Goal: Task Accomplishment & Management: Manage account settings

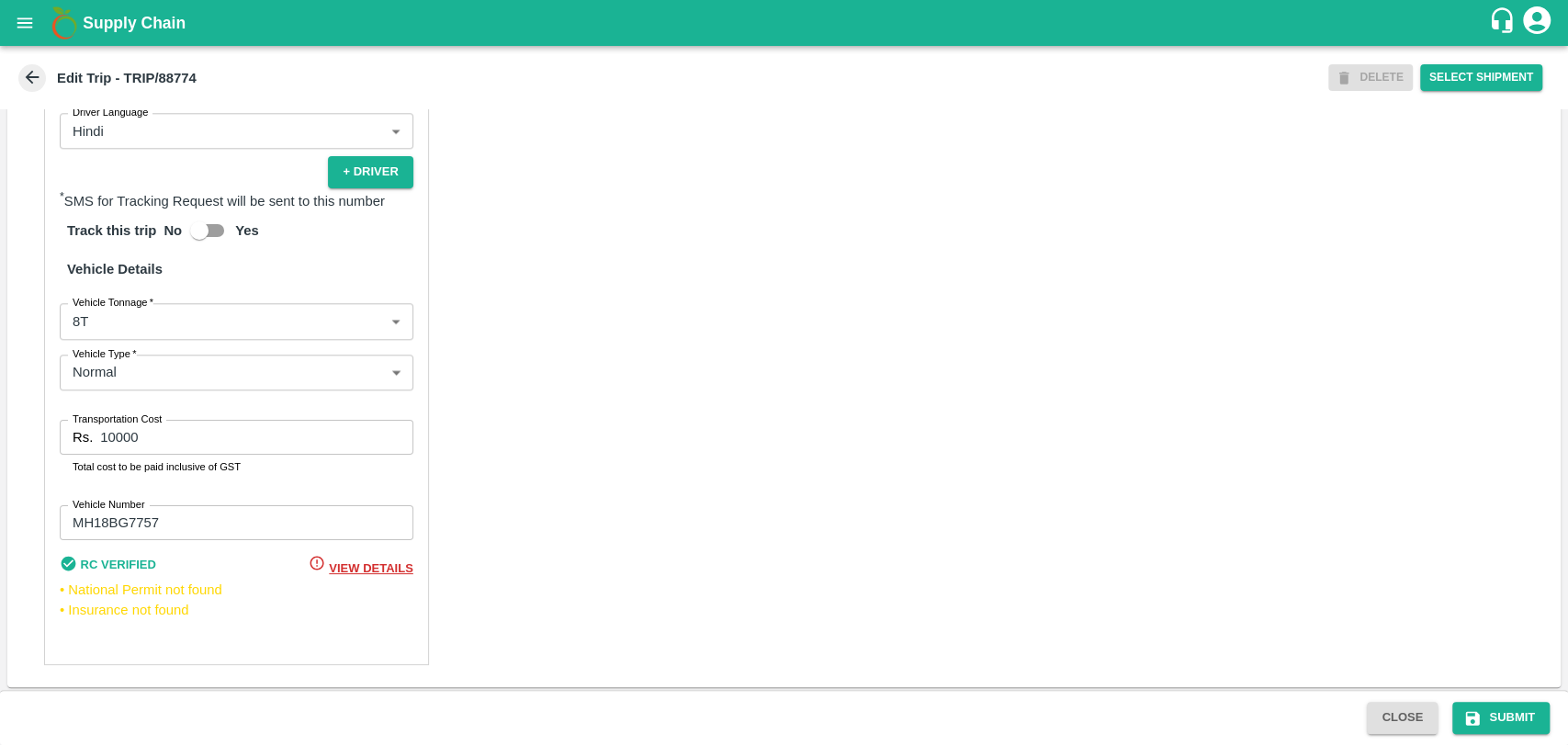
scroll to position [1196, 0]
click at [114, 318] on body "Supply Chain Edit Trip - TRIP/88774 DELETE Select Shipment Trip Details Trip Ty…" at bounding box center [784, 372] width 1568 height 745
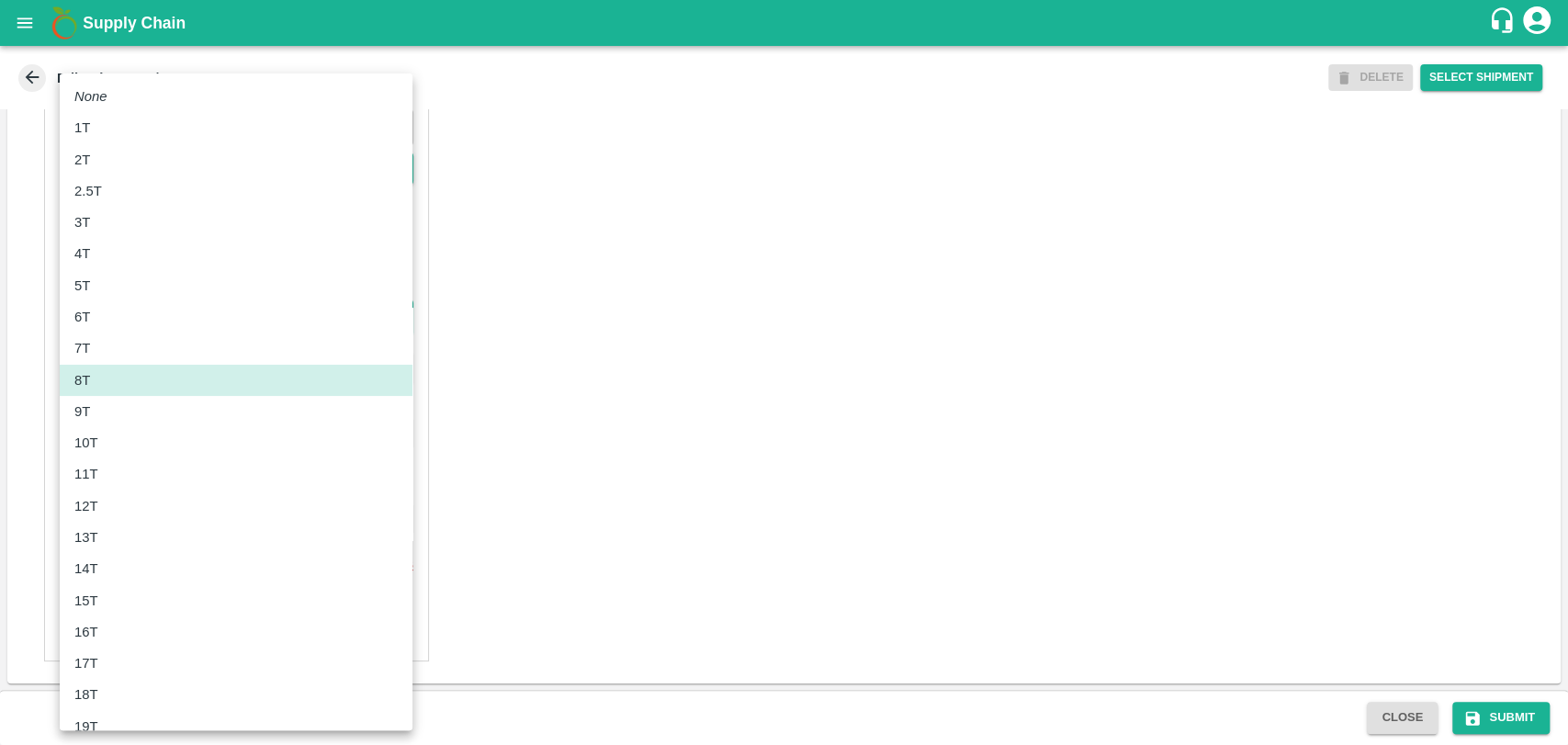
click at [110, 438] on div "10T" at bounding box center [236, 442] width 324 height 20
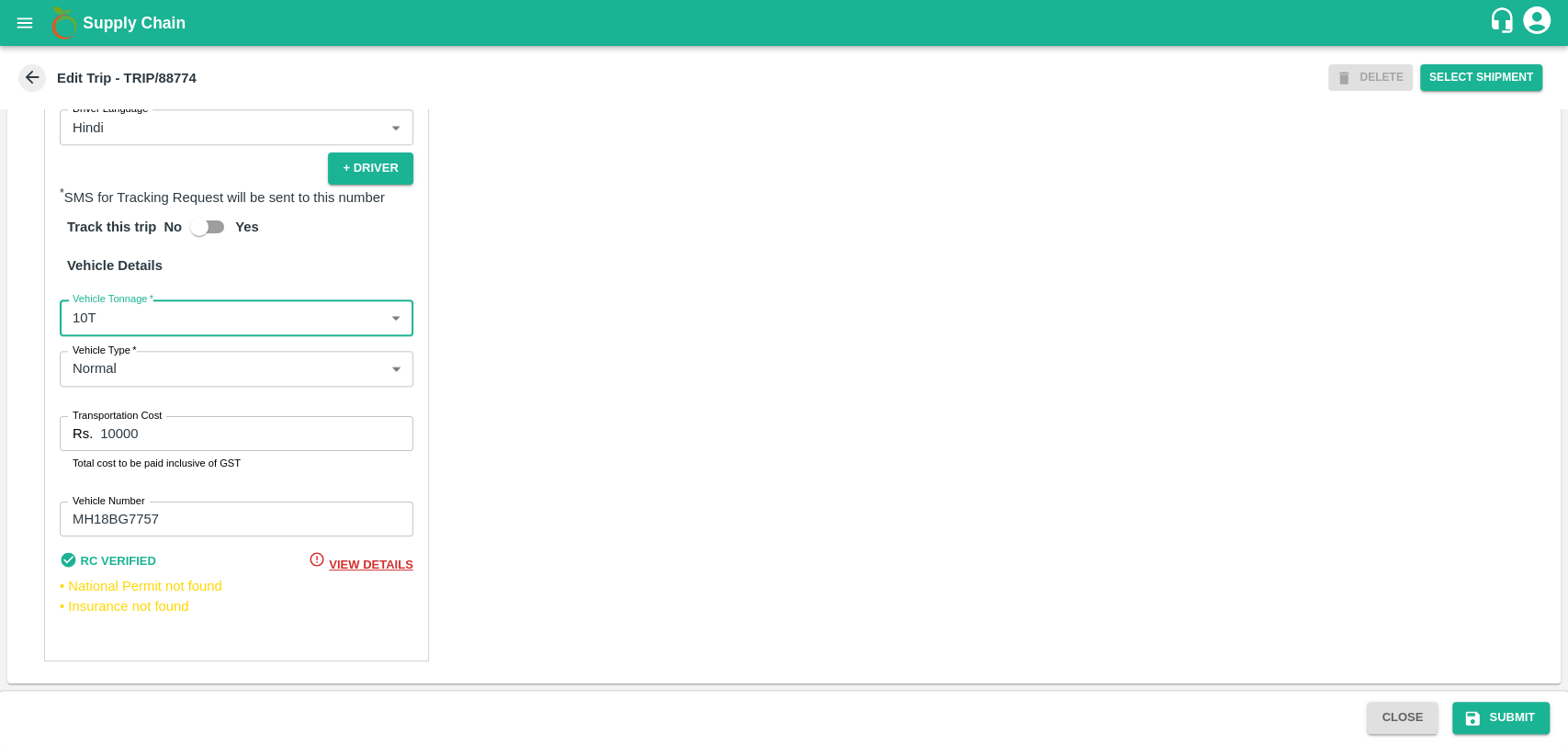
type input "10000"
click at [118, 425] on input "10000" at bounding box center [256, 433] width 312 height 35
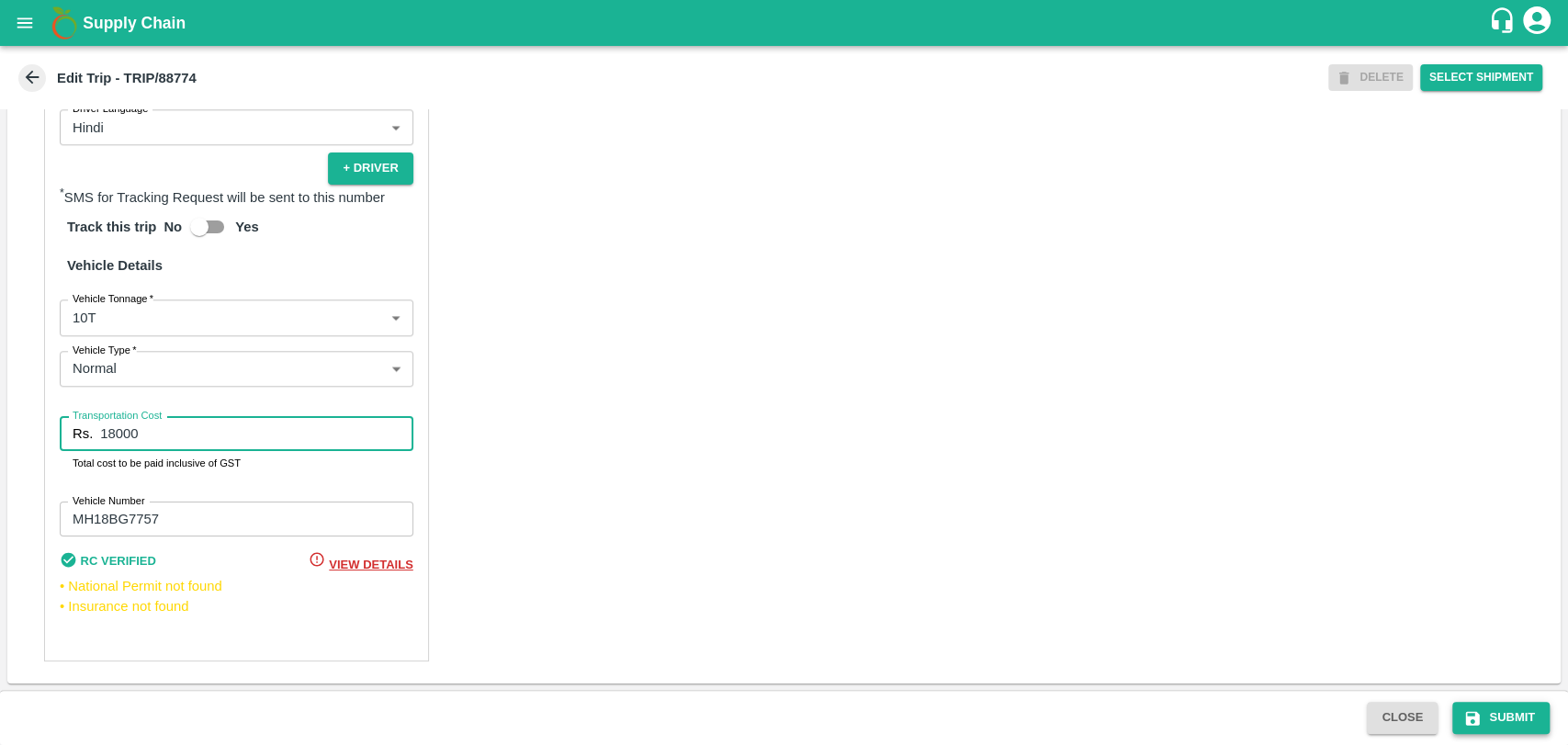
type input "18000"
click at [1464, 709] on icon "submit" at bounding box center [1472, 718] width 18 height 18
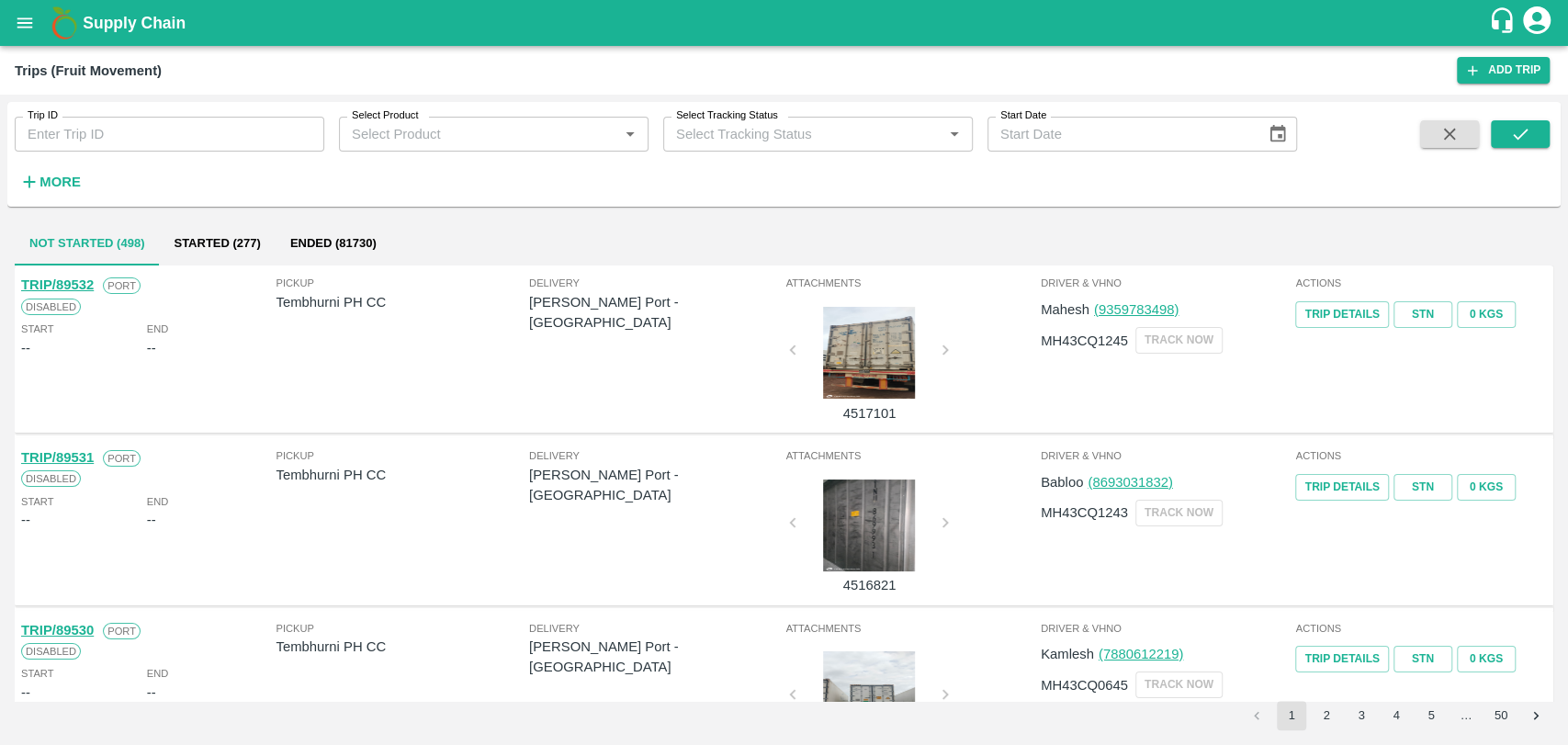
click at [52, 178] on strong "More" at bounding box center [60, 182] width 42 height 15
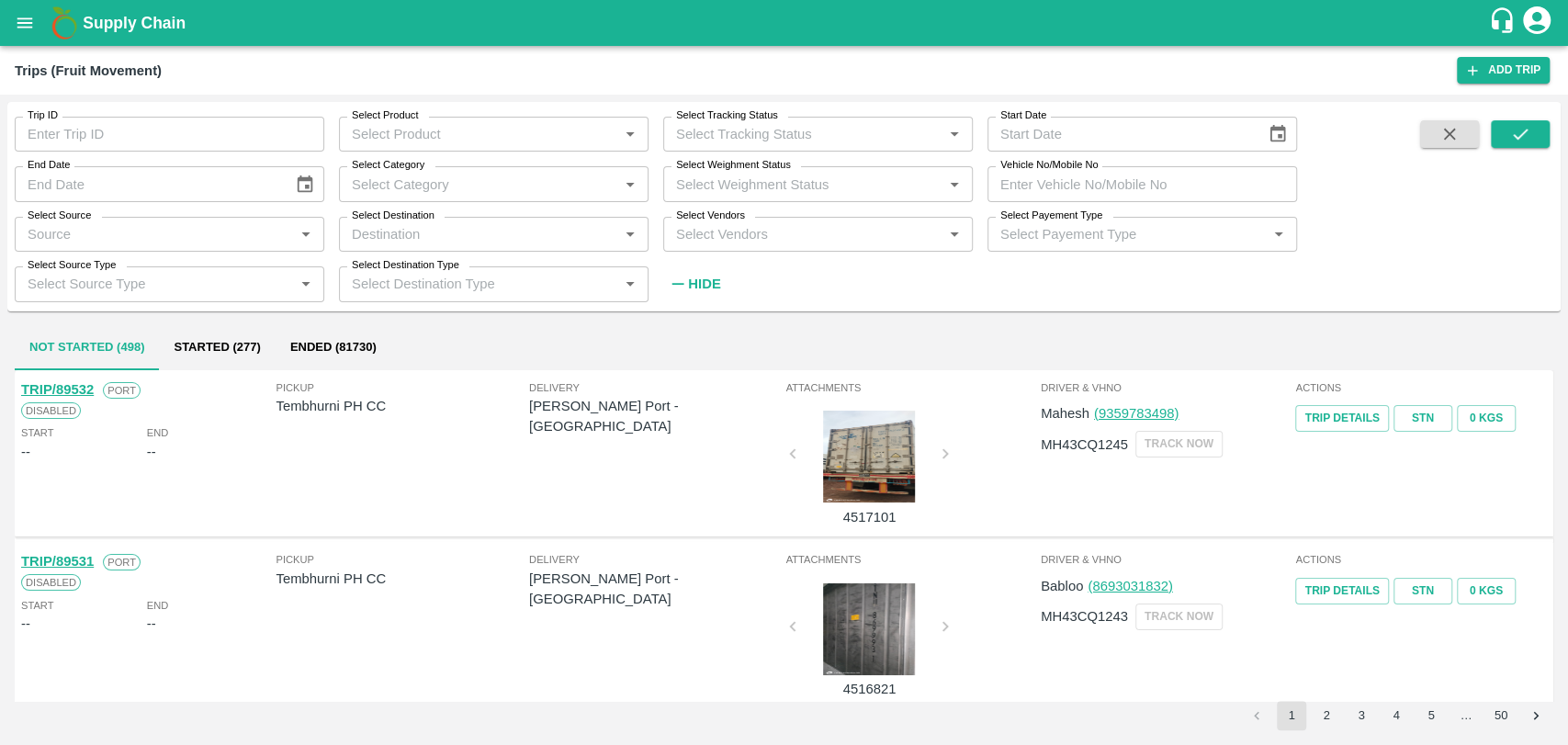
click at [1119, 186] on input "Vehicle No/Mobile No" at bounding box center [1143, 183] width 309 height 35
paste input "MH12UM9492"
type input "MH12UM9492"
click at [1536, 121] on button "submit" at bounding box center [1520, 134] width 58 height 27
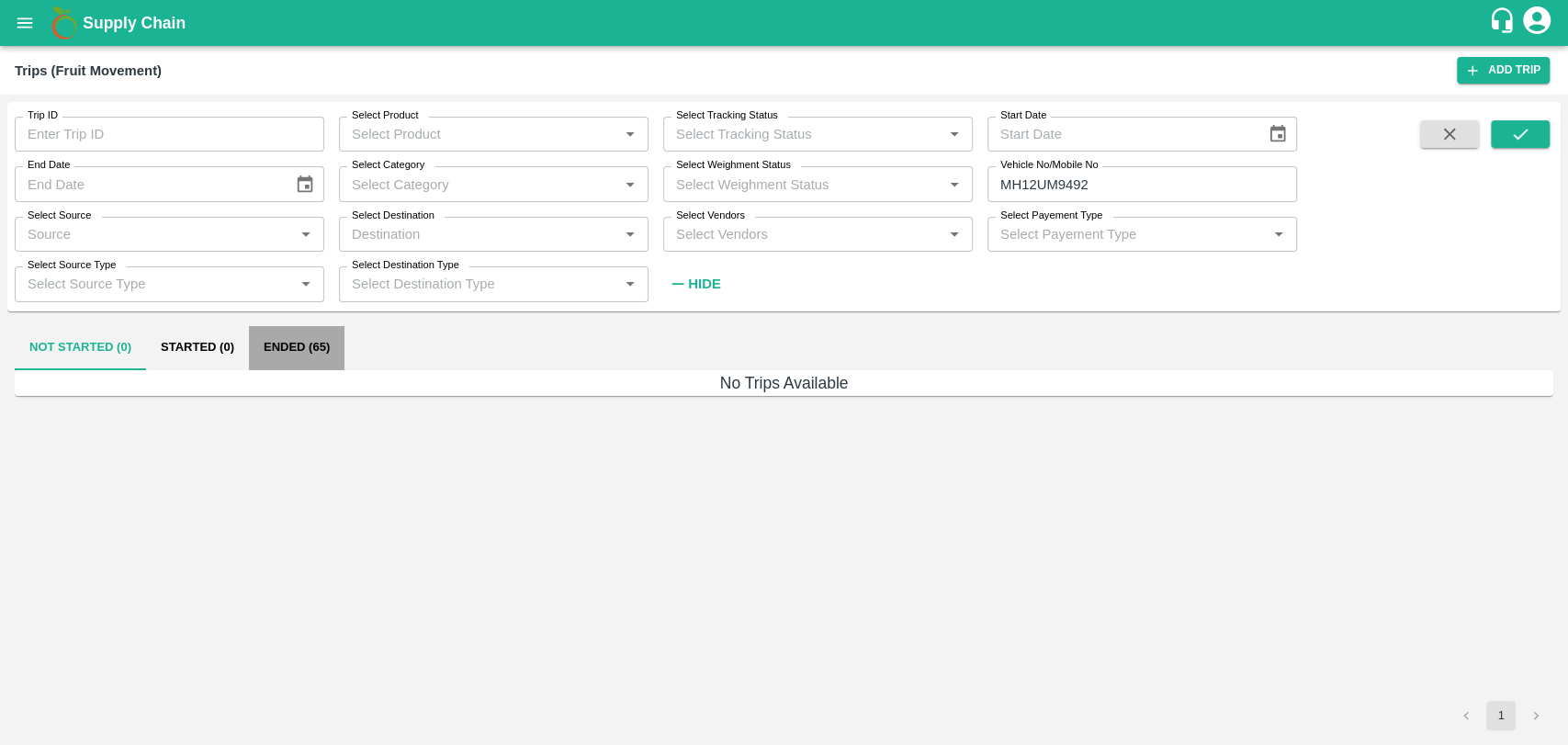
click at [324, 349] on button "Ended (65)" at bounding box center [296, 348] width 95 height 44
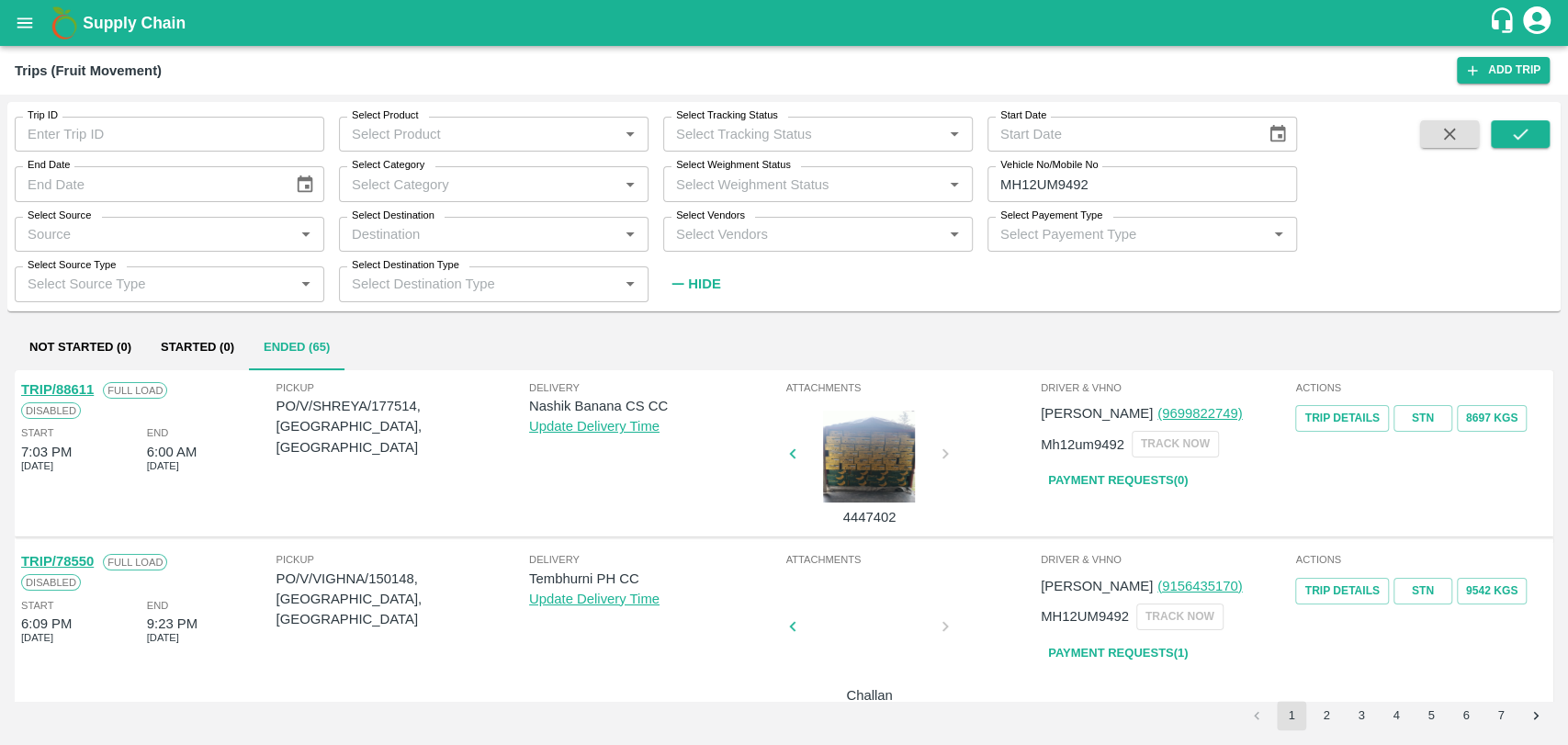
click at [84, 385] on link "TRIP/88611" at bounding box center [57, 389] width 73 height 15
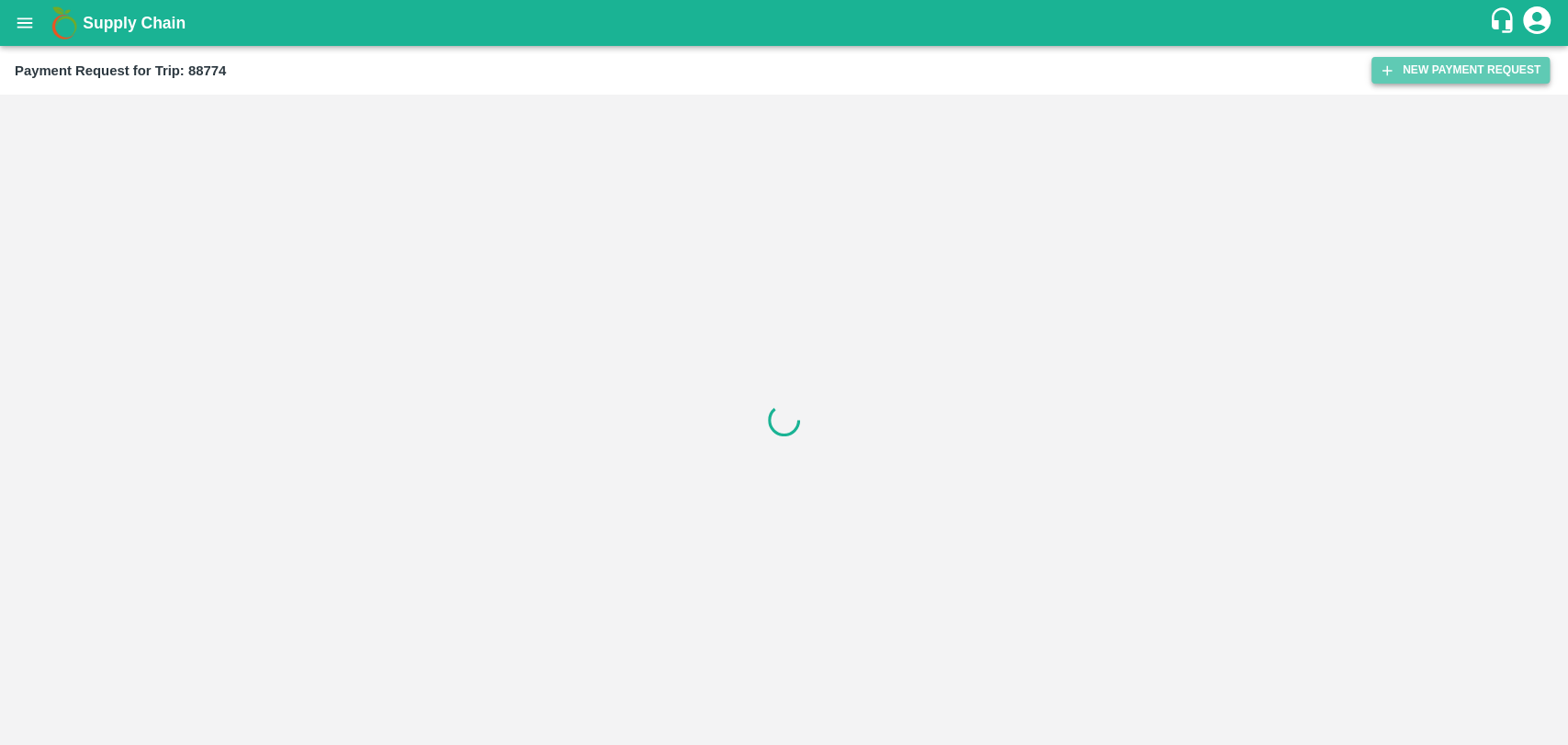
click at [1426, 68] on button "New Payment Request" at bounding box center [1460, 70] width 178 height 26
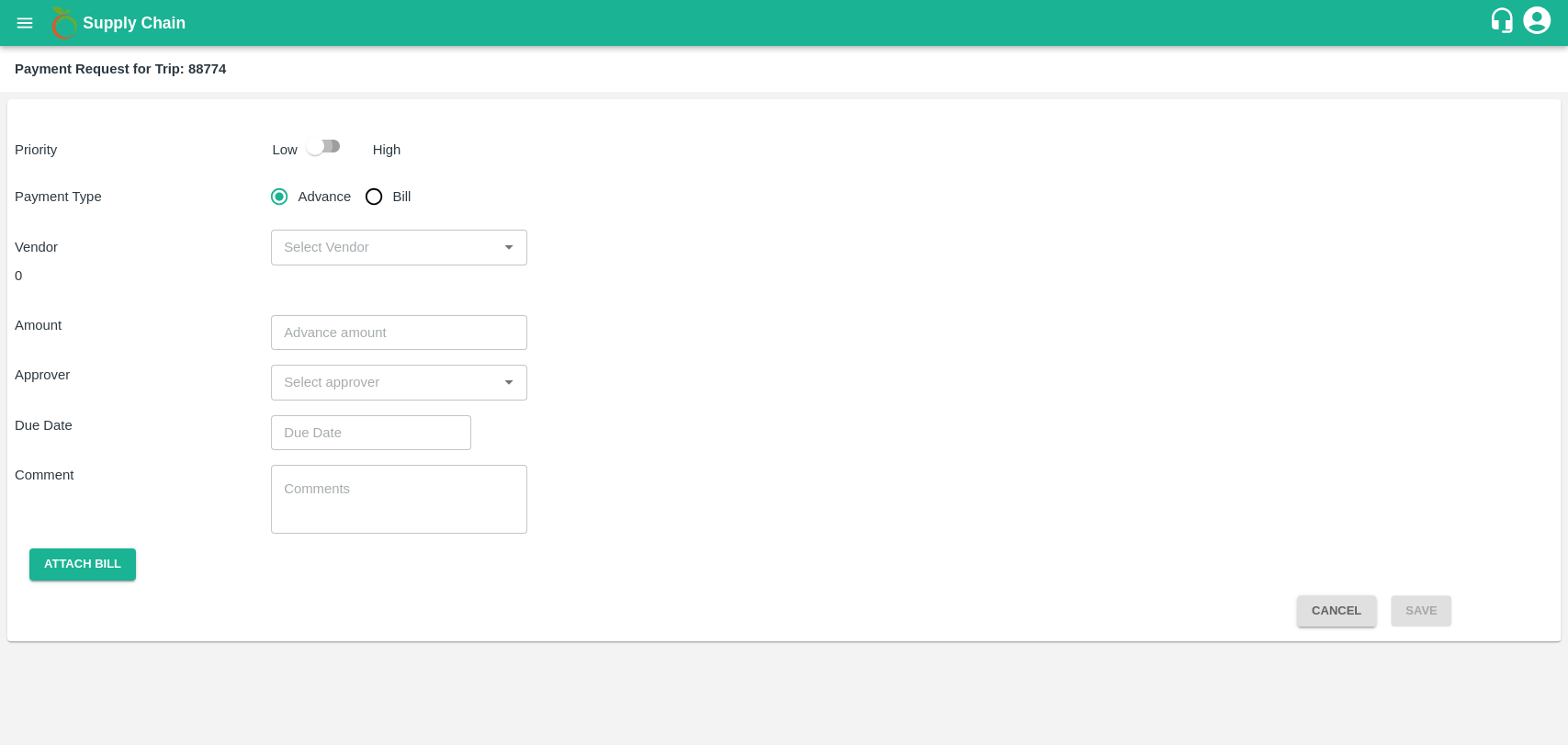
click at [342, 155] on input "checkbox" at bounding box center [314, 145] width 105 height 35
checkbox input "true"
click at [386, 194] on input "Bill" at bounding box center [374, 196] width 37 height 37
radio input "true"
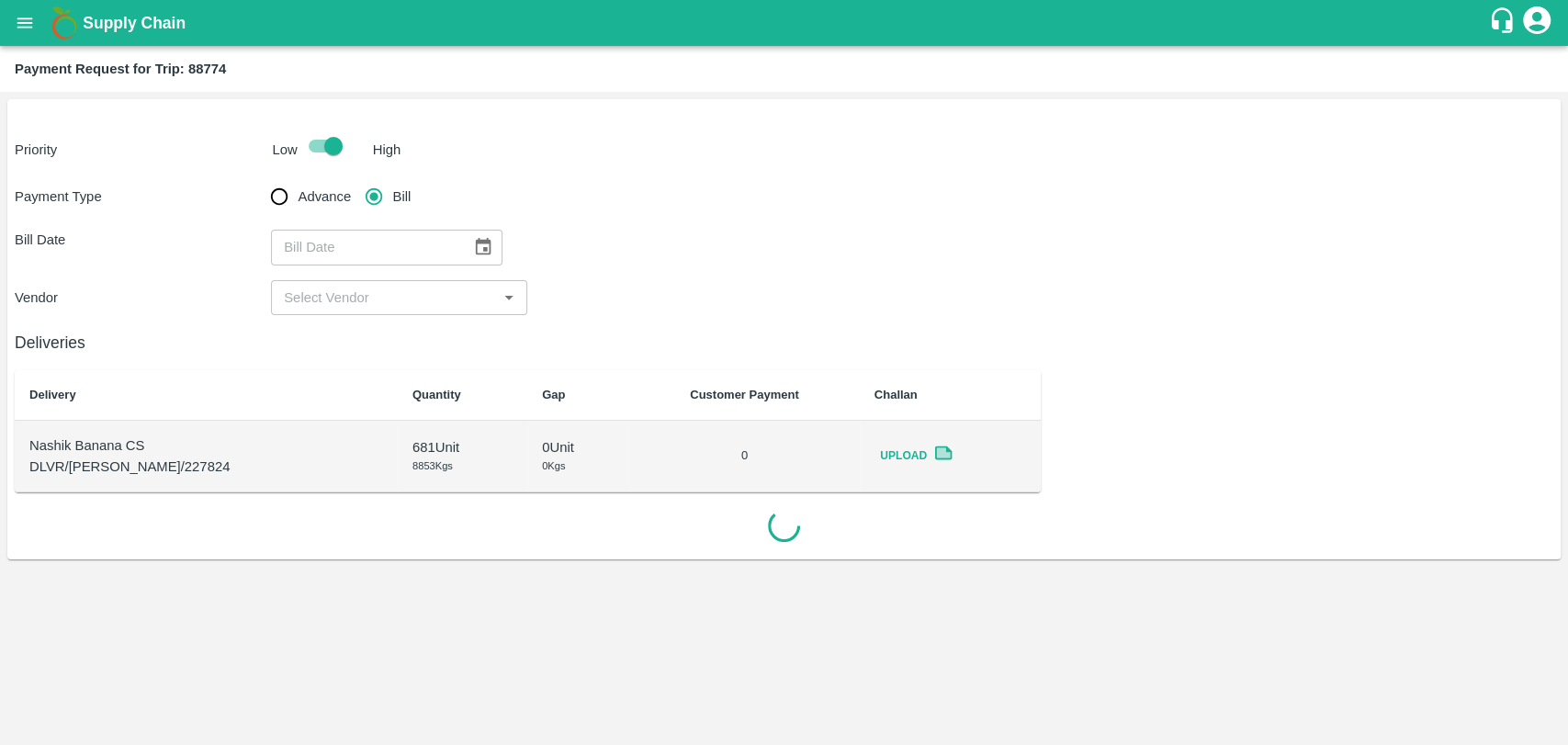
click at [478, 260] on button "Choose date" at bounding box center [483, 246] width 35 height 35
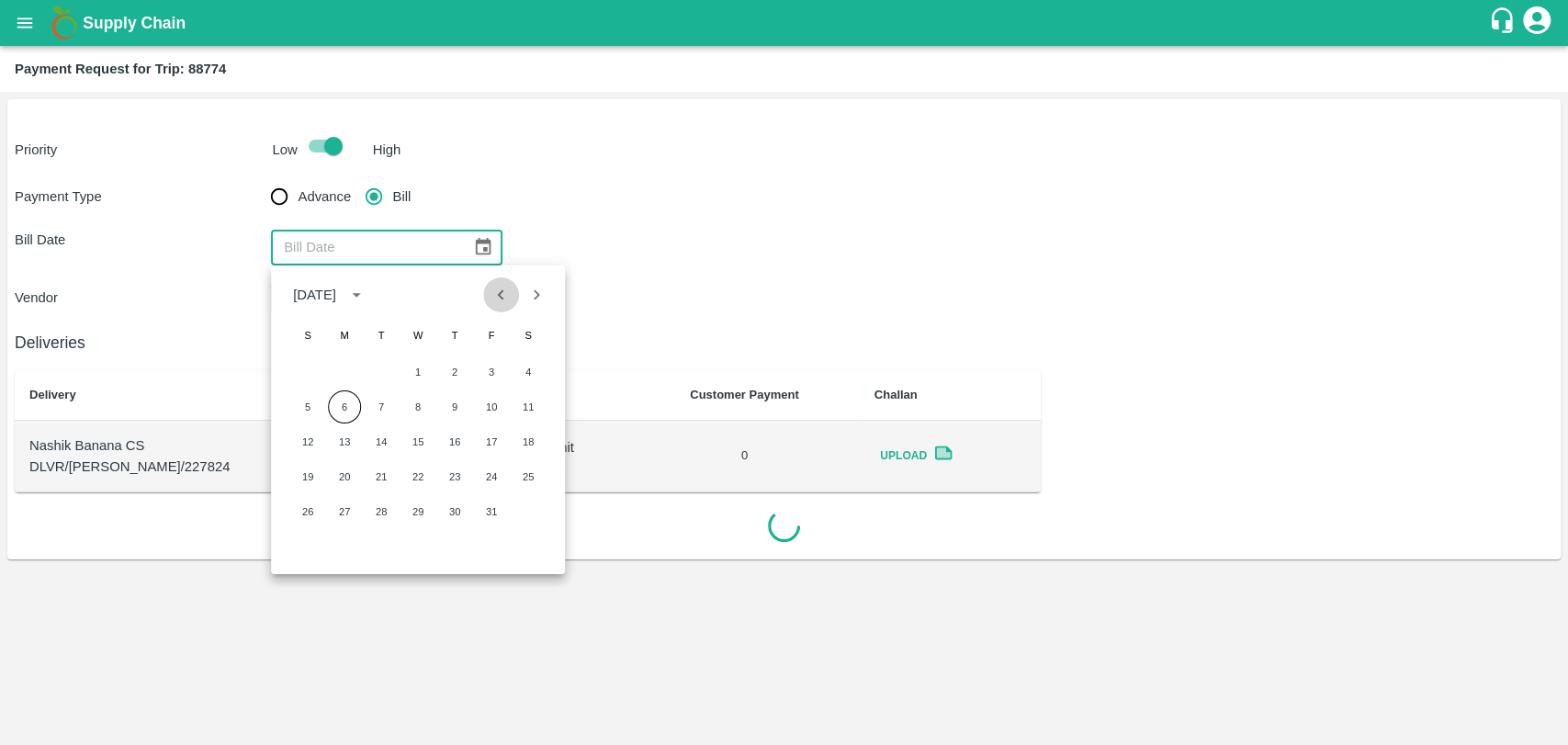
click at [508, 305] on button "Previous month" at bounding box center [501, 294] width 35 height 35
click at [335, 448] on button "15" at bounding box center [344, 441] width 33 height 33
type input "[DATE]"
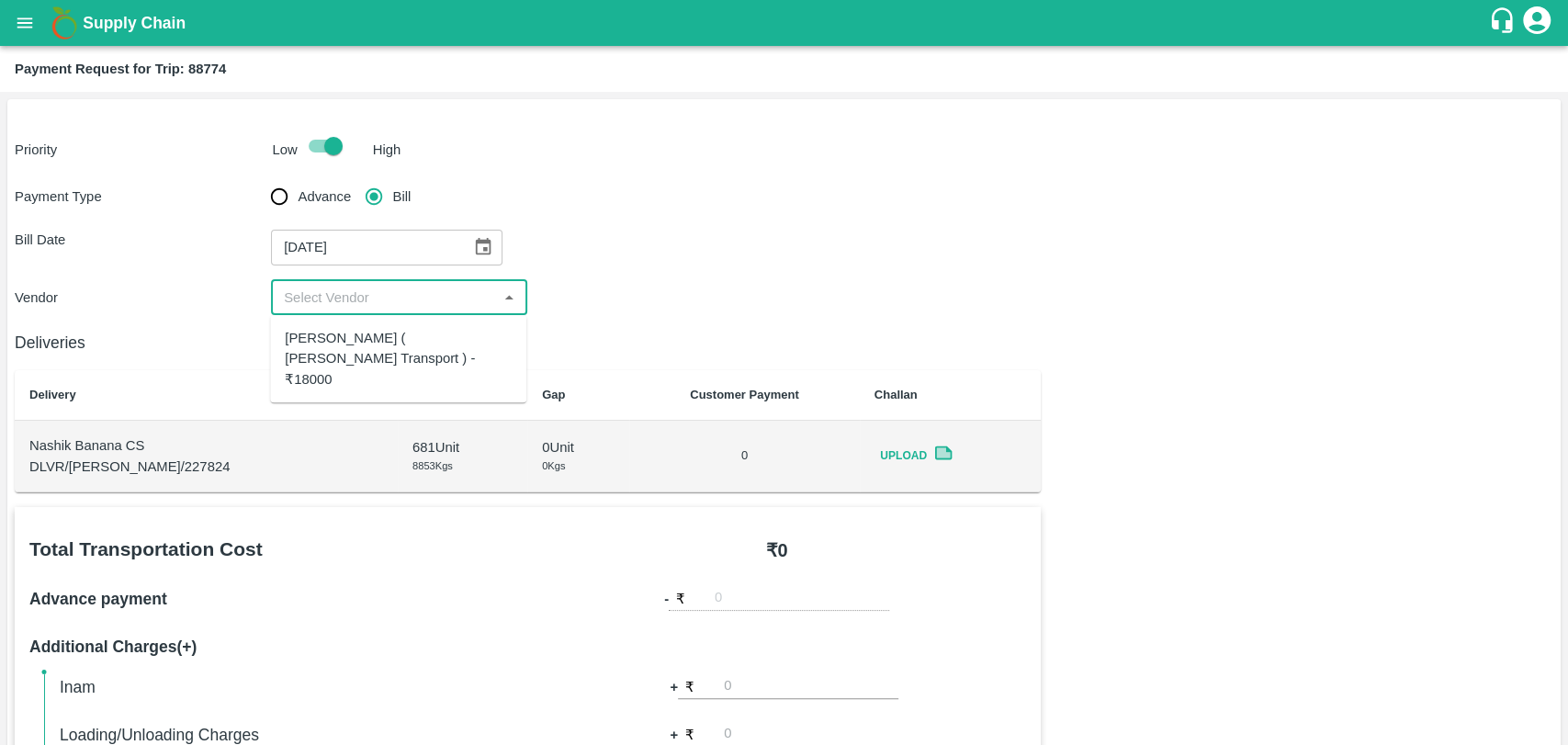
click at [317, 308] on input "input" at bounding box center [384, 297] width 215 height 24
click at [320, 348] on div "Nitin Rasal ( Bhairavnath Transport ) - ₹18000" at bounding box center [398, 358] width 227 height 61
type input "Nitin Rasal ( Bhairavnath Transport ) - ₹18000"
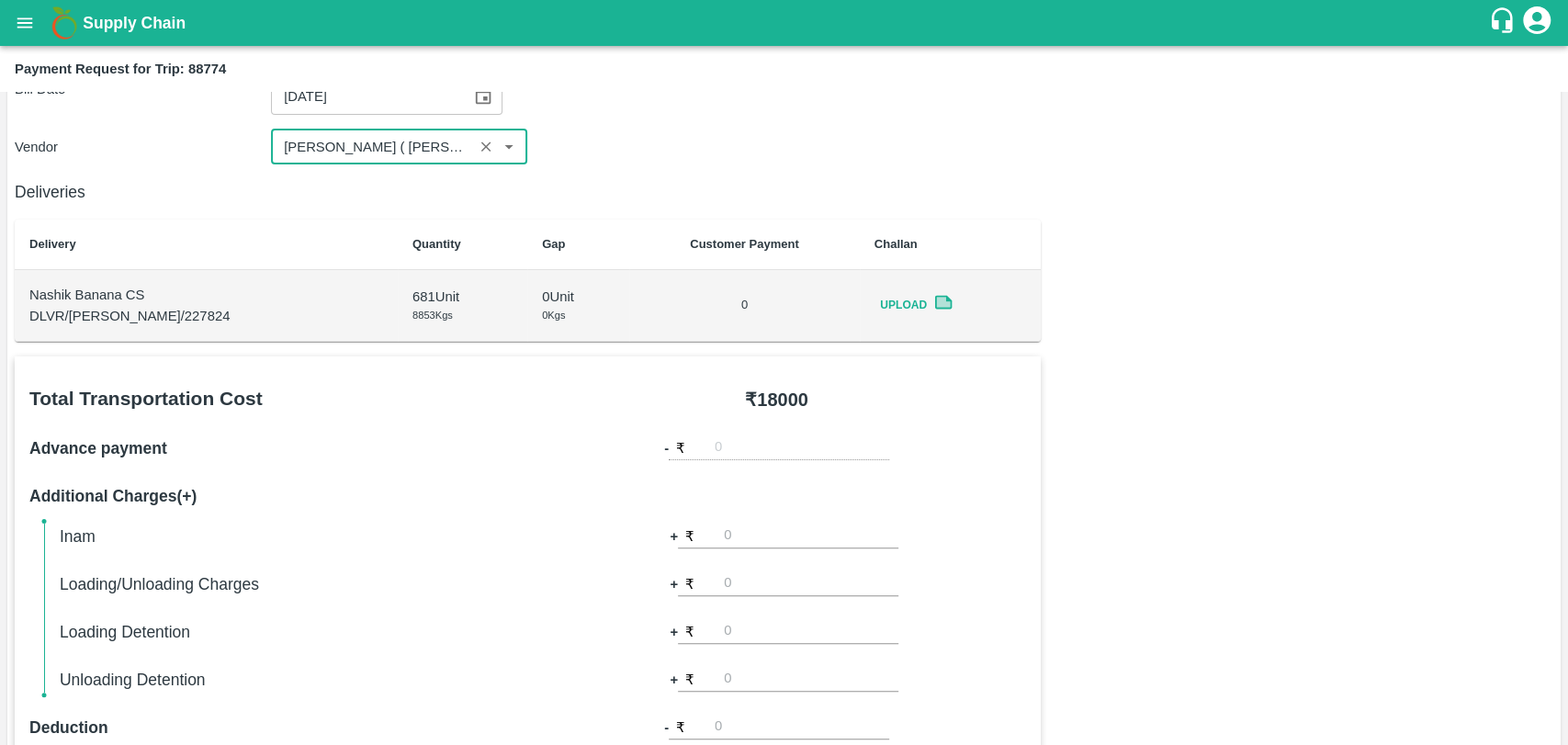
scroll to position [306, 0]
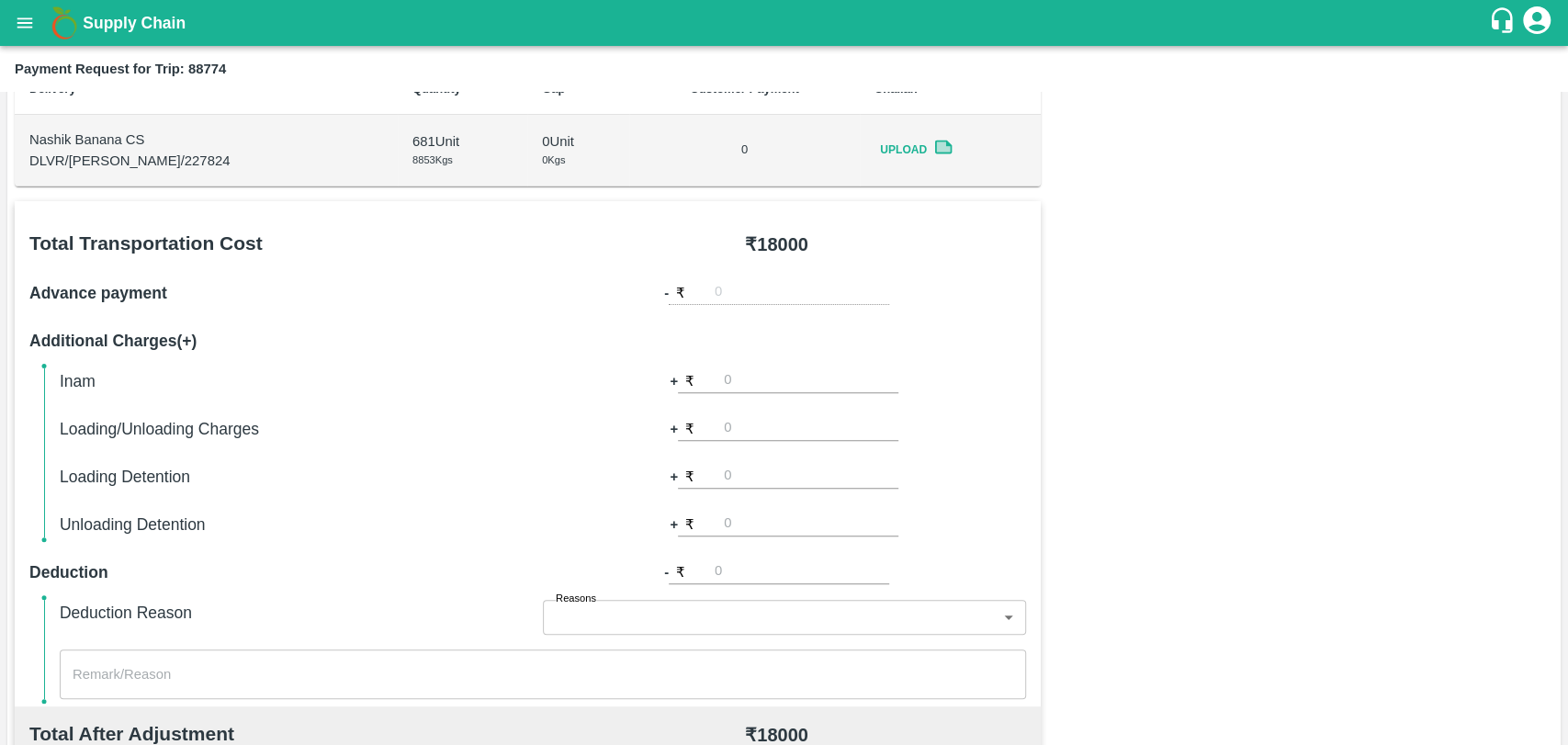
click at [759, 424] on input "number" at bounding box center [810, 428] width 175 height 25
type input "500"
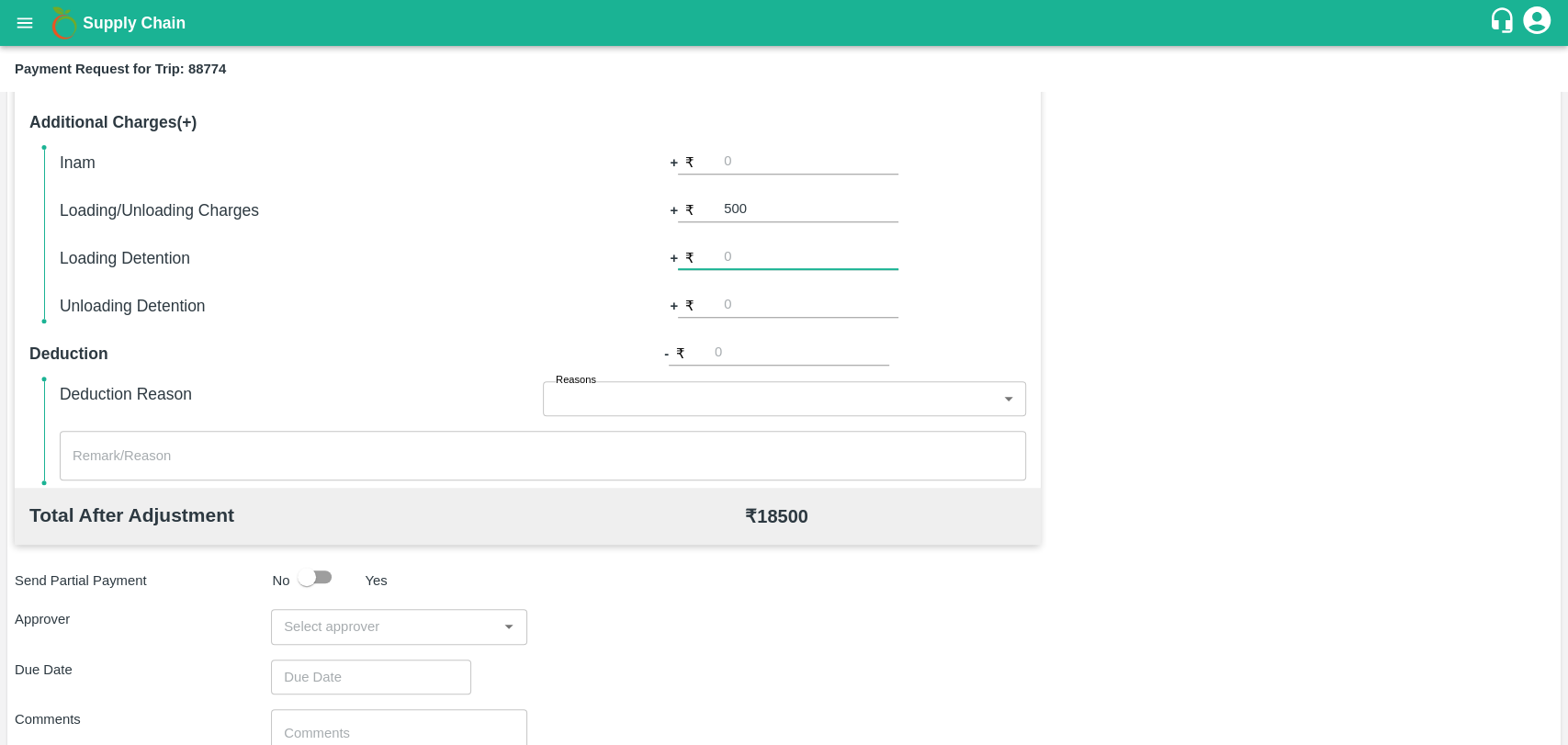
scroll to position [672, 0]
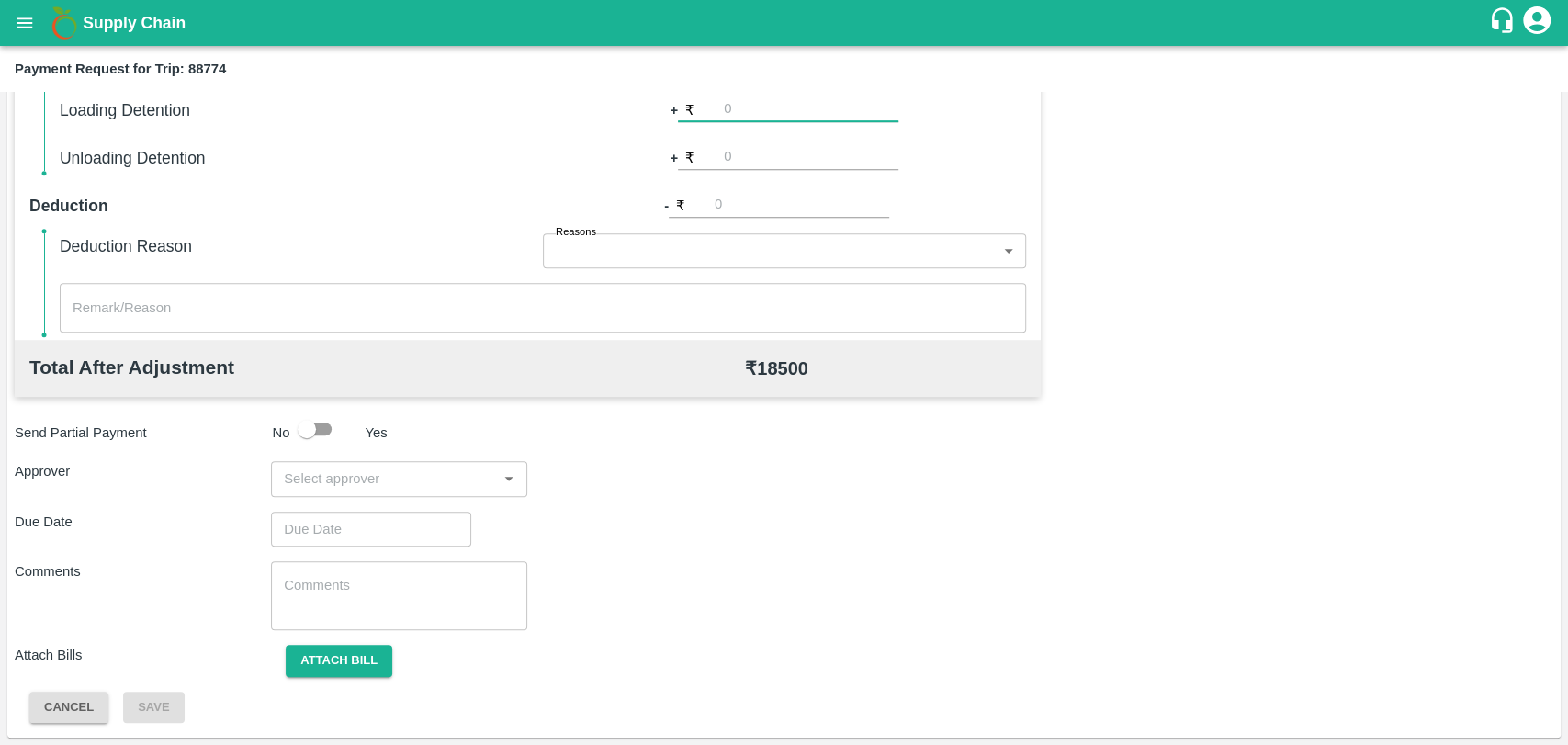
click at [305, 472] on input "input" at bounding box center [384, 478] width 215 height 24
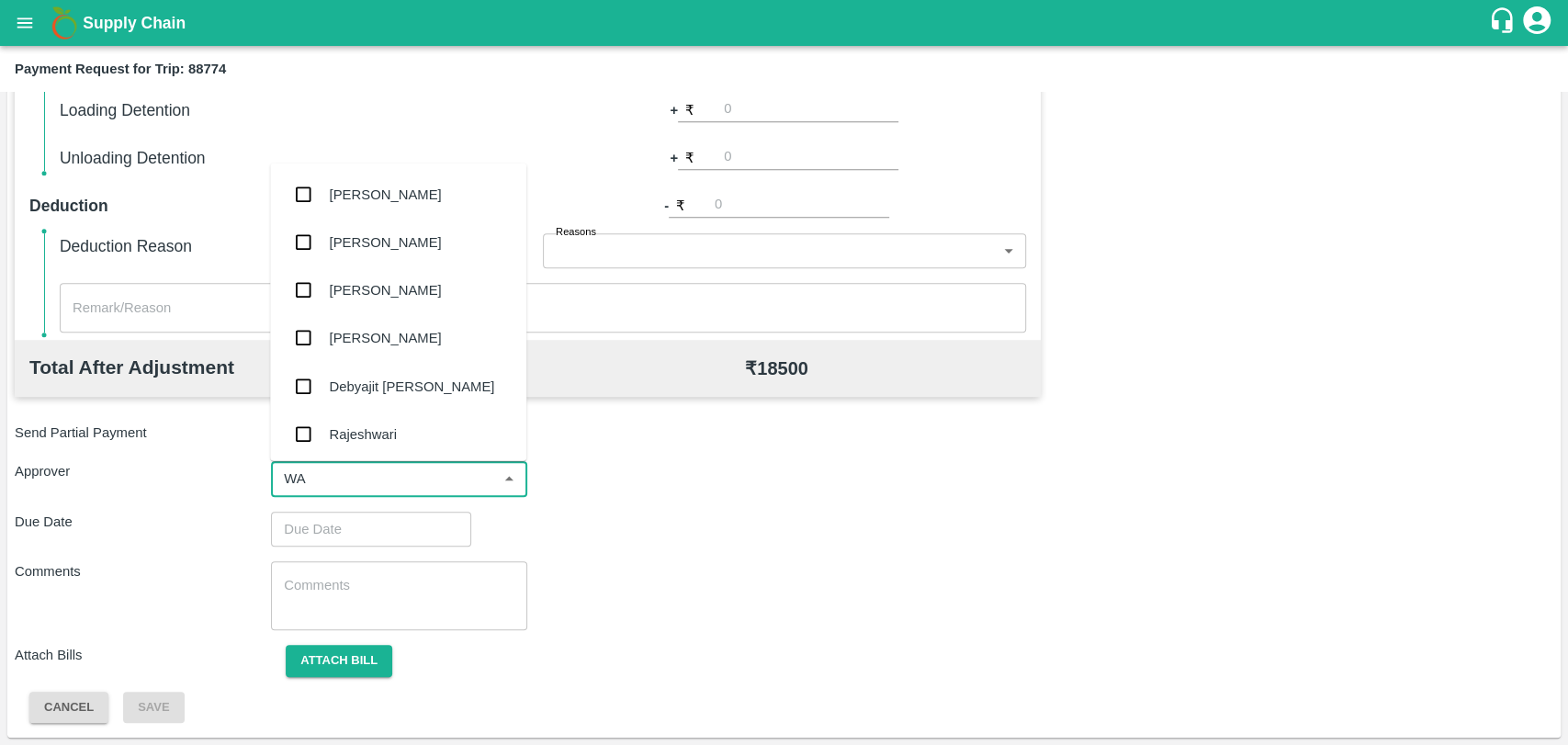
type input "WAG"
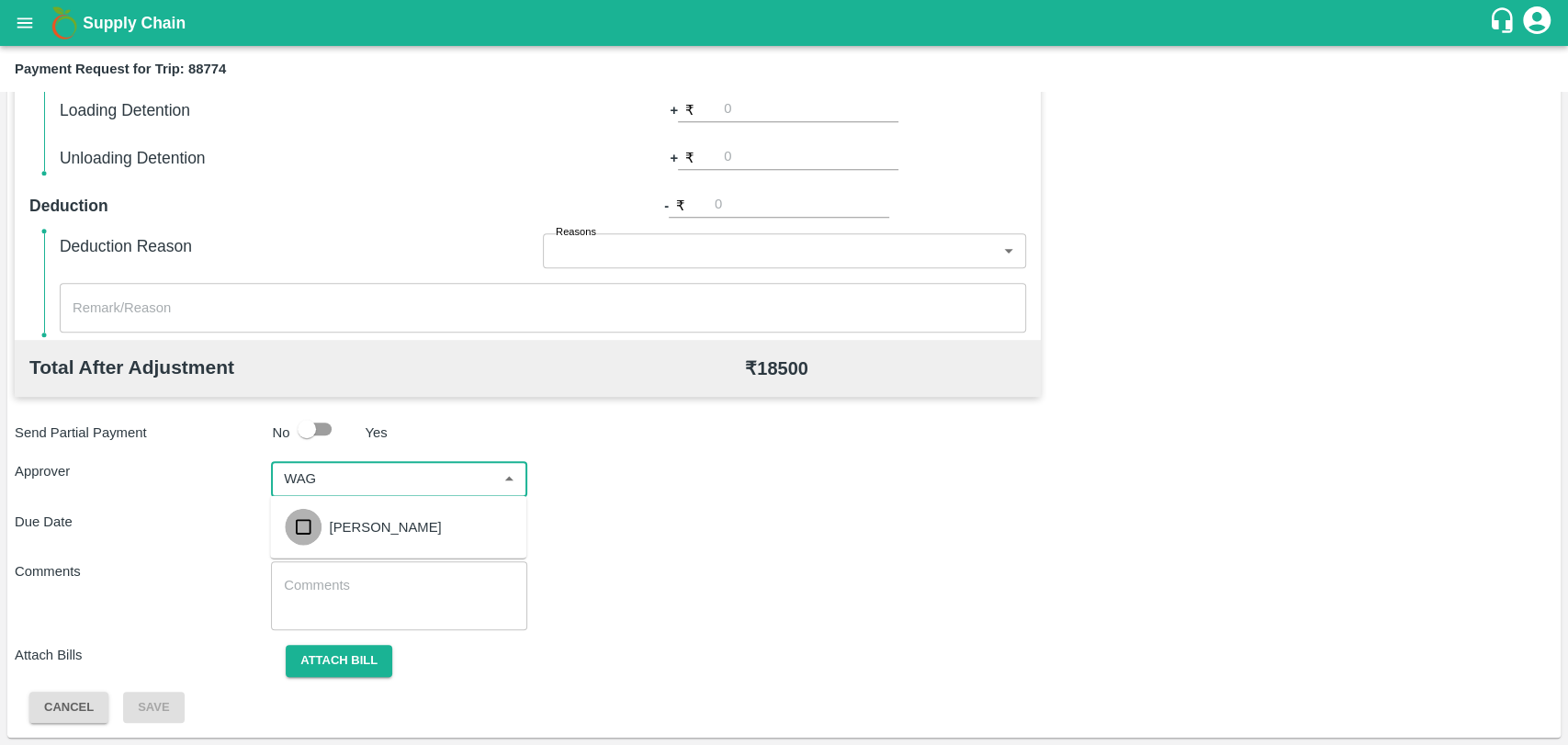
click at [321, 527] on input "checkbox" at bounding box center [303, 526] width 37 height 37
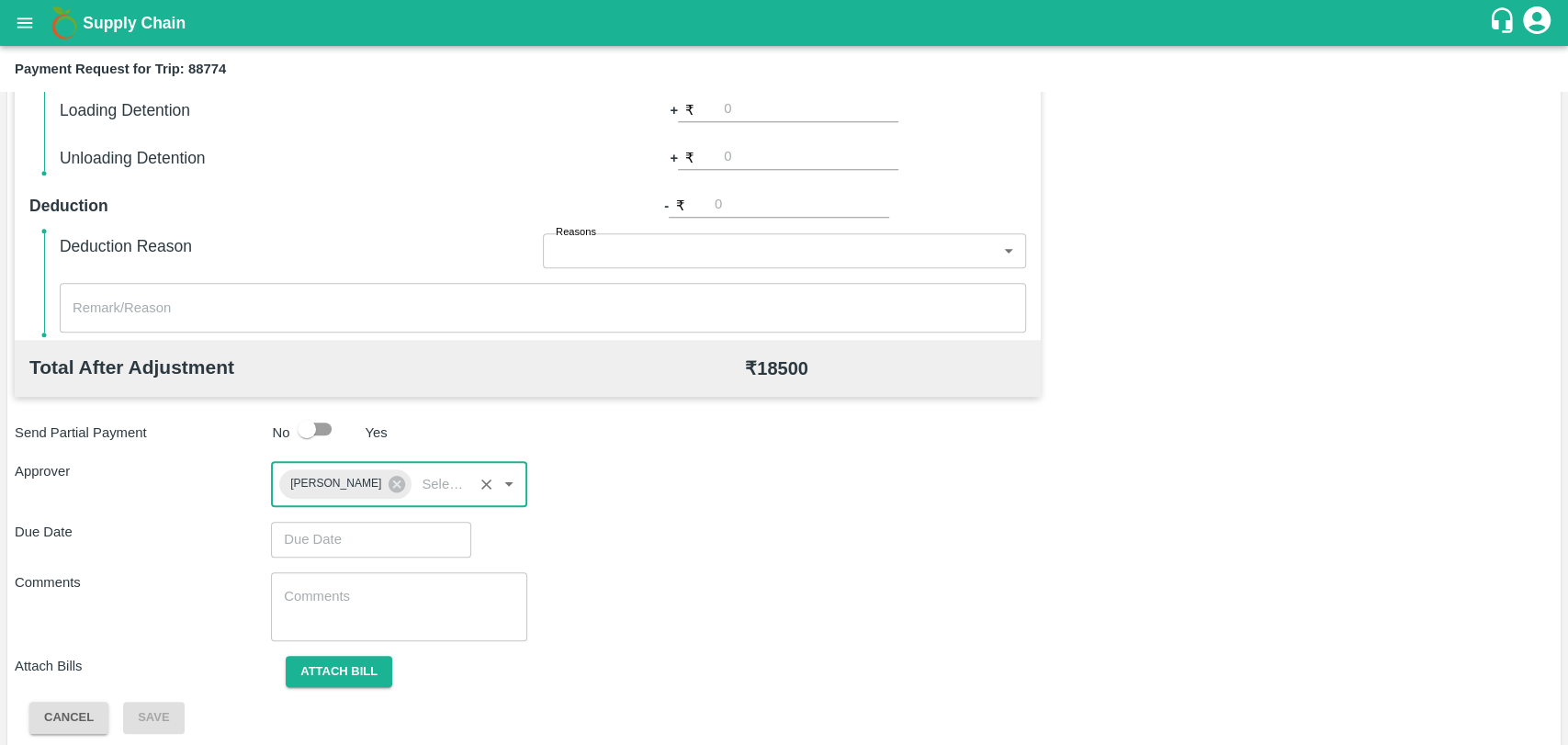
click at [324, 542] on input "Choose date" at bounding box center [364, 538] width 188 height 35
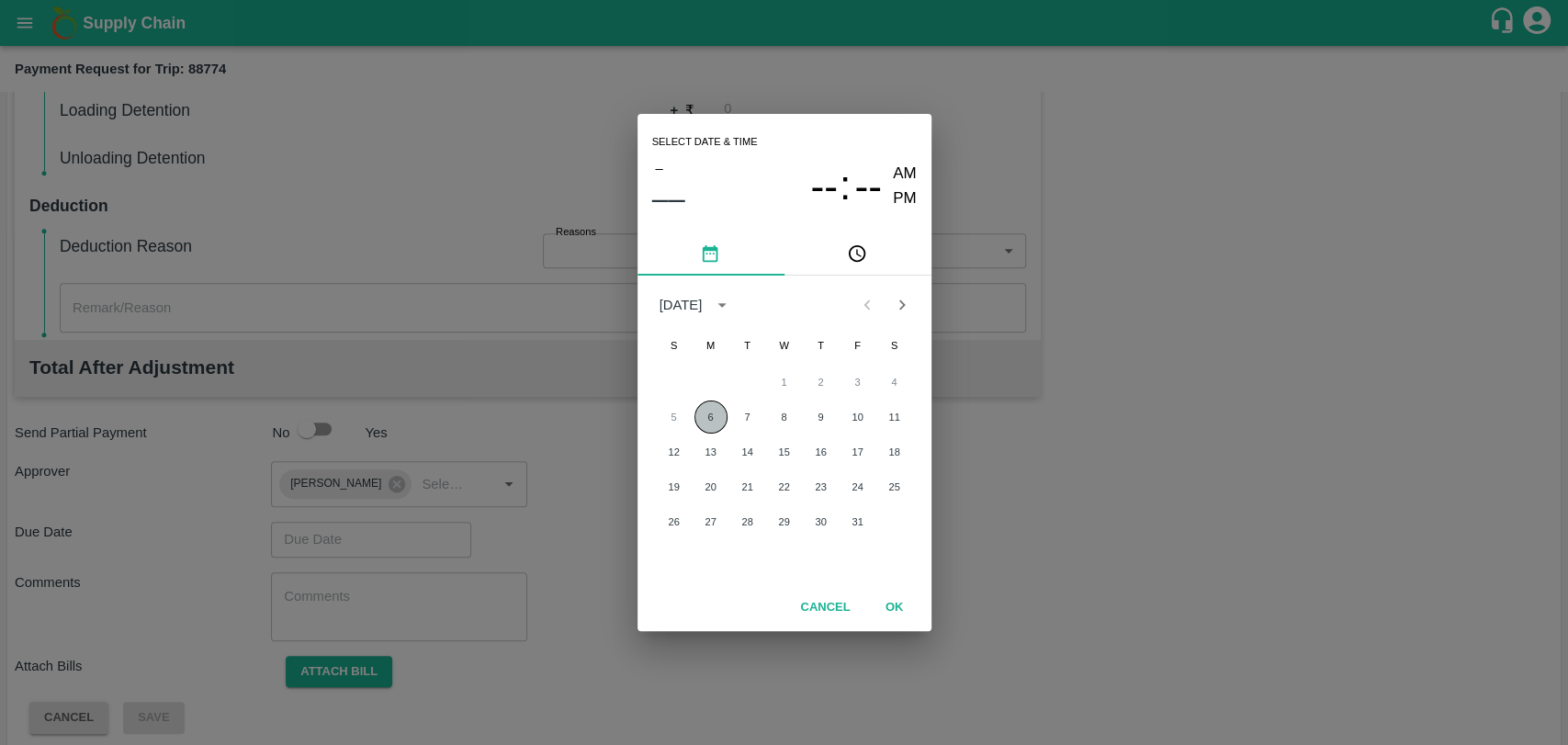
click at [718, 421] on button "6" at bounding box center [710, 417] width 33 height 33
type input "[DATE] 12:00 AM"
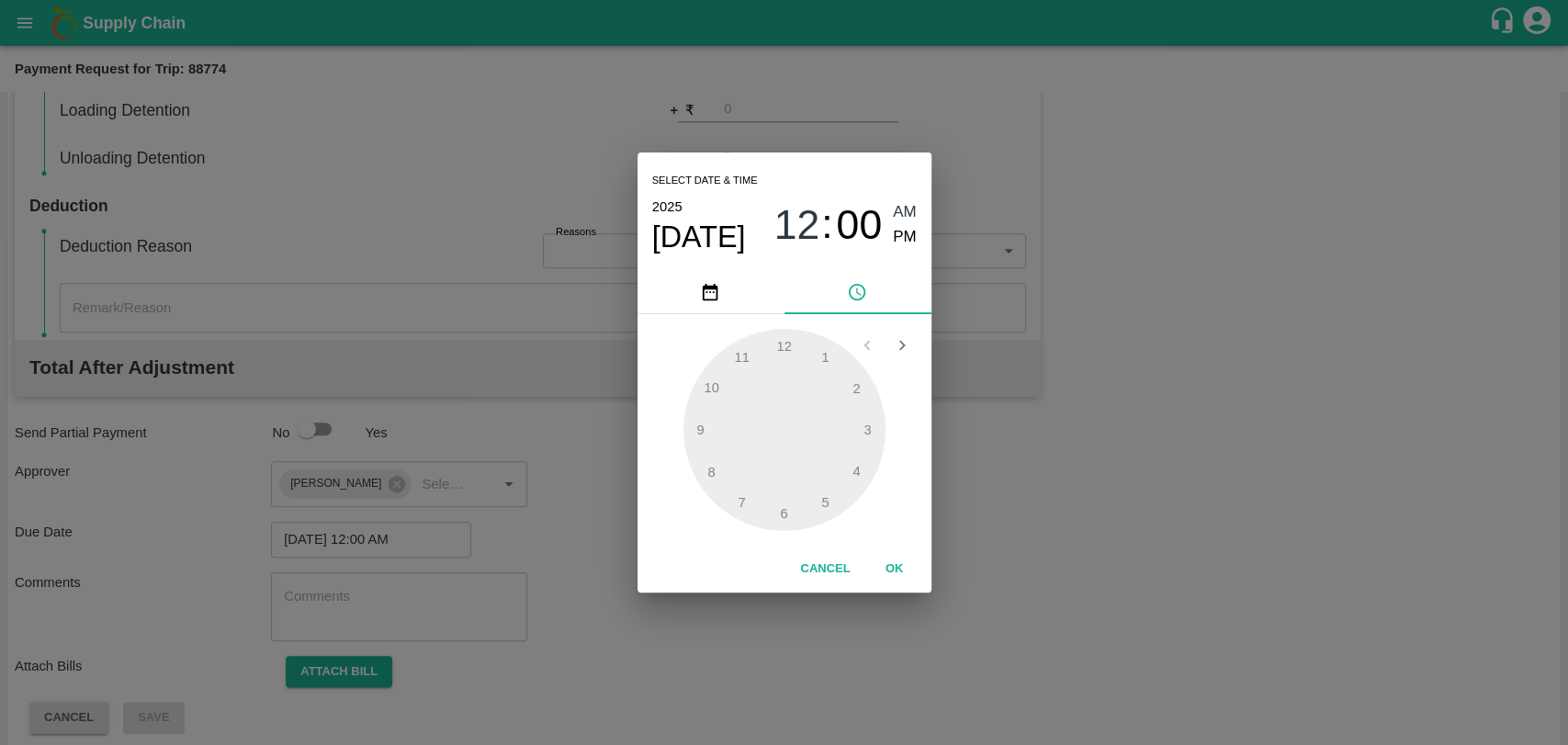
click at [892, 560] on button "OK" at bounding box center [894, 569] width 58 height 32
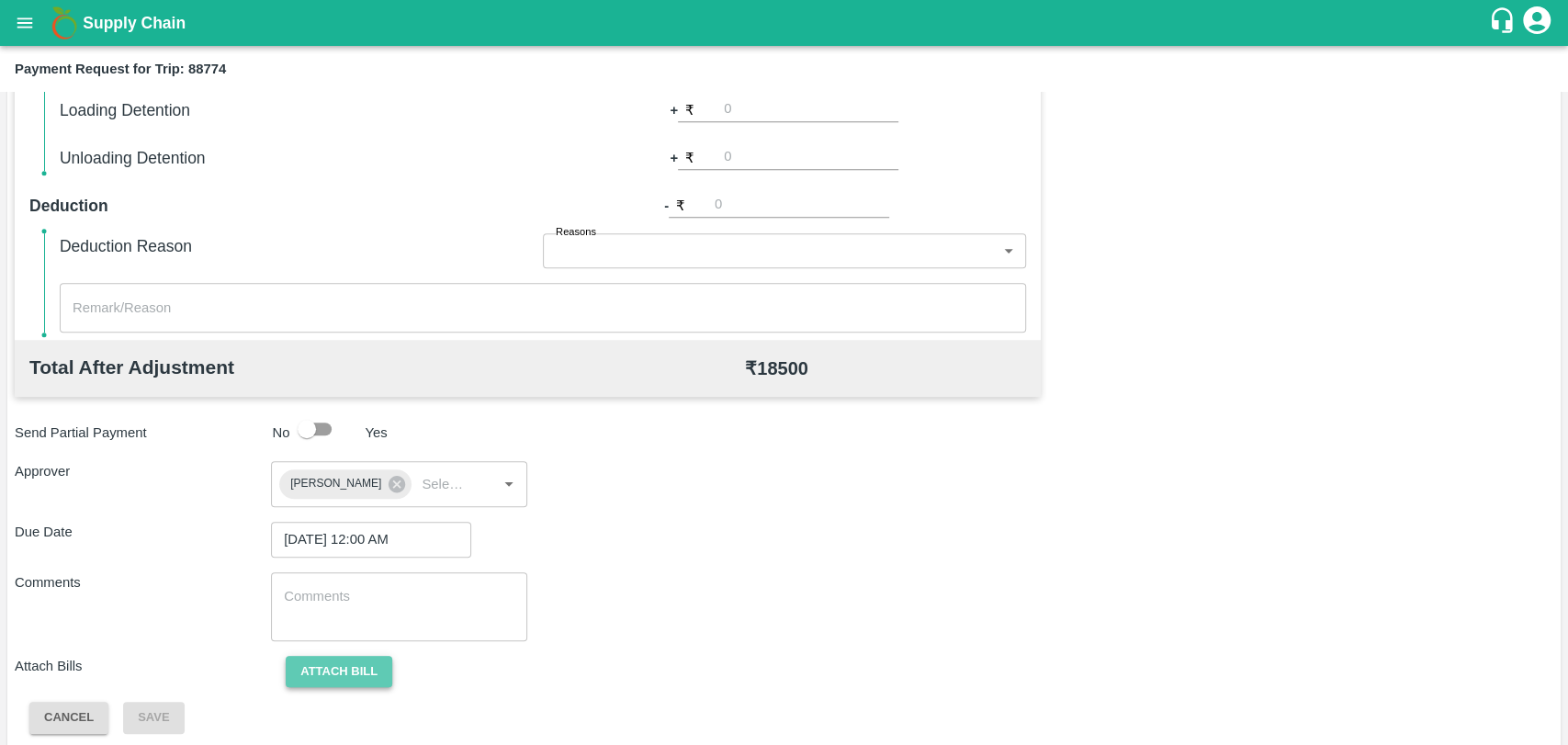
click at [324, 663] on button "Attach bill" at bounding box center [339, 671] width 107 height 32
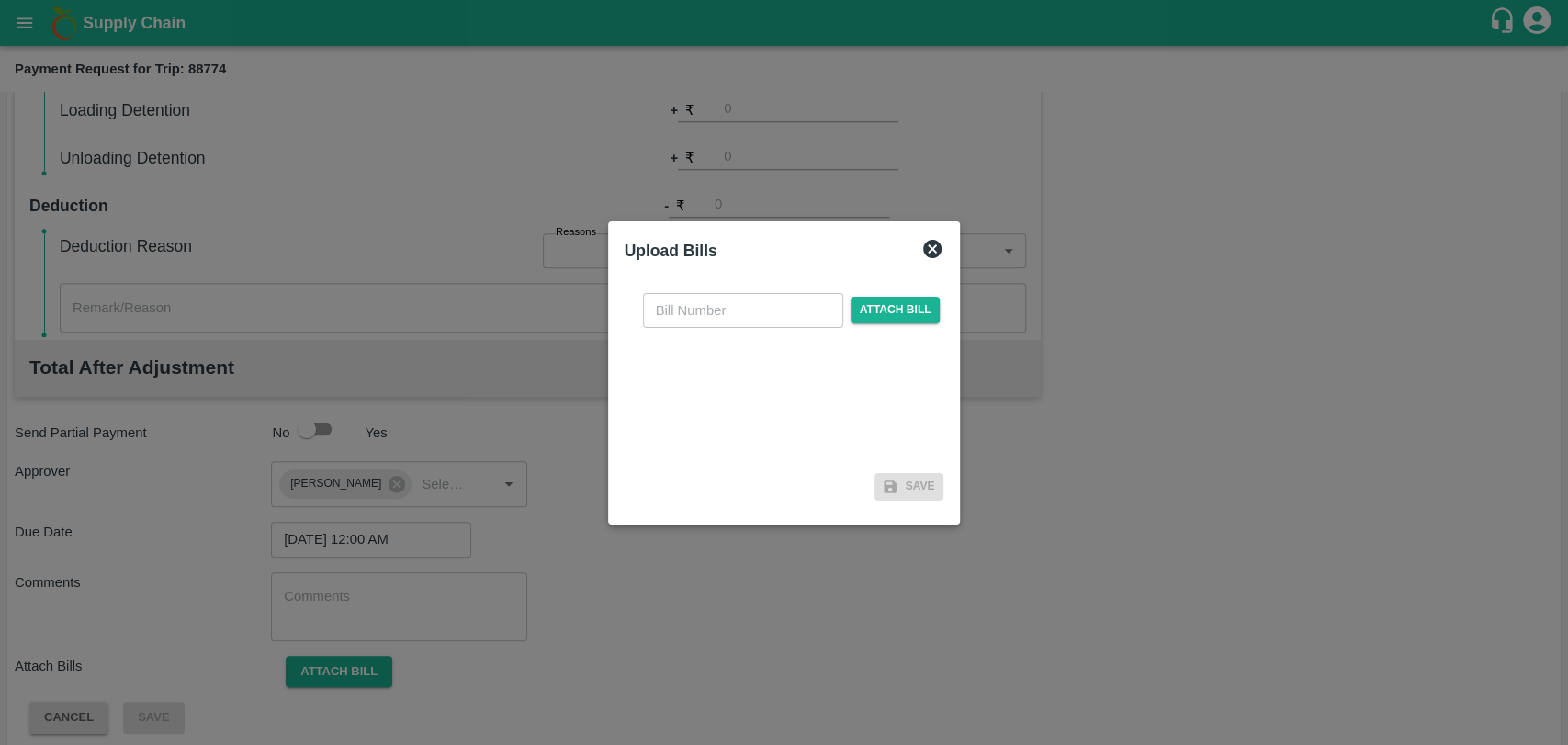
click at [682, 320] on input "text" at bounding box center [743, 310] width 200 height 35
type input "4041"
click at [857, 303] on span "Attach bill" at bounding box center [895, 310] width 90 height 26
click at [0, 0] on input "Attach bill" at bounding box center [0, 0] width 0 height 0
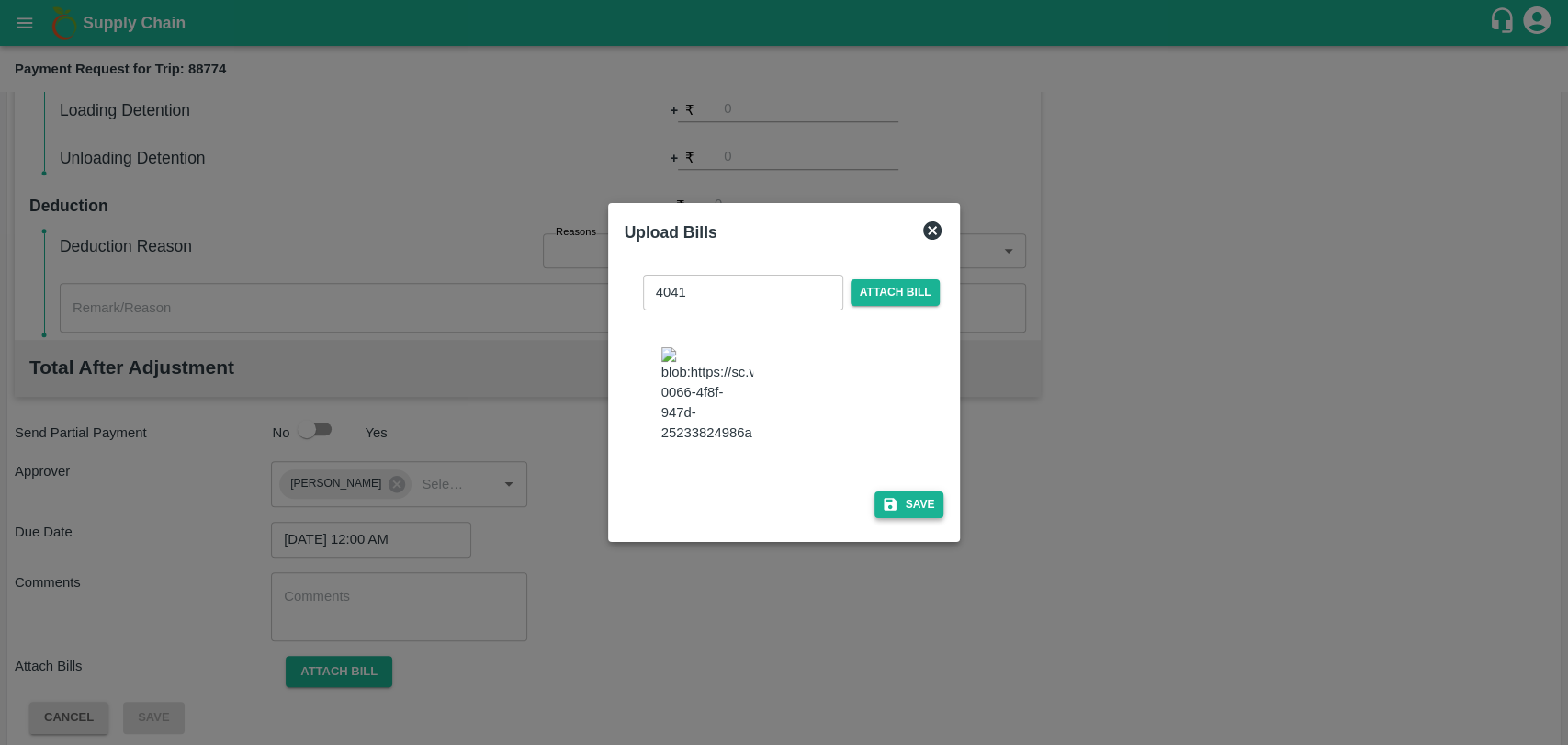
click at [884, 498] on icon "button" at bounding box center [891, 505] width 13 height 13
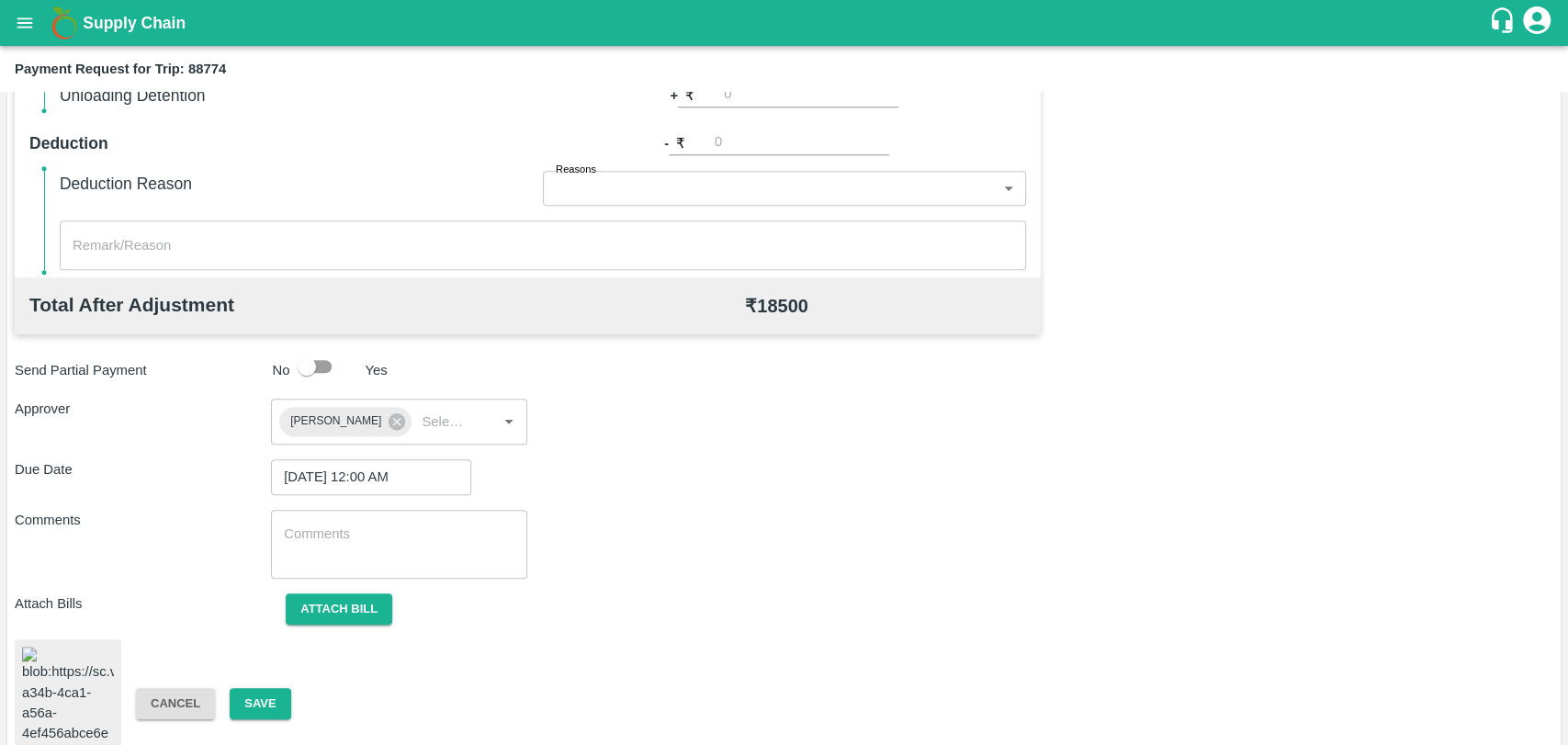
scroll to position [765, 0]
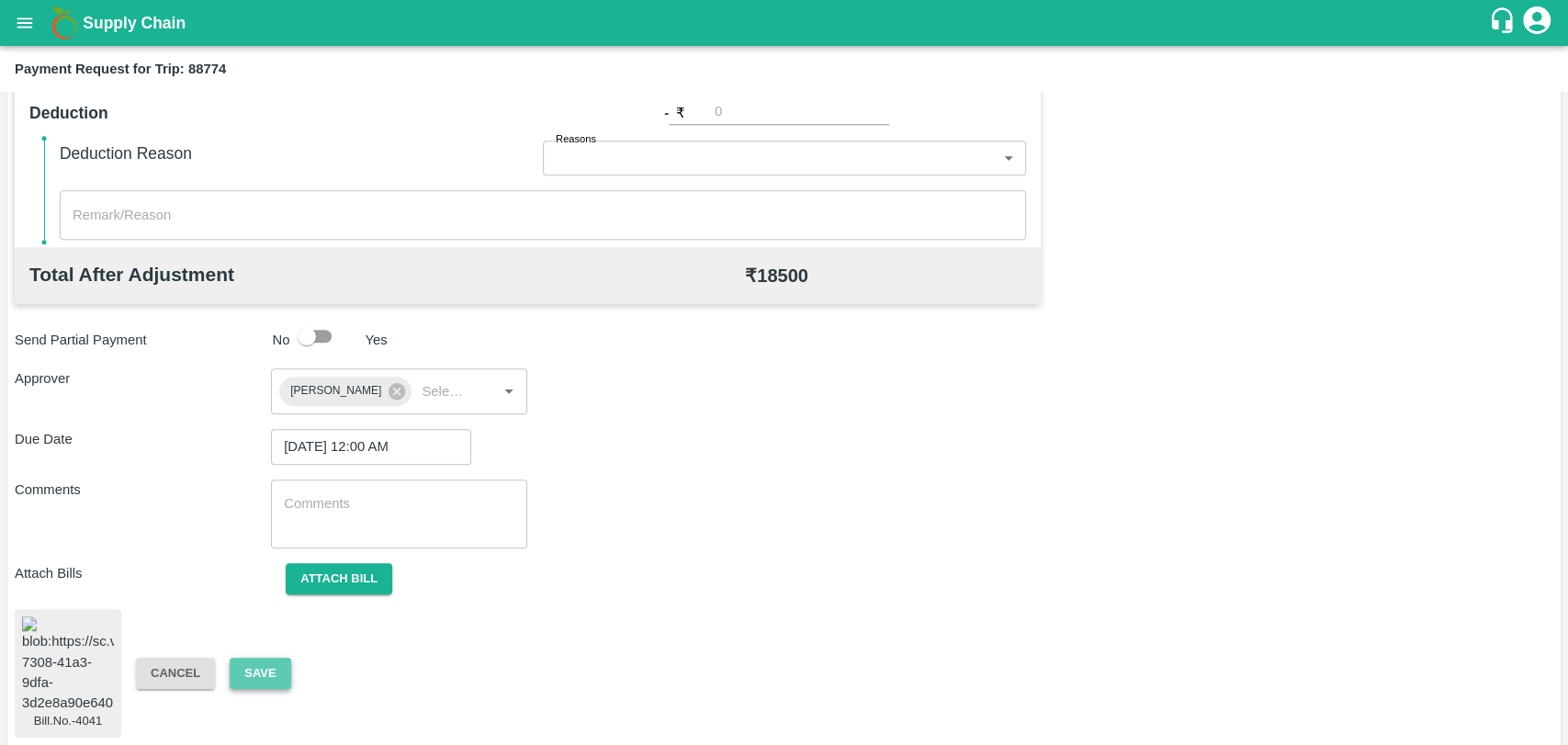
click at [265, 670] on button "Save" at bounding box center [259, 673] width 60 height 32
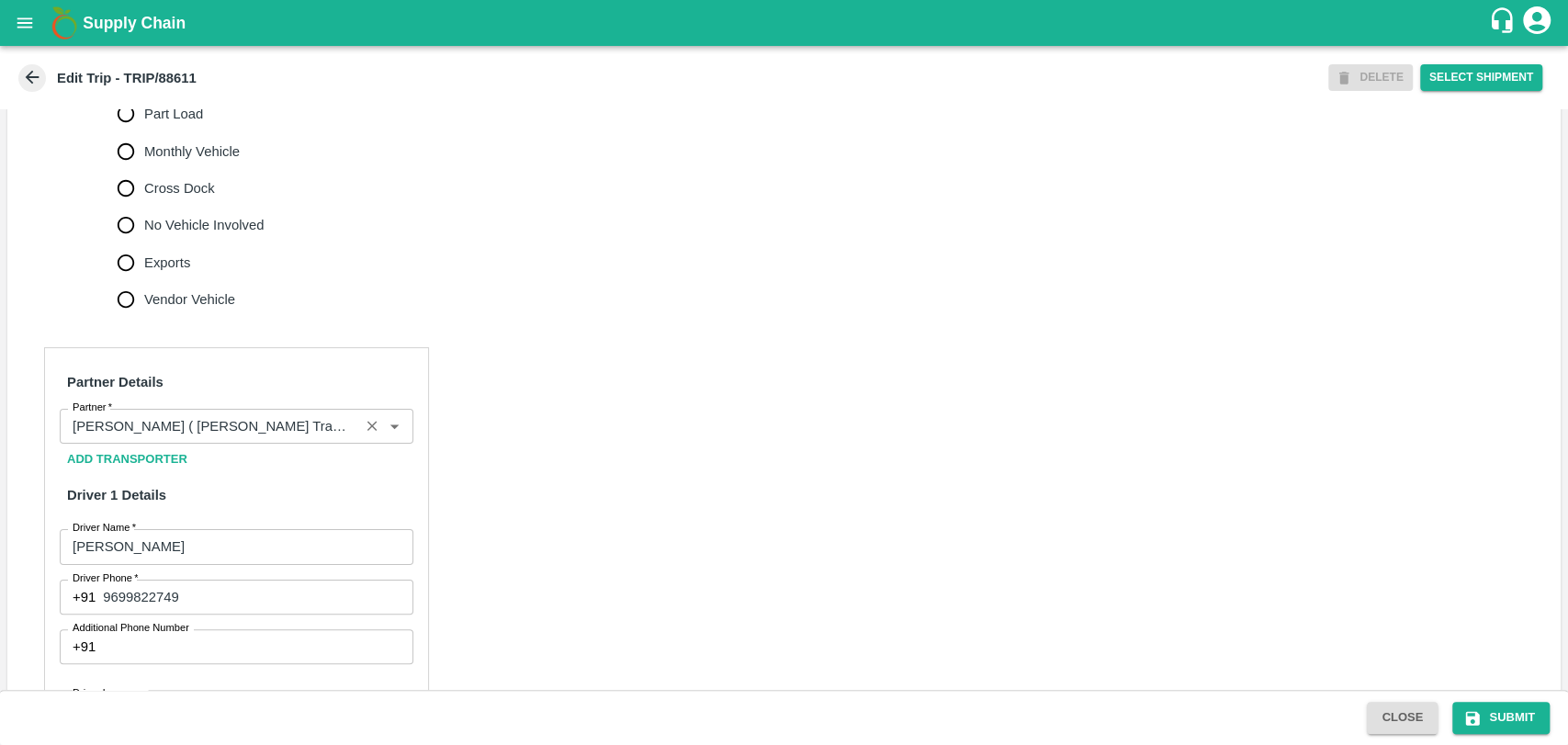
scroll to position [1196, 0]
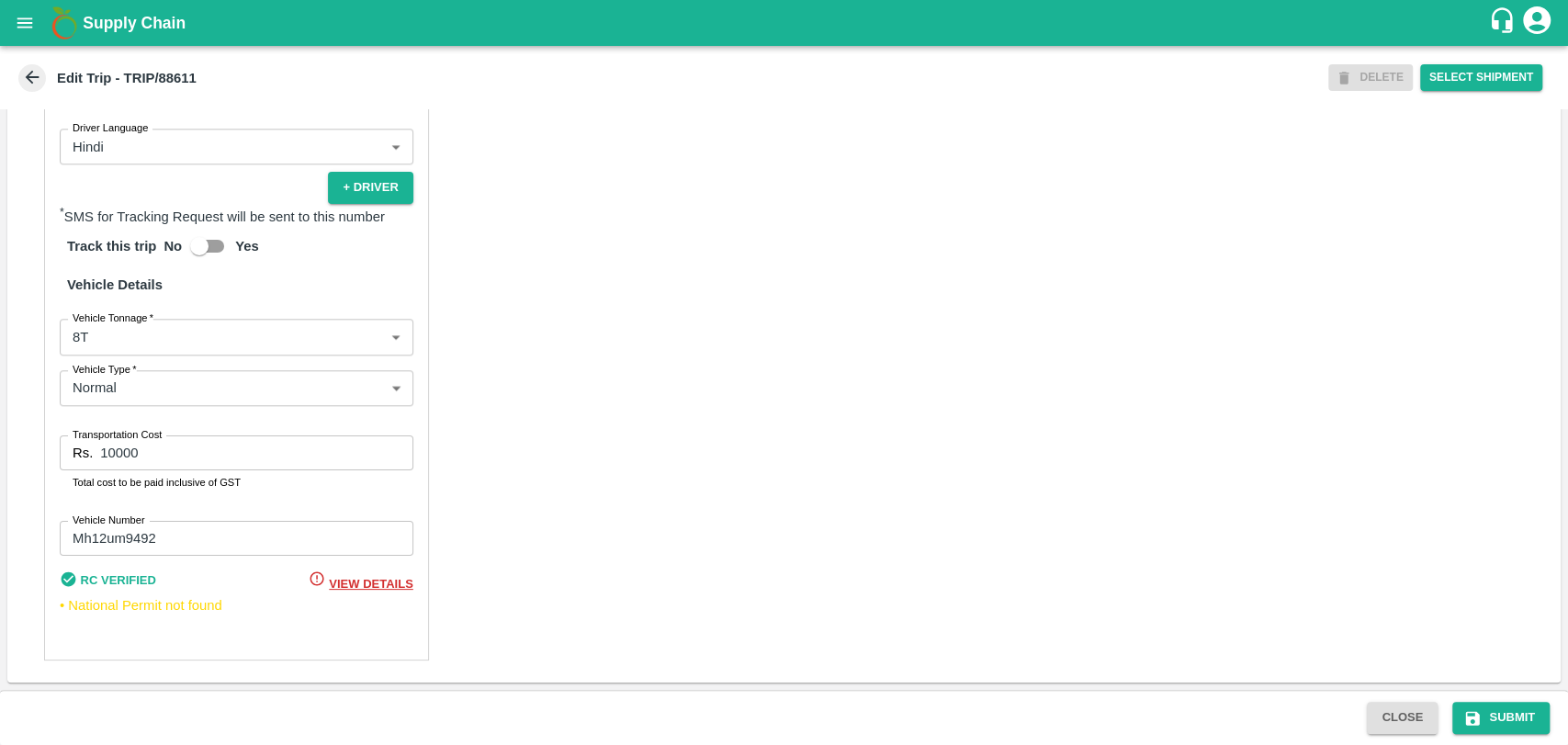
click at [163, 345] on body "Supply Chain Edit Trip - TRIP/88611 DELETE Select Shipment Trip Details Trip Ty…" at bounding box center [784, 372] width 1568 height 745
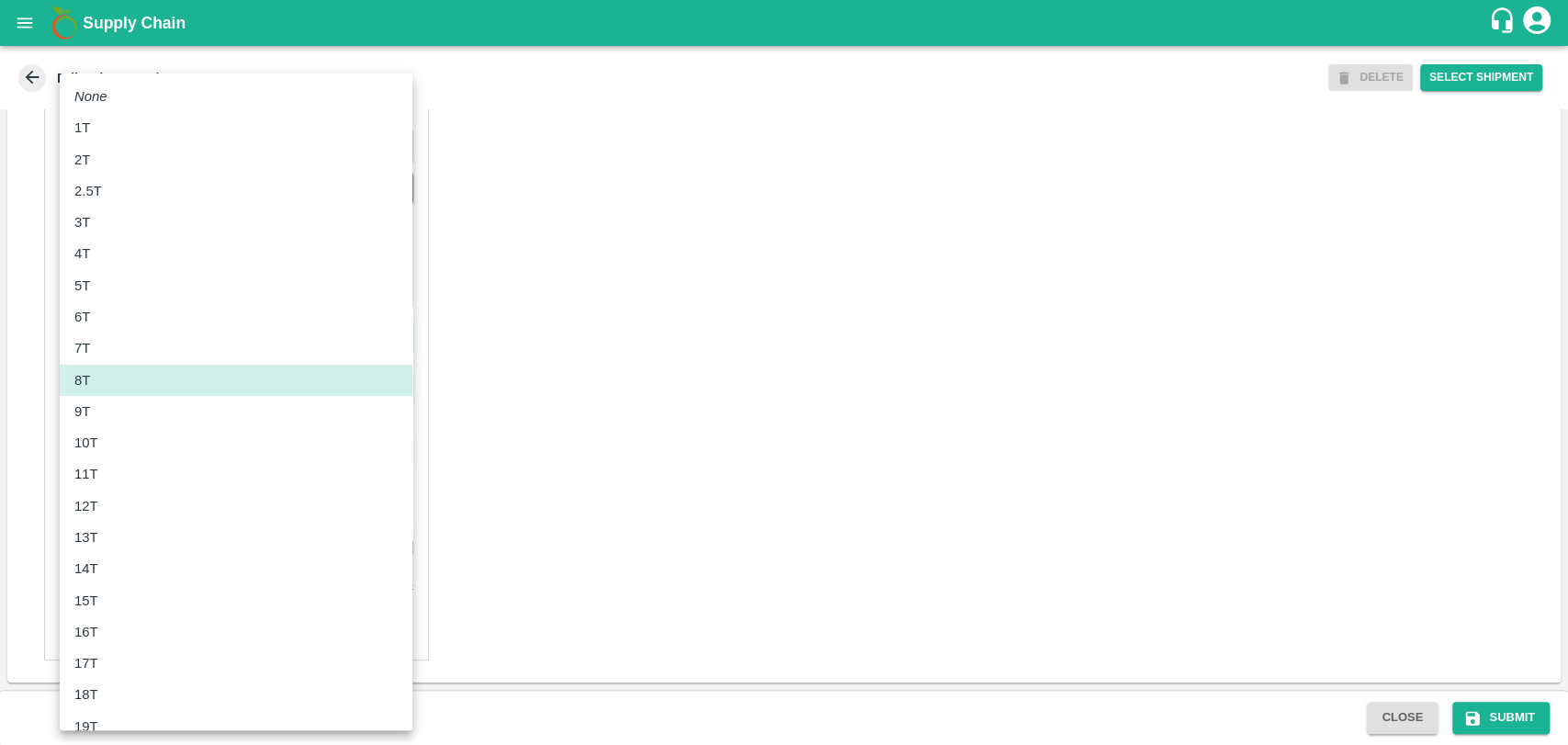
click at [141, 434] on div "10T" at bounding box center [236, 442] width 324 height 20
type input "10000"
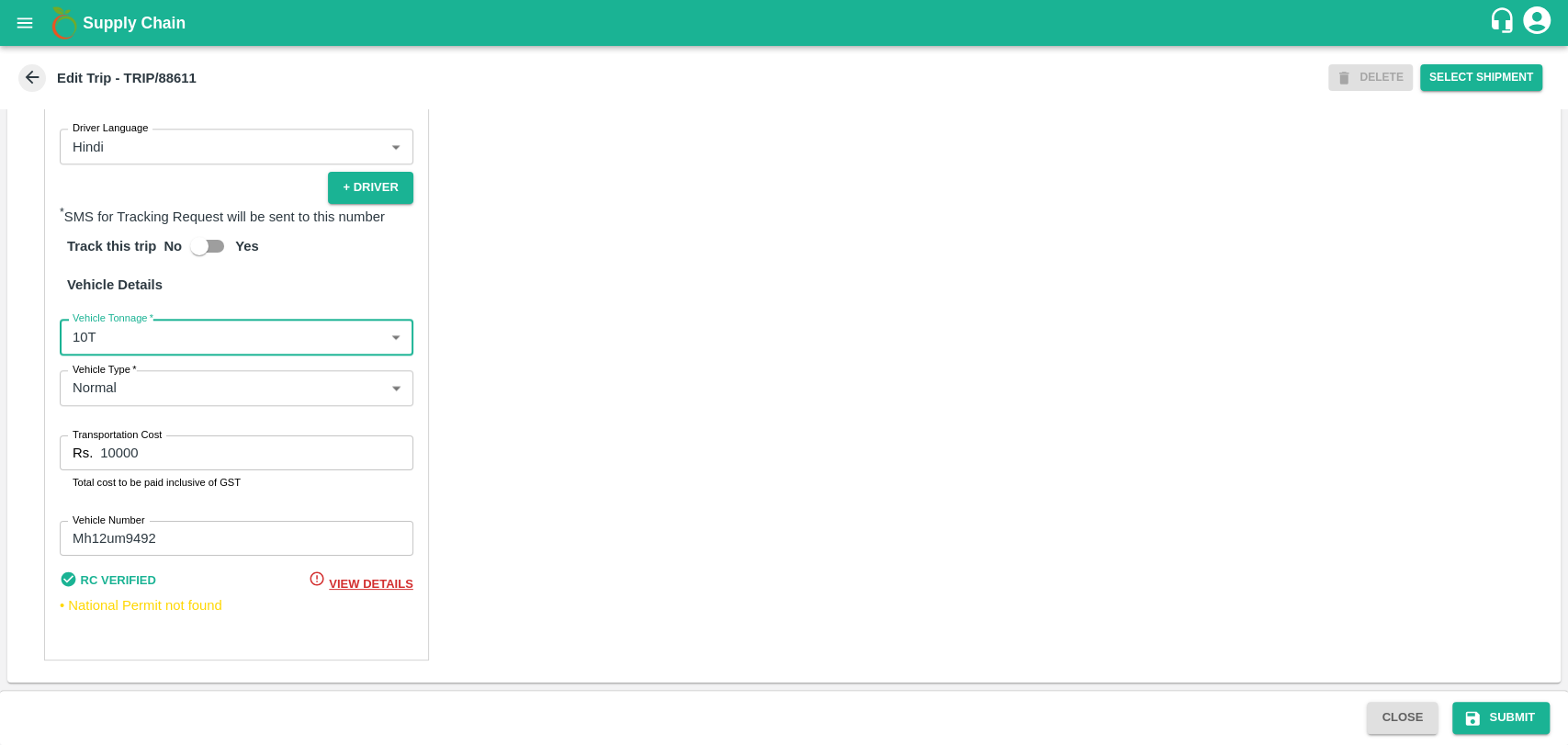
click at [115, 445] on input "10000" at bounding box center [256, 453] width 312 height 35
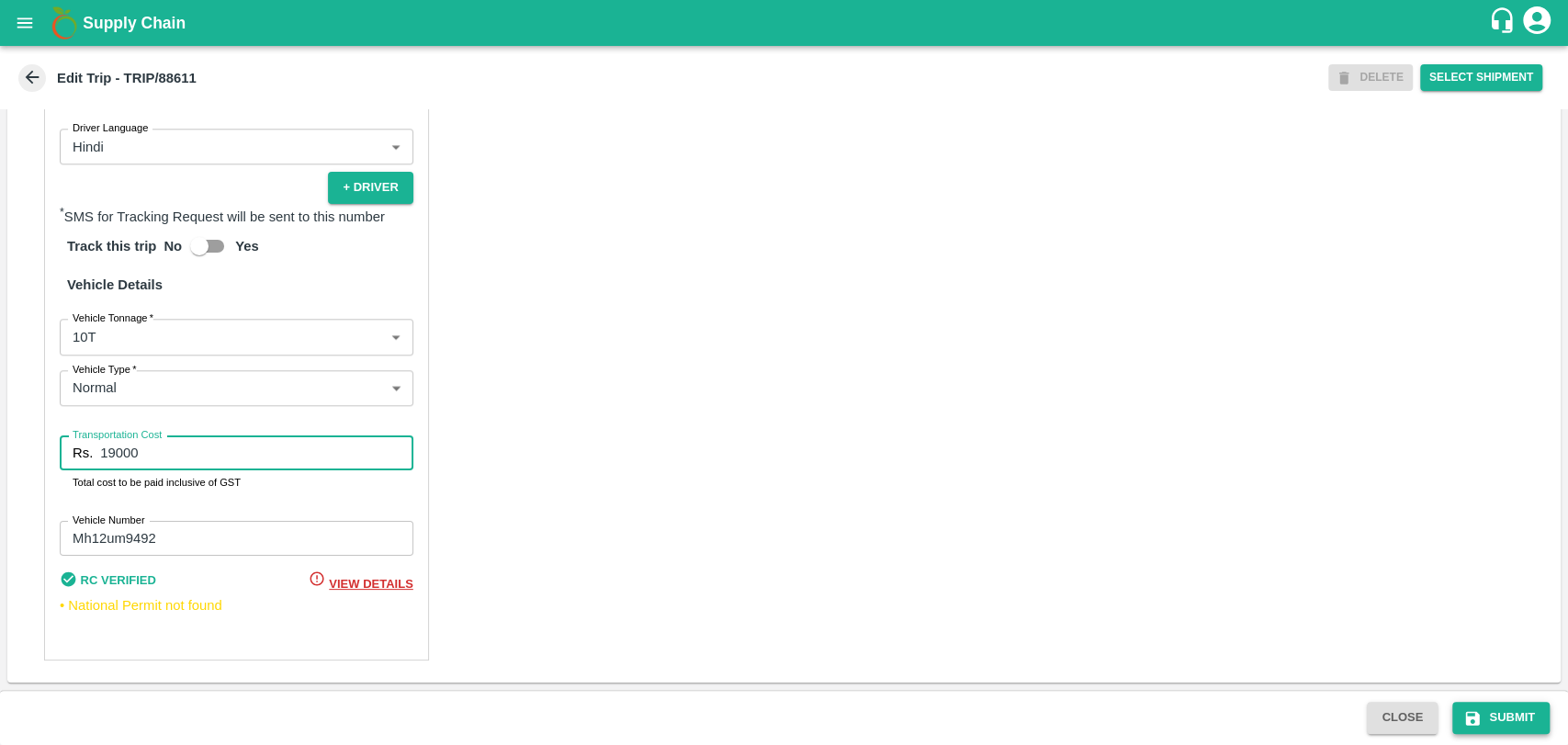
type input "19000"
click at [1497, 707] on button "Submit" at bounding box center [1501, 718] width 97 height 32
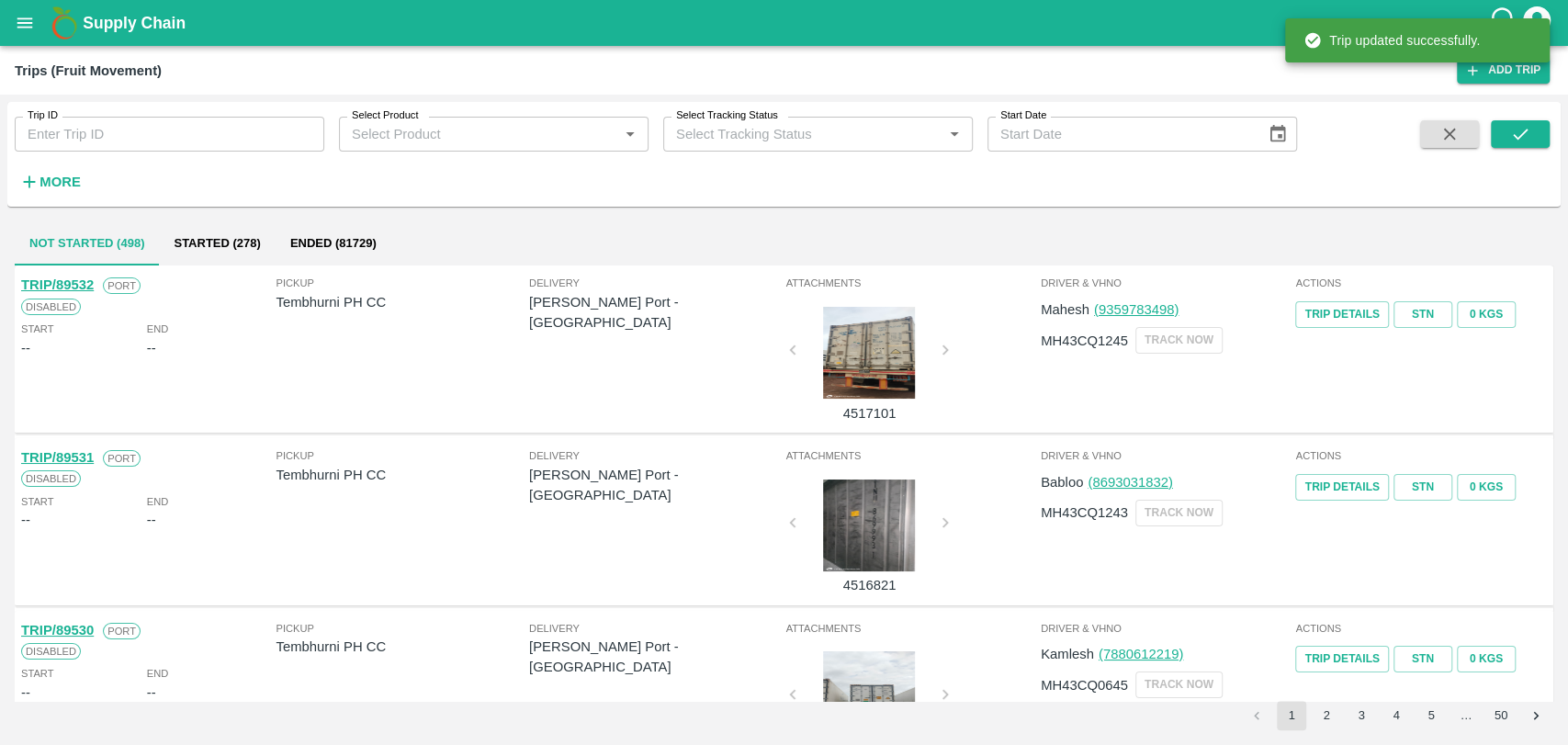
click at [66, 167] on button "More" at bounding box center [50, 181] width 71 height 31
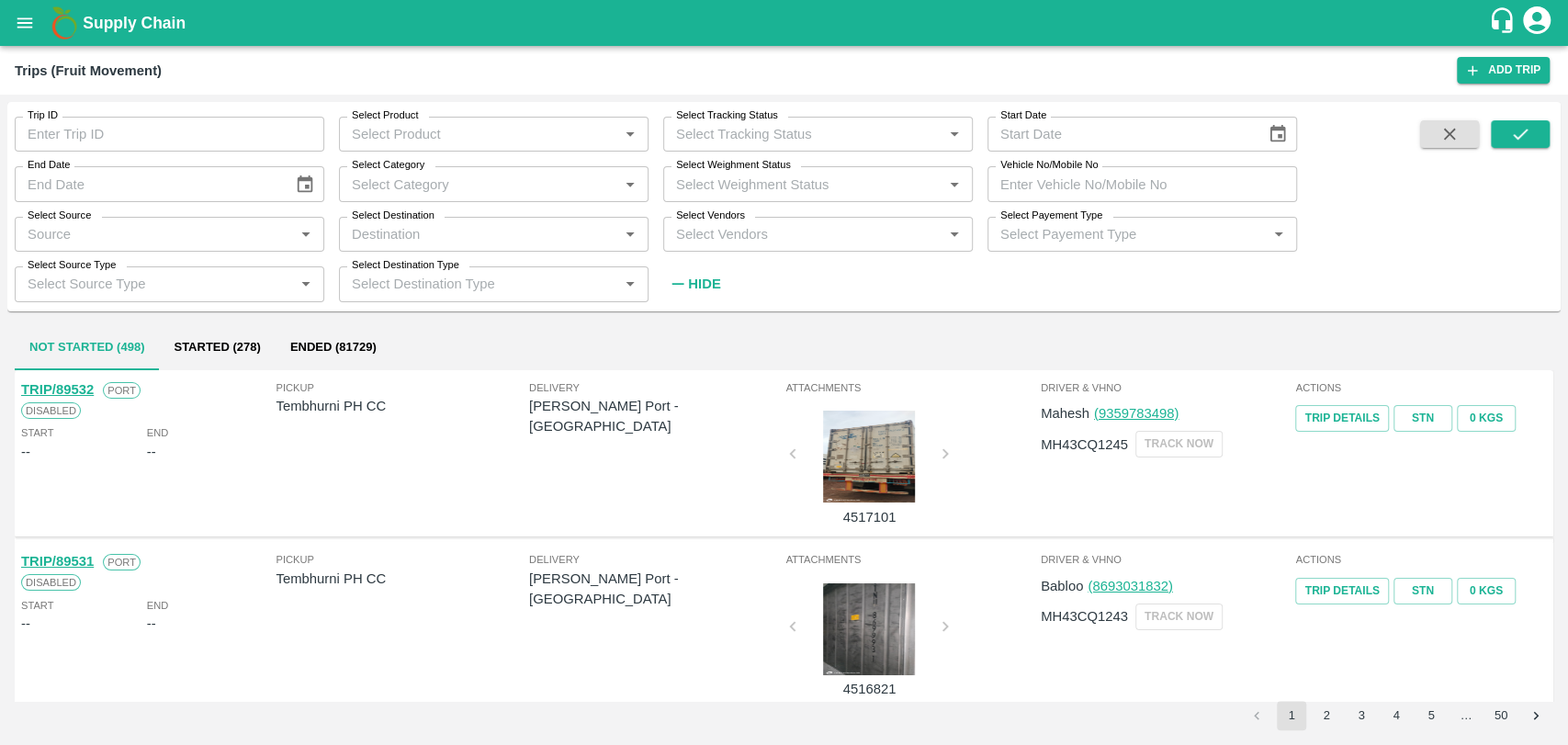
click at [1078, 169] on label "Vehicle No/Mobile No" at bounding box center [1048, 165] width 97 height 15
click at [1078, 169] on input "Vehicle No/Mobile No" at bounding box center [1143, 183] width 309 height 35
paste input "MH04HD4894"
type input "MH04HD4894"
click at [1544, 129] on button "submit" at bounding box center [1520, 134] width 58 height 27
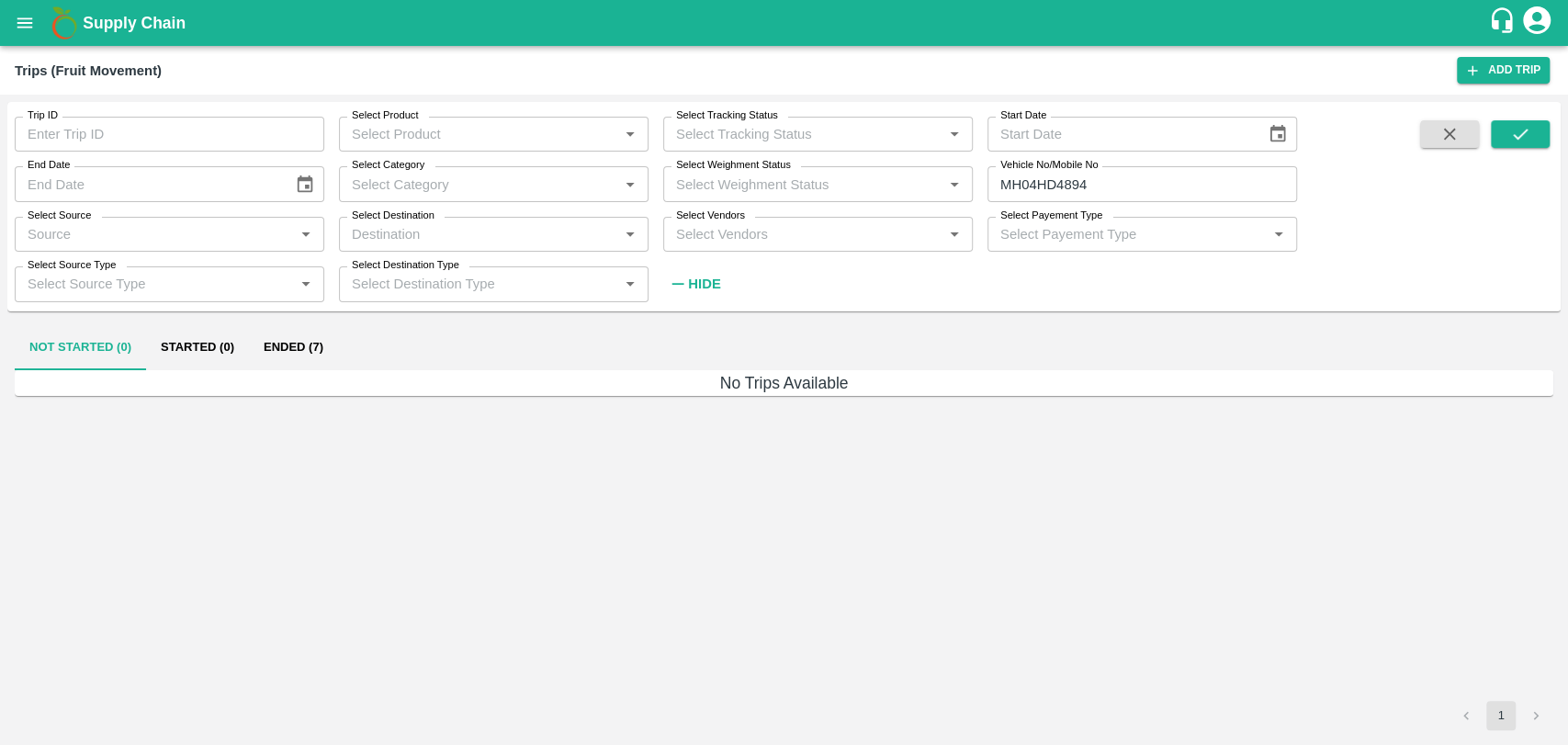
click at [280, 353] on button "Ended (7)" at bounding box center [293, 348] width 89 height 44
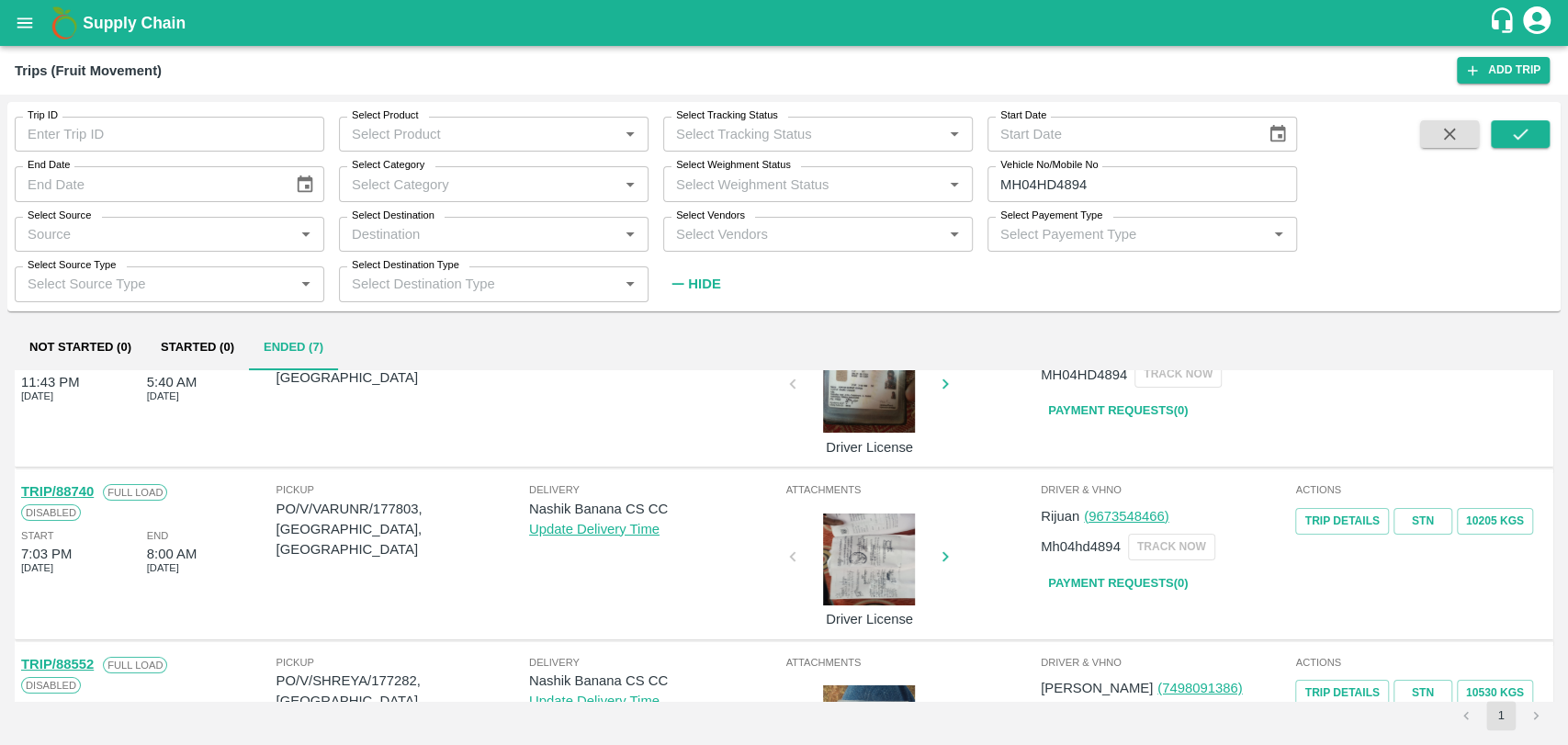
scroll to position [102, 0]
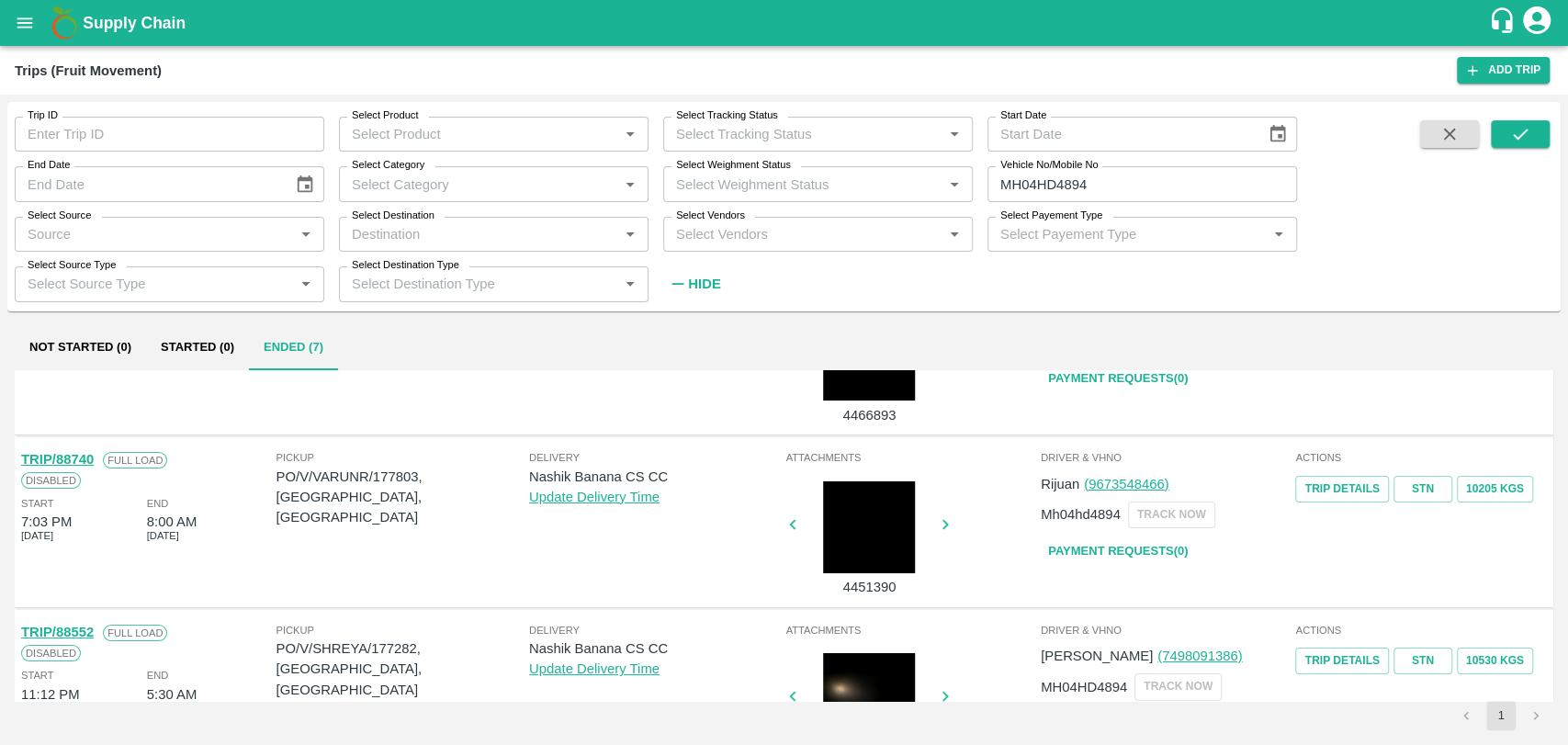
click at [80, 452] on link "TRIP/88740" at bounding box center [57, 459] width 73 height 15
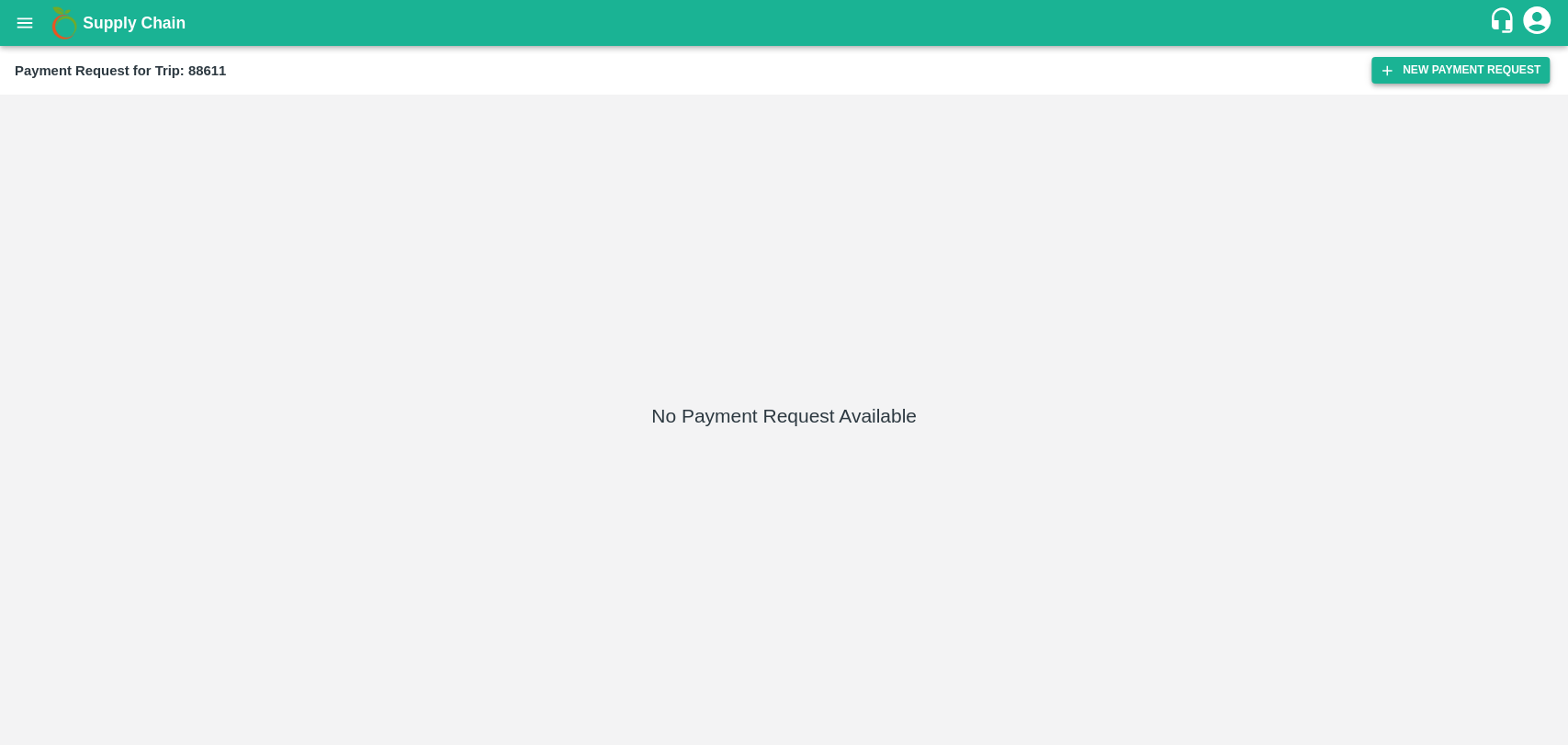
click at [1391, 76] on icon "button" at bounding box center [1388, 71] width 17 height 17
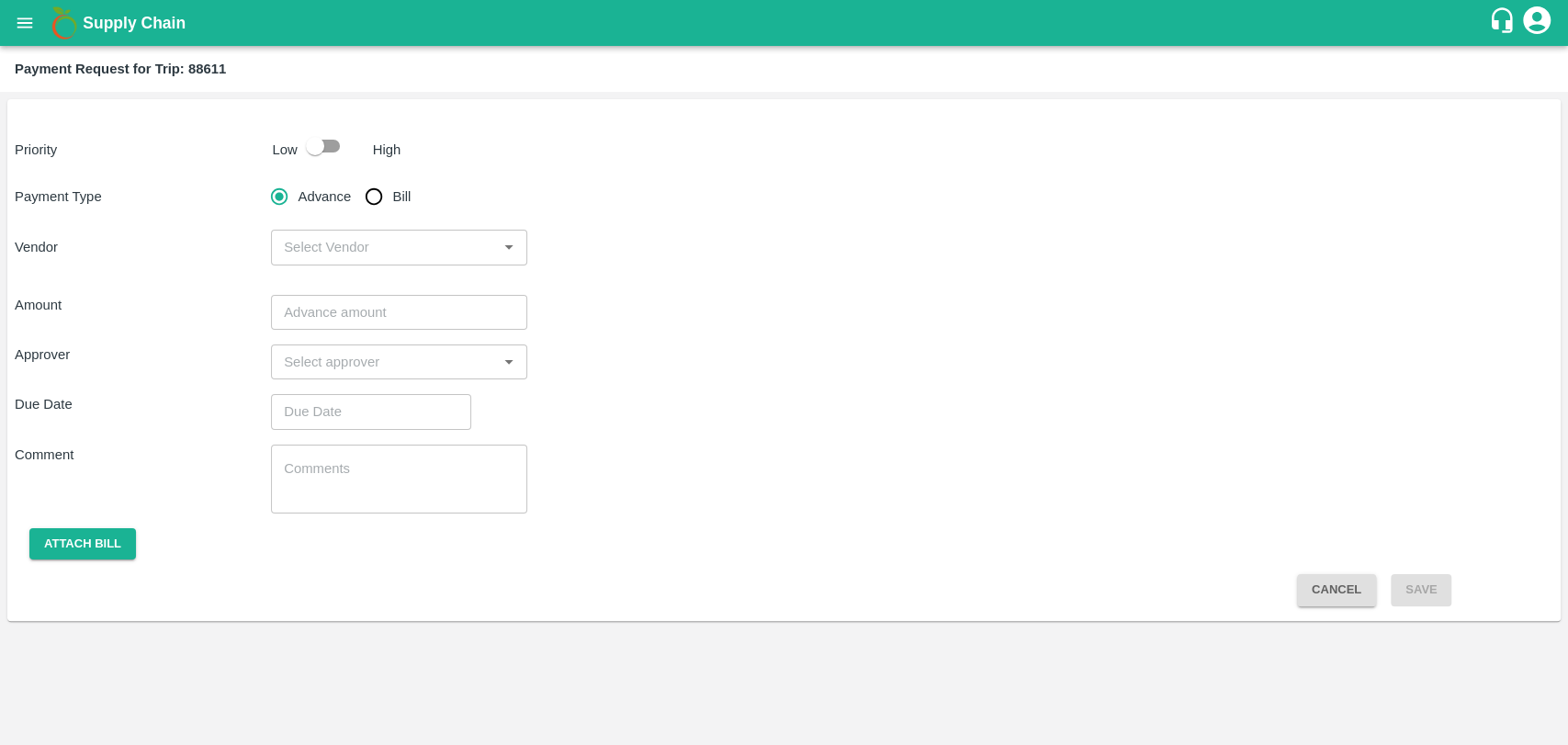
click at [333, 163] on div "Priority Low High Payment Type Advance Bill Vendor ​ Amount ​ Approver ​ Due Da…" at bounding box center [784, 359] width 1554 height 522
click at [330, 155] on input "checkbox" at bounding box center [314, 145] width 105 height 35
checkbox input "true"
click at [364, 205] on input "Bill" at bounding box center [374, 196] width 37 height 37
radio input "true"
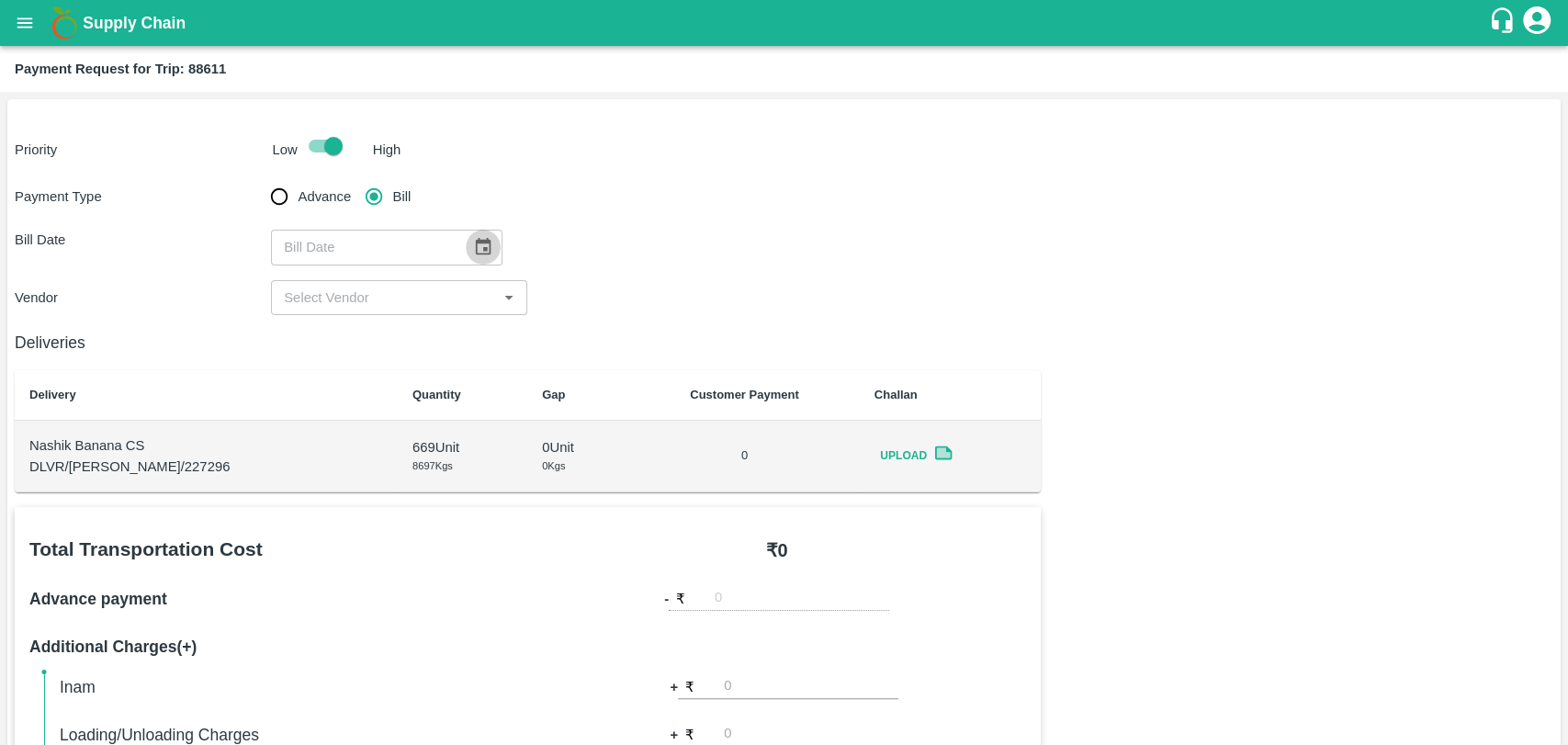
click at [483, 241] on icon "Choose date" at bounding box center [482, 246] width 20 height 20
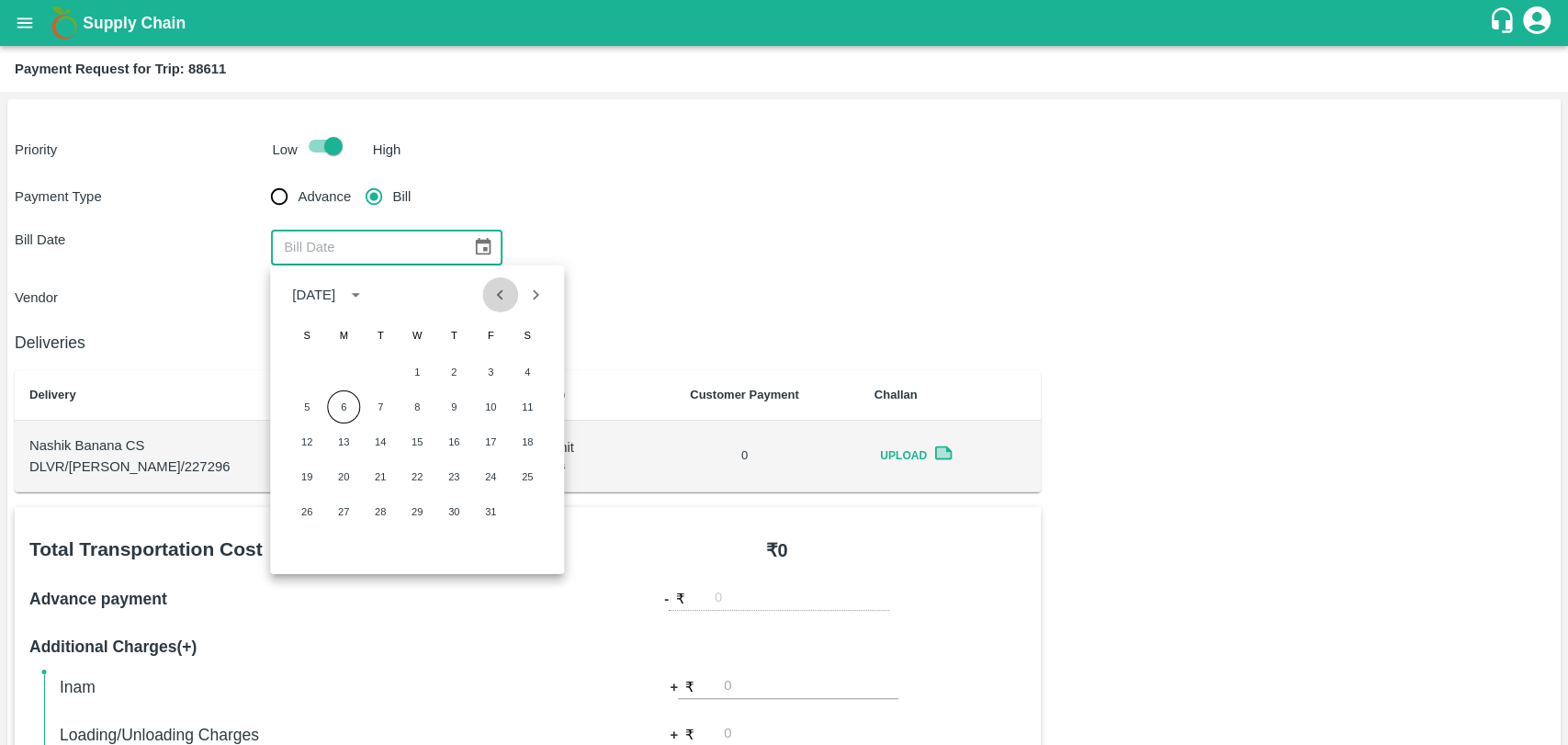
click at [497, 301] on icon "Previous month" at bounding box center [500, 294] width 20 height 20
click at [340, 439] on button "15" at bounding box center [343, 441] width 33 height 33
type input "[DATE]"
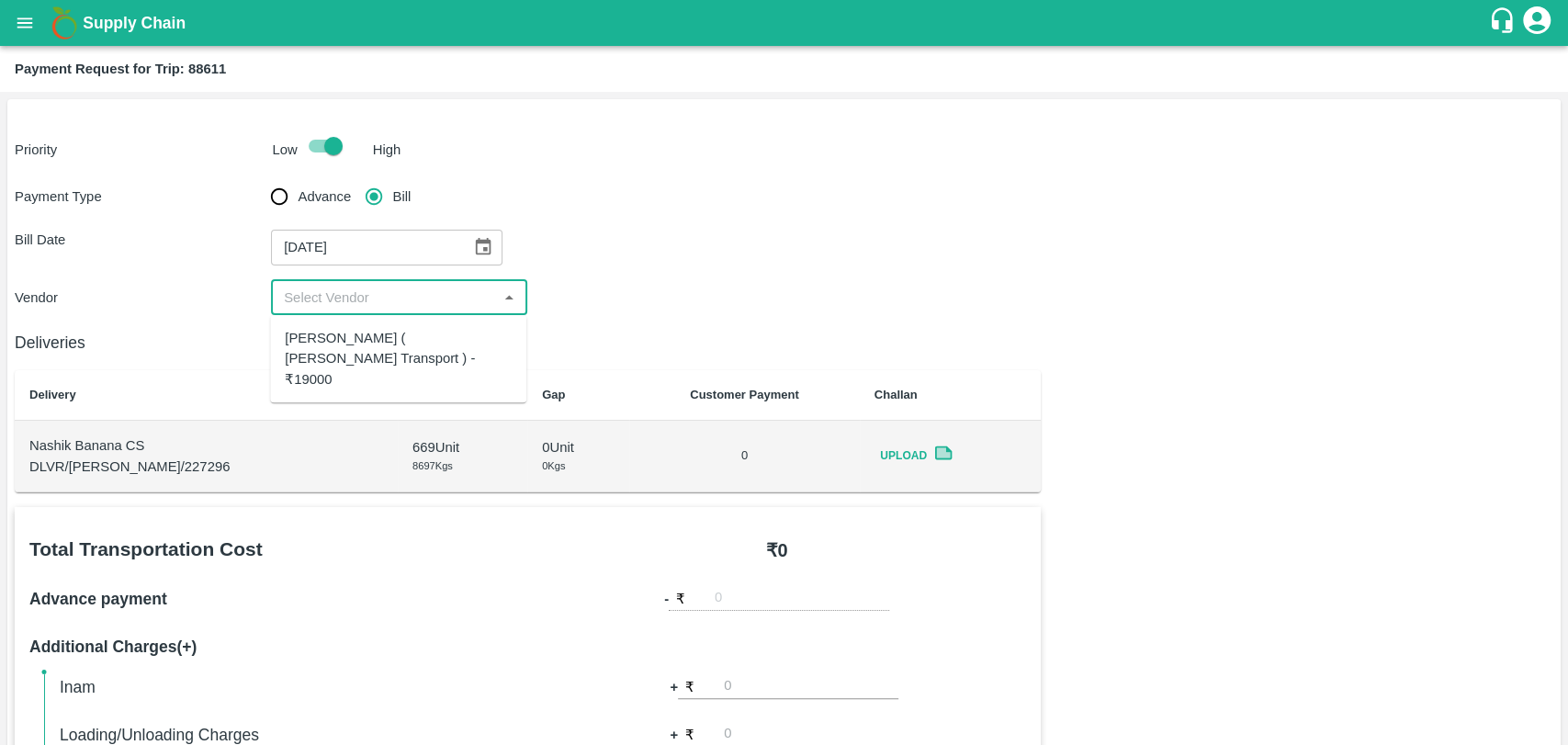
click at [372, 305] on input "input" at bounding box center [384, 297] width 215 height 24
click at [366, 336] on div "Nitin Rasal ( Bhairavnath Transport ) - ₹19000" at bounding box center [398, 358] width 227 height 61
type input "Nitin Rasal ( Bhairavnath Transport ) - ₹19000"
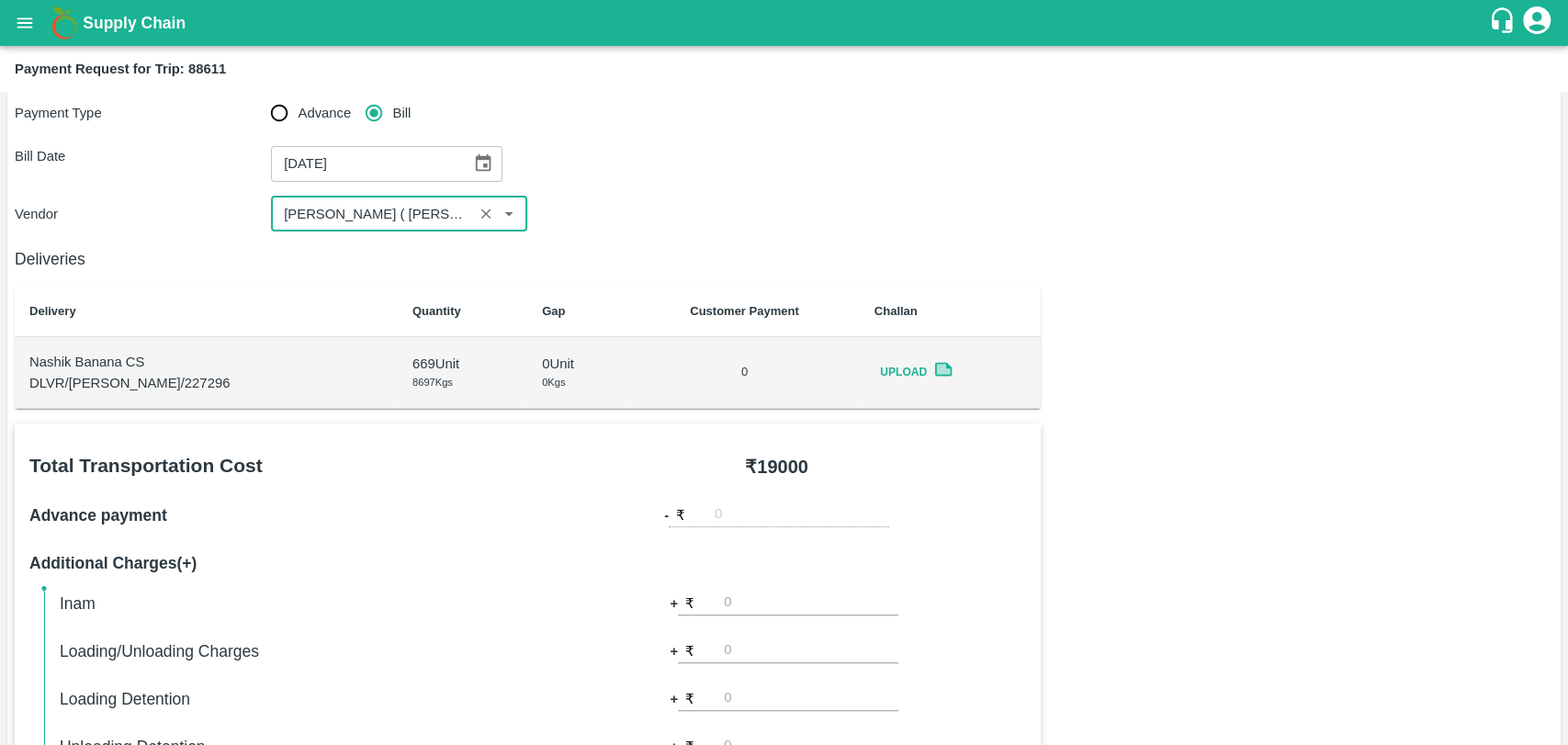
scroll to position [204, 0]
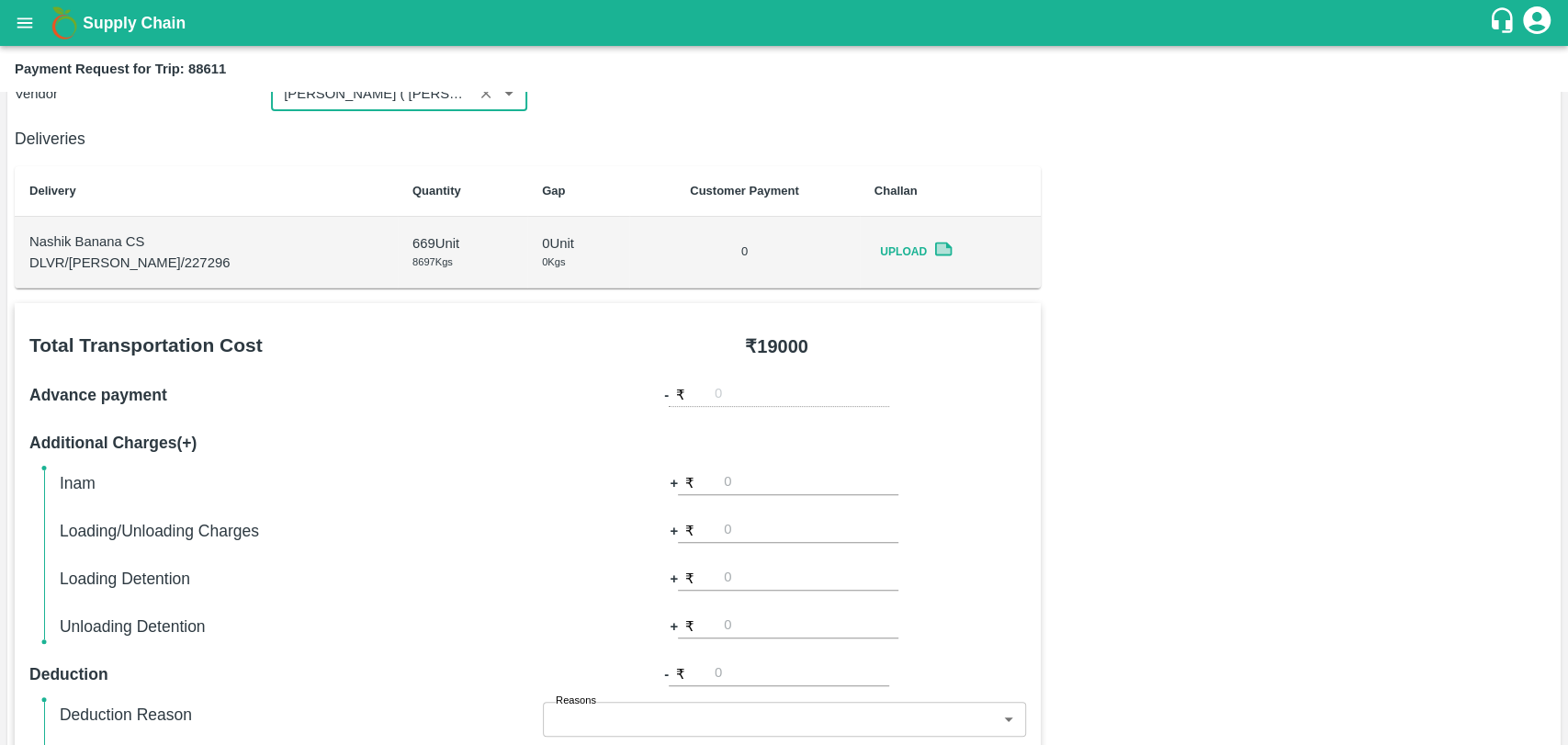
click at [764, 537] on input "number" at bounding box center [810, 530] width 175 height 25
type input "500"
click at [1053, 442] on div "Total Transportation Cost ₹ 19000 Advance payment - ₹ Additional Charges(+) Ina…" at bounding box center [784, 747] width 1539 height 889
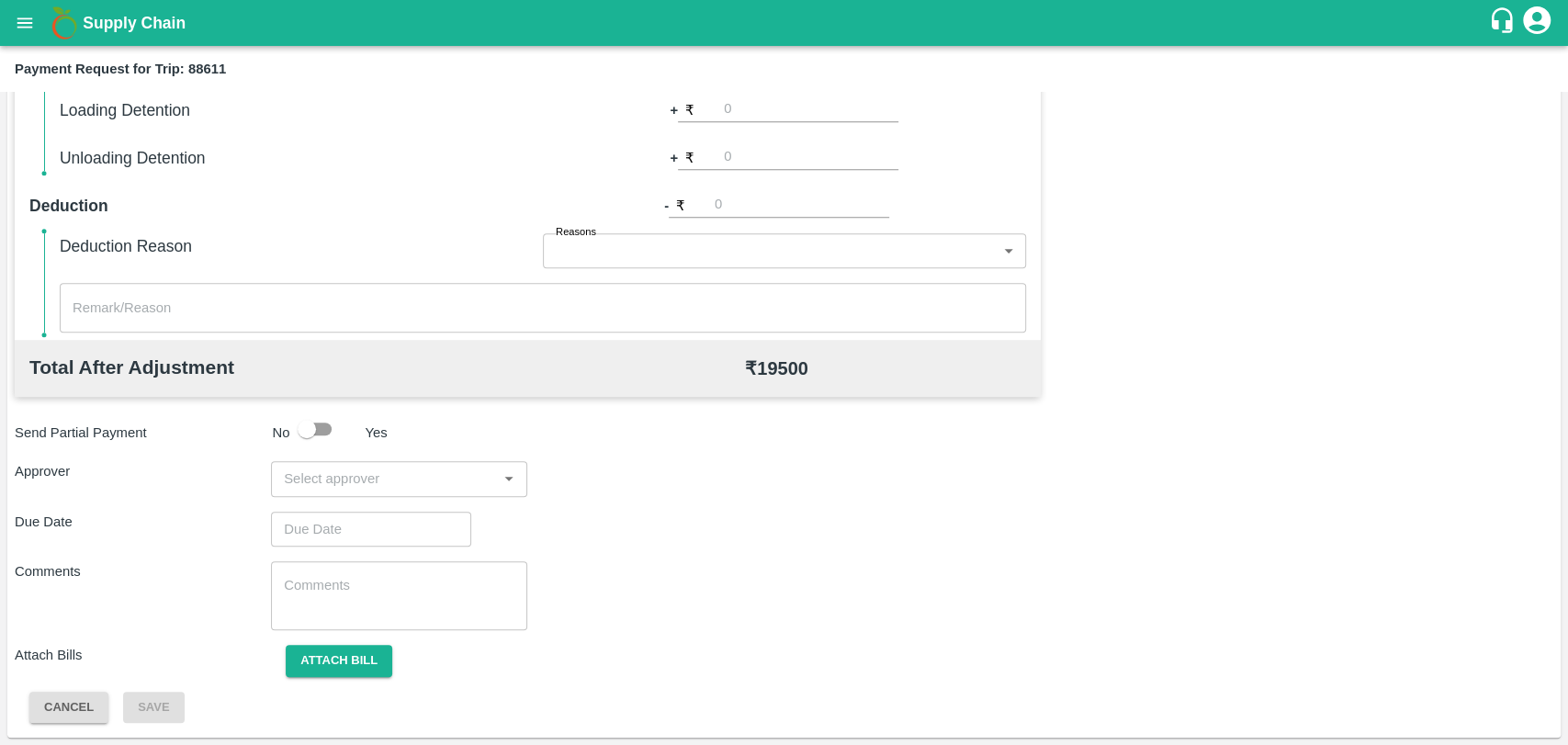
click at [426, 490] on div "​" at bounding box center [399, 478] width 257 height 35
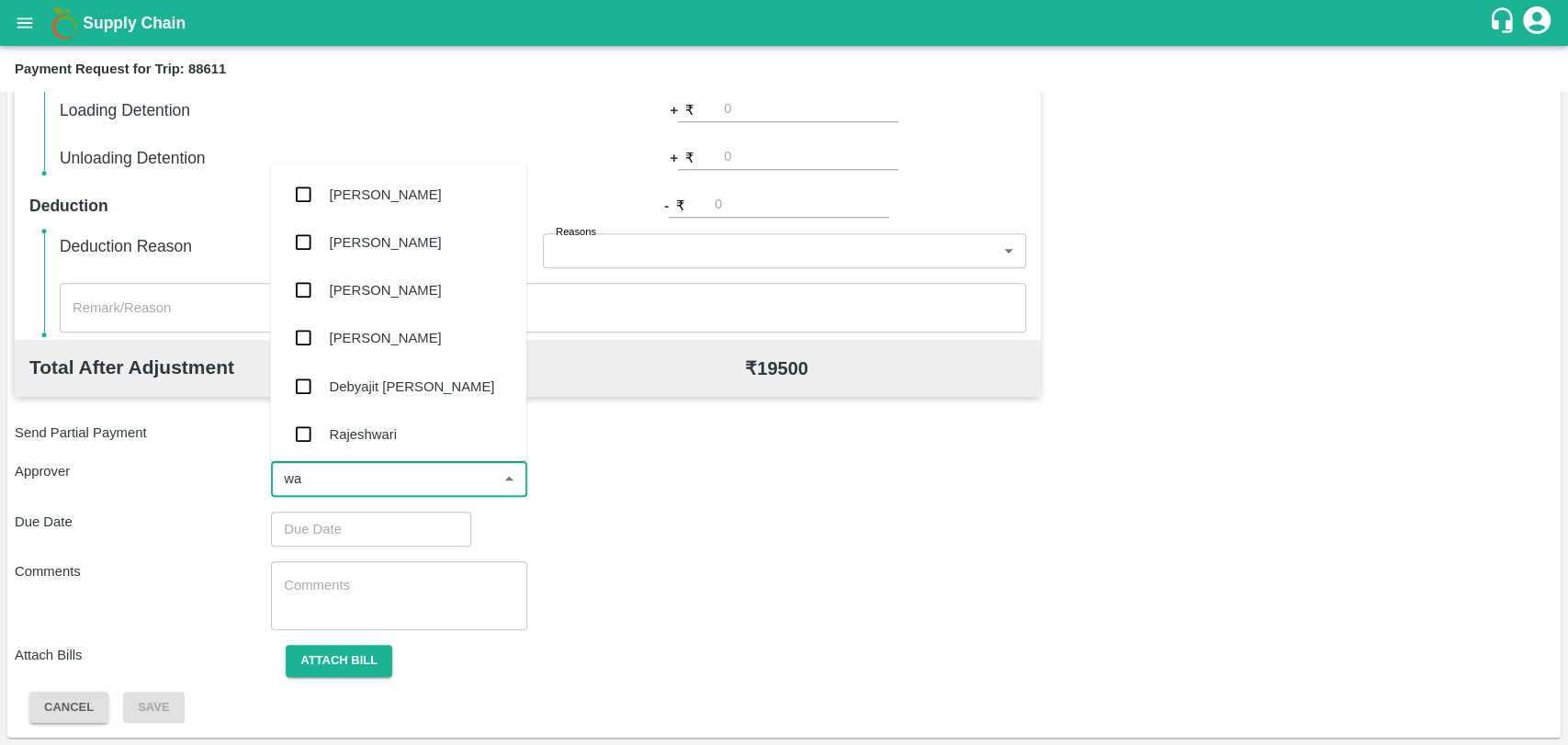
type input "wag"
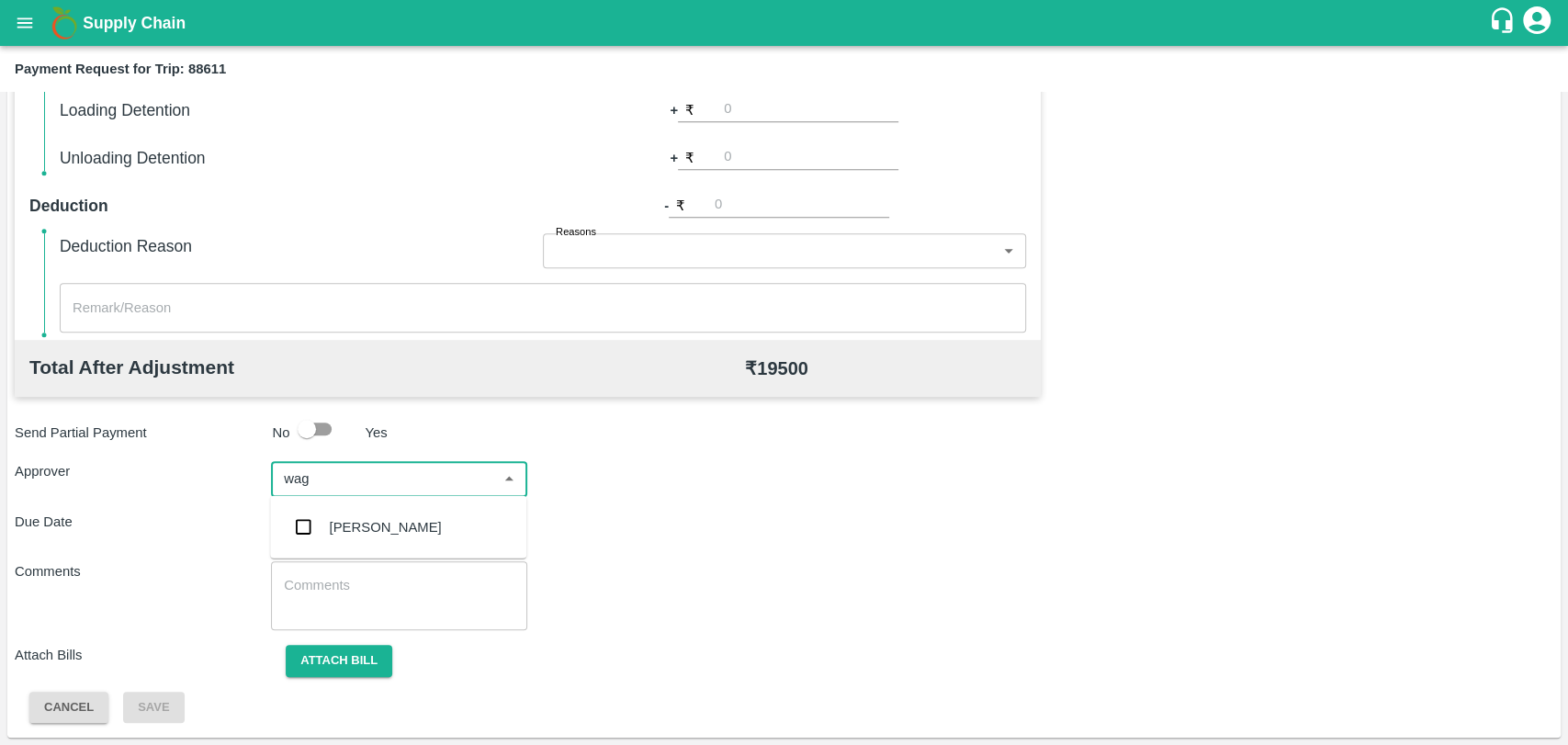
click at [391, 521] on div "Prasad Waghade" at bounding box center [386, 526] width 112 height 20
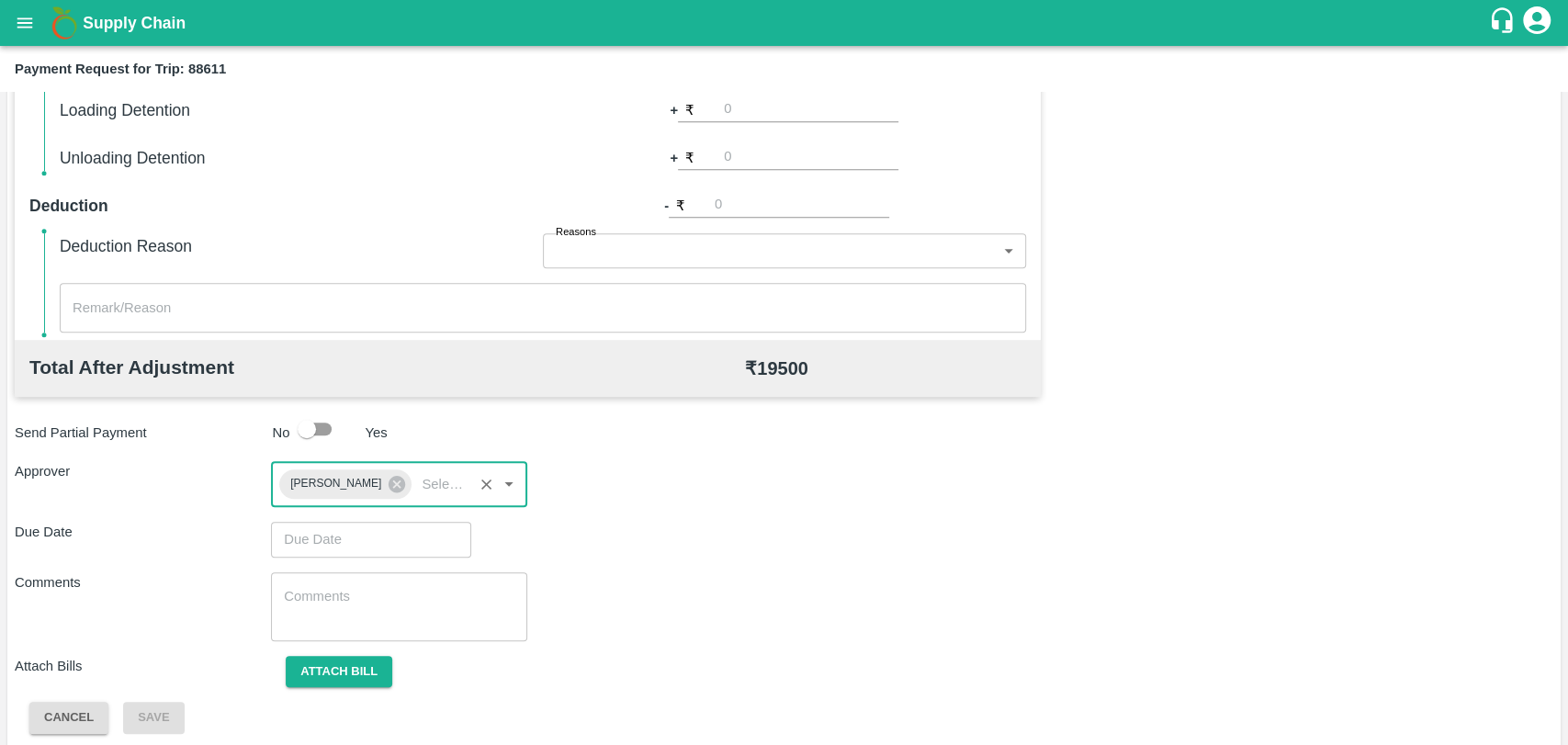
type input "DD/MM/YYYY hh:mm aa"
click at [378, 538] on input "DD/MM/YYYY hh:mm aa" at bounding box center [364, 538] width 188 height 35
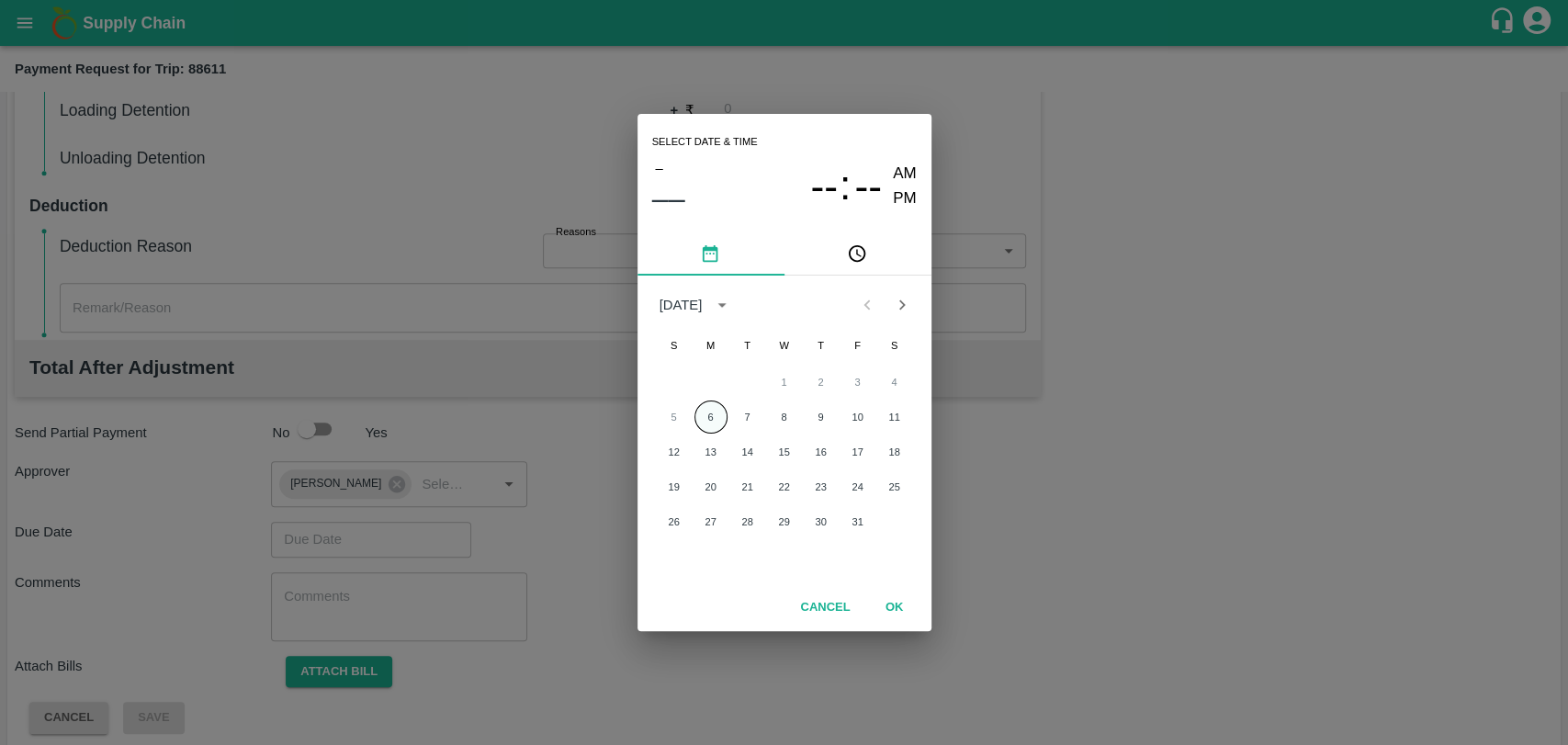
click at [695, 417] on button "6" at bounding box center [710, 417] width 33 height 33
type input "06/10/2025 12:00 AM"
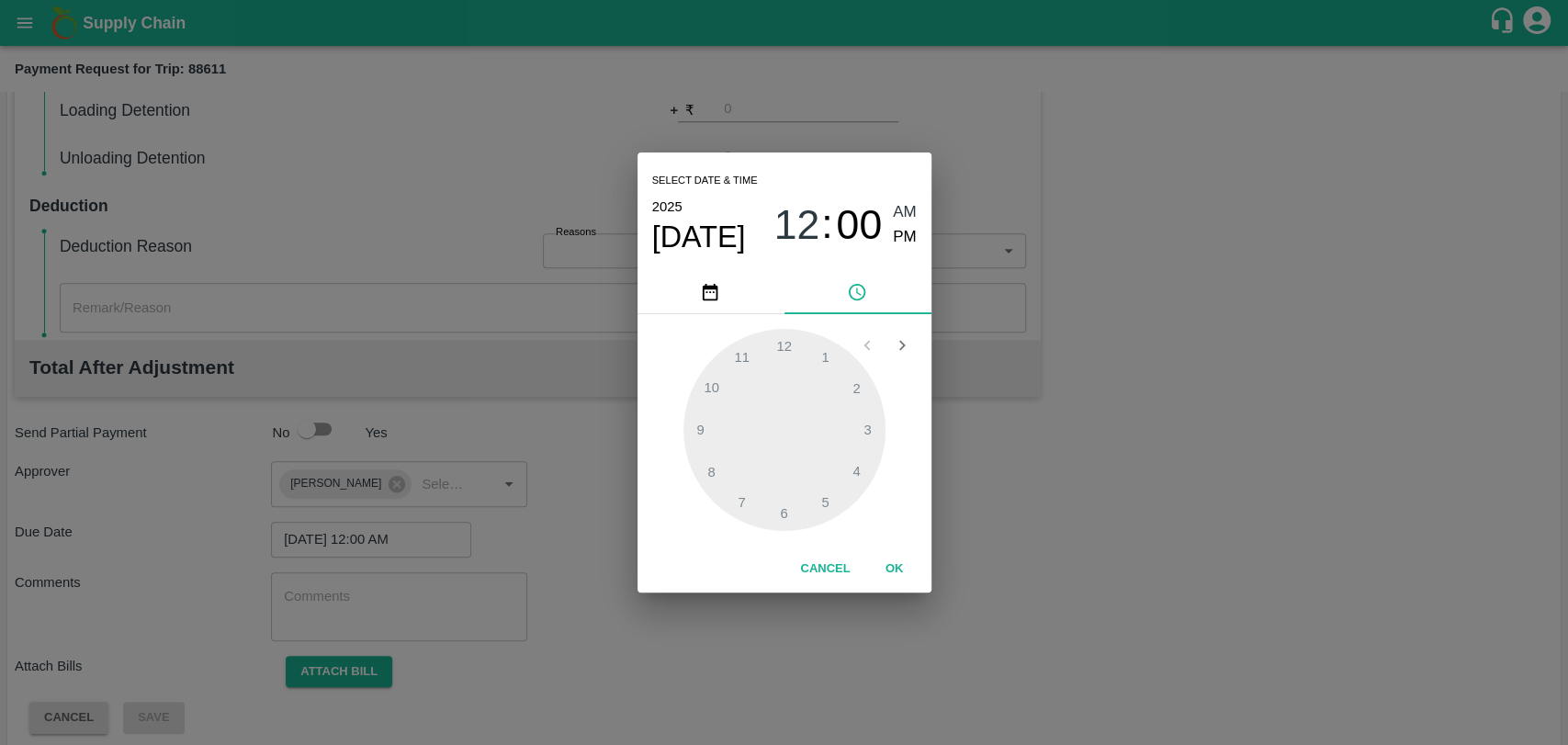
click at [897, 559] on button "OK" at bounding box center [894, 569] width 58 height 32
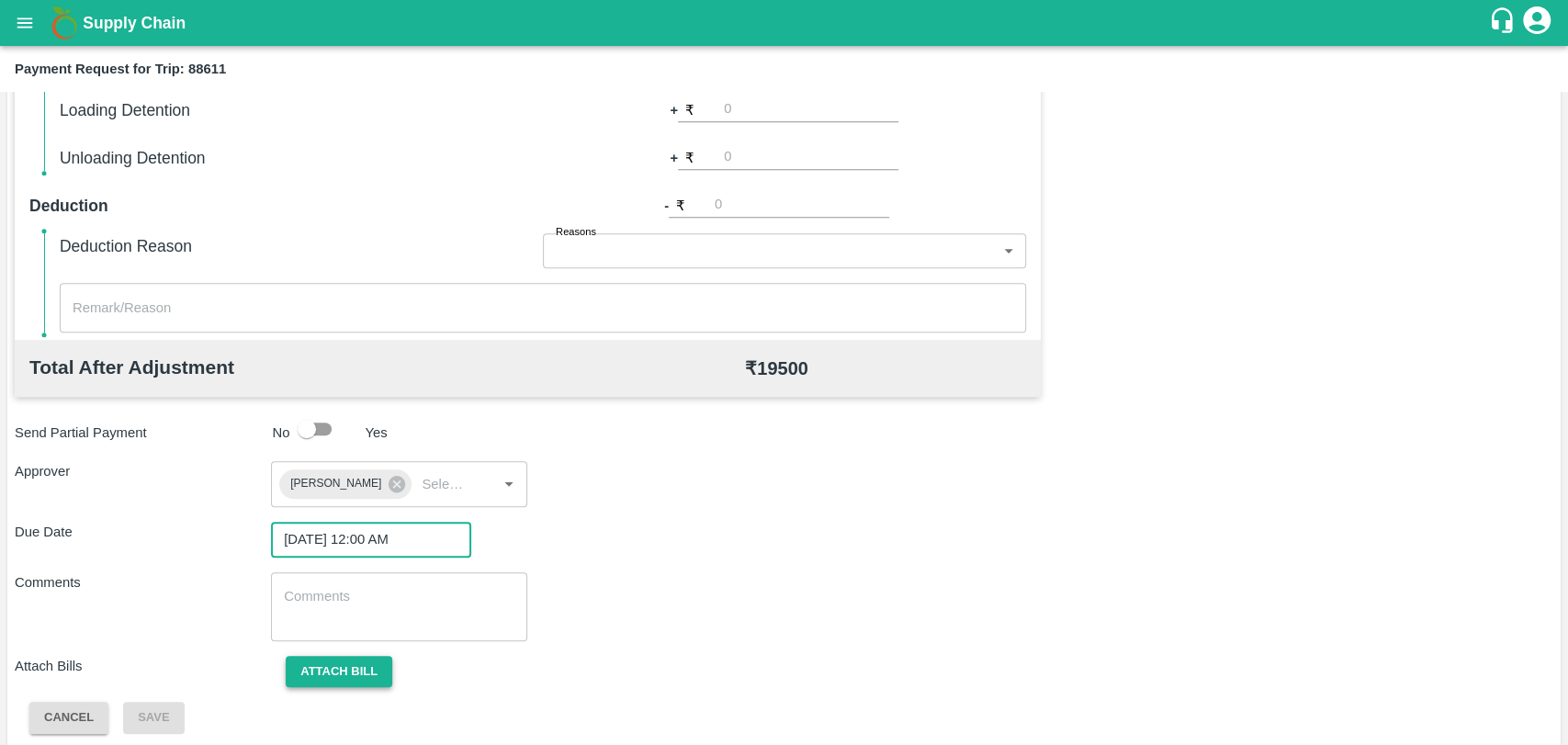
click at [342, 680] on button "Attach bill" at bounding box center [339, 671] width 107 height 32
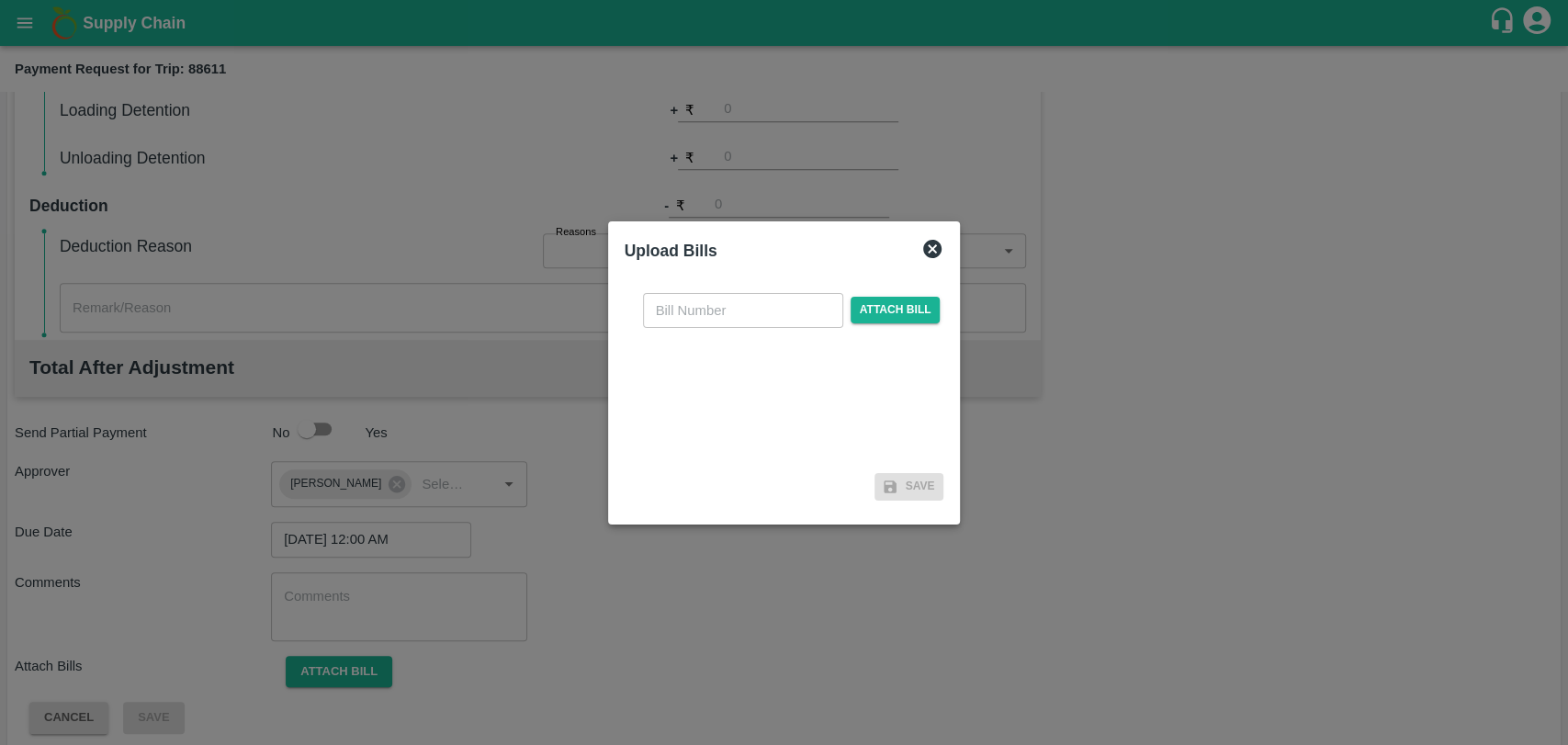
click at [679, 297] on input "text" at bounding box center [743, 310] width 200 height 35
type input "4029"
click at [900, 316] on span "Attach bill" at bounding box center [895, 310] width 90 height 26
click at [0, 0] on input "Attach bill" at bounding box center [0, 0] width 0 height 0
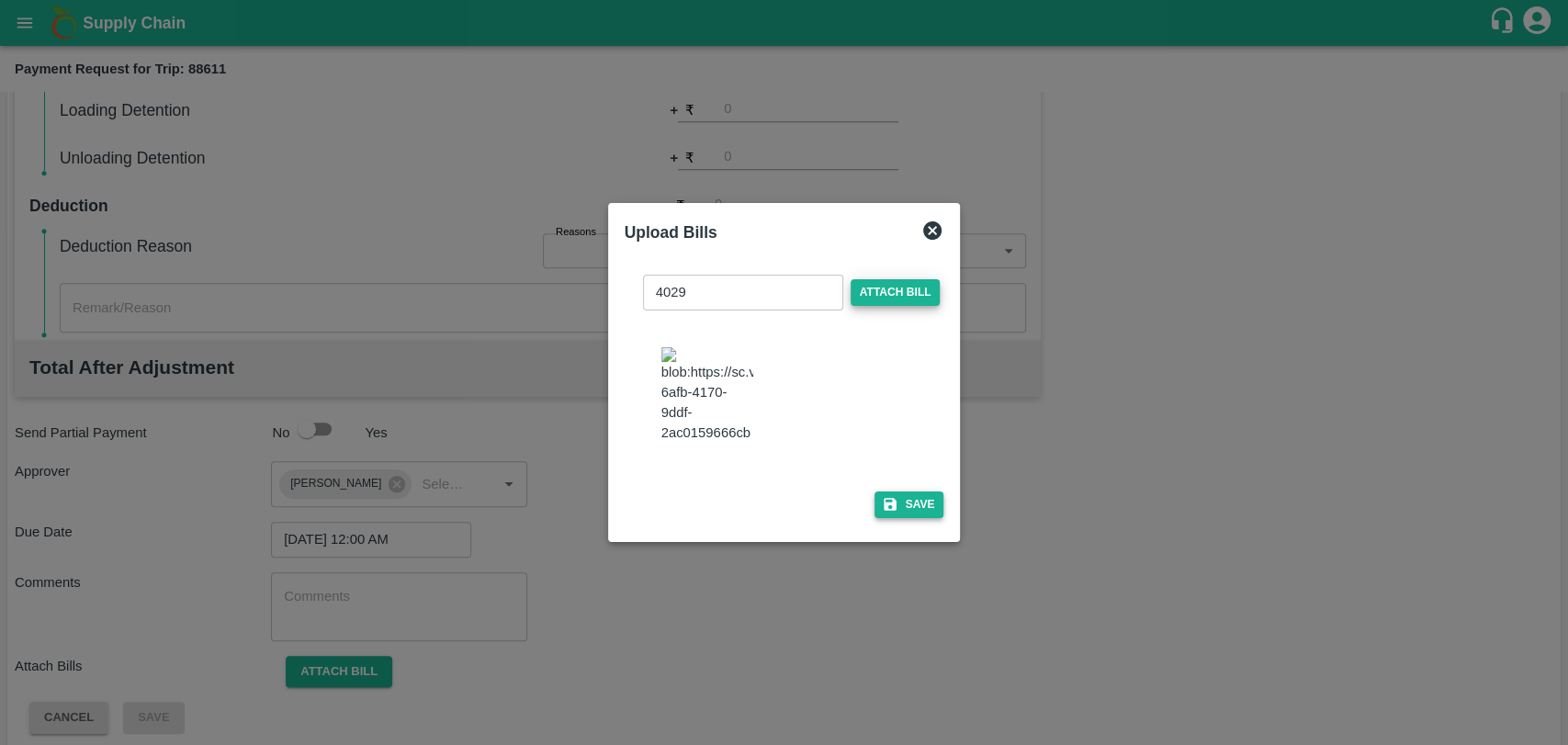
click at [896, 499] on button "Save" at bounding box center [909, 505] width 70 height 26
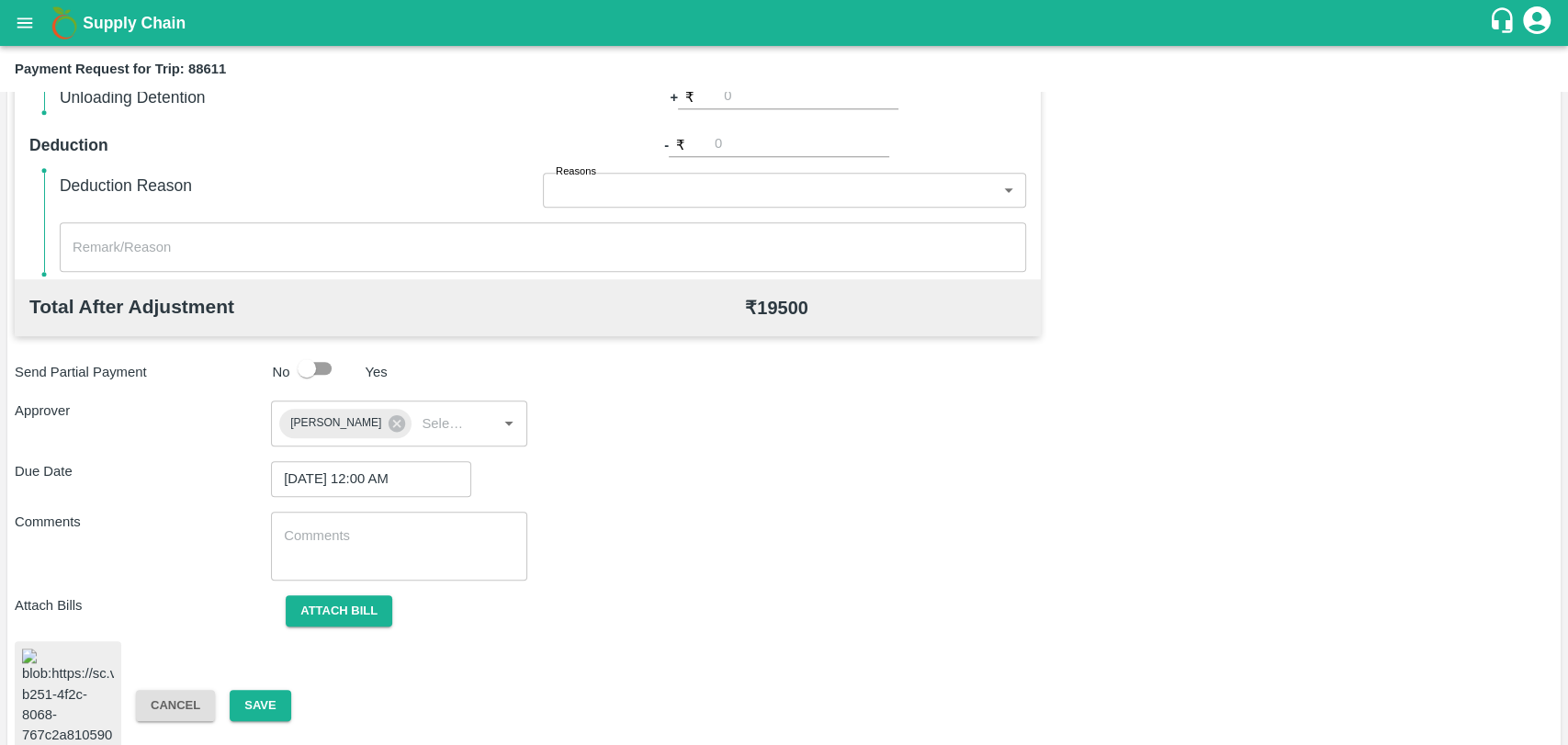
scroll to position [764, 0]
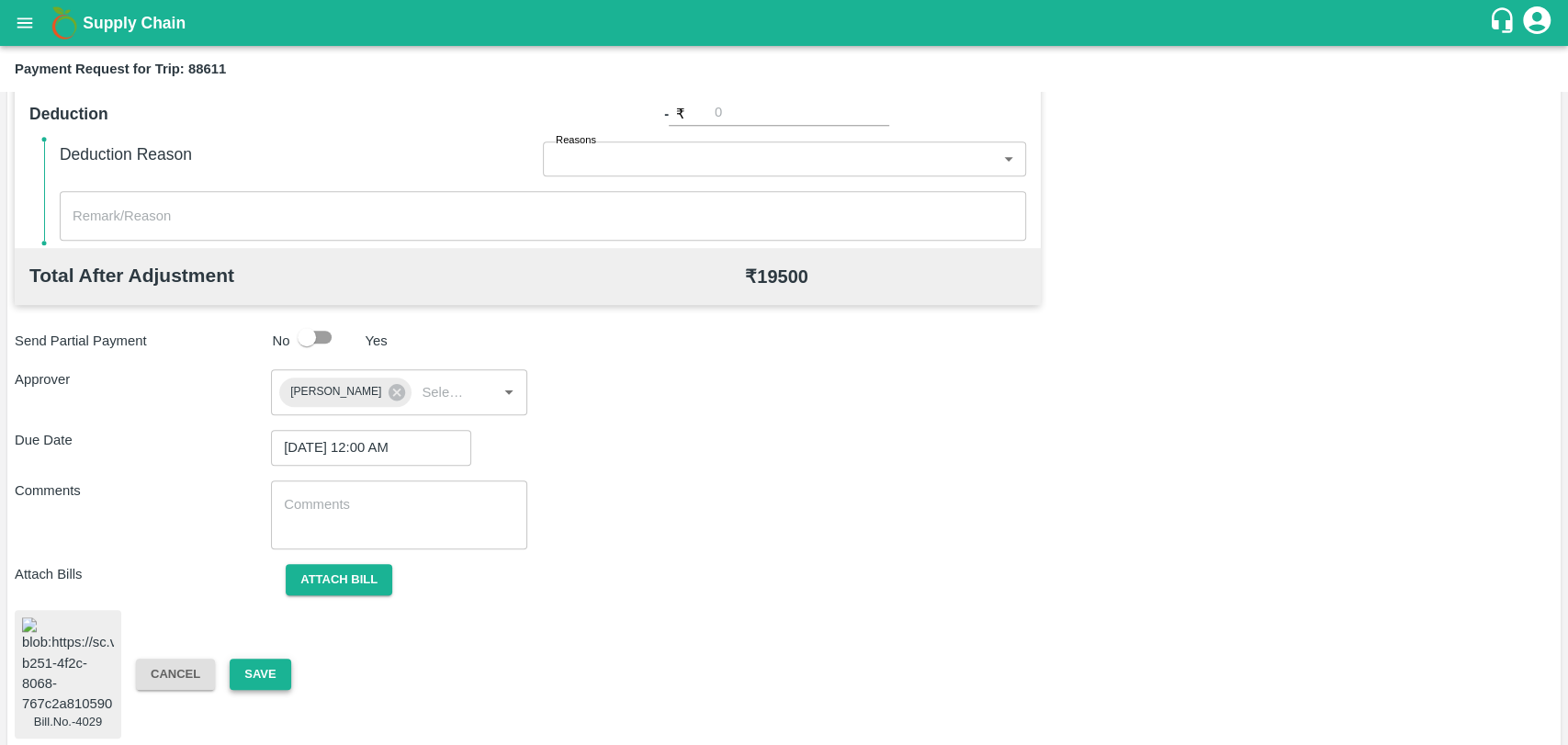
click at [236, 670] on button "Save" at bounding box center [259, 674] width 60 height 32
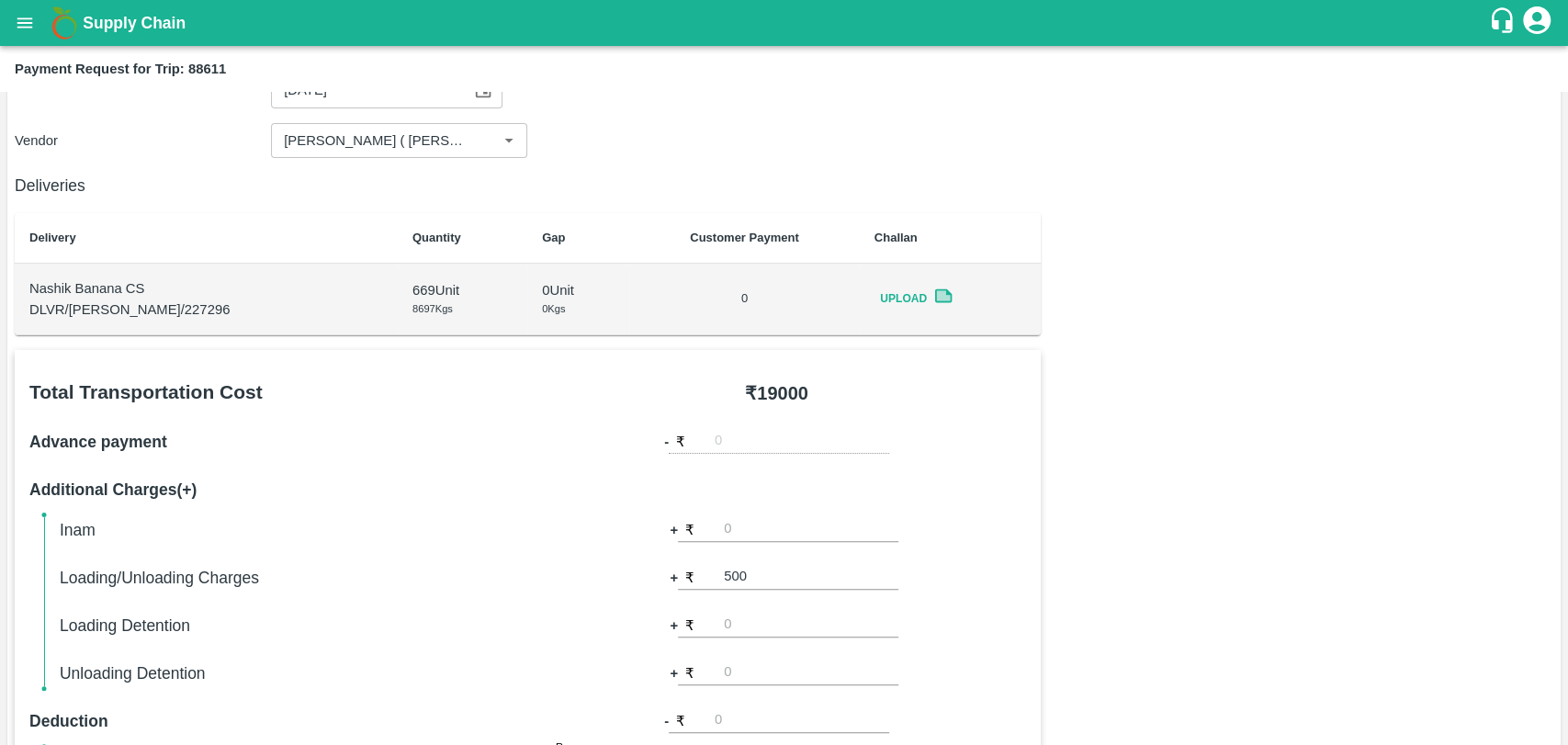
scroll to position [153, 0]
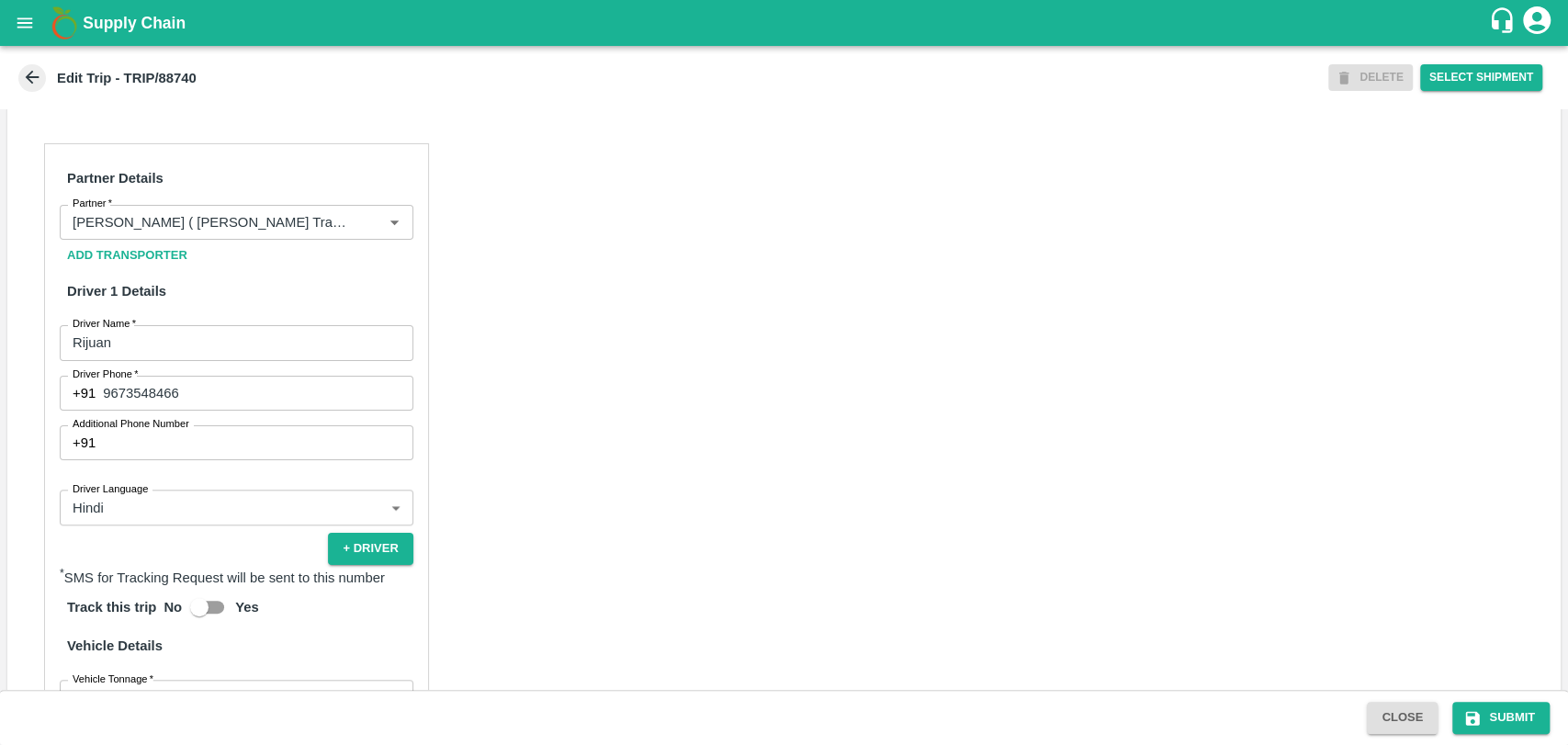
scroll to position [1122, 0]
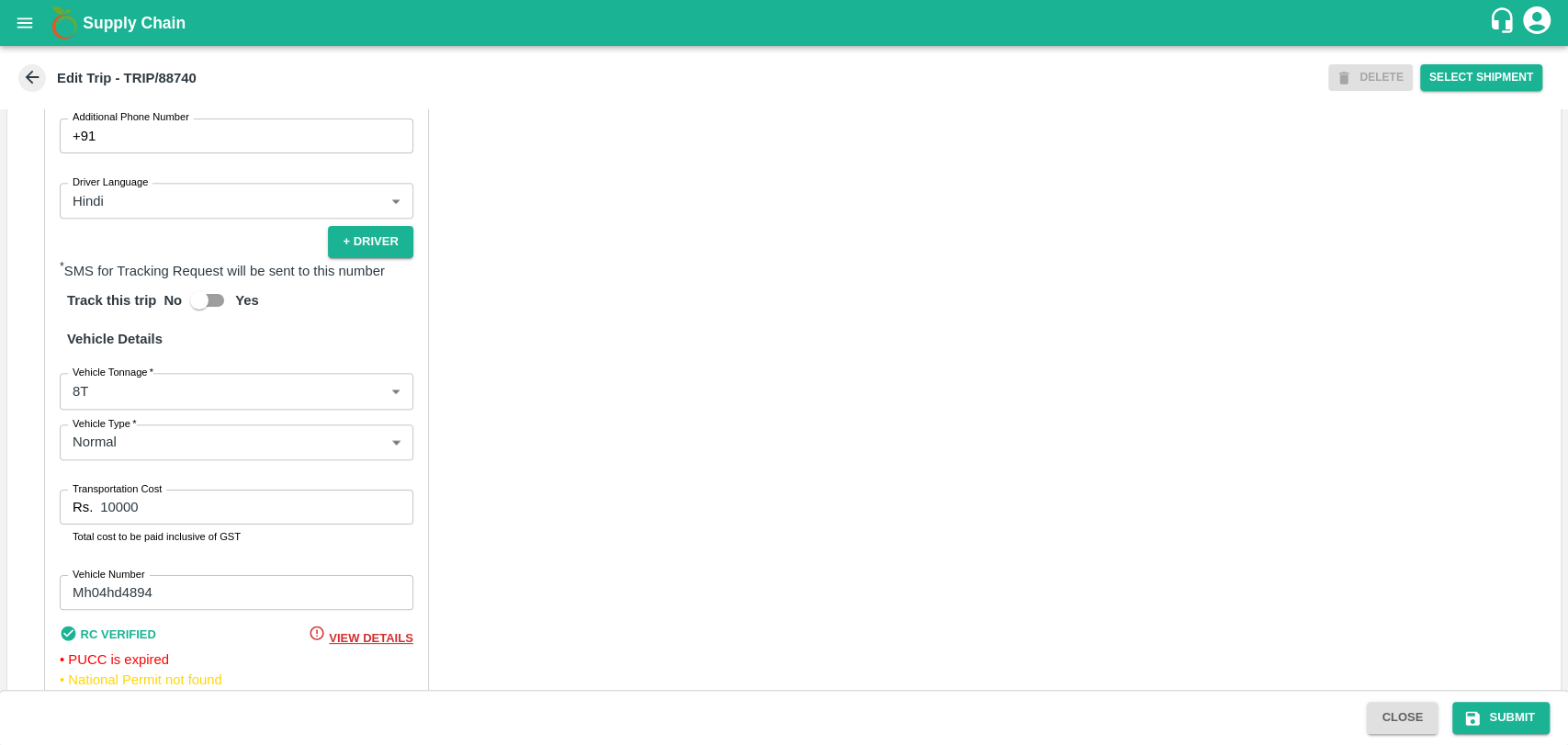
click at [185, 400] on body "Supply Chain Edit Trip - TRIP/88740 DELETE Select Shipment Trip Details Trip Ty…" at bounding box center [784, 372] width 1568 height 745
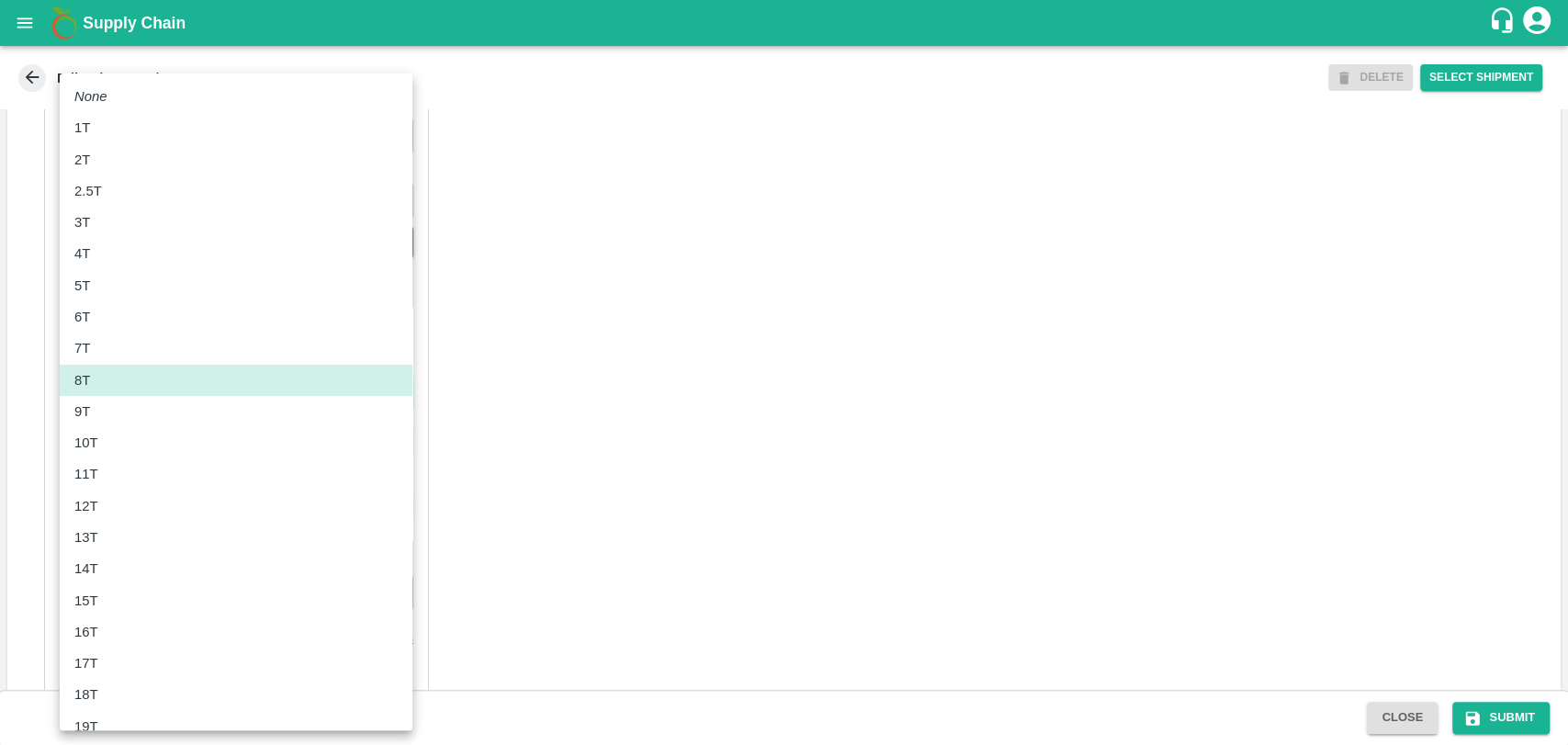
click at [158, 446] on div "10T" at bounding box center [236, 442] width 324 height 20
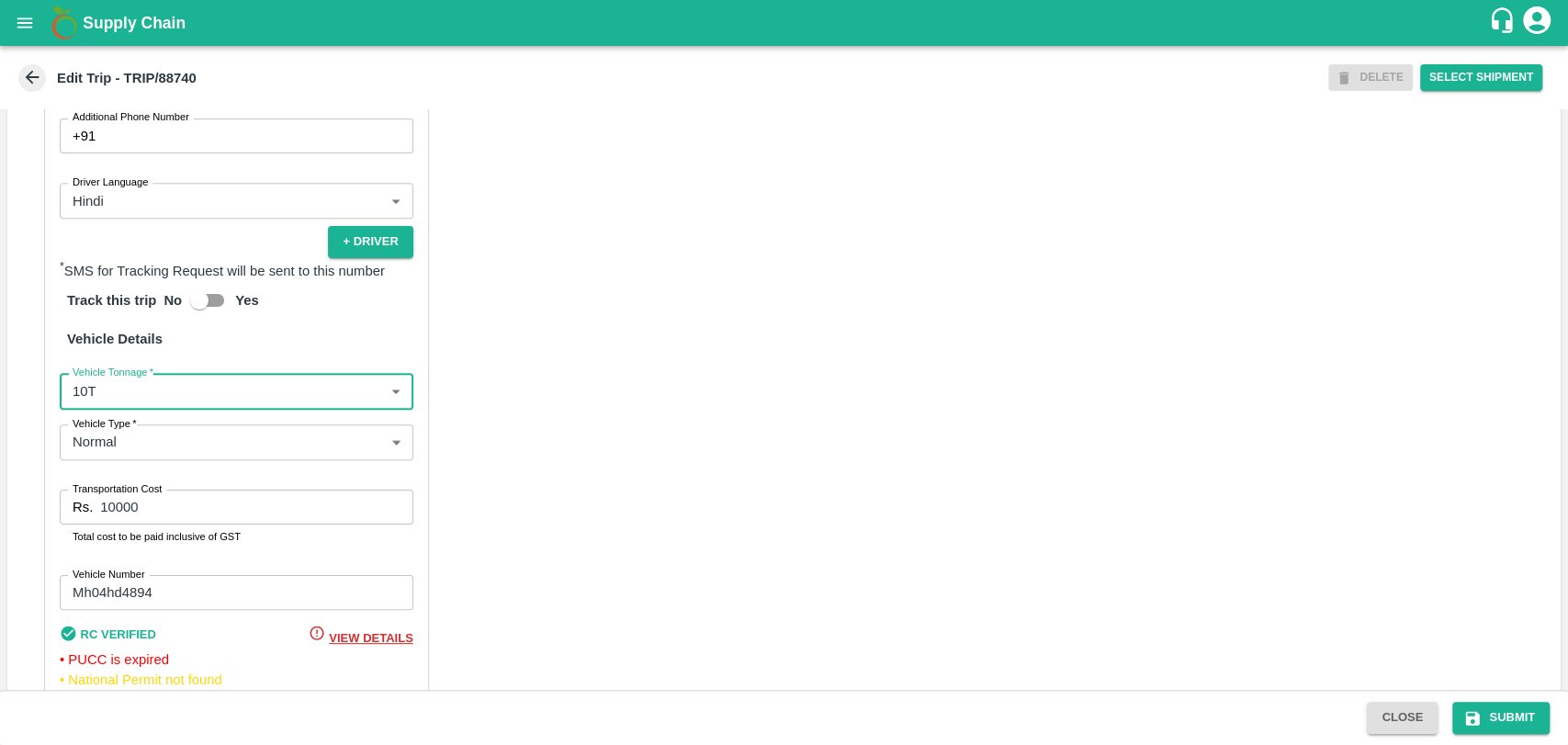
click at [124, 390] on body "Supply Chain Edit Trip - TRIP/88740 DELETE Select Shipment Trip Details Trip Ty…" at bounding box center [784, 372] width 1568 height 745
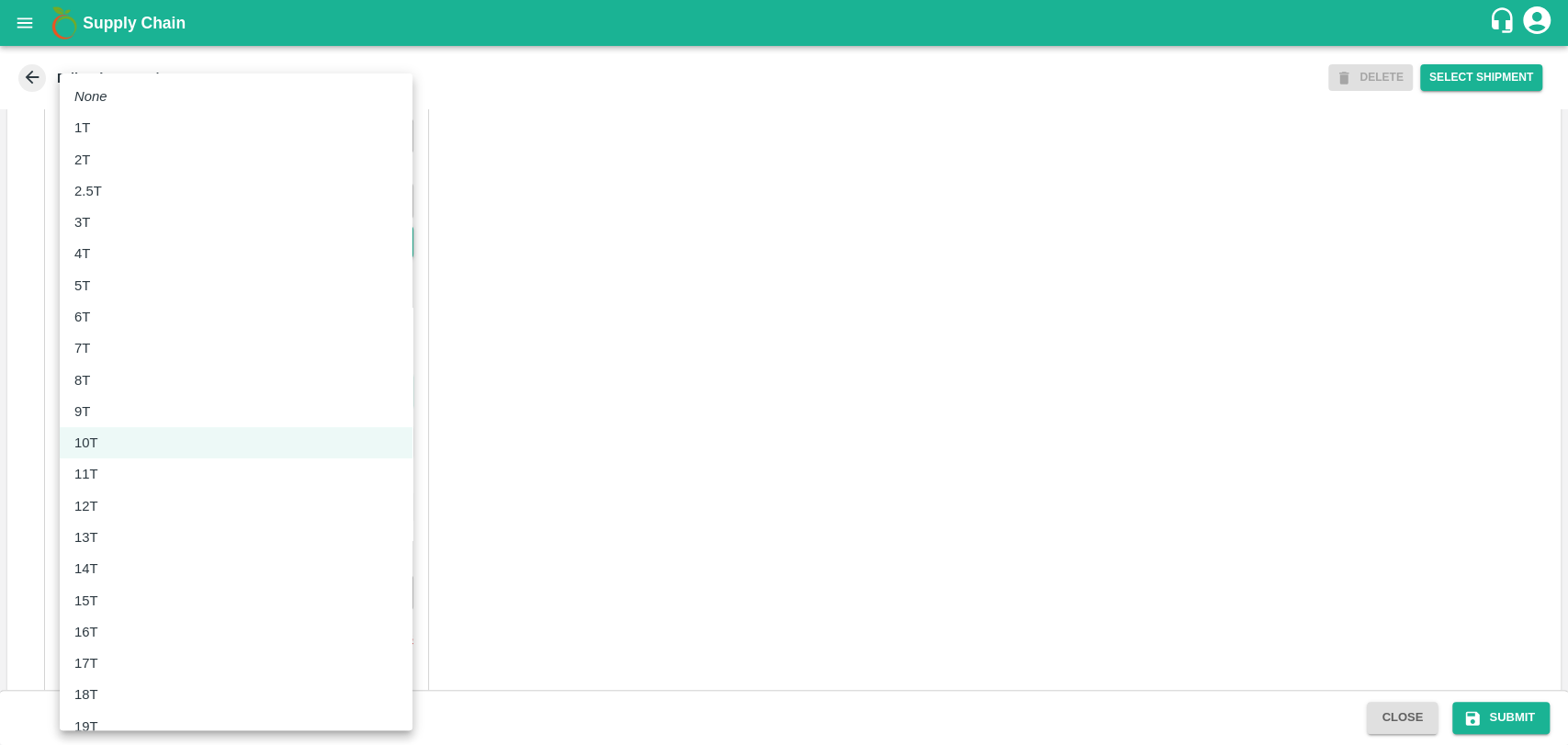
drag, startPoint x: 126, startPoint y: 465, endPoint x: 130, endPoint y: 502, distance: 37.2
click at [130, 502] on ul "None 1T 2T 2.5T 3T 4T 5T 6T 7T 8T 9T 10T 11T 12T 13T 14T 15T 16T 17T 18T 19T 20…" at bounding box center [236, 600] width 353 height 1053
click at [130, 502] on div "12T" at bounding box center [236, 505] width 324 height 20
type input "12000"
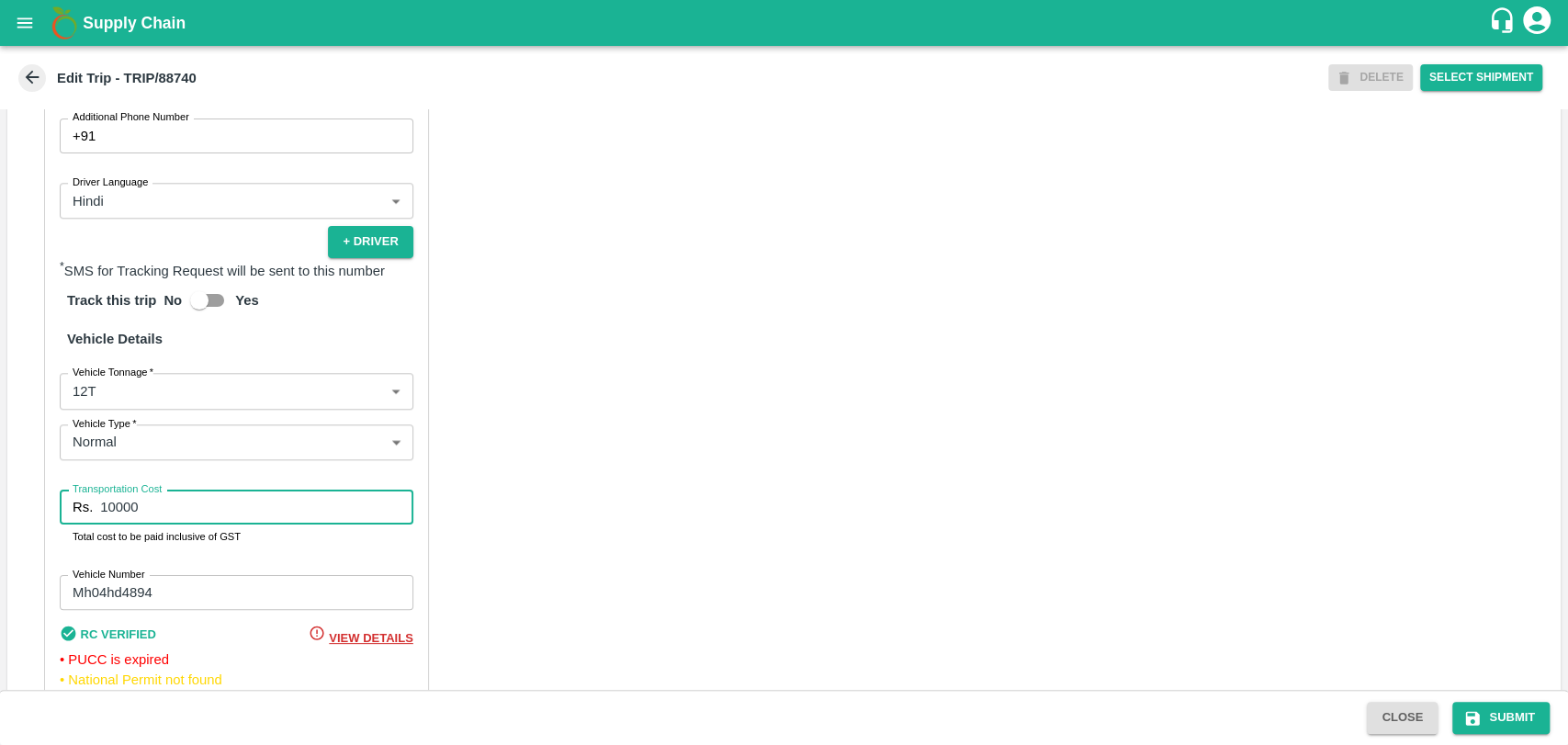
drag, startPoint x: 125, startPoint y: 516, endPoint x: 108, endPoint y: 516, distance: 17.0
click at [108, 516] on input "10000" at bounding box center [256, 506] width 312 height 35
type input "1"
type input "20900"
click at [1476, 715] on icon "submit" at bounding box center [1473, 718] width 14 height 14
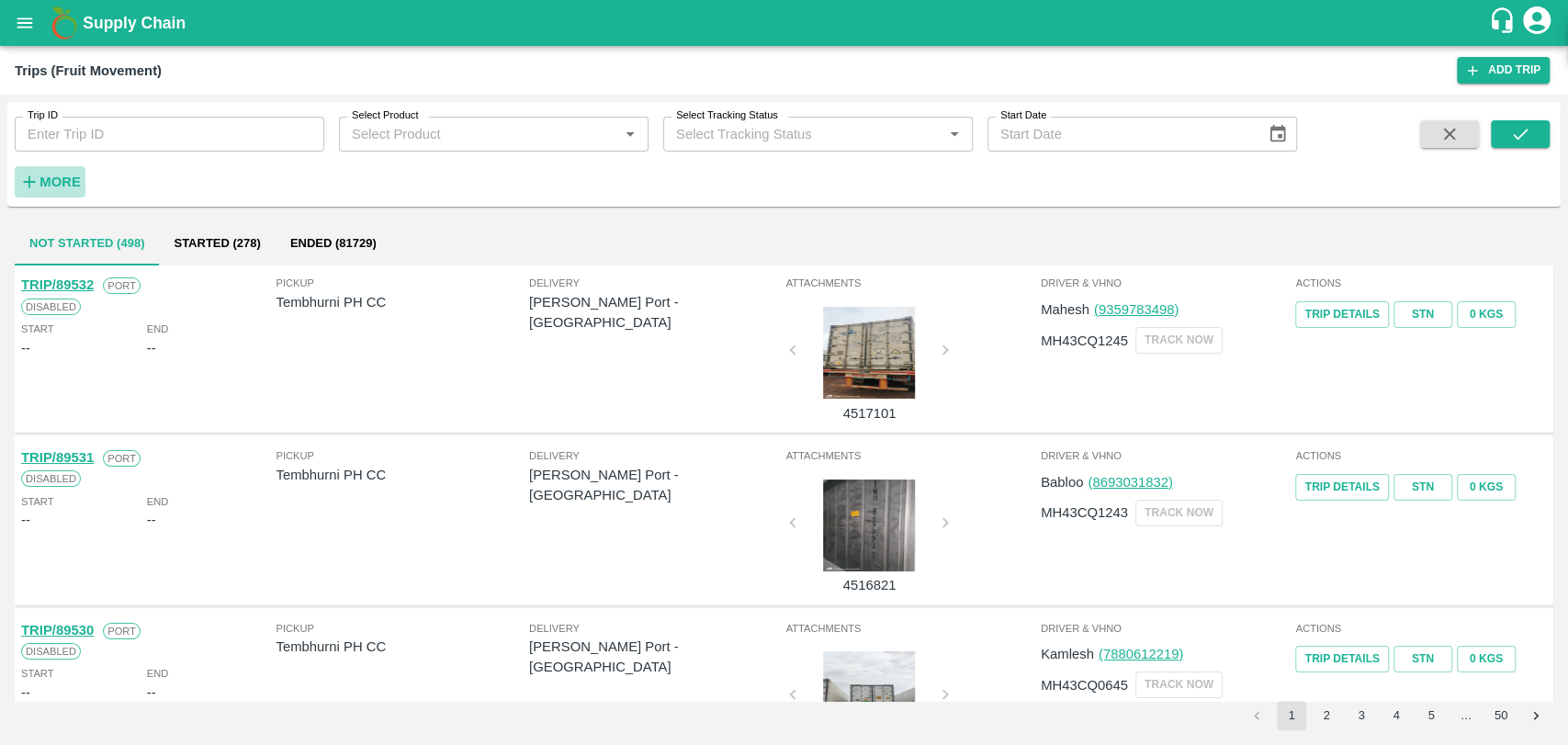
click at [58, 178] on strong "More" at bounding box center [60, 182] width 42 height 15
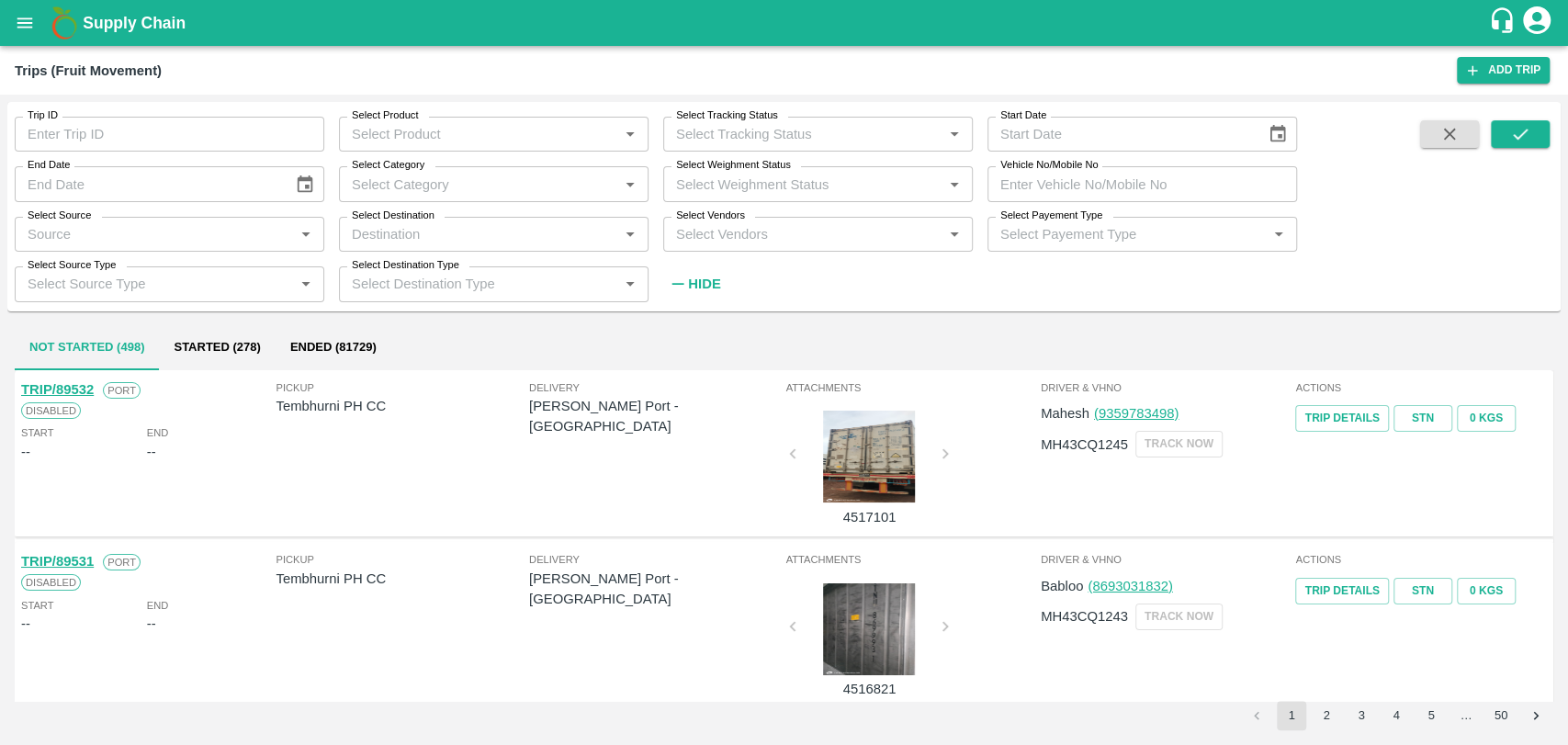
click at [1124, 190] on input "Vehicle No/Mobile No" at bounding box center [1143, 183] width 309 height 35
paste input "MH20GC4194"
type input "MH20GC4194"
click at [1538, 141] on button "submit" at bounding box center [1520, 134] width 58 height 27
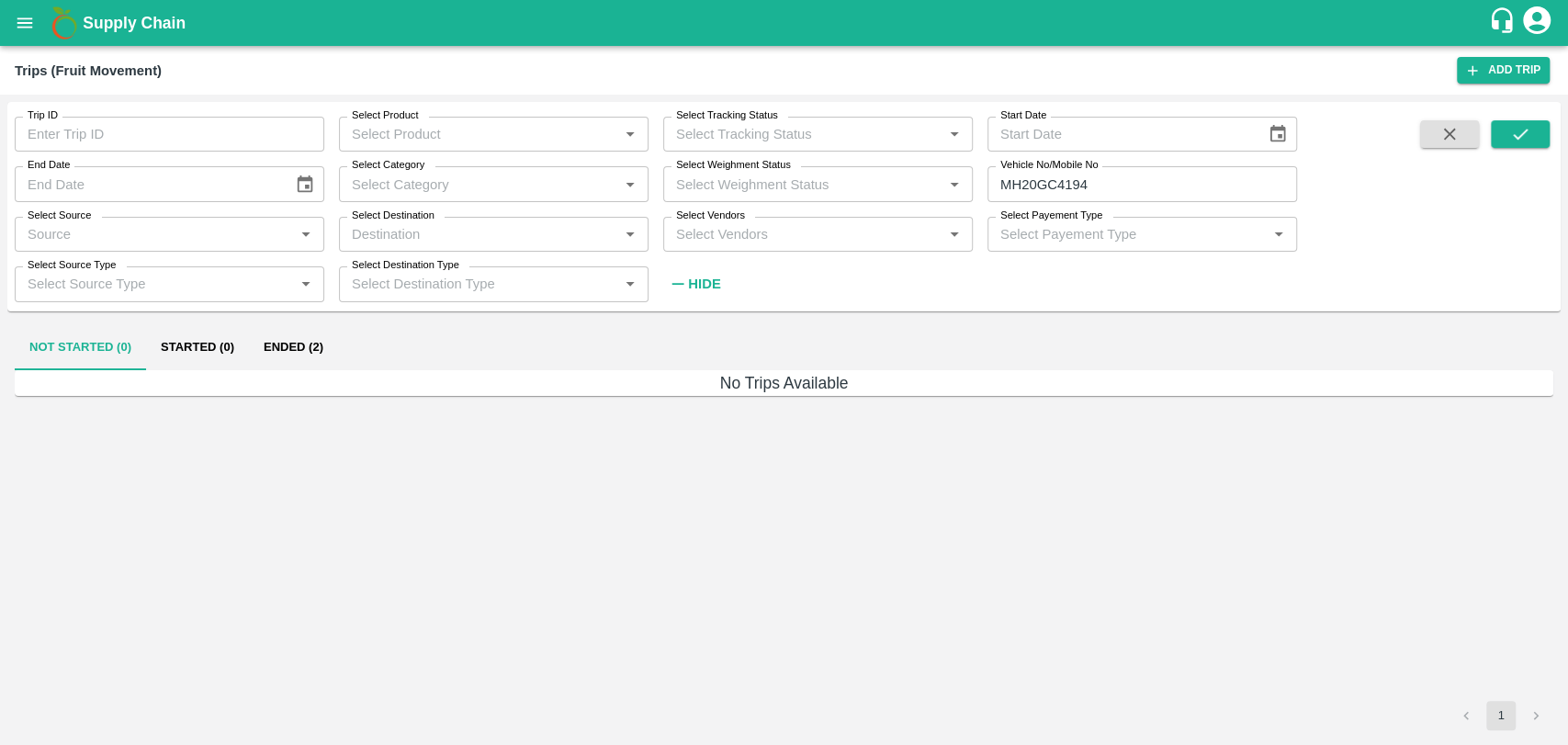
click at [297, 347] on button "Ended (2)" at bounding box center [293, 348] width 89 height 44
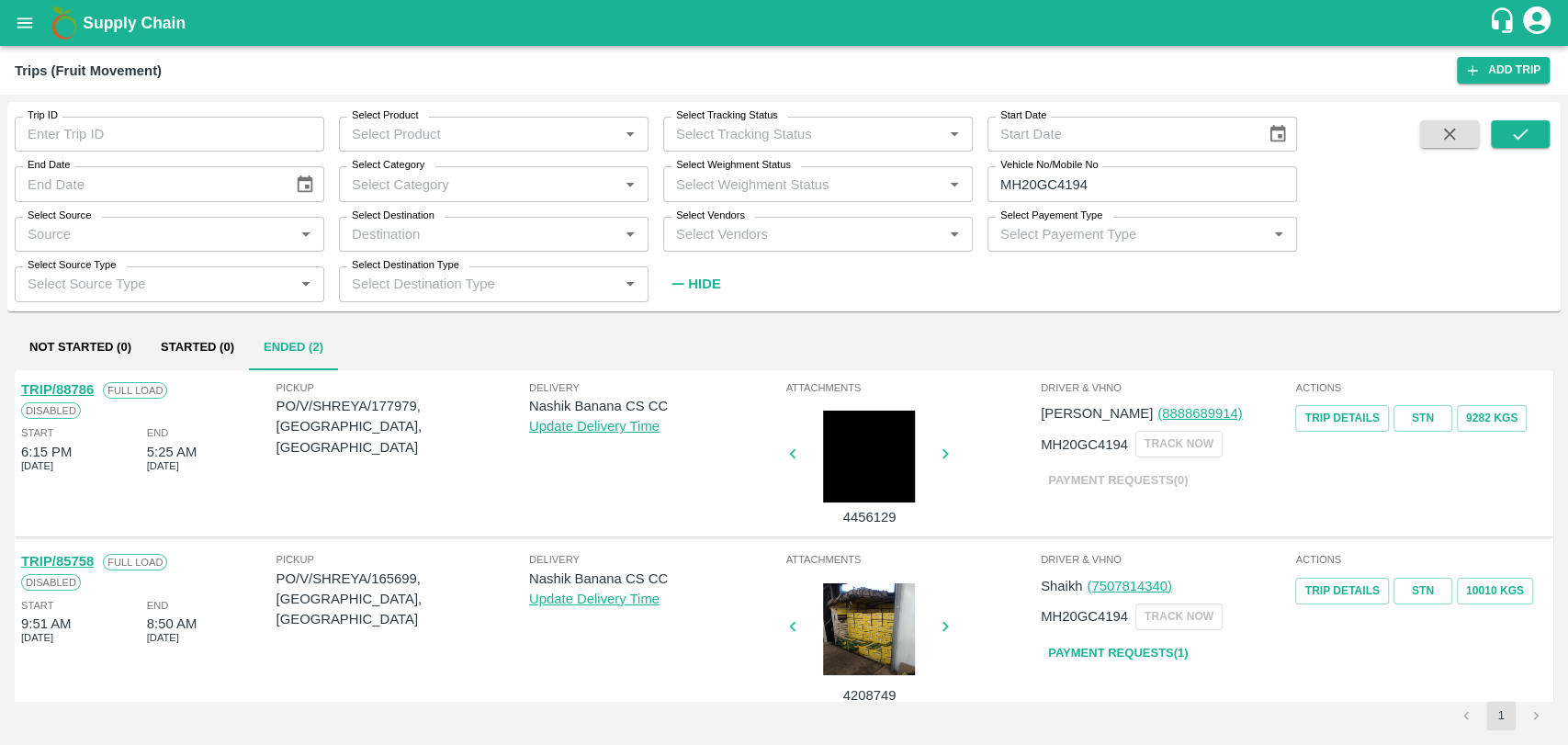
click at [81, 389] on link "TRIP/88786" at bounding box center [57, 389] width 73 height 15
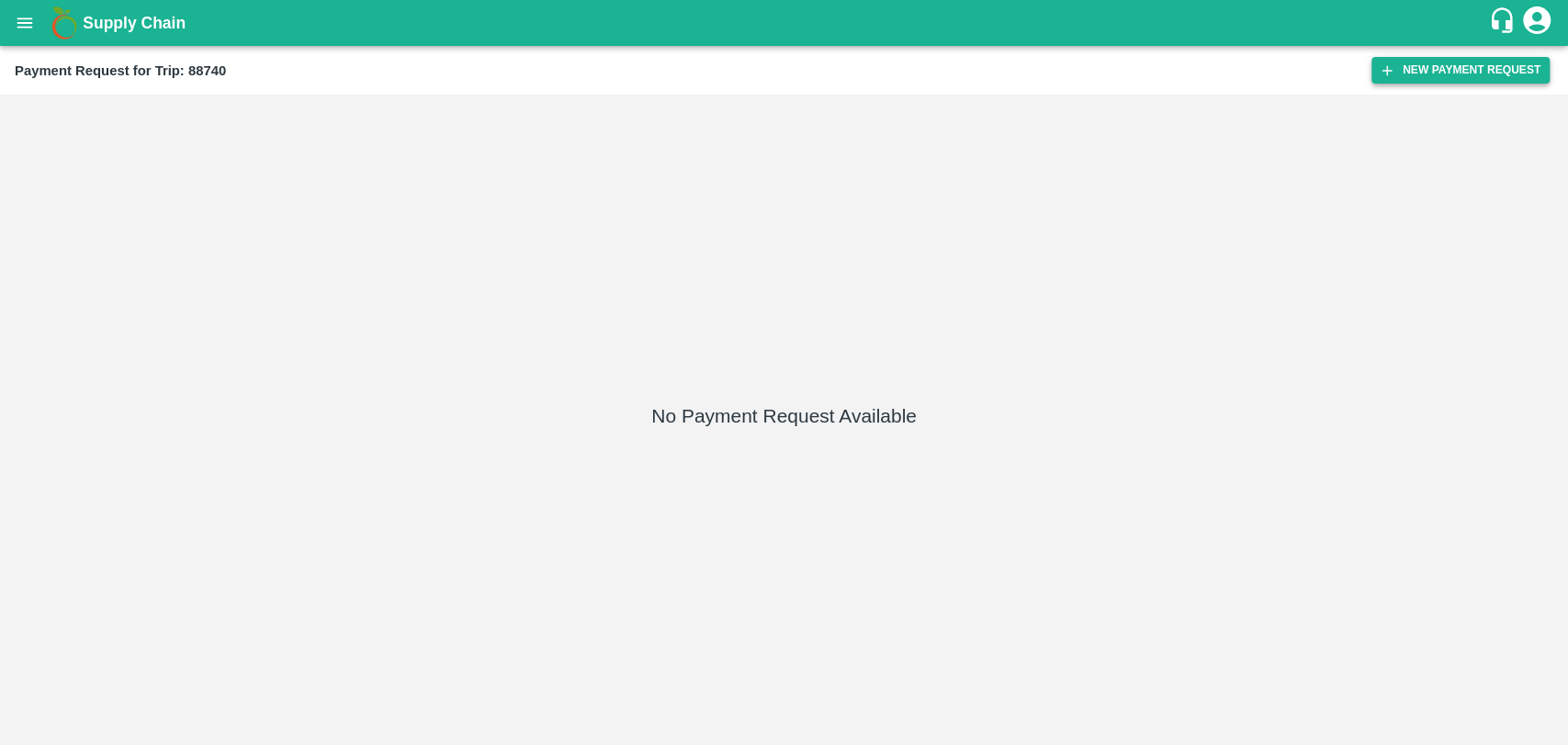
click at [1386, 59] on button "New Payment Request" at bounding box center [1460, 70] width 178 height 26
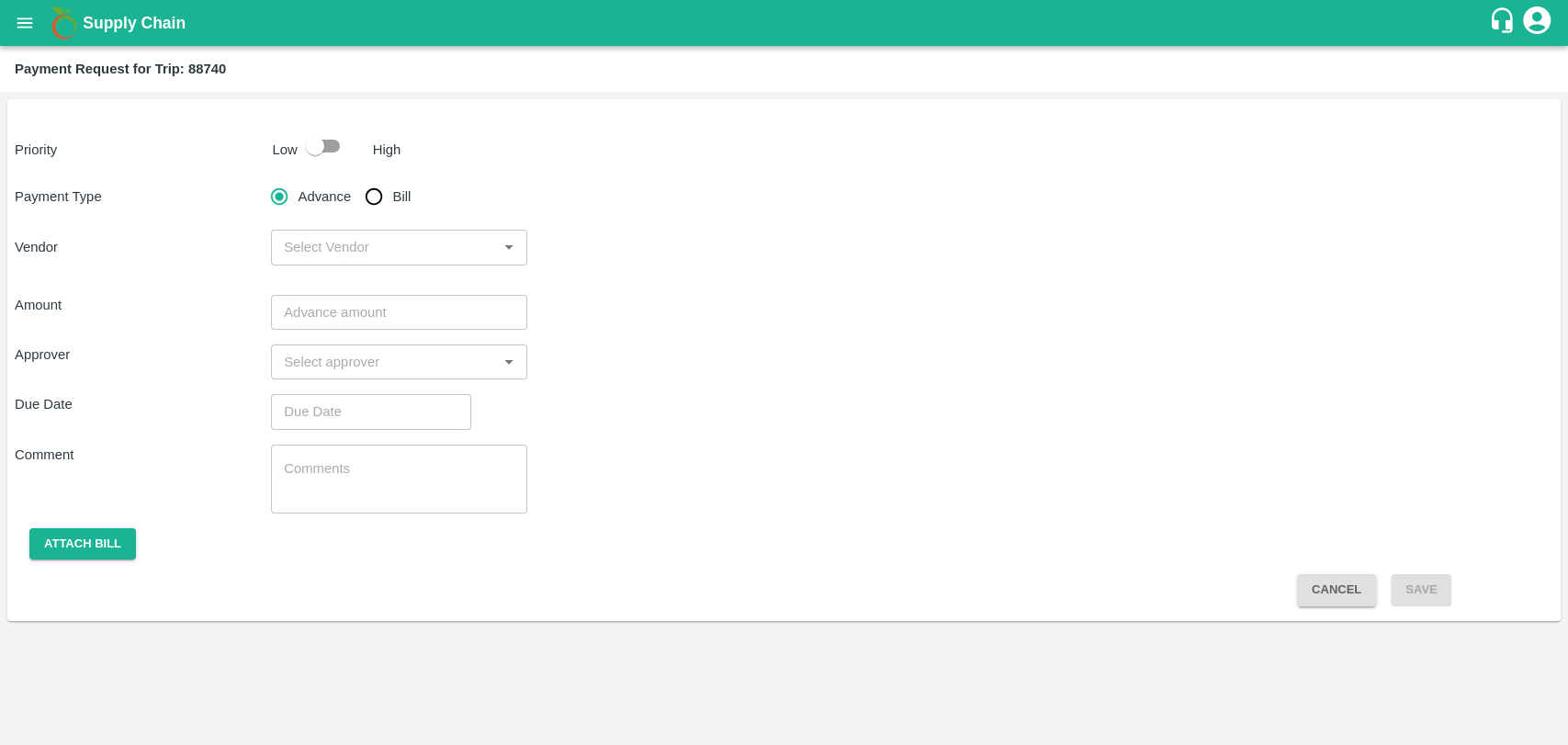
click at [338, 147] on input "checkbox" at bounding box center [314, 145] width 105 height 35
checkbox input "true"
click at [366, 206] on input "Bill" at bounding box center [374, 196] width 37 height 37
radio input "true"
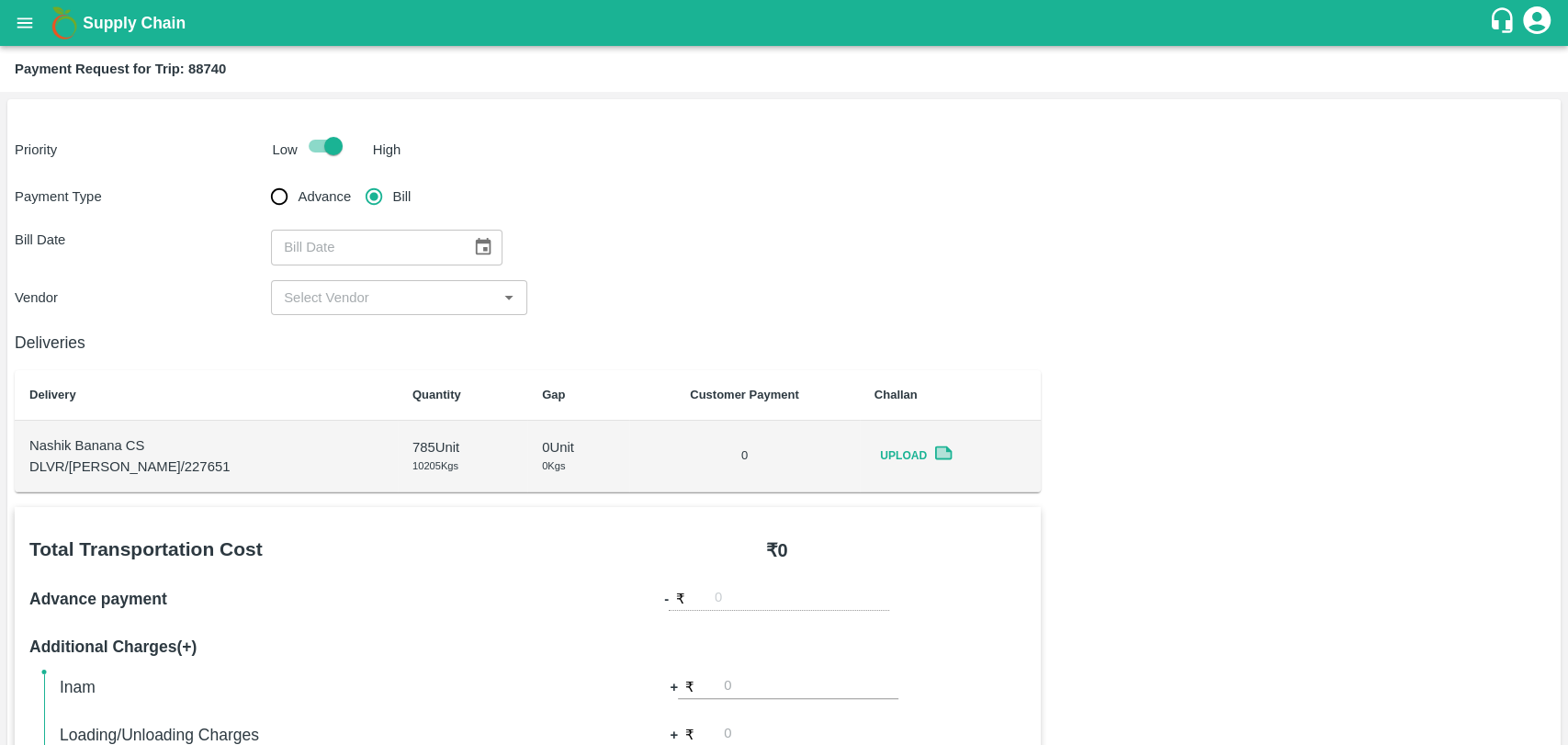
click at [486, 245] on button "Choose date" at bounding box center [483, 246] width 35 height 35
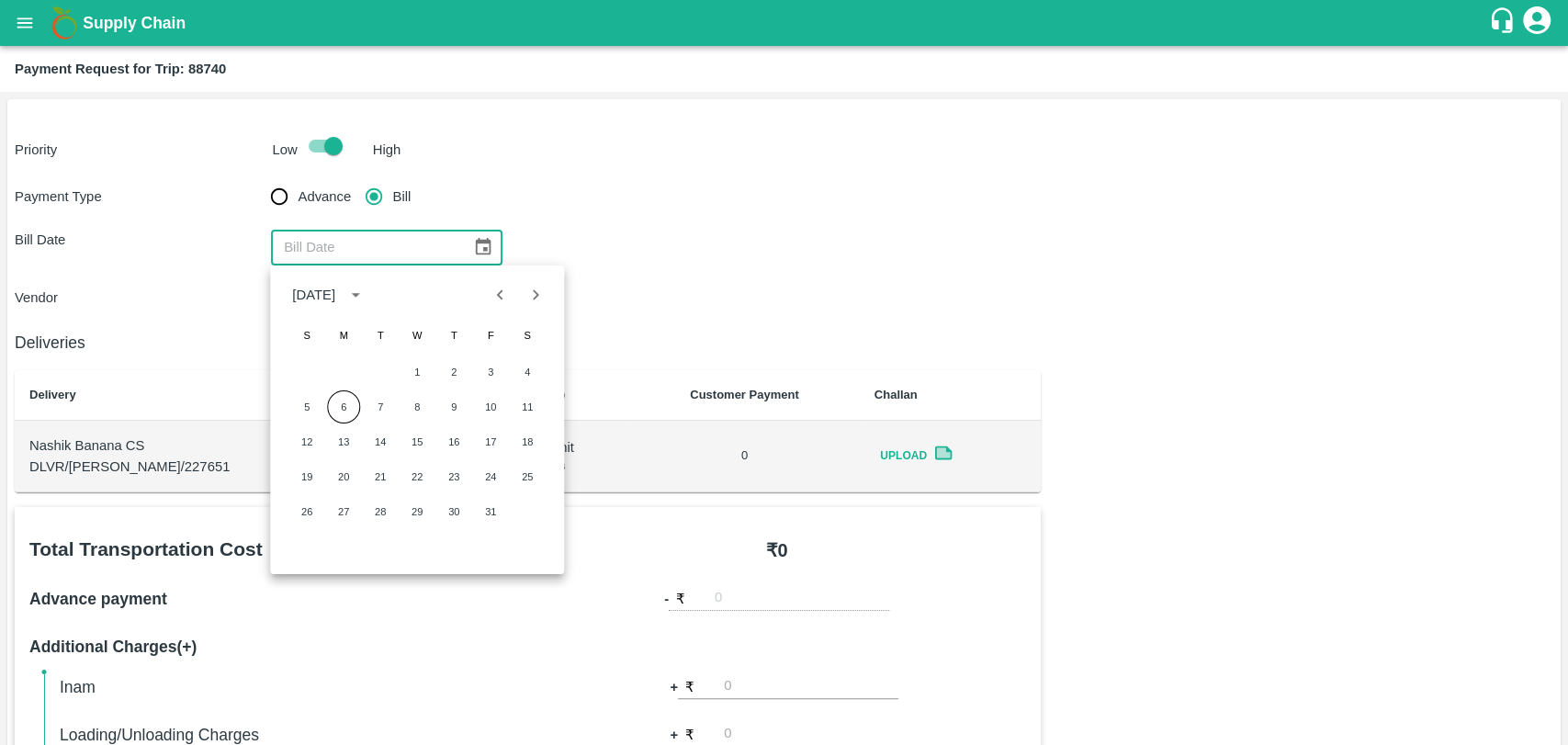
click at [481, 296] on div "October 2025" at bounding box center [417, 294] width 294 height 37
click at [505, 300] on icon "Previous month" at bounding box center [500, 294] width 20 height 20
click at [315, 477] on button "21" at bounding box center [307, 476] width 33 height 33
type input "21/09/2025"
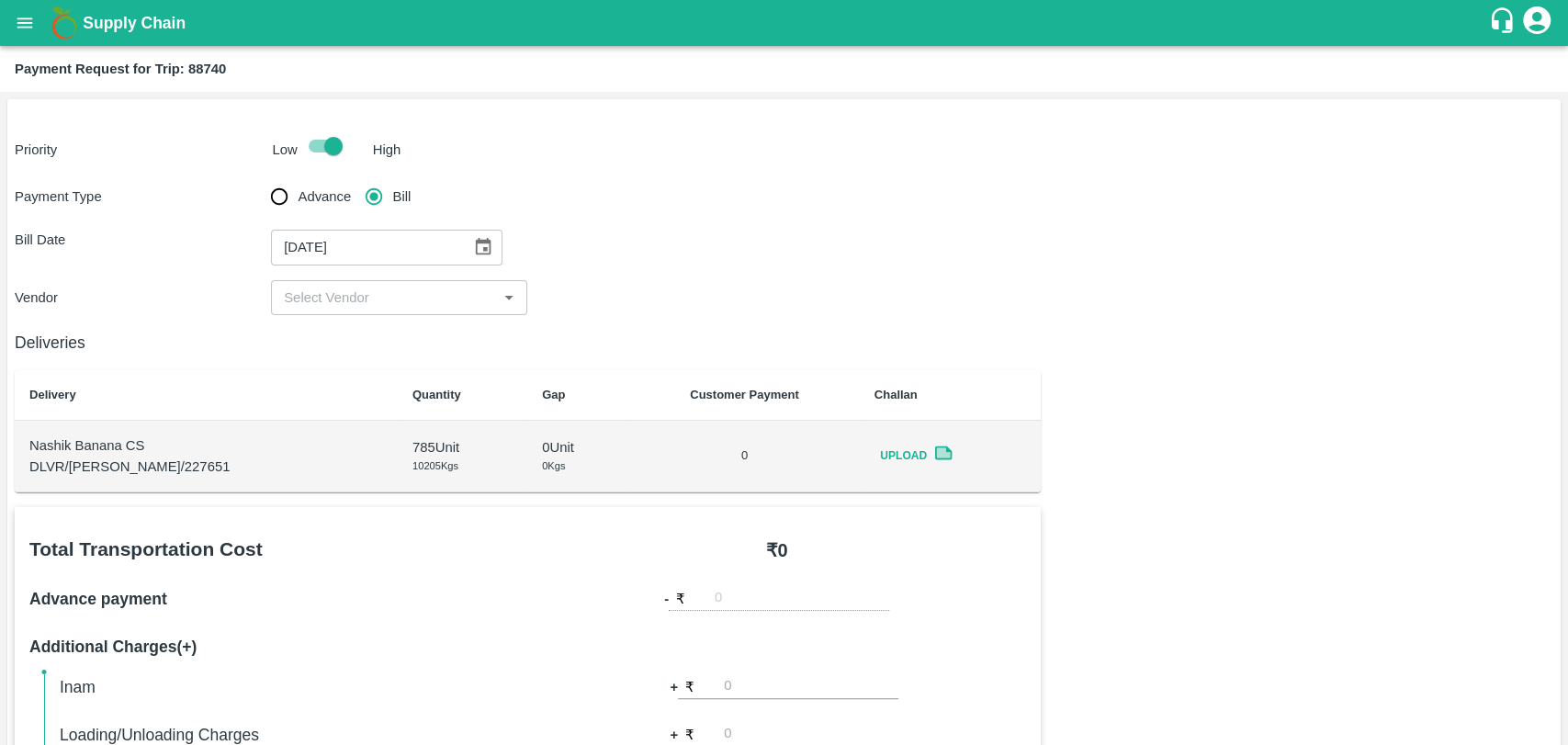
click at [316, 281] on div "​" at bounding box center [399, 297] width 257 height 35
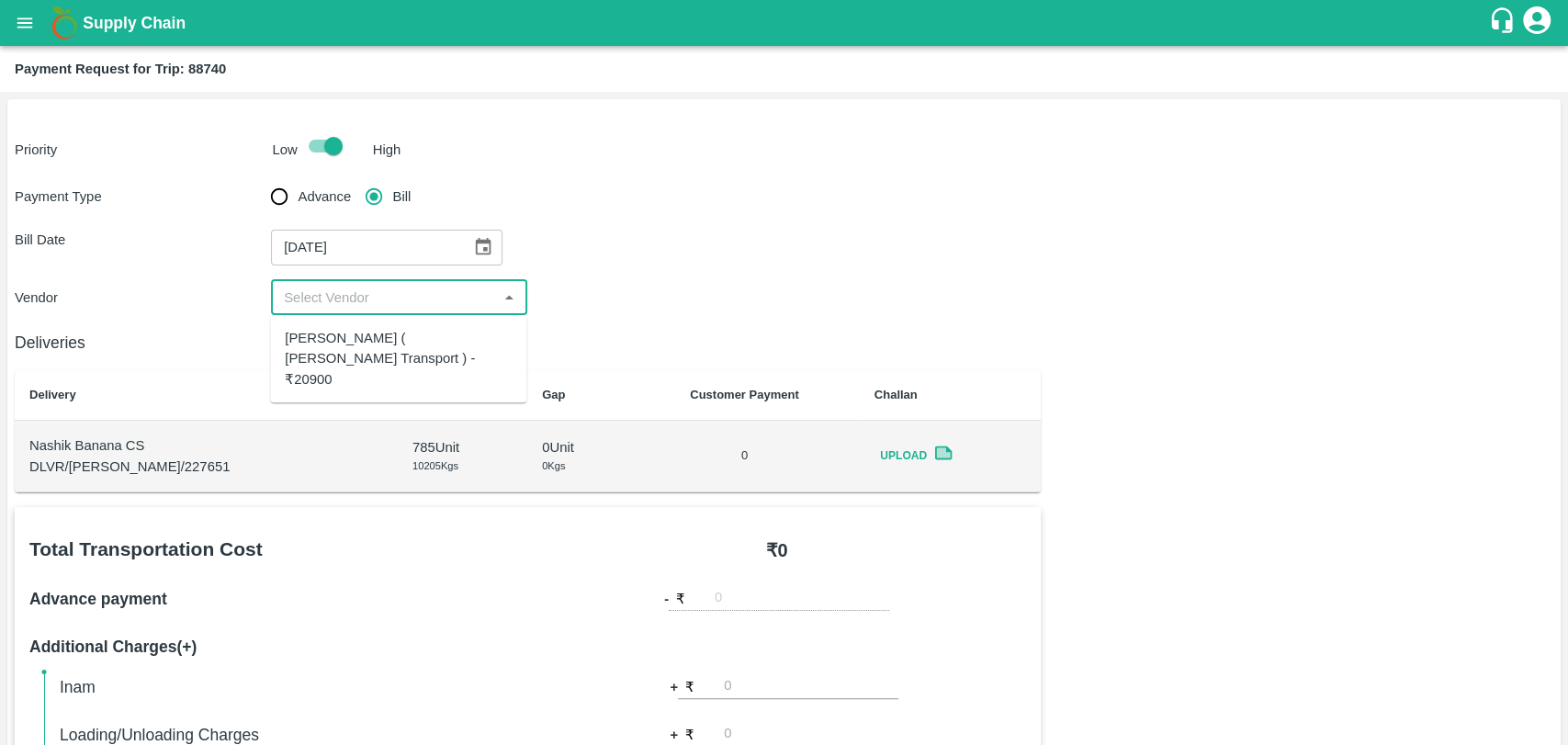
click at [309, 347] on div "Nitin Rasal ( Bhairavnath Transport ) - ₹20900" at bounding box center [398, 358] width 227 height 61
type input "Nitin Rasal ( Bhairavnath Transport ) - ₹20900"
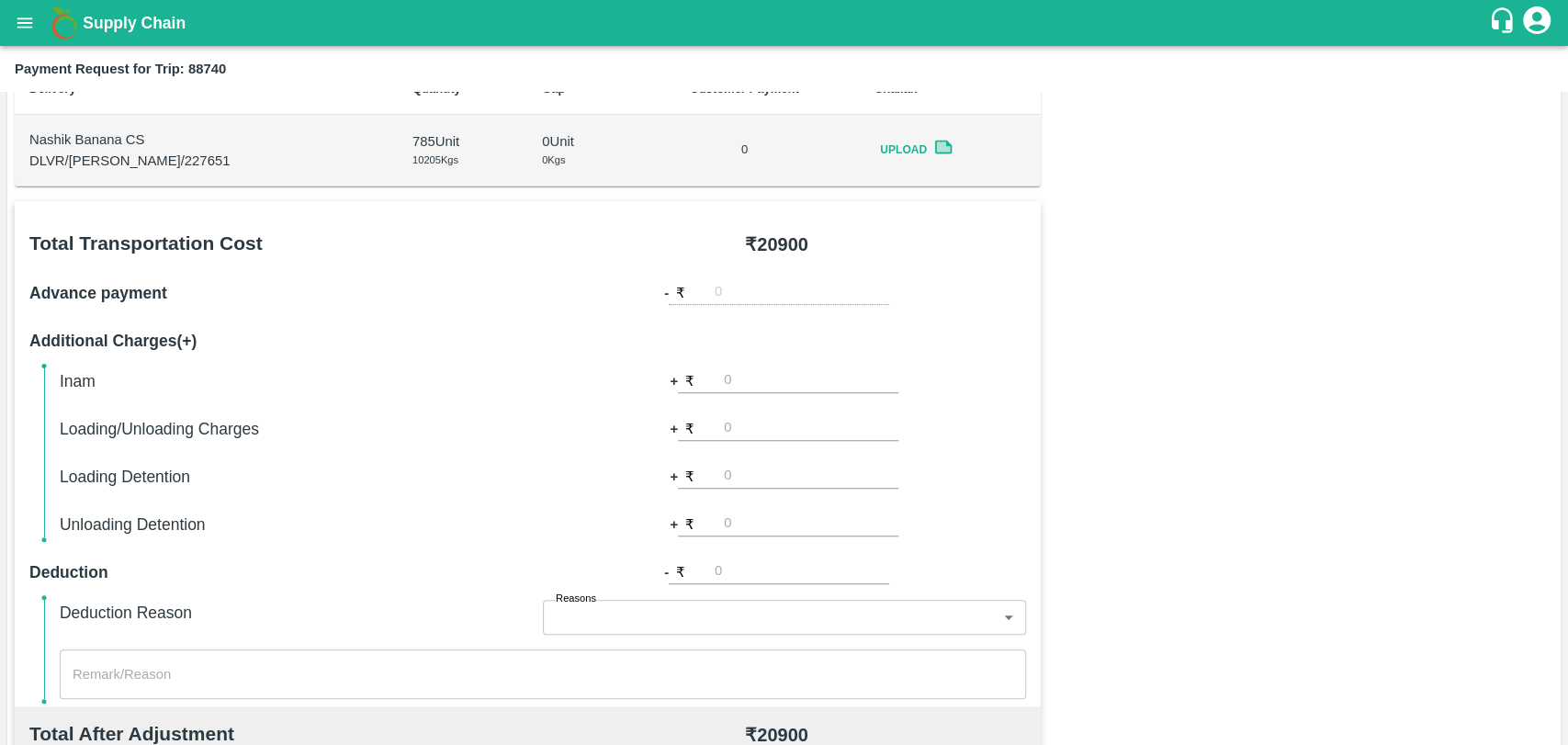
click at [827, 433] on input "number" at bounding box center [810, 428] width 175 height 25
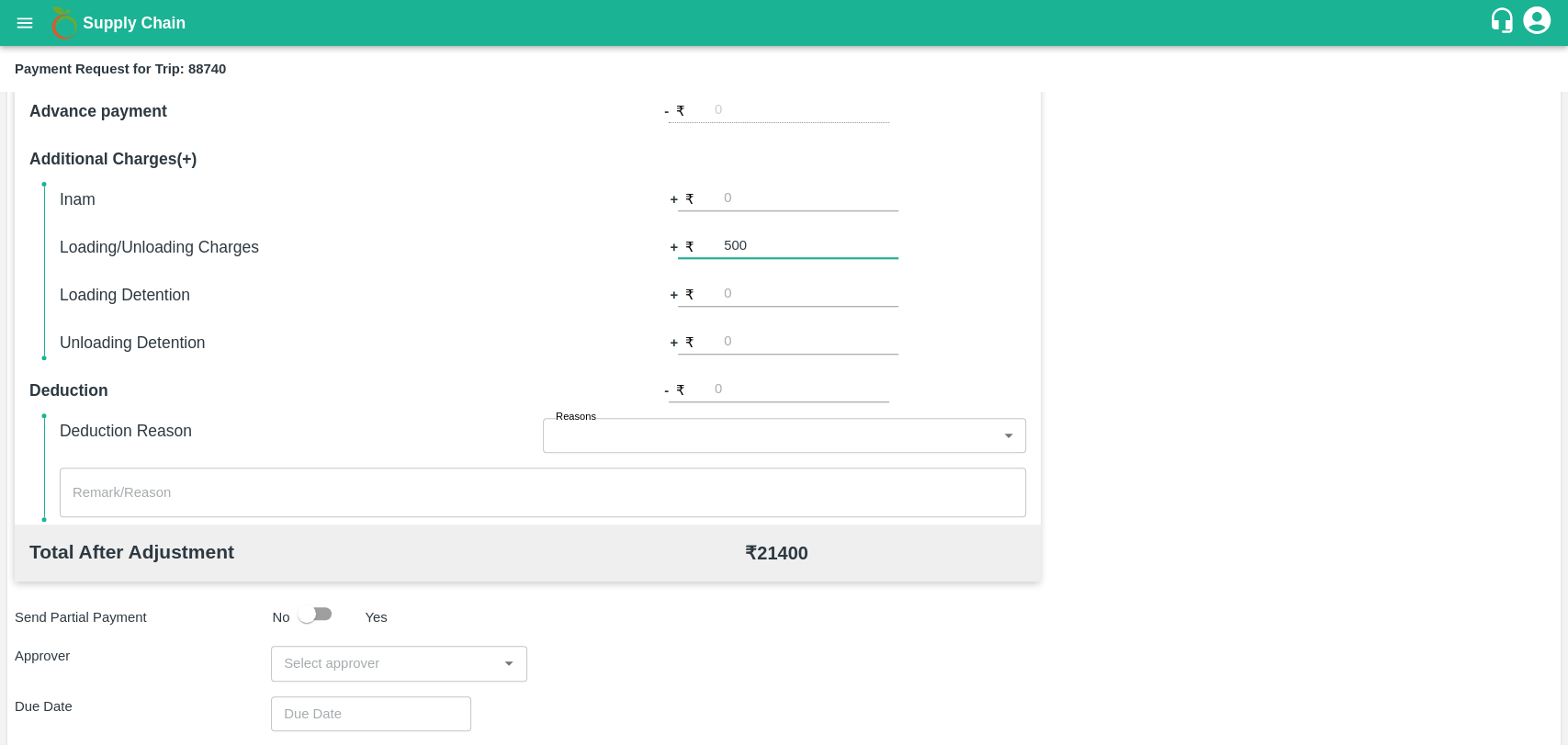
scroll to position [672, 0]
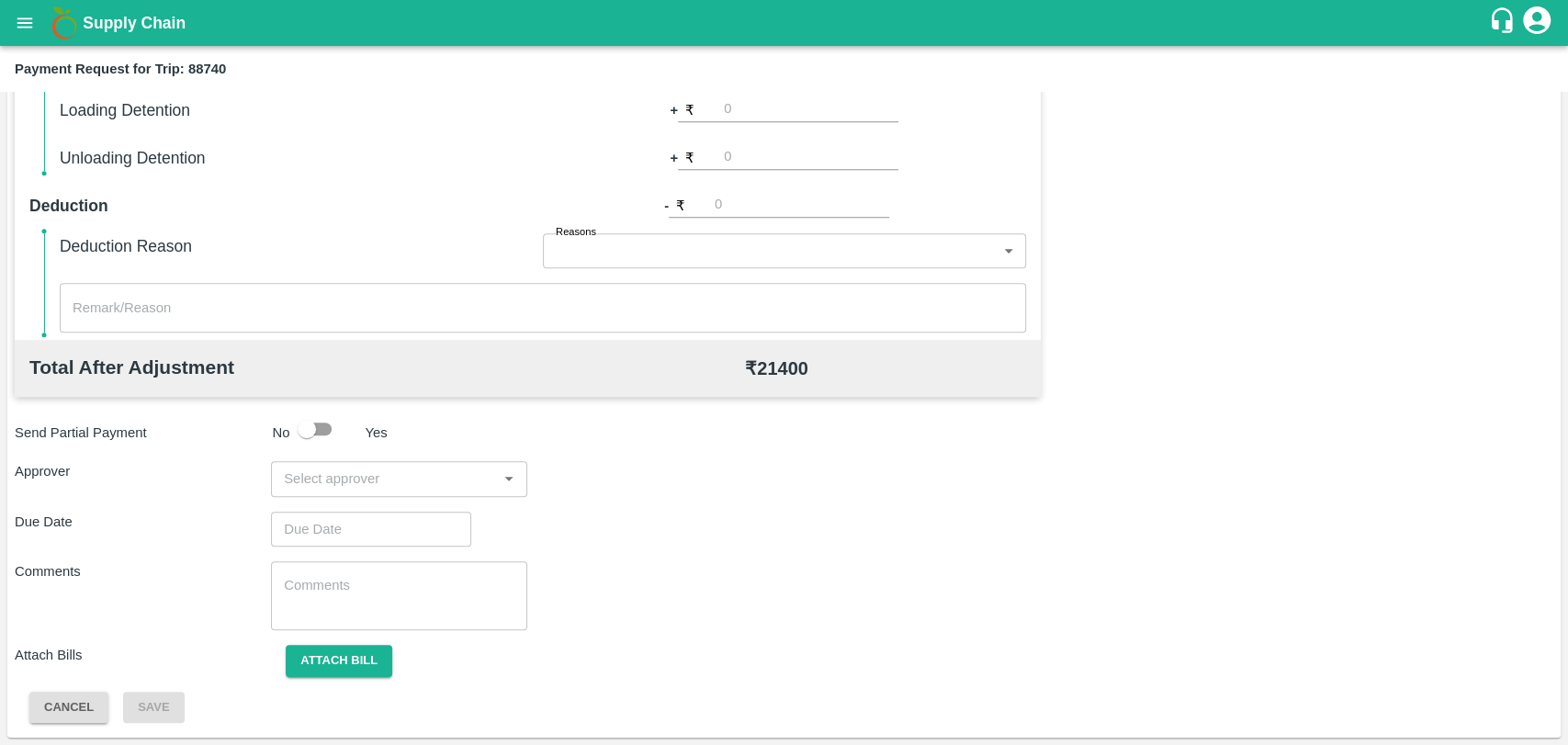
type input "500"
click at [419, 488] on input "input" at bounding box center [384, 478] width 215 height 24
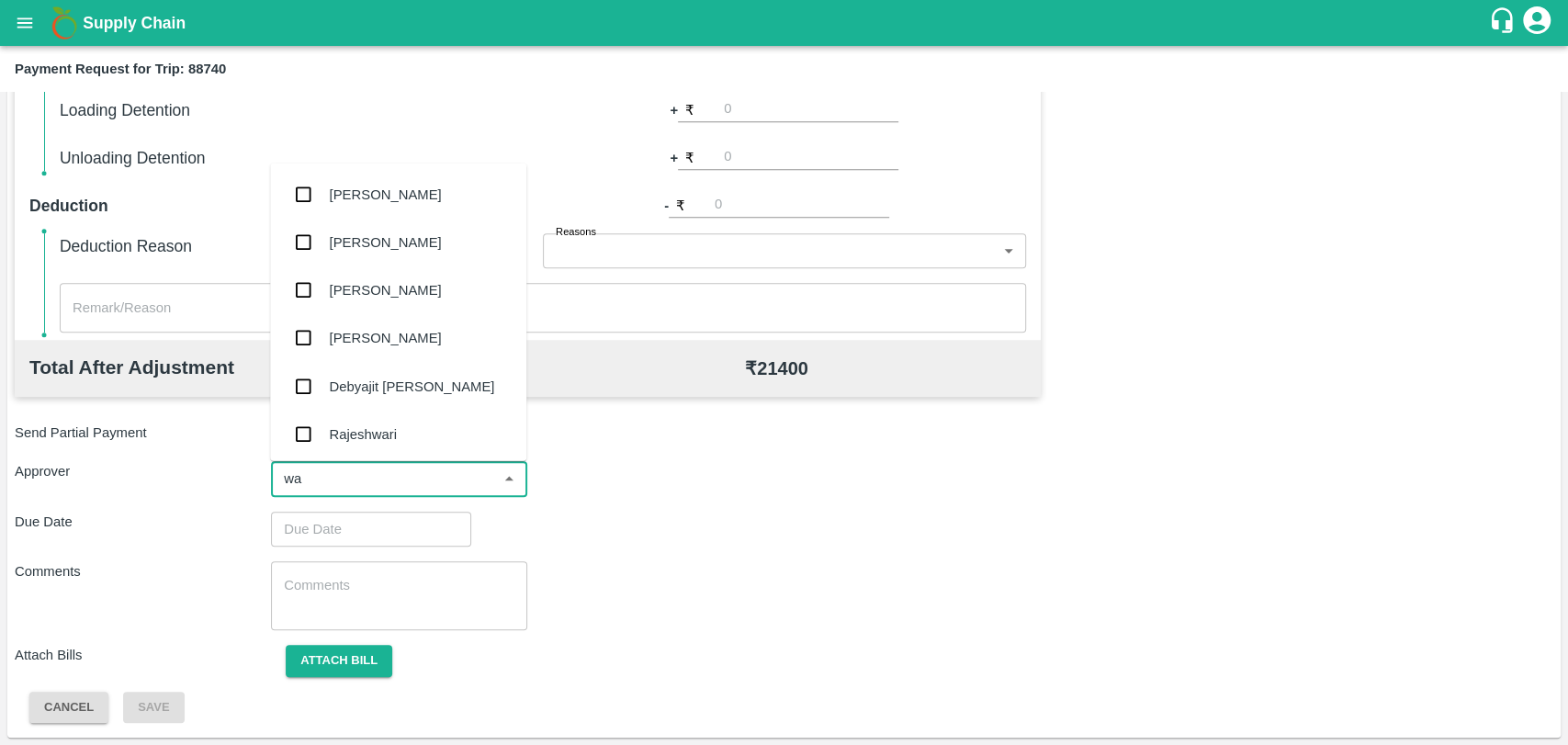
type input "wag"
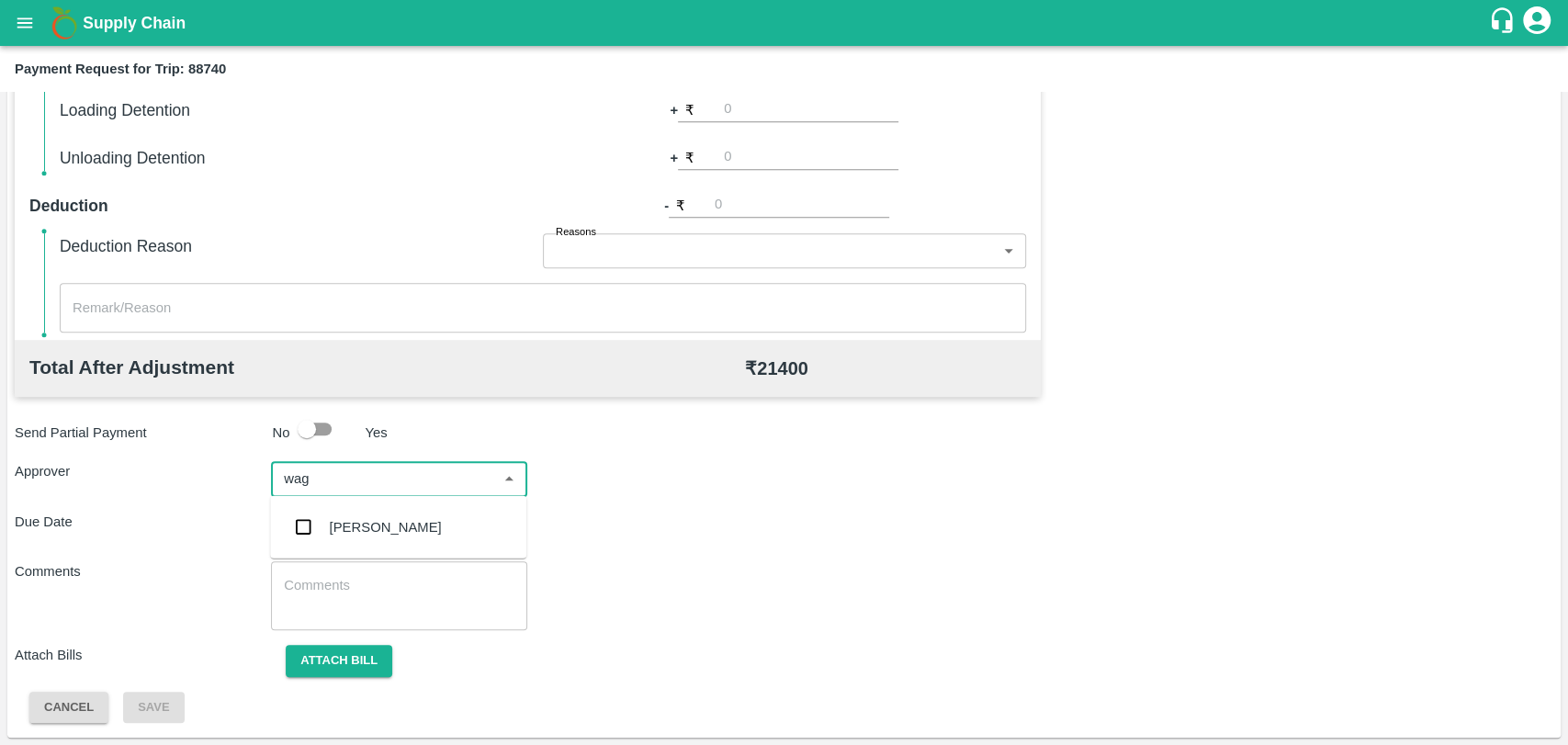
click at [408, 531] on div "Prasad Waghade" at bounding box center [386, 526] width 112 height 20
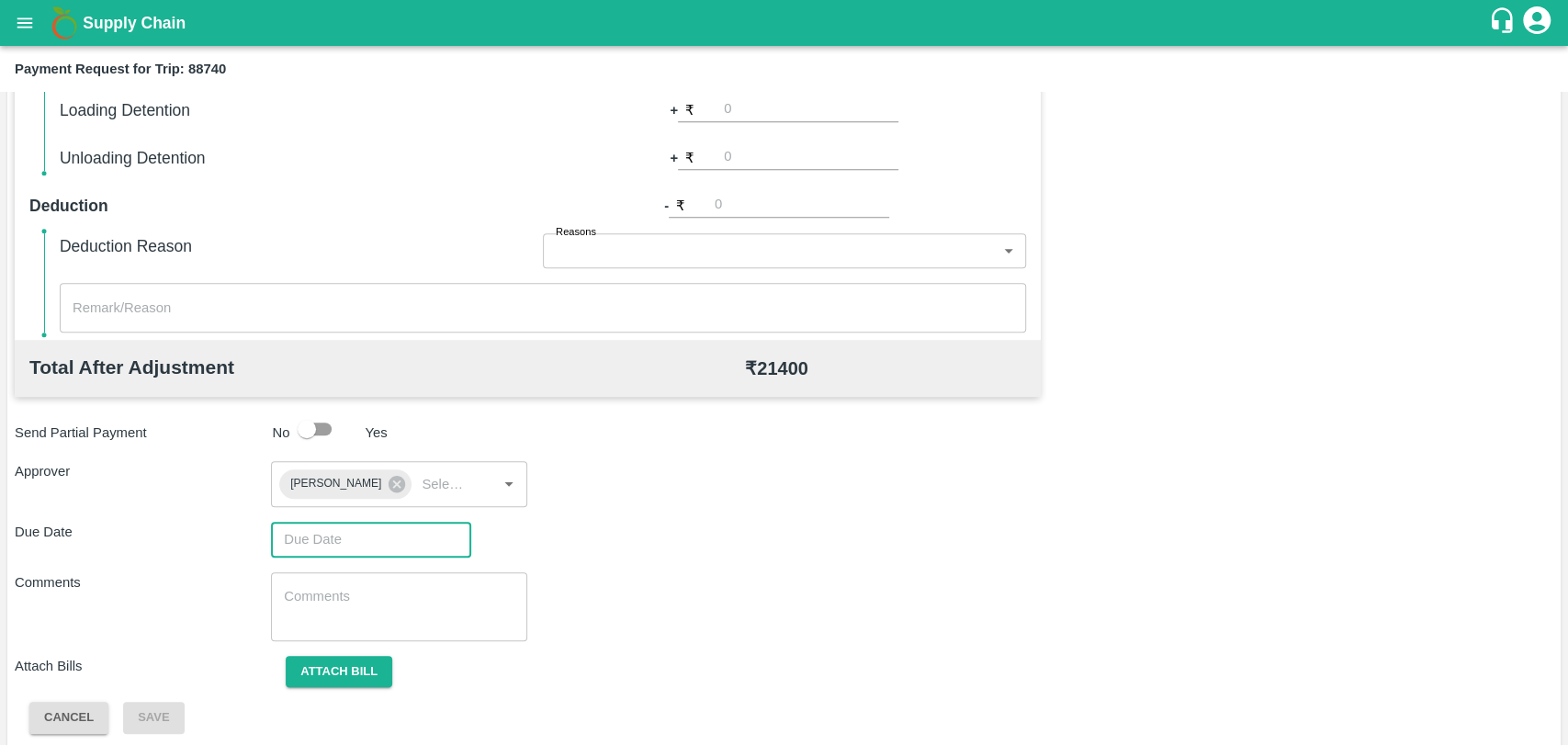
type input "DD/MM/YYYY hh:mm aa"
click at [394, 531] on input "DD/MM/YYYY hh:mm aa" at bounding box center [364, 538] width 188 height 35
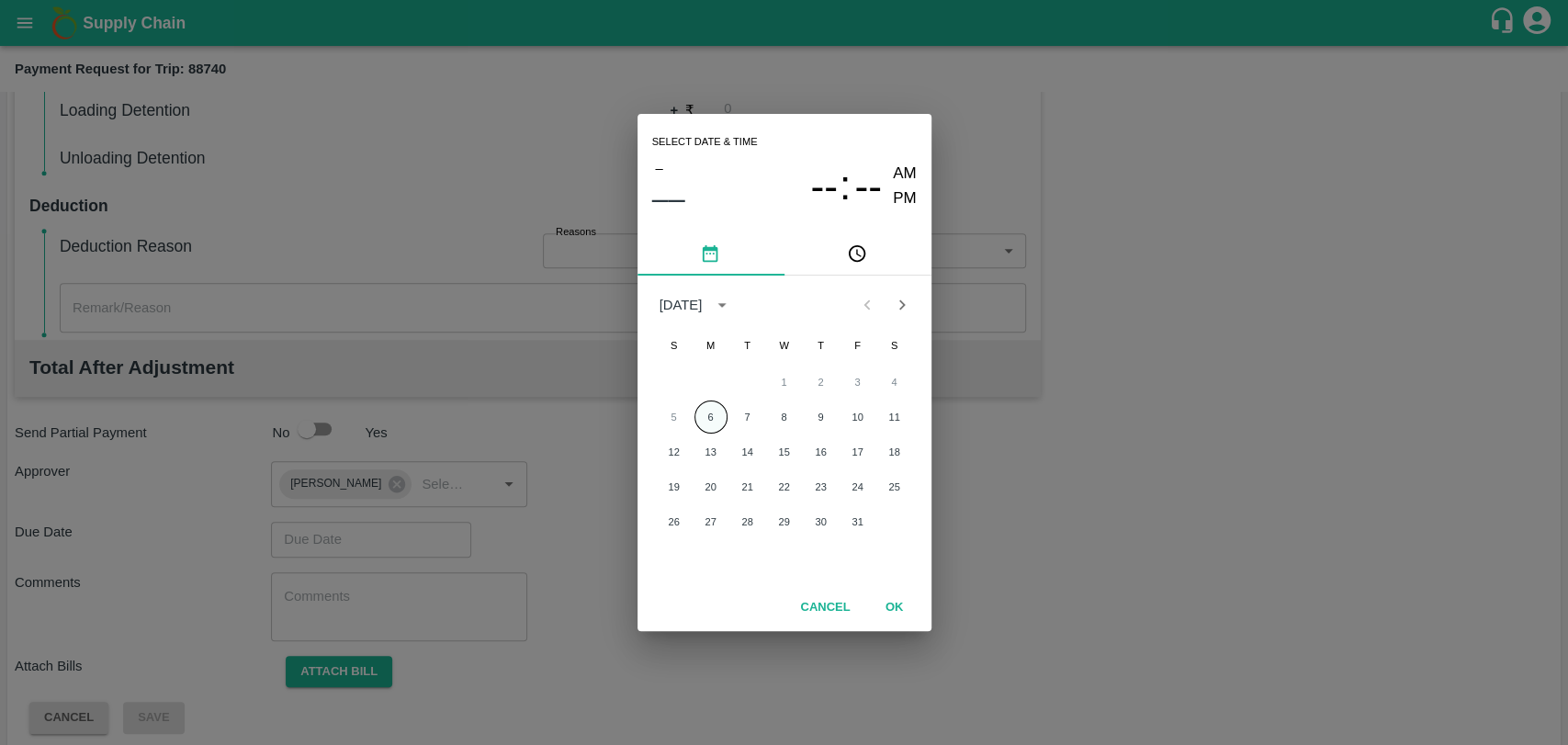
click at [713, 422] on button "6" at bounding box center [710, 417] width 33 height 33
type input "06/10/2025 12:00 AM"
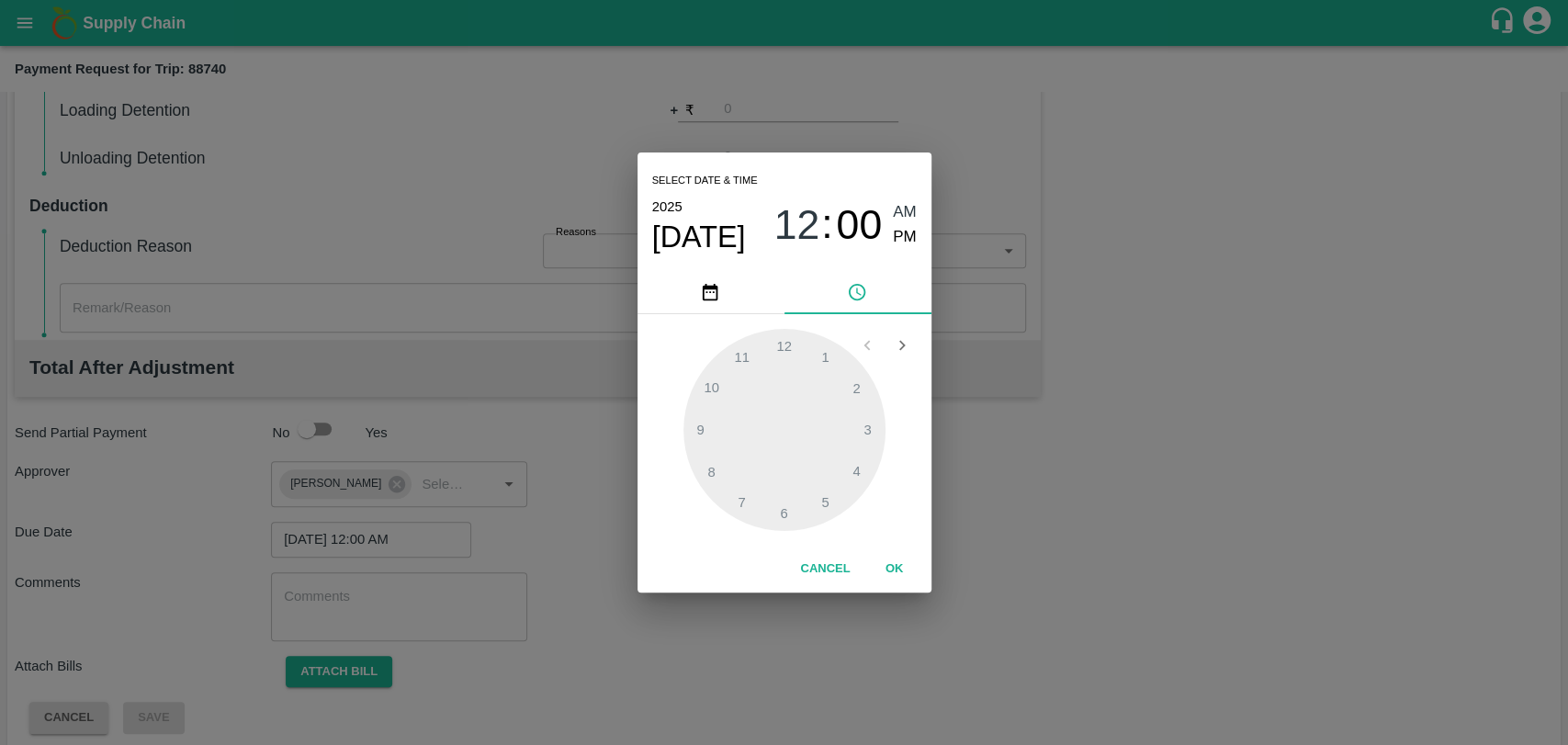
click at [903, 549] on div "Cancel OK" at bounding box center [785, 569] width 294 height 47
click at [903, 558] on button "OK" at bounding box center [894, 569] width 58 height 32
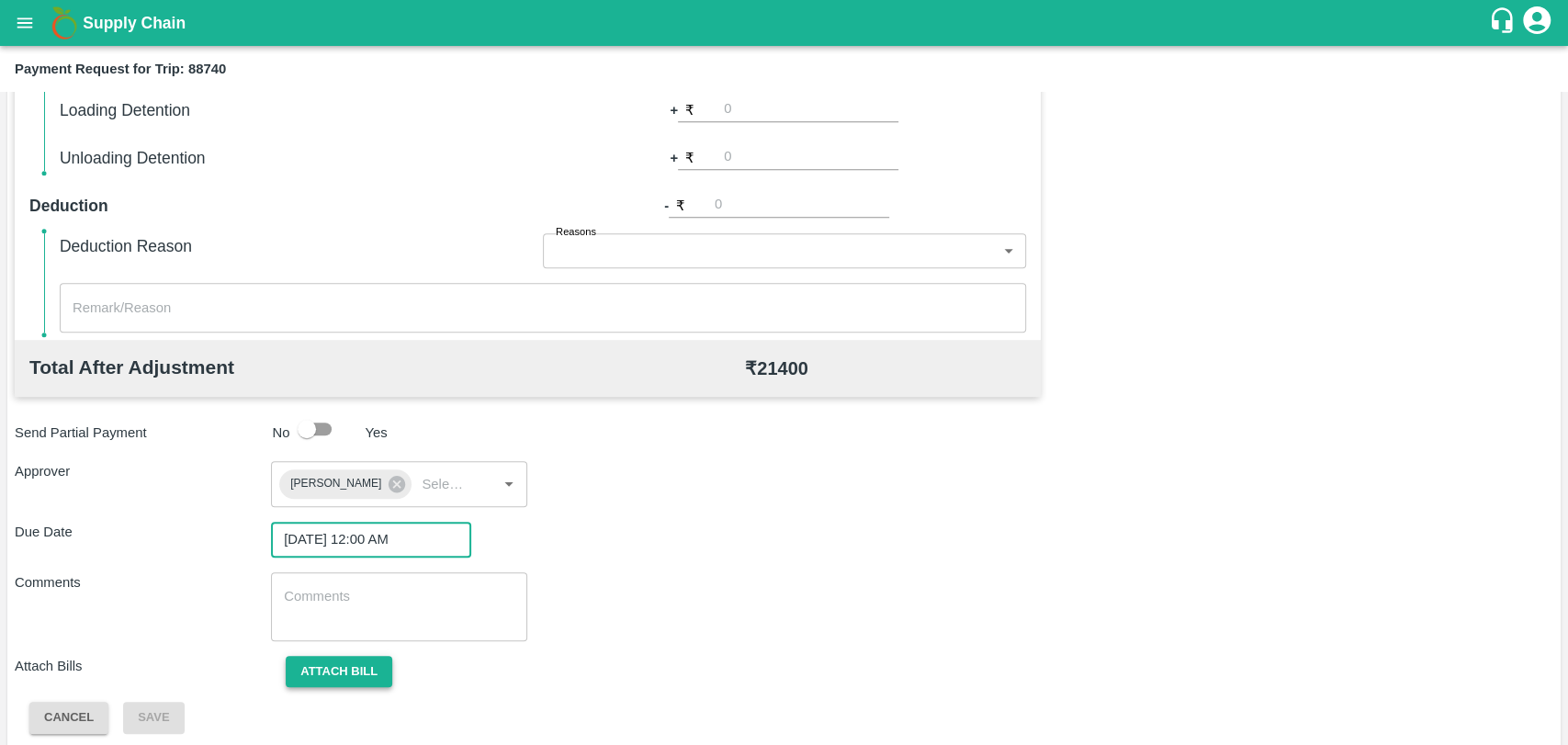
click at [388, 673] on button "Attach bill" at bounding box center [339, 671] width 107 height 32
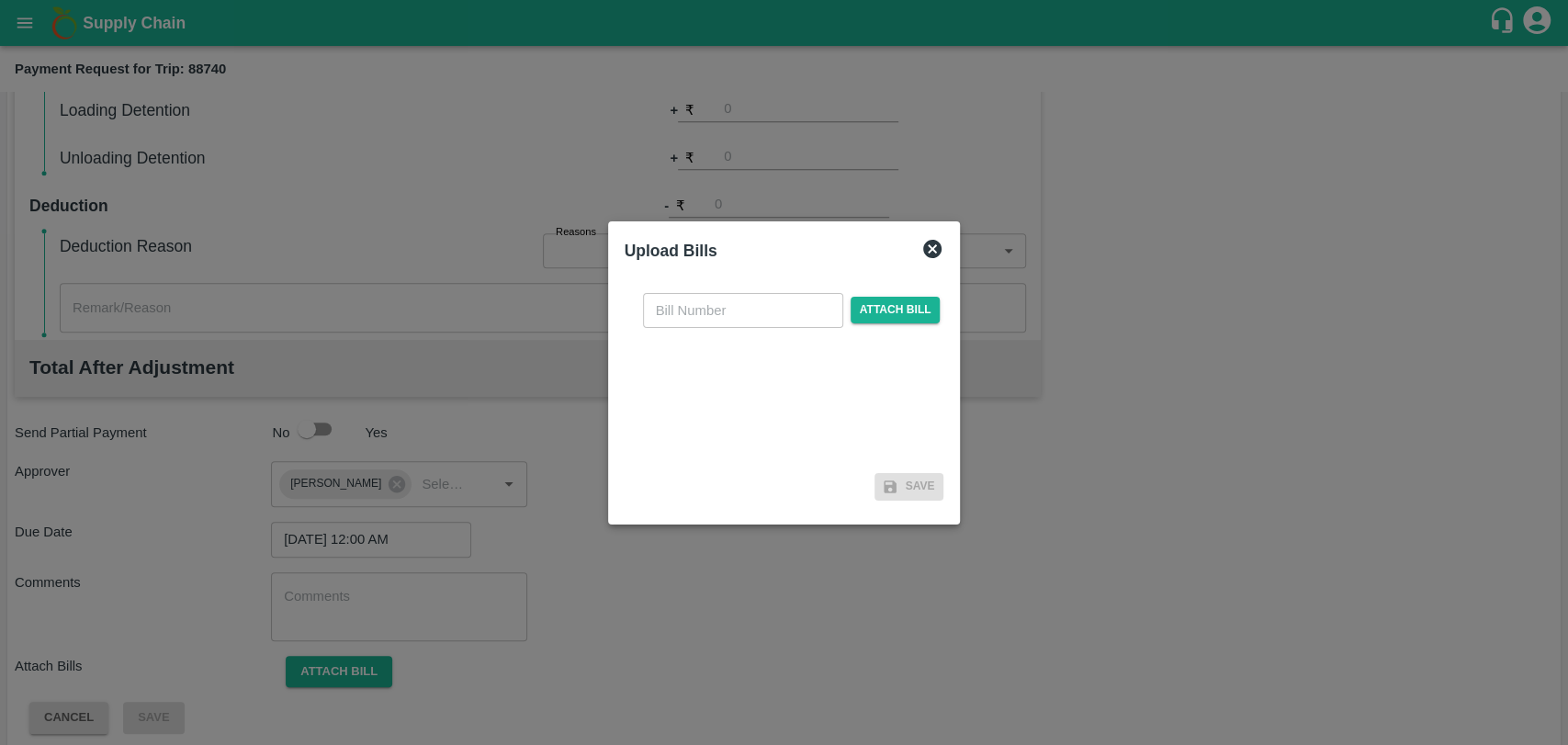
click at [703, 272] on div "​ Attach bill Save" at bounding box center [784, 392] width 334 height 244
click at [697, 333] on div "​ Attach bill" at bounding box center [784, 372] width 320 height 189
click at [696, 314] on input "text" at bounding box center [743, 310] width 200 height 35
type input "4037"
click at [892, 300] on span "Attach bill" at bounding box center [895, 310] width 90 height 26
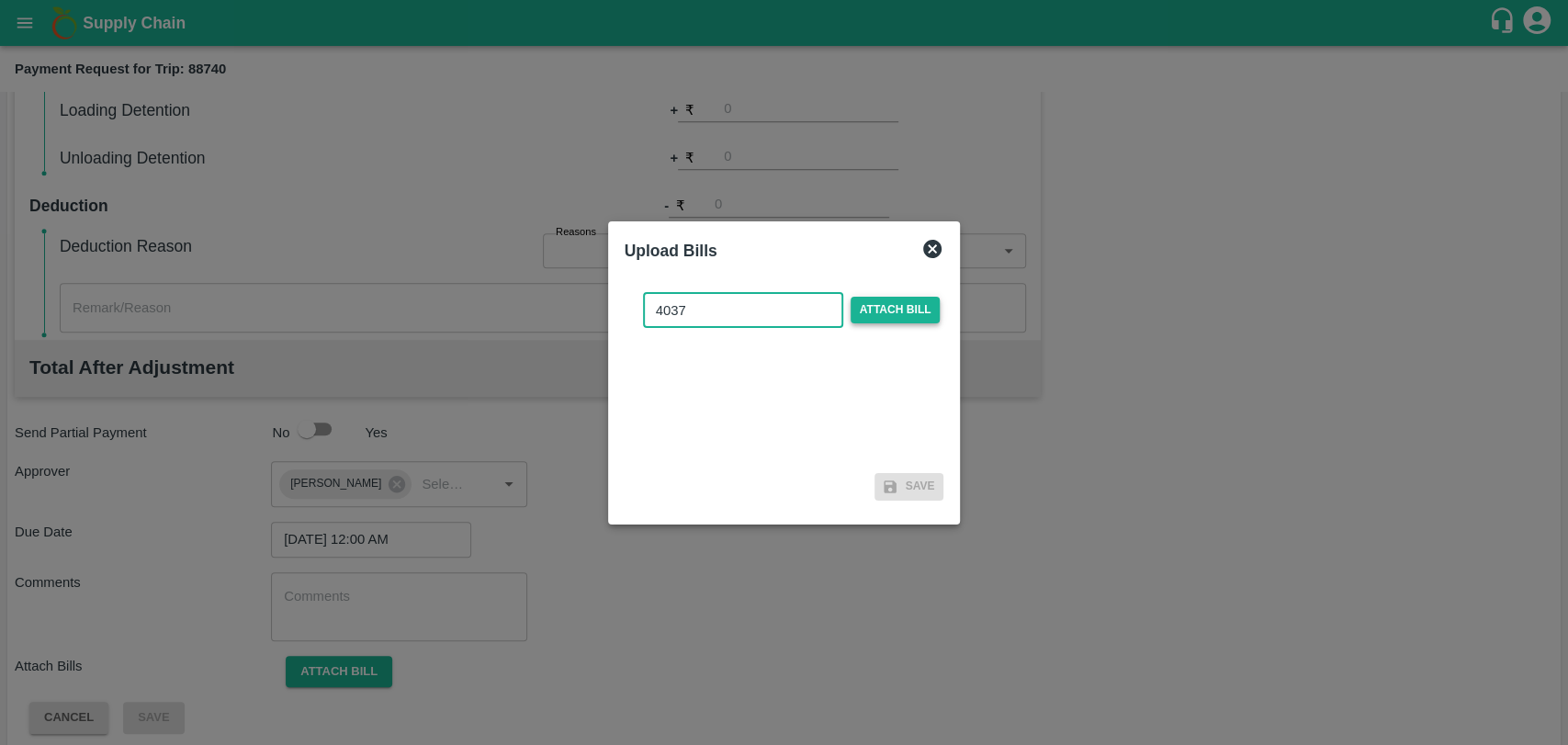
click at [0, 0] on input "Attach bill" at bounding box center [0, 0] width 0 height 0
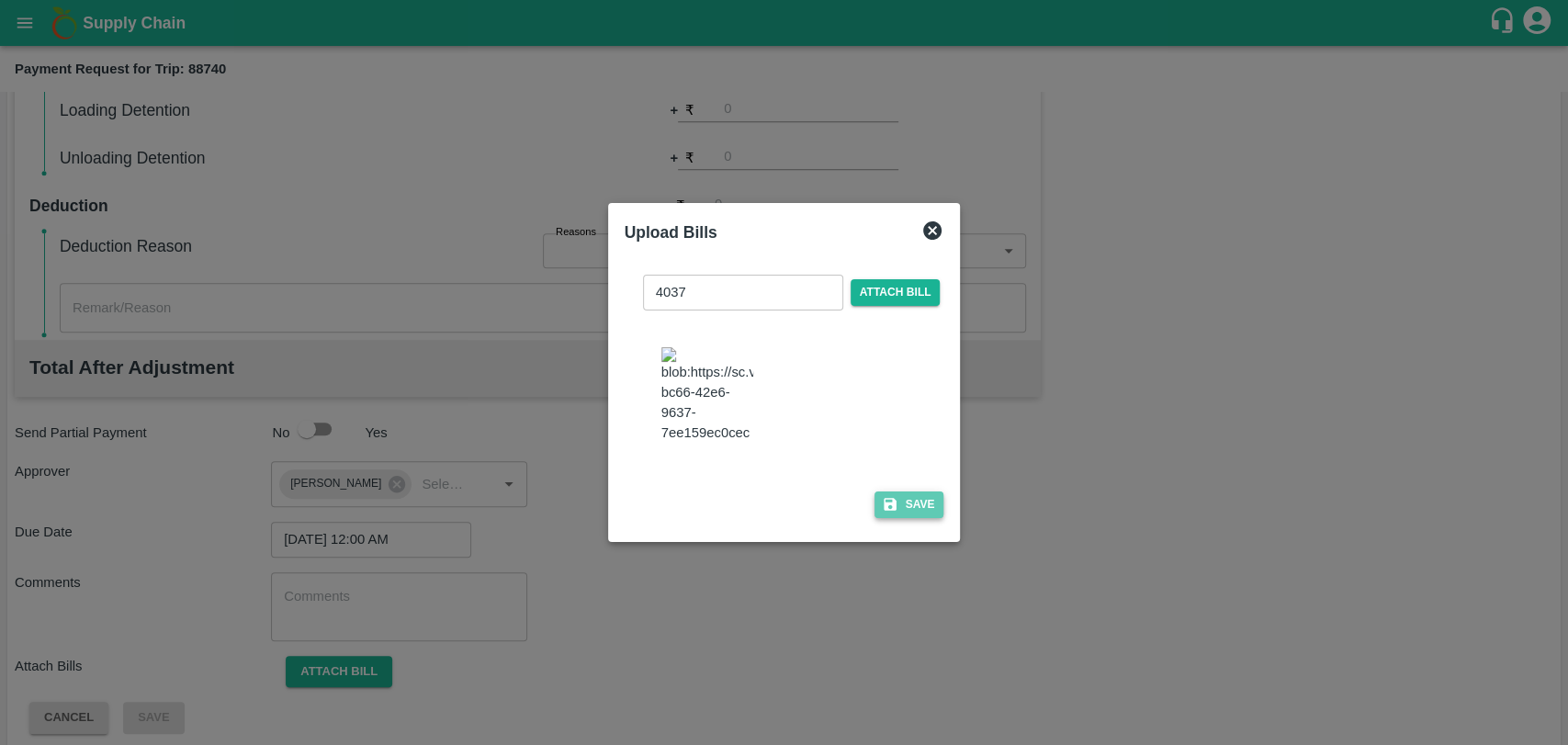
click at [901, 504] on button "Save" at bounding box center [909, 505] width 70 height 26
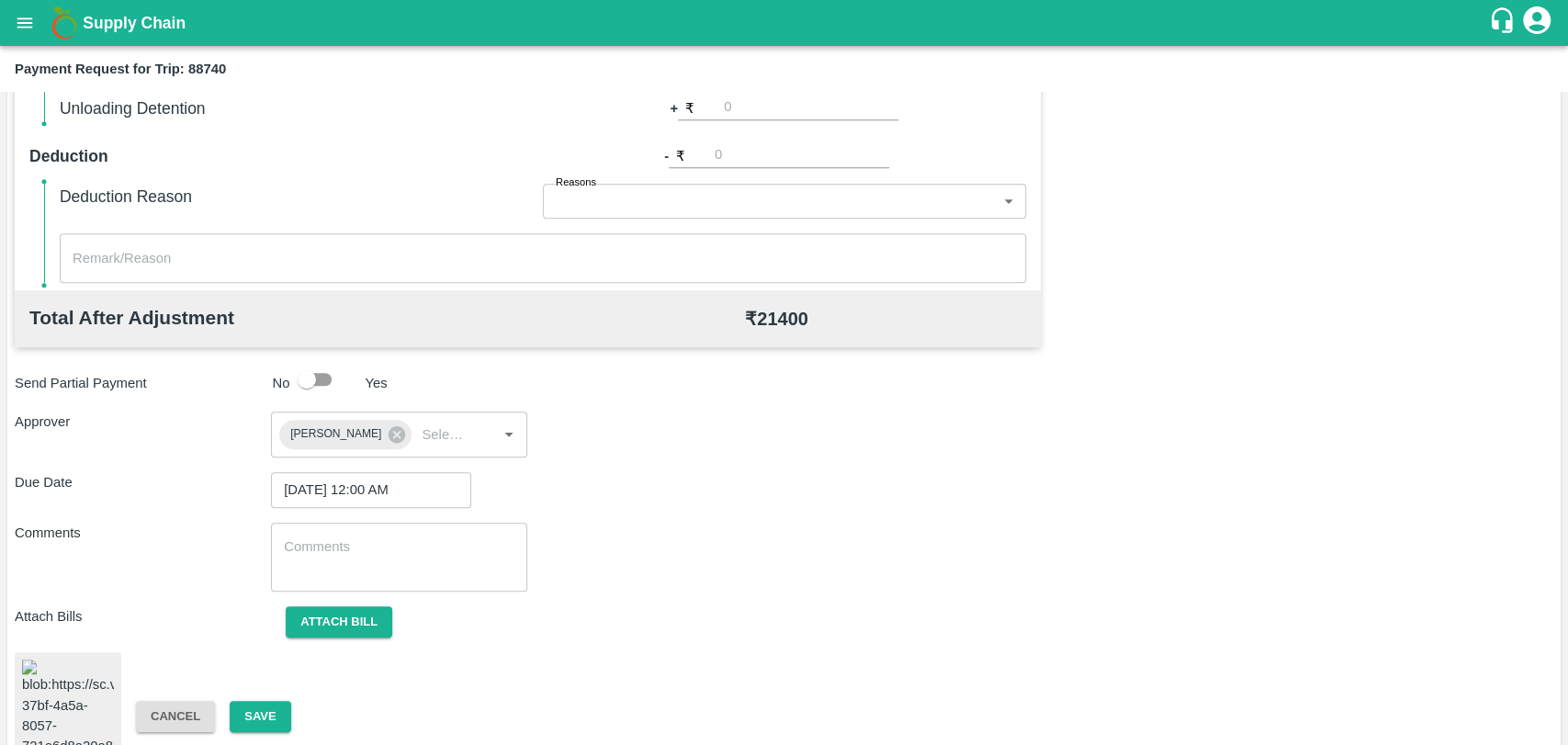
scroll to position [767, 0]
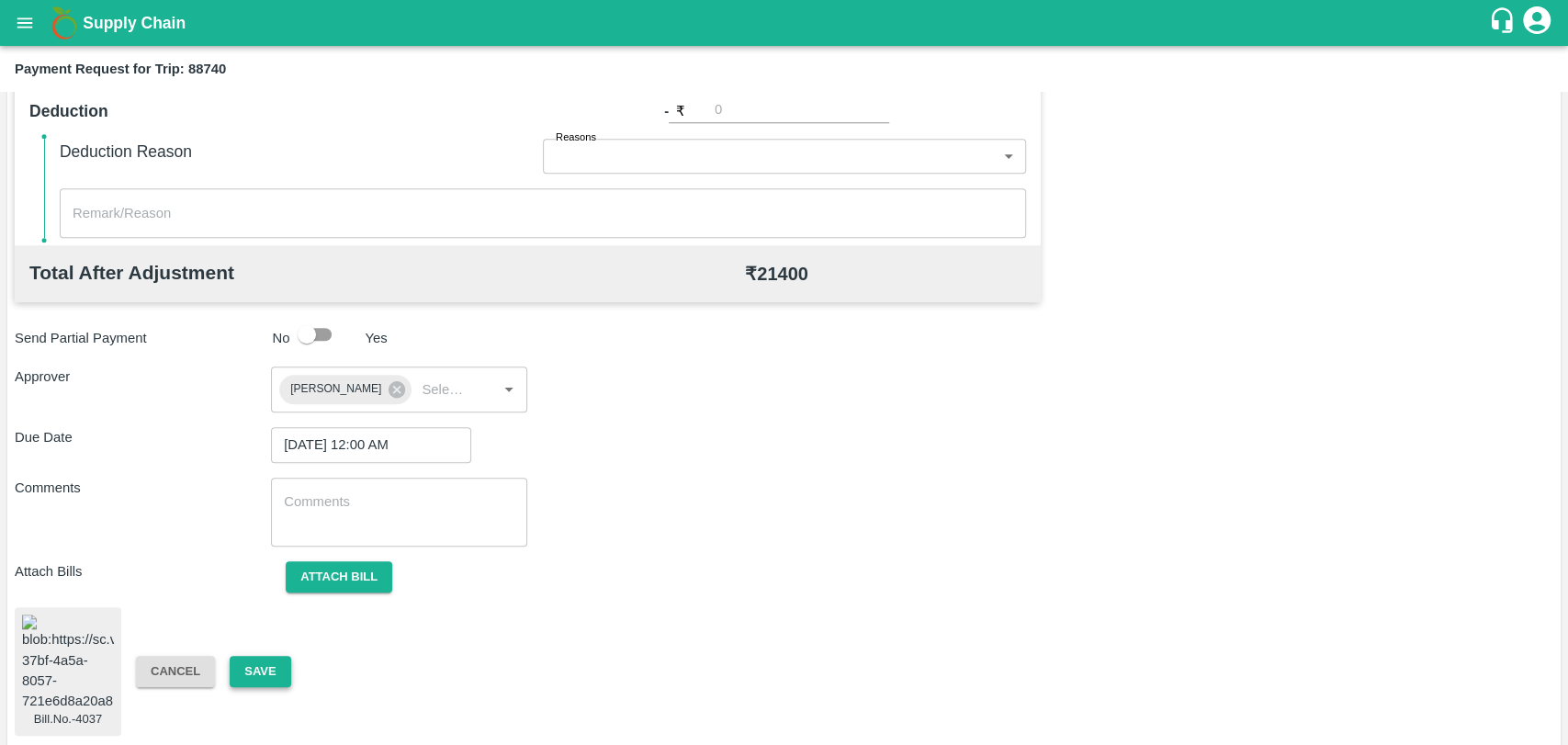
click at [259, 670] on button "Save" at bounding box center [259, 671] width 60 height 32
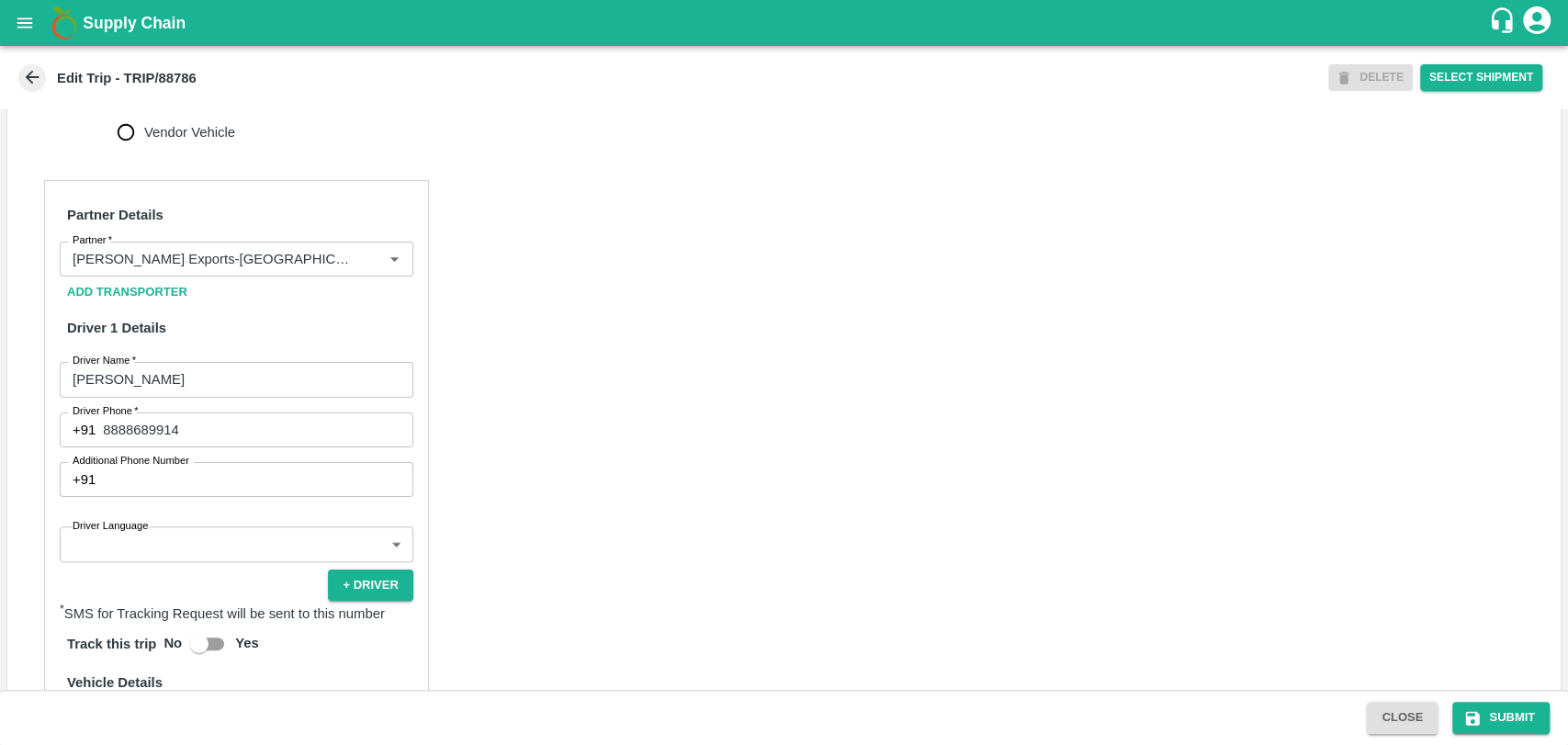
scroll to position [509, 0]
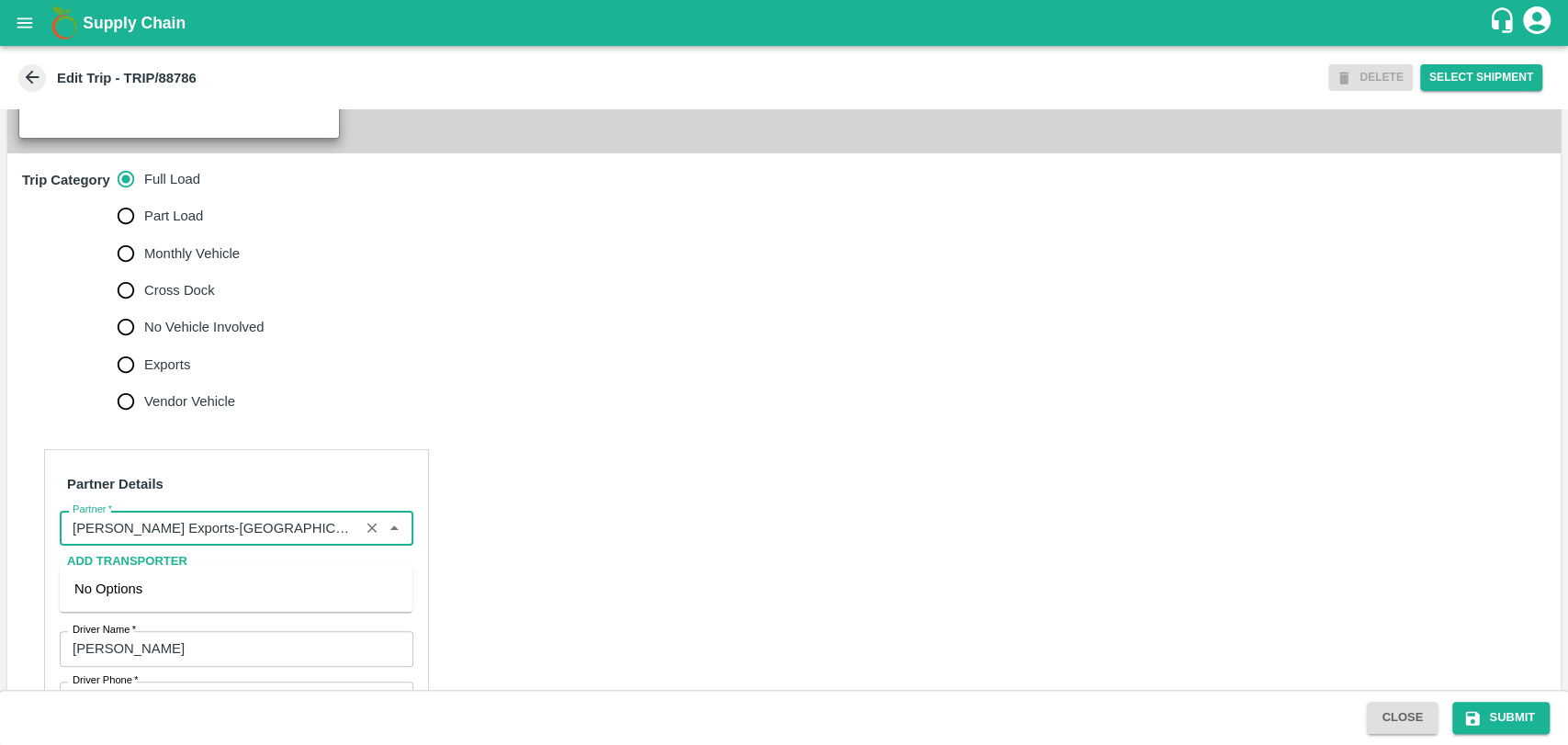
click at [258, 540] on input "Partner   *" at bounding box center [209, 527] width 289 height 24
click at [174, 578] on div "[PERSON_NAME] ( [PERSON_NAME] Transport )-[GEOGRAPHIC_DATA], Pune-9860466997(Tr…" at bounding box center [236, 608] width 324 height 61
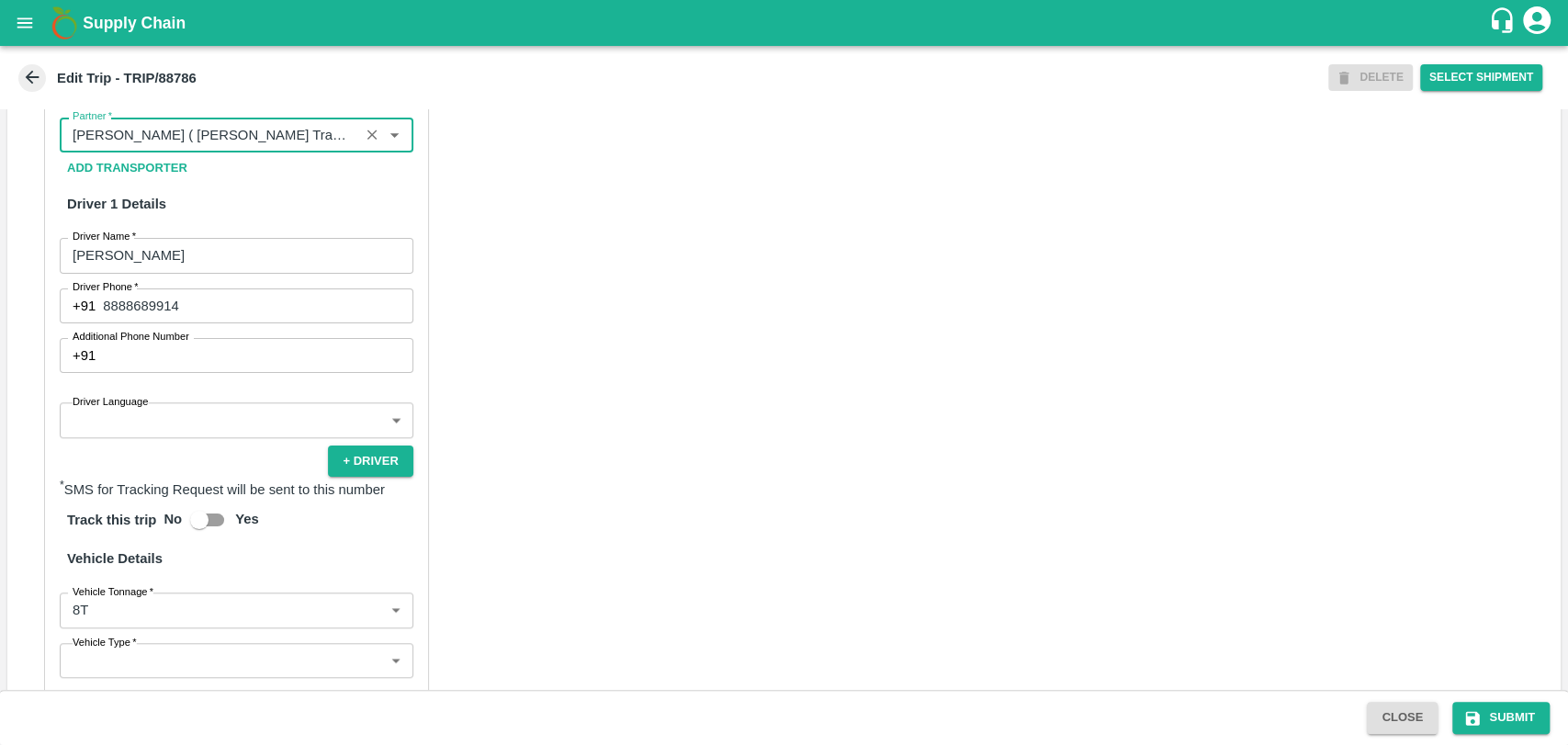
scroll to position [1020, 0]
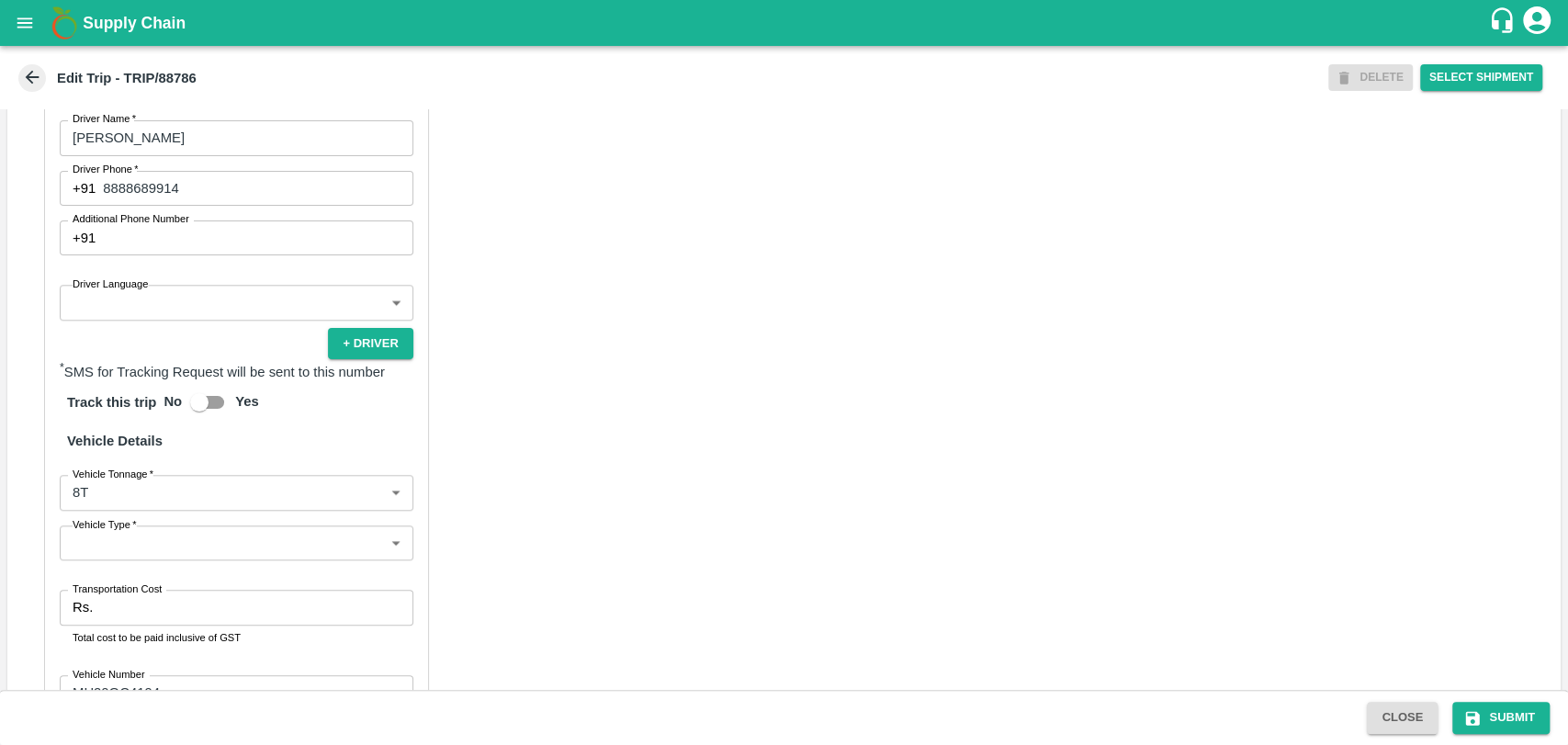
type input "[PERSON_NAME] ( [PERSON_NAME] Transport )-[GEOGRAPHIC_DATA], Pune-9860466997(Tr…"
click at [110, 509] on body "Supply Chain Edit Trip - TRIP/88786 DELETE Select Shipment Trip Details Trip Ty…" at bounding box center [784, 372] width 1568 height 745
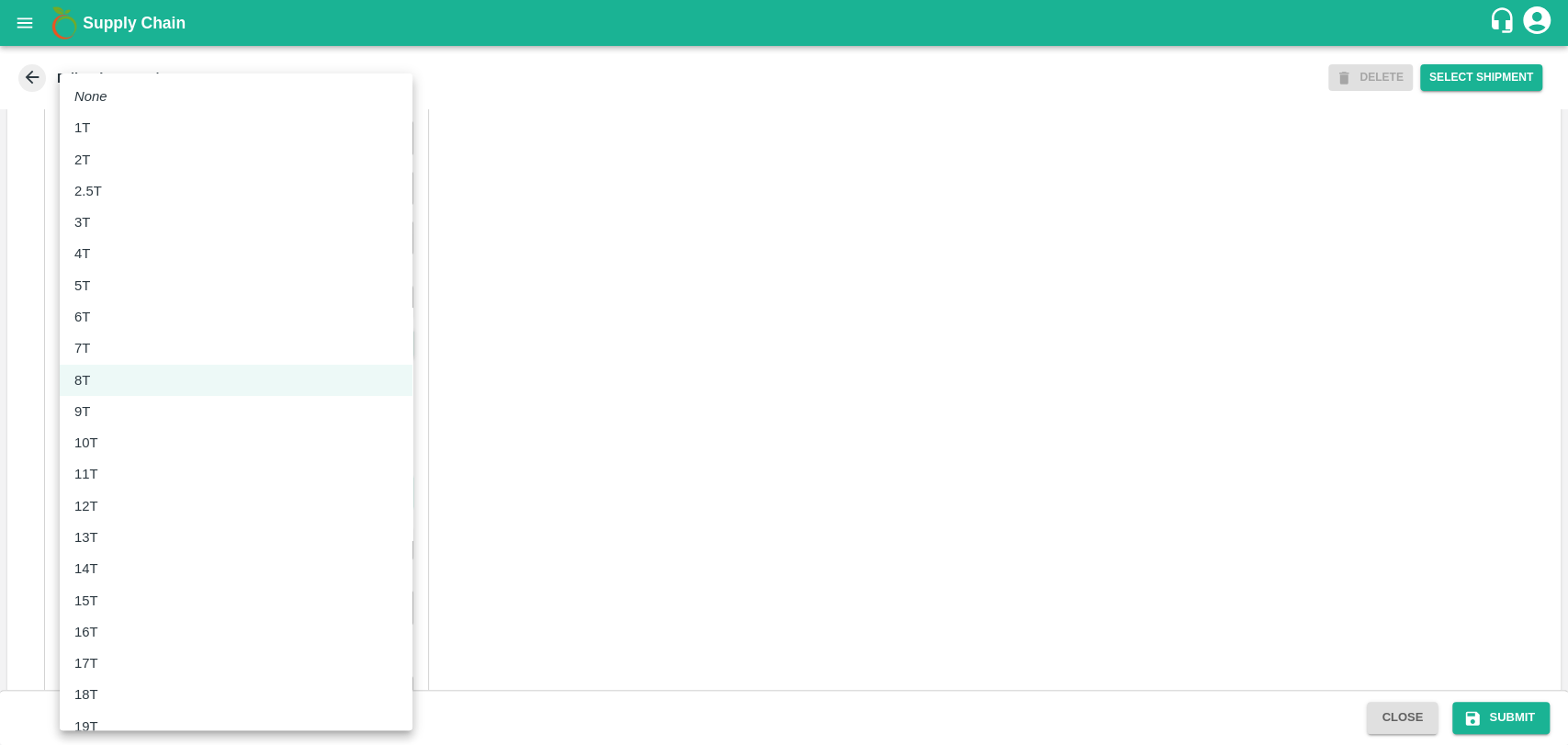
click at [109, 455] on ul "None 1T 2T 2.5T 3T 4T 5T 6T 7T 8T 9T 10T 11T 12T 13T 14T 15T 16T 17T 18T 19T 20…" at bounding box center [236, 600] width 353 height 1053
click at [109, 455] on li "10T" at bounding box center [236, 442] width 353 height 31
type input "10000"
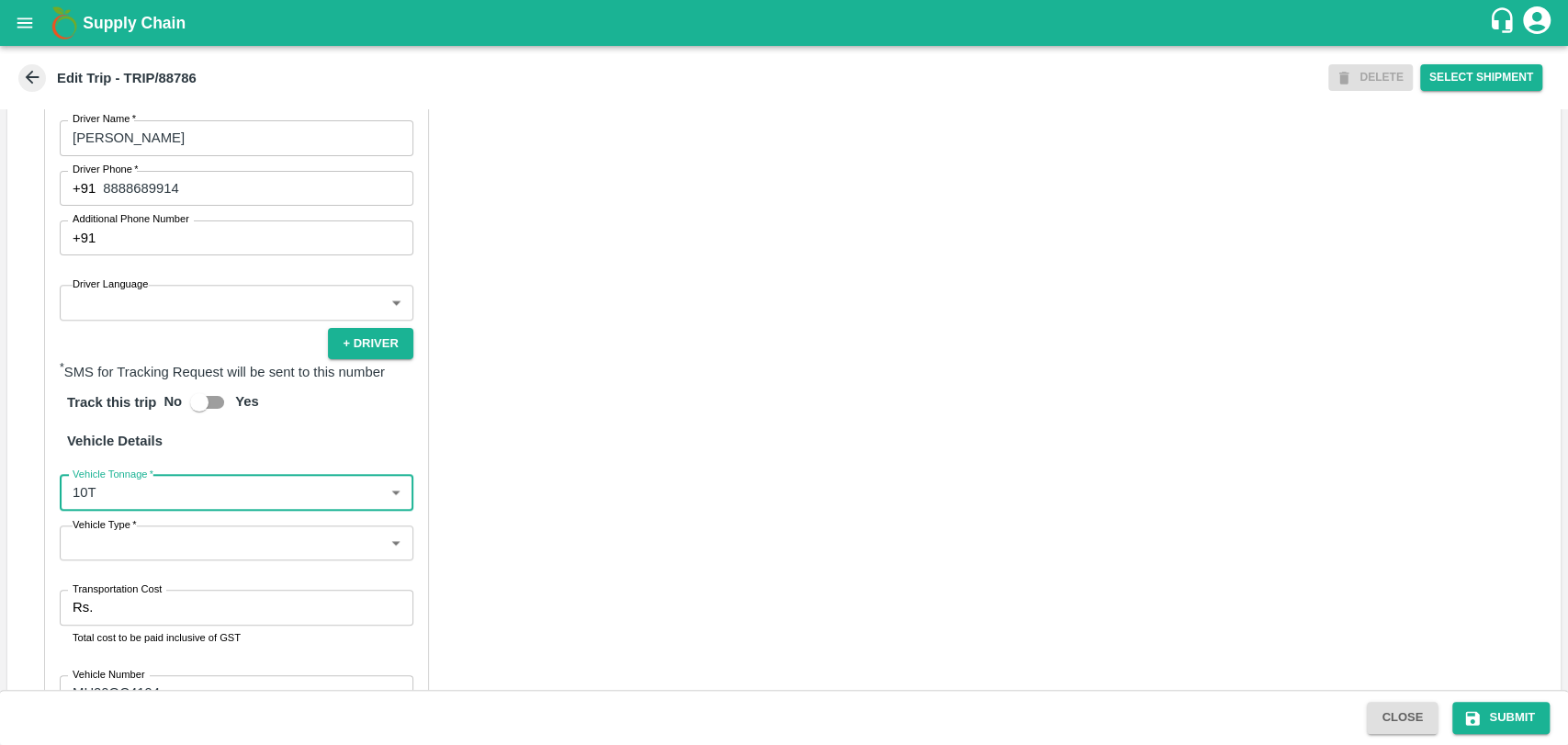
click at [115, 596] on label "Transportation Cost" at bounding box center [117, 588] width 89 height 15
click at [115, 615] on input "Transportation Cost" at bounding box center [256, 606] width 312 height 35
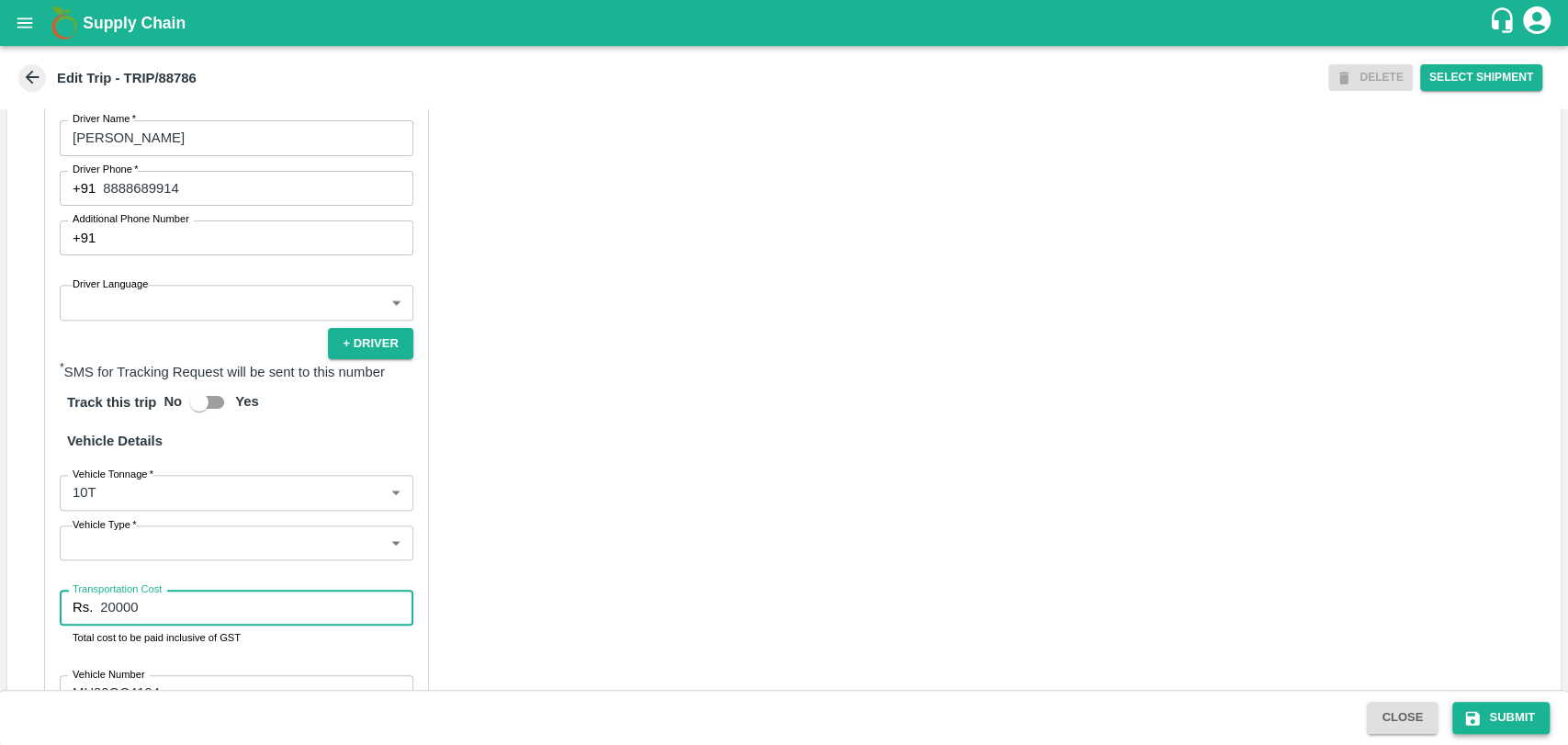
type input "20000"
click at [1532, 725] on button "Submit" at bounding box center [1501, 718] width 97 height 32
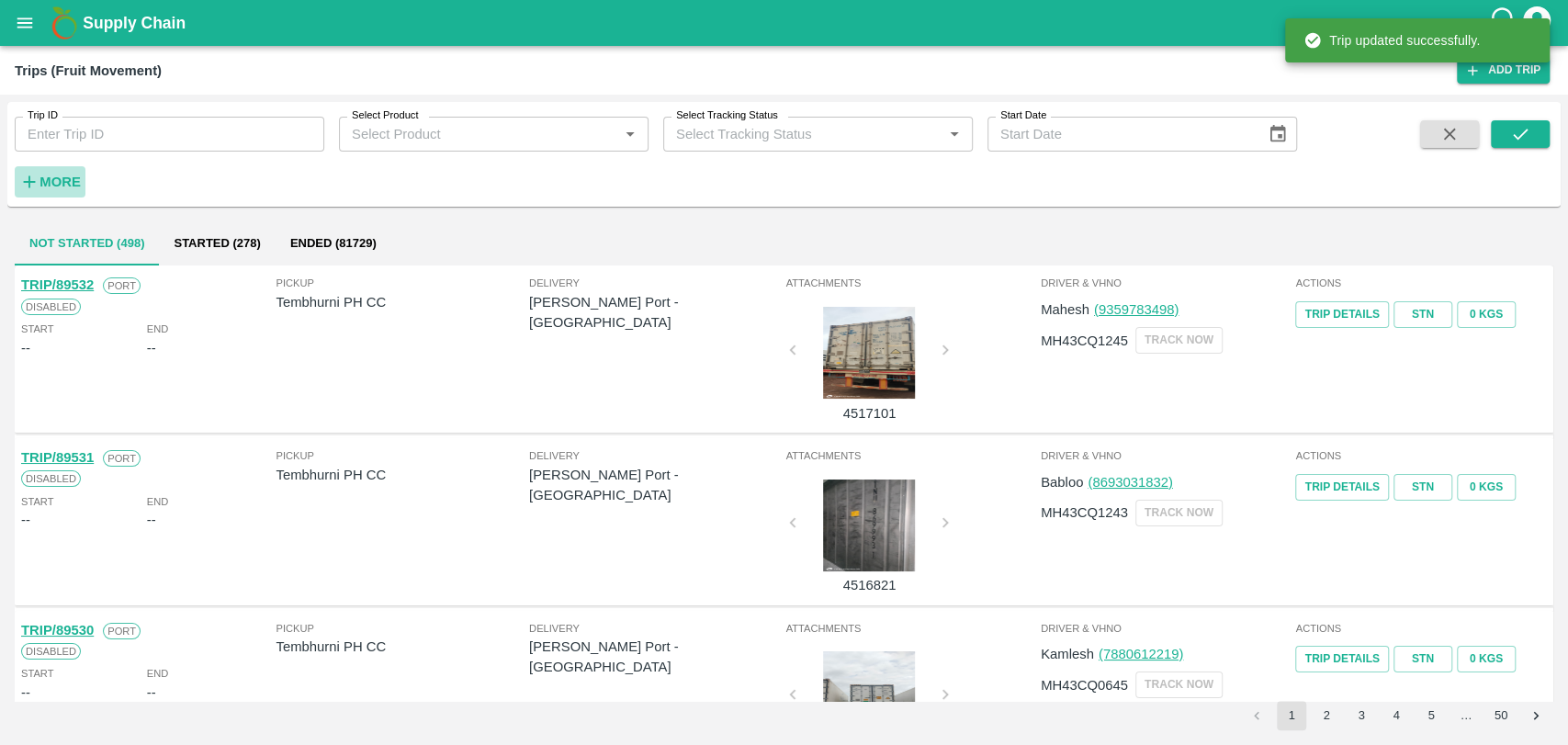
click at [42, 192] on h6 "More" at bounding box center [60, 181] width 42 height 24
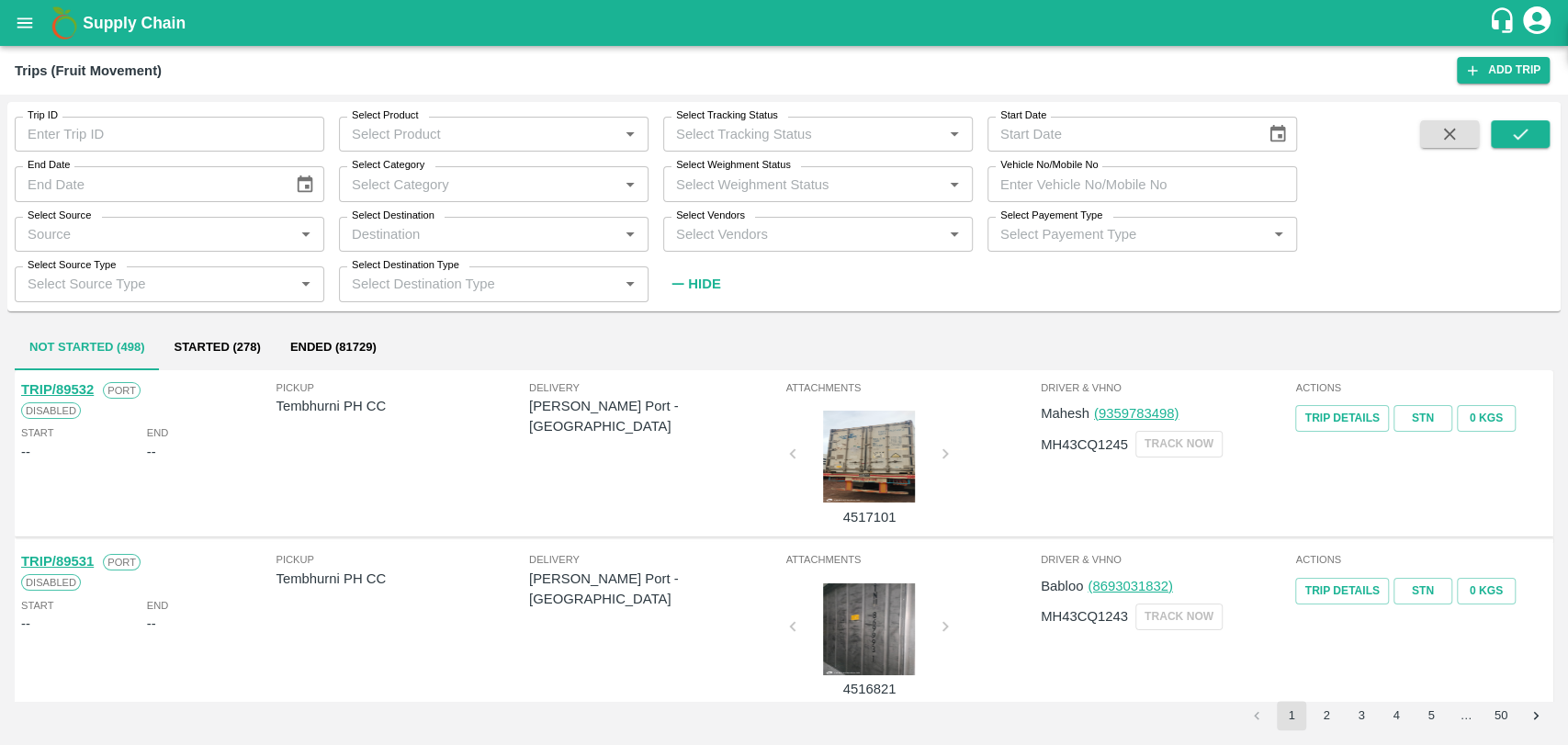
click at [1123, 182] on input "Vehicle No/Mobile No" at bounding box center [1143, 183] width 309 height 35
paste input "MH18BG1817"
type input "MH18BG1817"
click at [1498, 138] on button "submit" at bounding box center [1520, 134] width 58 height 27
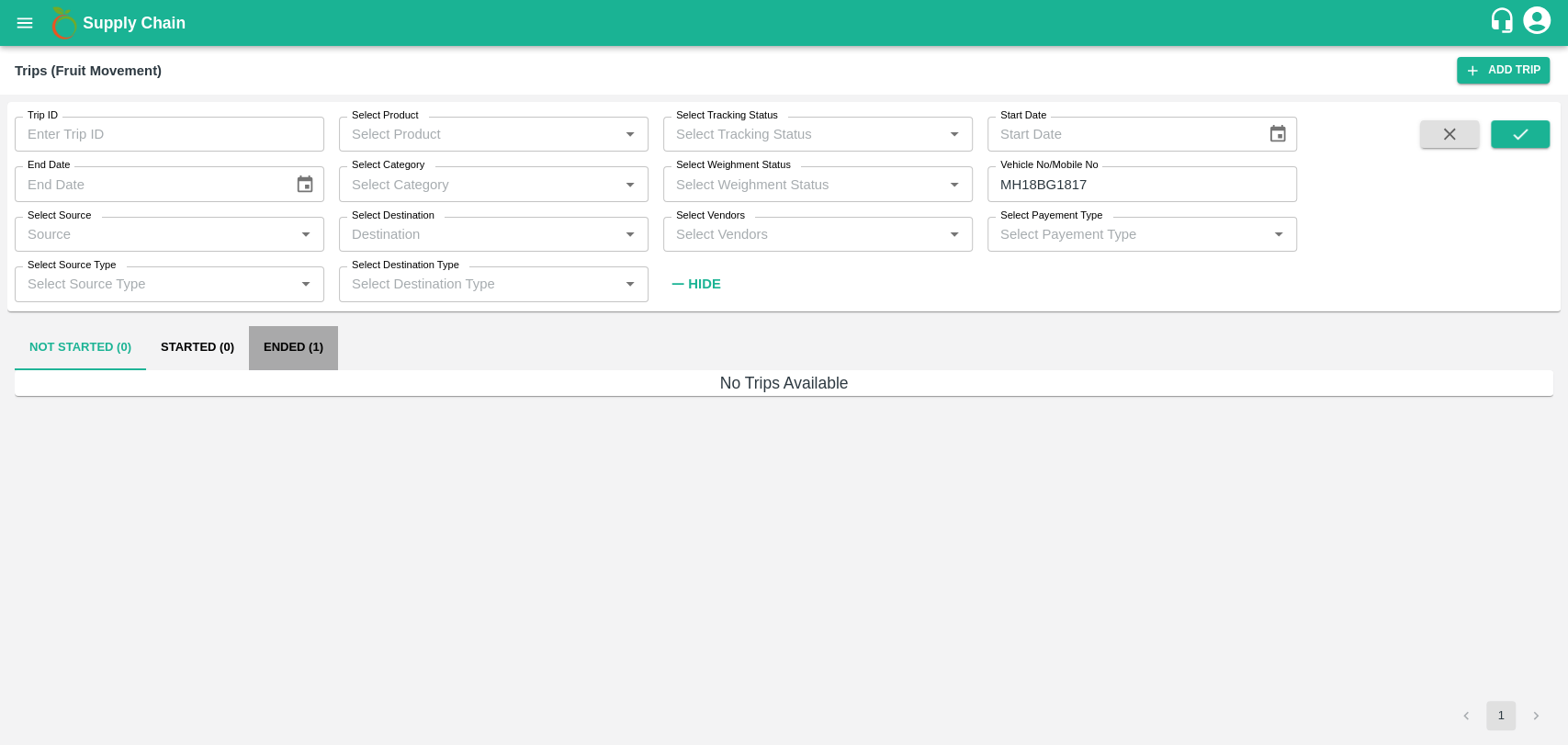
click at [274, 355] on button "Ended (1)" at bounding box center [293, 348] width 89 height 44
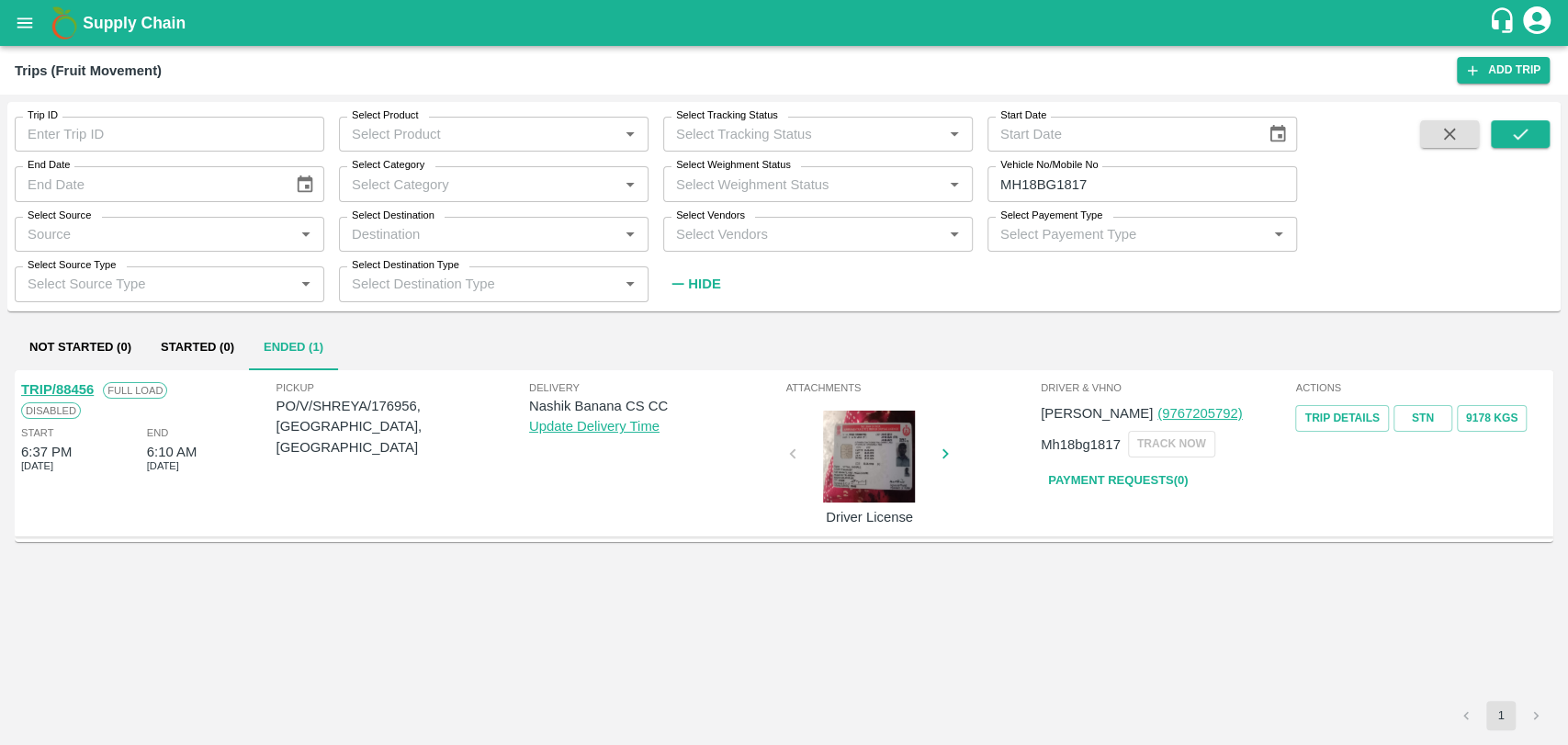
click at [88, 387] on link "TRIP/88456" at bounding box center [57, 389] width 73 height 15
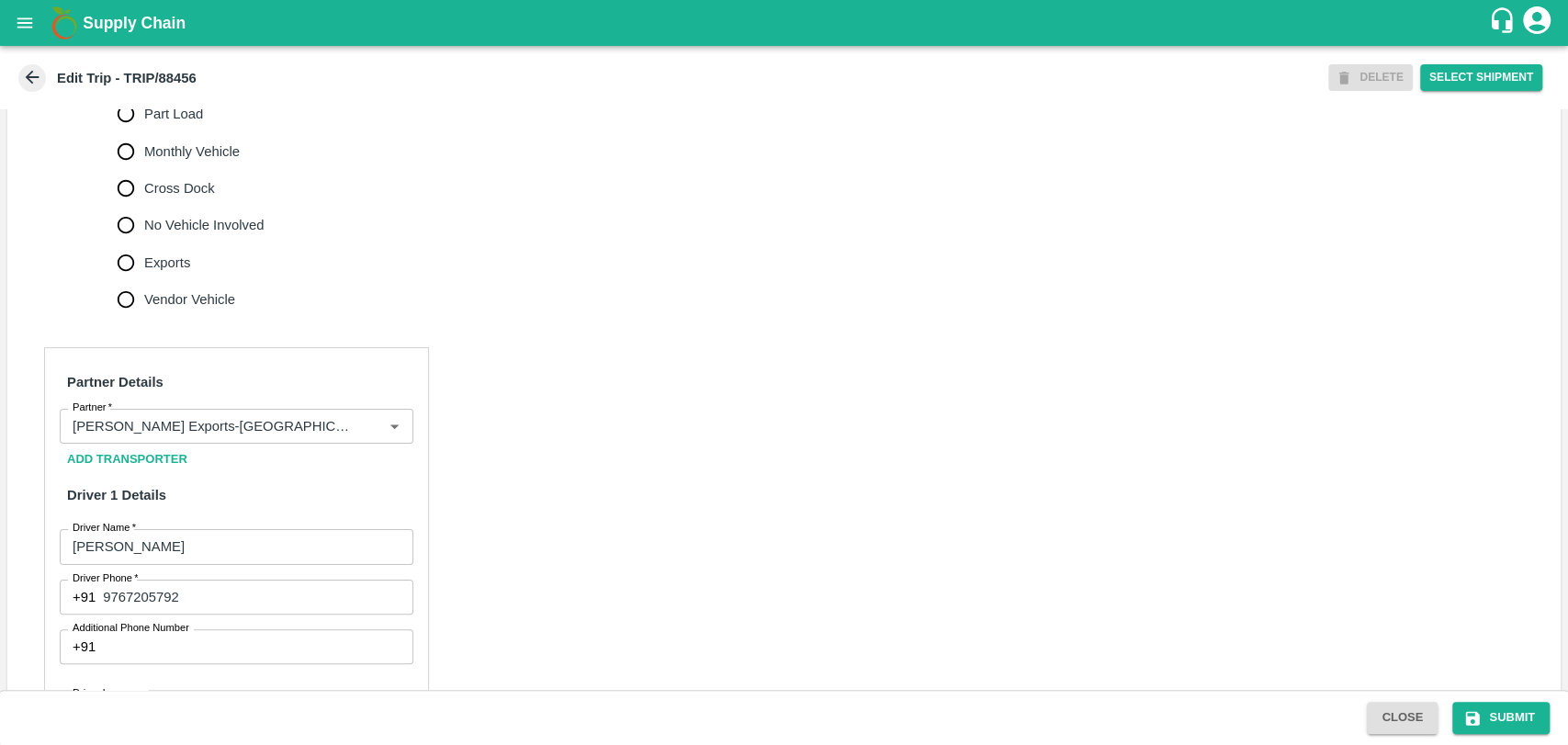
scroll to position [714, 0]
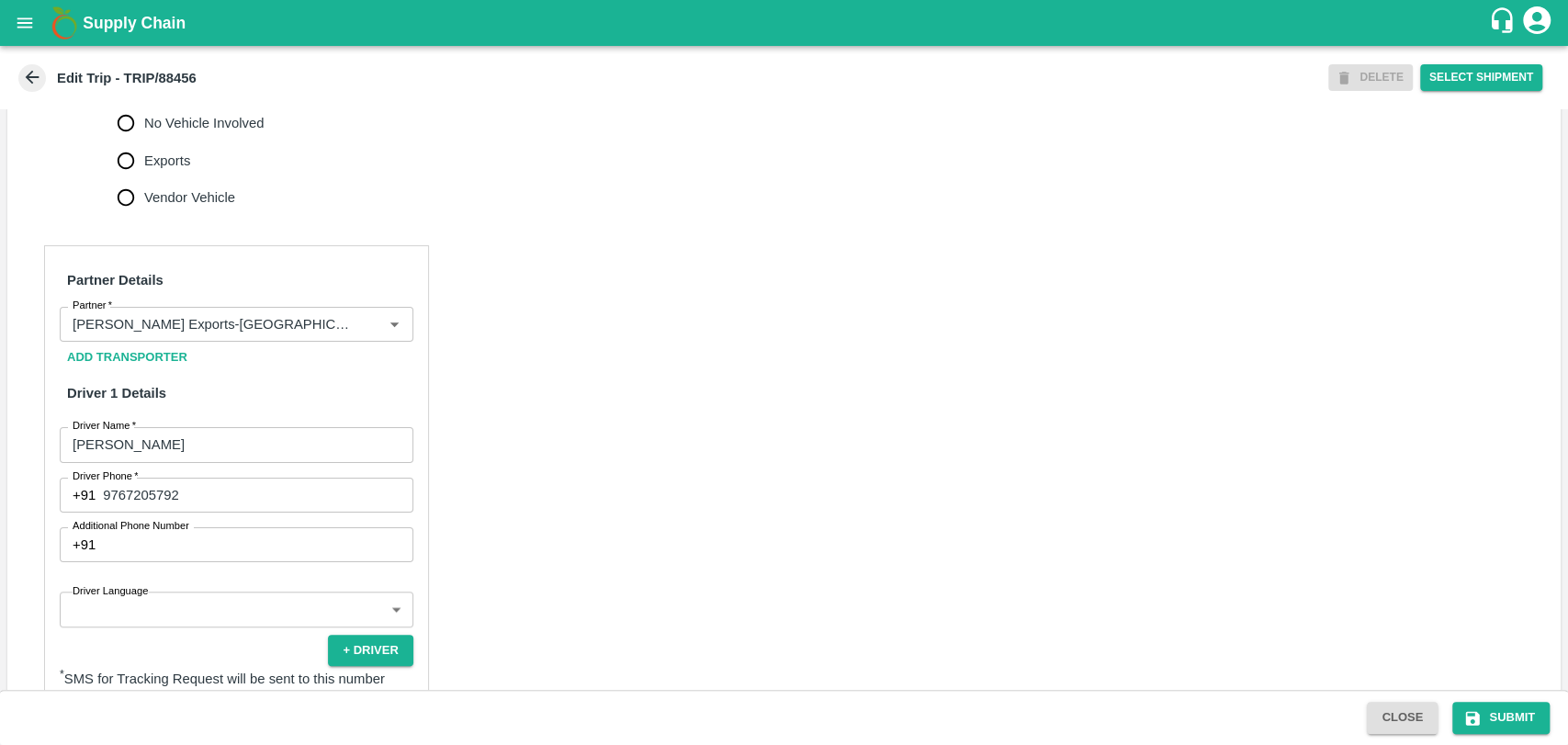
click at [206, 299] on h6 "Partner Details" at bounding box center [236, 280] width 354 height 39
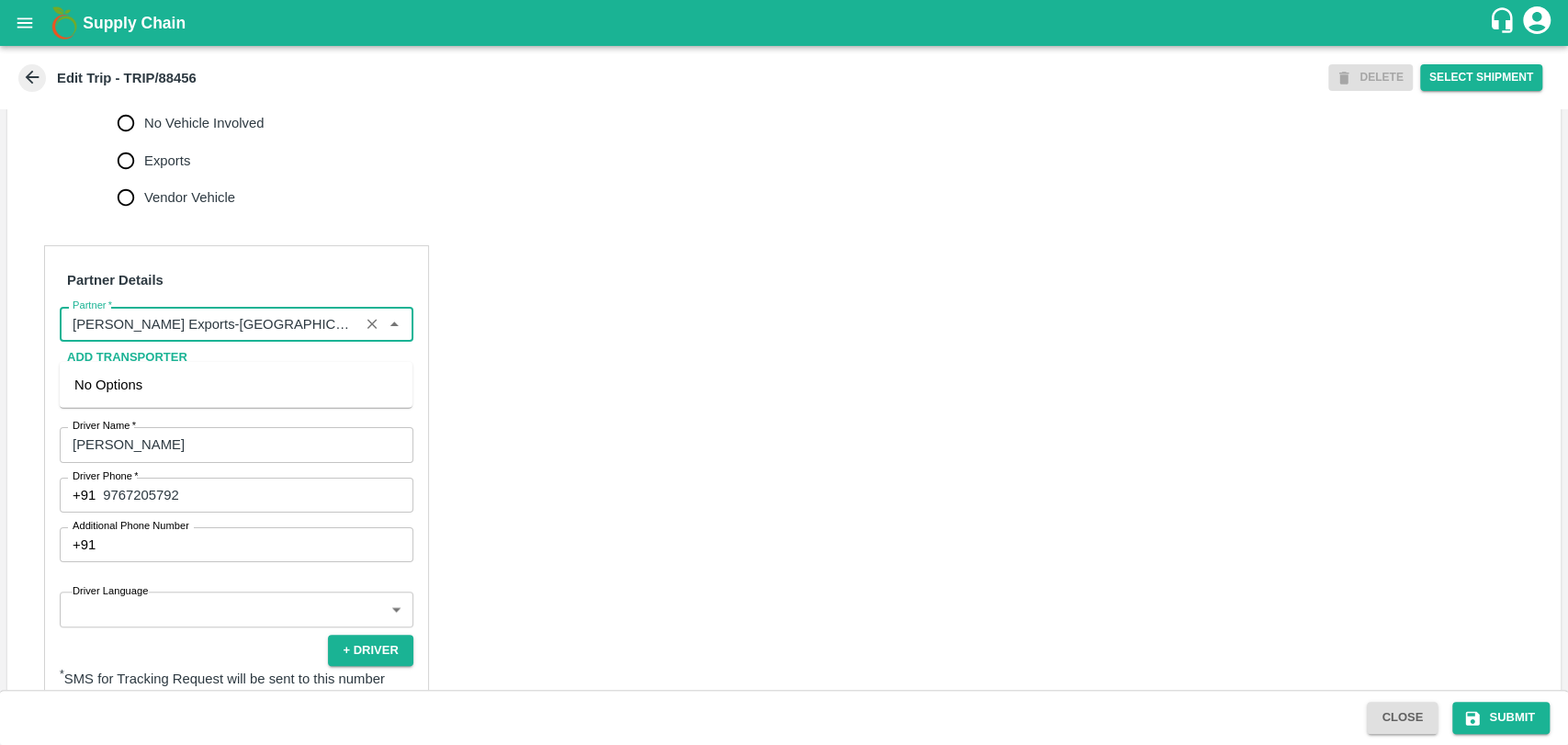
click at [206, 336] on input "Partner   *" at bounding box center [209, 323] width 289 height 24
type input "[PERSON_NAME] Exports-[GEOGRAPHIC_DATA], Nashik-91584 65669(Supplier, Transport…"
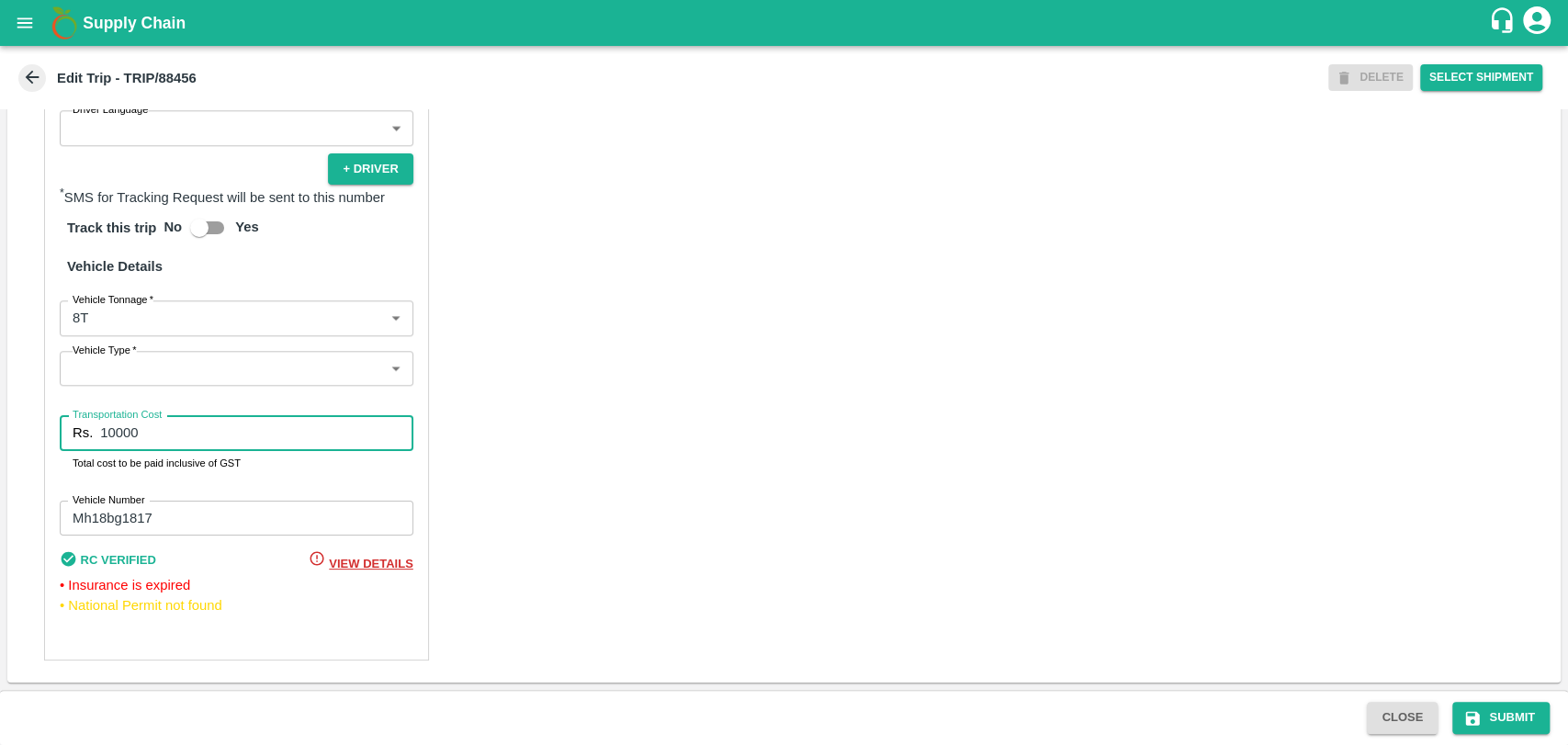
click at [110, 430] on input "10000" at bounding box center [256, 432] width 312 height 35
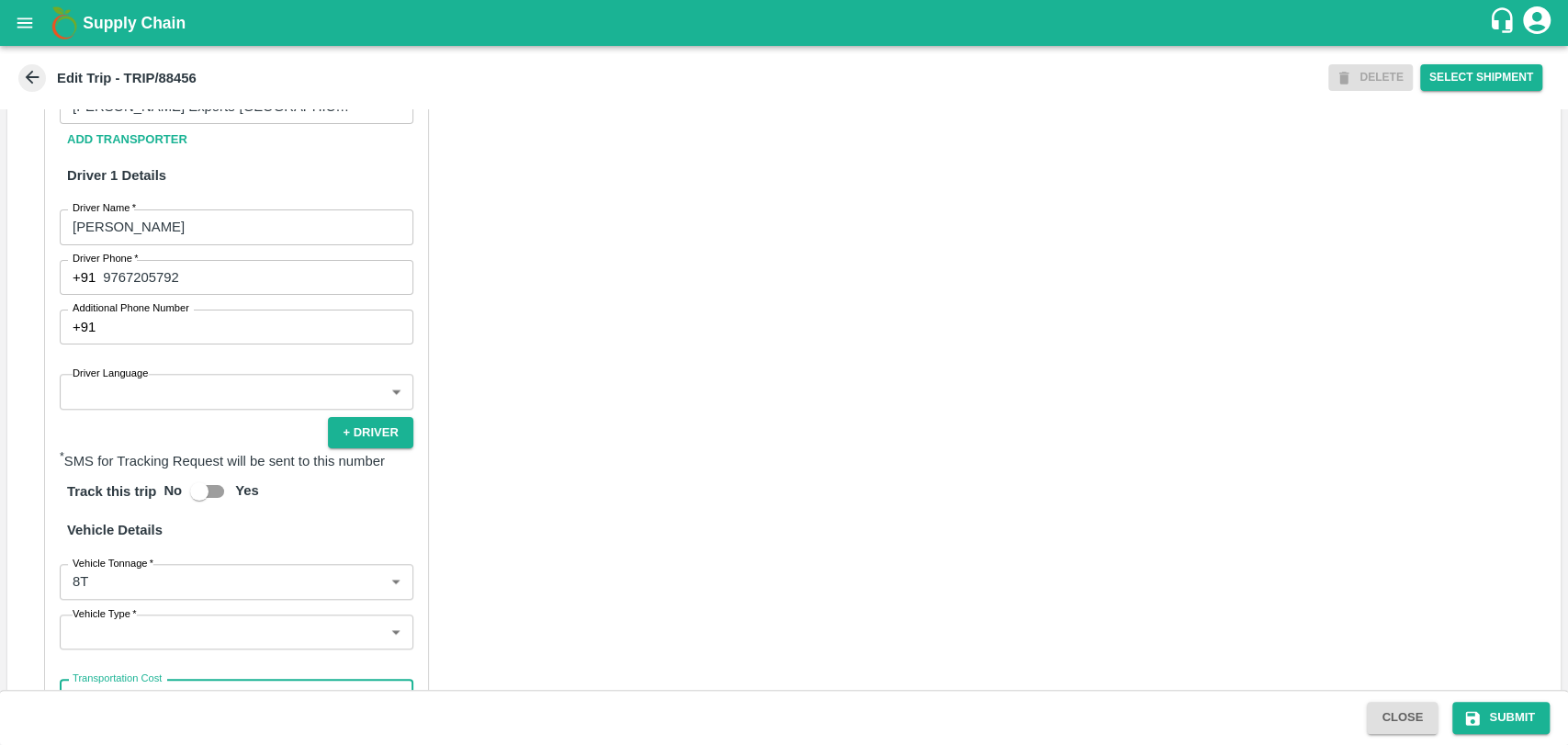
scroll to position [806, 0]
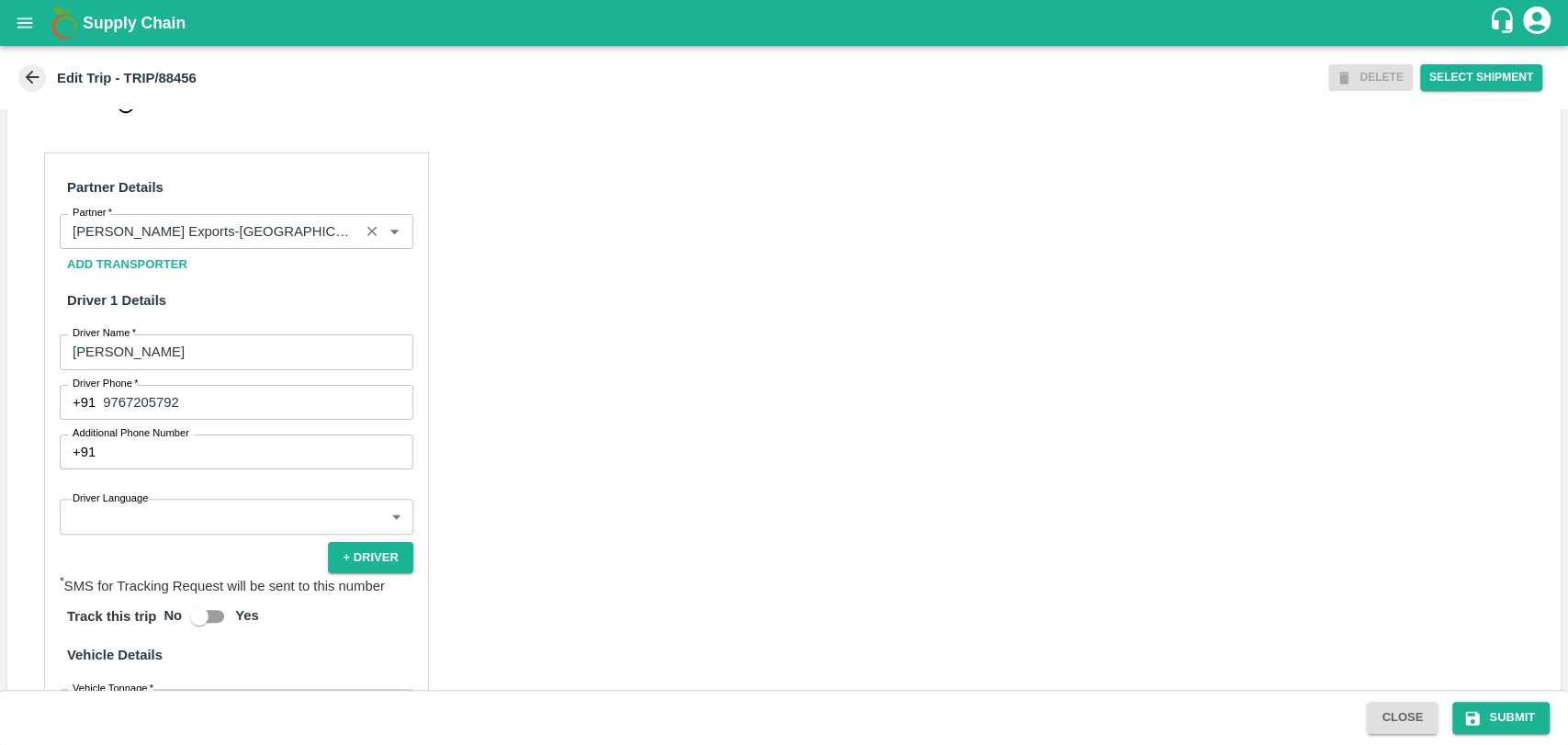
type input "20000"
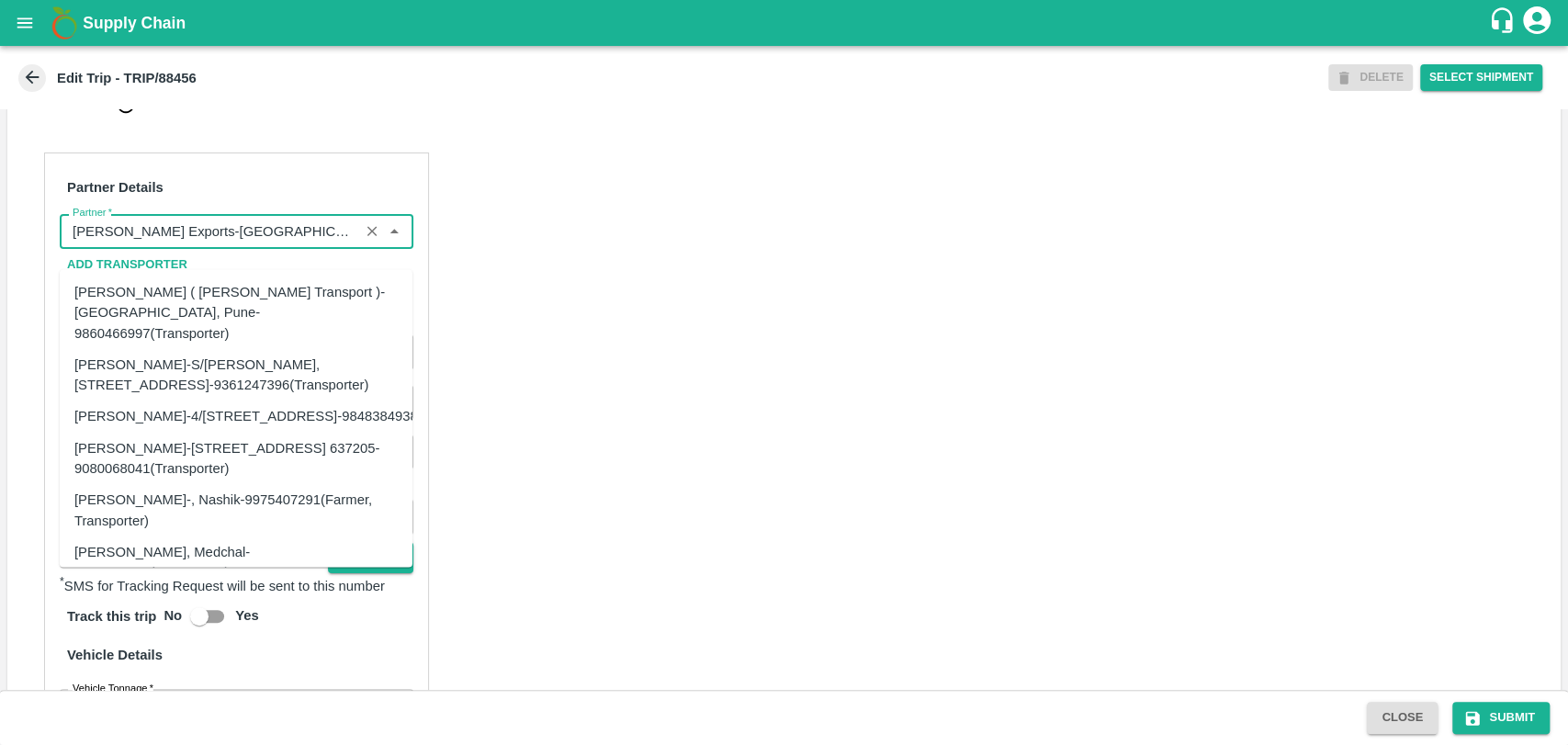
click at [330, 243] on input "Partner   *" at bounding box center [209, 231] width 289 height 24
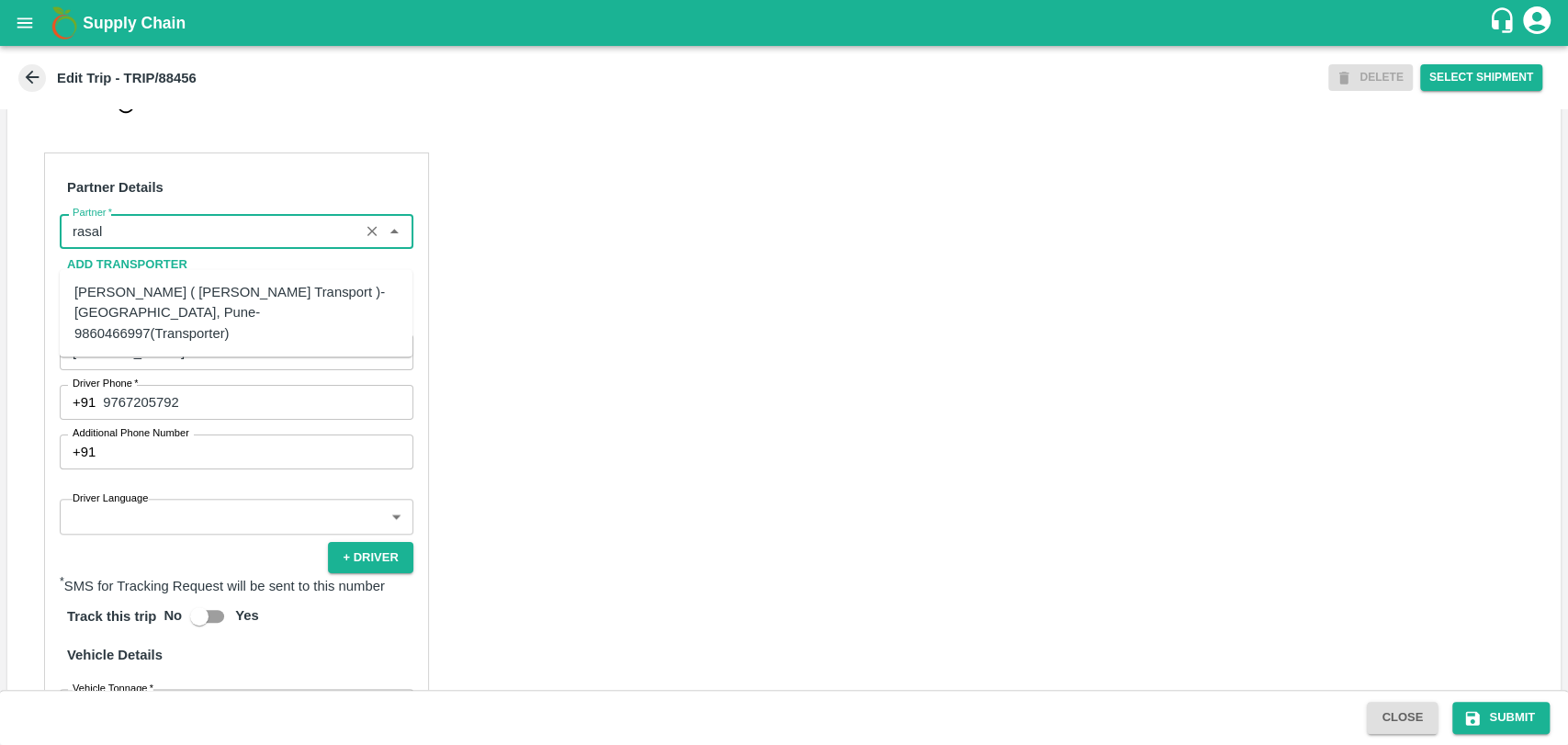
click at [158, 287] on div "Nitin Rasal ( Bhairavnath Transport )-Deulgaon, Pune-9860466997(Transporter)" at bounding box center [236, 312] width 324 height 61
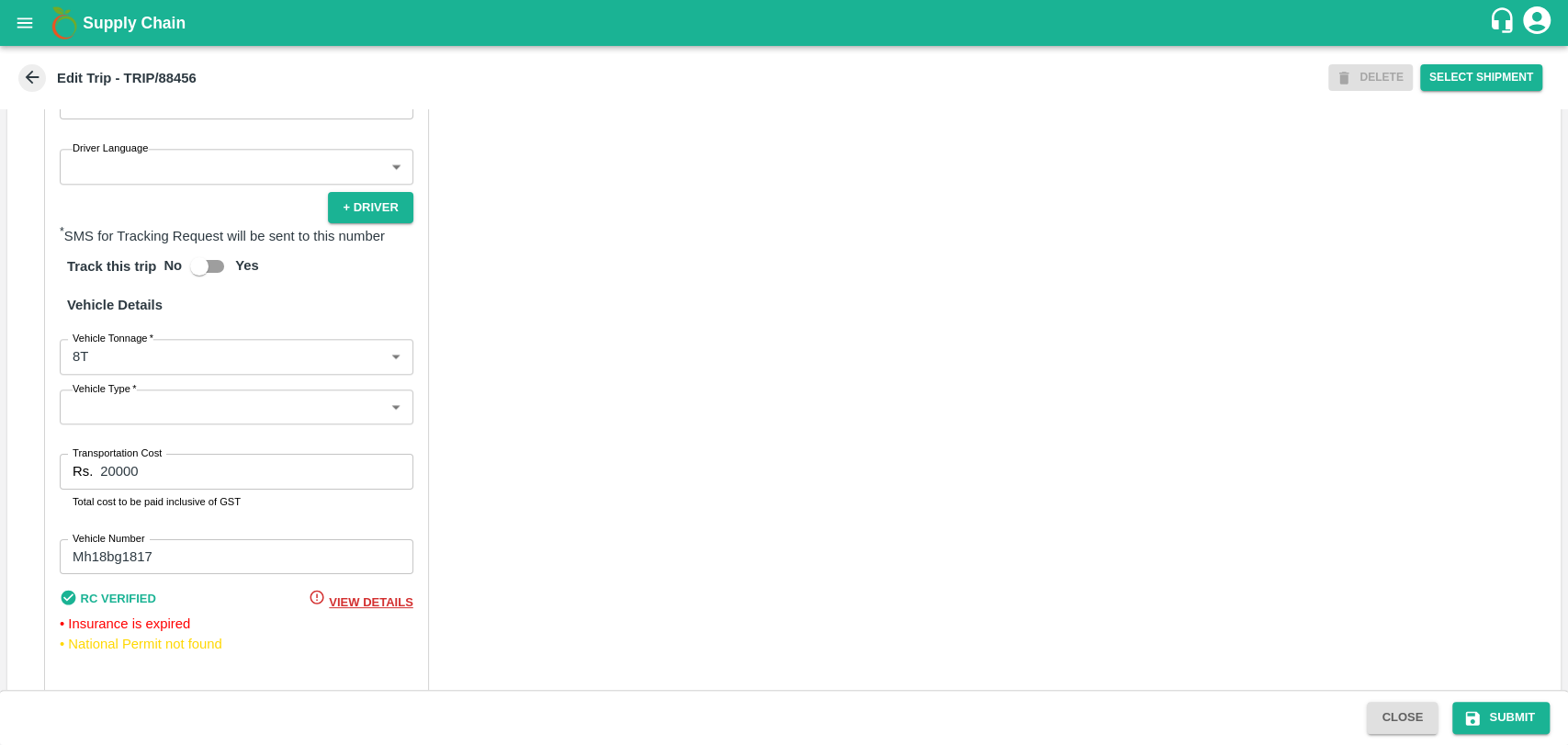
scroll to position [1214, 0]
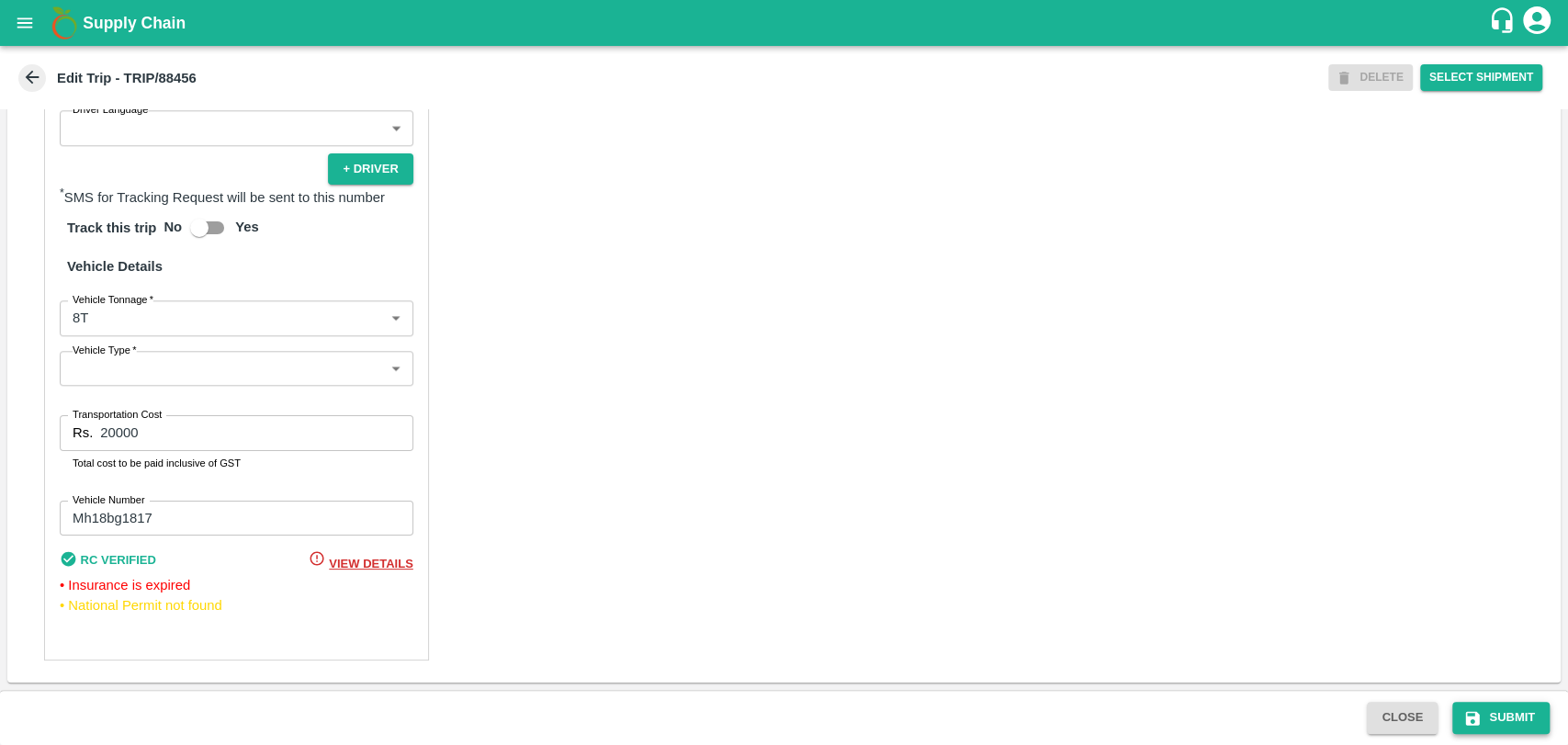
type input "Nitin Rasal ( Bhairavnath Transport )-Deulgaon, Pune-9860466997(Transporter)"
click at [1508, 720] on button "Submit" at bounding box center [1501, 718] width 97 height 32
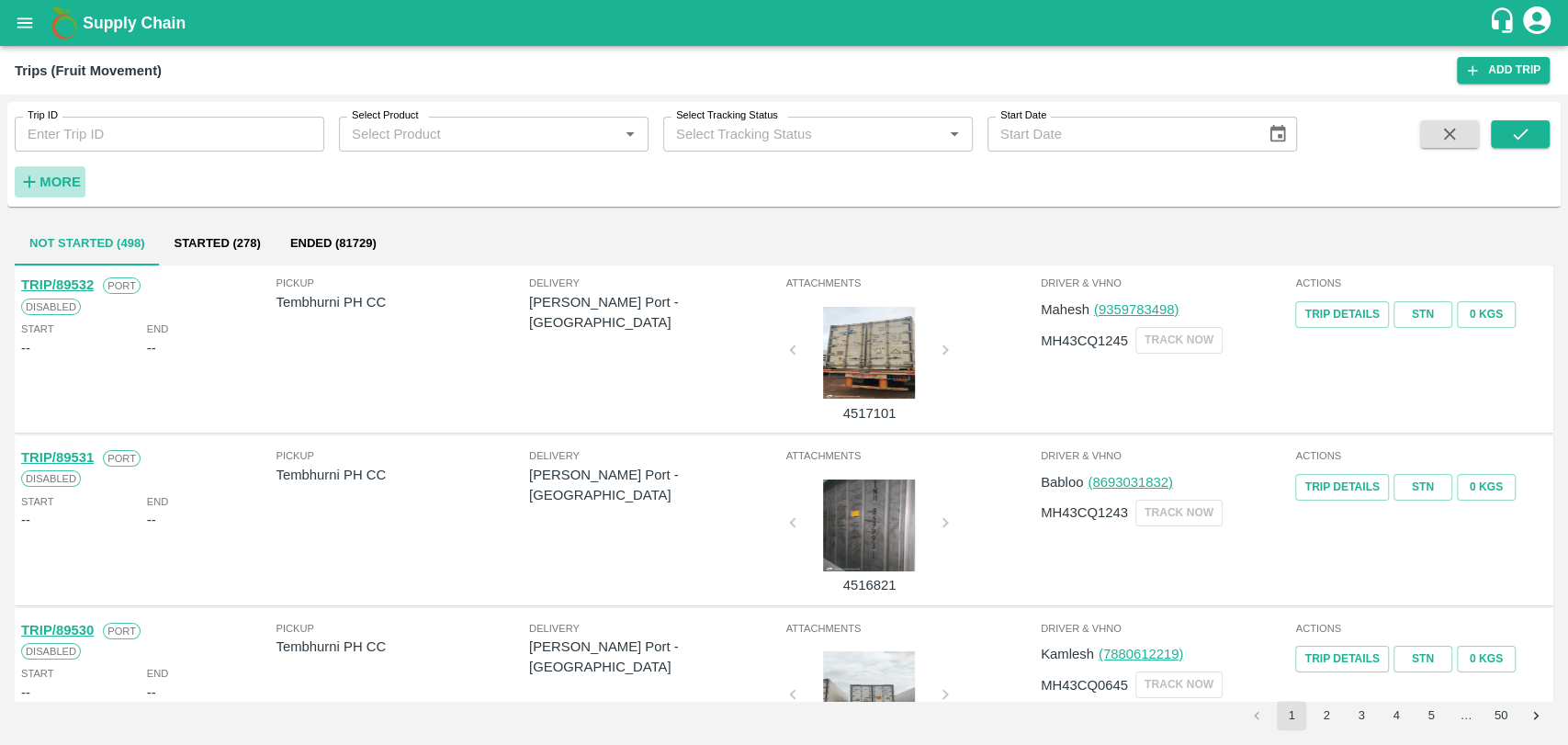
click at [62, 180] on strong "More" at bounding box center [60, 182] width 42 height 15
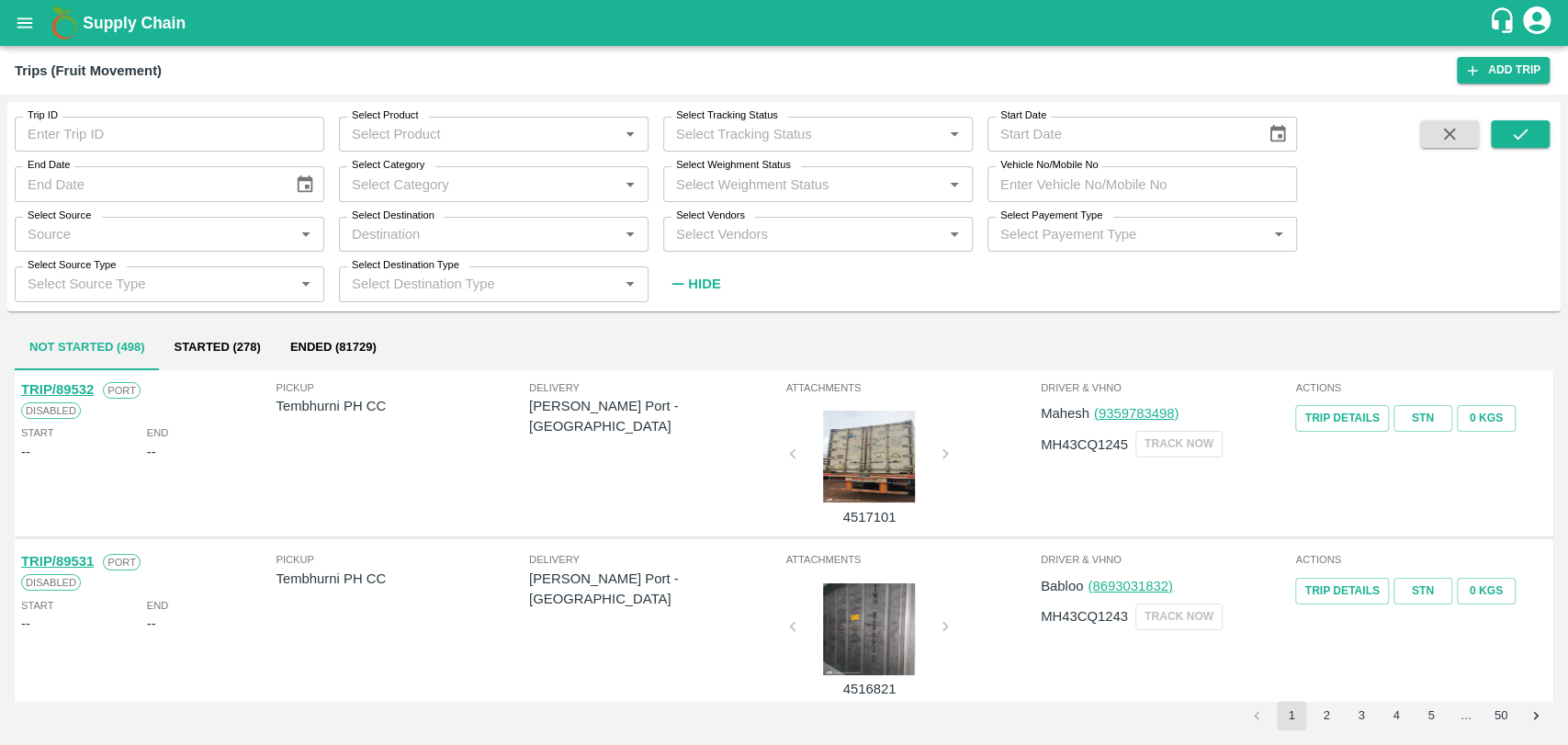
click at [1036, 186] on input "Vehicle No/Mobile No" at bounding box center [1143, 183] width 309 height 35
paste input "MH19CY9254"
type input "MH19CY9254"
click at [1510, 134] on icon "submit" at bounding box center [1520, 133] width 20 height 20
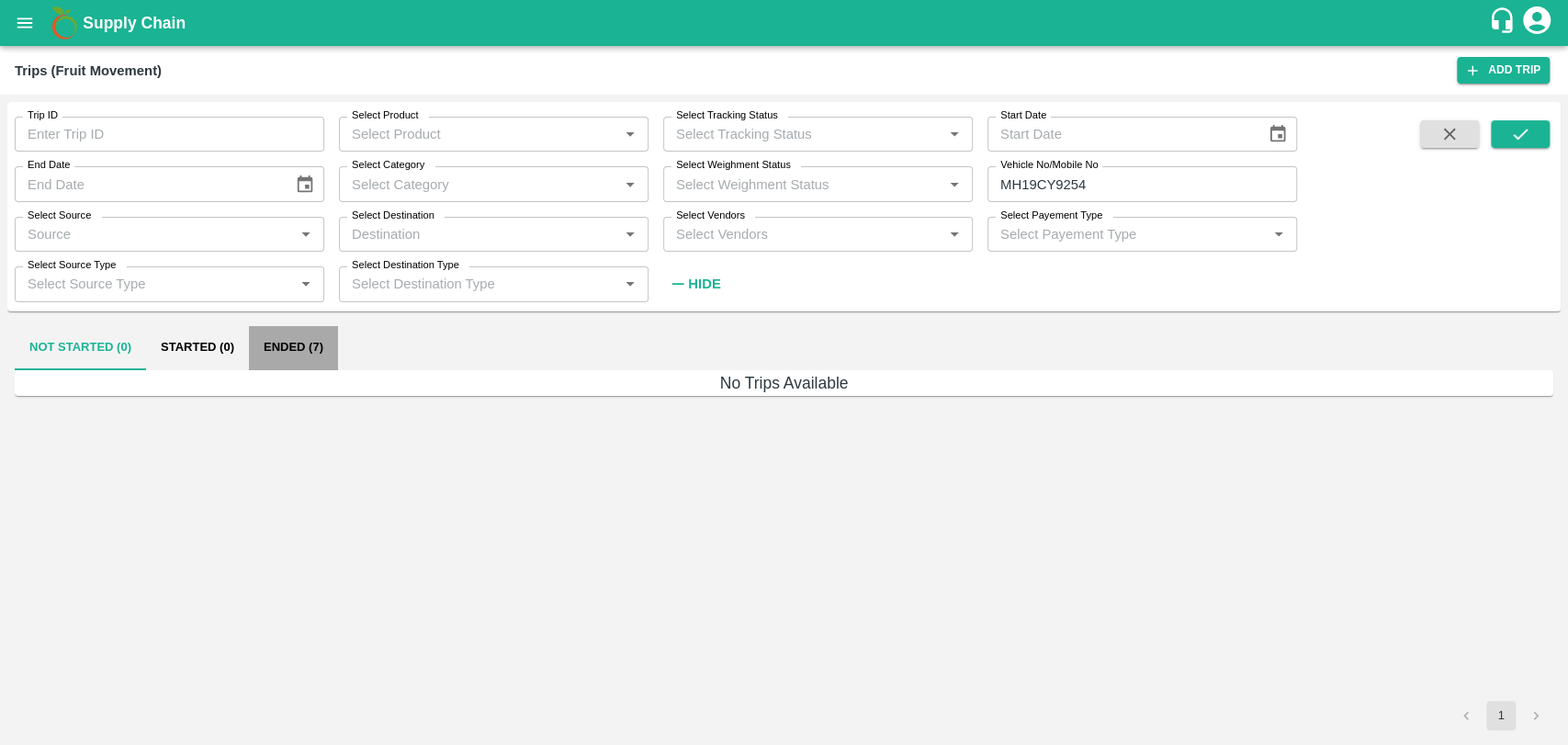
click at [325, 346] on button "Ended (7)" at bounding box center [293, 348] width 89 height 44
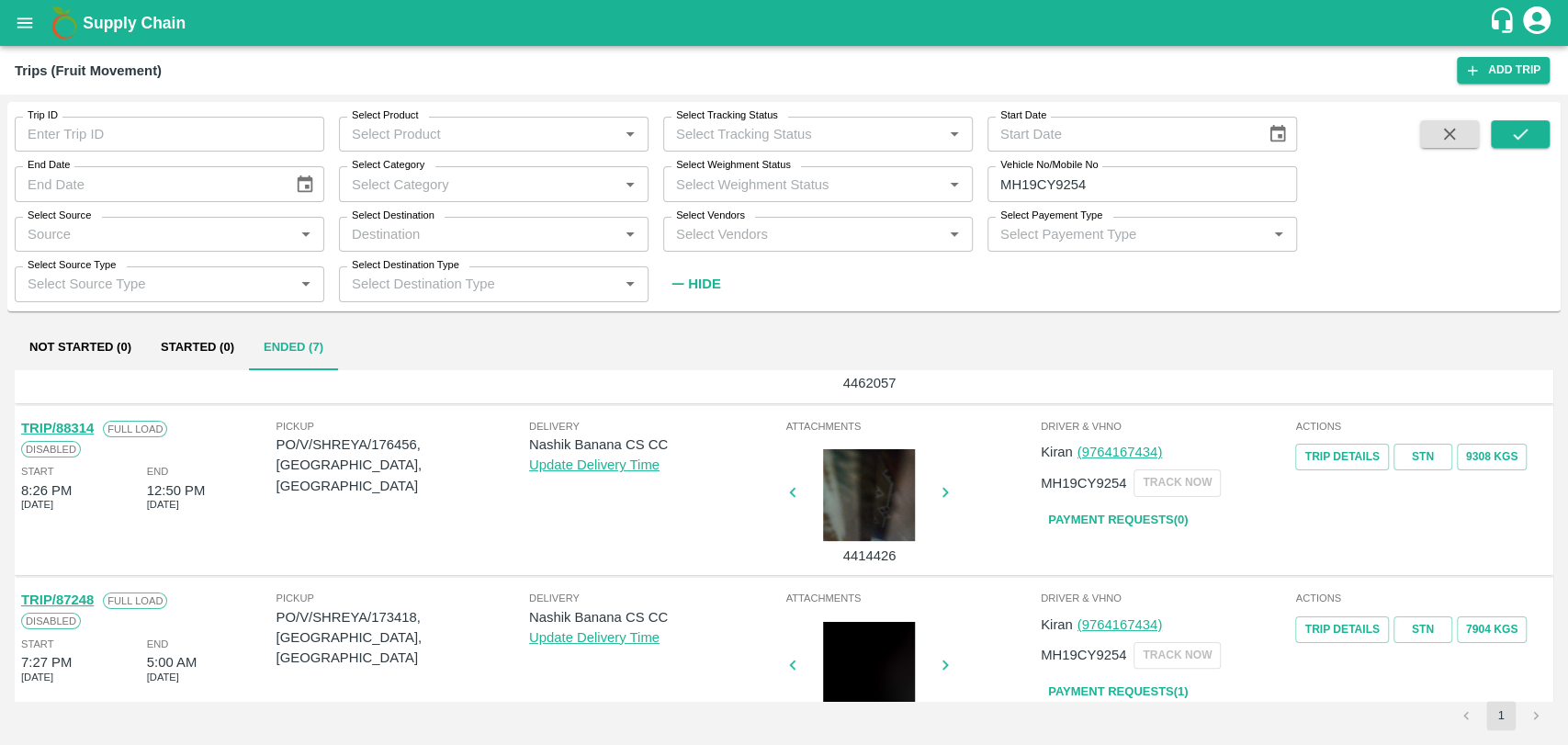
scroll to position [204, 0]
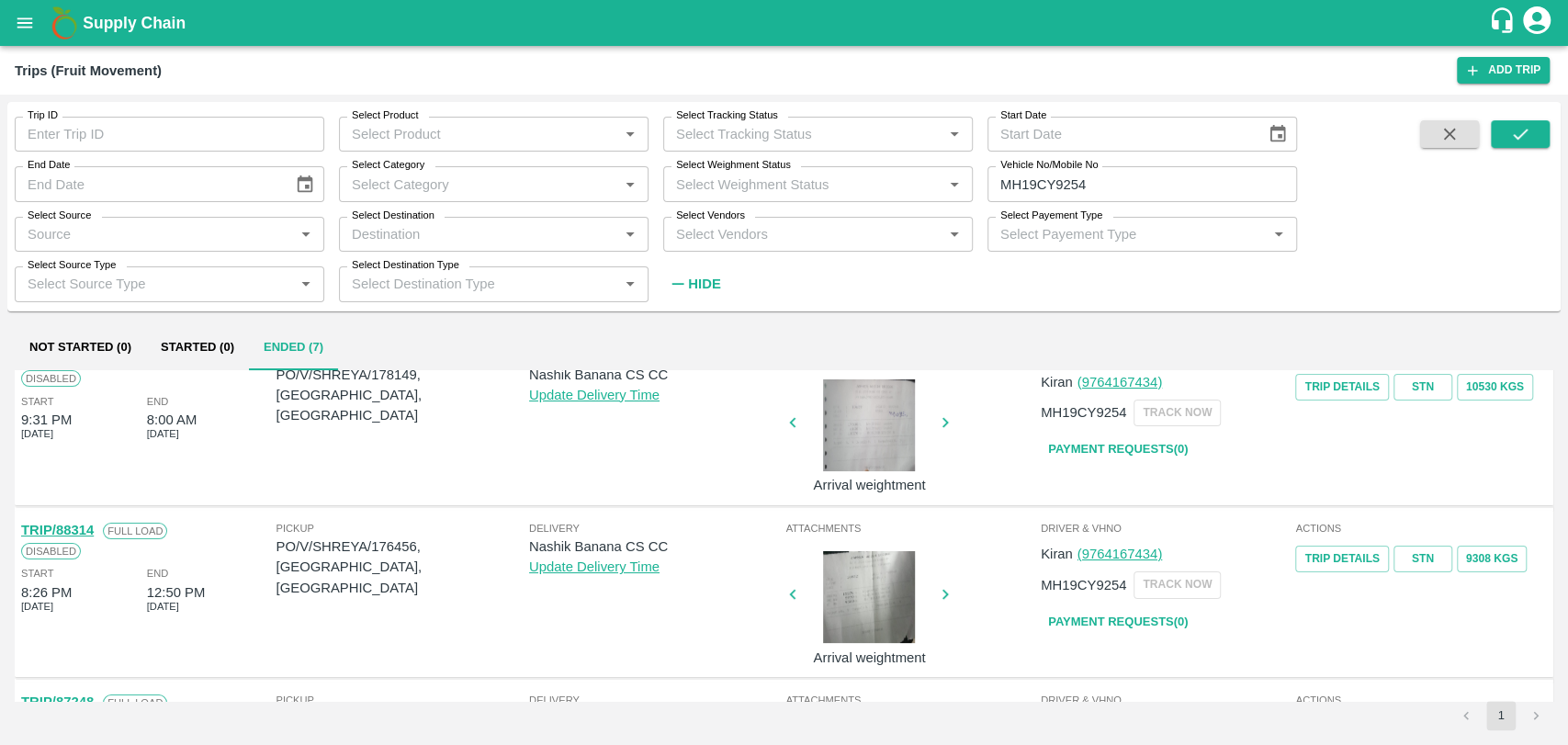
click at [90, 532] on link "TRIP/88314" at bounding box center [57, 530] width 73 height 15
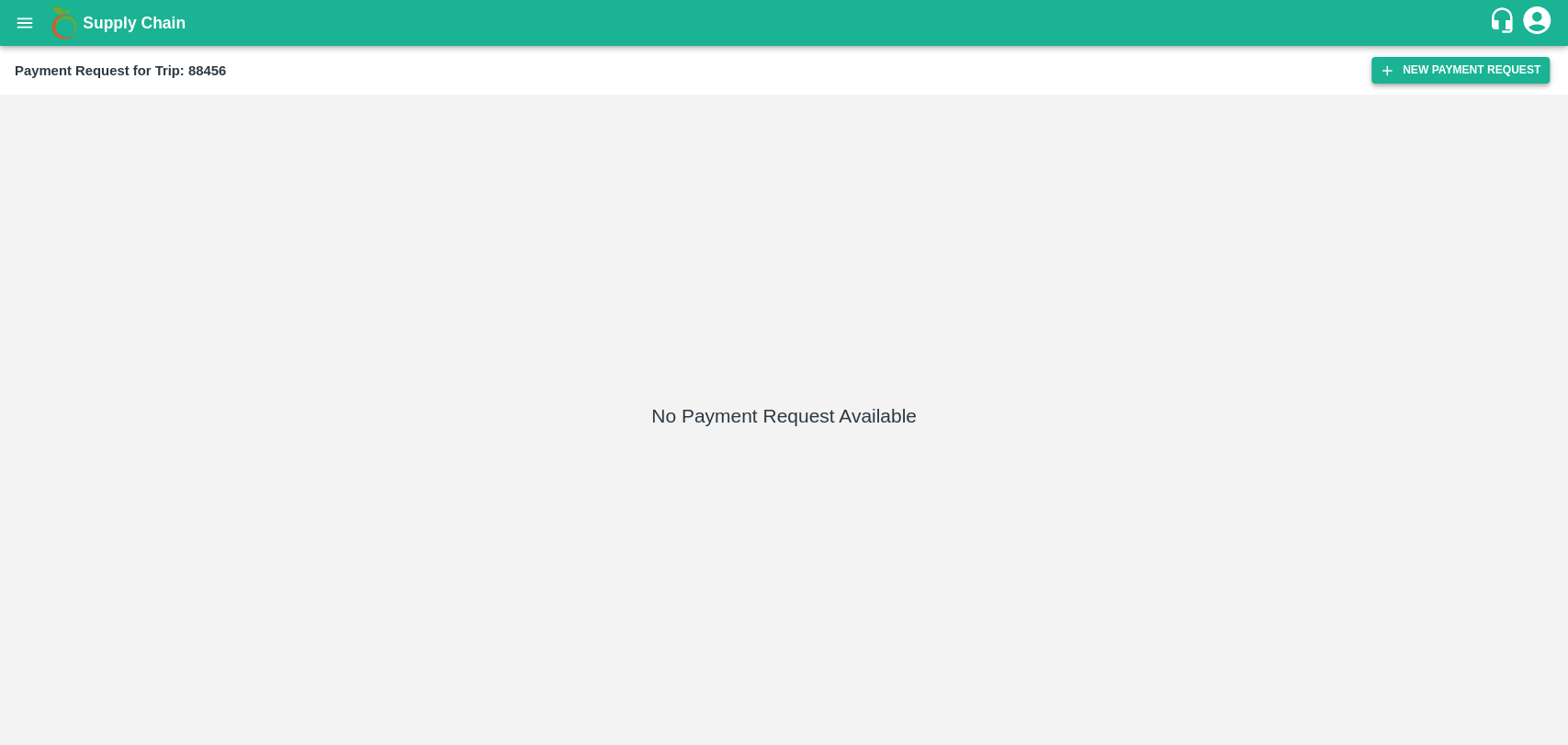
click at [1433, 68] on button "New Payment Request" at bounding box center [1460, 70] width 178 height 26
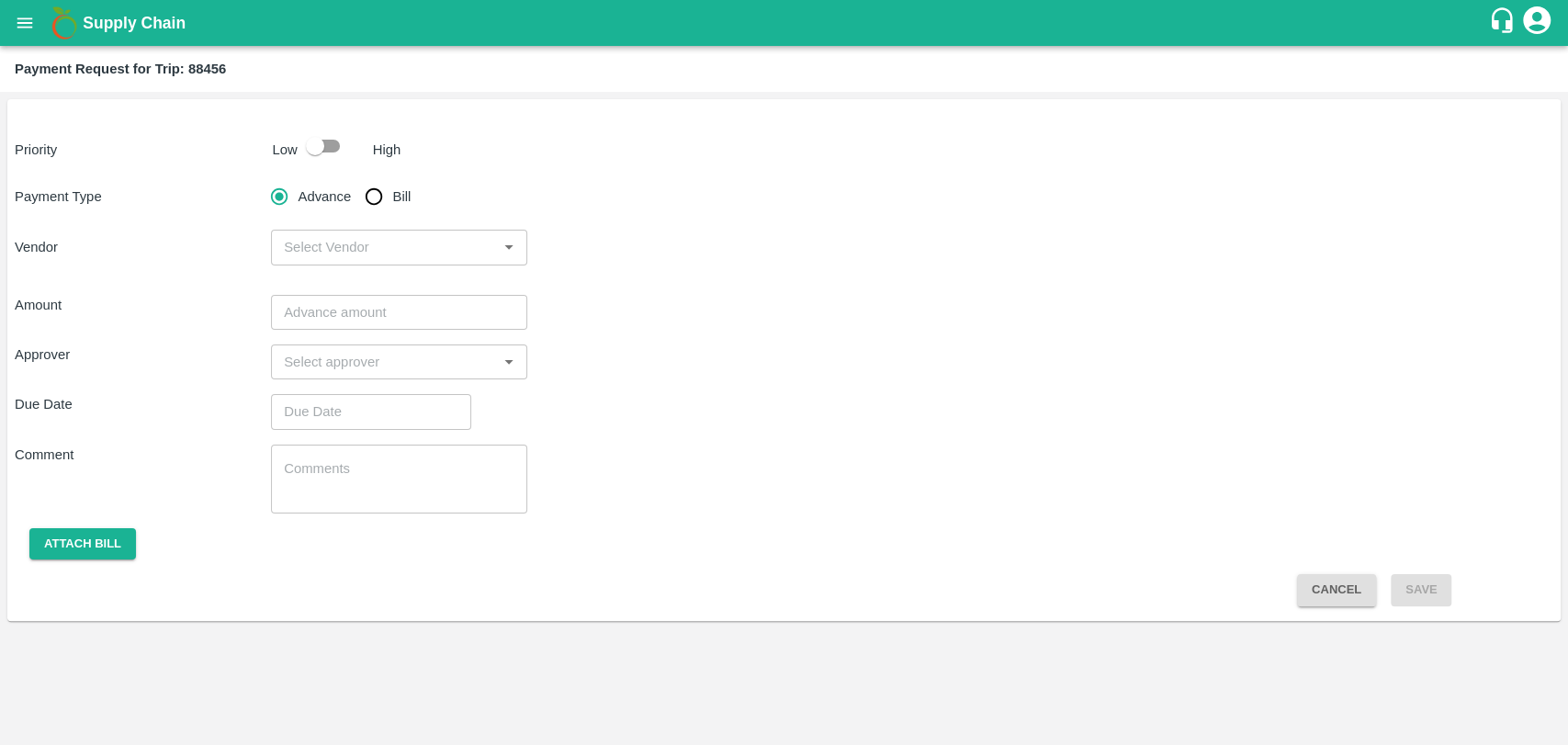
click at [321, 172] on div "Priority Low High Payment Type Advance Bill Vendor ​ Amount ​ Approver ​ Due Da…" at bounding box center [784, 359] width 1554 height 522
click at [324, 147] on input "checkbox" at bounding box center [314, 145] width 105 height 35
checkbox input "true"
click at [381, 200] on input "Bill" at bounding box center [374, 196] width 37 height 37
radio input "true"
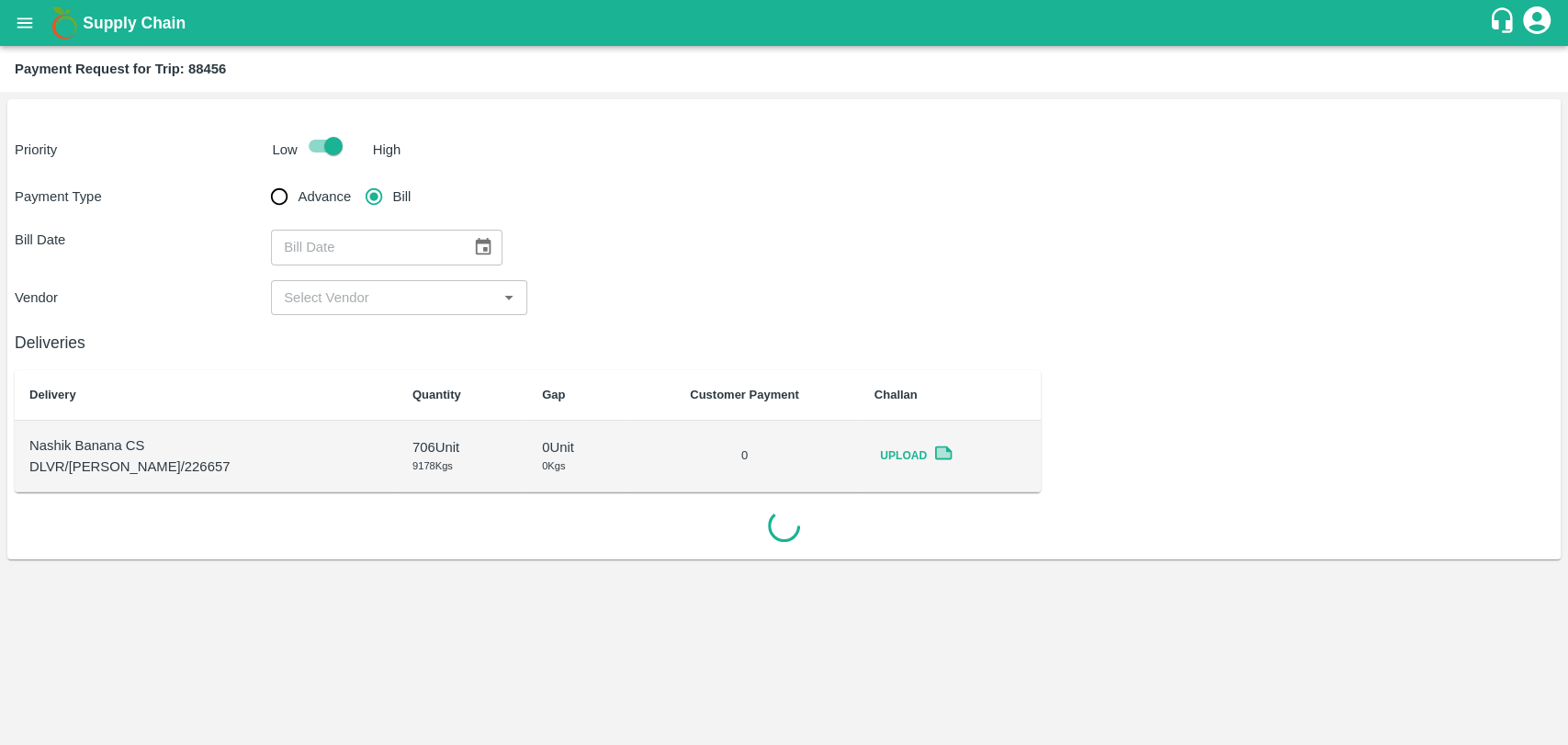
click at [473, 238] on icon "Choose date" at bounding box center [482, 246] width 20 height 20
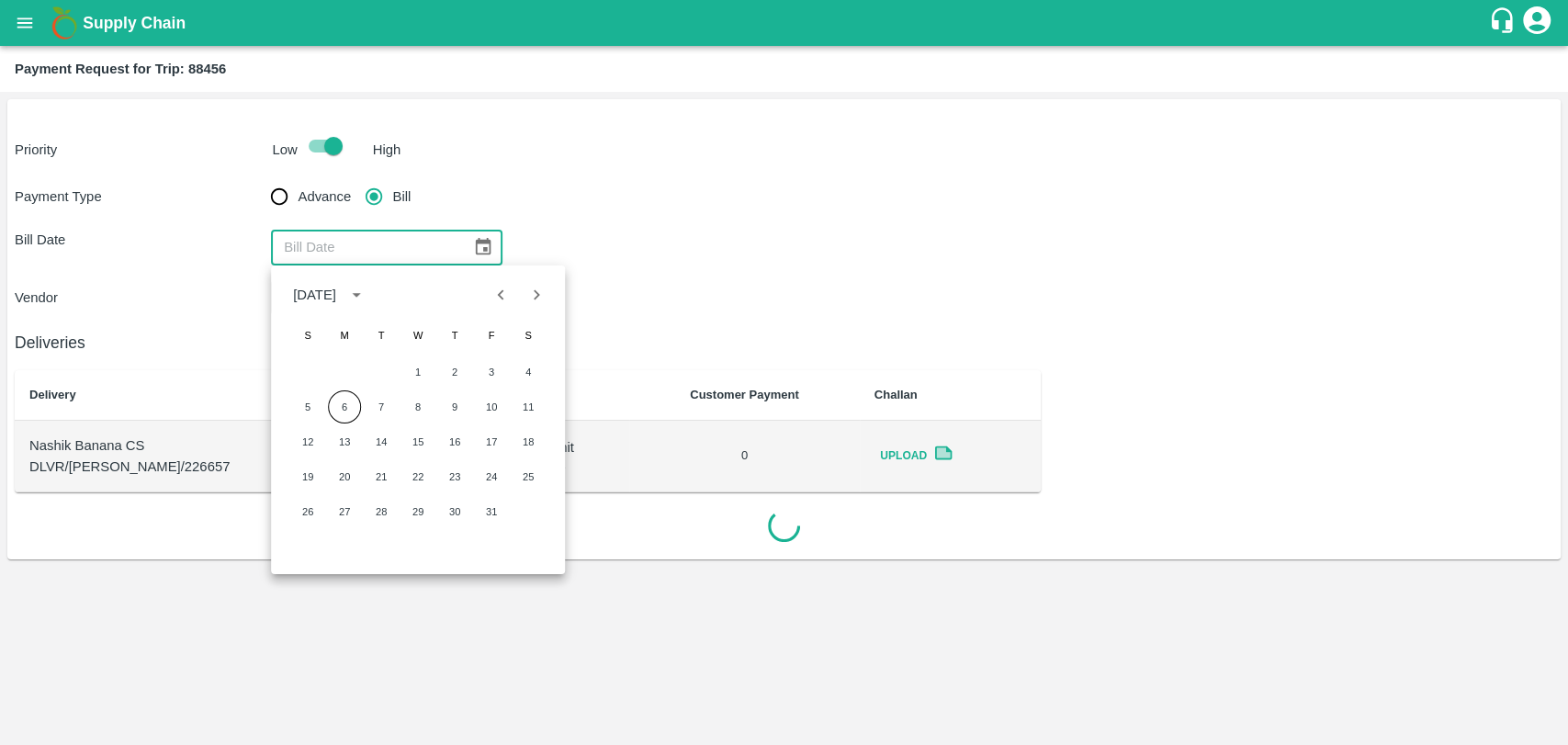
click at [481, 295] on div "[DATE]" at bounding box center [418, 294] width 294 height 37
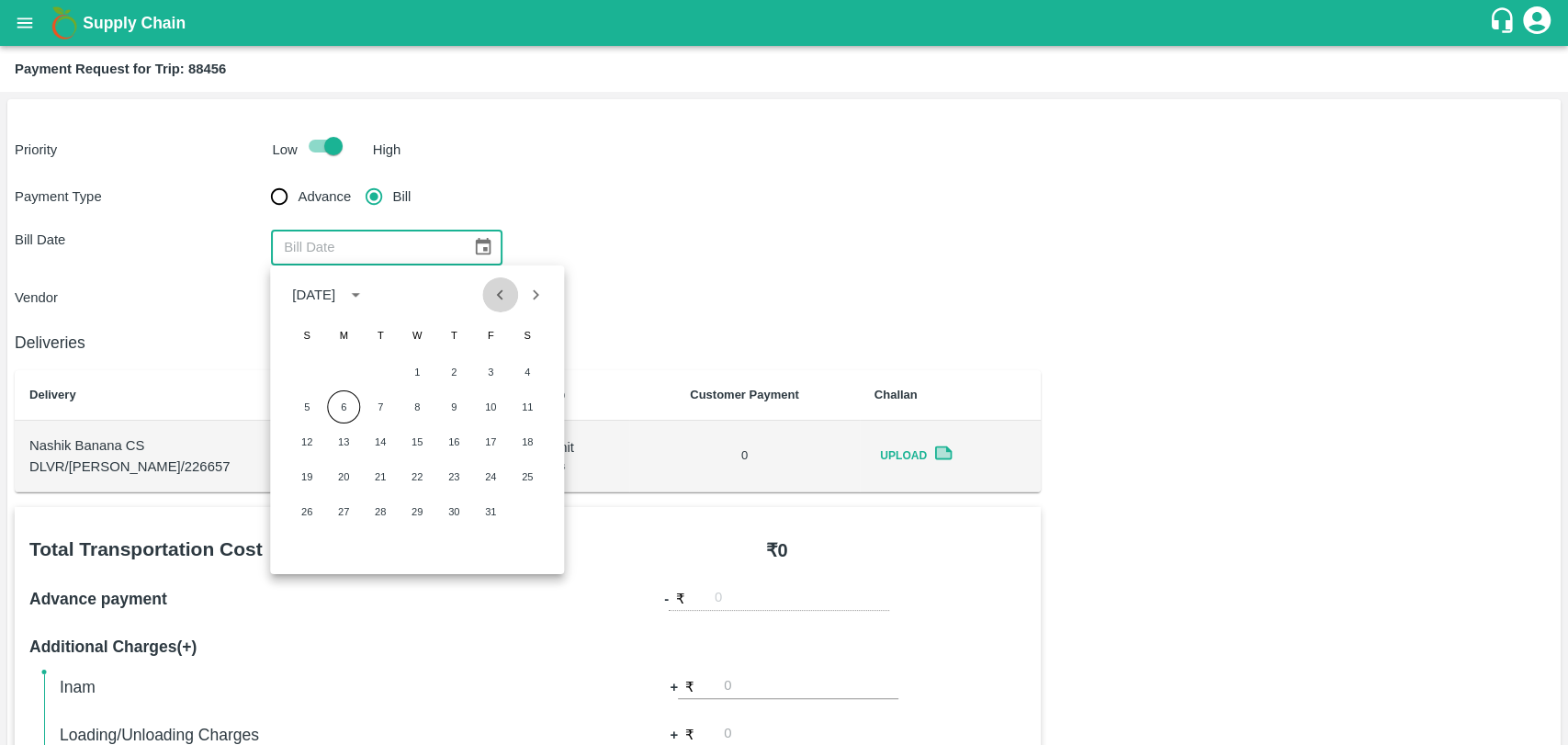
click at [485, 290] on button "Previous month" at bounding box center [500, 294] width 35 height 35
click at [471, 444] on div "14 15 16 17 18 19 20" at bounding box center [417, 441] width 294 height 33
click at [459, 441] on button "18" at bounding box center [454, 441] width 33 height 33
type input "18/09/2025"
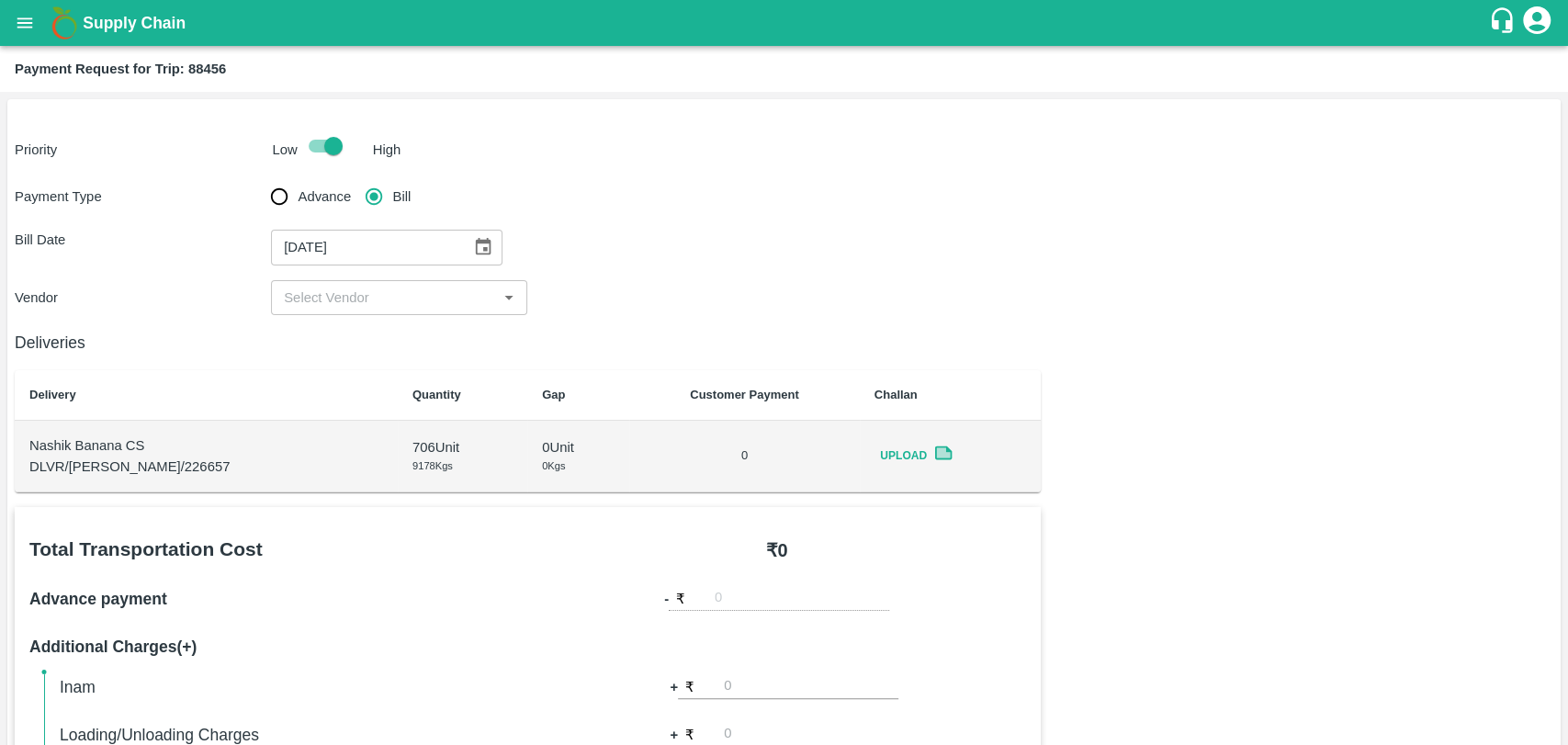
click at [324, 316] on div "Deliveries Delivery Quantity Gap Customer Payment Challan Nashik Banana CS DLVR…" at bounding box center [528, 404] width 1026 height 177
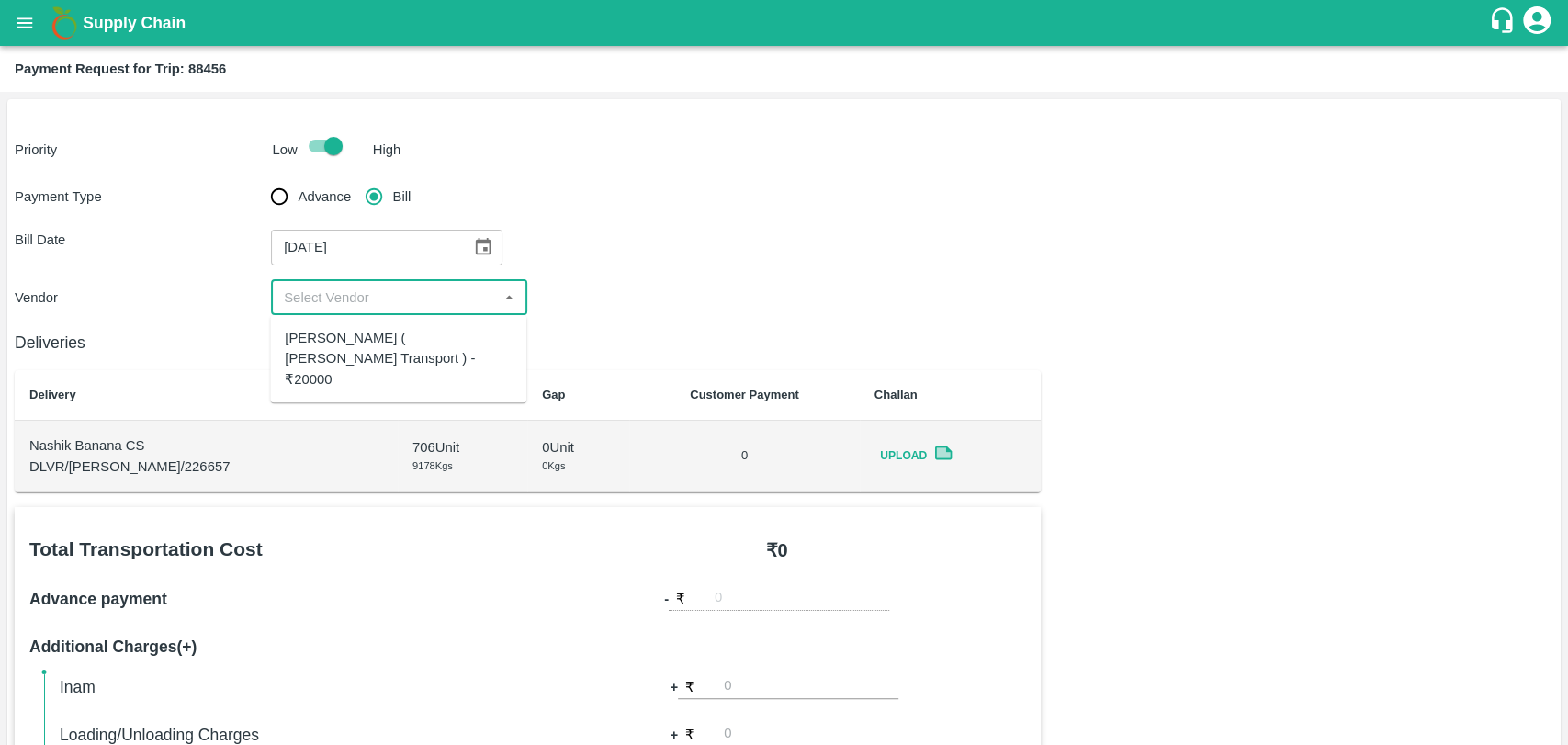
click at [323, 303] on input "input" at bounding box center [384, 297] width 215 height 24
click at [321, 316] on ul "[PERSON_NAME] ( [PERSON_NAME] Transport ) - ₹20000" at bounding box center [398, 358] width 257 height 88
click at [324, 333] on div "[PERSON_NAME] ( [PERSON_NAME] Transport ) - ₹20000" at bounding box center [398, 358] width 227 height 61
type input "[PERSON_NAME] ( [PERSON_NAME] Transport ) - ₹20000"
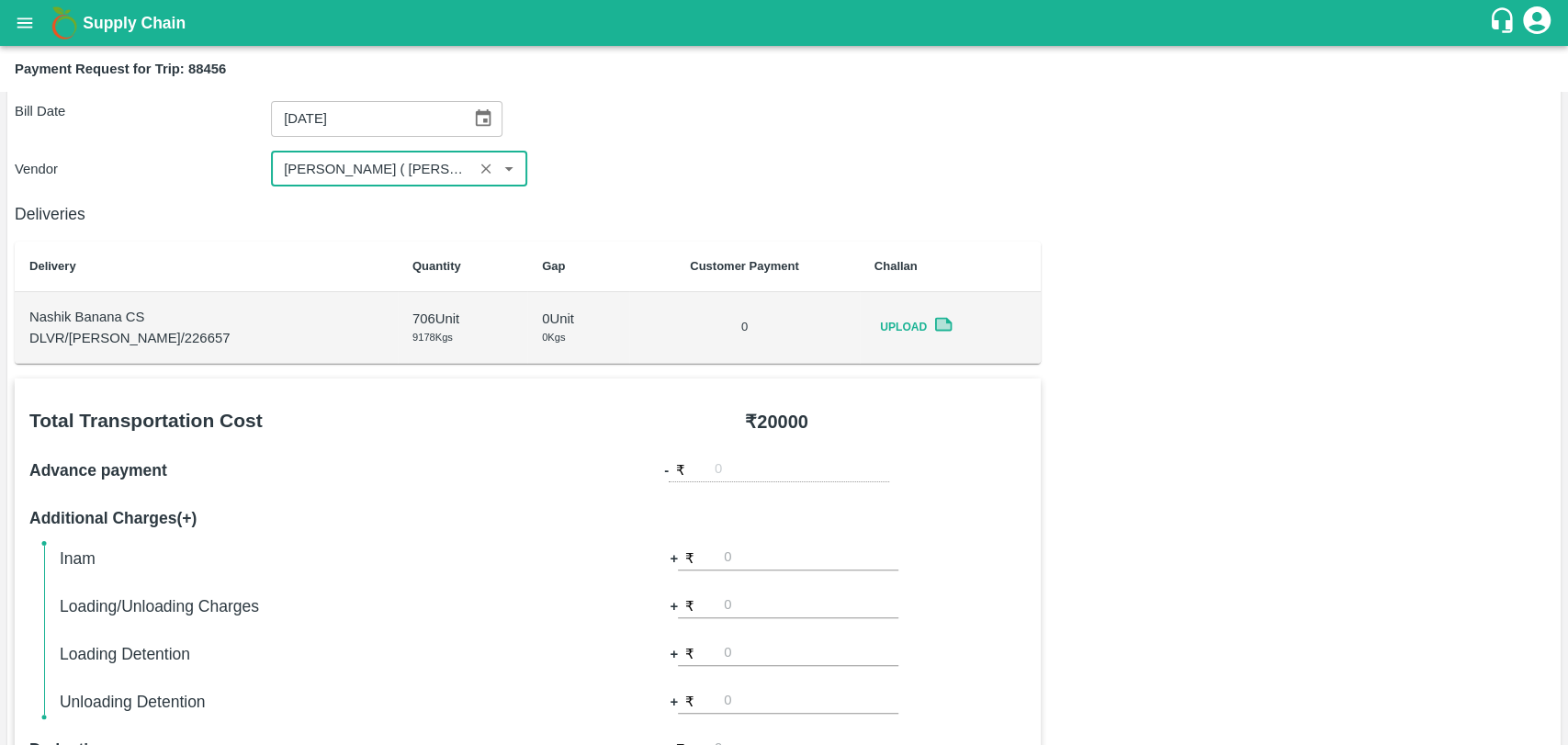
scroll to position [306, 0]
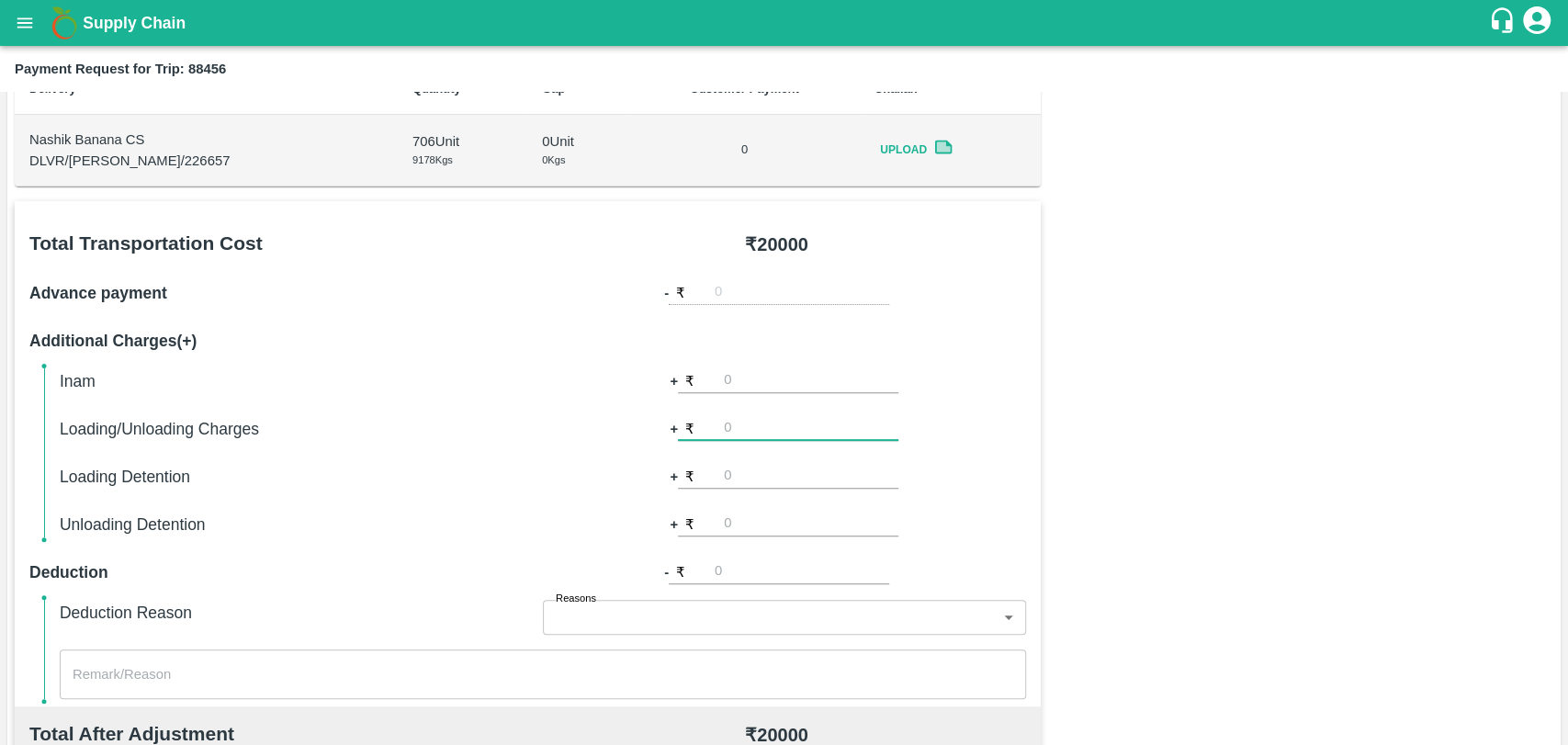
click at [745, 437] on input "number" at bounding box center [810, 428] width 175 height 25
type input "500"
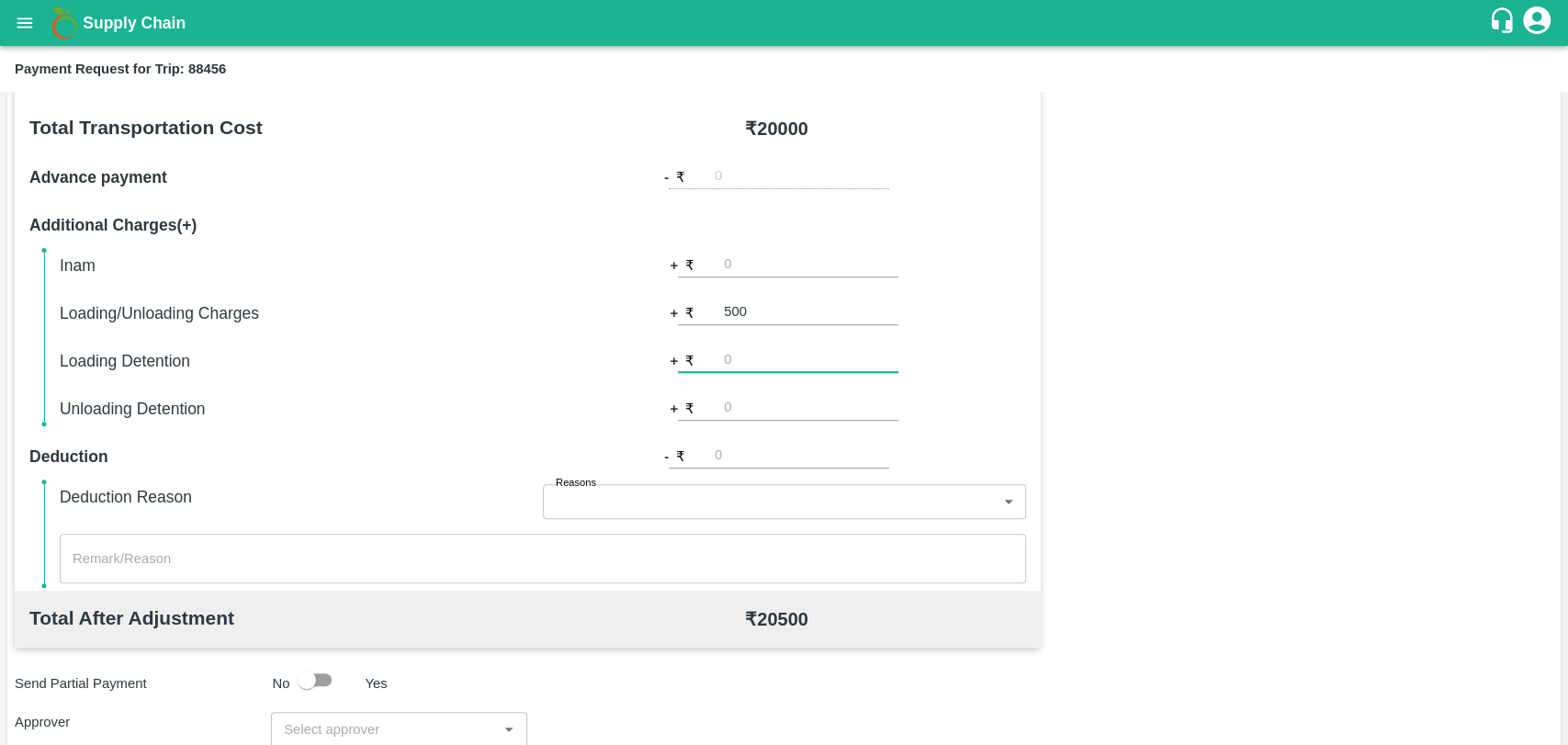
scroll to position [509, 0]
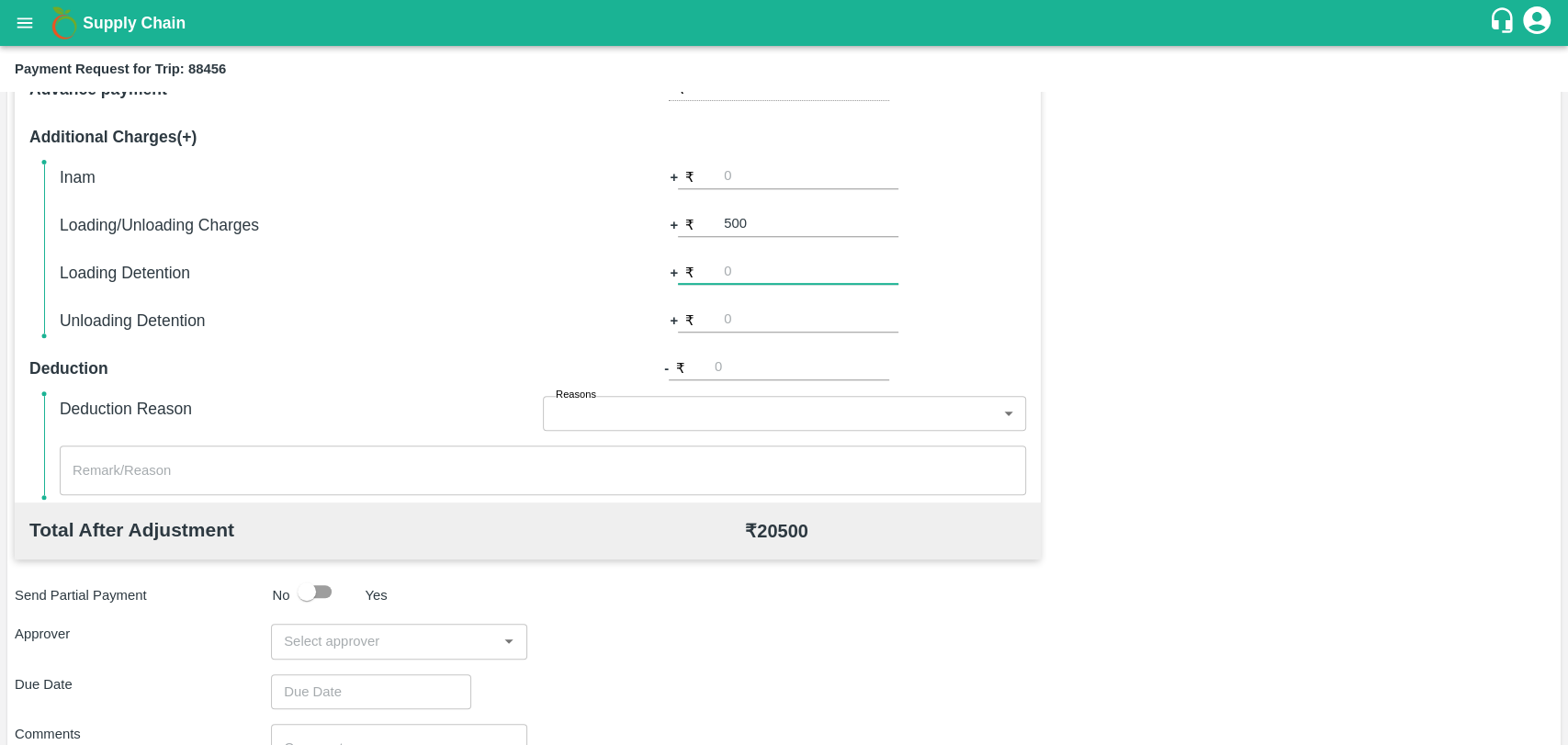
click at [342, 629] on input "input" at bounding box center [384, 640] width 215 height 24
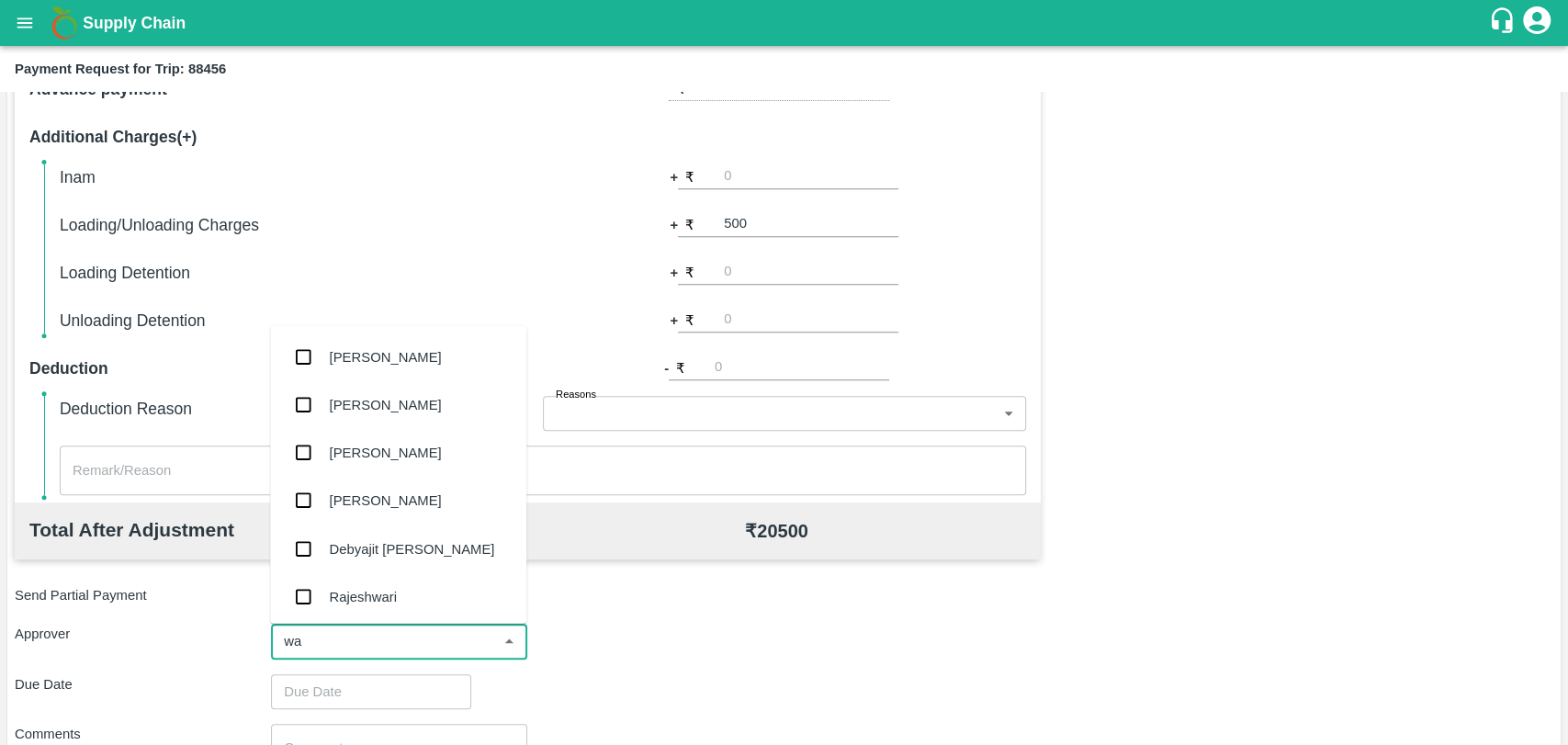
type input "wag"
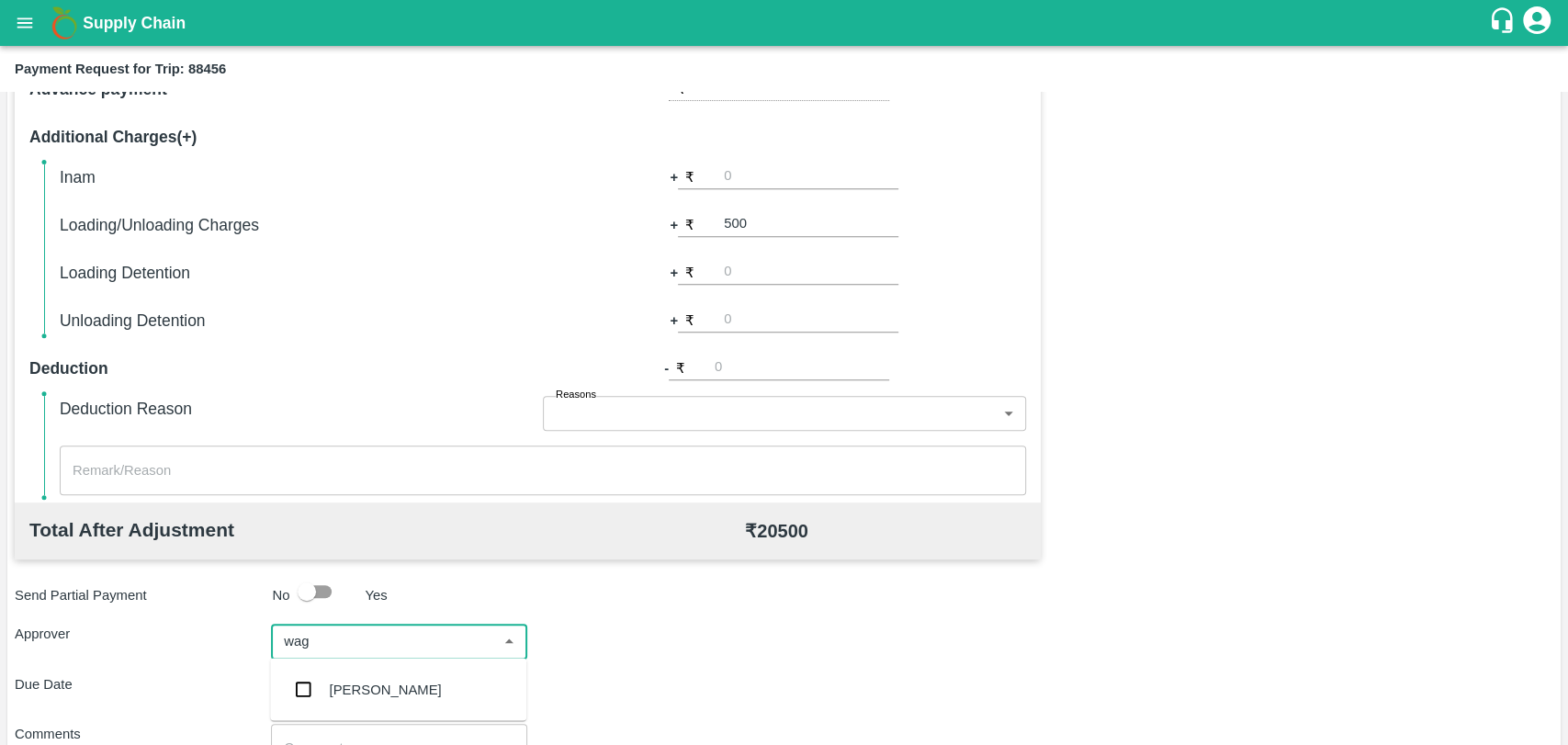
click at [329, 706] on div "Prasad Waghade" at bounding box center [398, 688] width 257 height 48
click at [329, 706] on input "Choose date" at bounding box center [364, 701] width 188 height 35
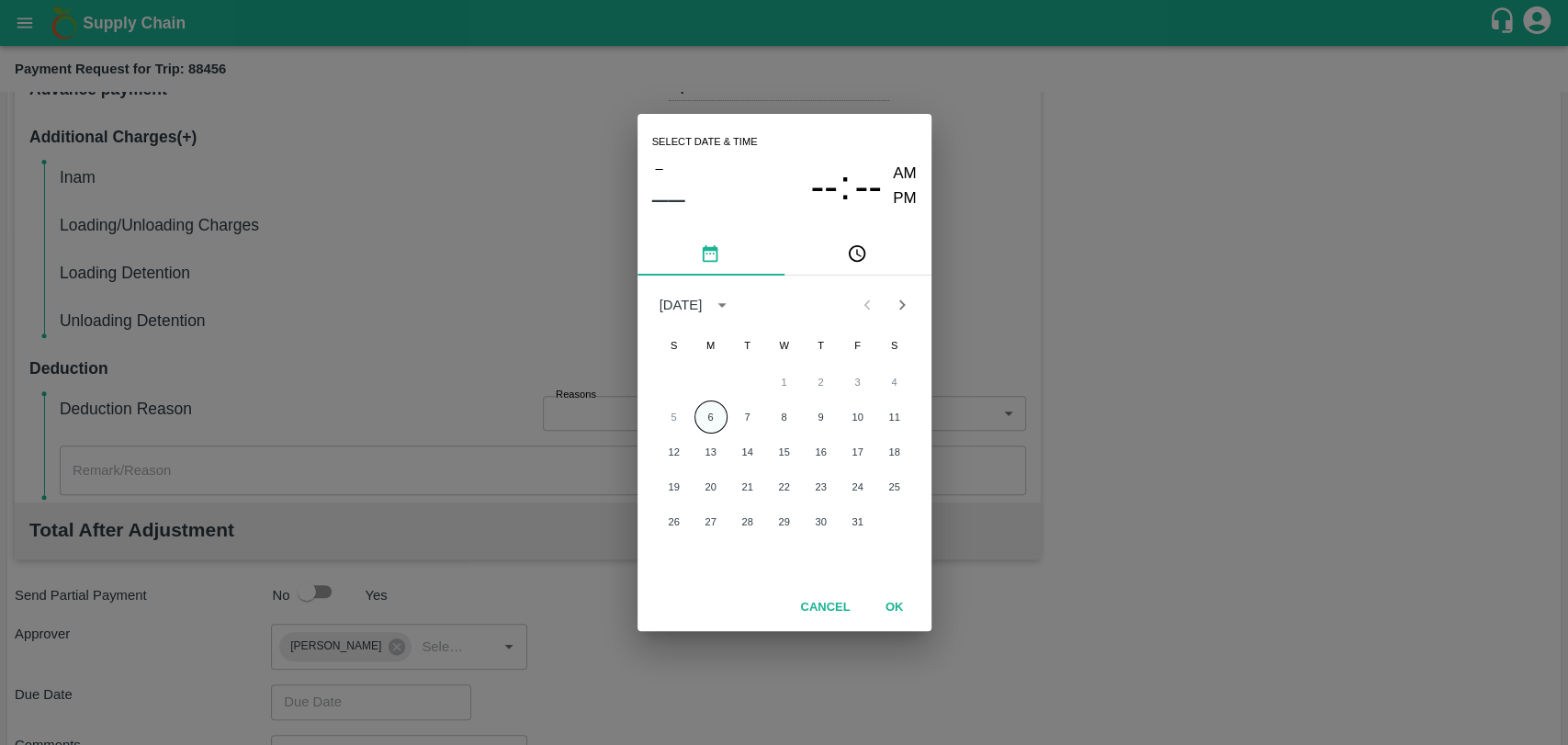
click at [709, 416] on button "6" at bounding box center [710, 417] width 33 height 33
type input "06/10/2025 12:00 AM"
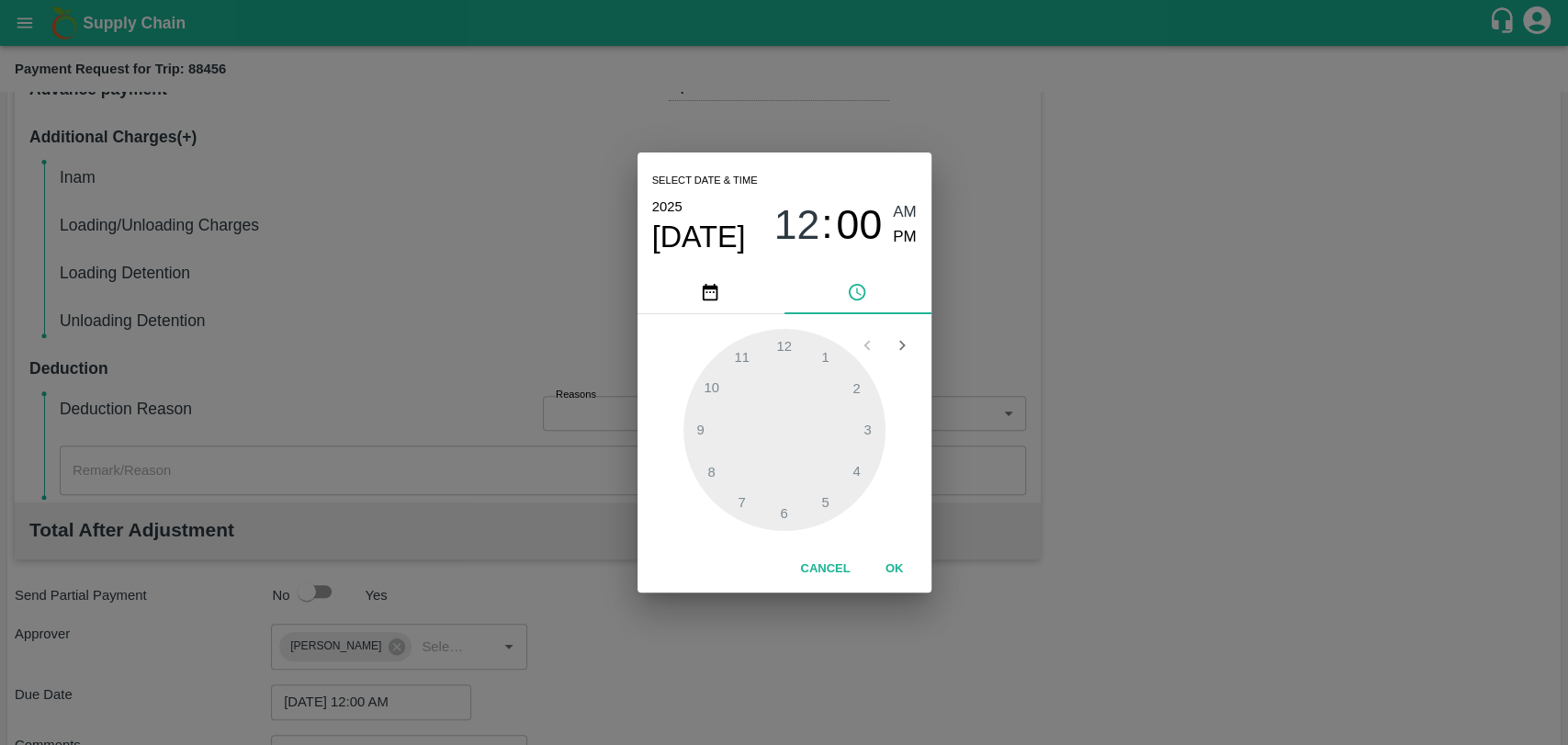
click at [902, 572] on button "OK" at bounding box center [894, 569] width 58 height 32
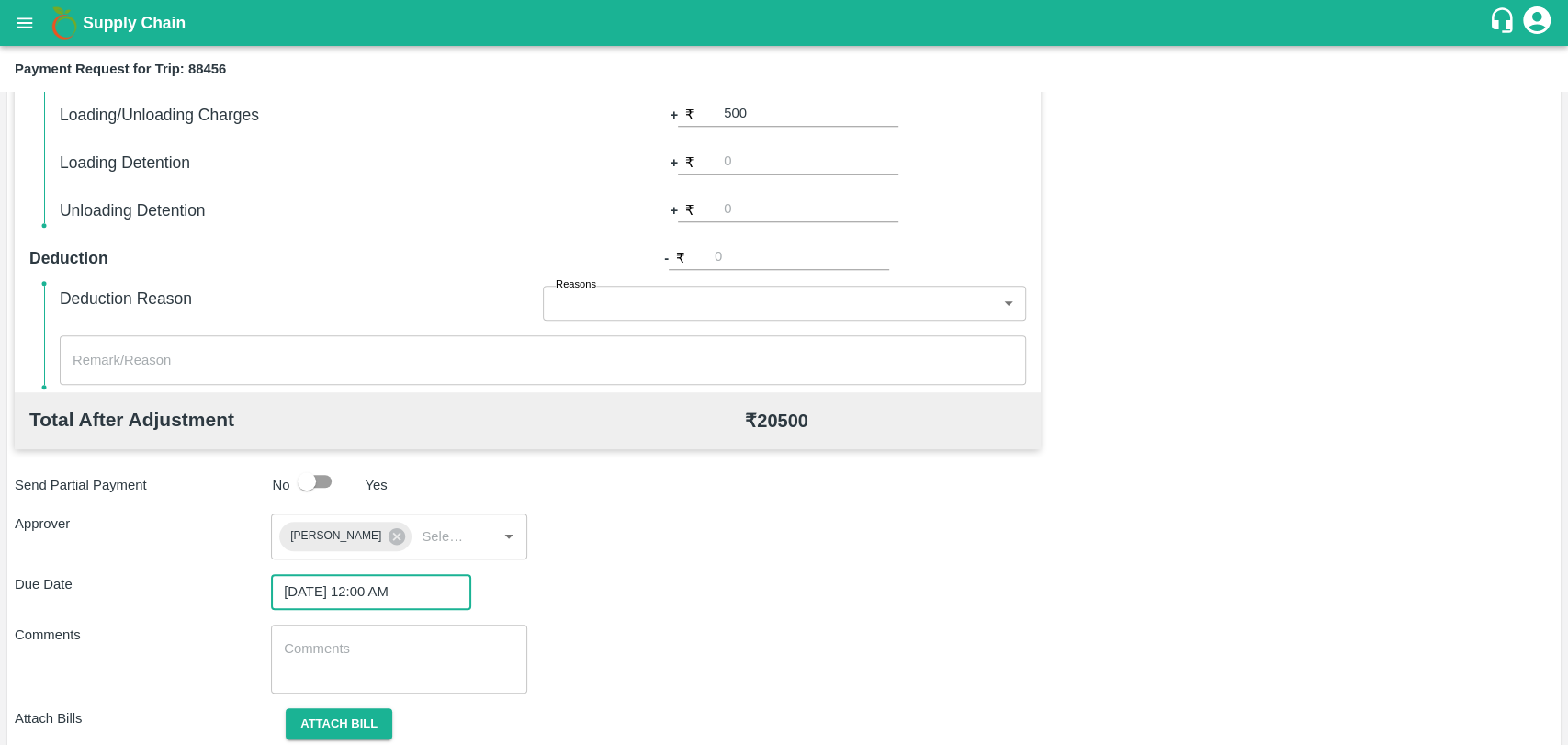
scroll to position [683, 0]
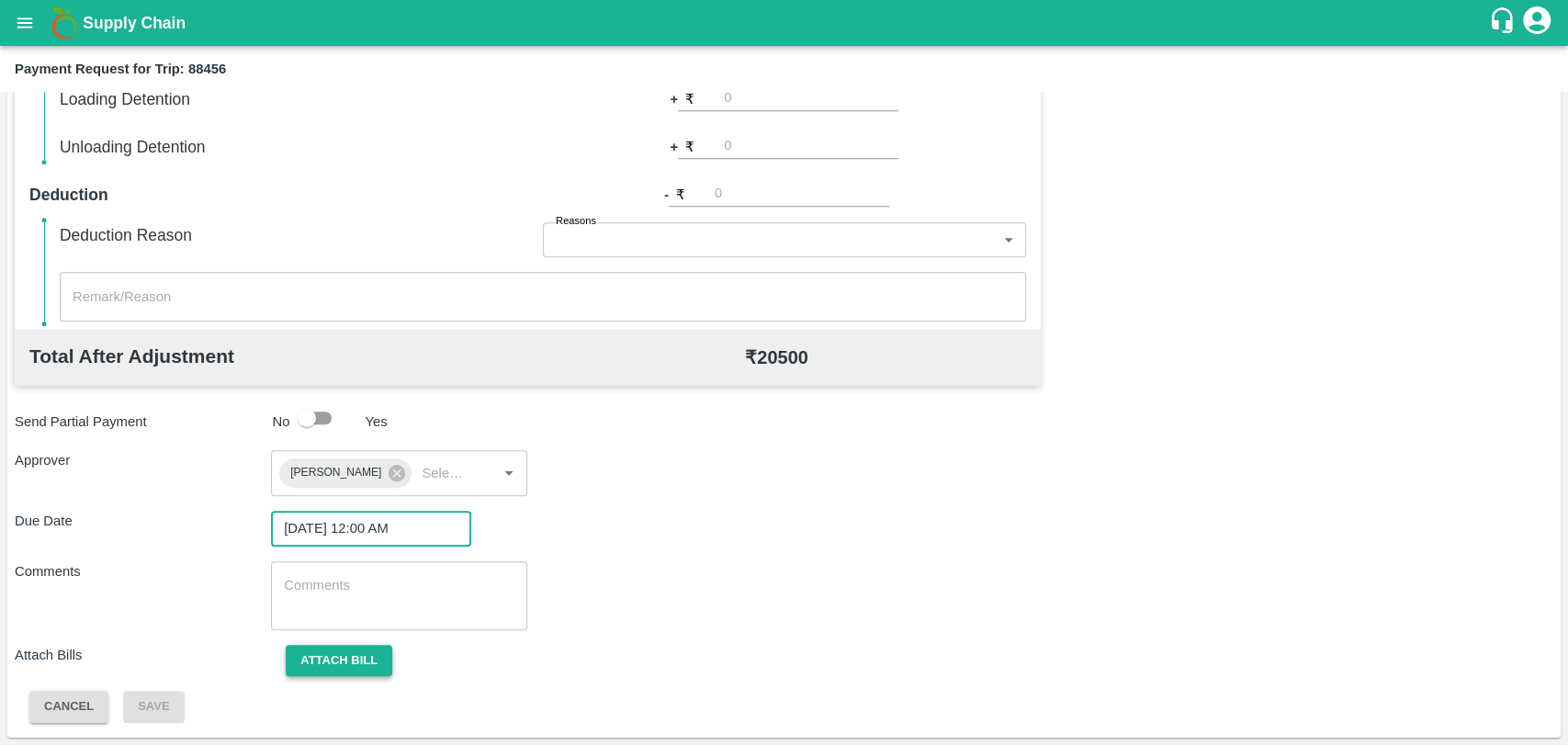
click at [360, 650] on button "Attach bill" at bounding box center [339, 661] width 107 height 32
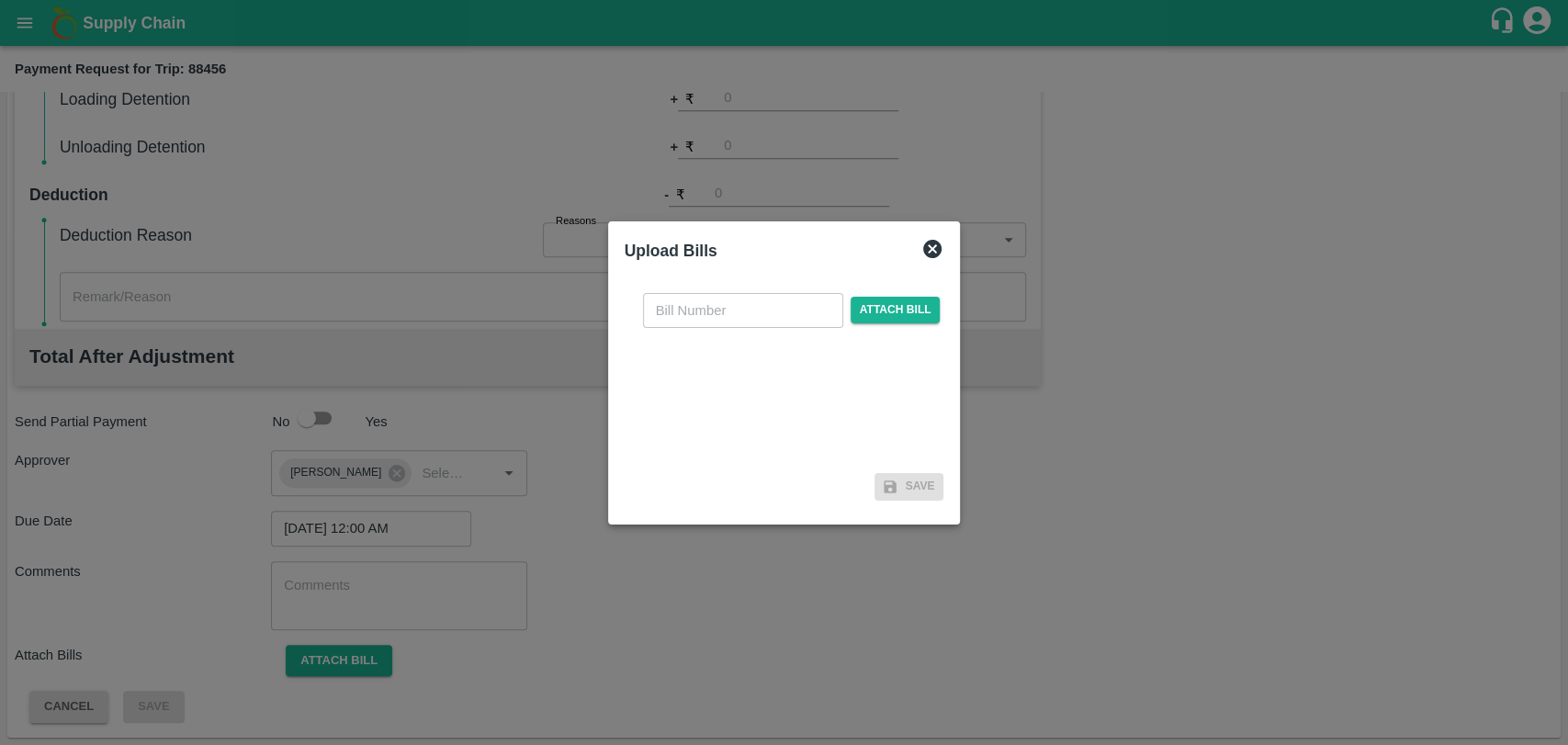
click at [749, 287] on div "​ Attach bill" at bounding box center [784, 372] width 320 height 189
click at [731, 301] on input "text" at bounding box center [743, 310] width 200 height 35
type input "4021"
click at [879, 311] on span "Attach bill" at bounding box center [895, 310] width 90 height 26
click at [0, 0] on input "Attach bill" at bounding box center [0, 0] width 0 height 0
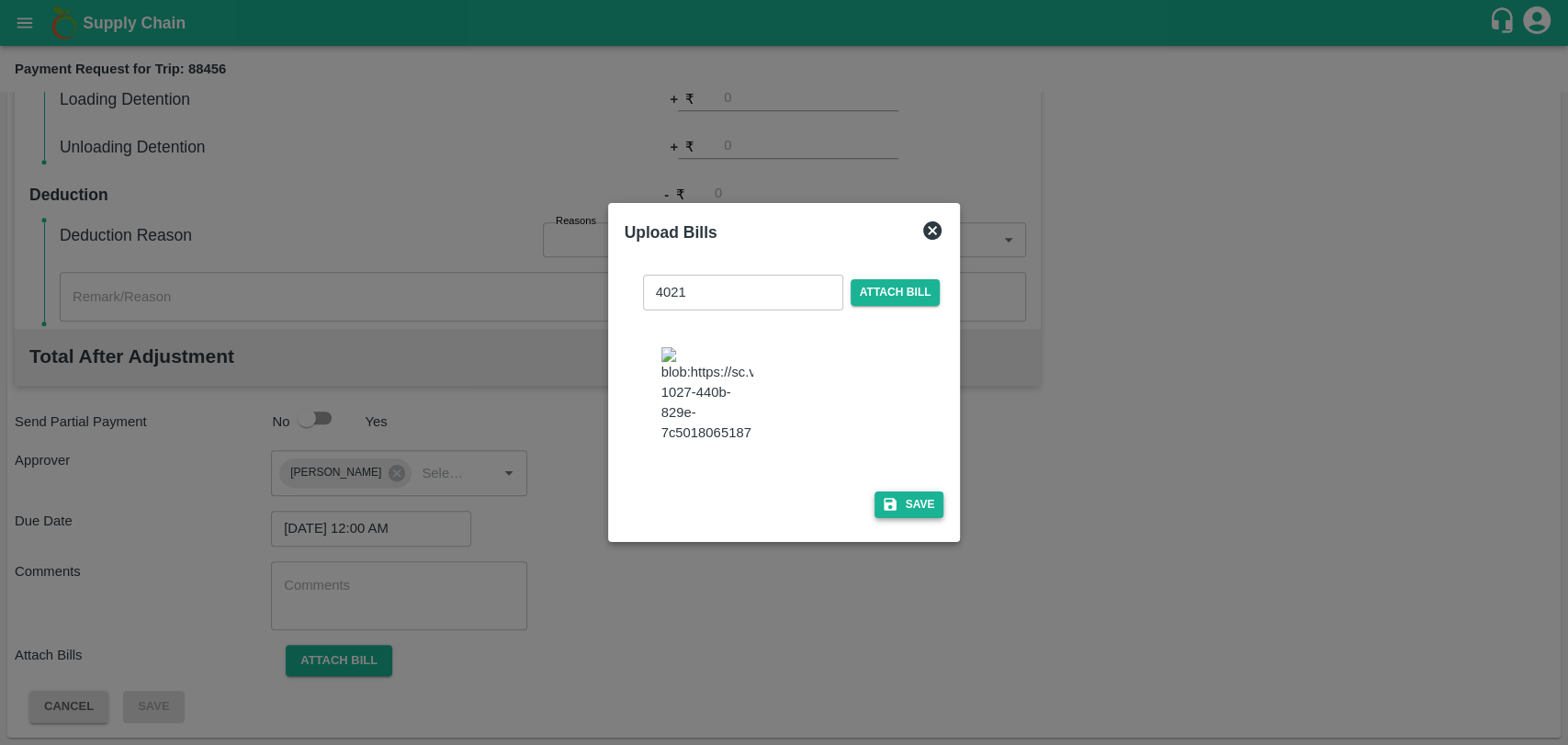
click at [875, 491] on button "Save" at bounding box center [909, 505] width 70 height 26
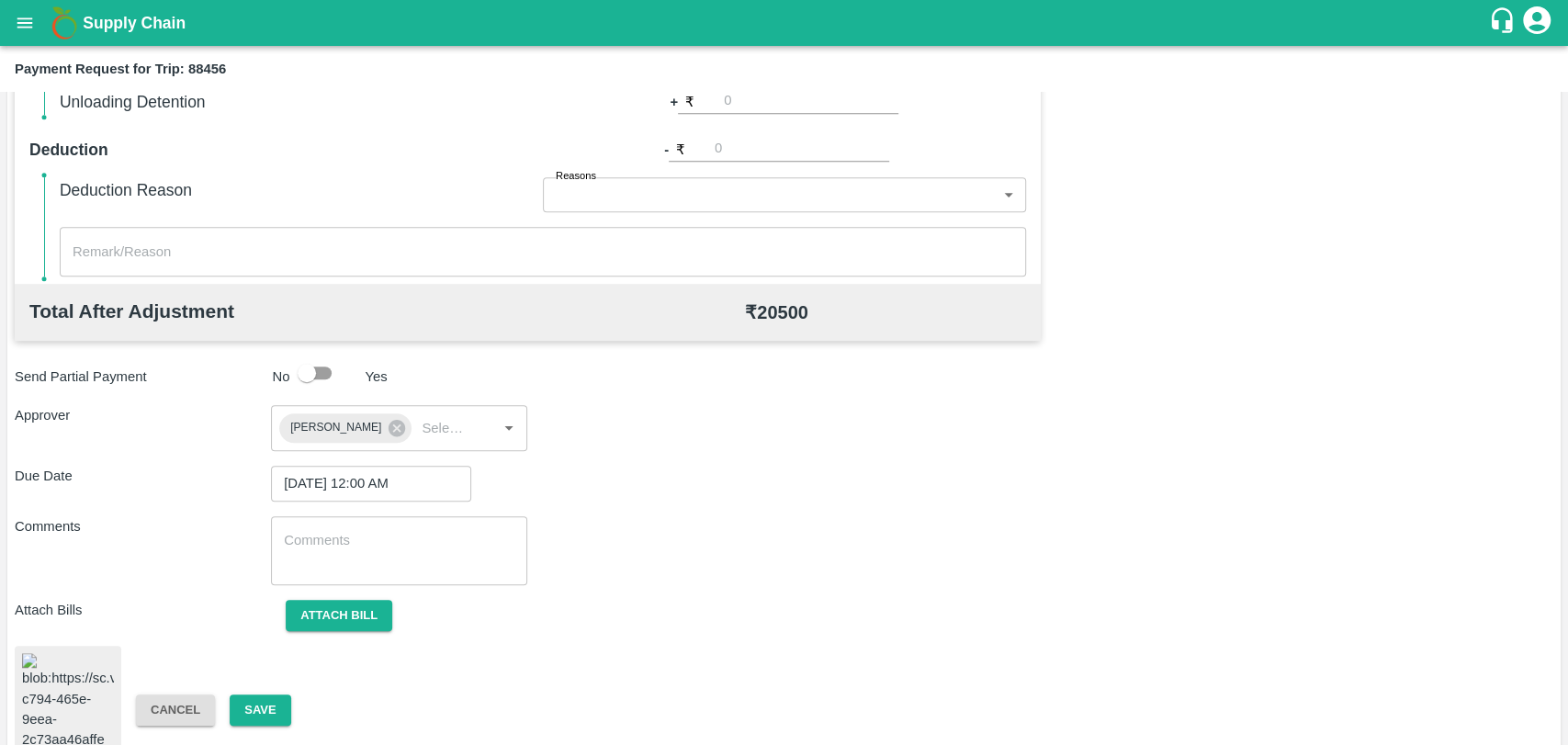
scroll to position [770, 0]
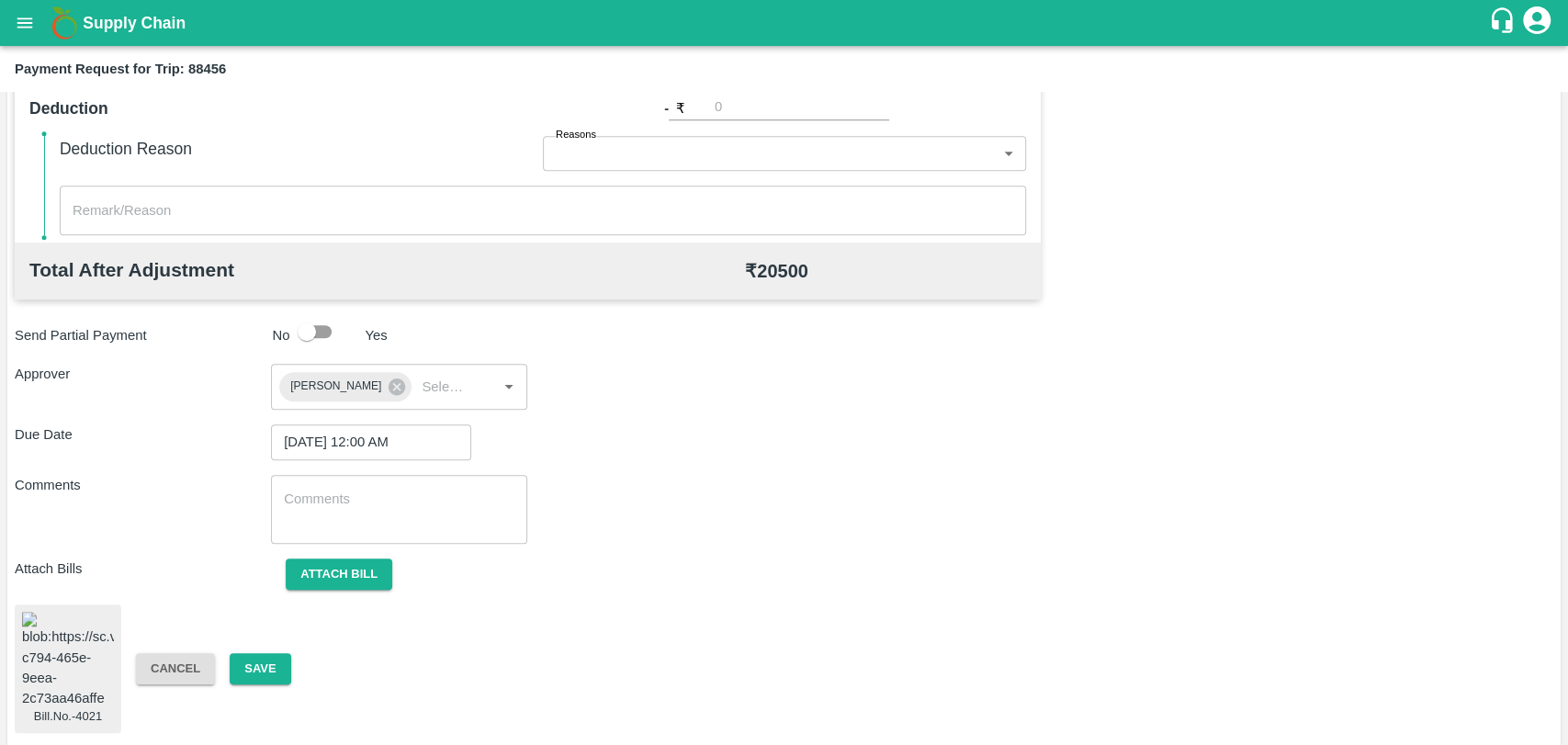
click at [292, 663] on div "Cancel Save" at bounding box center [250, 669] width 257 height 32
click at [273, 663] on button "Save" at bounding box center [259, 669] width 60 height 32
click at [276, 659] on button "Save" at bounding box center [259, 669] width 60 height 32
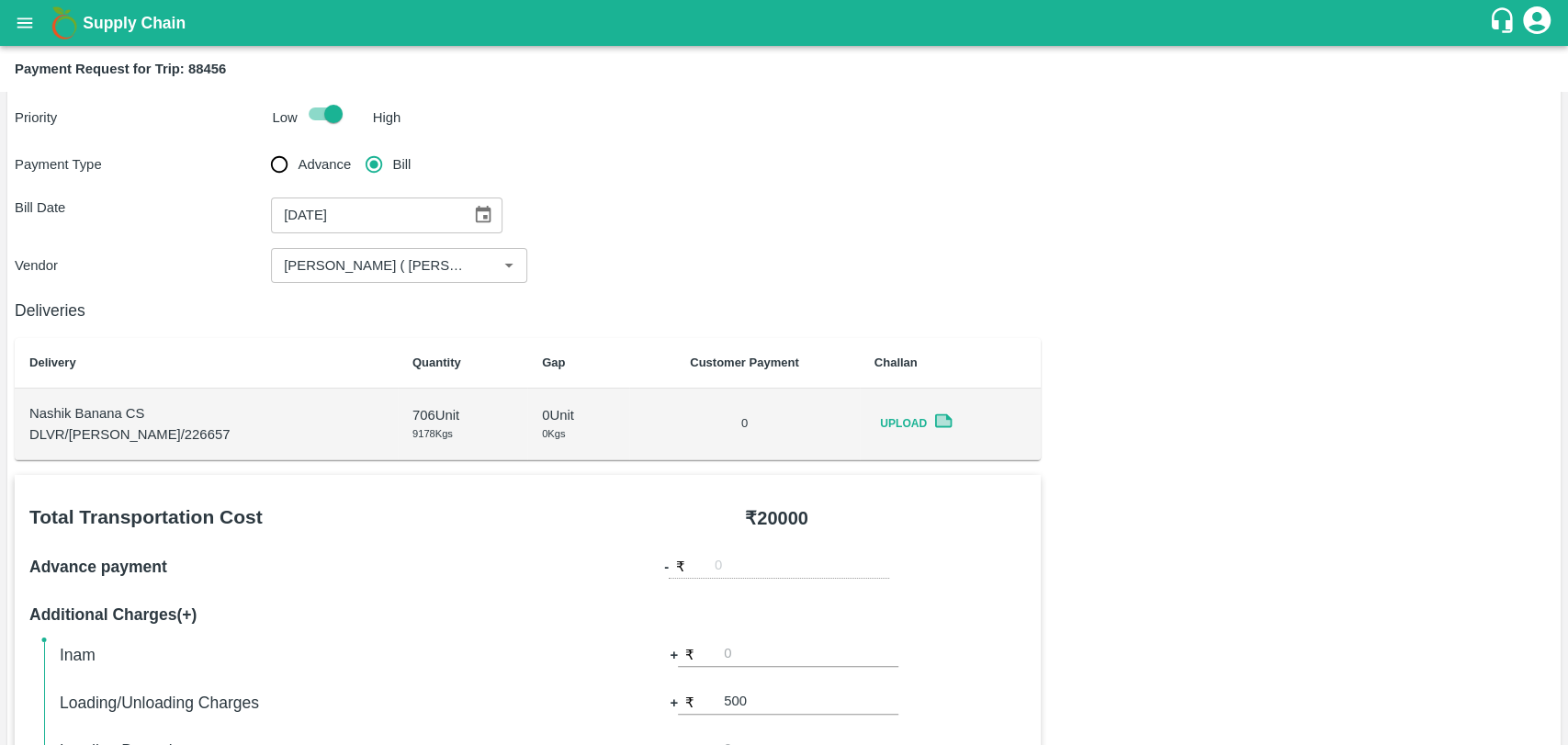
scroll to position [0, 0]
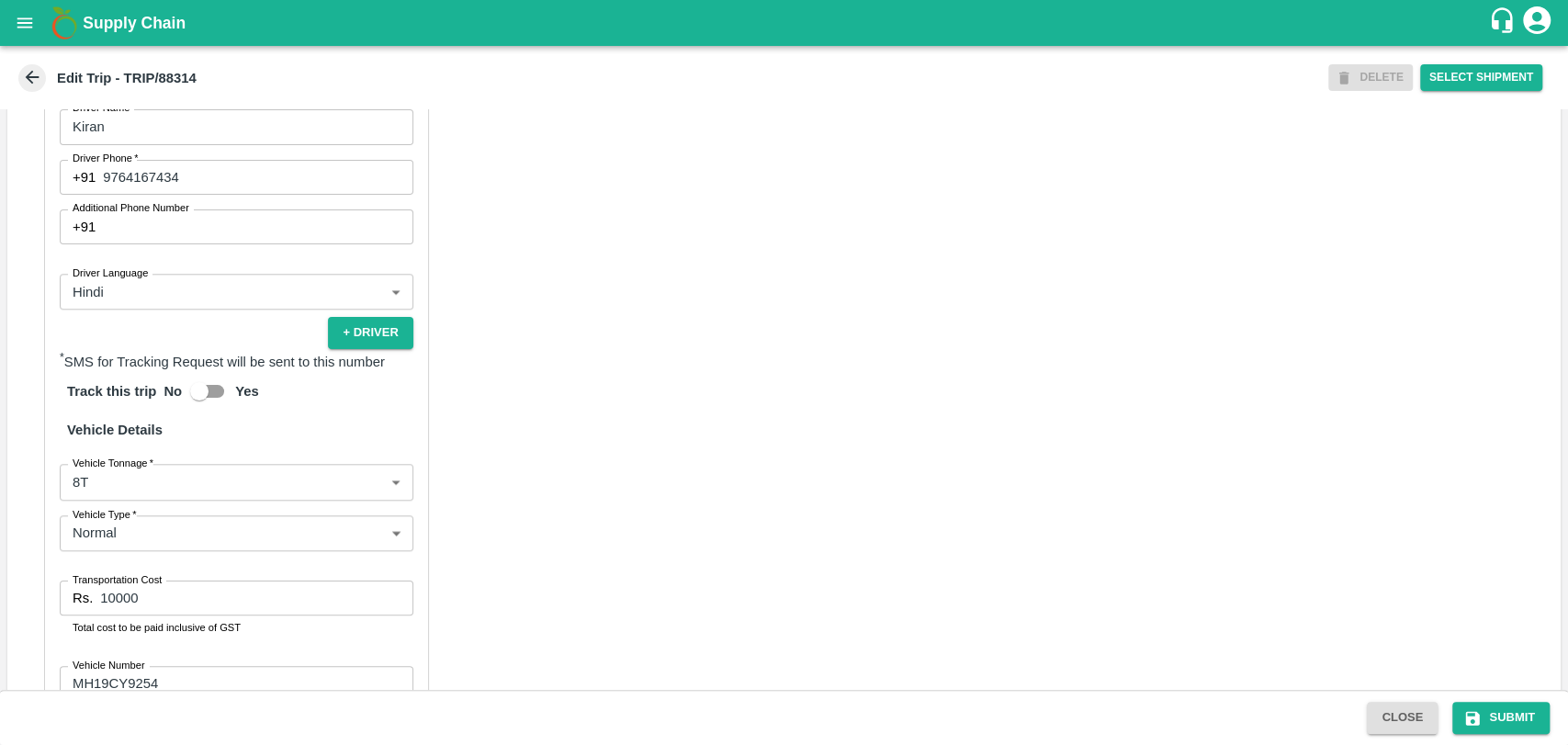
scroll to position [1196, 0]
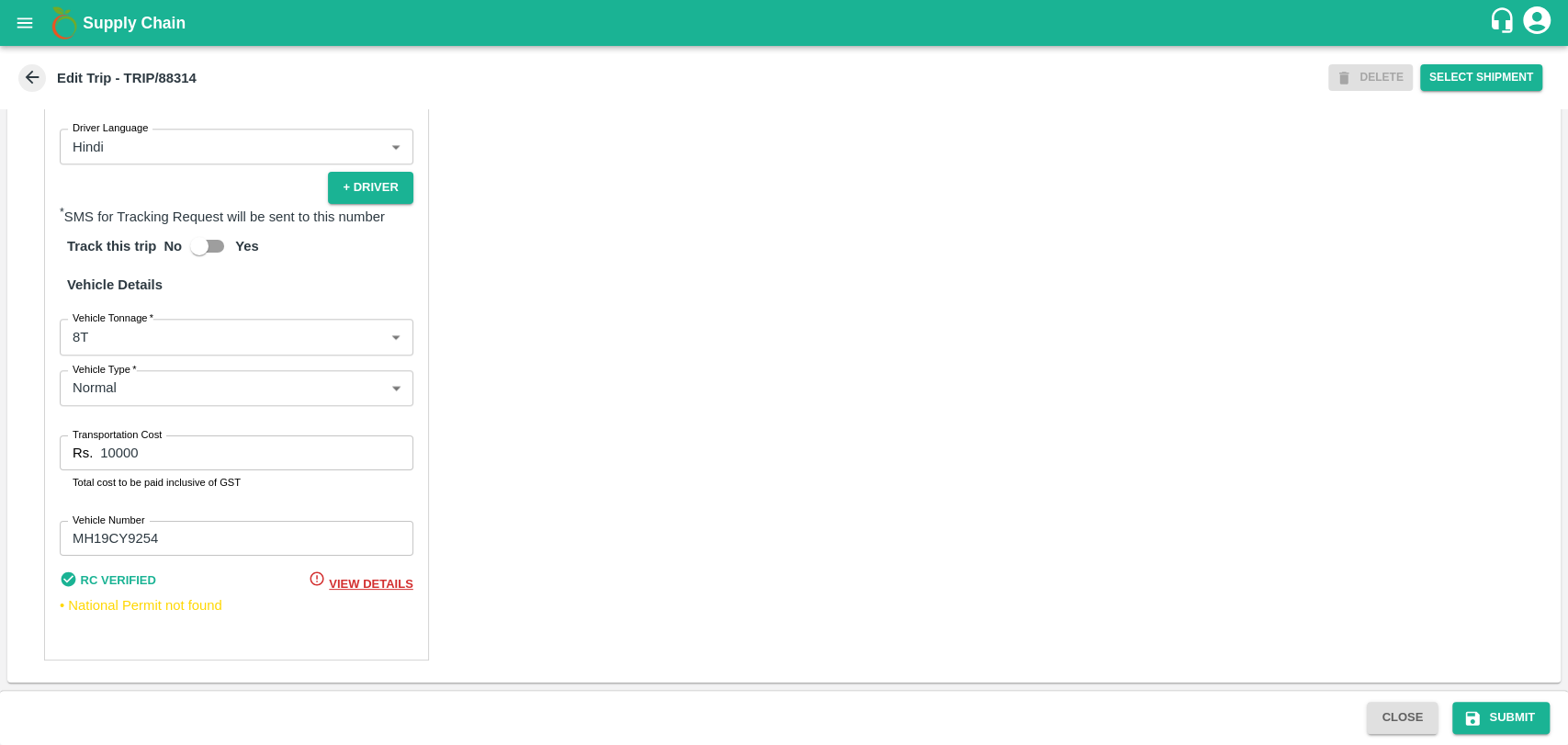
click at [152, 347] on body "Supply Chain Edit Trip - TRIP/88314 DELETE Select Shipment Trip Details Trip Ty…" at bounding box center [784, 372] width 1568 height 745
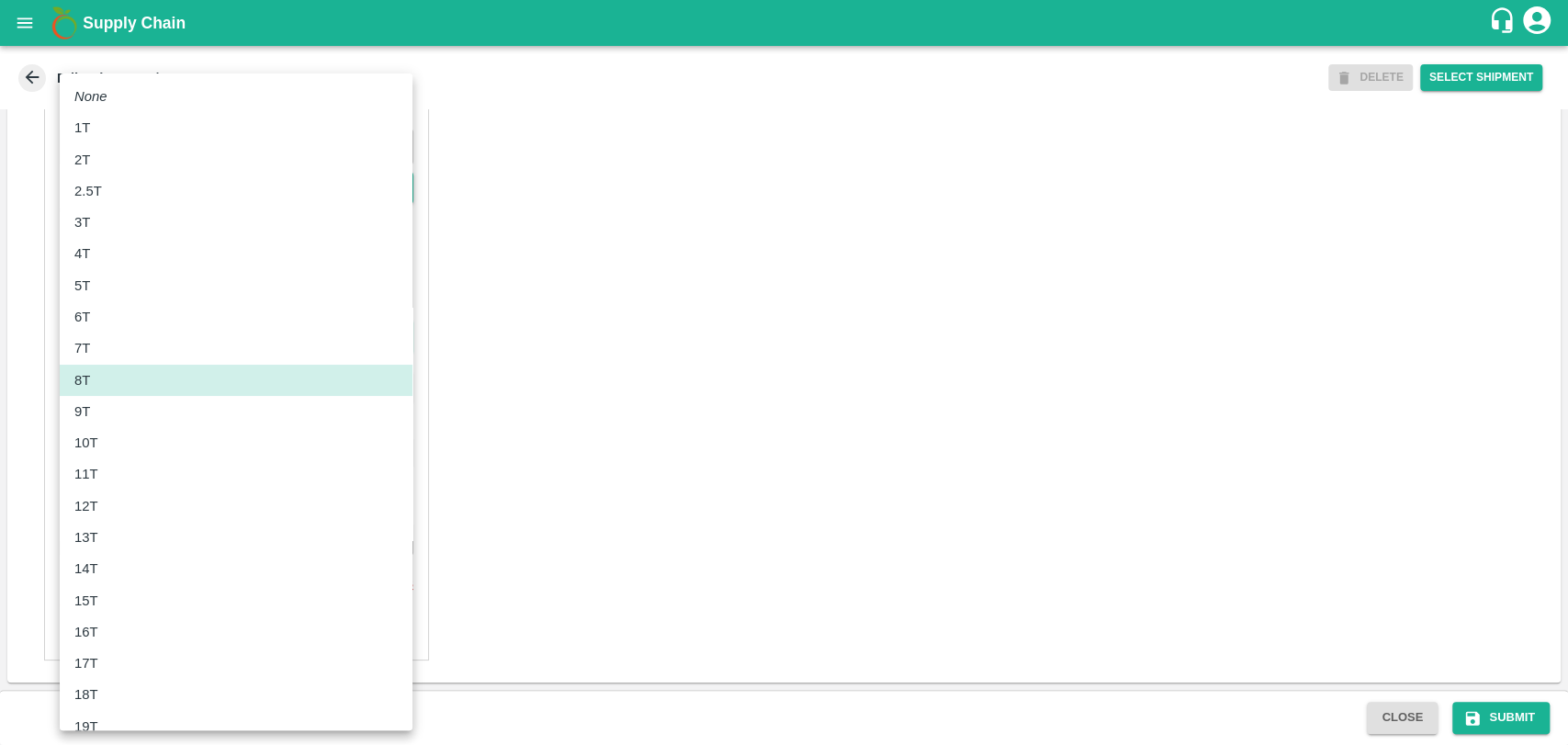
click at [123, 442] on div "10T" at bounding box center [236, 442] width 324 height 20
type input "10000"
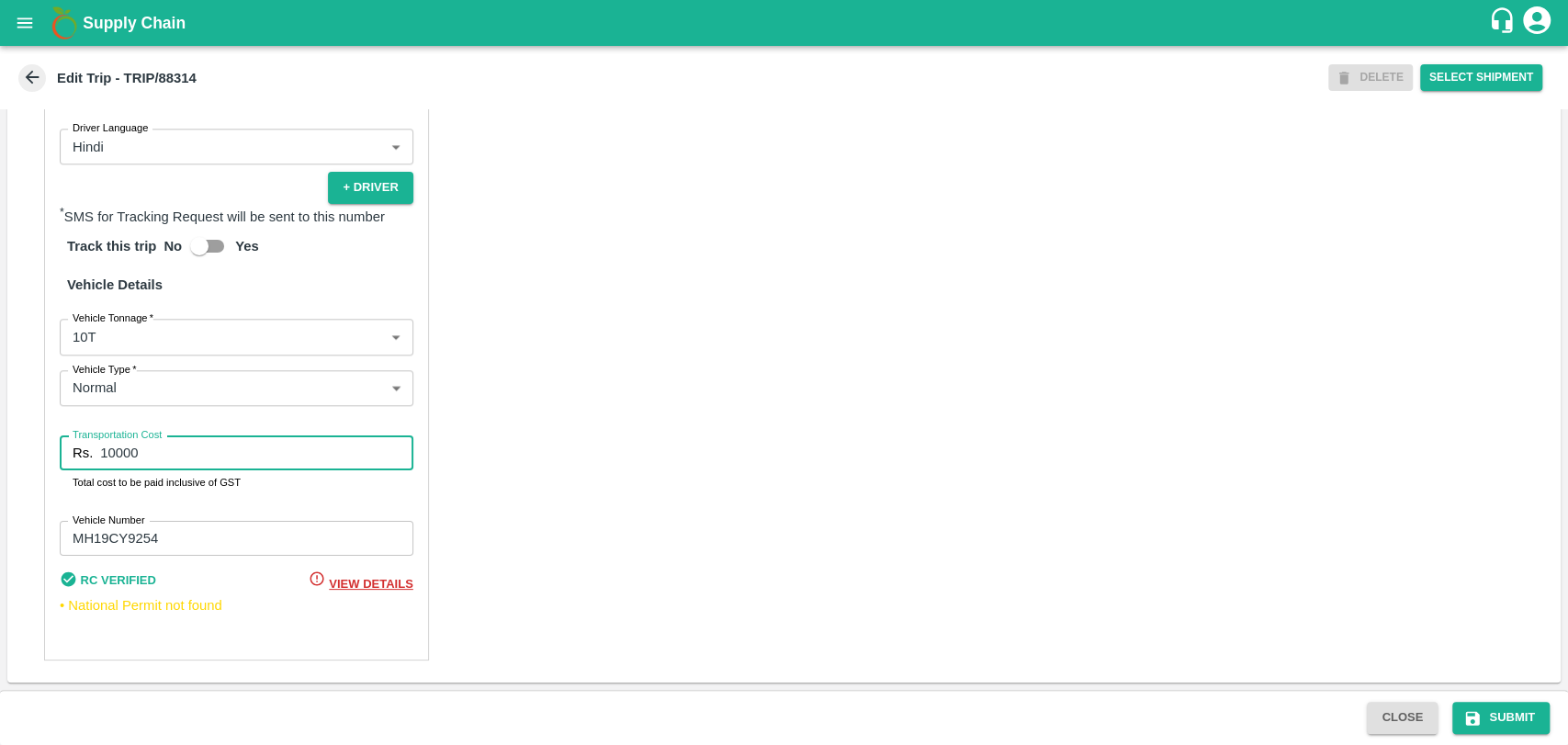
click at [107, 448] on input "10000" at bounding box center [256, 453] width 312 height 35
type input "20000"
click at [1491, 709] on button "Submit" at bounding box center [1501, 718] width 97 height 32
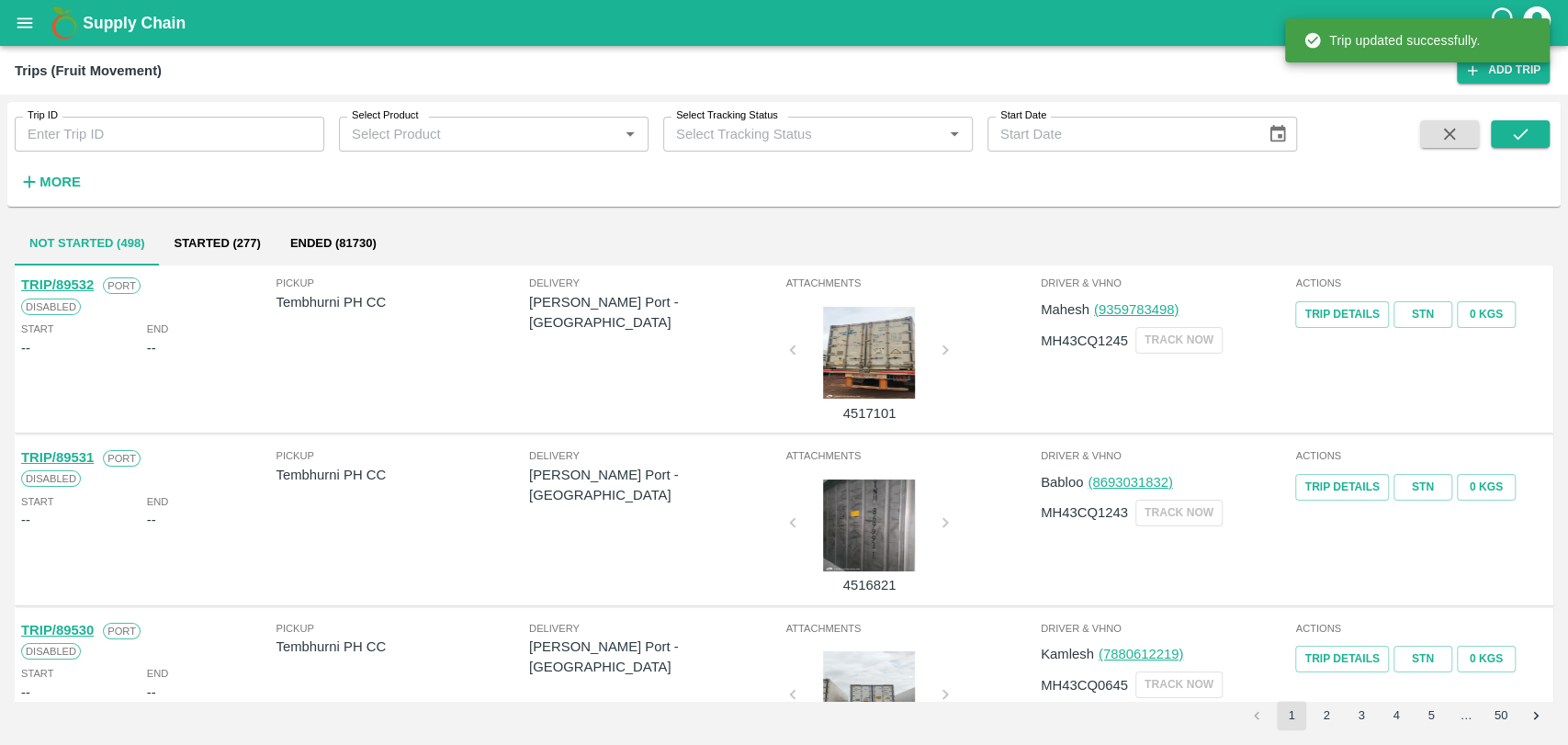
click at [70, 197] on span "More" at bounding box center [50, 181] width 71 height 31
click at [78, 191] on h6 "More" at bounding box center [60, 181] width 42 height 24
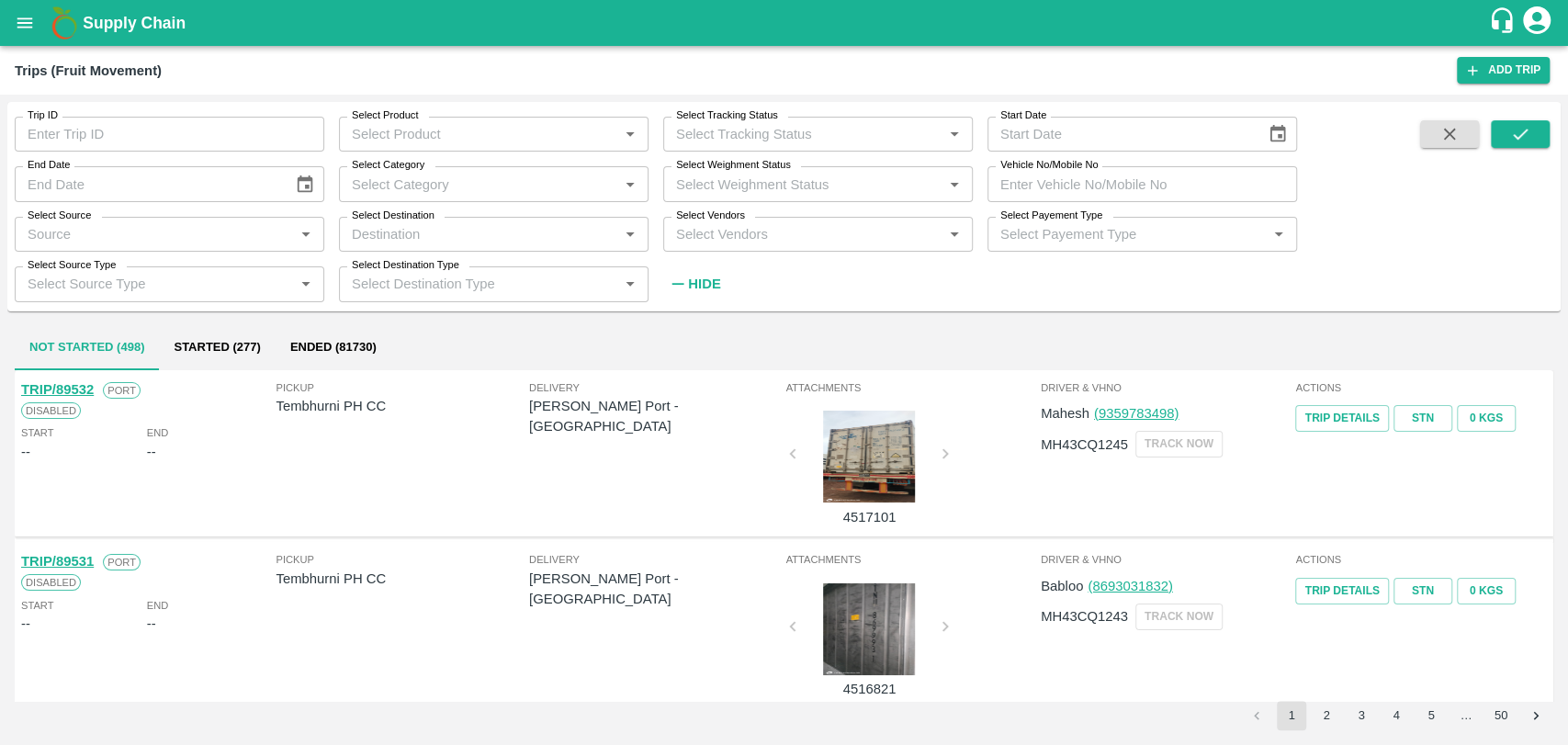
click at [1057, 174] on input "Vehicle No/Mobile No" at bounding box center [1143, 183] width 309 height 35
paste input "MH05EL6963"
type input "MH05EL6963"
click at [1542, 124] on button "submit" at bounding box center [1520, 134] width 58 height 27
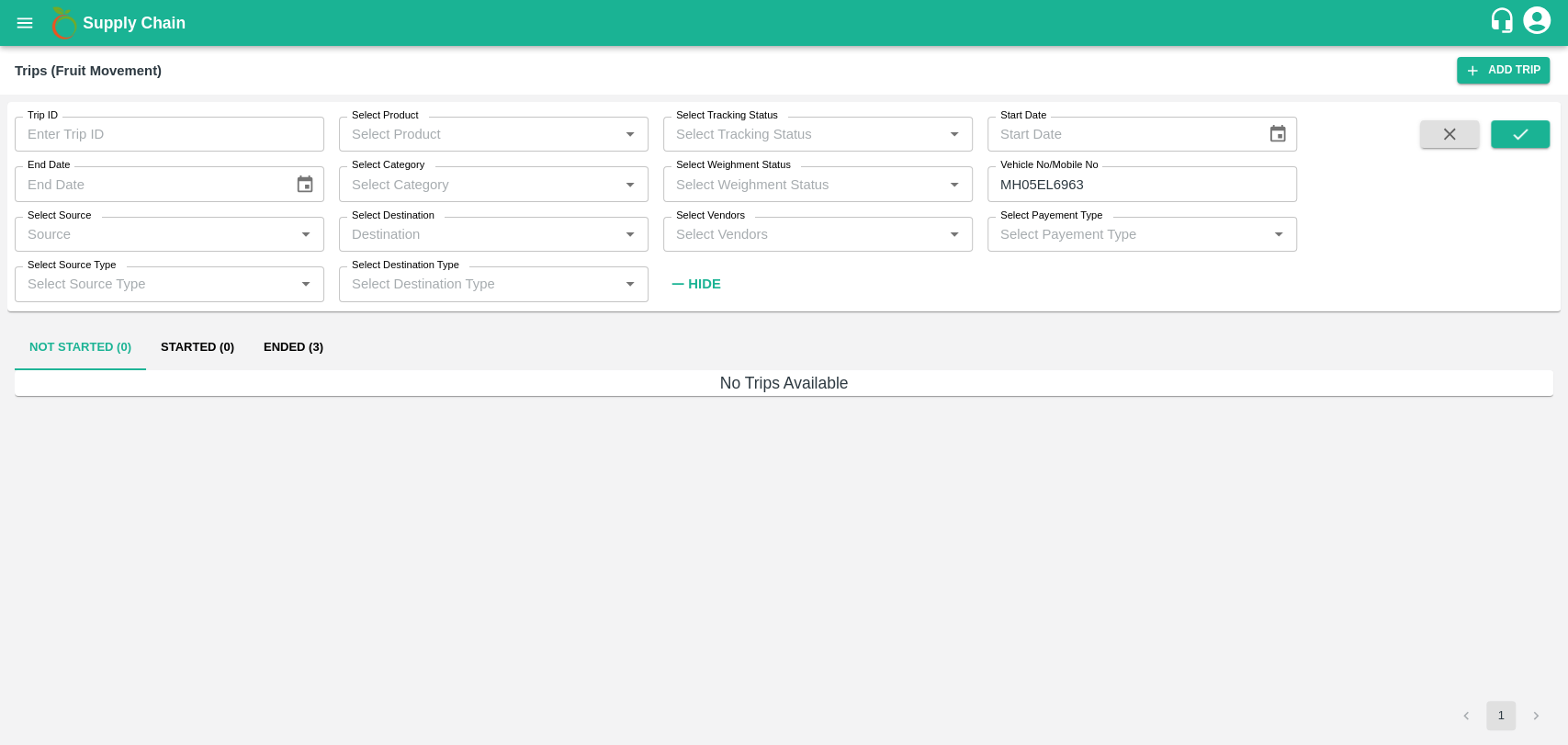
click at [331, 339] on button "Ended (3)" at bounding box center [293, 348] width 89 height 44
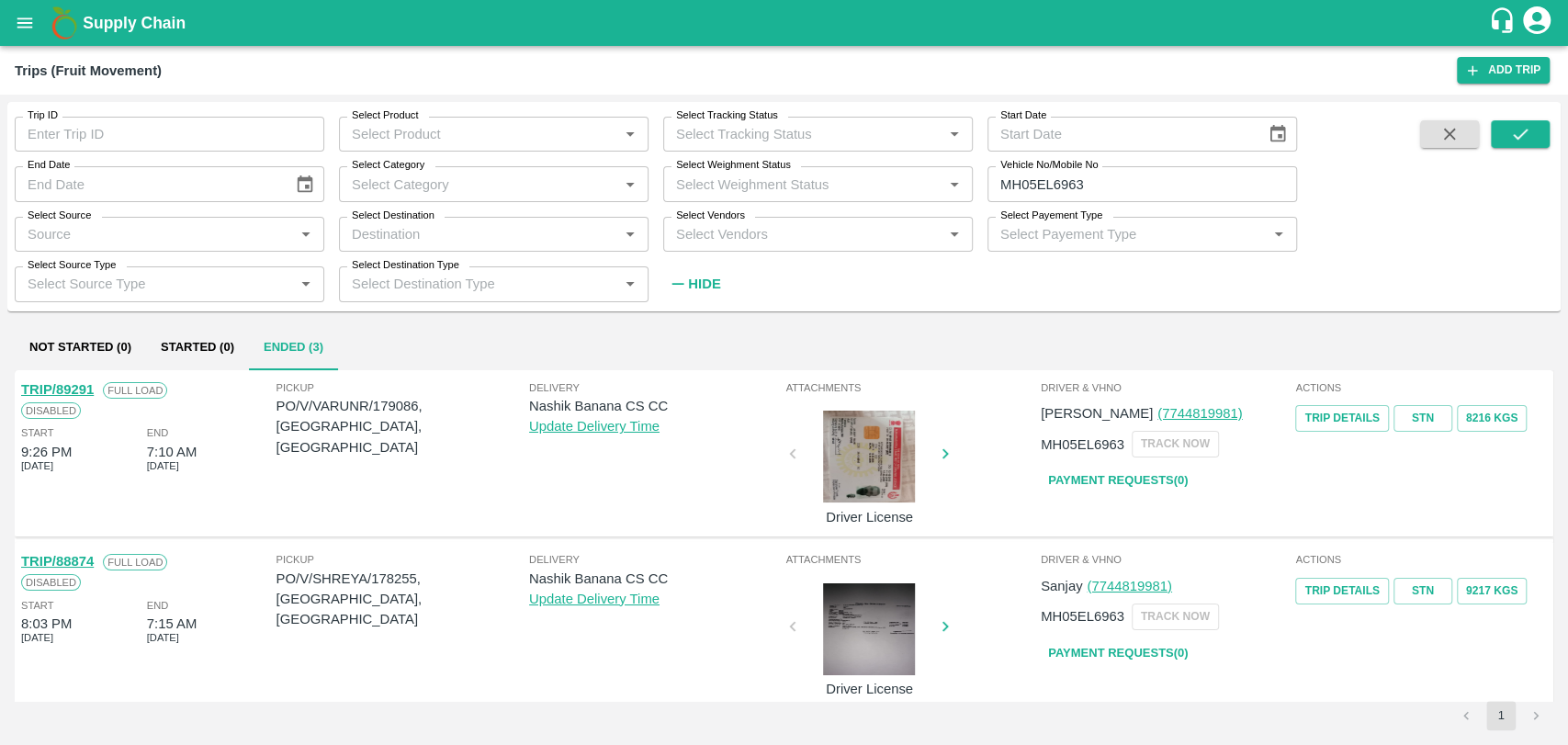
scroll to position [102, 0]
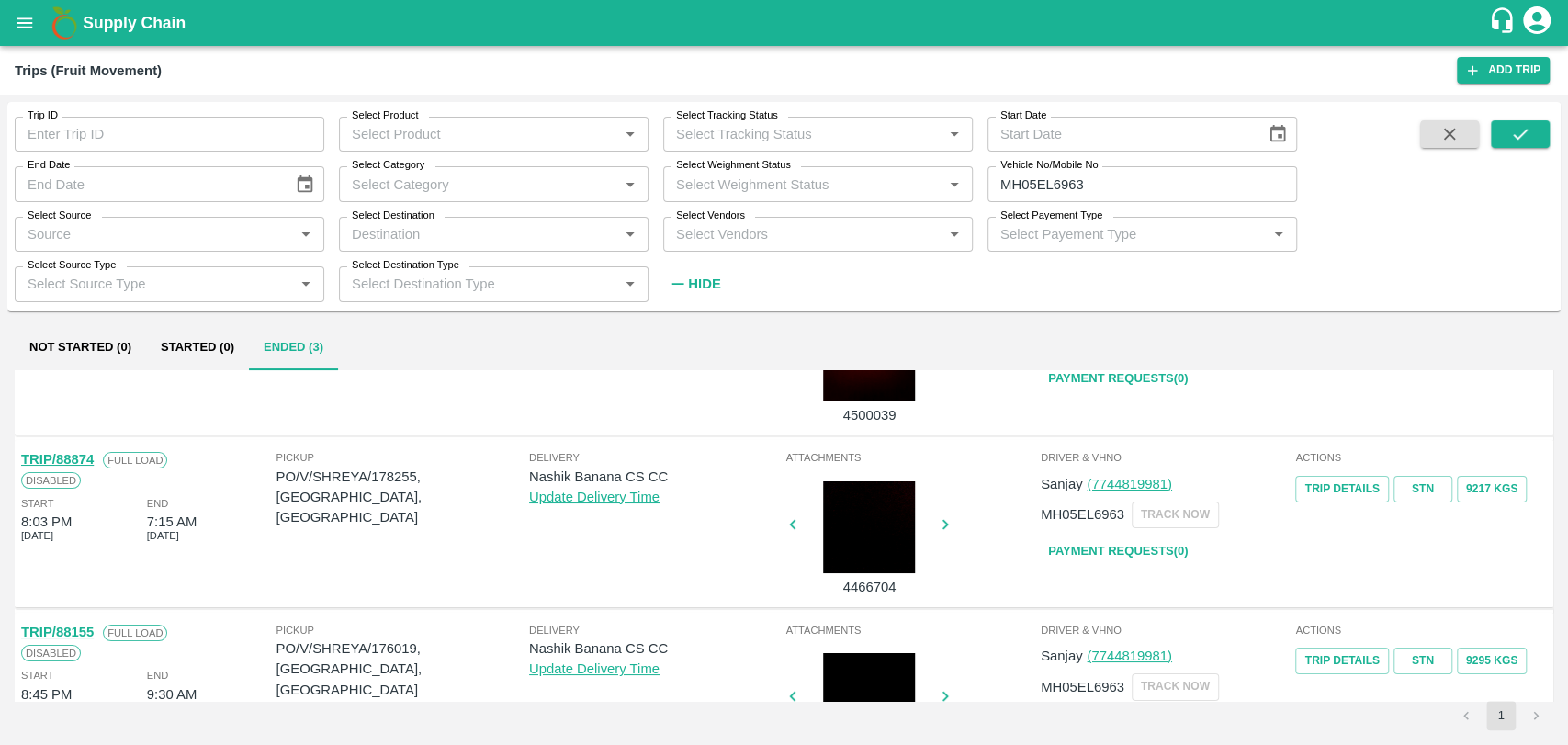
click at [82, 460] on link "TRIP/88874" at bounding box center [57, 459] width 73 height 15
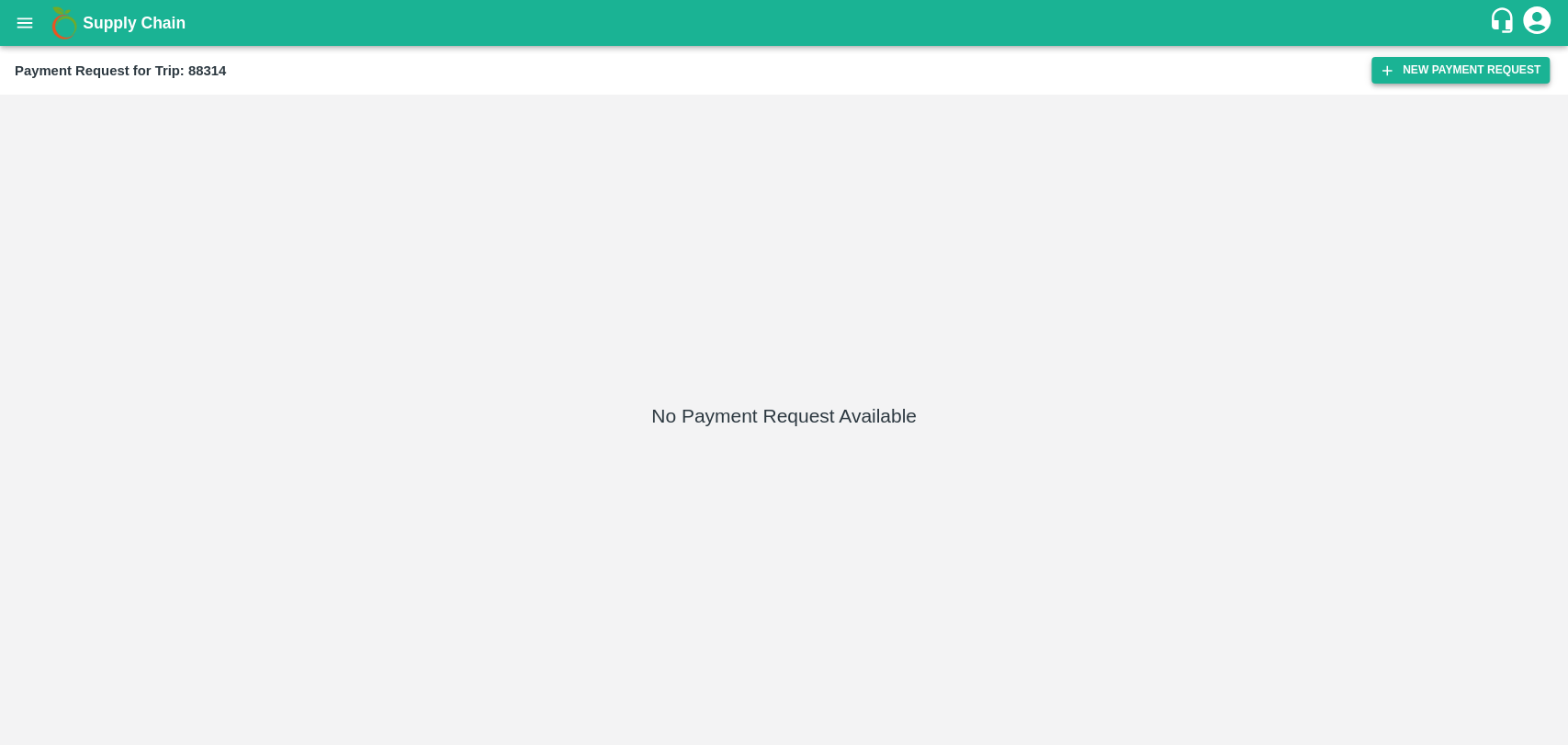
click at [1425, 74] on button "New Payment Request" at bounding box center [1460, 70] width 178 height 26
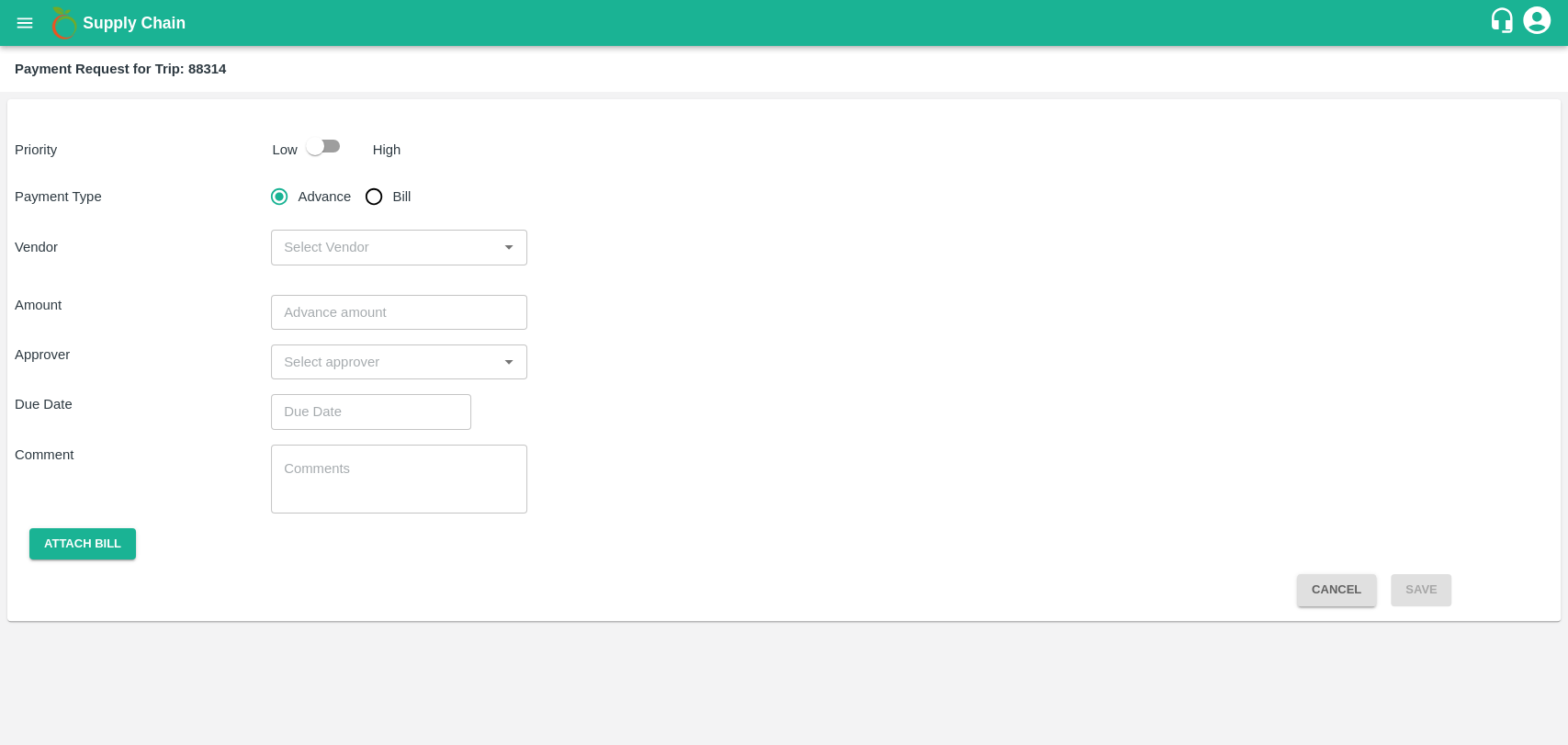
click at [333, 141] on input "checkbox" at bounding box center [314, 145] width 105 height 35
checkbox input "true"
drag, startPoint x: 371, startPoint y: 176, endPoint x: 374, endPoint y: 191, distance: 15.3
click at [372, 178] on div "Priority Low High Payment Type Advance Bill Vendor ​ Amount ​ Approver ​ Due Da…" at bounding box center [784, 359] width 1554 height 522
drag, startPoint x: 375, startPoint y: 192, endPoint x: 390, endPoint y: 218, distance: 30.0
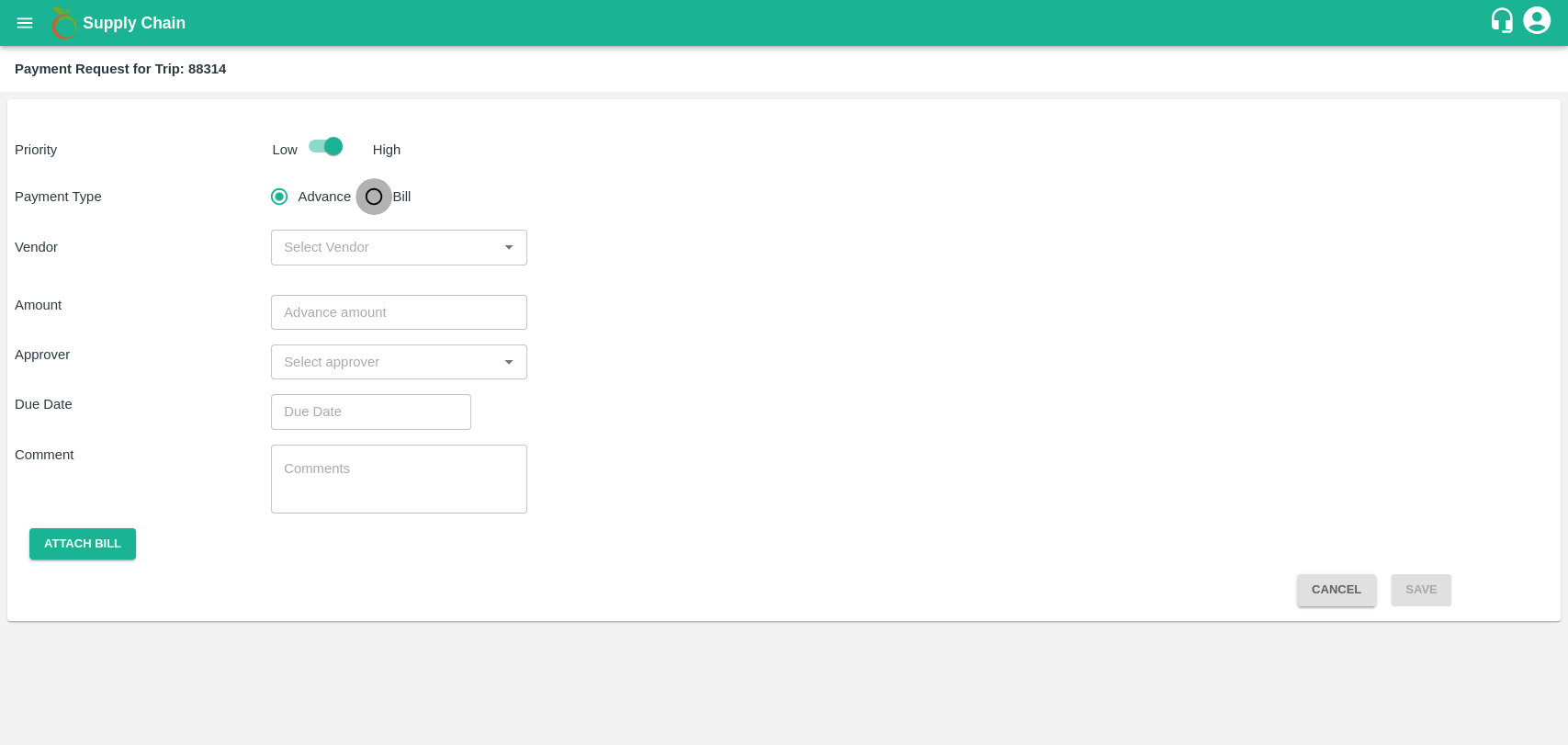
click at [375, 194] on input "Bill" at bounding box center [374, 196] width 37 height 37
radio input "true"
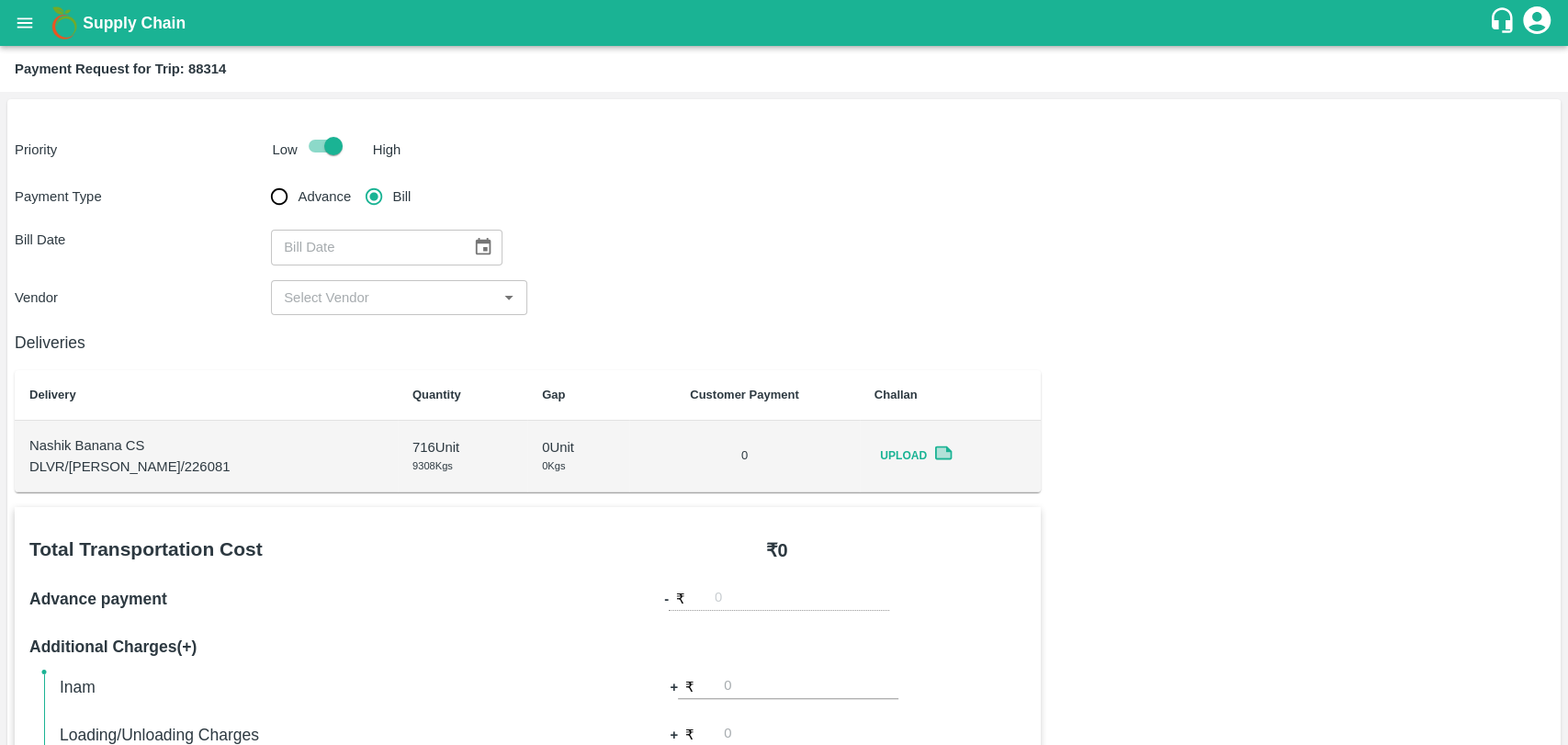
click at [475, 244] on icon "Choose date" at bounding box center [482, 246] width 20 height 20
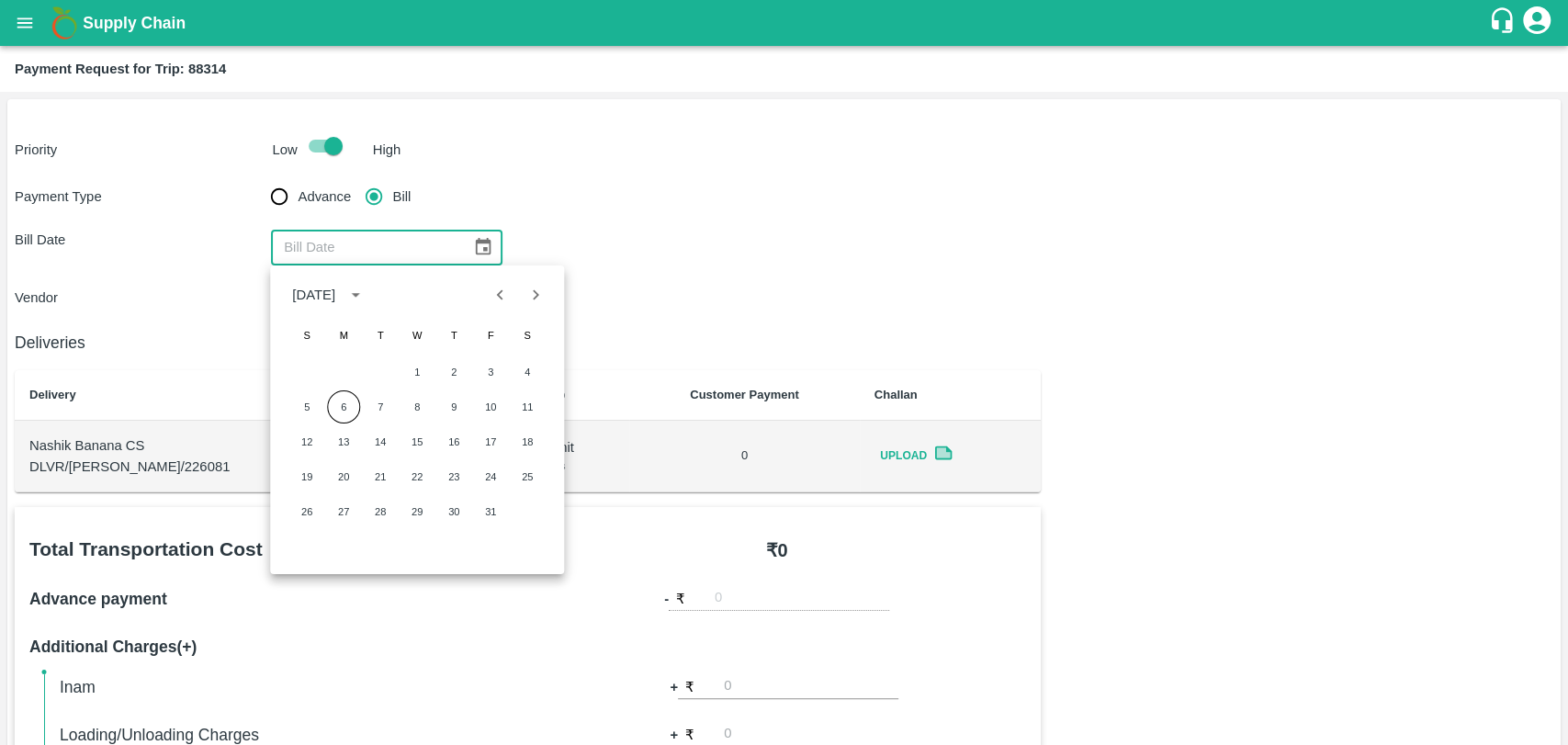
click at [495, 303] on icon "Previous month" at bounding box center [500, 294] width 20 height 20
click at [333, 465] on button "22" at bounding box center [343, 476] width 33 height 33
type input "[DATE]"
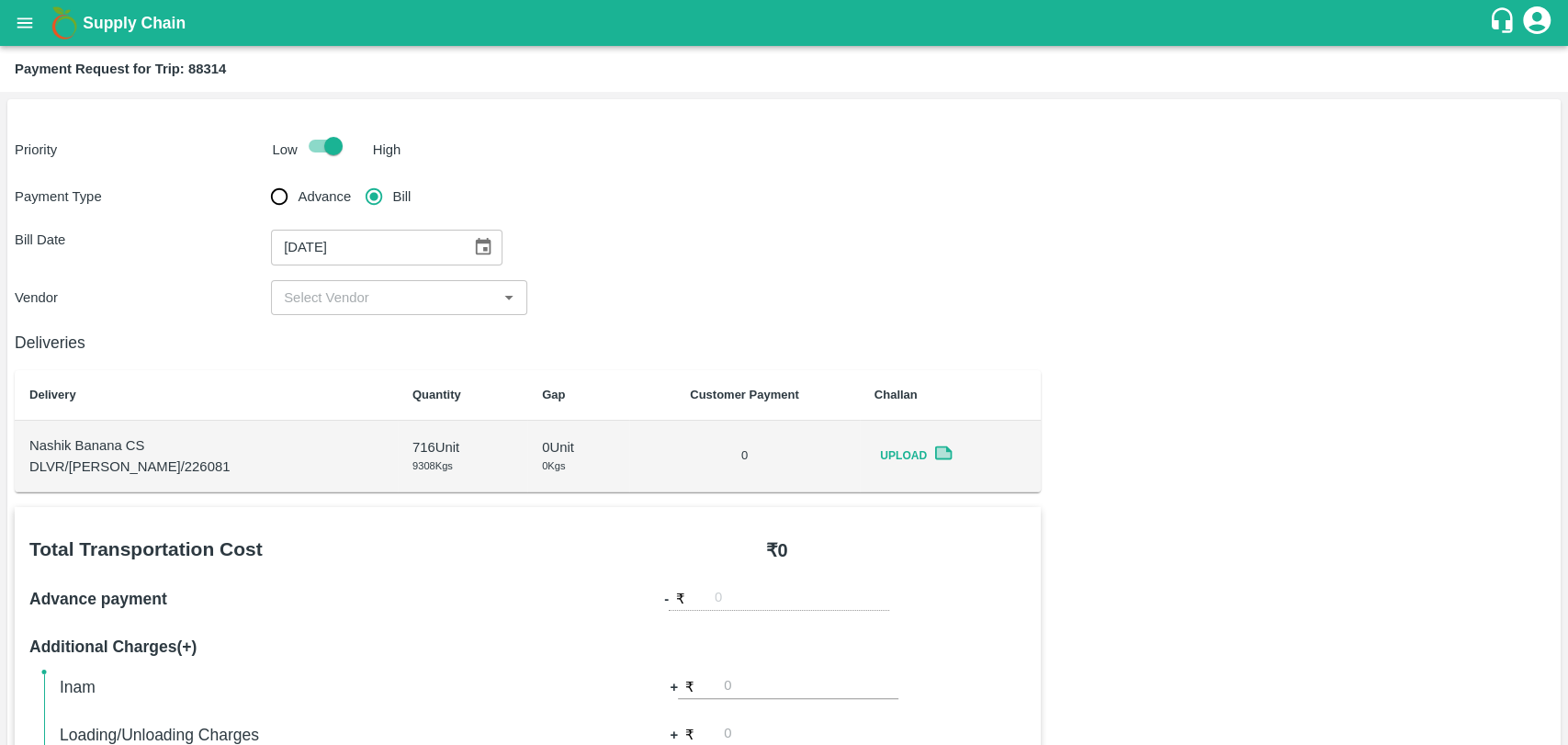
click at [316, 303] on input "input" at bounding box center [384, 297] width 215 height 24
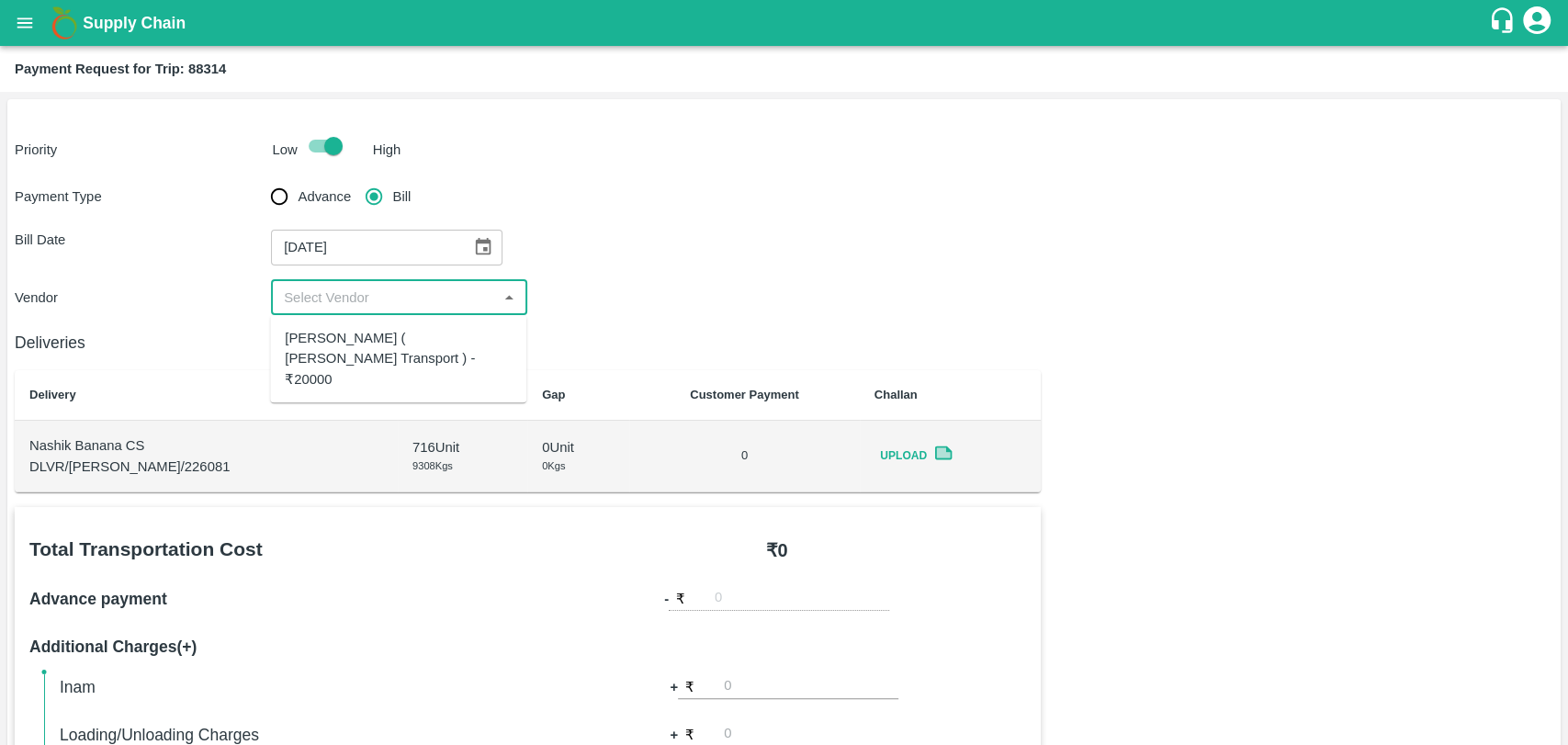
click at [326, 360] on div "[PERSON_NAME] ( [PERSON_NAME] Transport ) - ₹20000" at bounding box center [398, 358] width 227 height 61
type input "[PERSON_NAME] ( [PERSON_NAME] Transport ) - ₹20000"
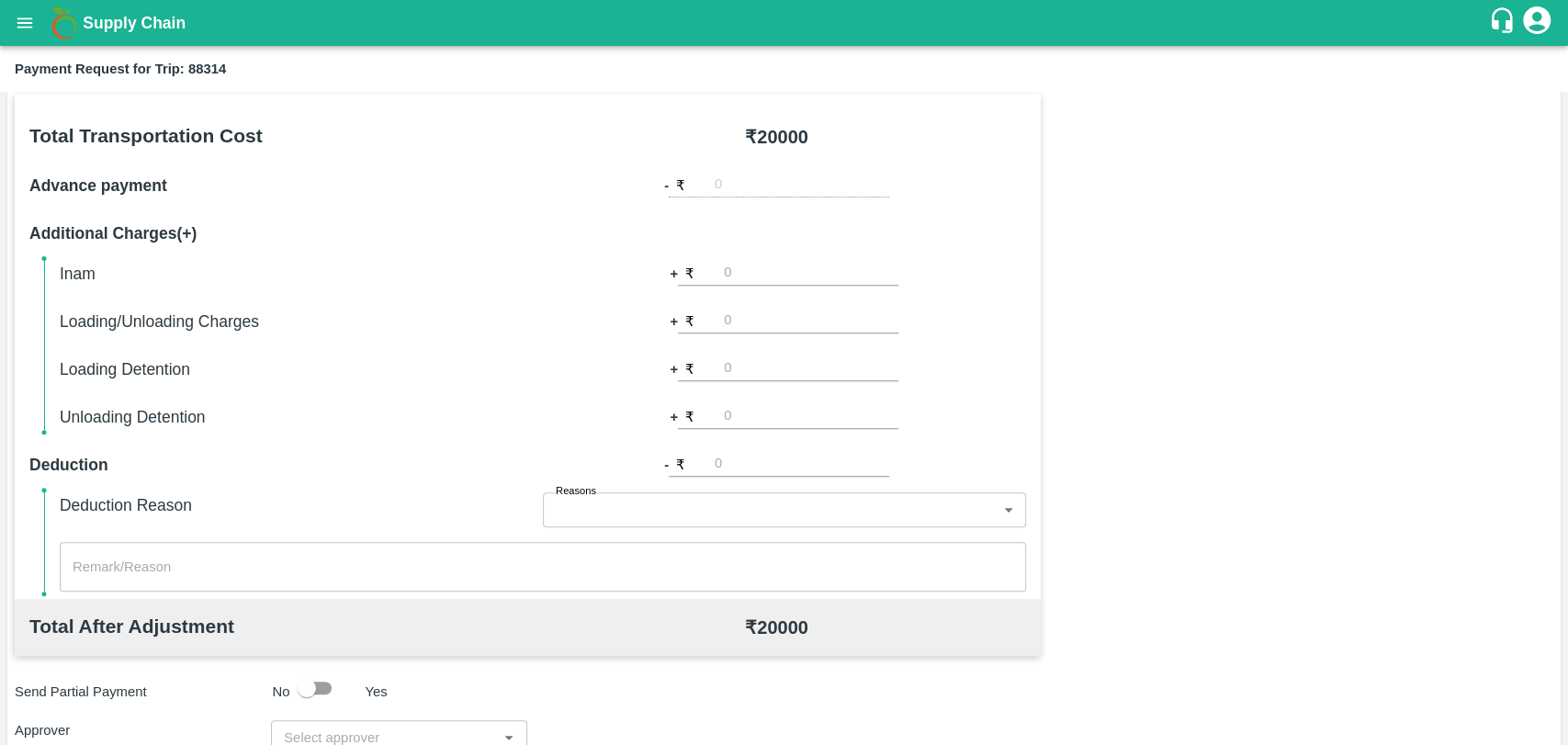
scroll to position [367, 0]
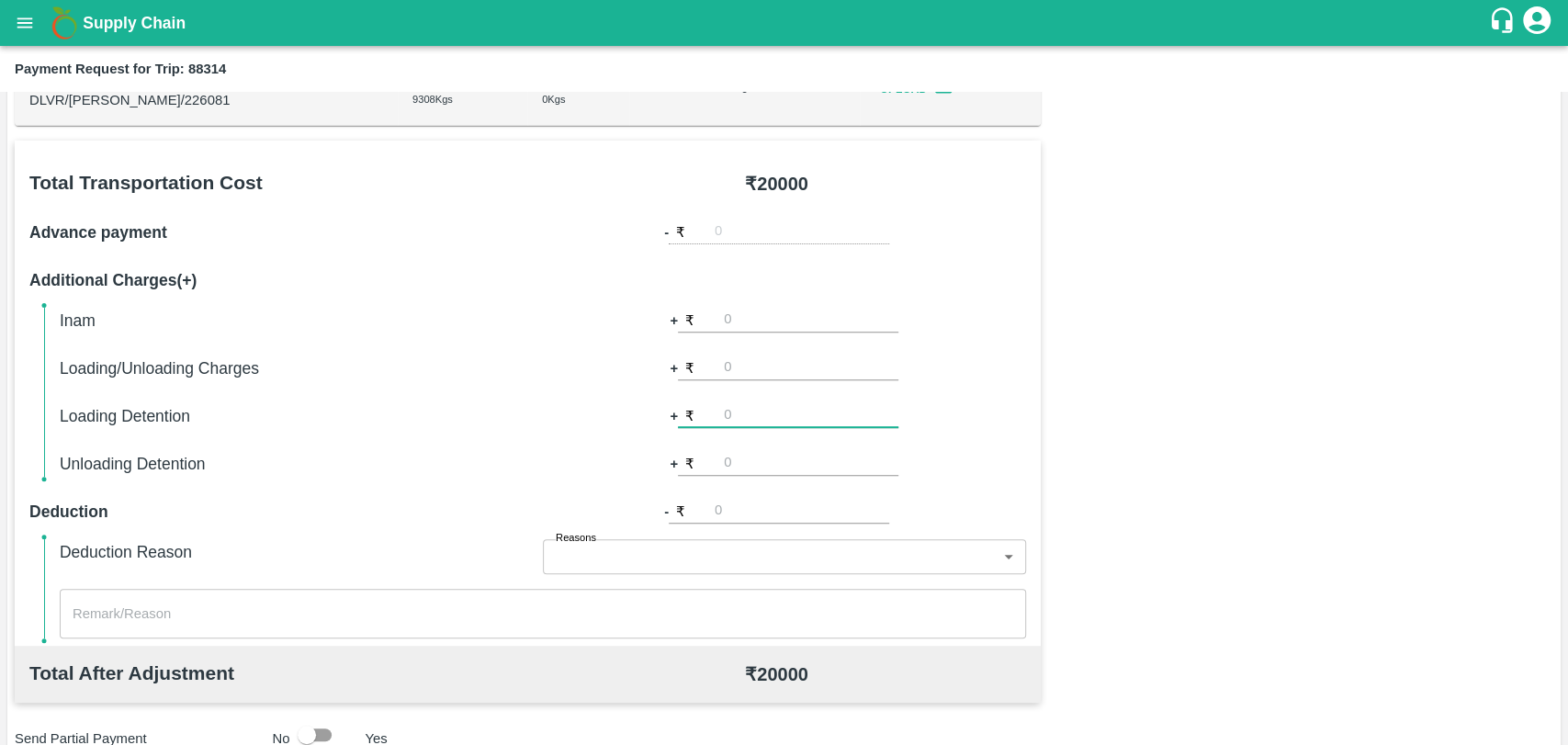
click at [757, 412] on input "number" at bounding box center [810, 415] width 175 height 25
type input "0"
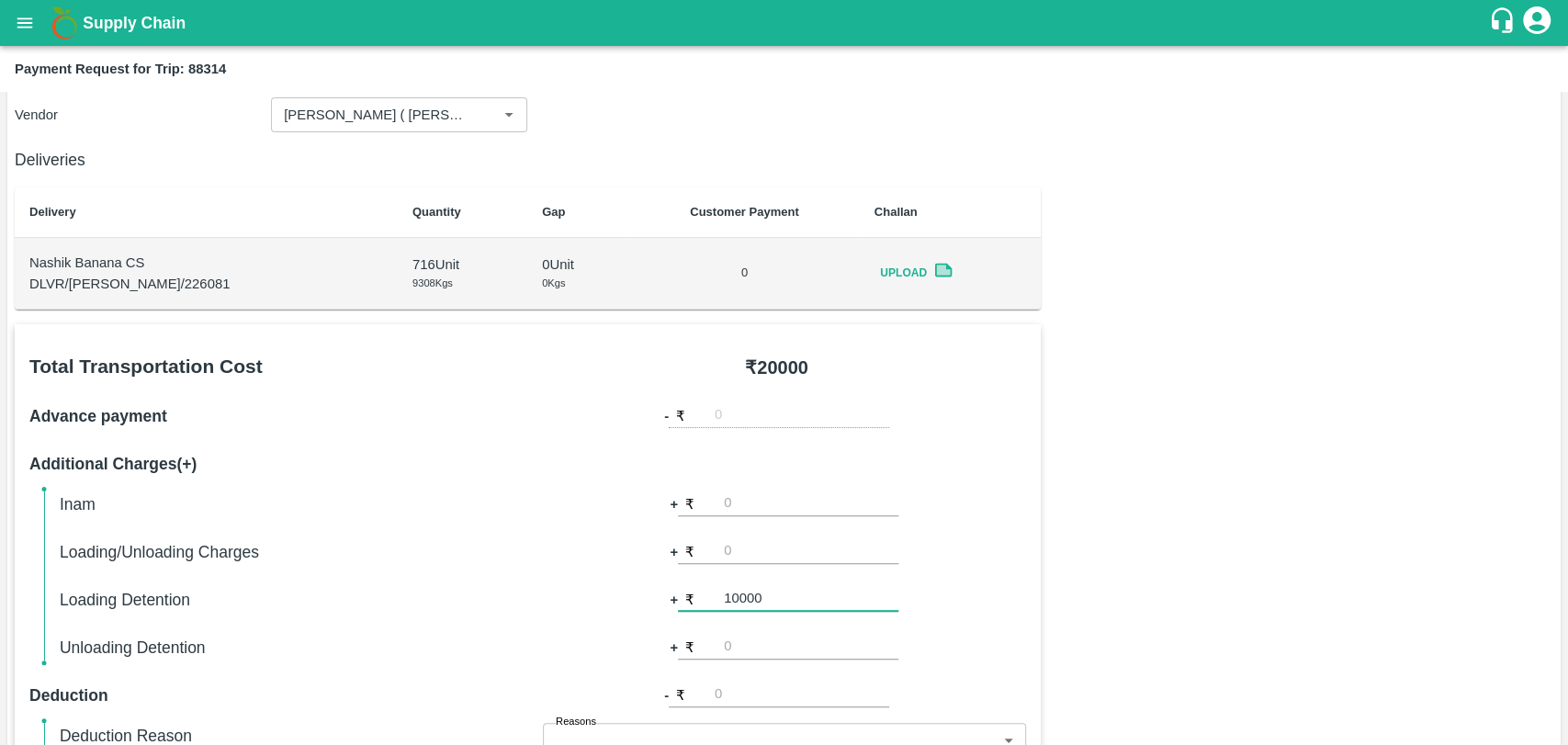
scroll to position [509, 0]
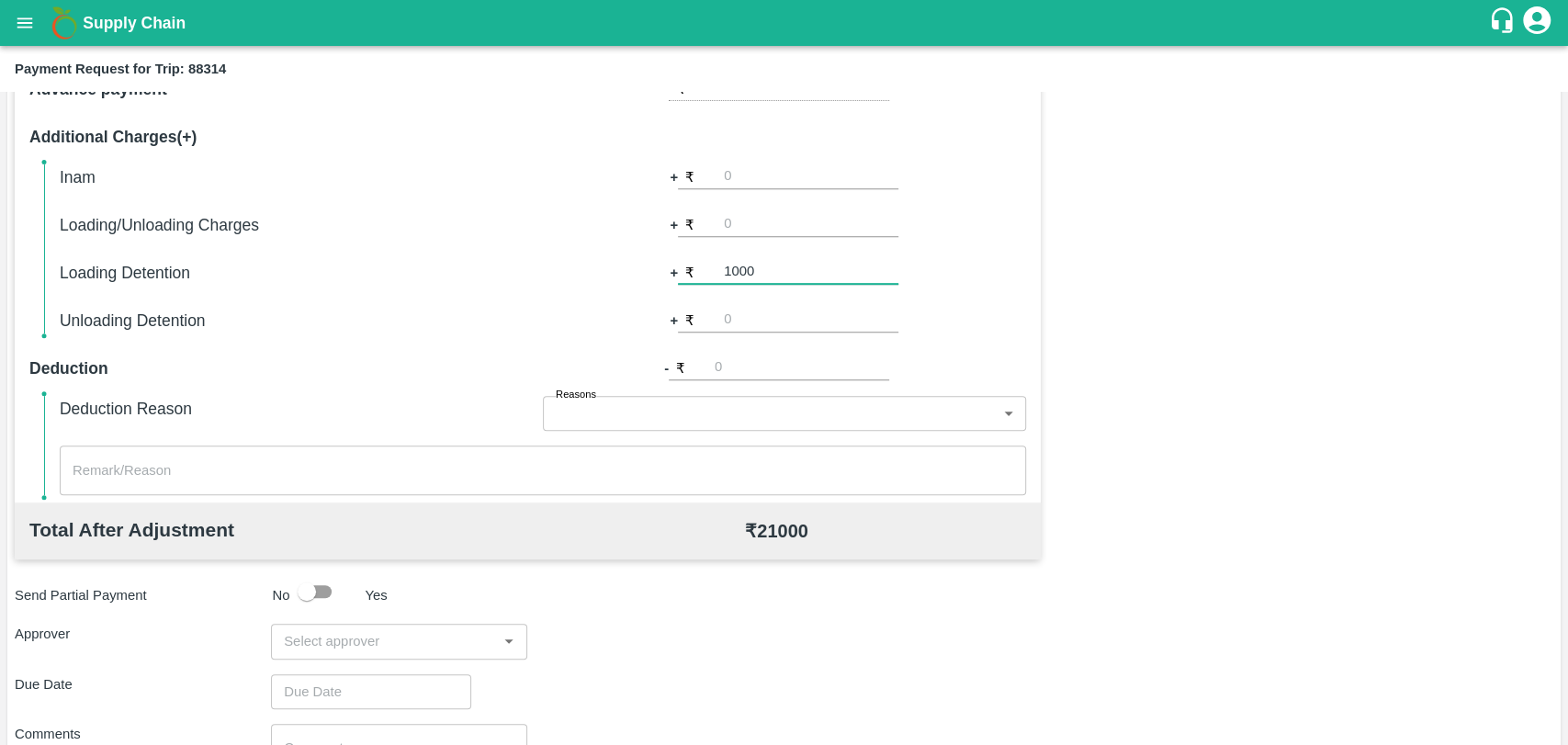
type input "1000"
click at [331, 634] on input "input" at bounding box center [384, 640] width 215 height 24
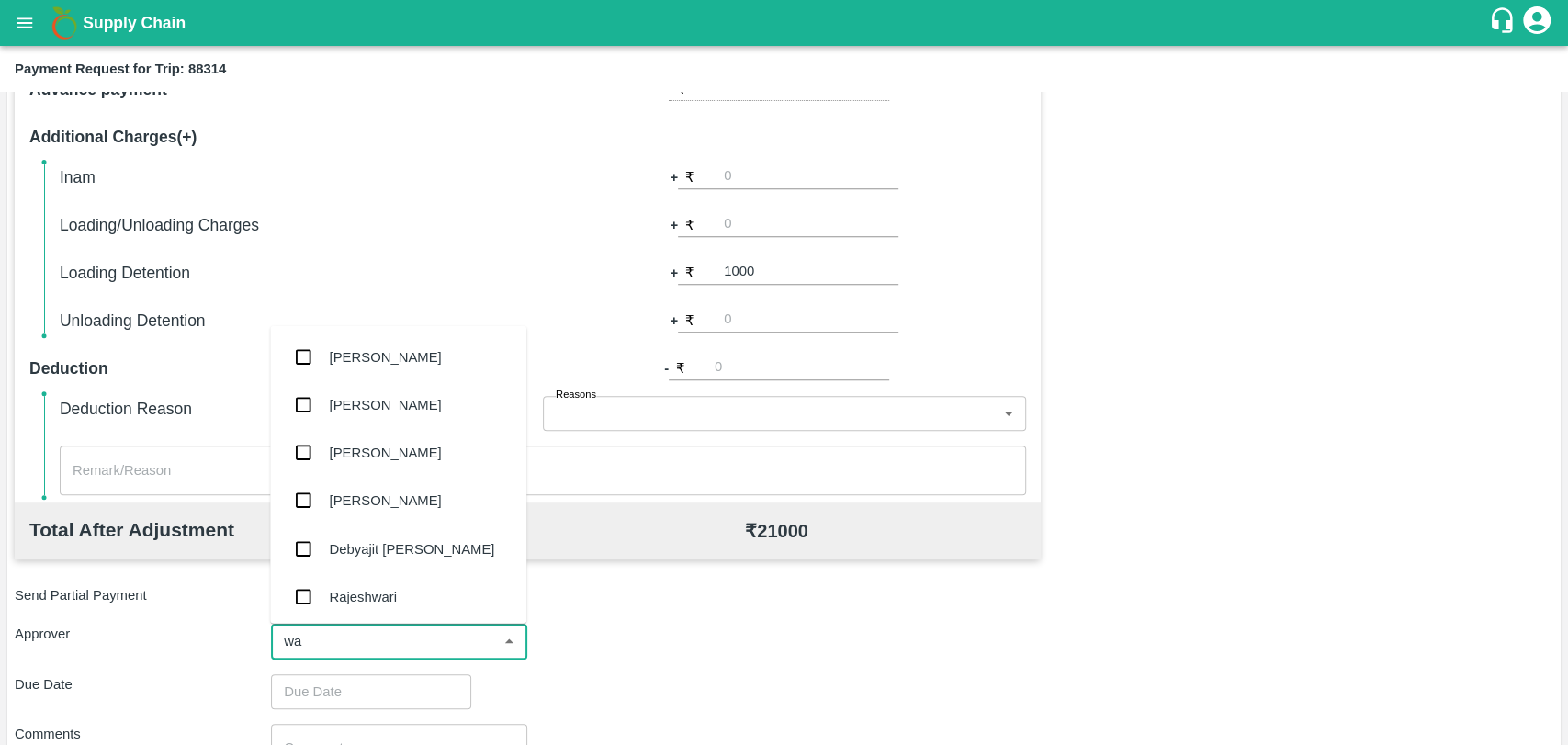
type input "wag"
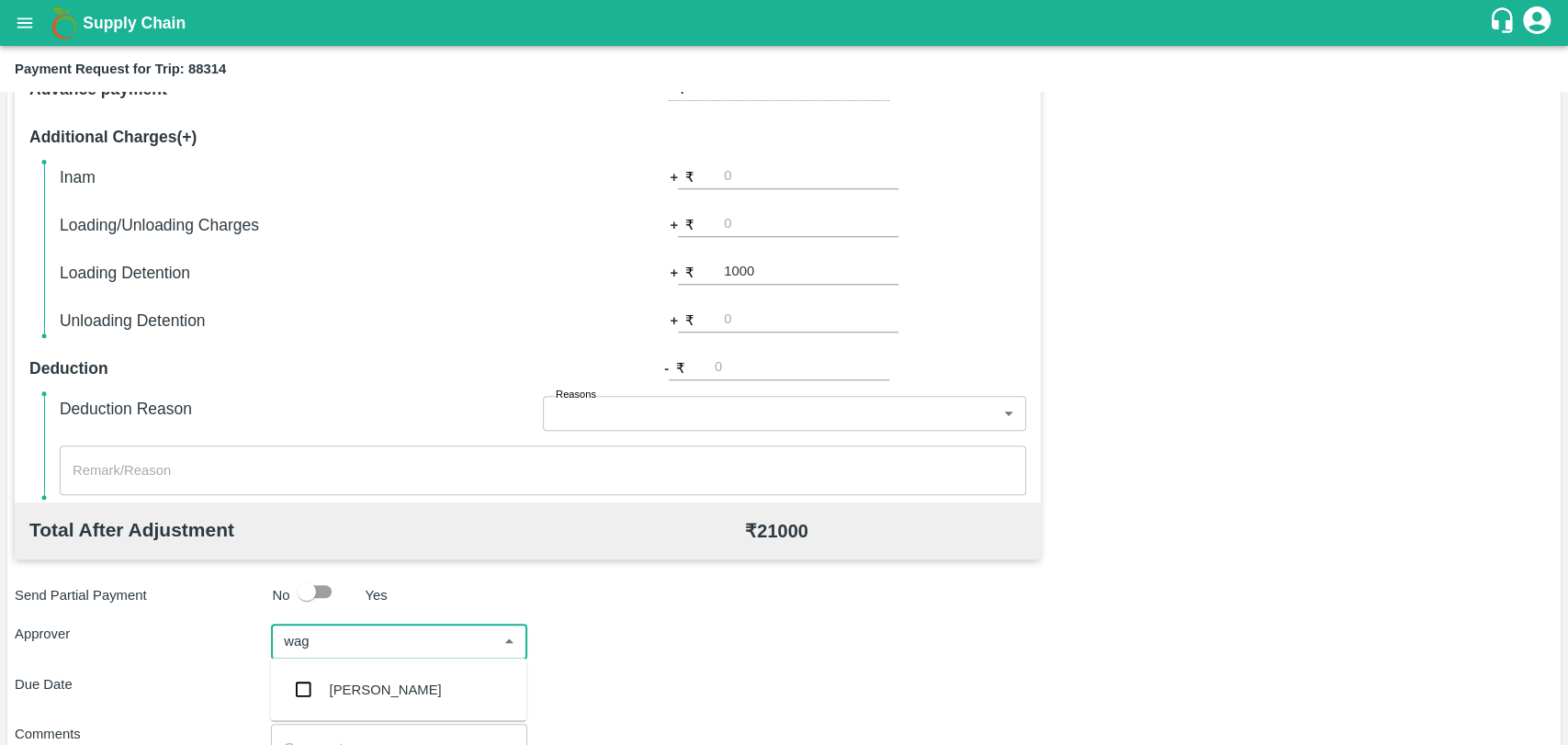
click at [331, 676] on div "[PERSON_NAME]" at bounding box center [398, 688] width 257 height 48
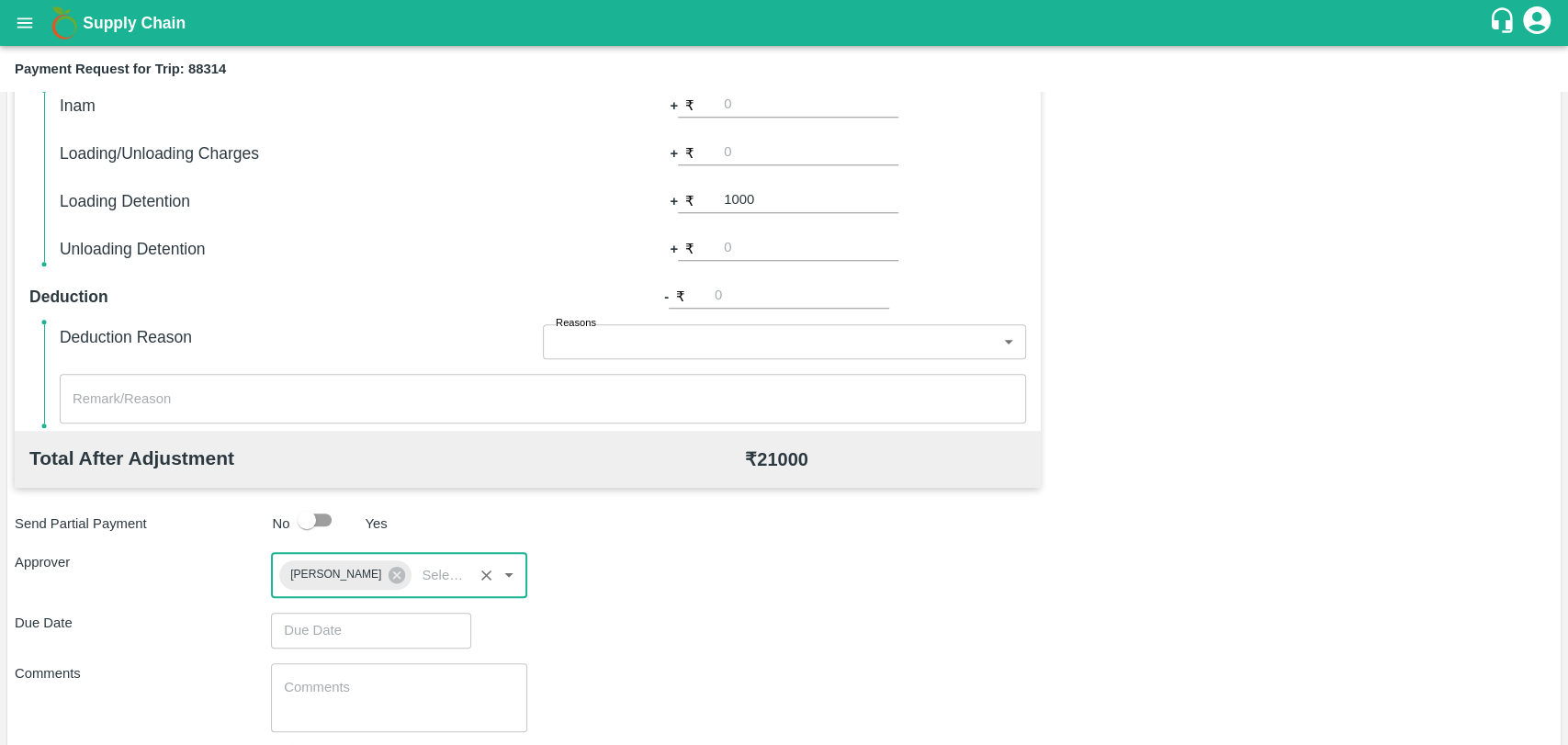
scroll to position [683, 0]
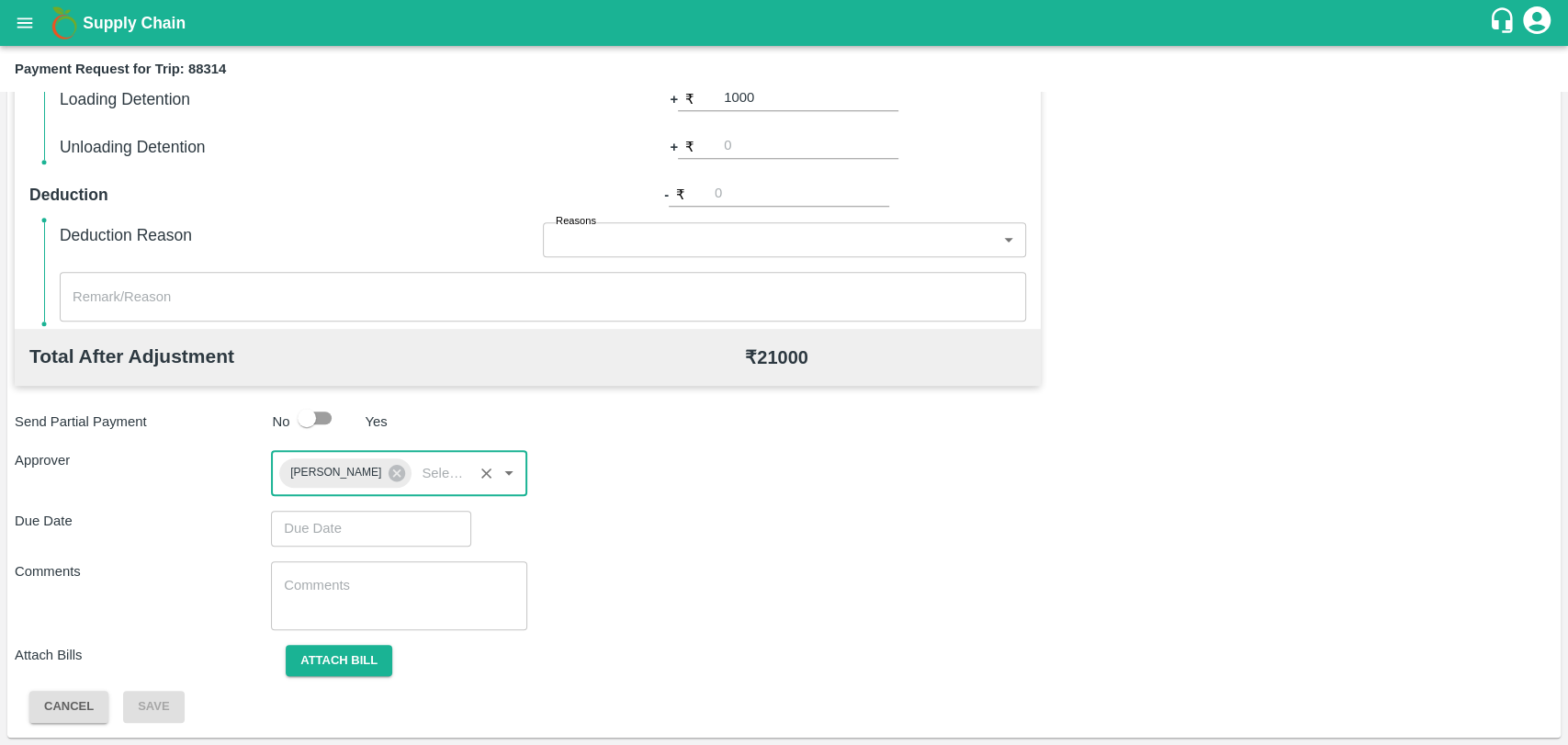
click at [324, 522] on input "Choose date" at bounding box center [364, 527] width 188 height 35
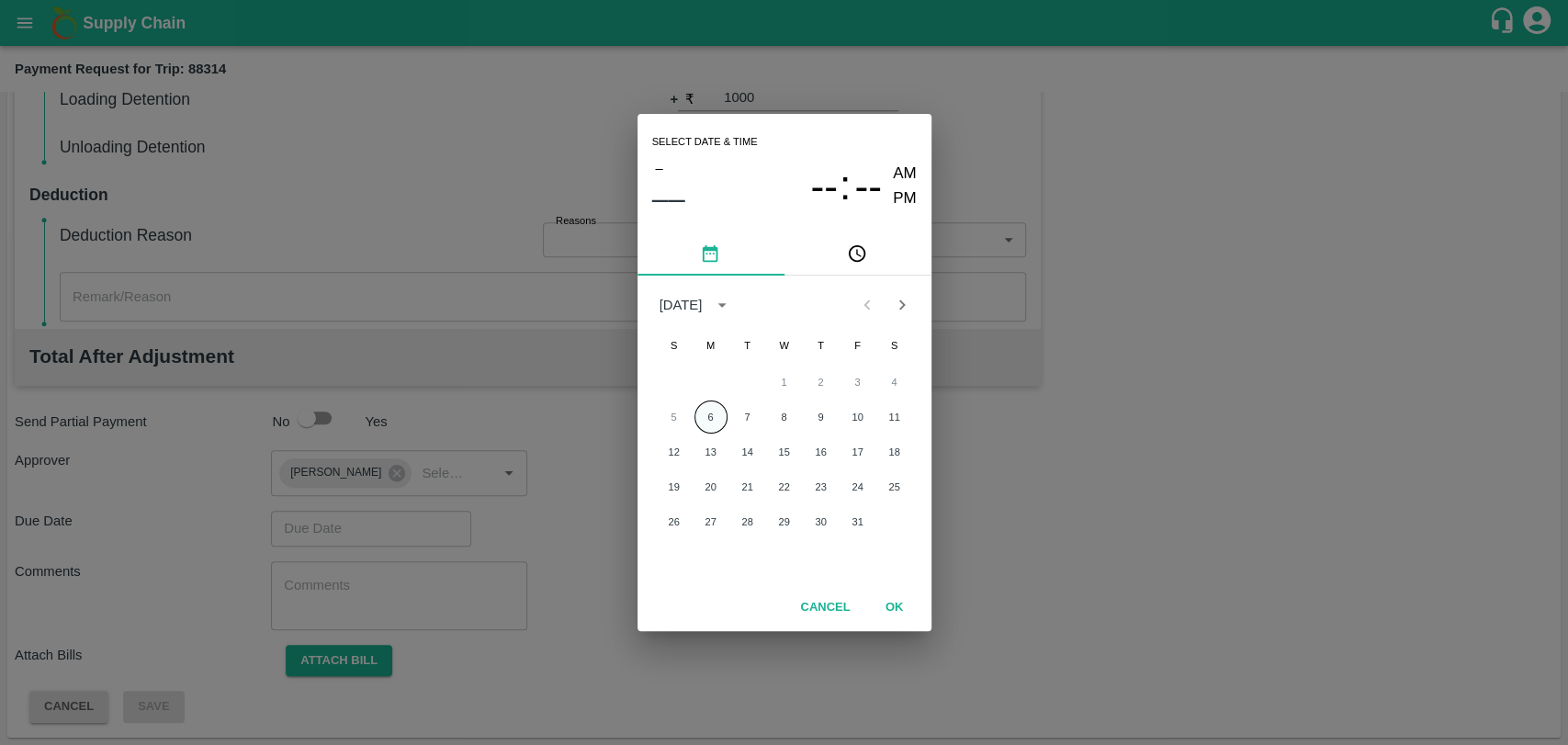
click at [720, 413] on button "6" at bounding box center [710, 417] width 33 height 33
type input "06/10/2025 12:00 AM"
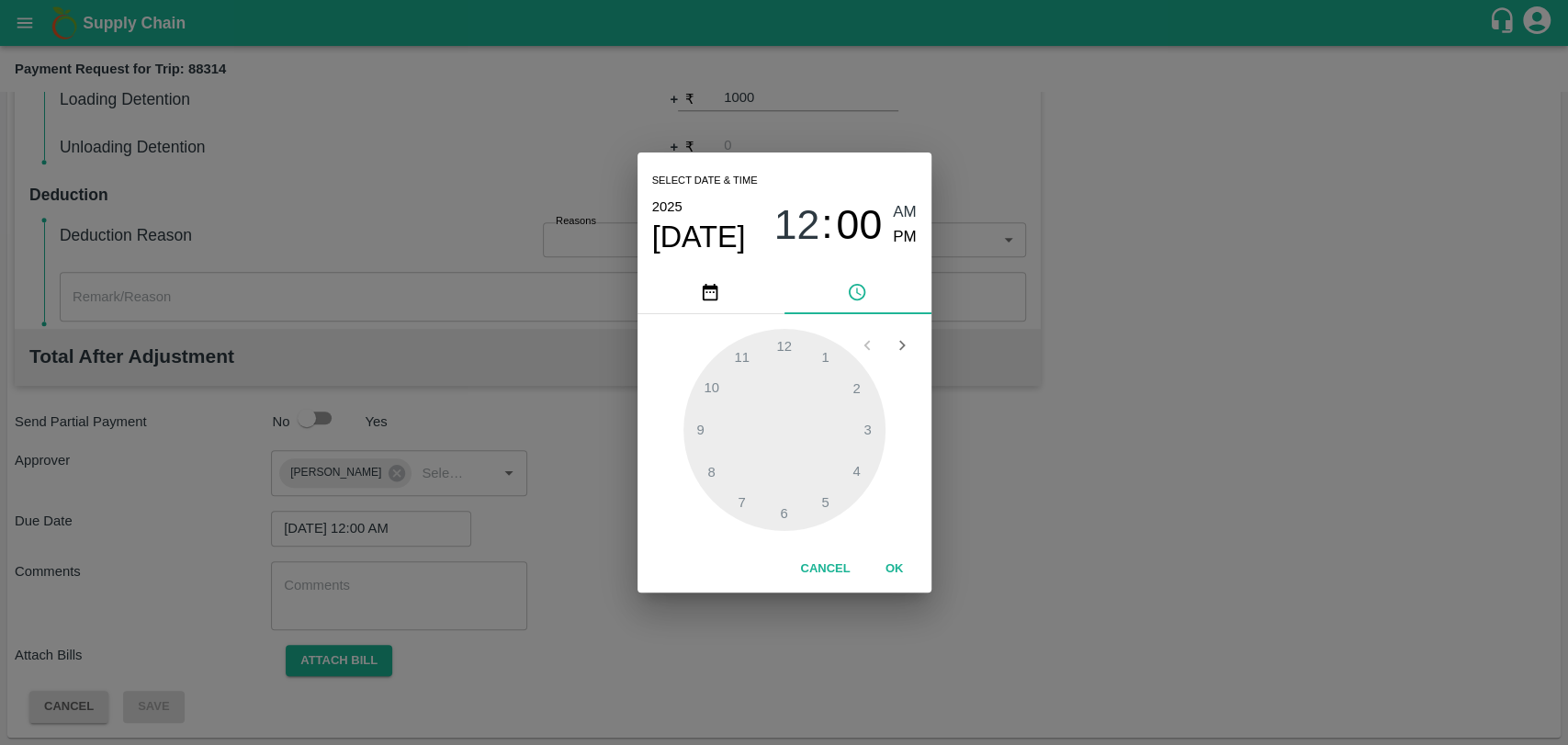
click at [898, 571] on button "OK" at bounding box center [894, 569] width 58 height 32
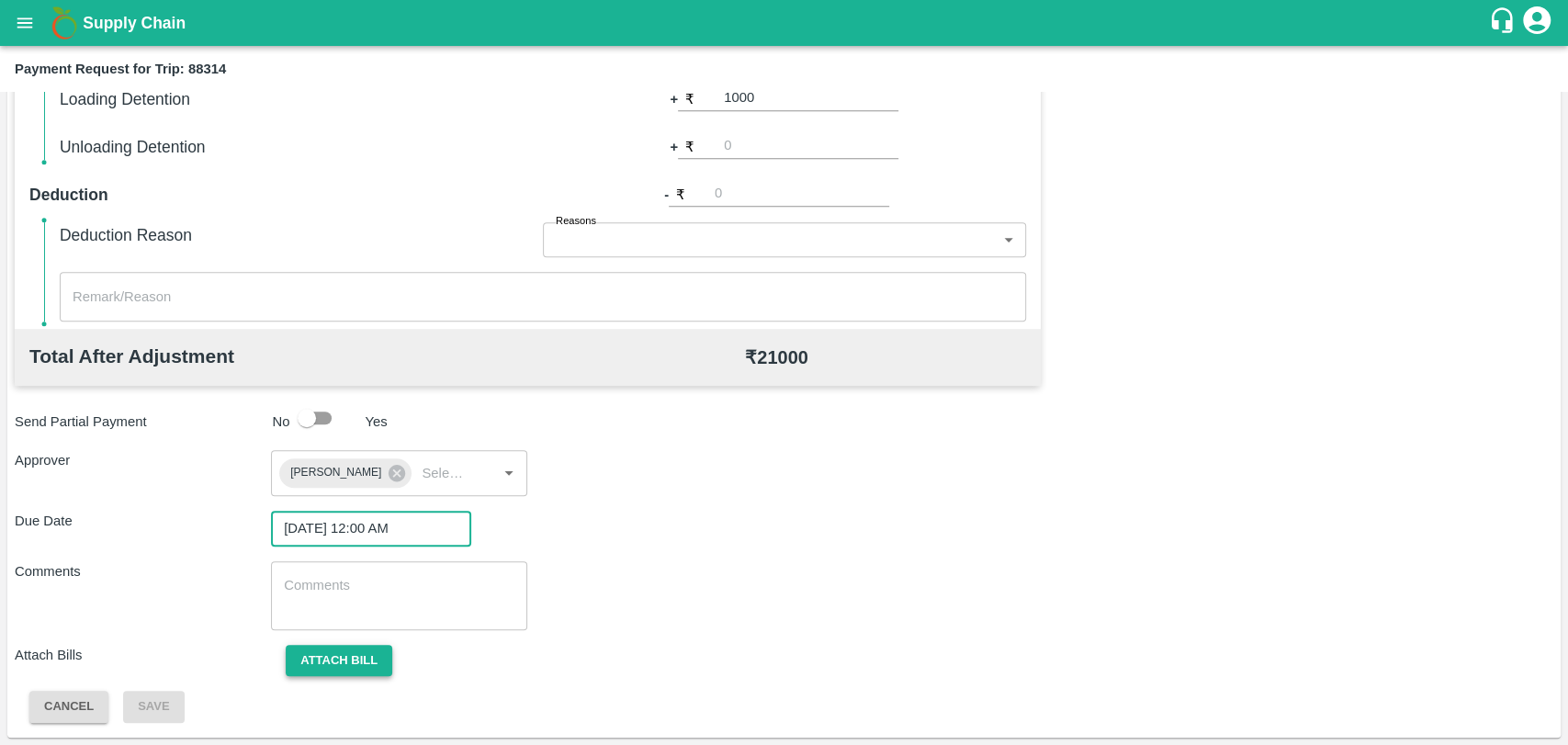
click at [338, 656] on button "Attach bill" at bounding box center [339, 661] width 107 height 32
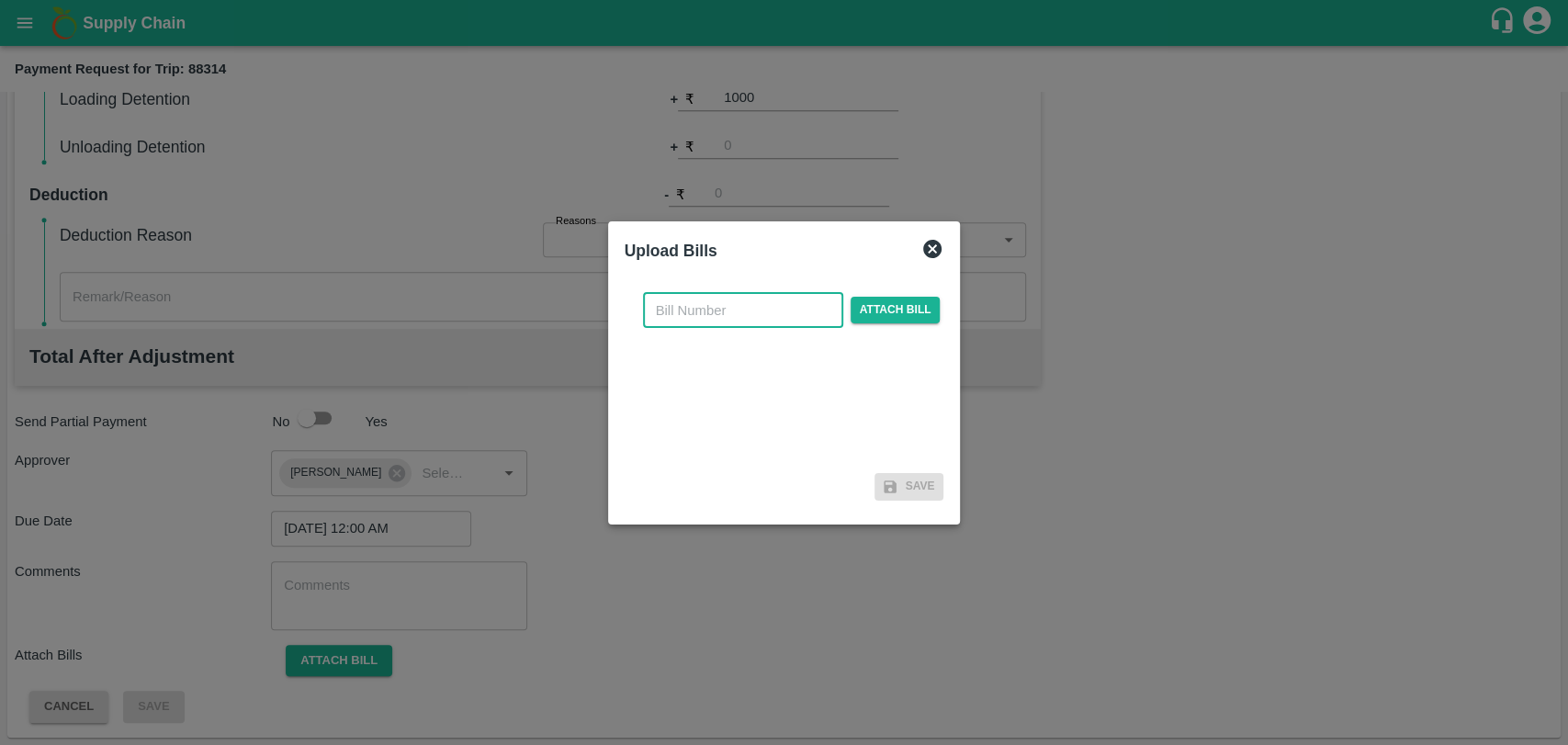
click at [685, 303] on input "text" at bounding box center [743, 310] width 200 height 35
type input "4016"
click at [872, 308] on span "Attach bill" at bounding box center [895, 310] width 90 height 26
click at [0, 0] on input "Attach bill" at bounding box center [0, 0] width 0 height 0
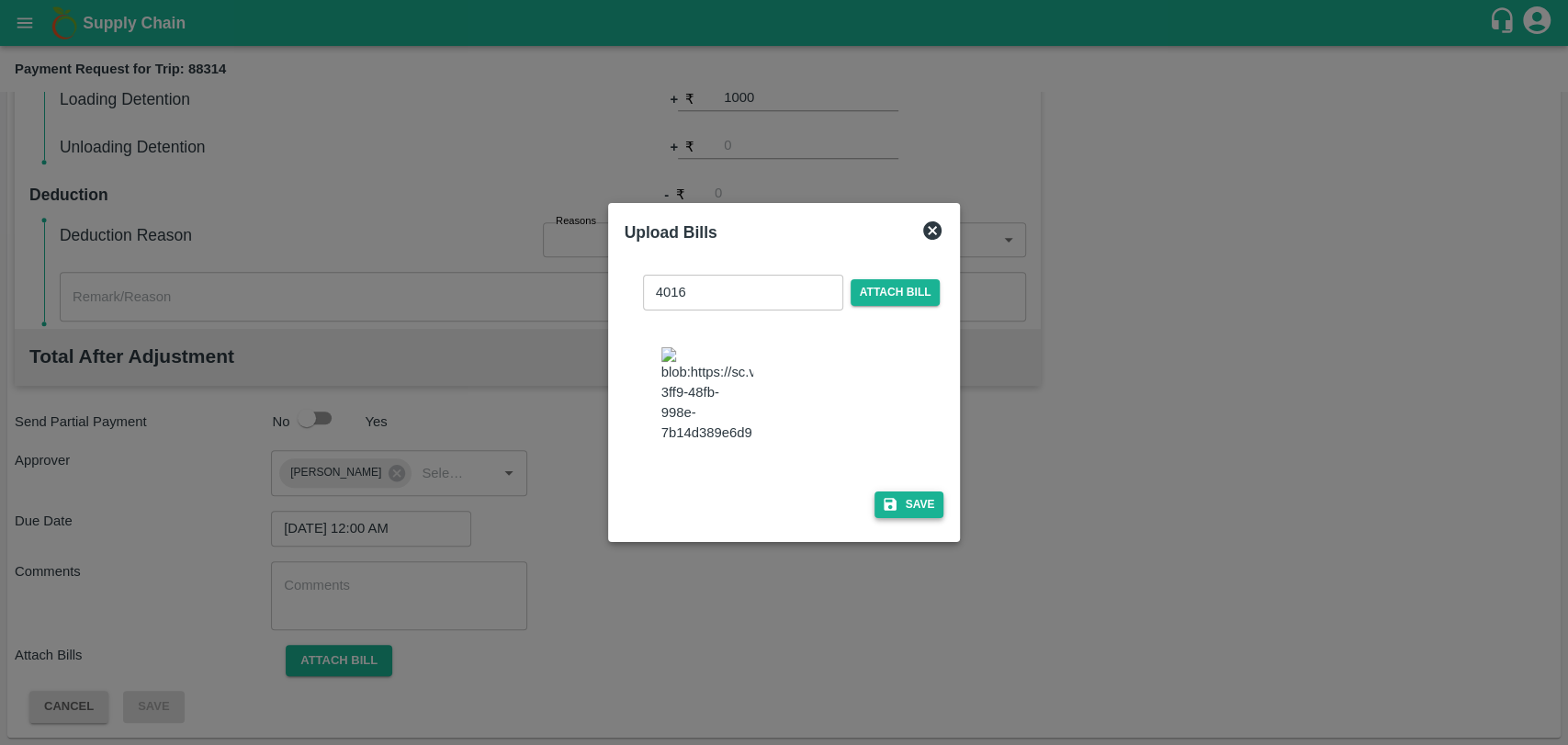
click at [917, 505] on button "Save" at bounding box center [909, 505] width 70 height 26
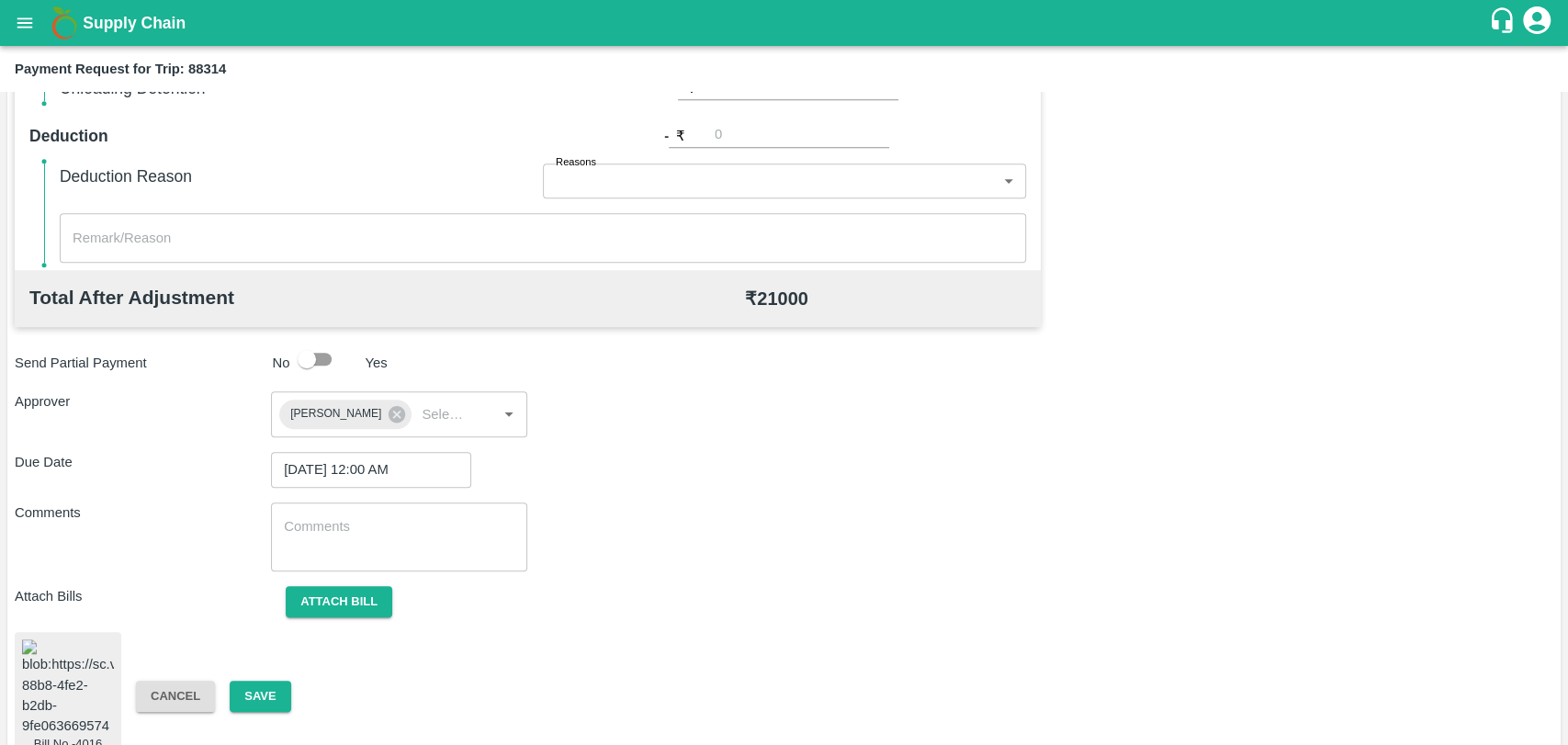
scroll to position [767, 0]
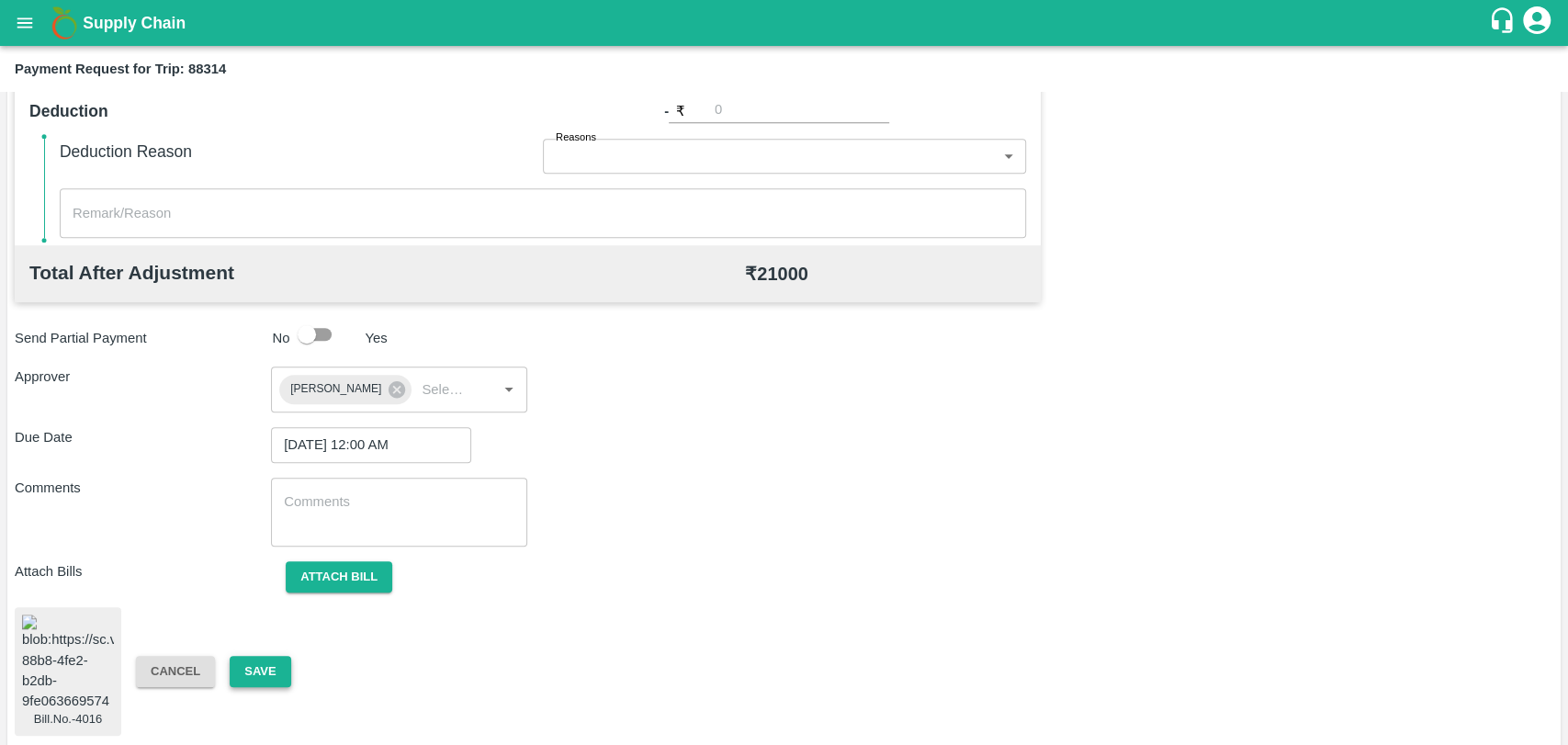
click at [249, 661] on button "Save" at bounding box center [259, 671] width 60 height 32
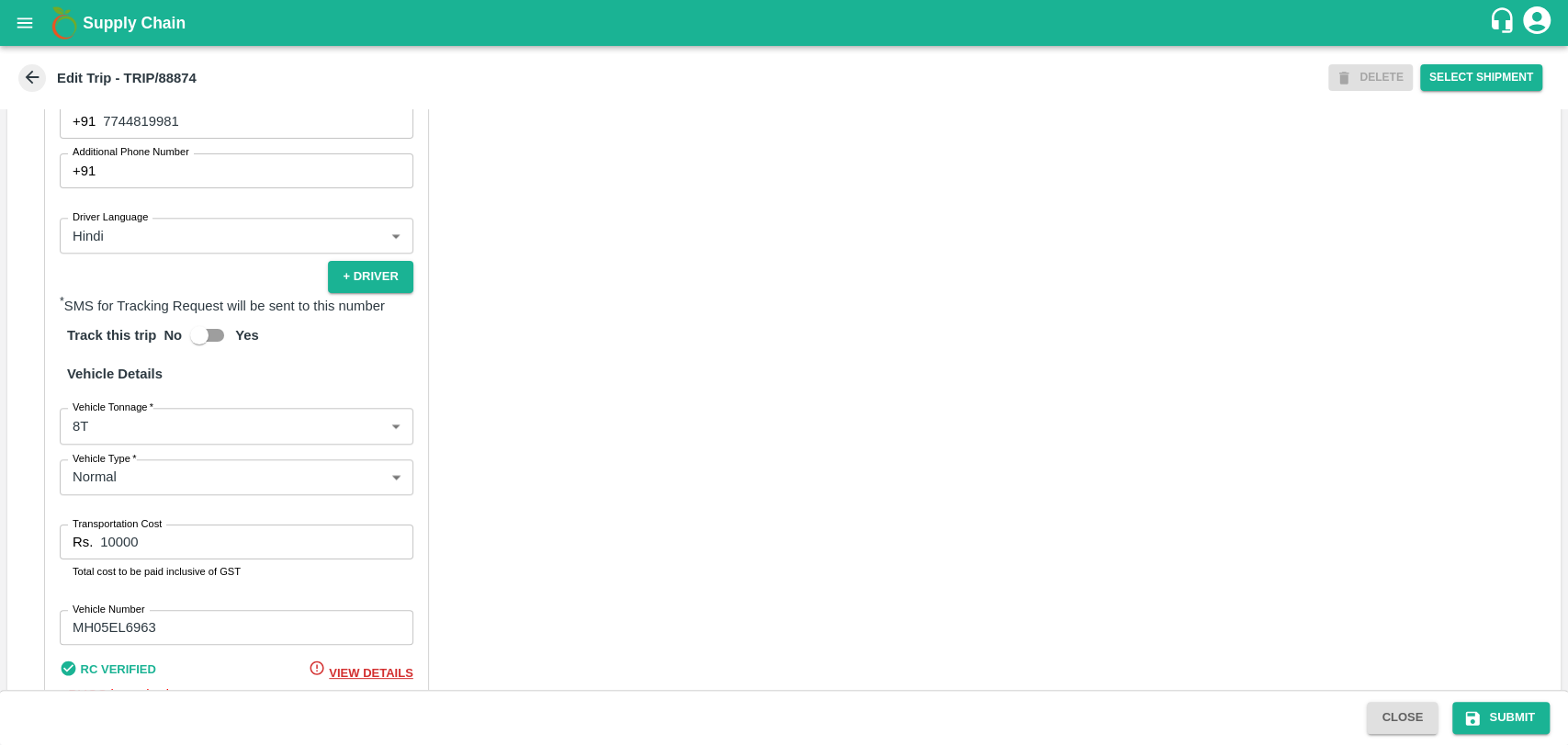
scroll to position [1216, 0]
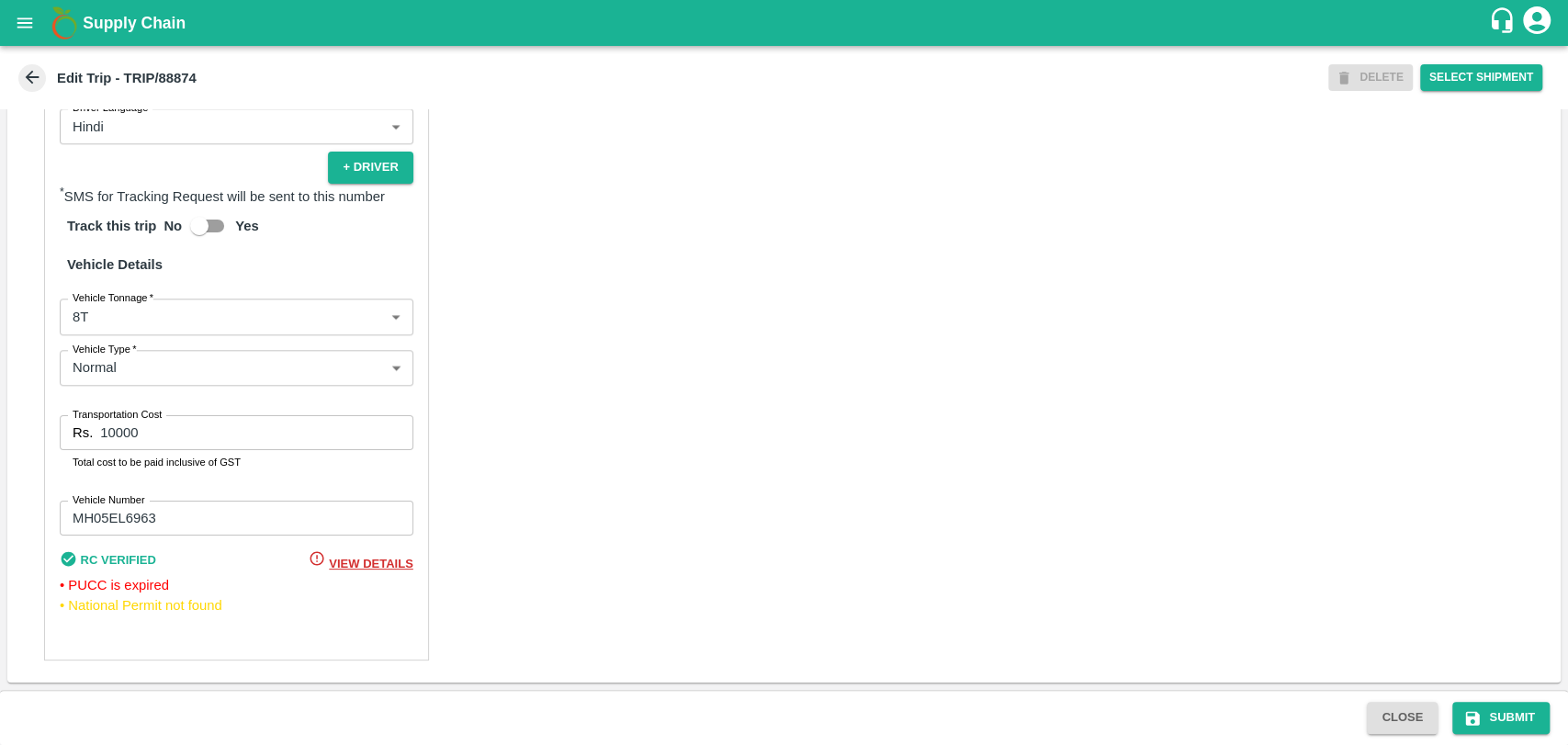
click at [115, 323] on body "Supply Chain Edit Trip - TRIP/88874 DELETE Select Shipment Trip Details Trip Ty…" at bounding box center [784, 372] width 1568 height 745
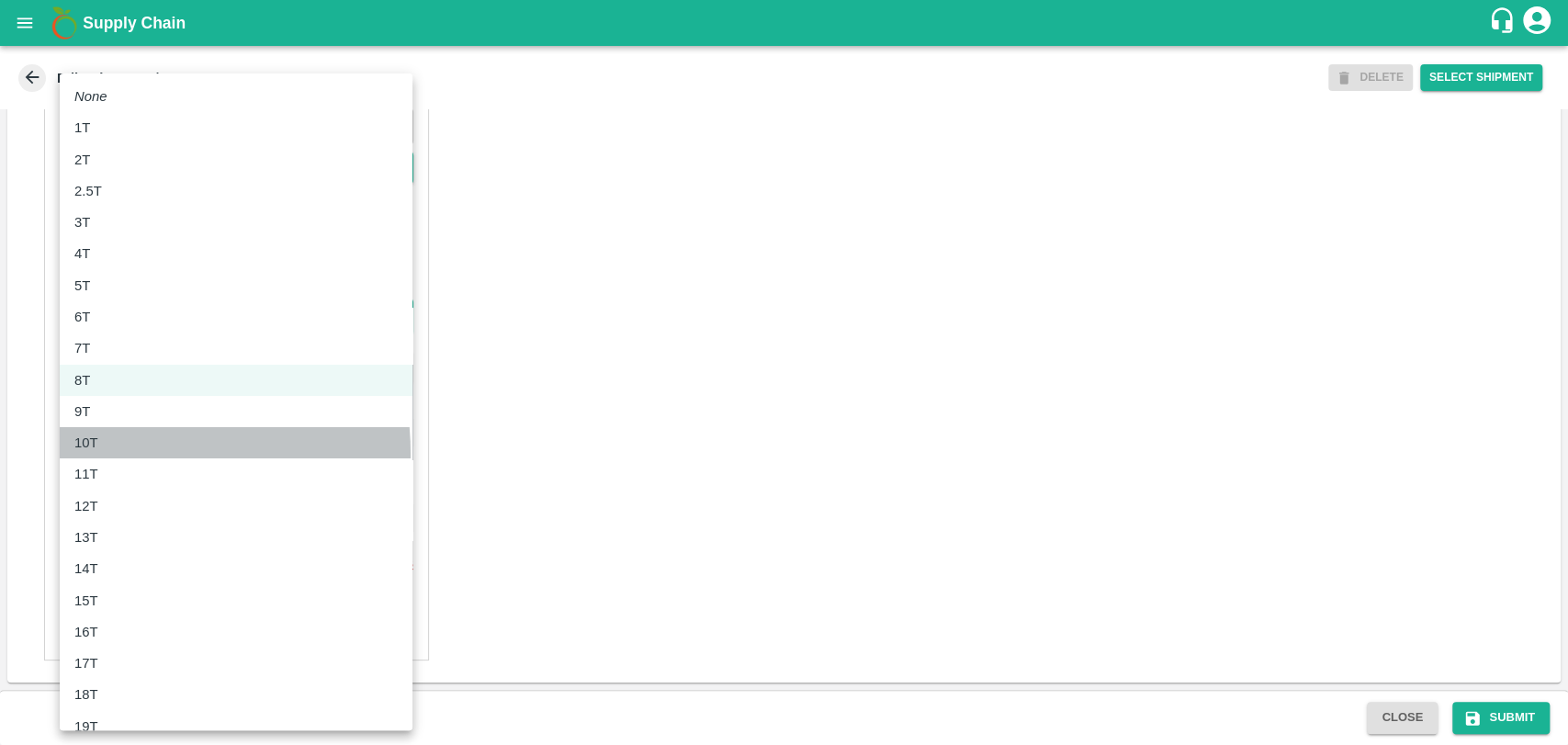
click at [108, 454] on li "10T" at bounding box center [236, 442] width 353 height 31
type input "10000"
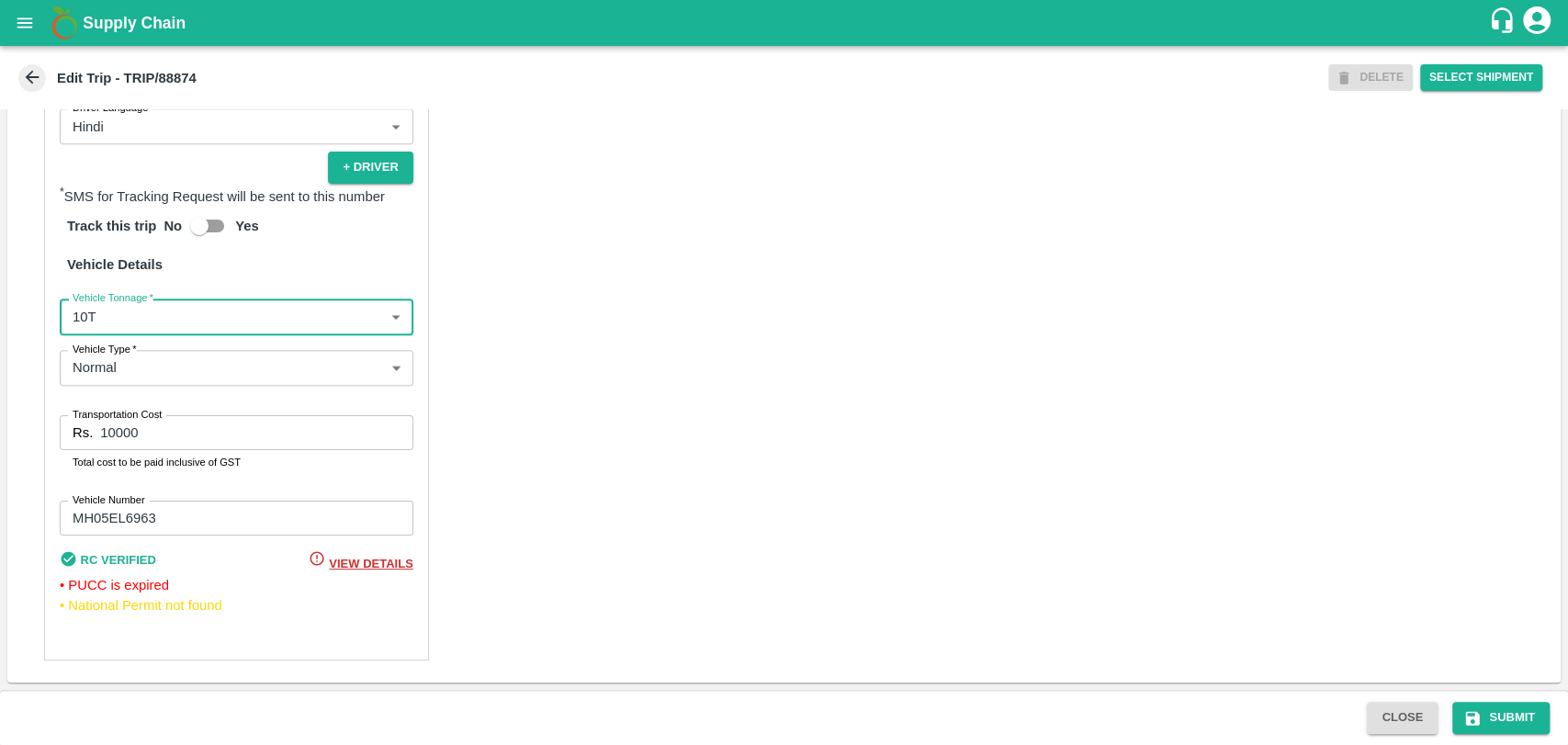
click at [118, 433] on input "10000" at bounding box center [256, 432] width 312 height 35
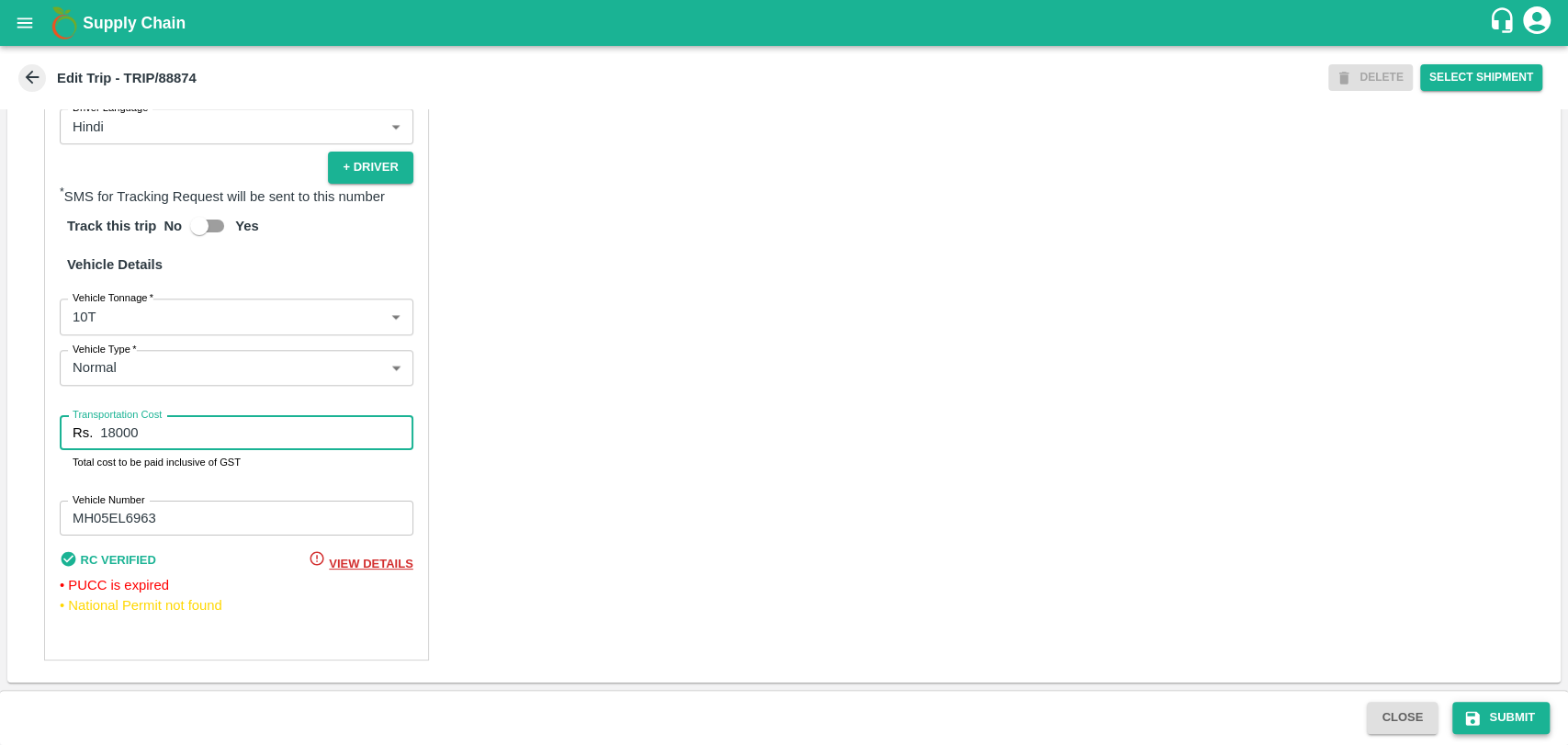
type input "18000"
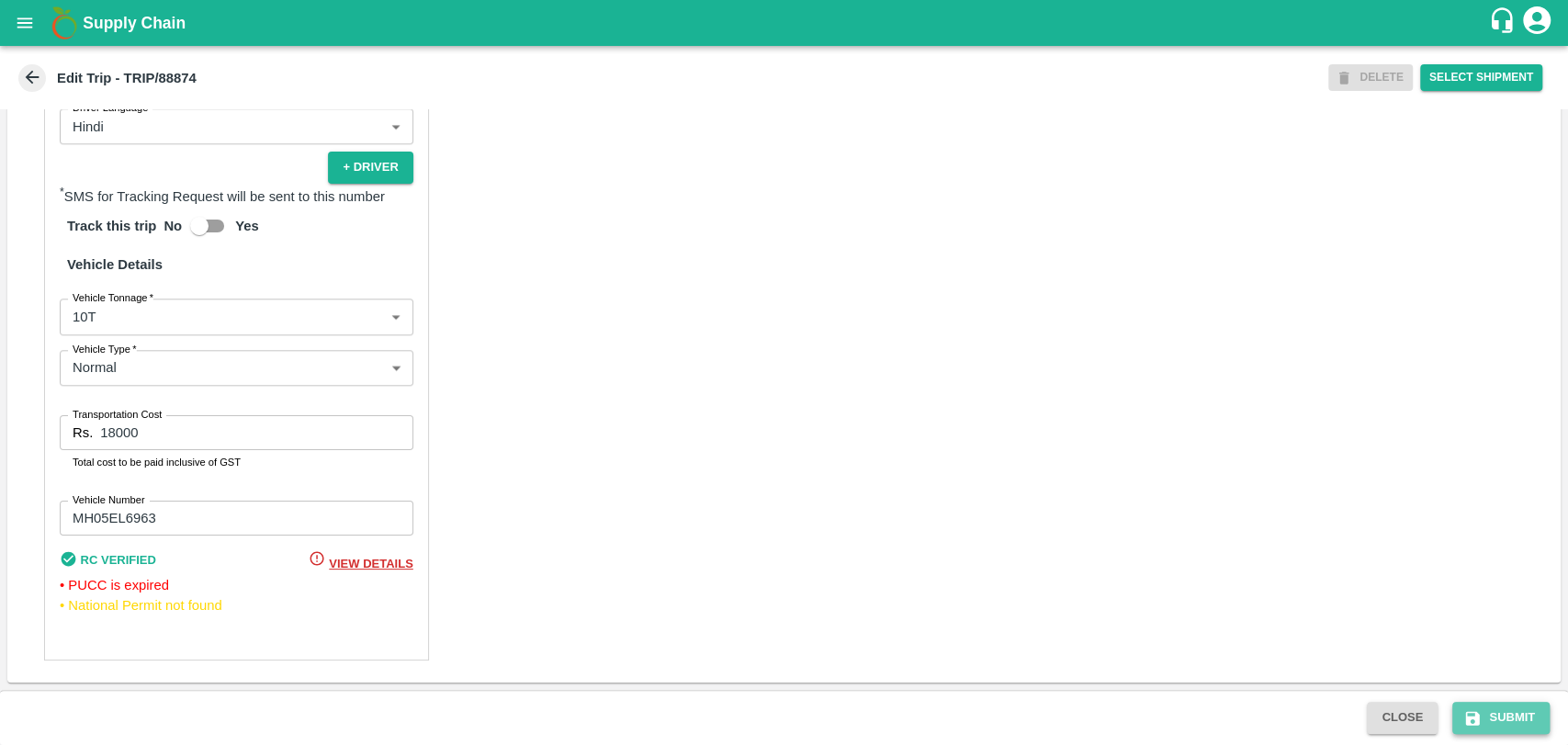
click at [1501, 717] on button "Submit" at bounding box center [1501, 718] width 97 height 32
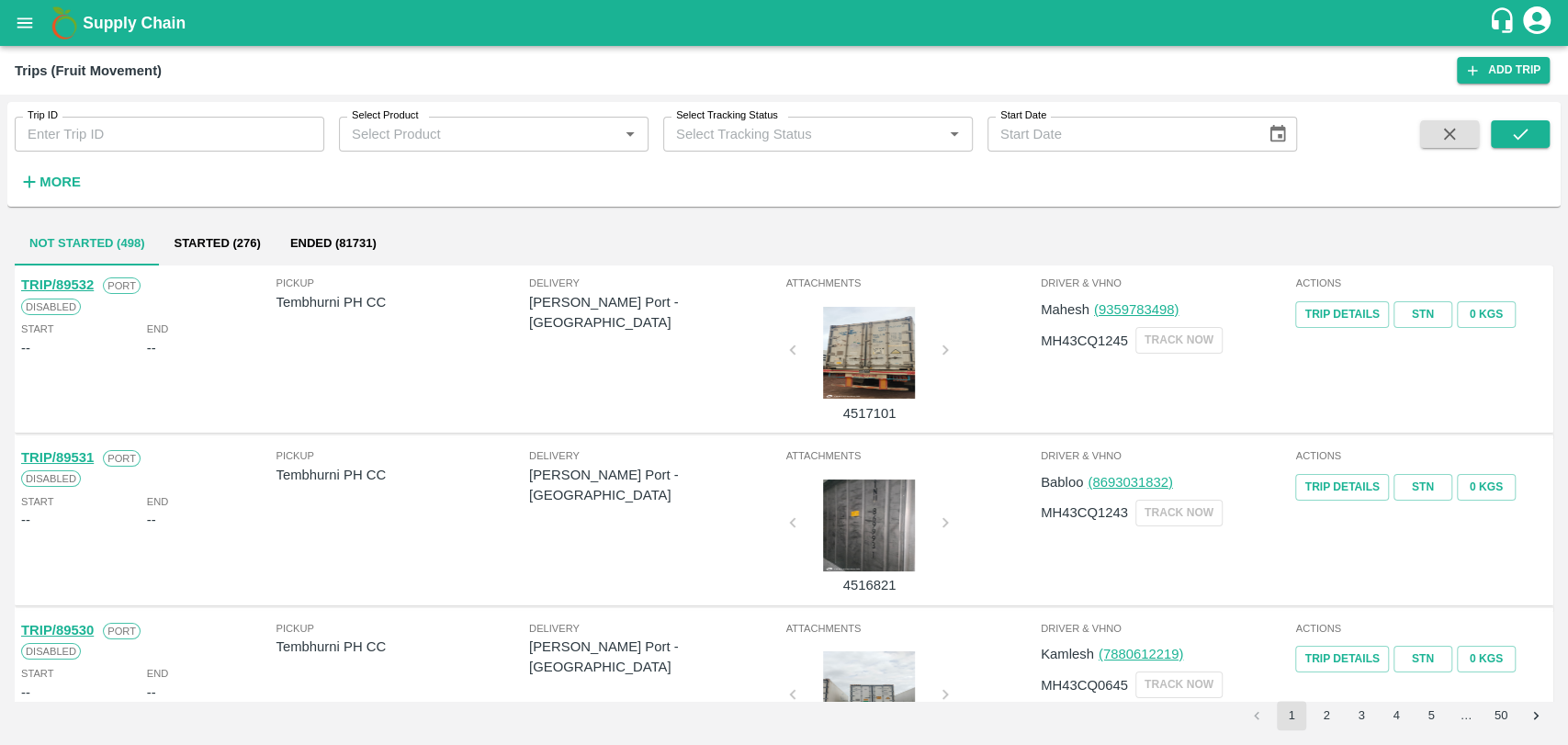
click at [58, 170] on h6 "More" at bounding box center [60, 181] width 42 height 24
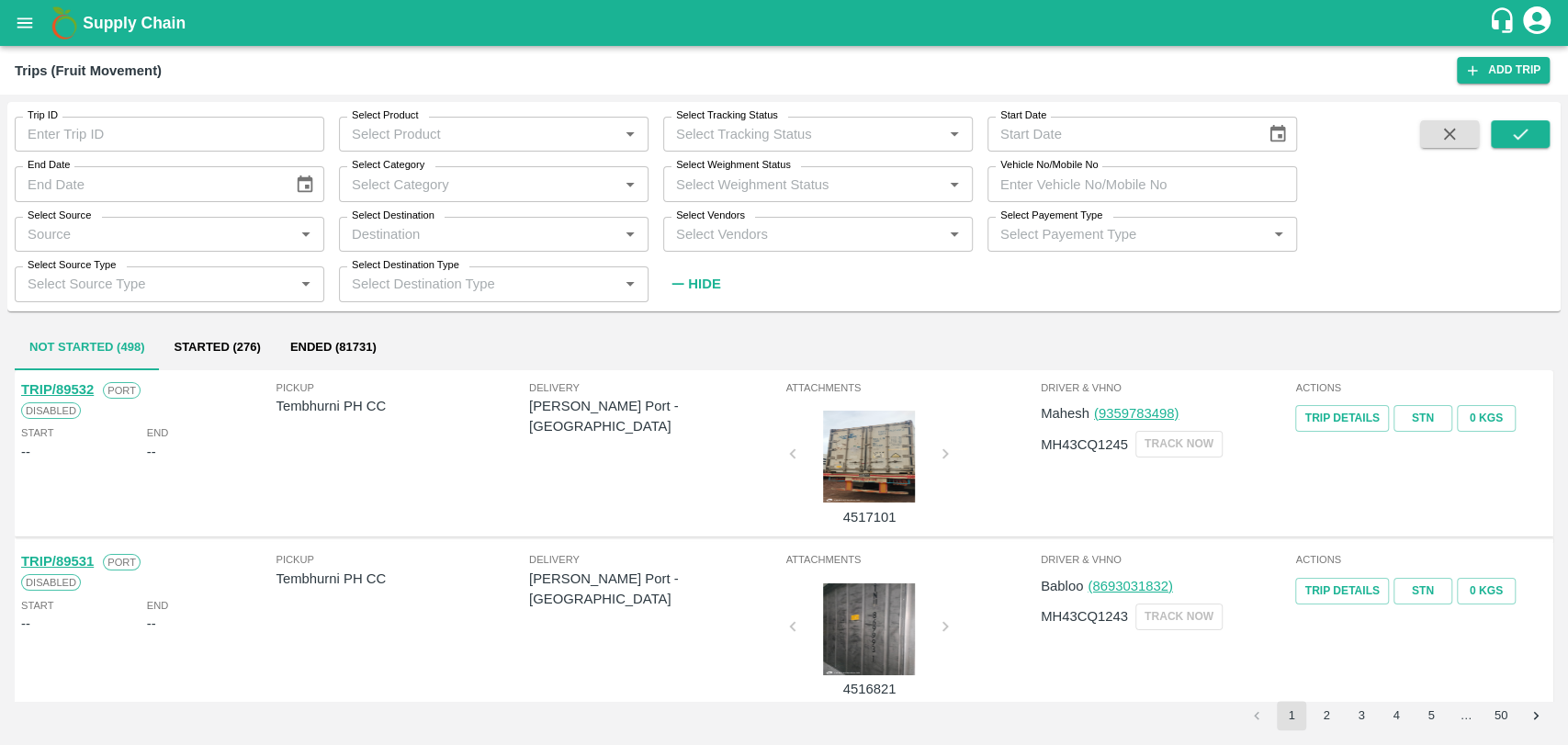
click at [1019, 192] on input "Vehicle No/Mobile No" at bounding box center [1143, 183] width 309 height 35
paste input "MH19CX7475"
type input "MH19CX7475"
click at [1514, 133] on icon "submit" at bounding box center [1520, 133] width 20 height 20
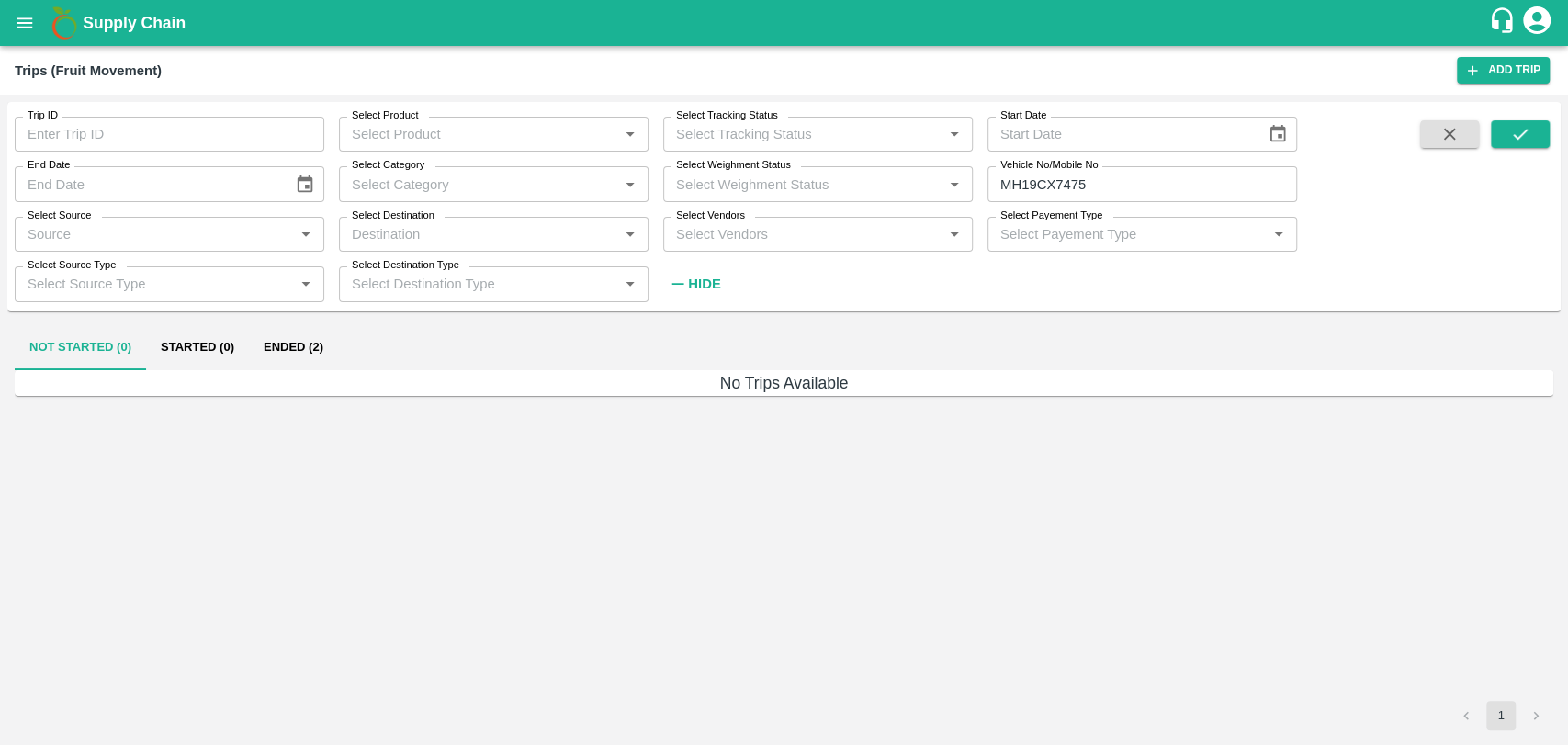
click at [336, 350] on button "Ended (2)" at bounding box center [293, 348] width 89 height 44
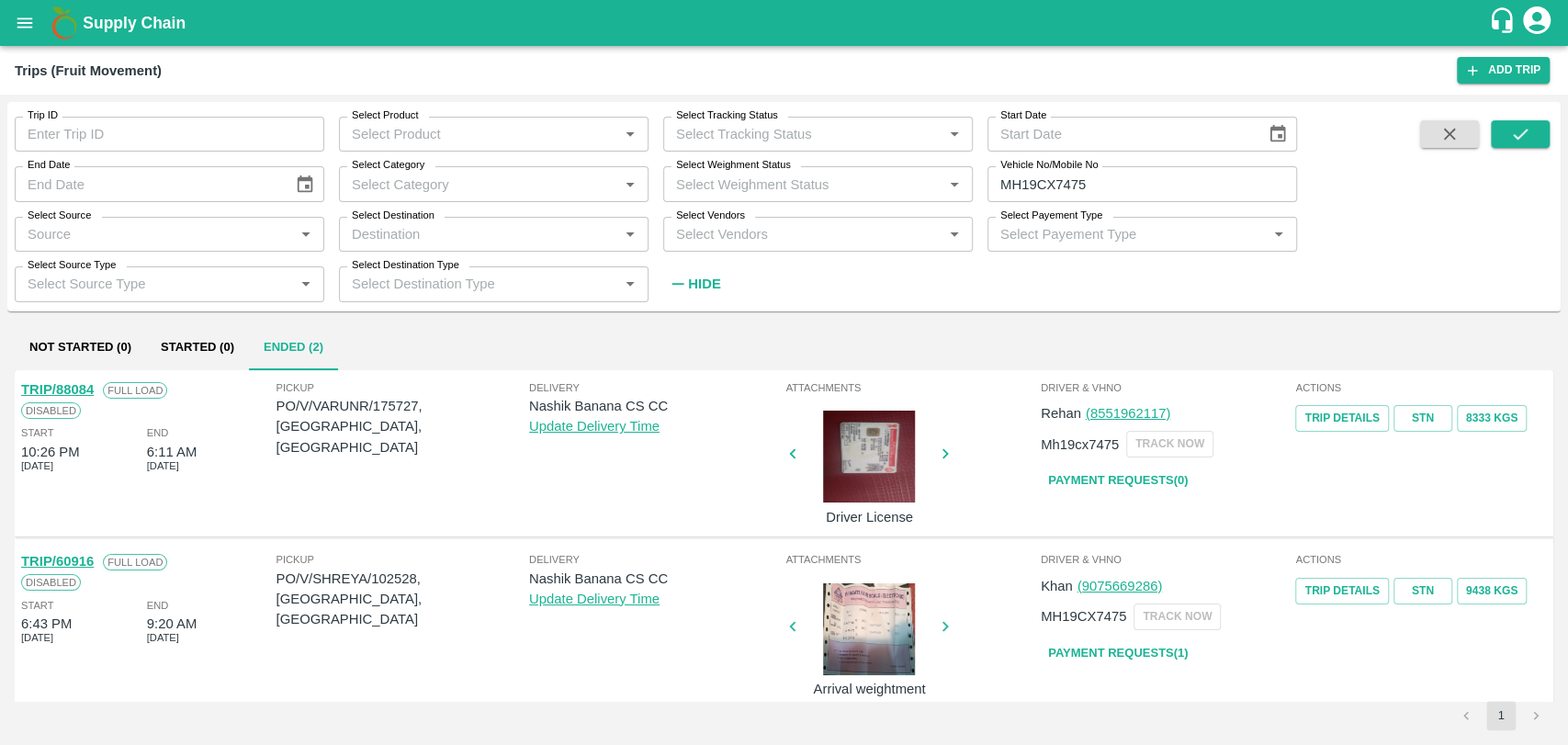
click at [91, 387] on link "TRIP/88084" at bounding box center [57, 389] width 73 height 15
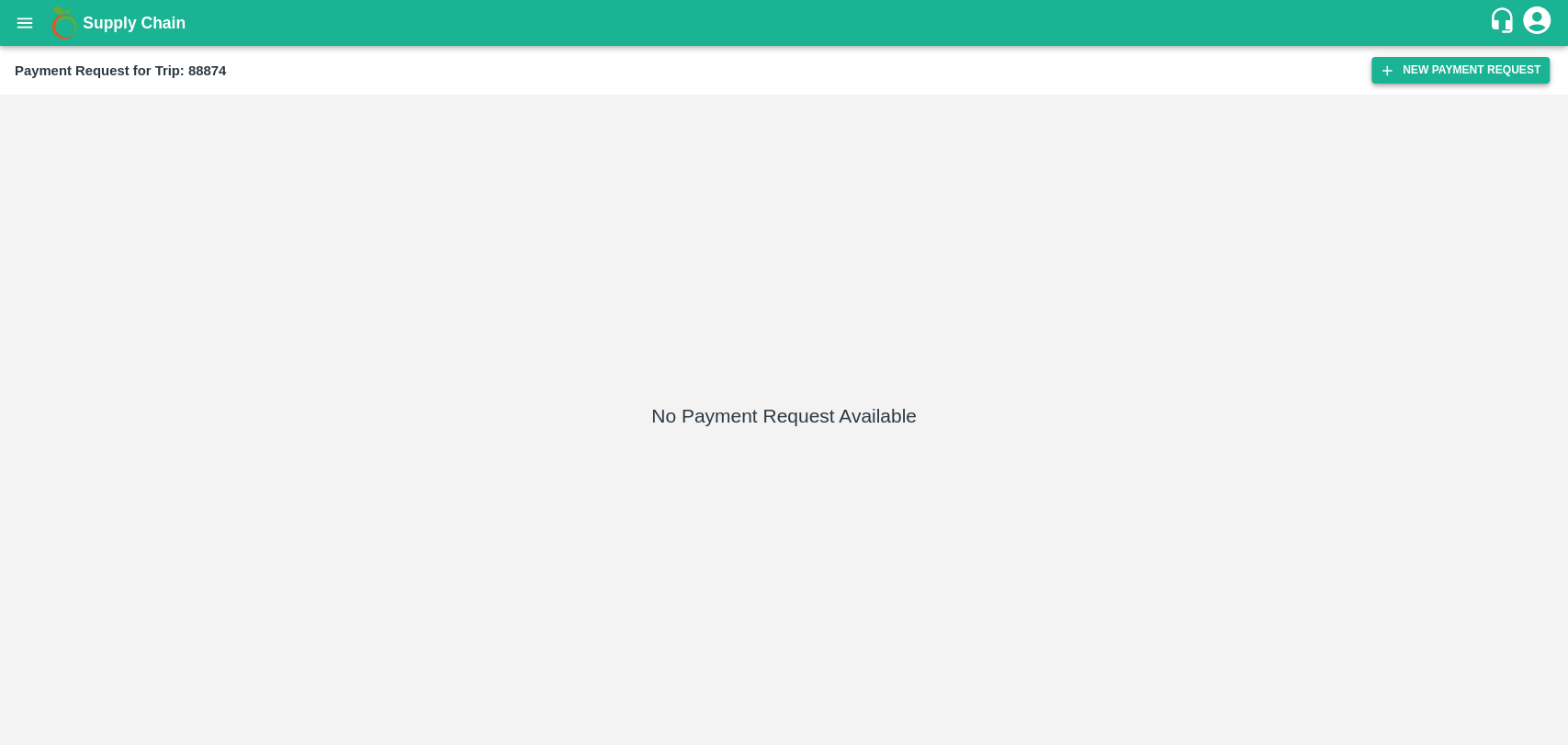
click at [1379, 65] on icon "button" at bounding box center [1388, 71] width 17 height 17
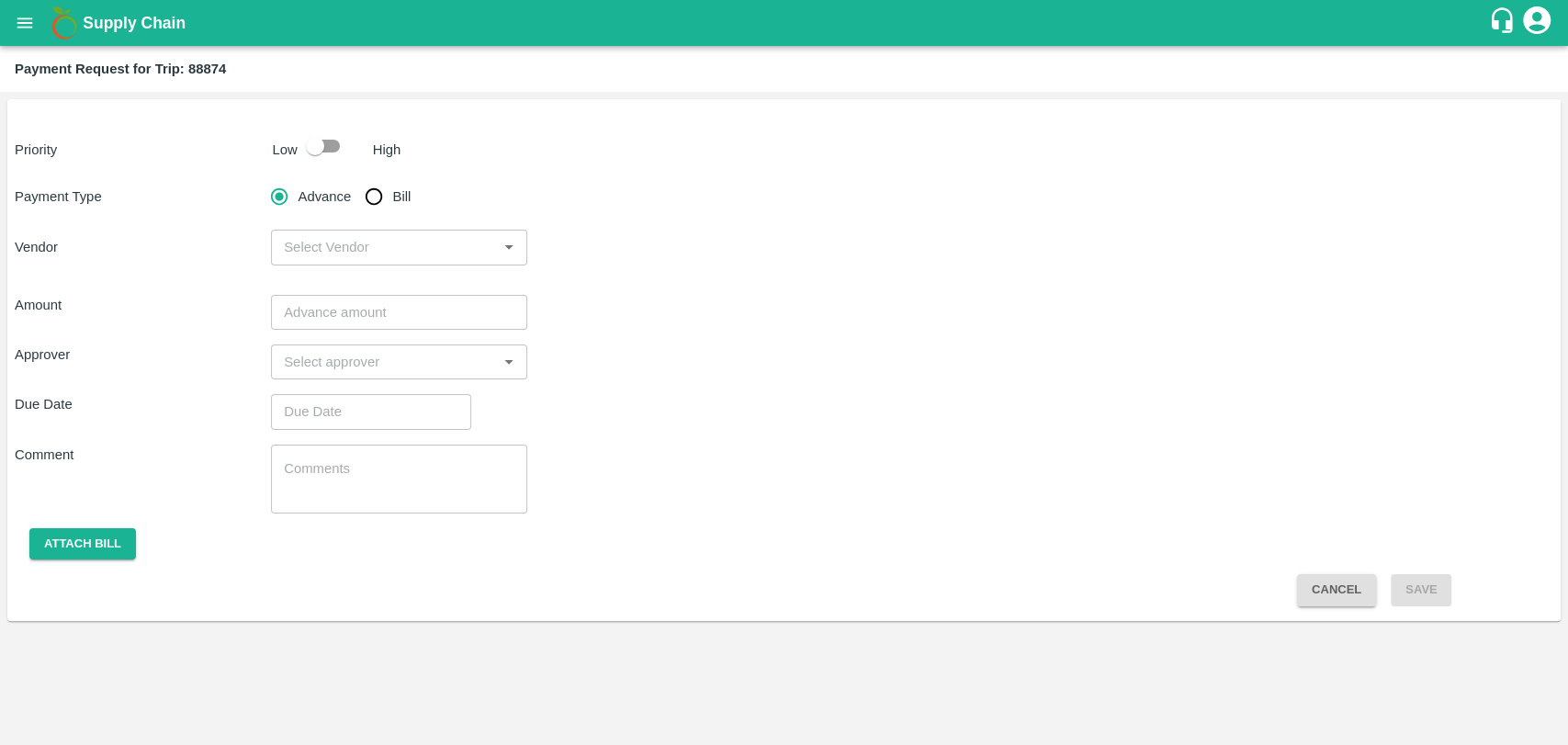
click at [327, 137] on input "checkbox" at bounding box center [314, 145] width 105 height 35
checkbox input "true"
click at [369, 204] on input "Bill" at bounding box center [374, 196] width 37 height 37
radio input "true"
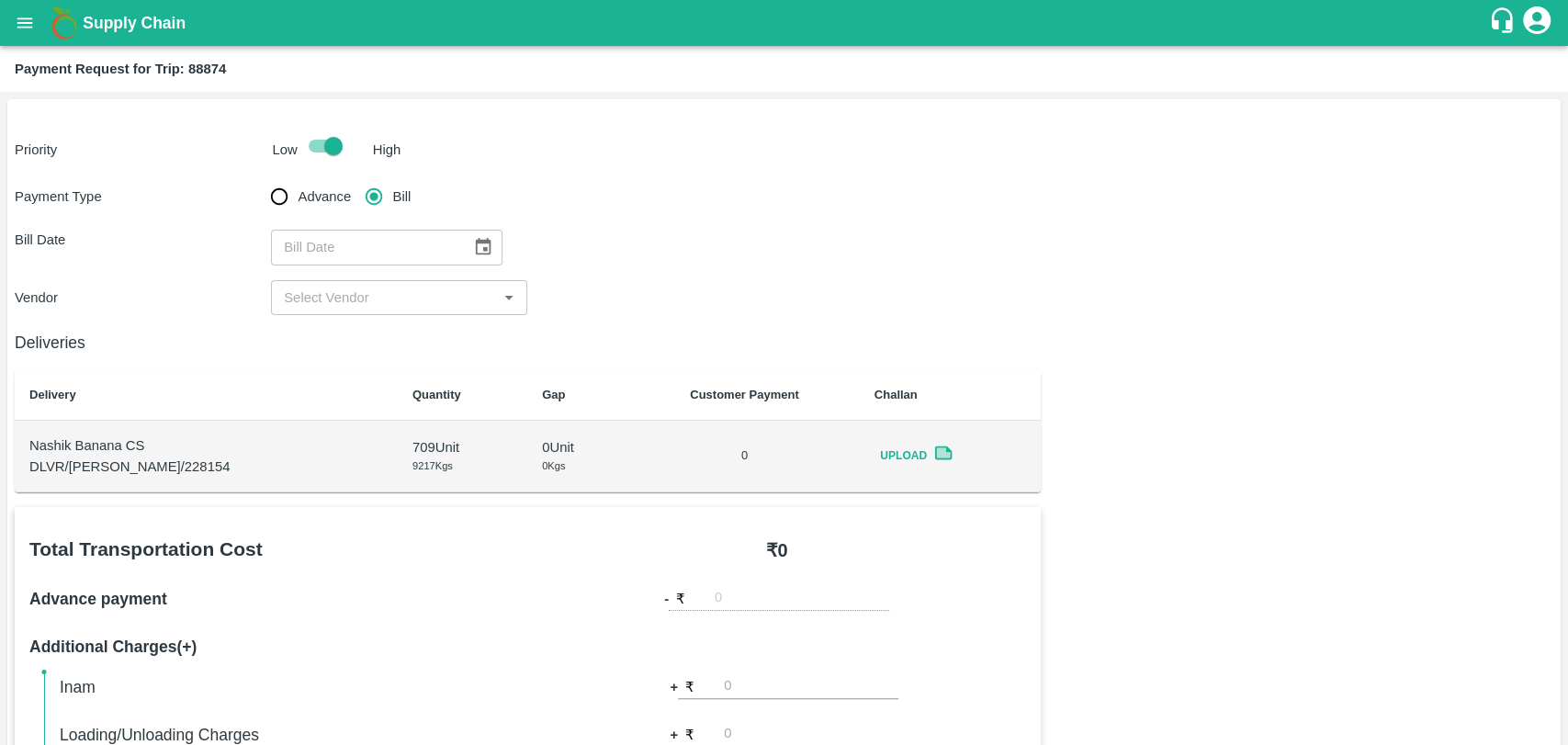
click at [473, 251] on icon "Choose date" at bounding box center [482, 246] width 20 height 20
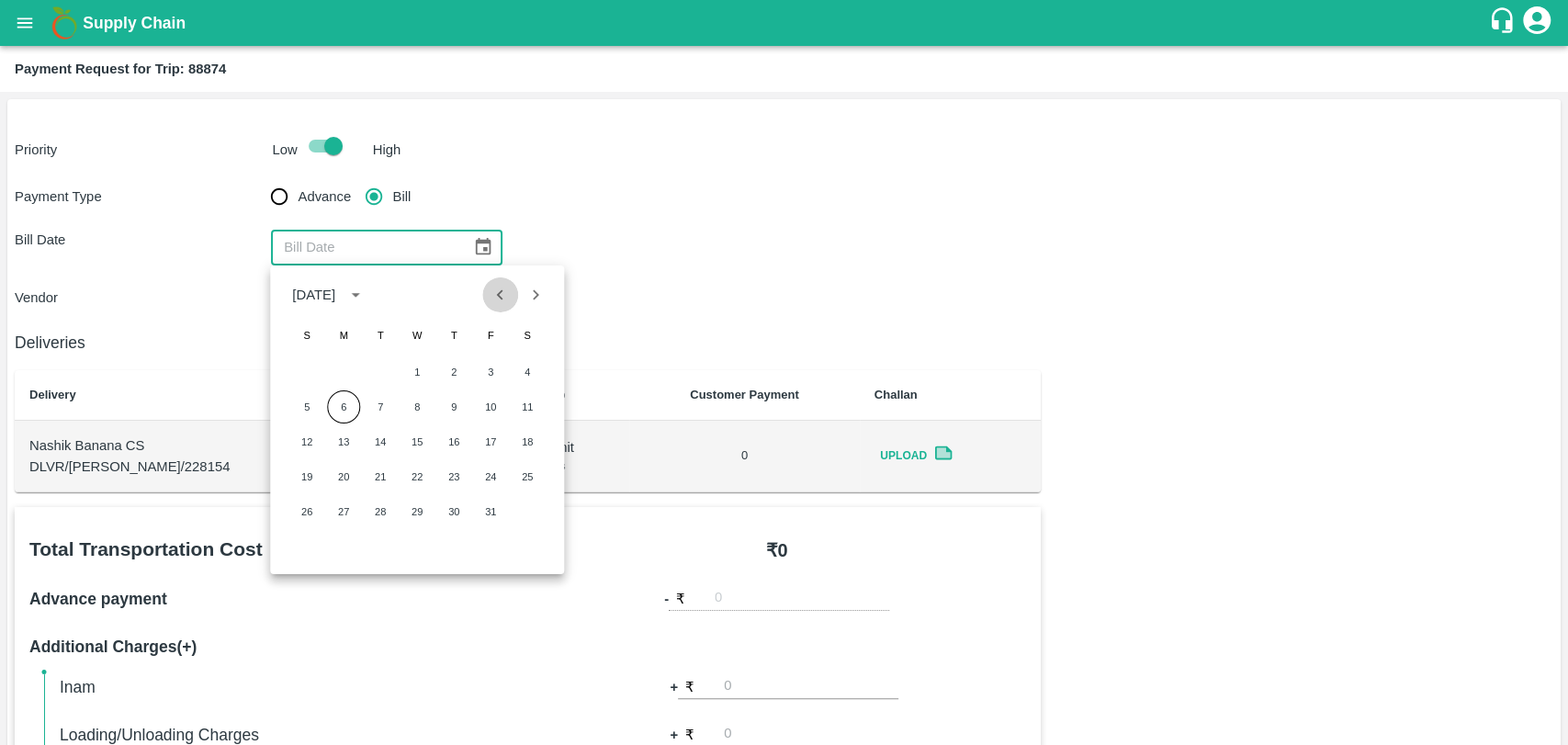
click at [485, 301] on button "Previous month" at bounding box center [500, 294] width 35 height 35
click at [369, 436] on button "16" at bounding box center [380, 441] width 33 height 33
type input "16/09/2025"
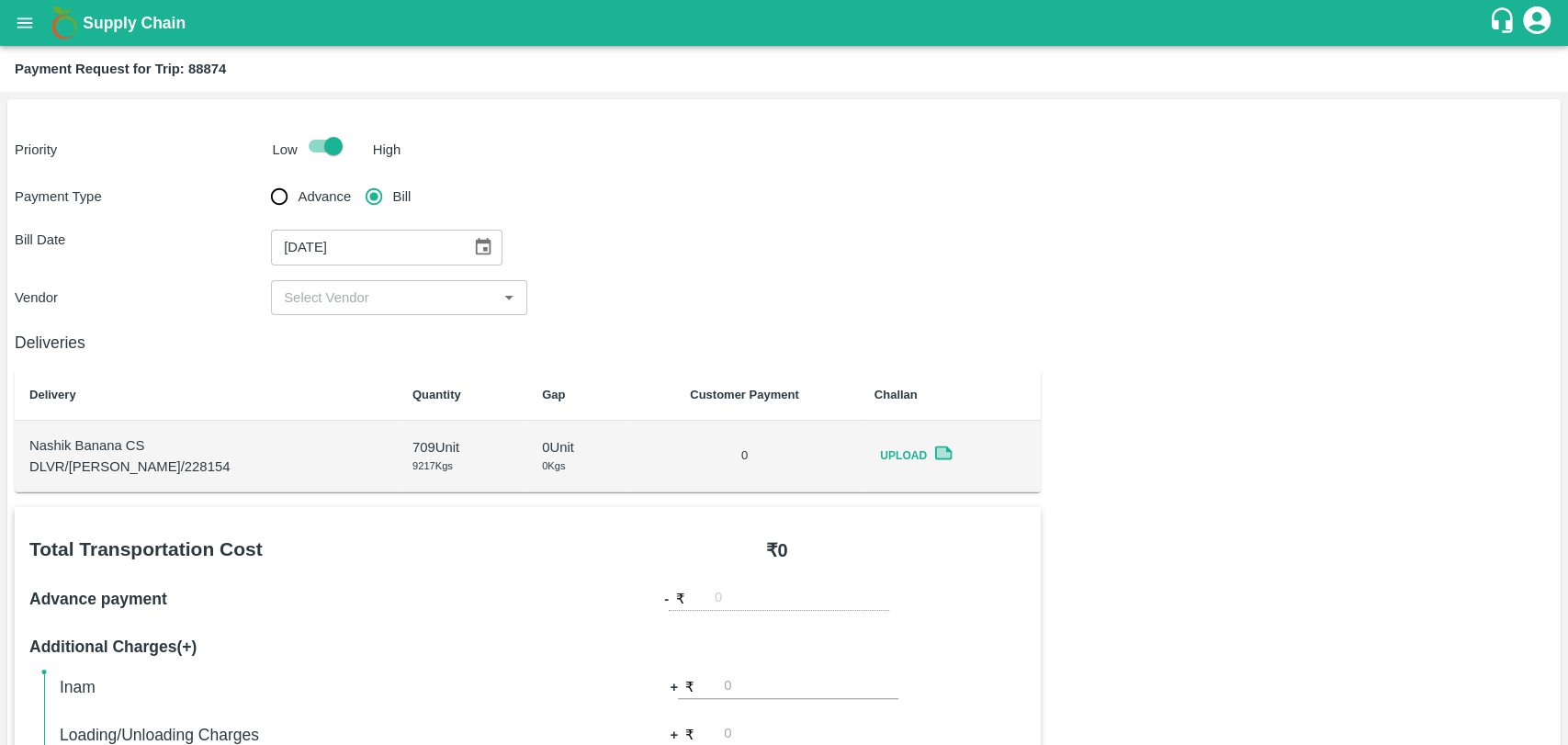
click at [333, 305] on input "input" at bounding box center [384, 297] width 215 height 24
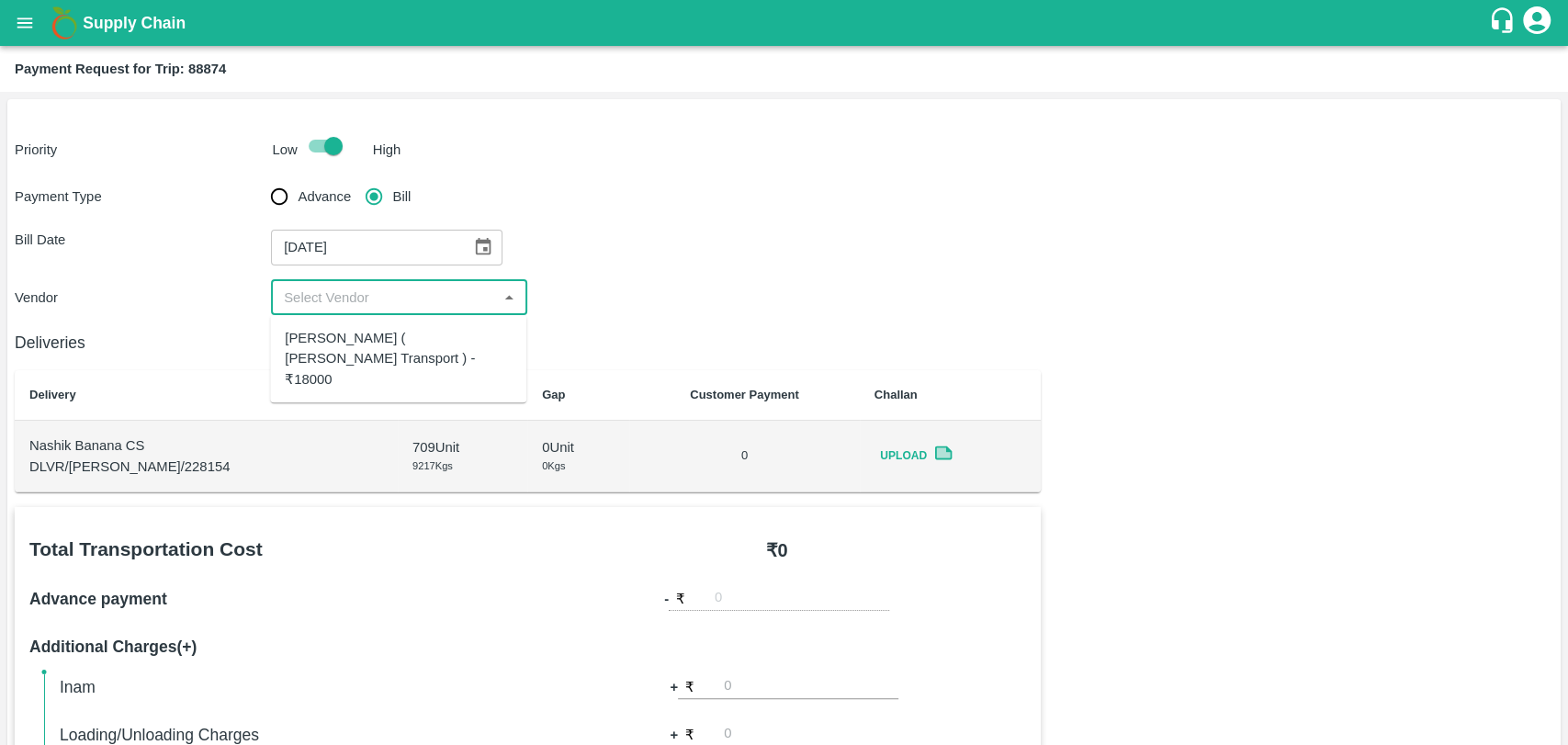
click at [333, 342] on div "Nitin Rasal ( Bhairavnath Transport ) - ₹18000" at bounding box center [398, 358] width 227 height 61
type input "Nitin Rasal ( Bhairavnath Transport ) - ₹18000"
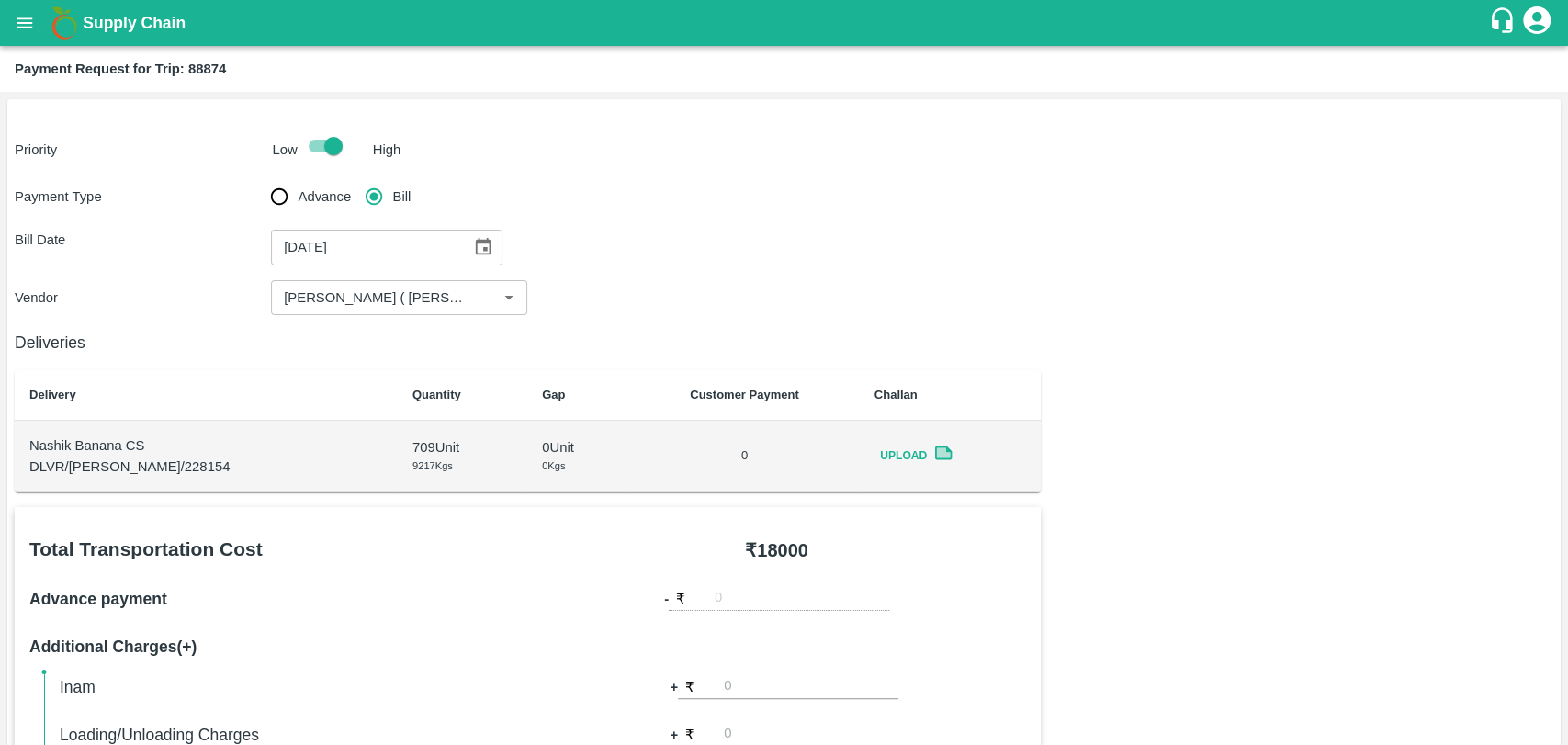
click at [484, 263] on div "16/09/2025 ​" at bounding box center [386, 246] width 231 height 35
click at [484, 259] on button "Choose date, selected date is Sep 16, 2025" at bounding box center [483, 246] width 35 height 35
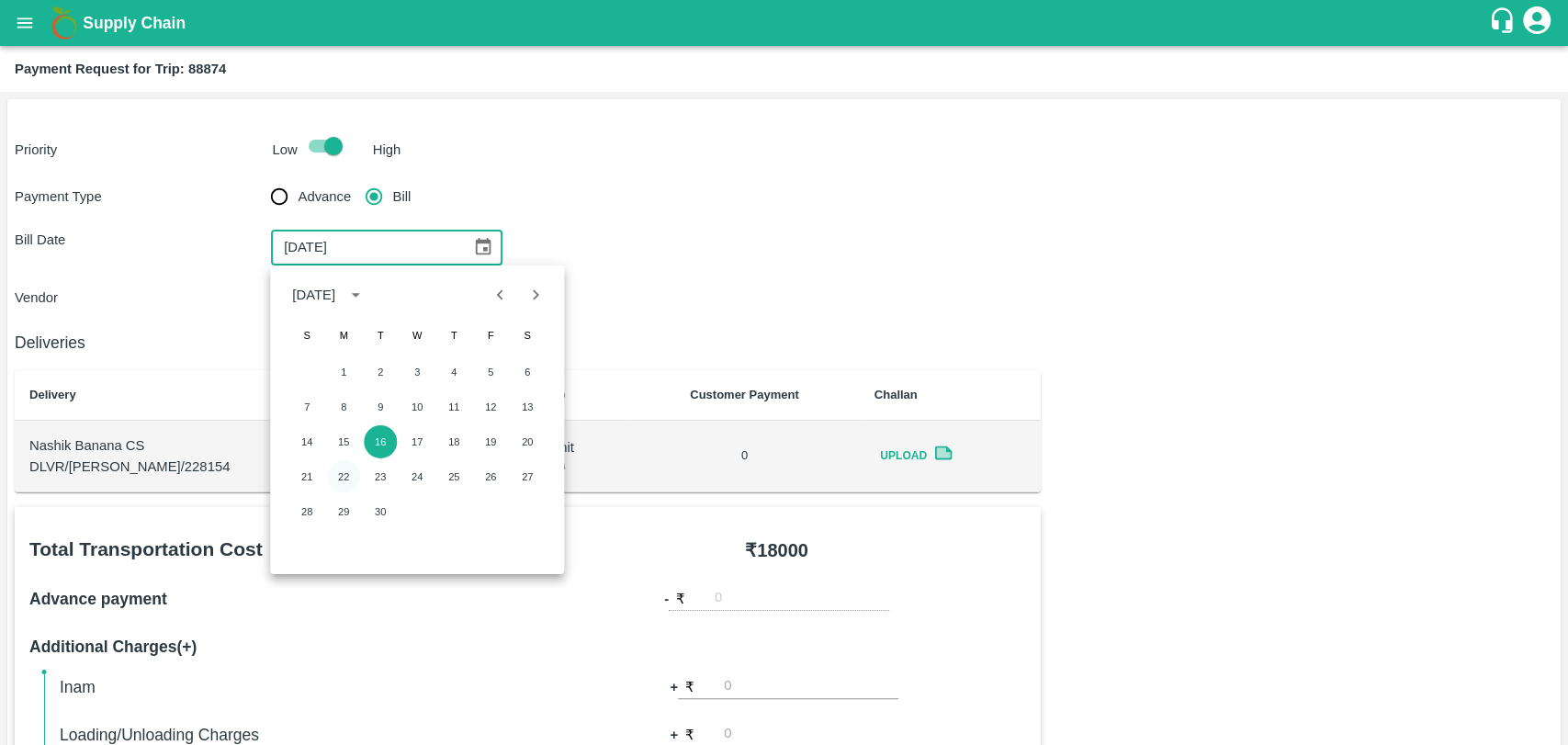
click at [348, 466] on button "22" at bounding box center [343, 476] width 33 height 33
type input "22/09/2025"
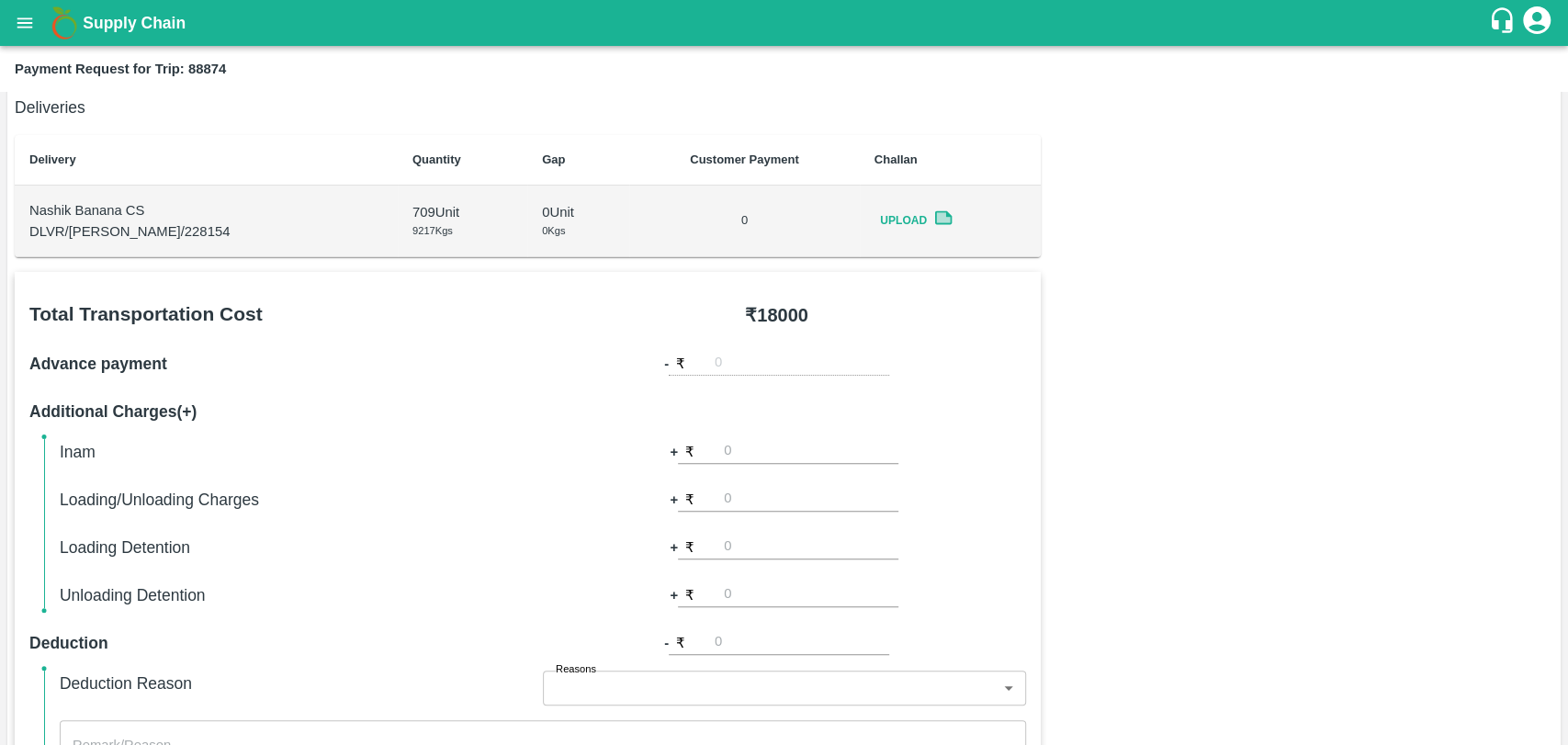
scroll to position [509, 0]
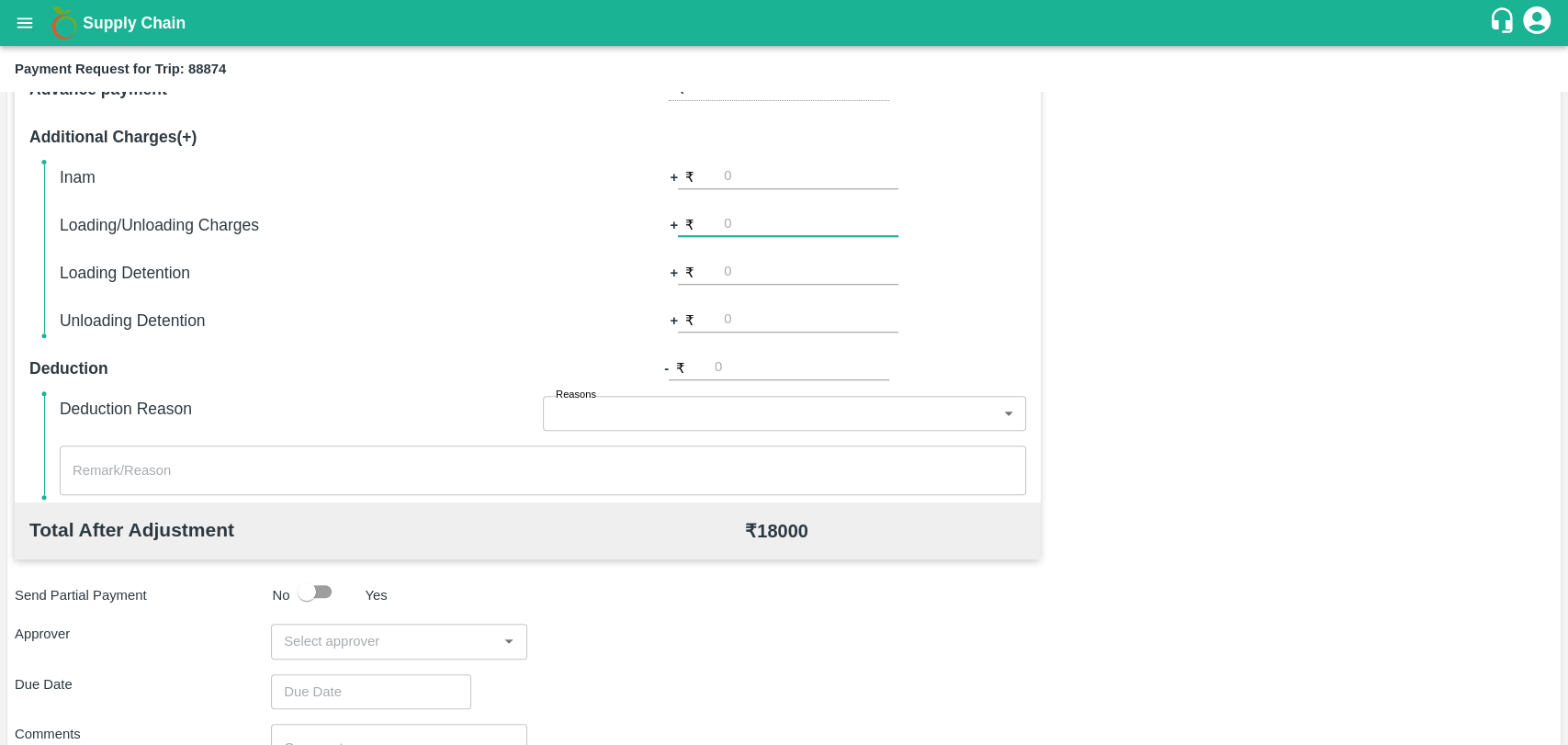
click at [739, 230] on input "number" at bounding box center [810, 224] width 175 height 25
click at [368, 623] on div "​" at bounding box center [399, 640] width 257 height 35
type input "500"
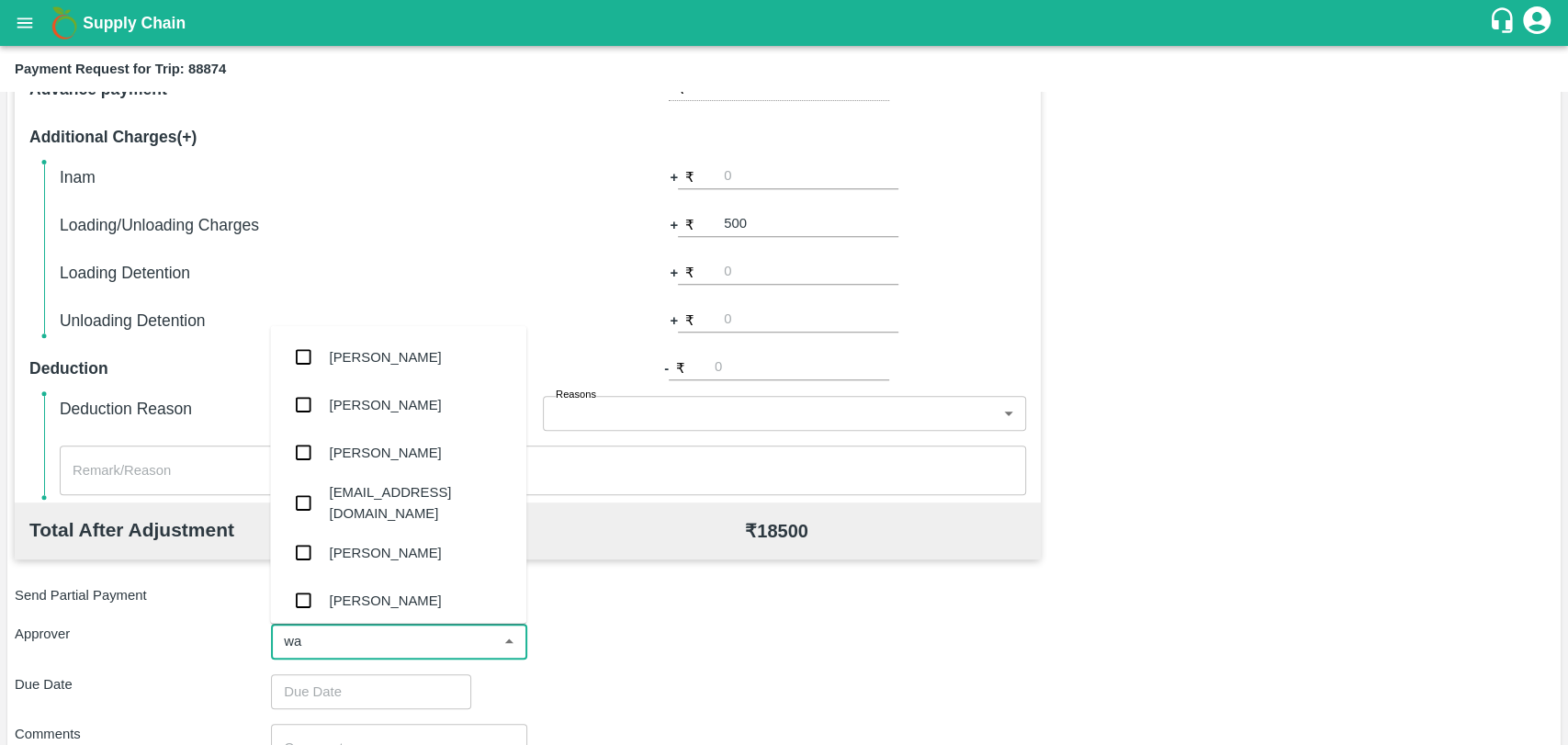
type input "wag"
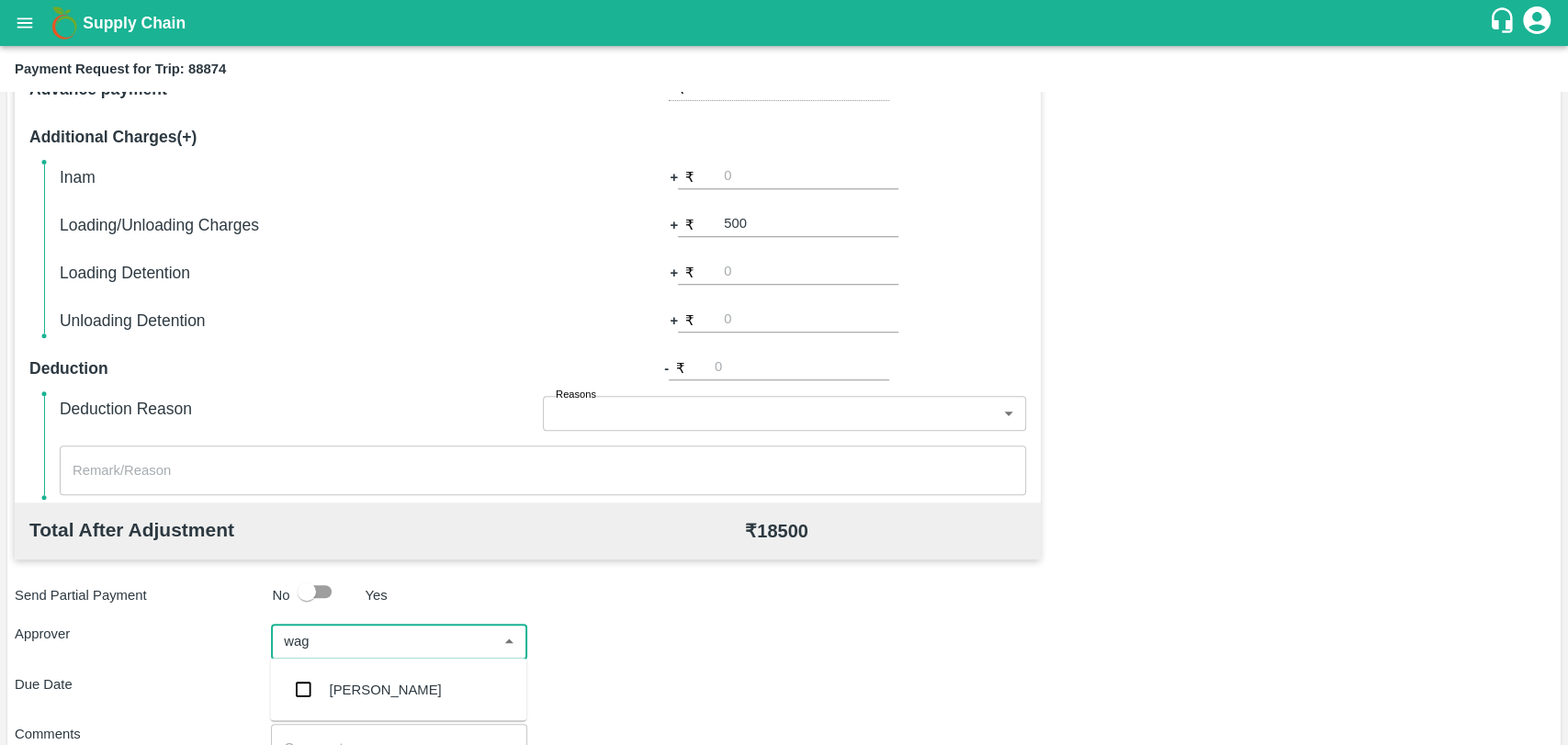
click at [357, 692] on div "Prasad Waghade" at bounding box center [386, 688] width 112 height 20
type input "DD/MM/YYYY hh:mm aa"
click at [344, 692] on input "DD/MM/YYYY hh:mm aa" at bounding box center [364, 701] width 188 height 35
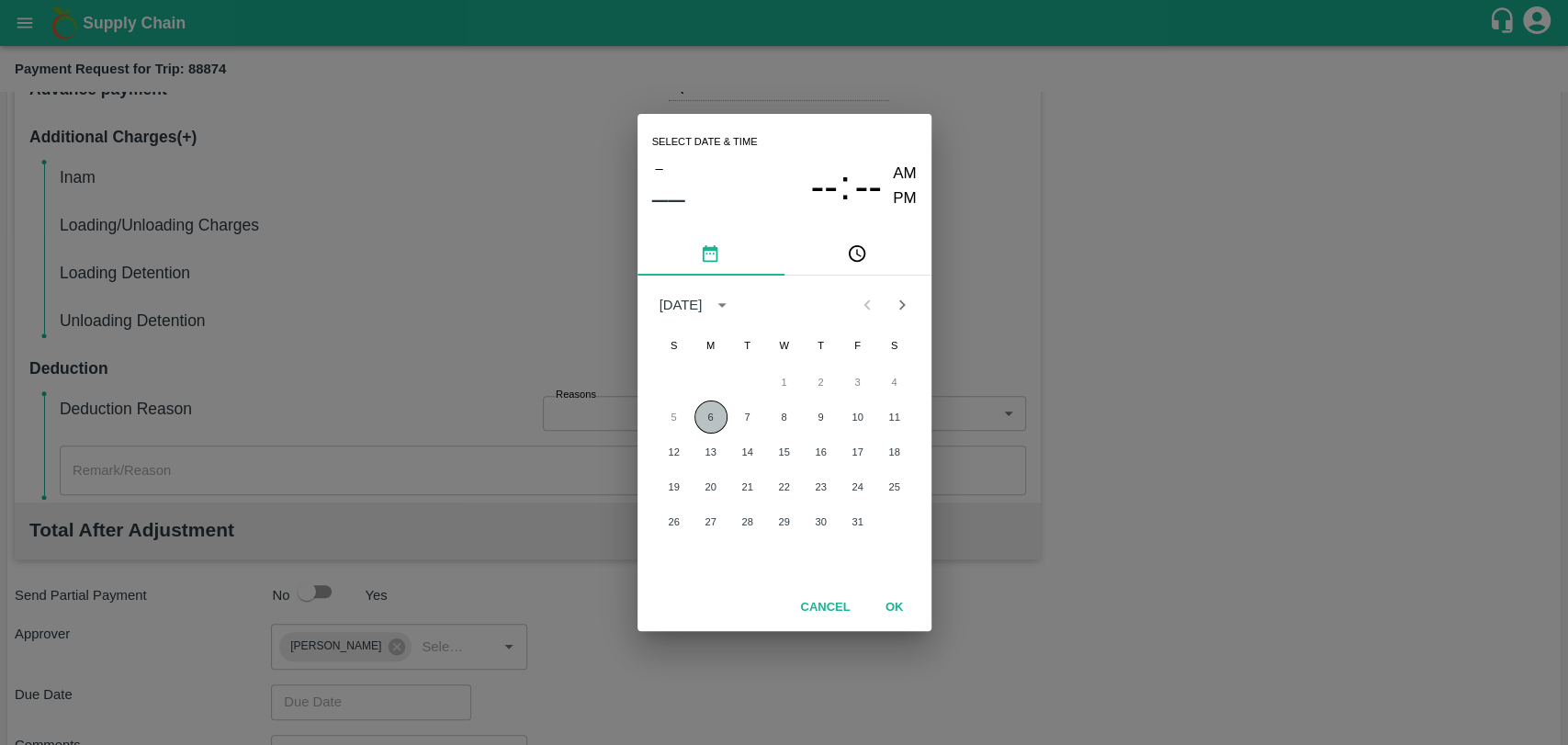
click at [715, 413] on button "6" at bounding box center [710, 417] width 33 height 33
type input "06/10/2025 12:00 AM"
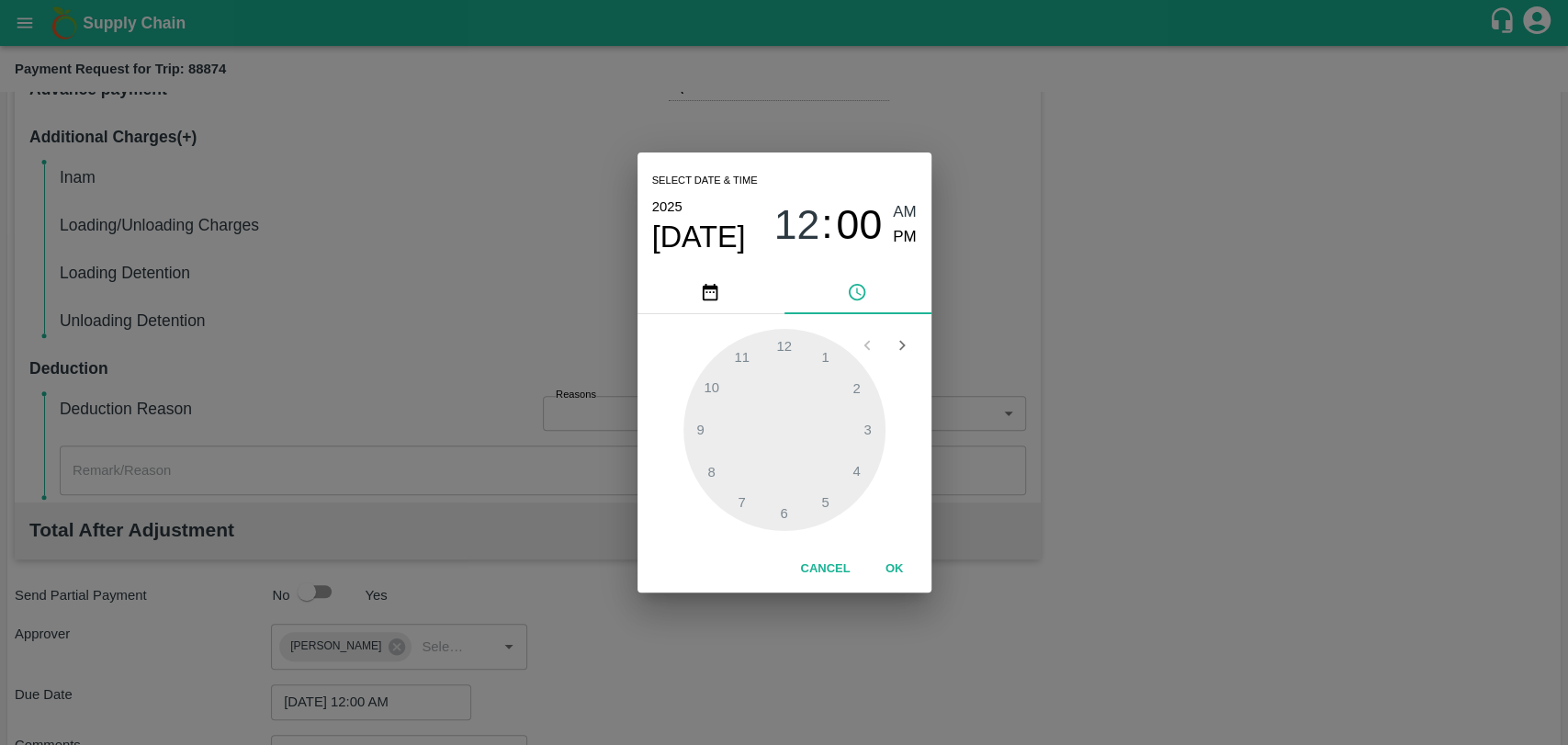
click at [880, 562] on button "OK" at bounding box center [894, 569] width 58 height 32
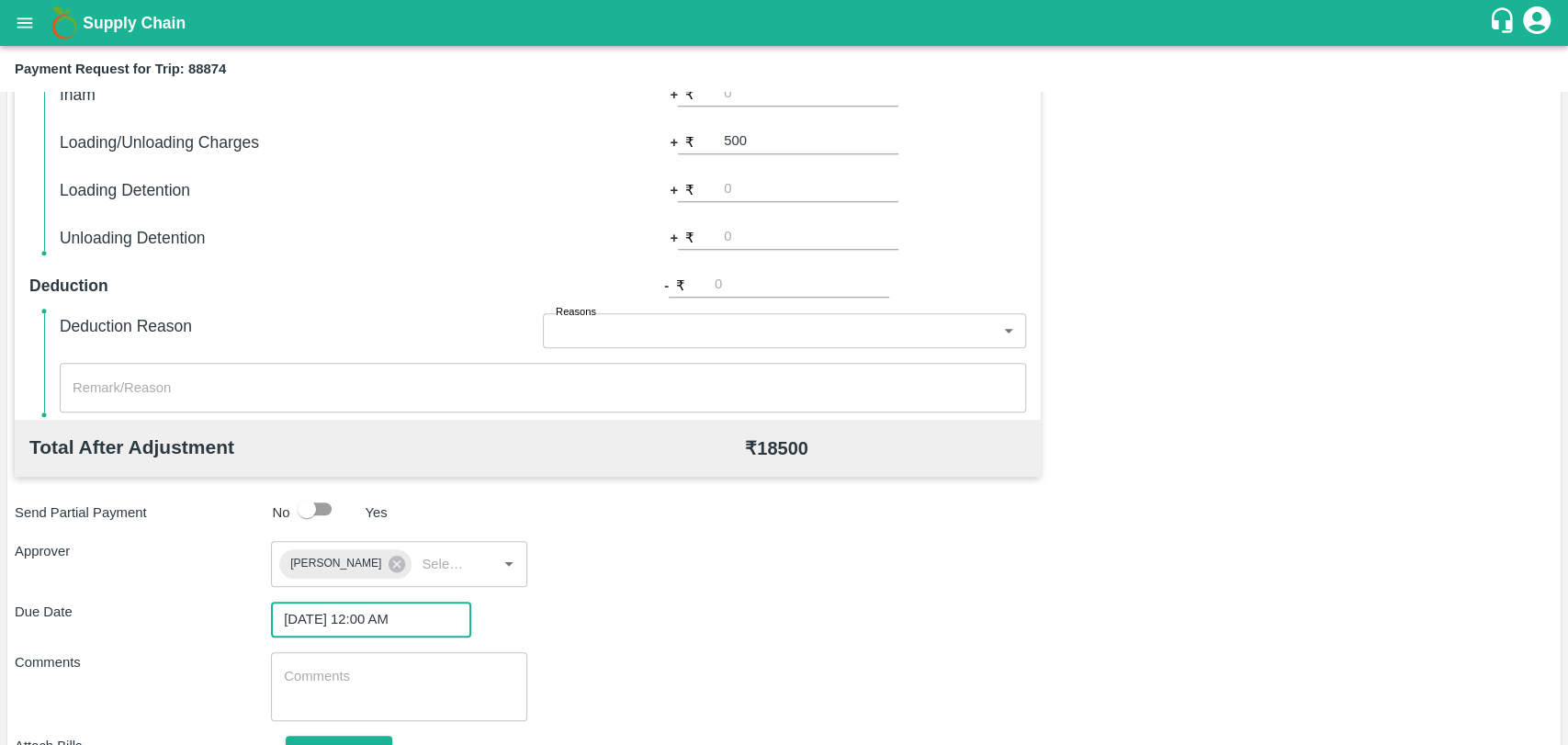
scroll to position [683, 0]
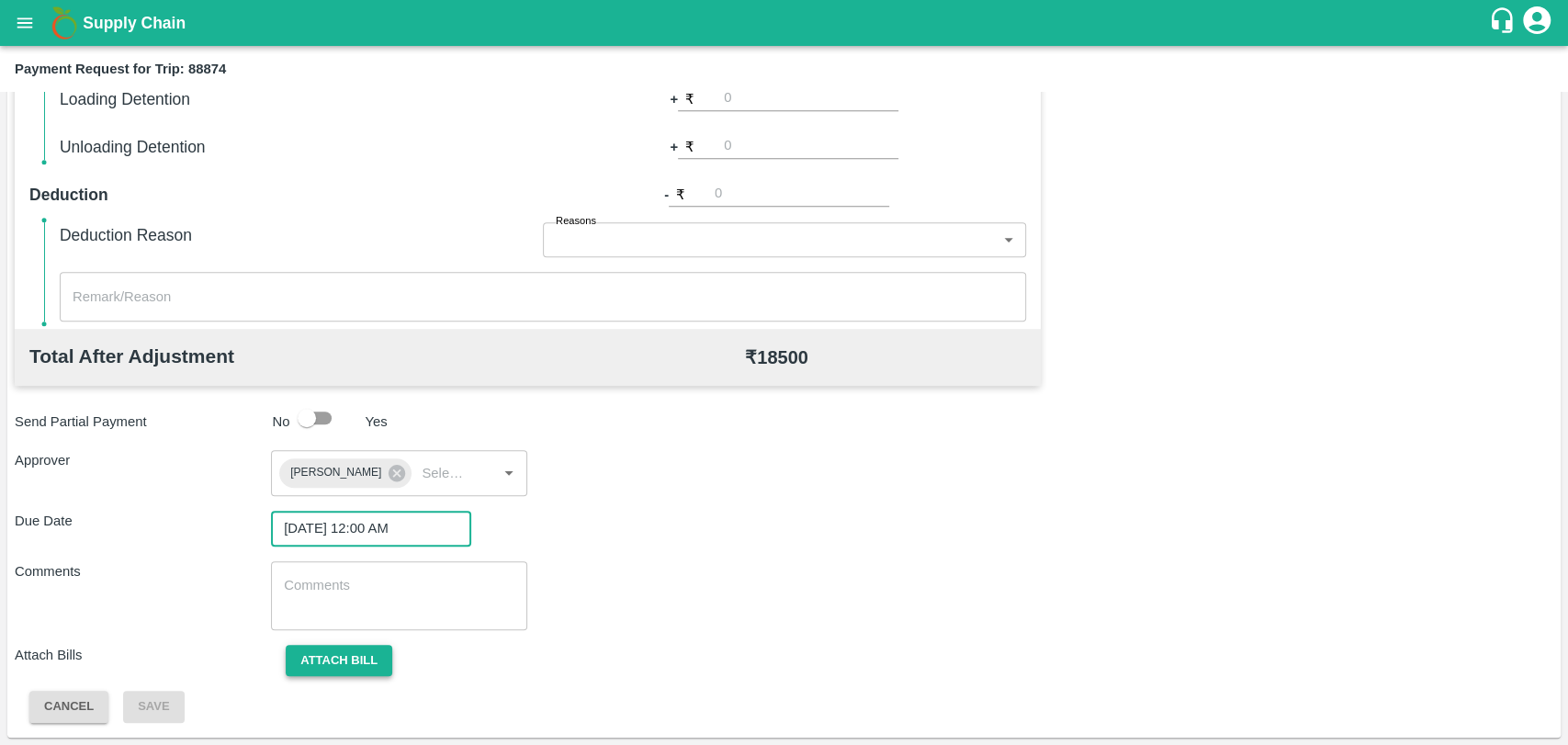
click at [314, 665] on button "Attach bill" at bounding box center [339, 661] width 107 height 32
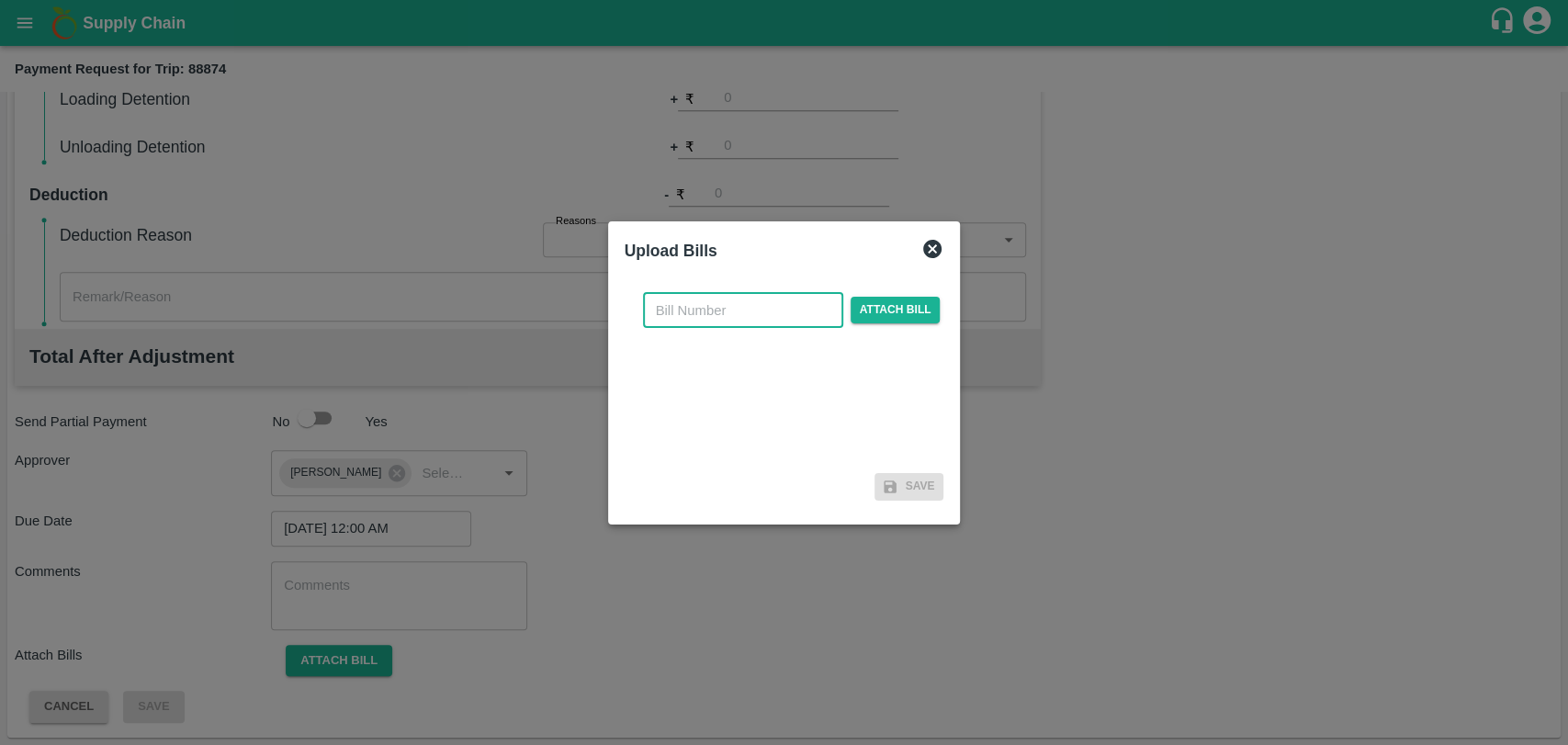
click at [651, 312] on input "text" at bounding box center [743, 310] width 200 height 35
type input "4049"
click at [887, 320] on span "Attach bill" at bounding box center [895, 310] width 90 height 26
click at [0, 0] on input "Attach bill" at bounding box center [0, 0] width 0 height 0
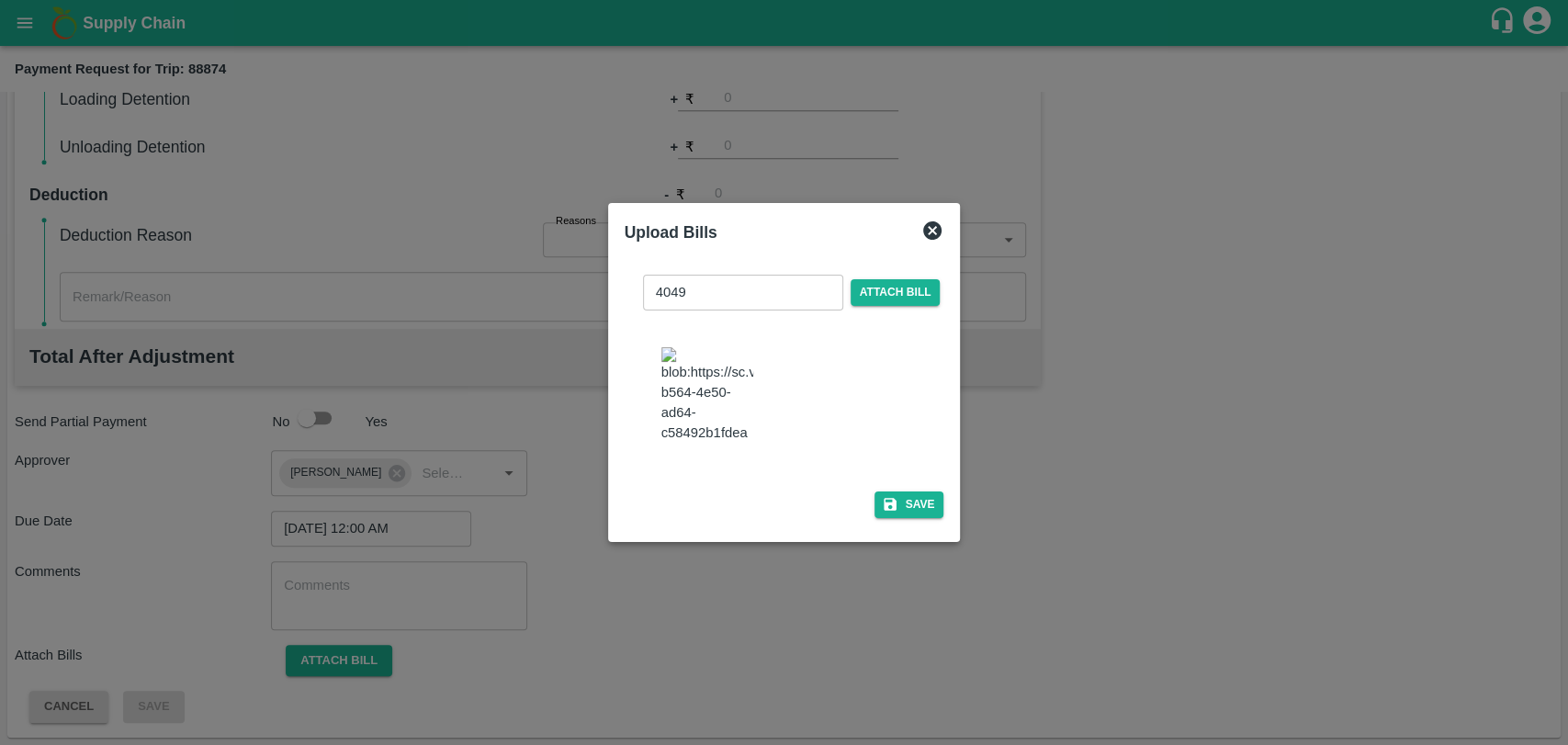
click at [907, 482] on div "4049 ​ Attach bill Save" at bounding box center [784, 392] width 320 height 265
click at [906, 491] on button "Save" at bounding box center [909, 505] width 70 height 26
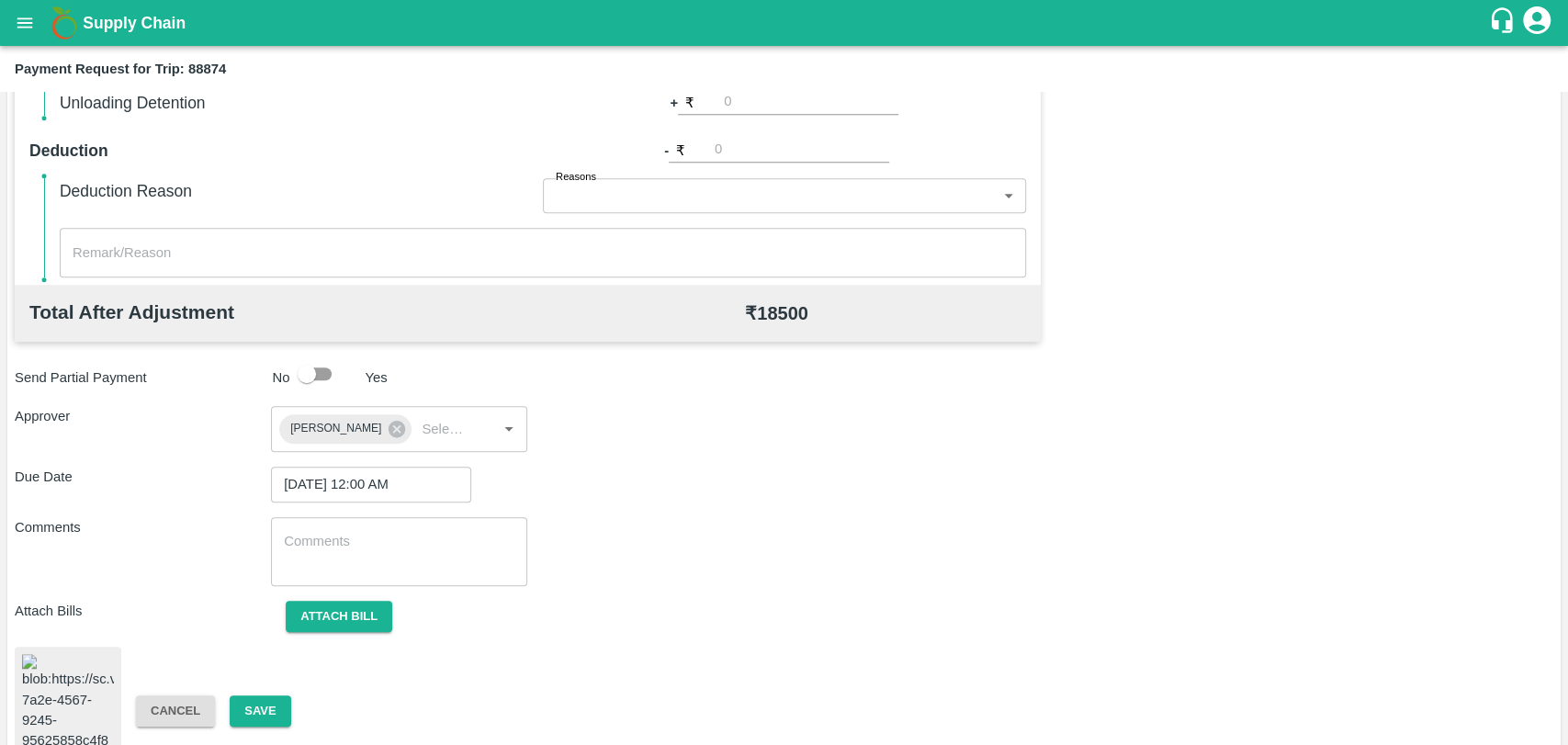
scroll to position [766, 0]
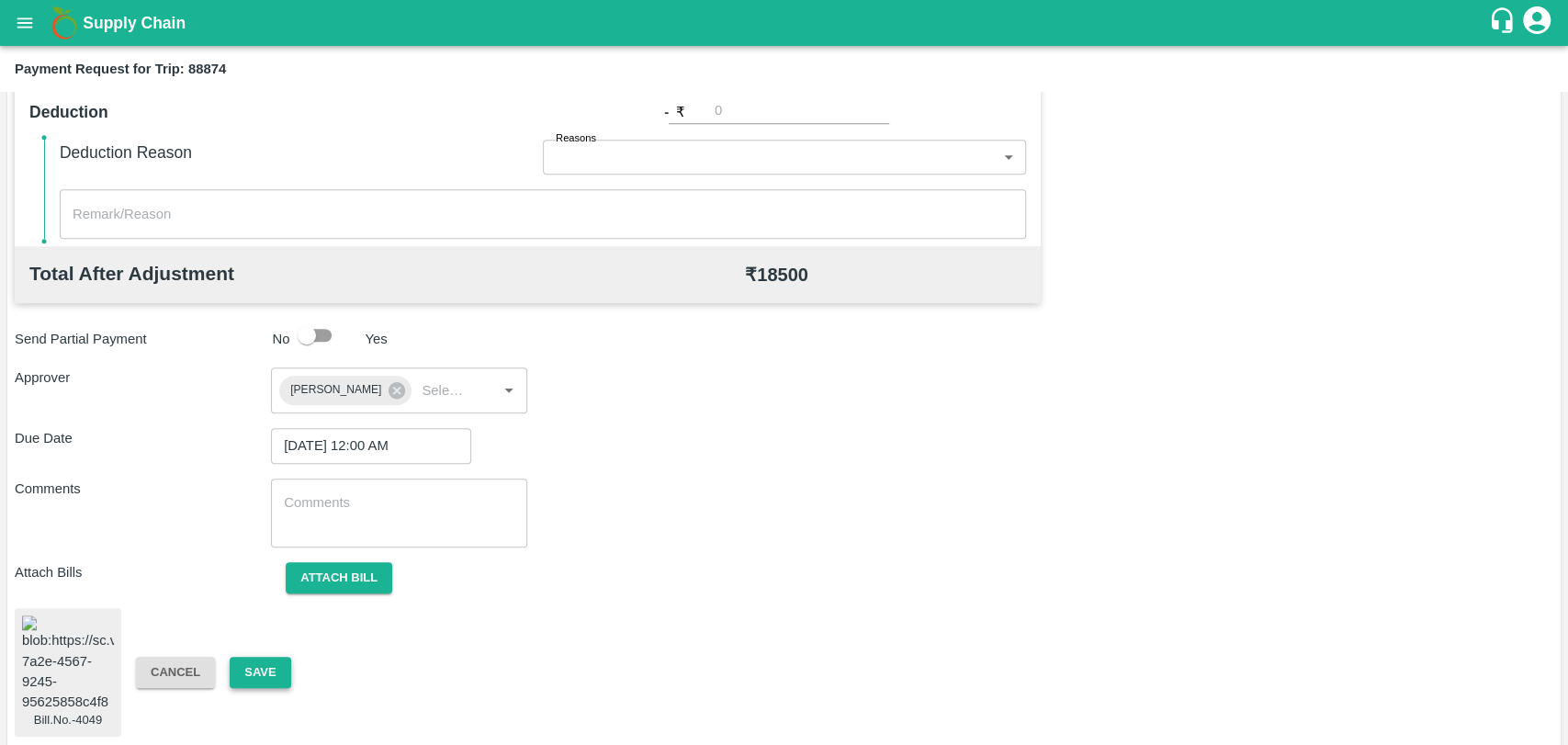
click at [271, 656] on button "Save" at bounding box center [259, 672] width 60 height 32
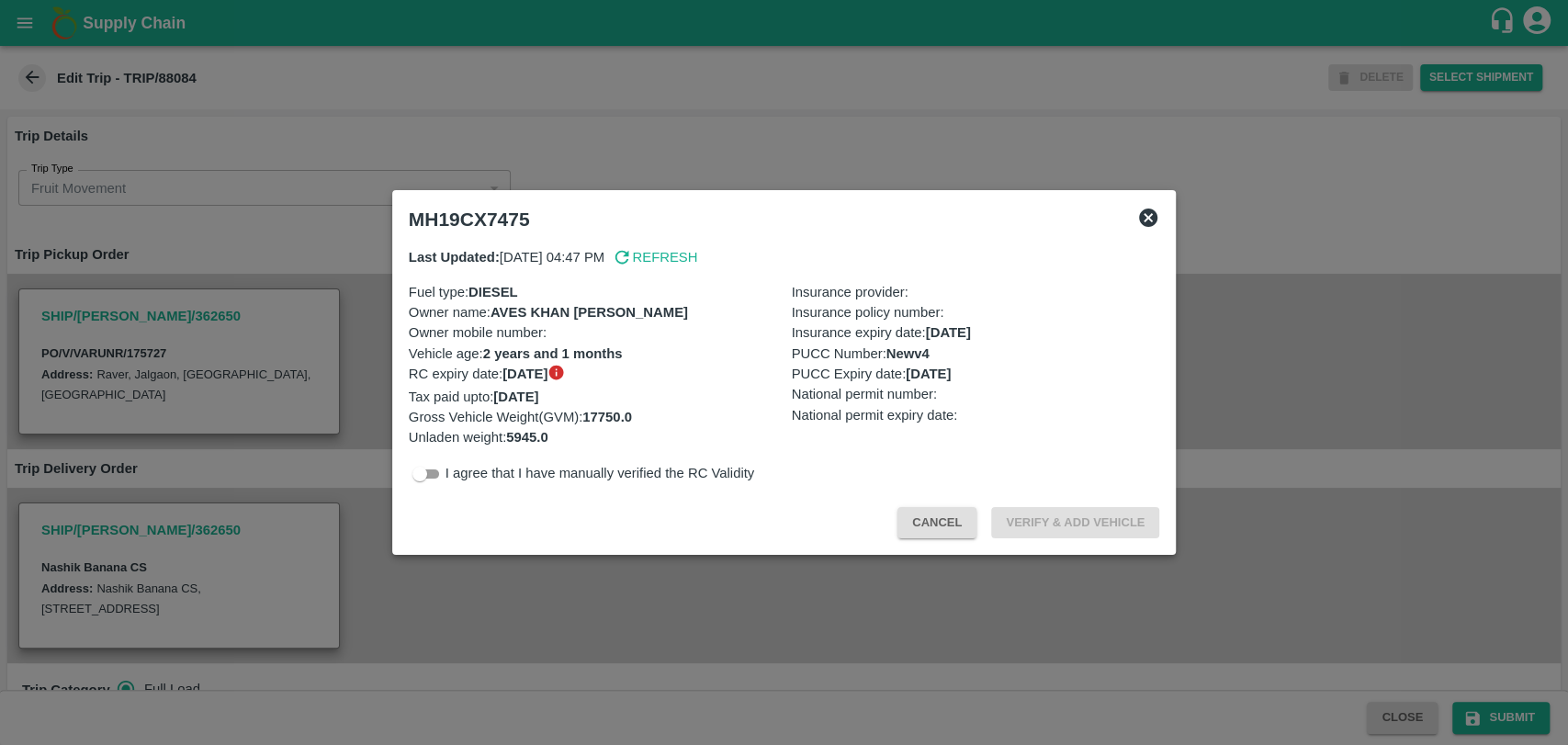
click at [921, 538] on div "Cancel Verify & Add Vehicle" at bounding box center [785, 519] width 766 height 54
click at [921, 536] on button "Cancel" at bounding box center [937, 523] width 79 height 32
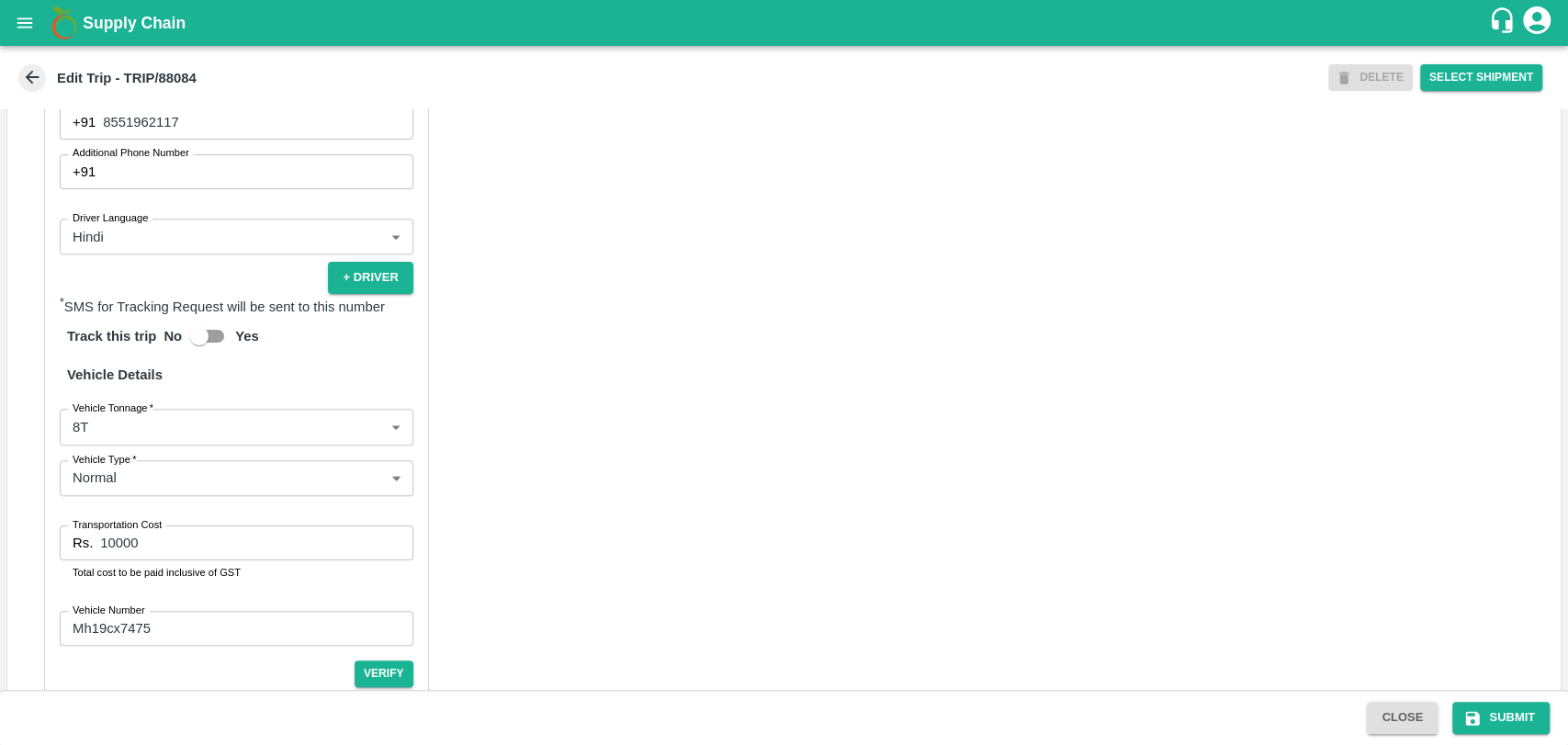
scroll to position [1122, 0]
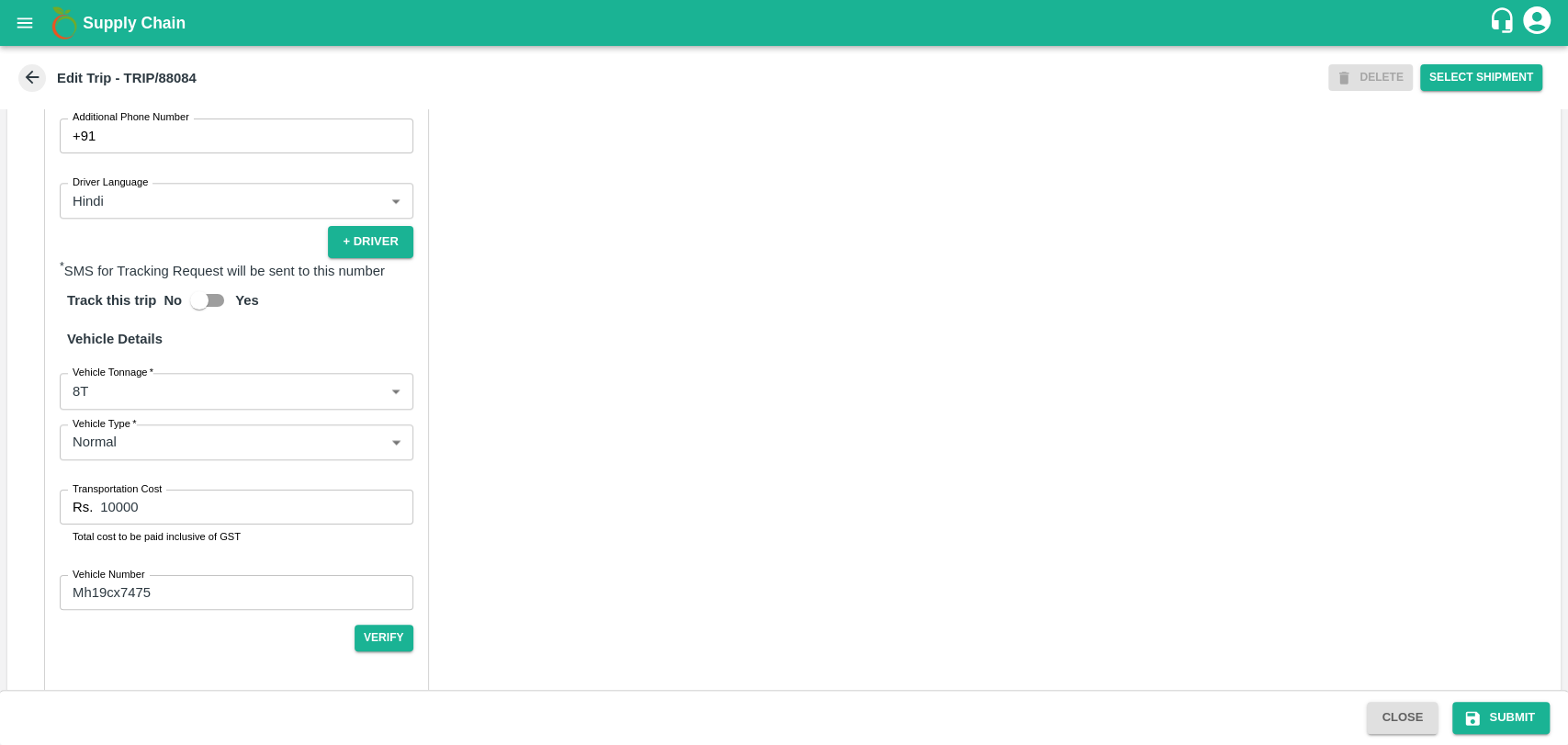
click at [114, 404] on body "Supply Chain Edit Trip - TRIP/88084 DELETE Select Shipment Trip Details Trip Ty…" at bounding box center [784, 372] width 1568 height 745
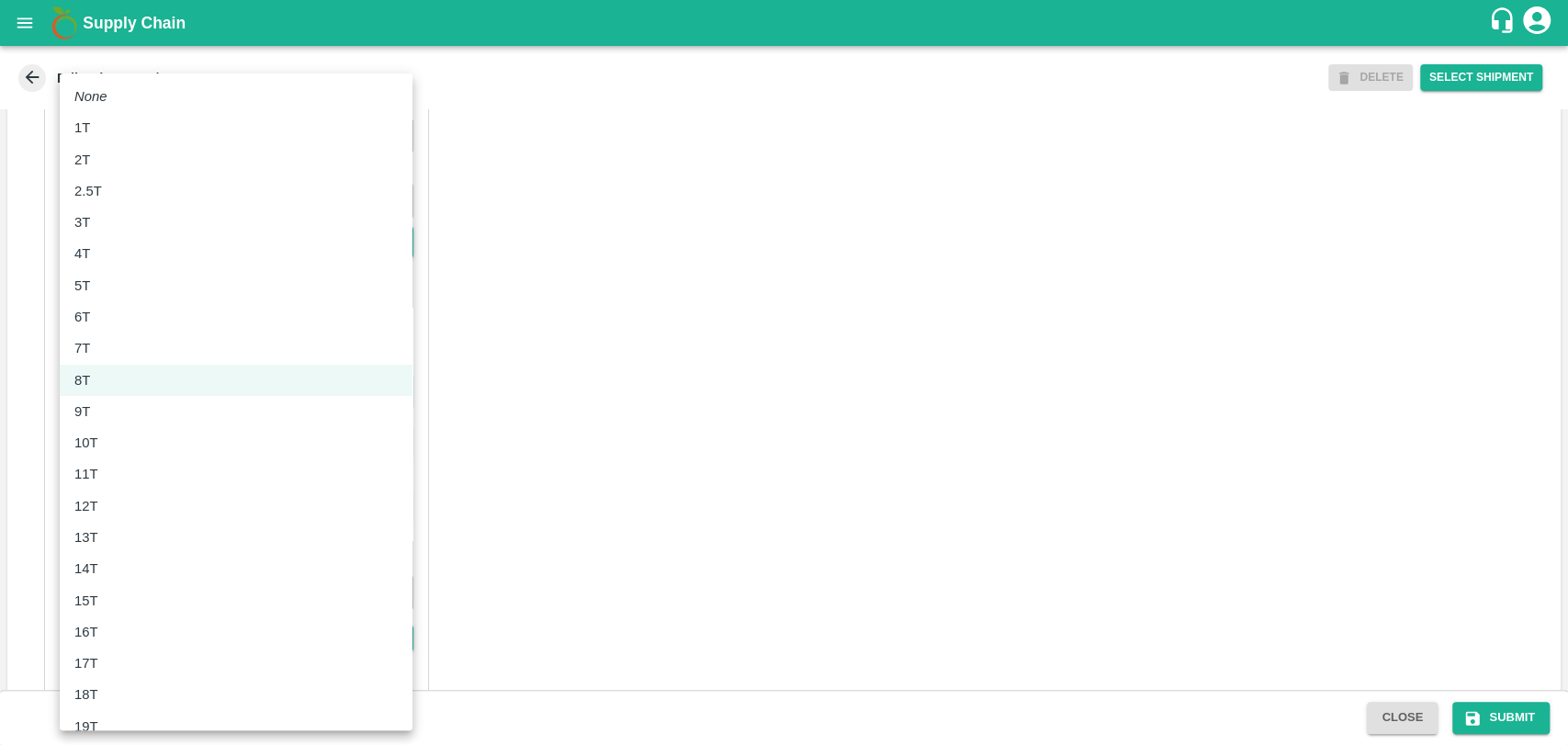
click at [112, 448] on div "10T" at bounding box center [236, 442] width 324 height 20
type input "10000"
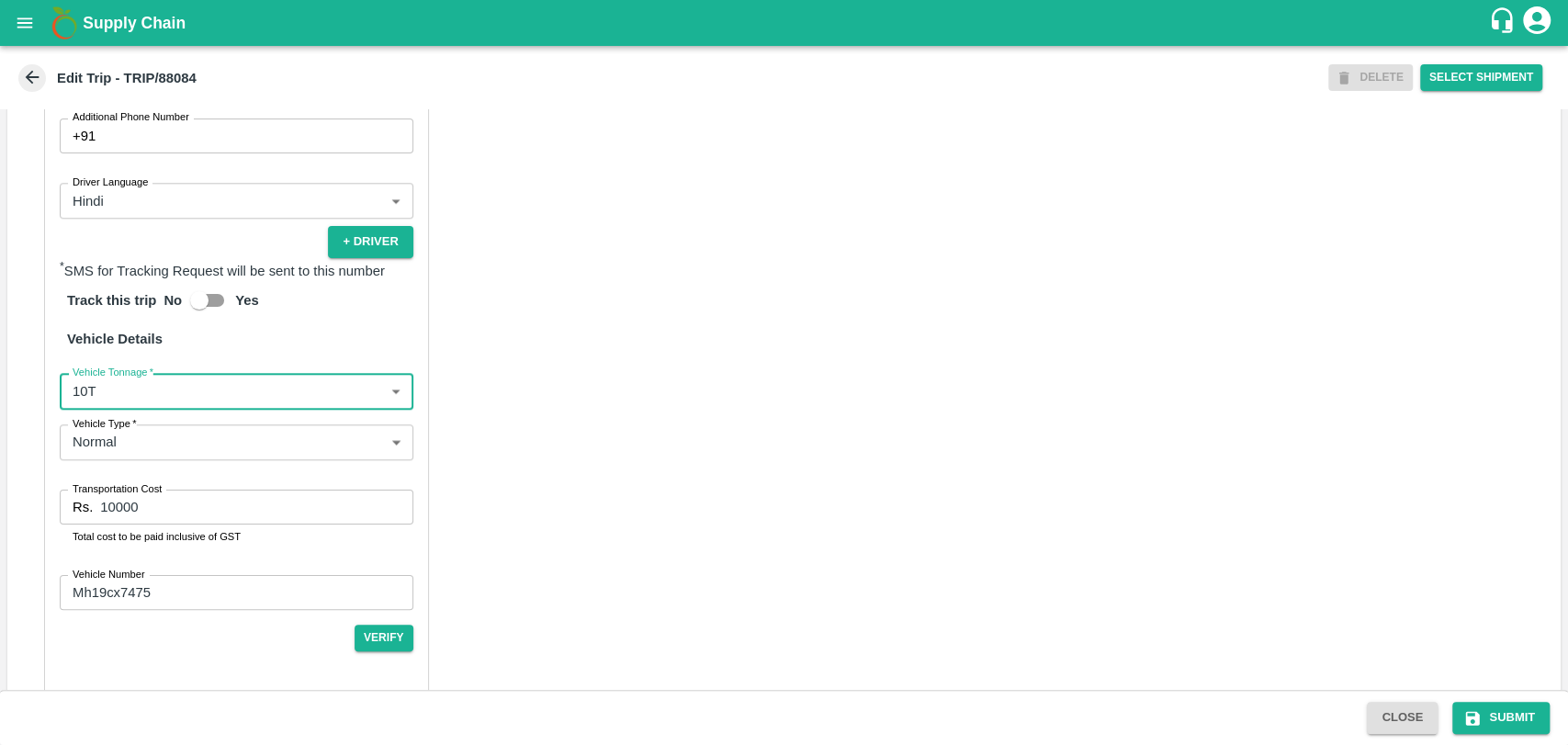
click at [104, 504] on input "10000" at bounding box center [256, 506] width 312 height 35
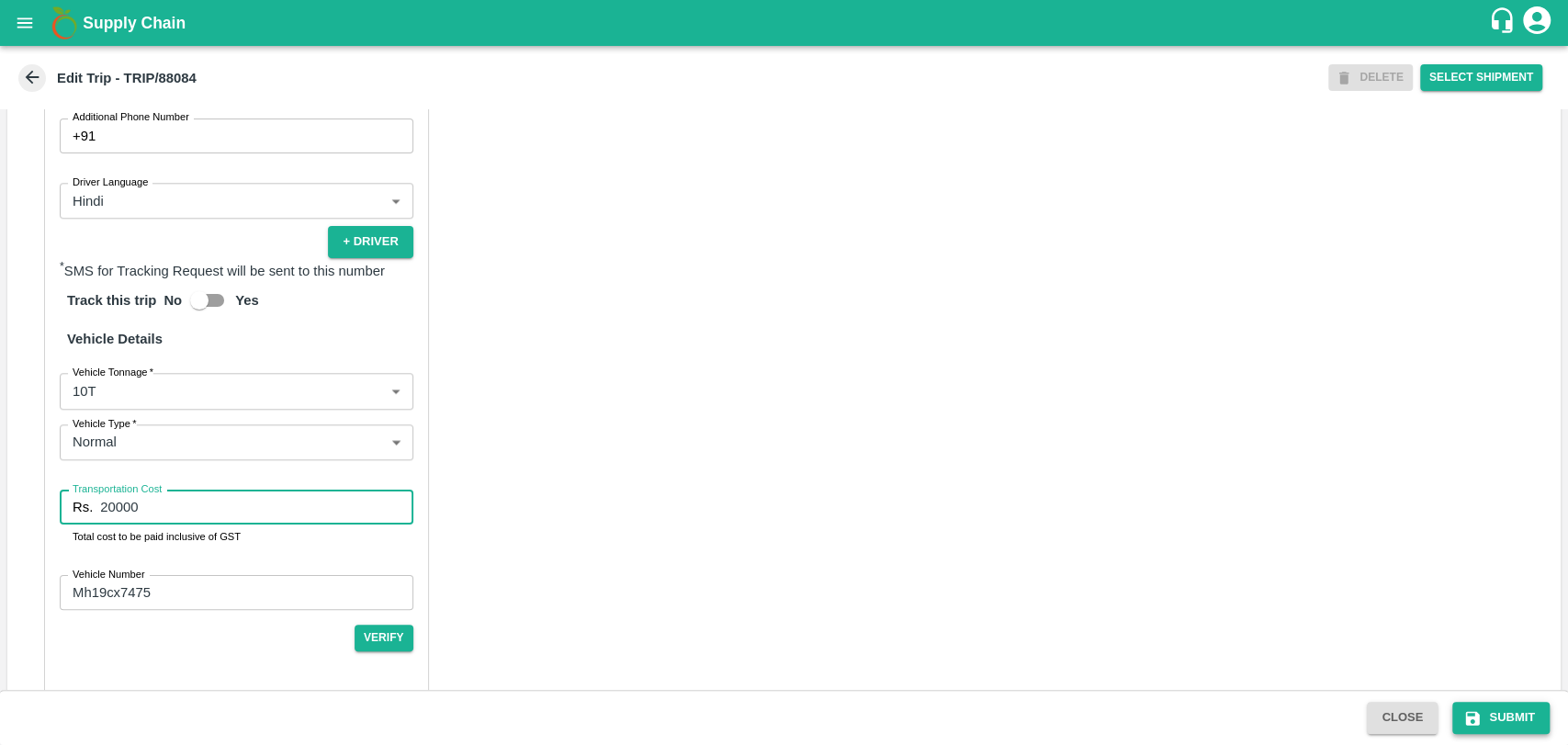
type input "20000"
click at [1467, 714] on icon "submit" at bounding box center [1472, 718] width 18 height 18
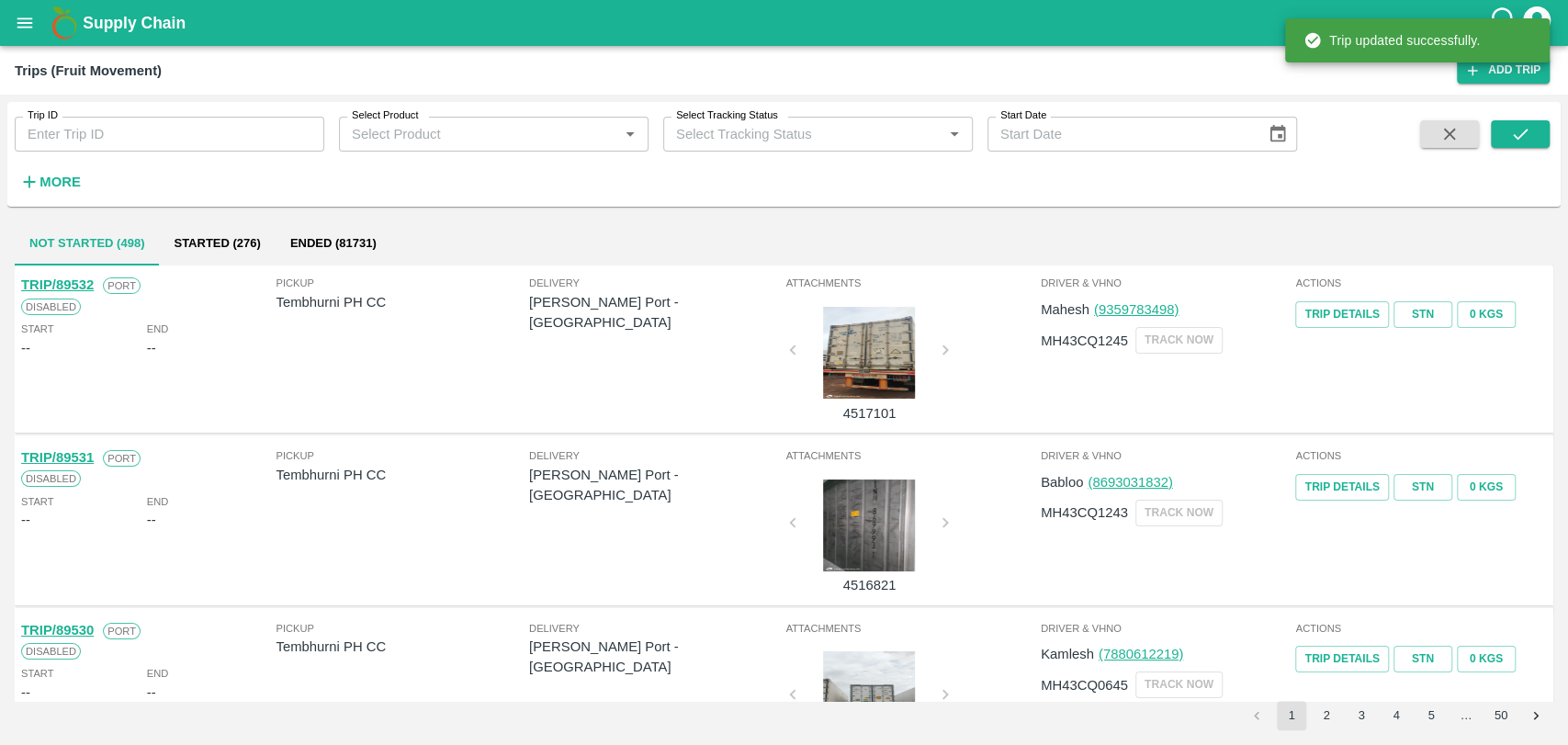
click at [33, 192] on button "More" at bounding box center [50, 181] width 71 height 31
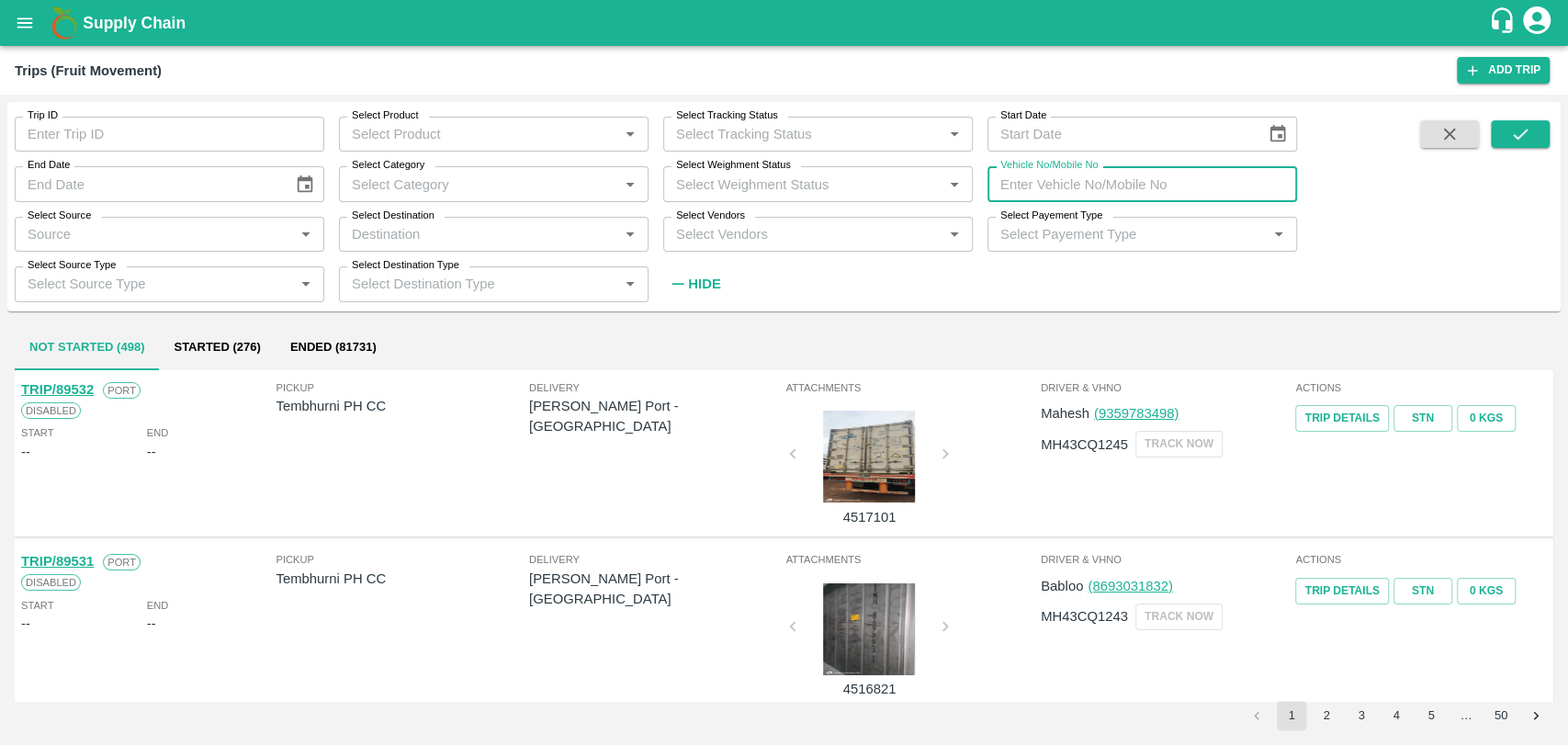
click at [1186, 178] on input "Vehicle No/Mobile No" at bounding box center [1143, 183] width 309 height 35
paste input "MH04MR2759"
type input "MH04MR2759"
click at [1525, 136] on icon "submit" at bounding box center [1520, 133] width 20 height 20
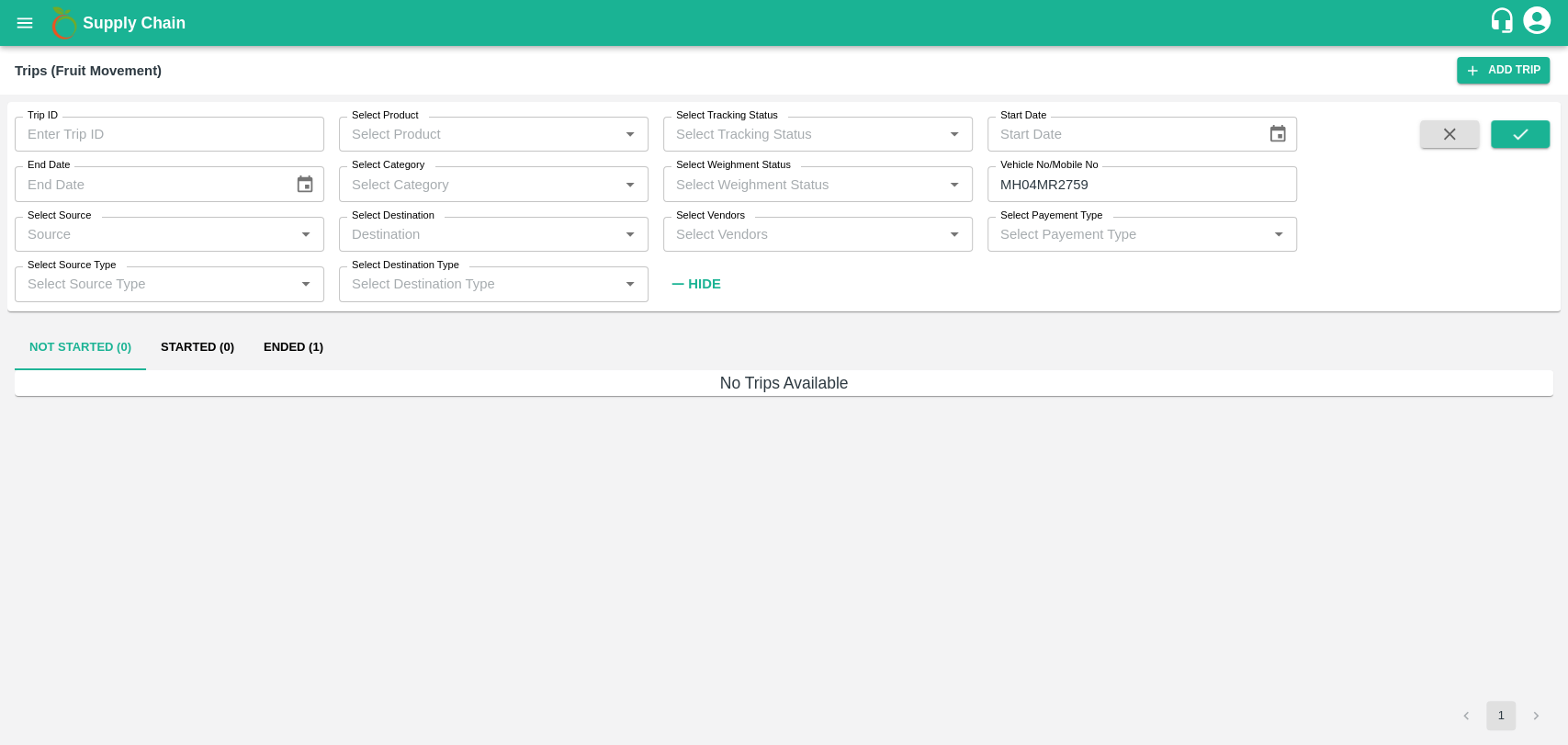
click at [328, 343] on button "Ended (1)" at bounding box center [293, 348] width 89 height 44
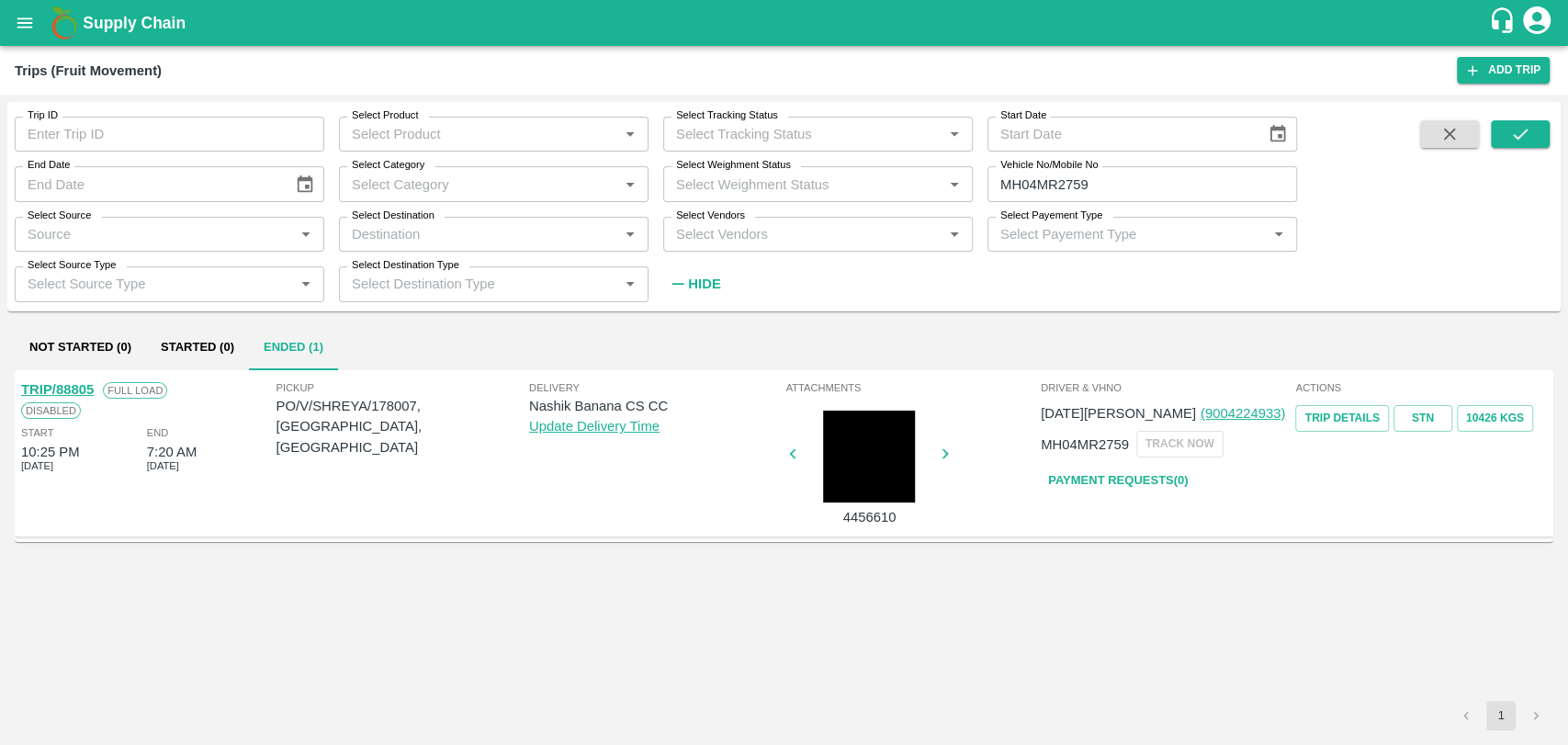
click at [85, 394] on link "TRIP/88805" at bounding box center [57, 389] width 73 height 15
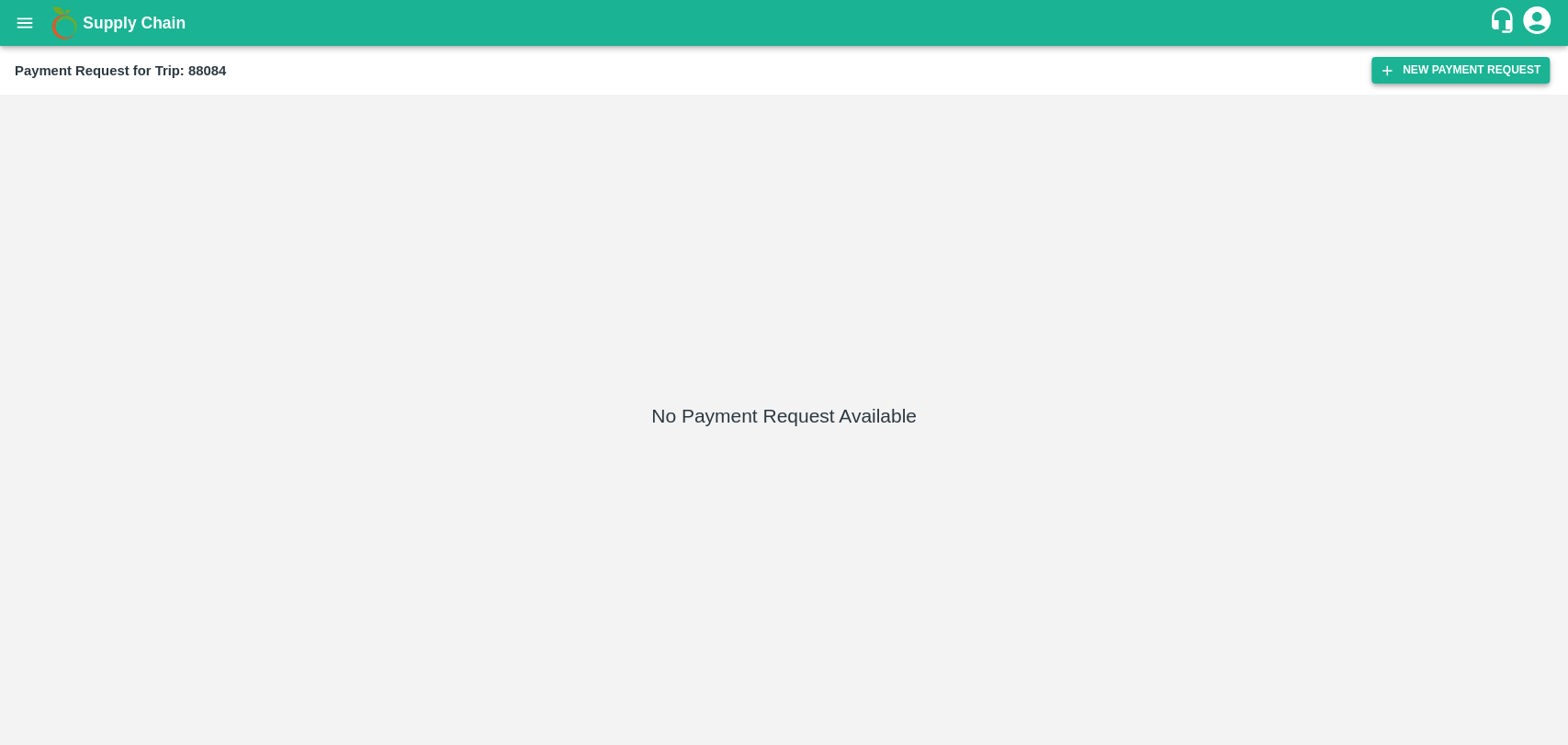
click at [1393, 73] on icon "button" at bounding box center [1388, 71] width 17 height 17
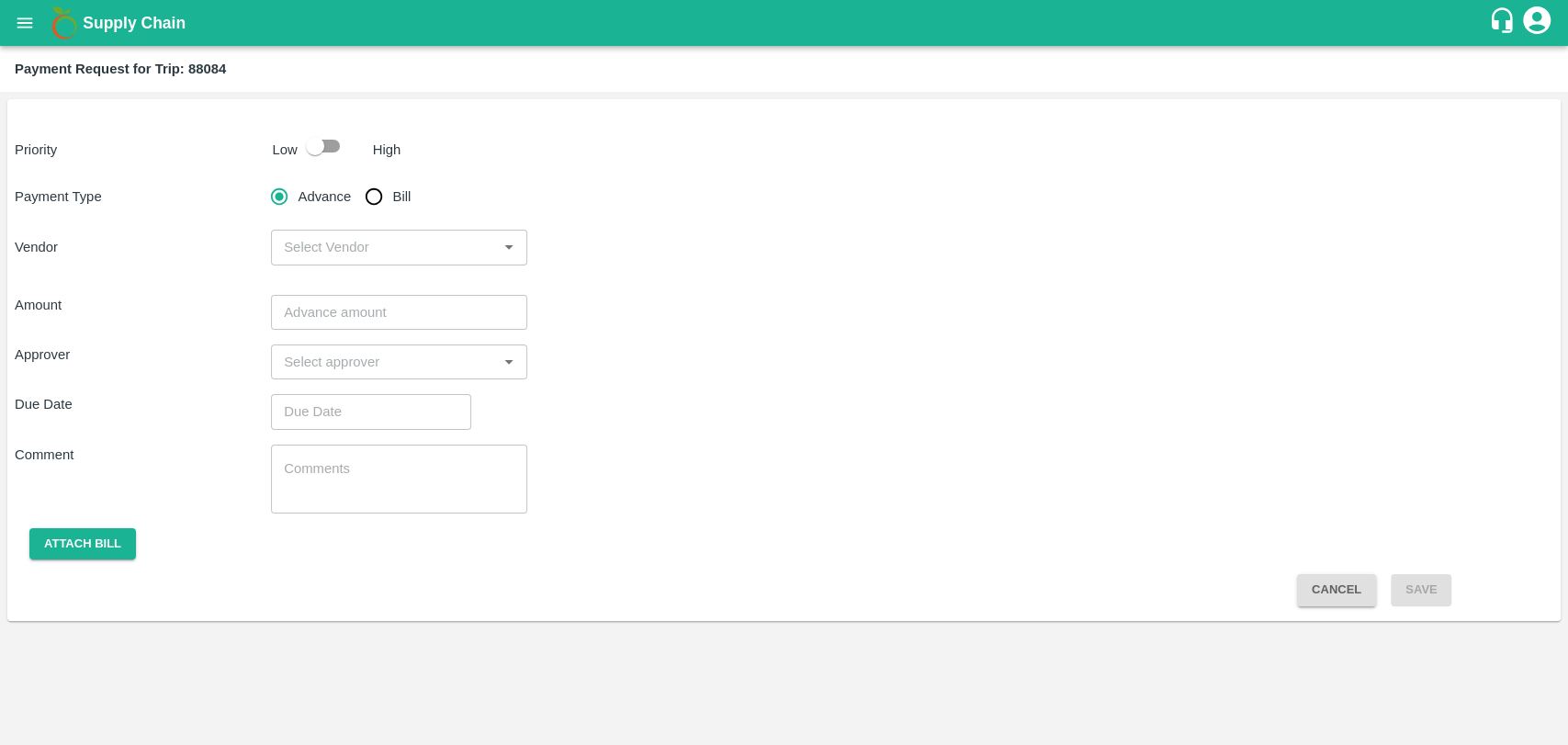
click at [291, 151] on p "Low" at bounding box center [285, 149] width 25 height 20
click at [314, 154] on input "checkbox" at bounding box center [314, 145] width 105 height 35
checkbox input "true"
click at [365, 186] on input "Bill" at bounding box center [374, 196] width 37 height 37
radio input "true"
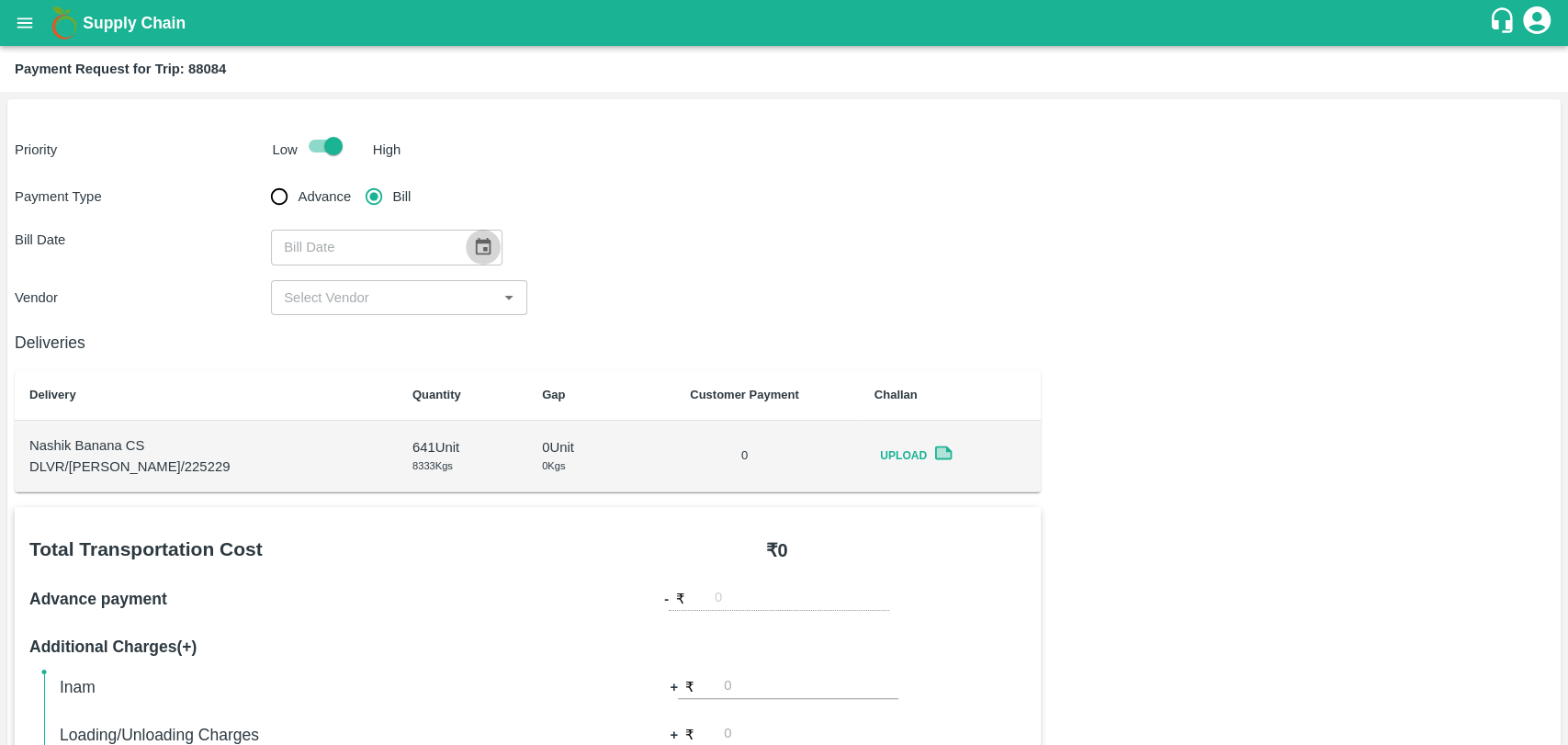
click at [481, 237] on icon "Choose date" at bounding box center [482, 246] width 20 height 20
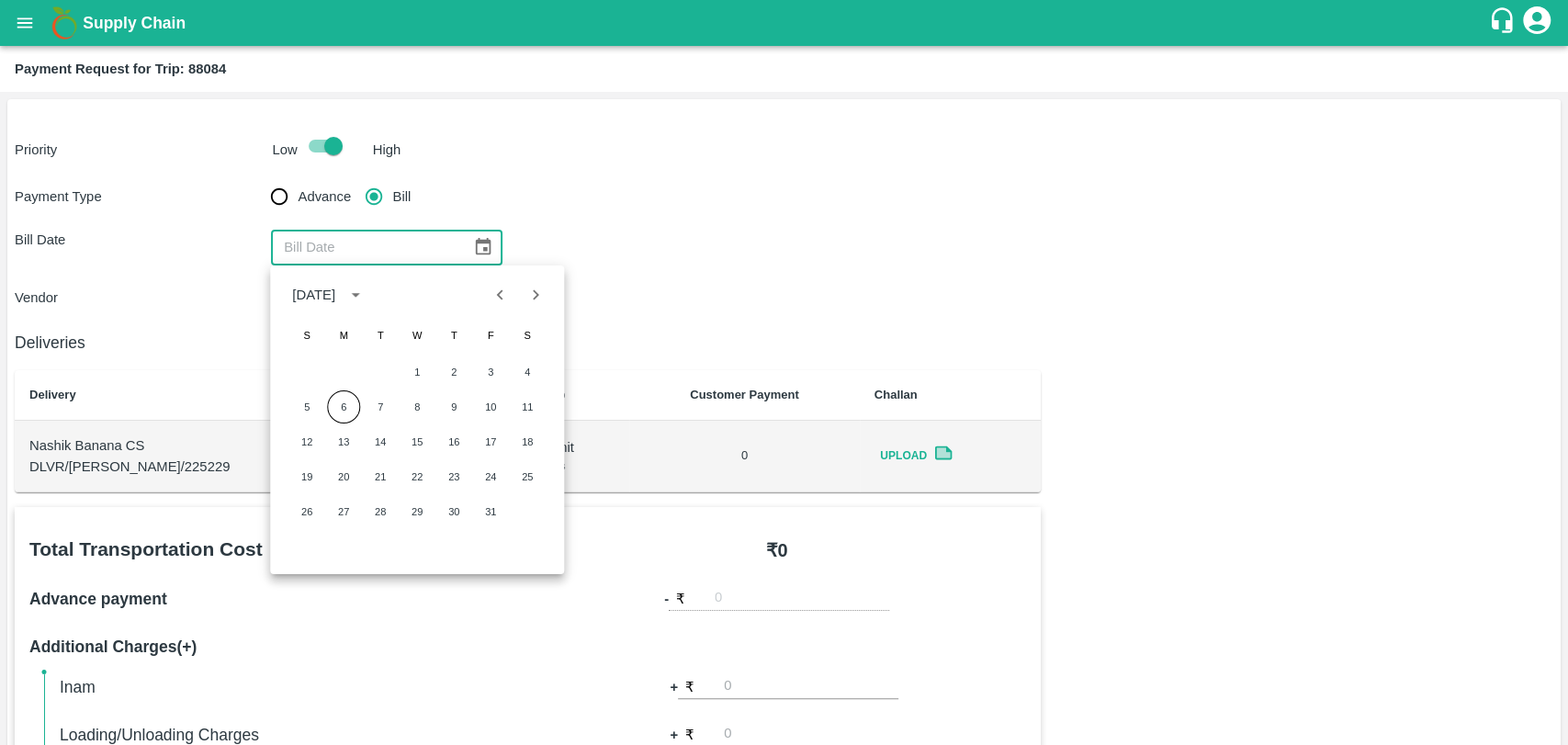
click at [489, 305] on button "Previous month" at bounding box center [500, 294] width 35 height 35
click at [316, 439] on button "14" at bounding box center [307, 441] width 33 height 33
type input "14/09/2025"
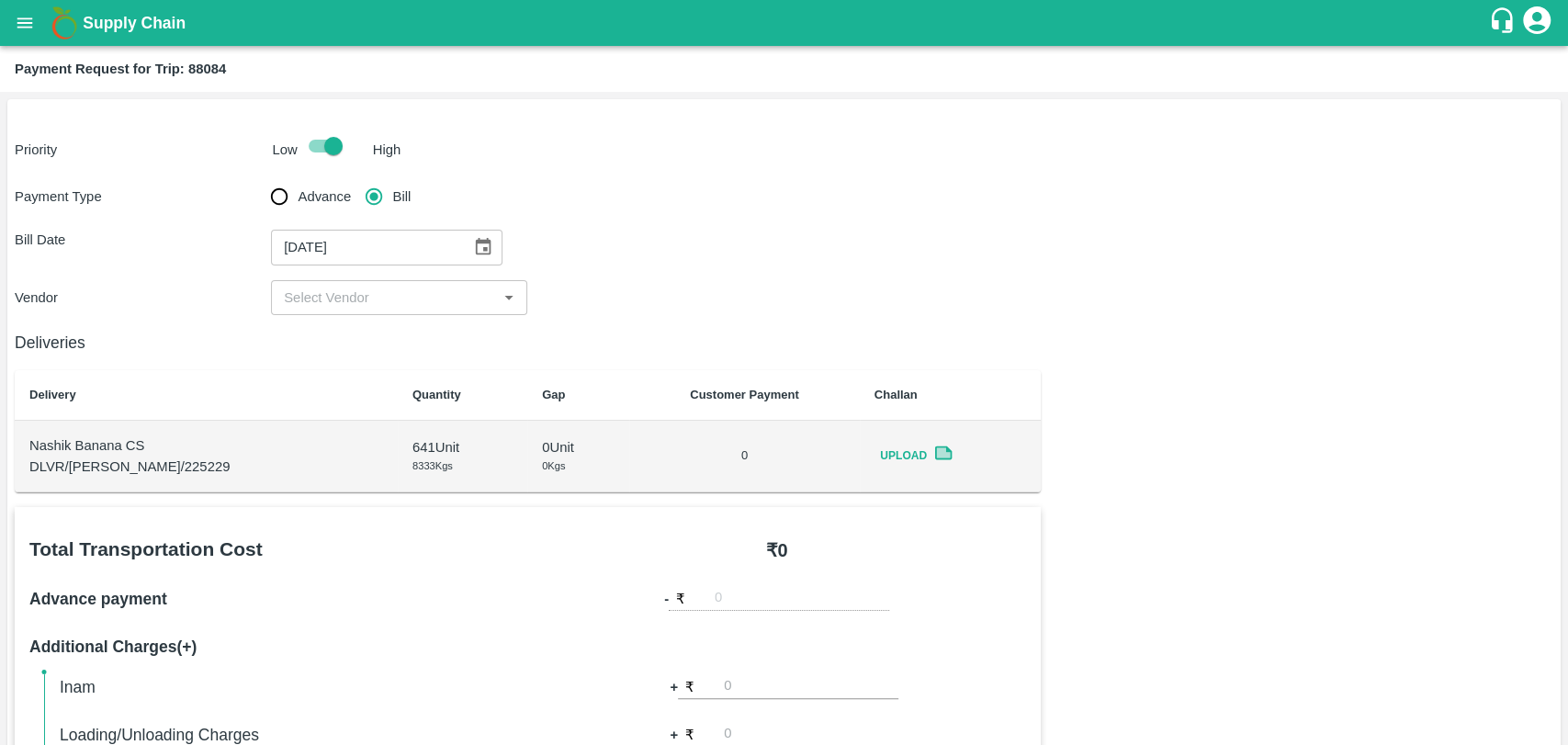
click at [316, 281] on div "​" at bounding box center [399, 297] width 257 height 35
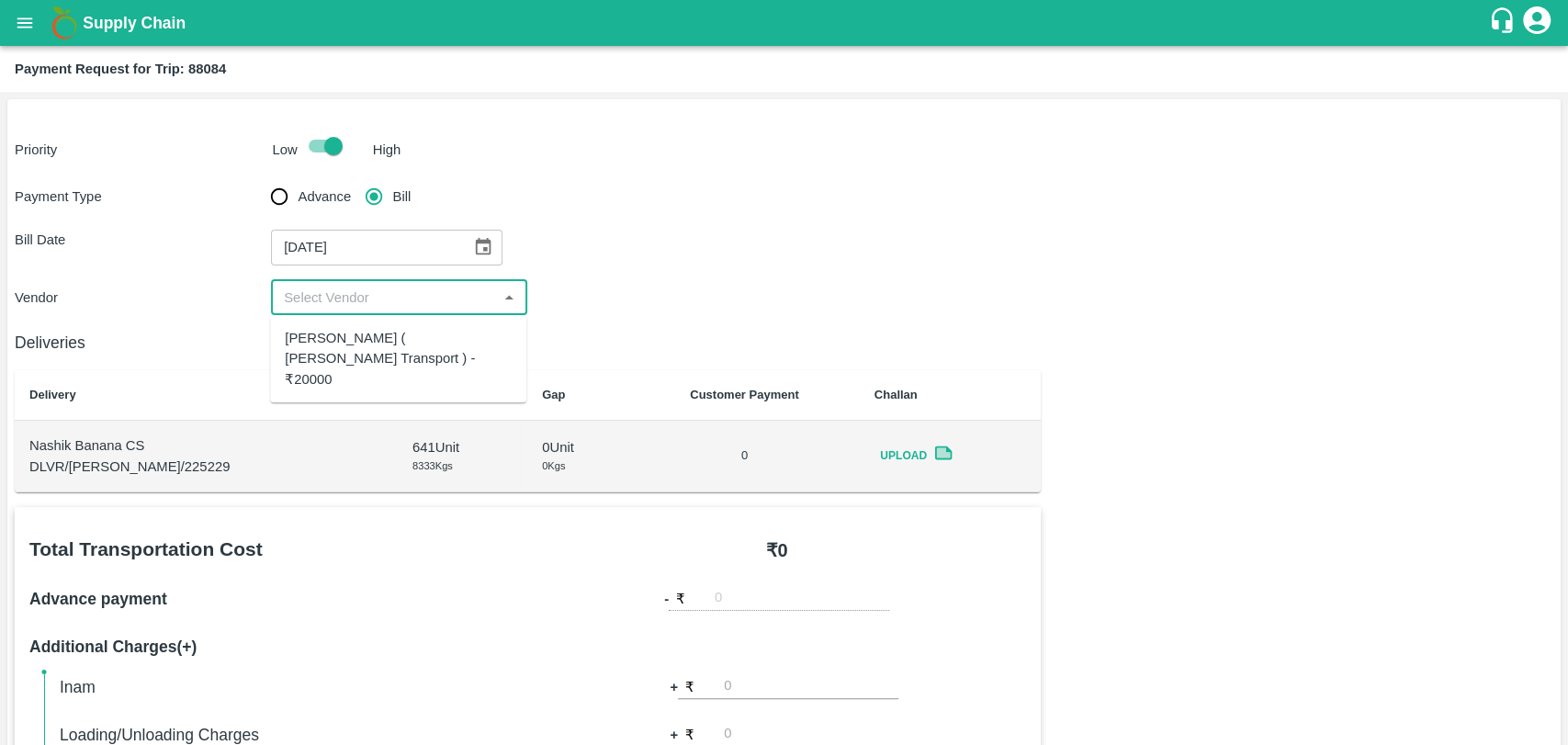
click at [322, 348] on div "Nitin Rasal ( Bhairavnath Transport ) - ₹20000" at bounding box center [398, 358] width 227 height 61
type input "Nitin Rasal ( Bhairavnath Transport ) - ₹20000"
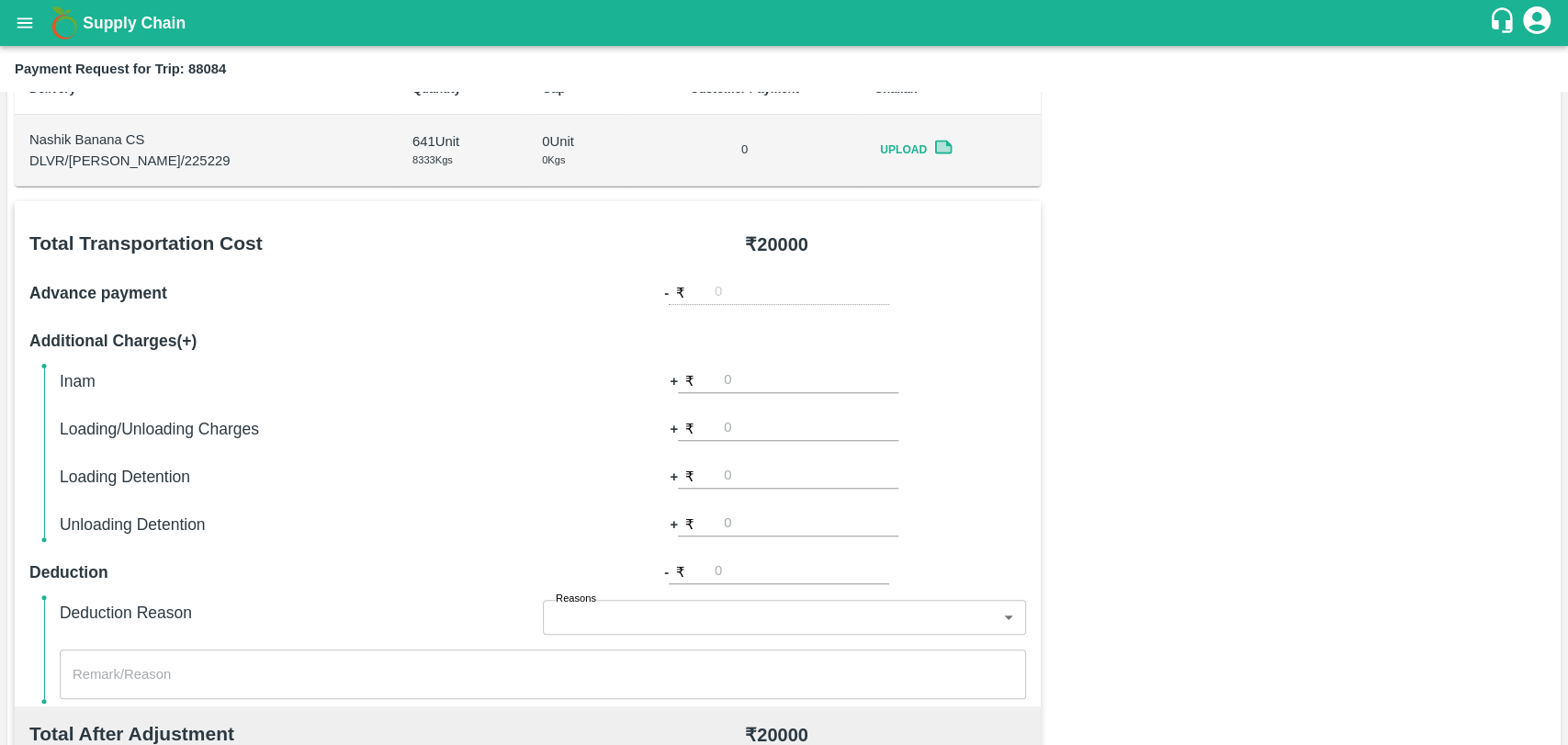
click at [751, 420] on input "number" at bounding box center [810, 428] width 175 height 25
type input "500"
type input "1000"
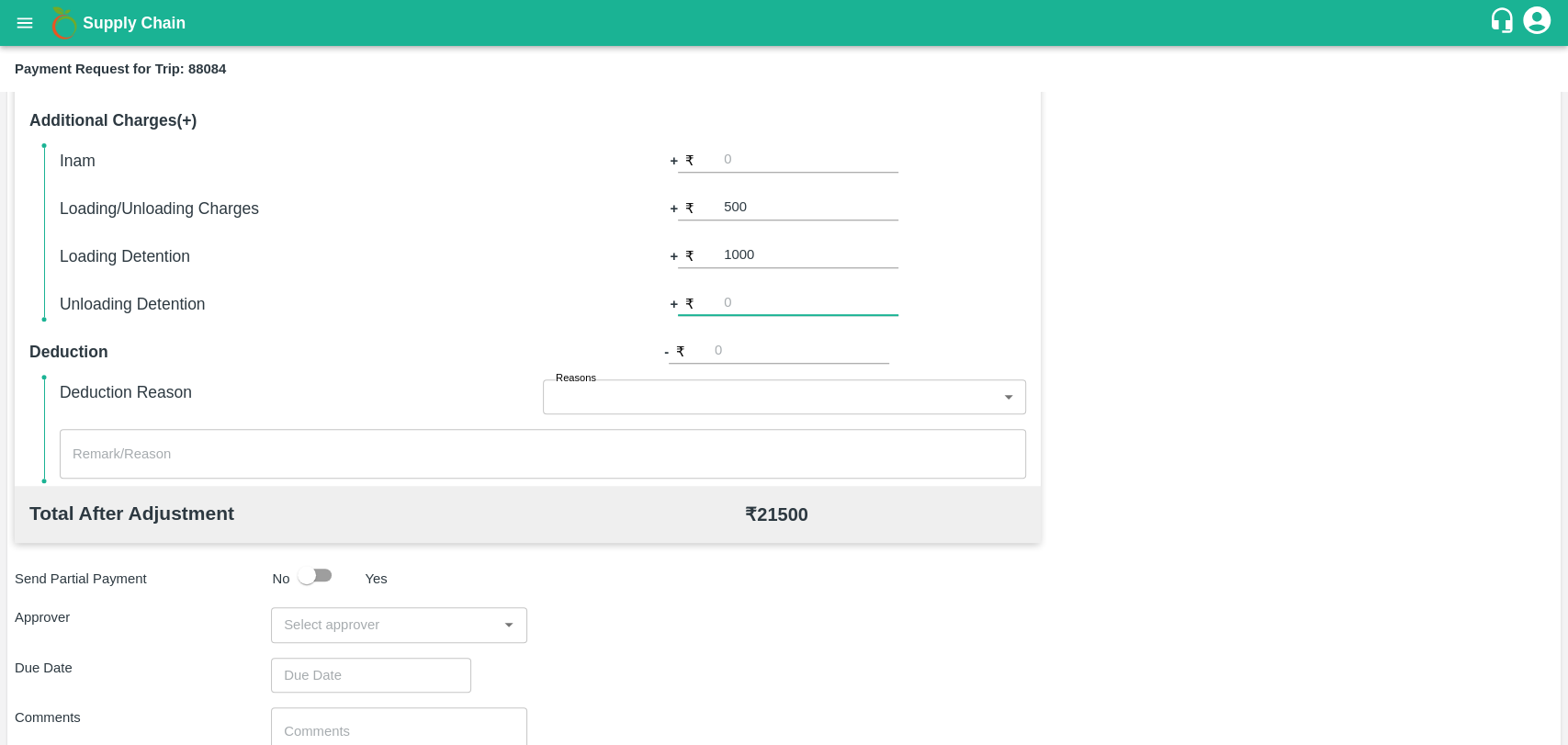
scroll to position [672, 0]
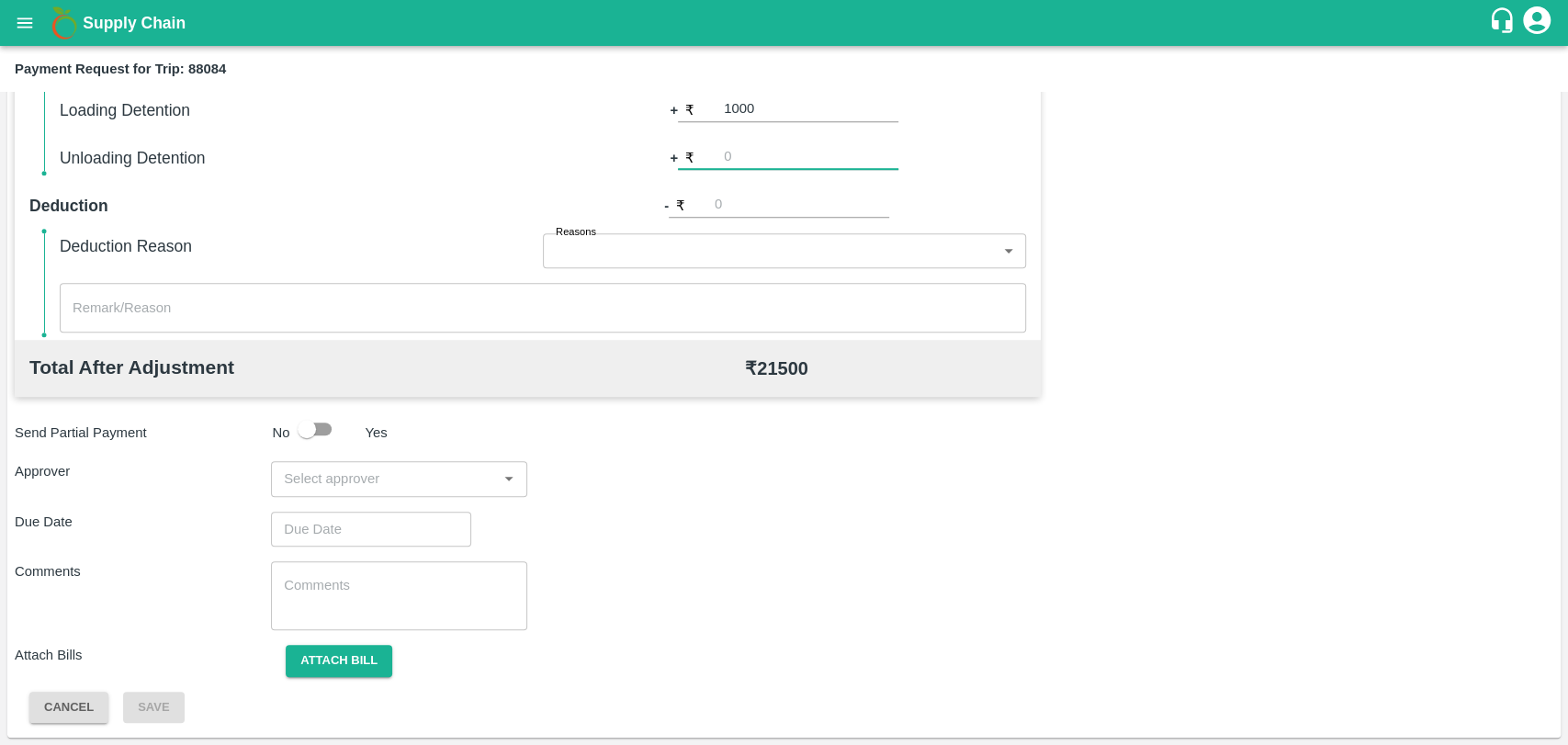
click at [351, 492] on div "​" at bounding box center [399, 478] width 257 height 35
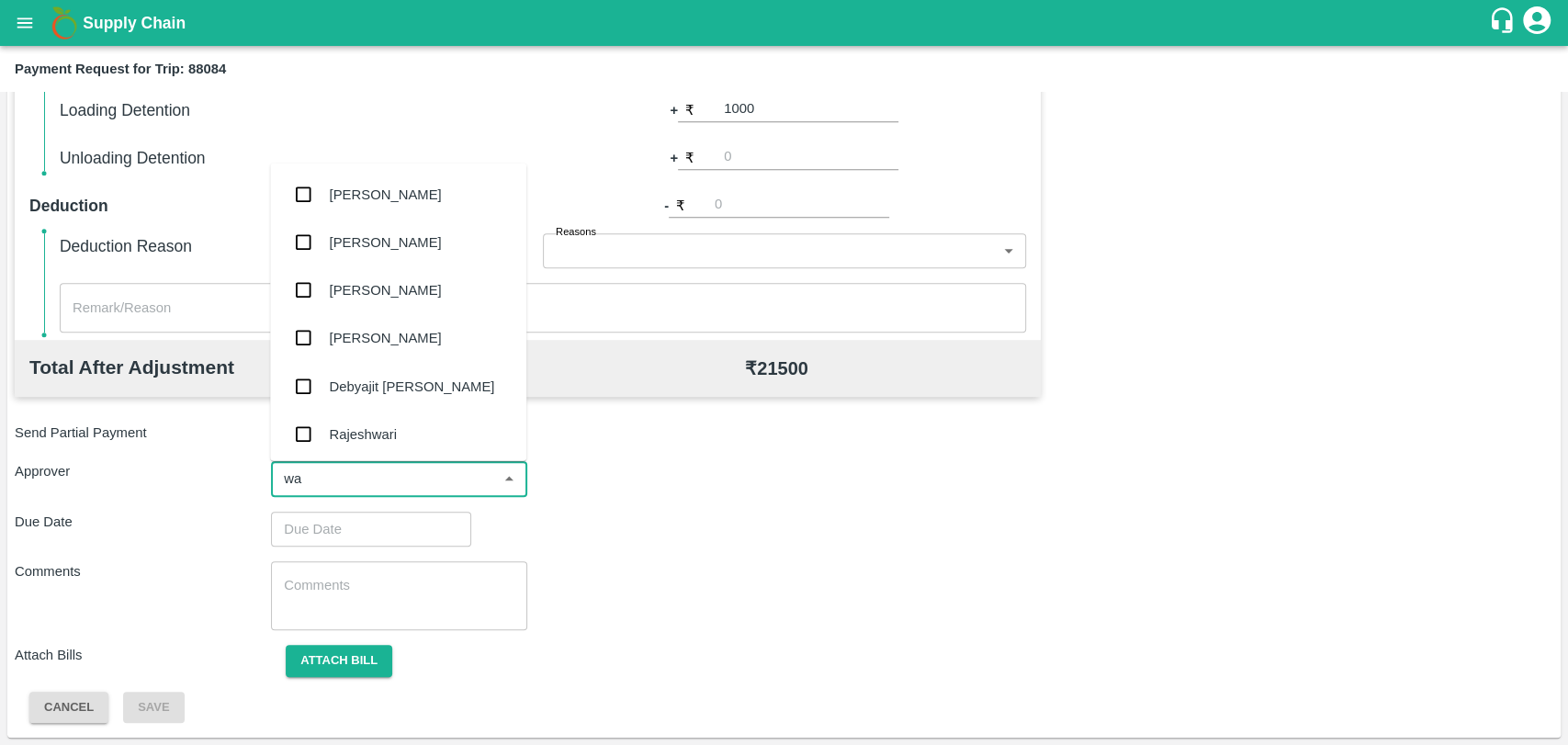
type input "wag"
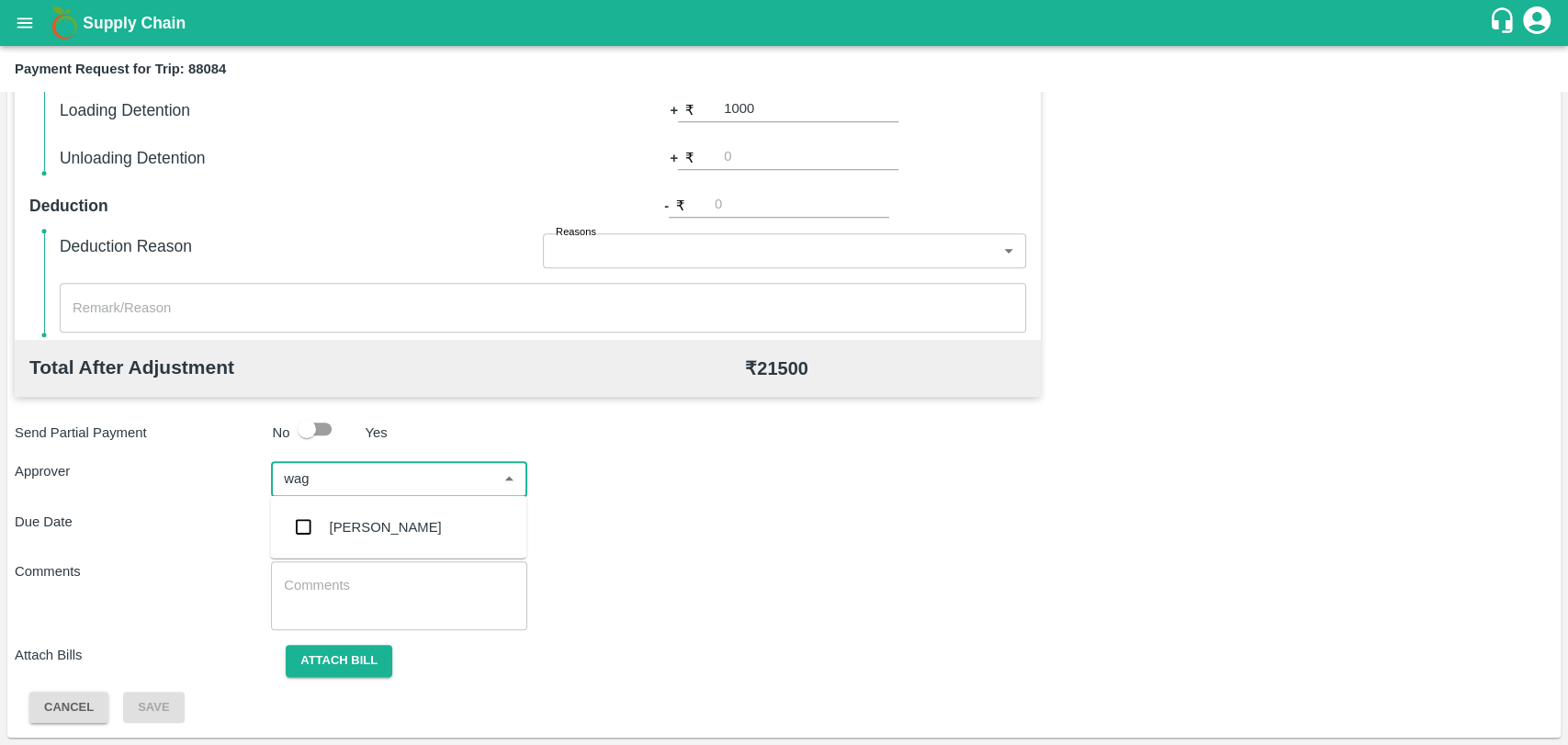
click at [333, 536] on div "[PERSON_NAME]" at bounding box center [386, 526] width 112 height 20
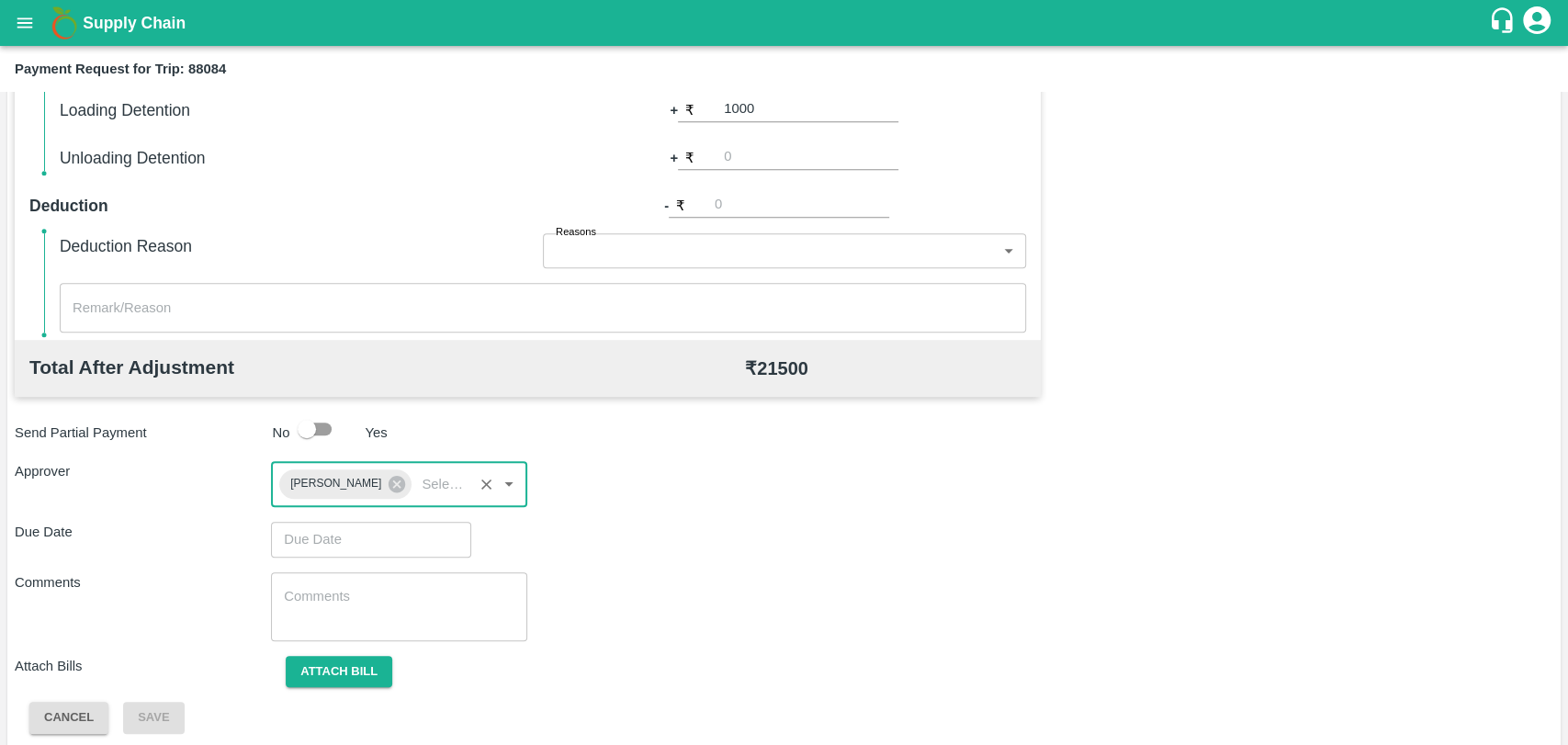
type input "DD/MM/YYYY hh:mm aa"
click at [316, 535] on input "DD/MM/YYYY hh:mm aa" at bounding box center [364, 538] width 188 height 35
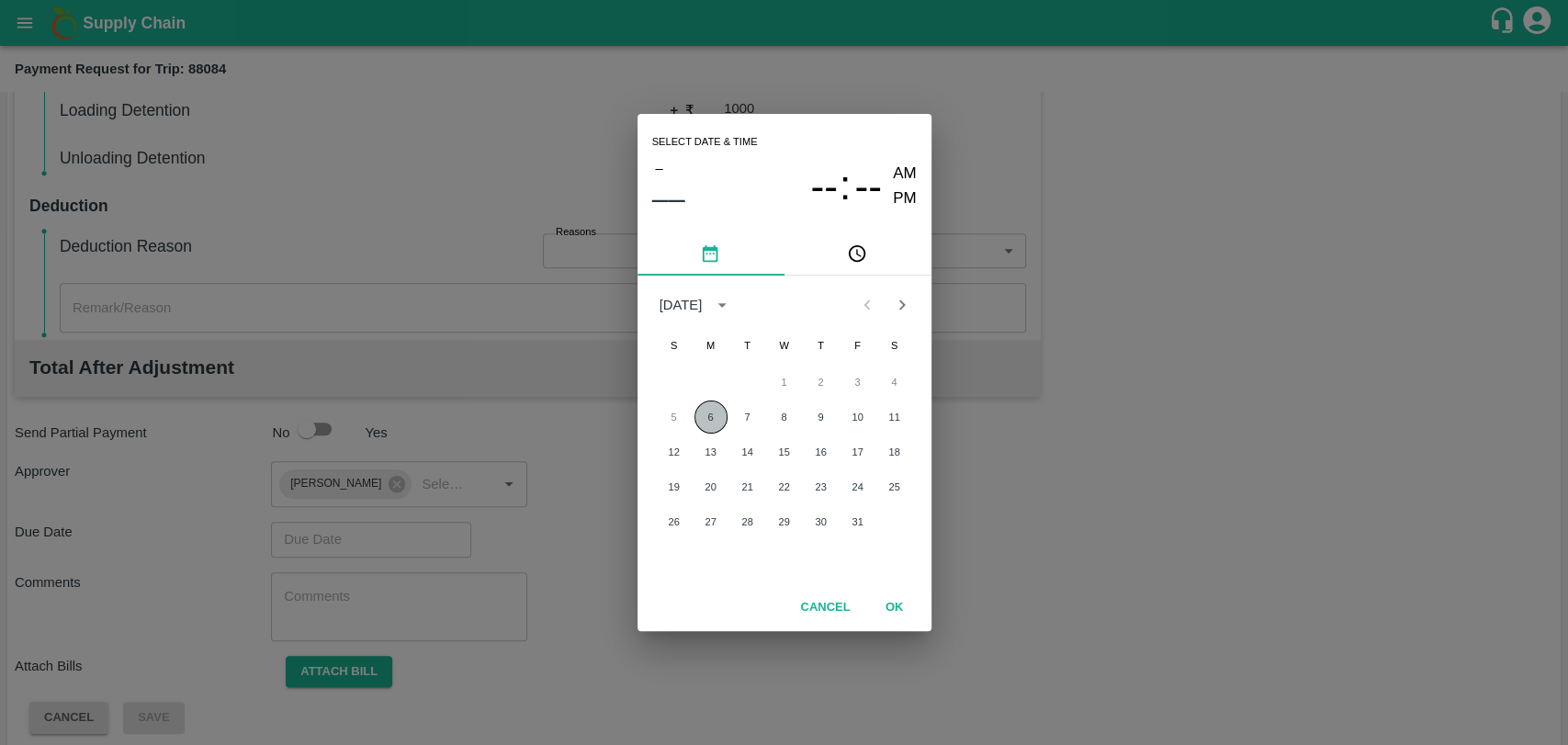
click at [714, 421] on button "6" at bounding box center [710, 417] width 33 height 33
type input "[DATE] 12:00 AM"
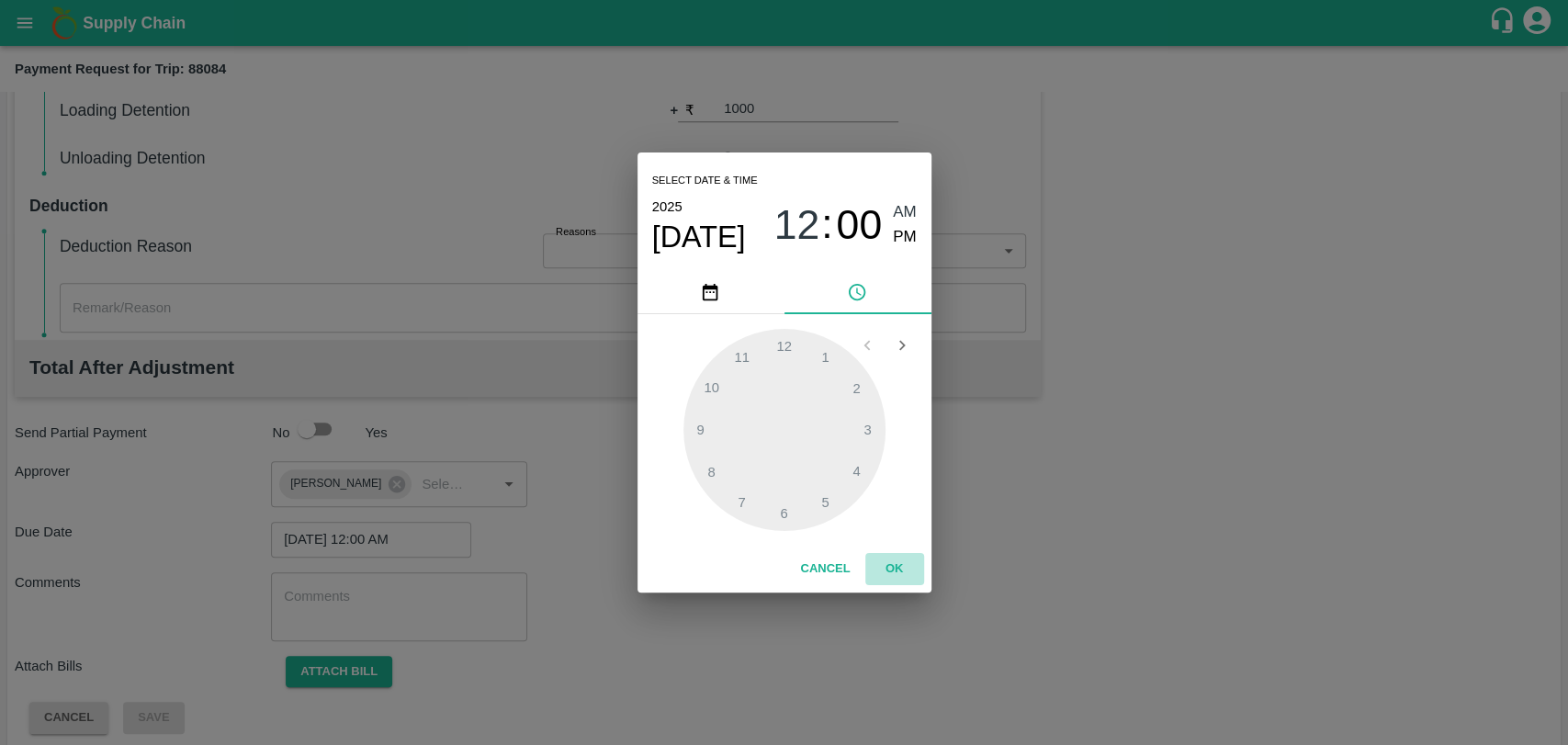
click at [888, 580] on button "OK" at bounding box center [894, 569] width 58 height 32
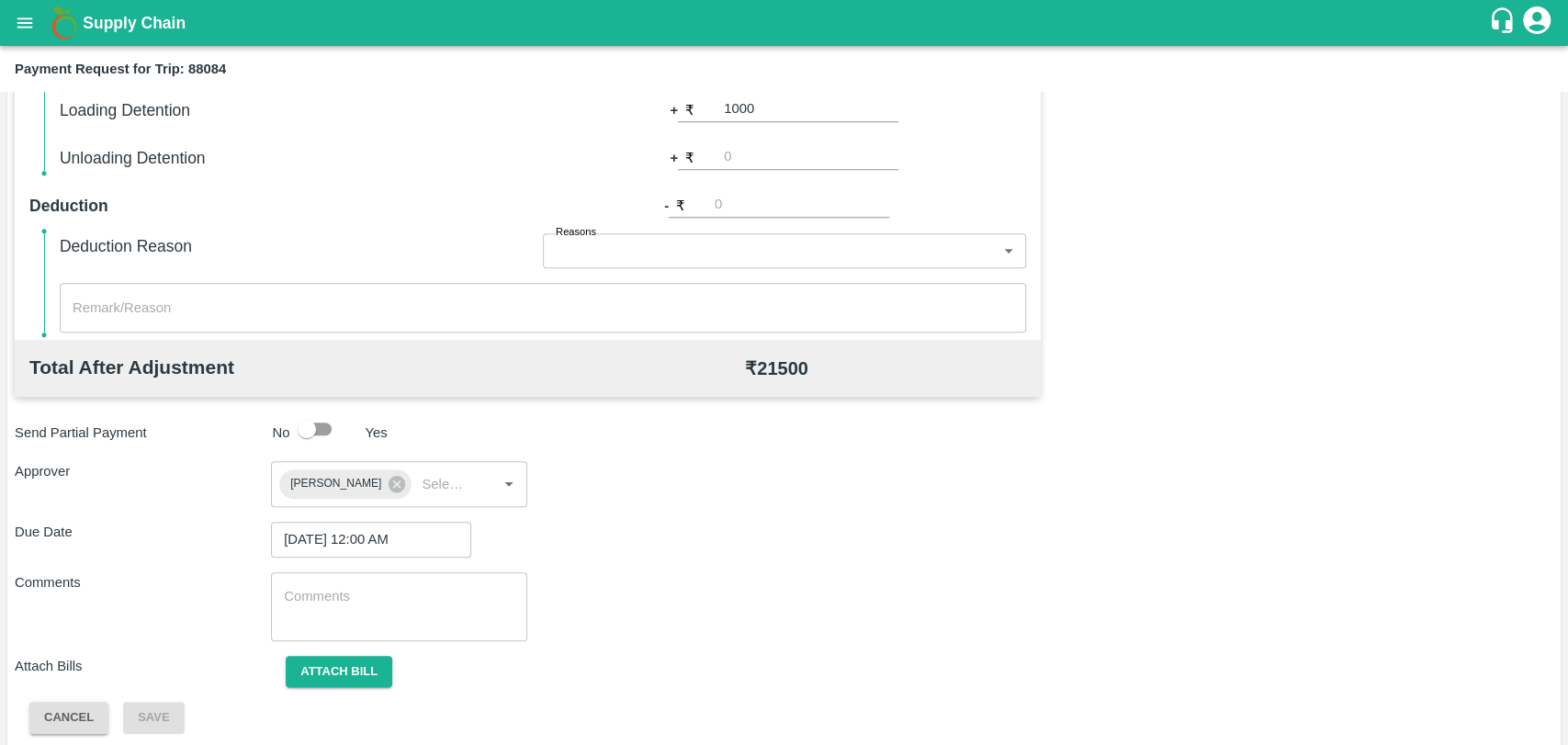
click at [404, 670] on div "Attach bill" at bounding box center [399, 671] width 257 height 32
click at [382, 670] on button "Attach bill" at bounding box center [339, 671] width 107 height 32
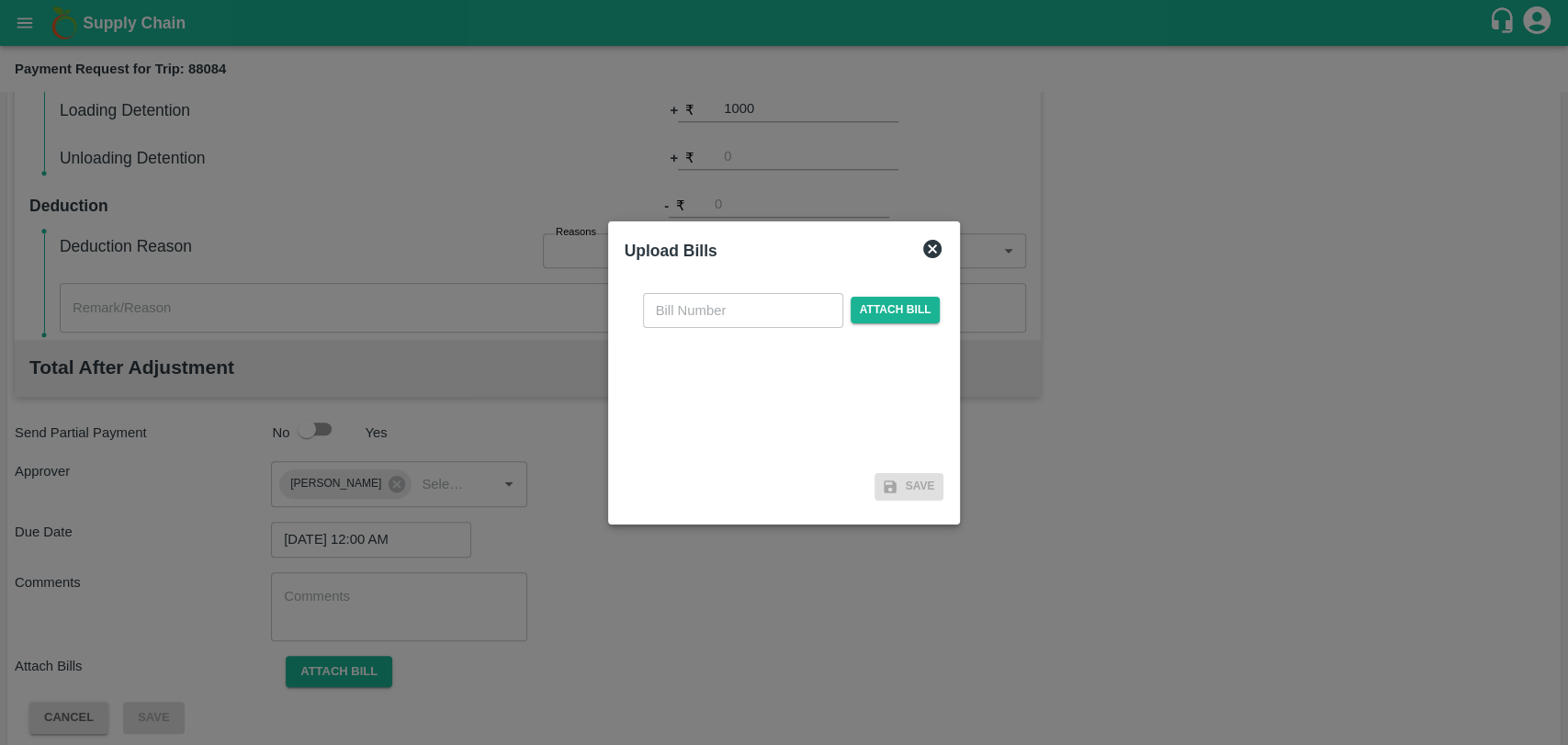
click at [776, 271] on div "​ Attach bill Save" at bounding box center [784, 392] width 334 height 244
click at [763, 309] on input "text" at bounding box center [743, 310] width 200 height 35
type input "3997"
click at [892, 320] on span "Attach bill" at bounding box center [895, 310] width 90 height 26
click at [0, 0] on input "Attach bill" at bounding box center [0, 0] width 0 height 0
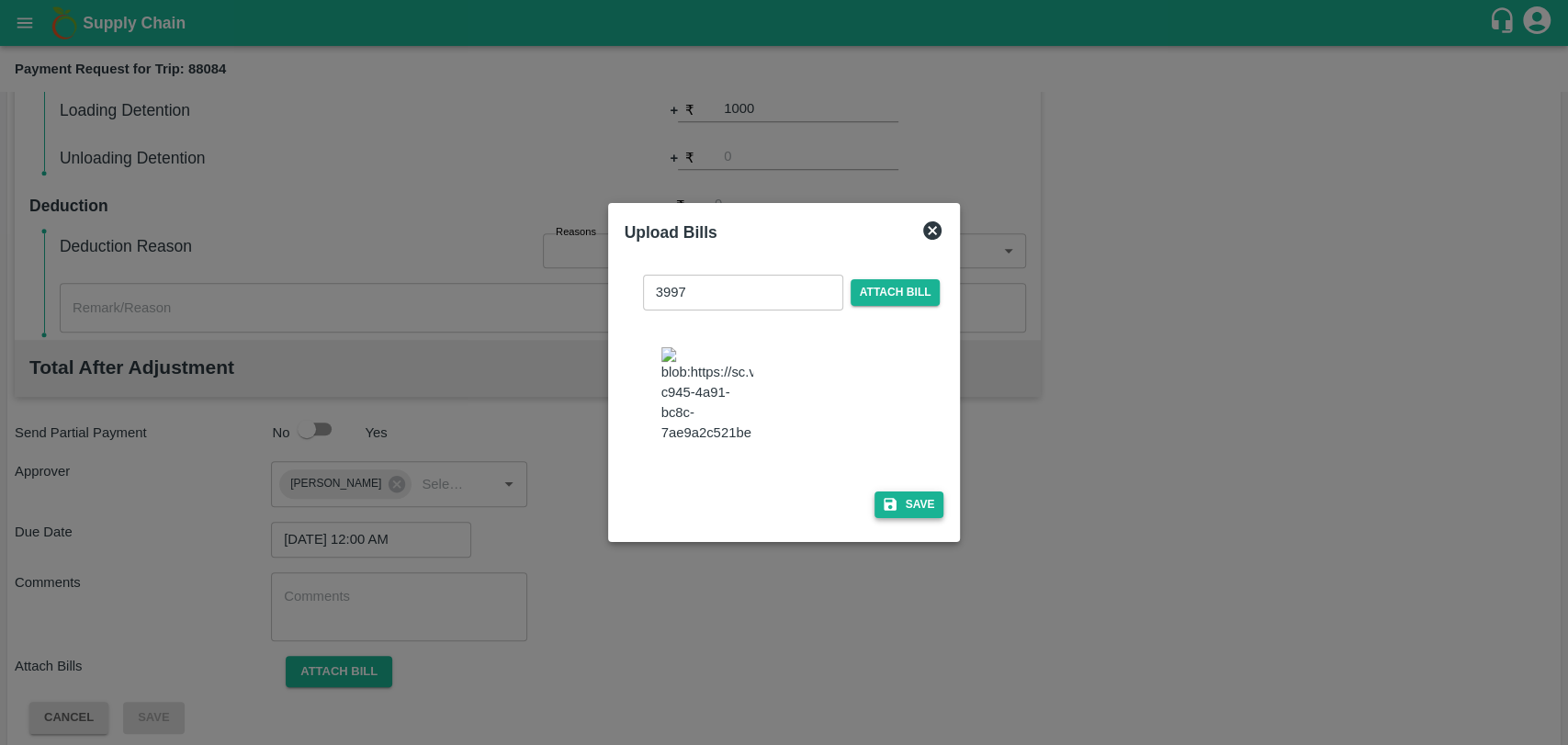
click at [875, 491] on button "Save" at bounding box center [909, 505] width 70 height 26
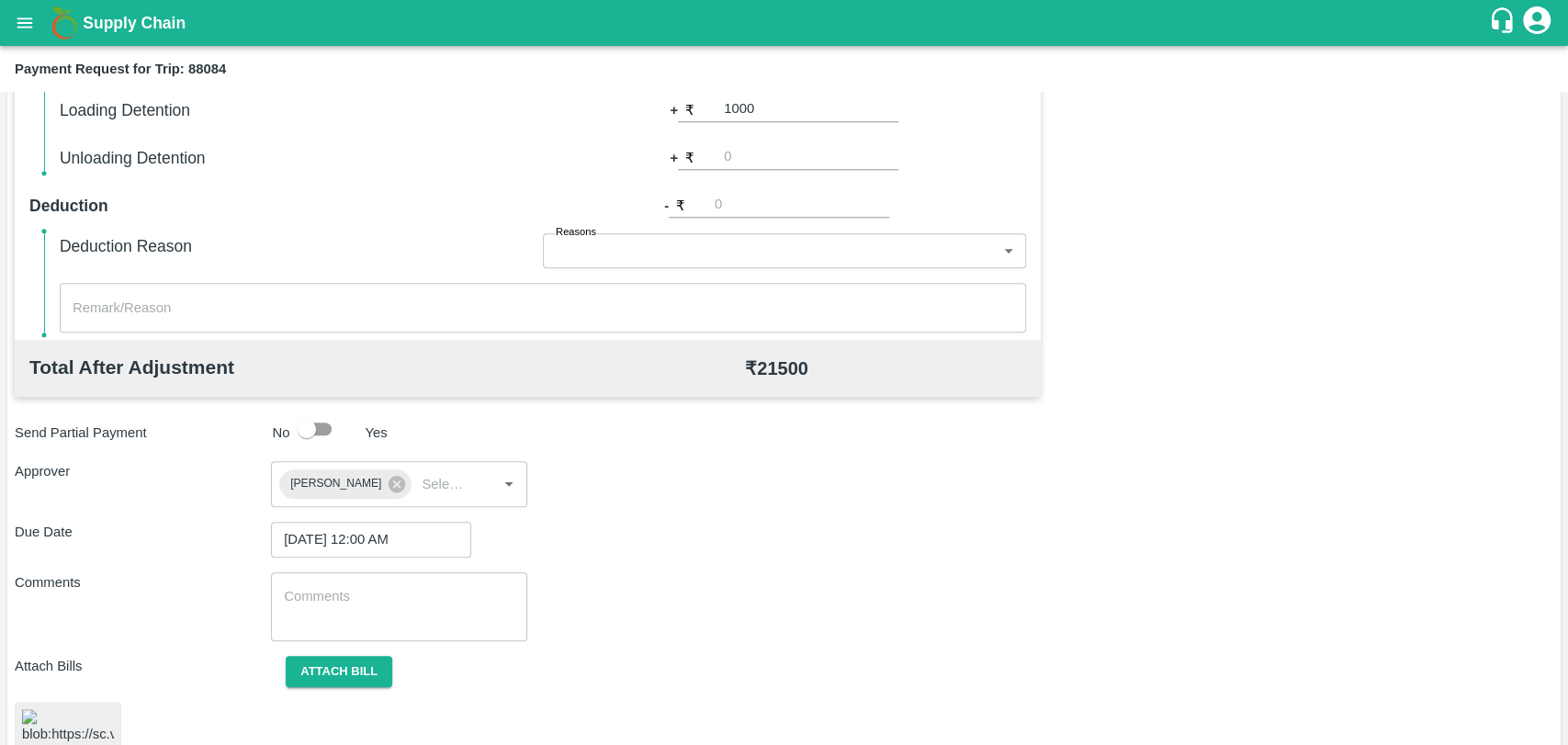
scroll to position [766, 0]
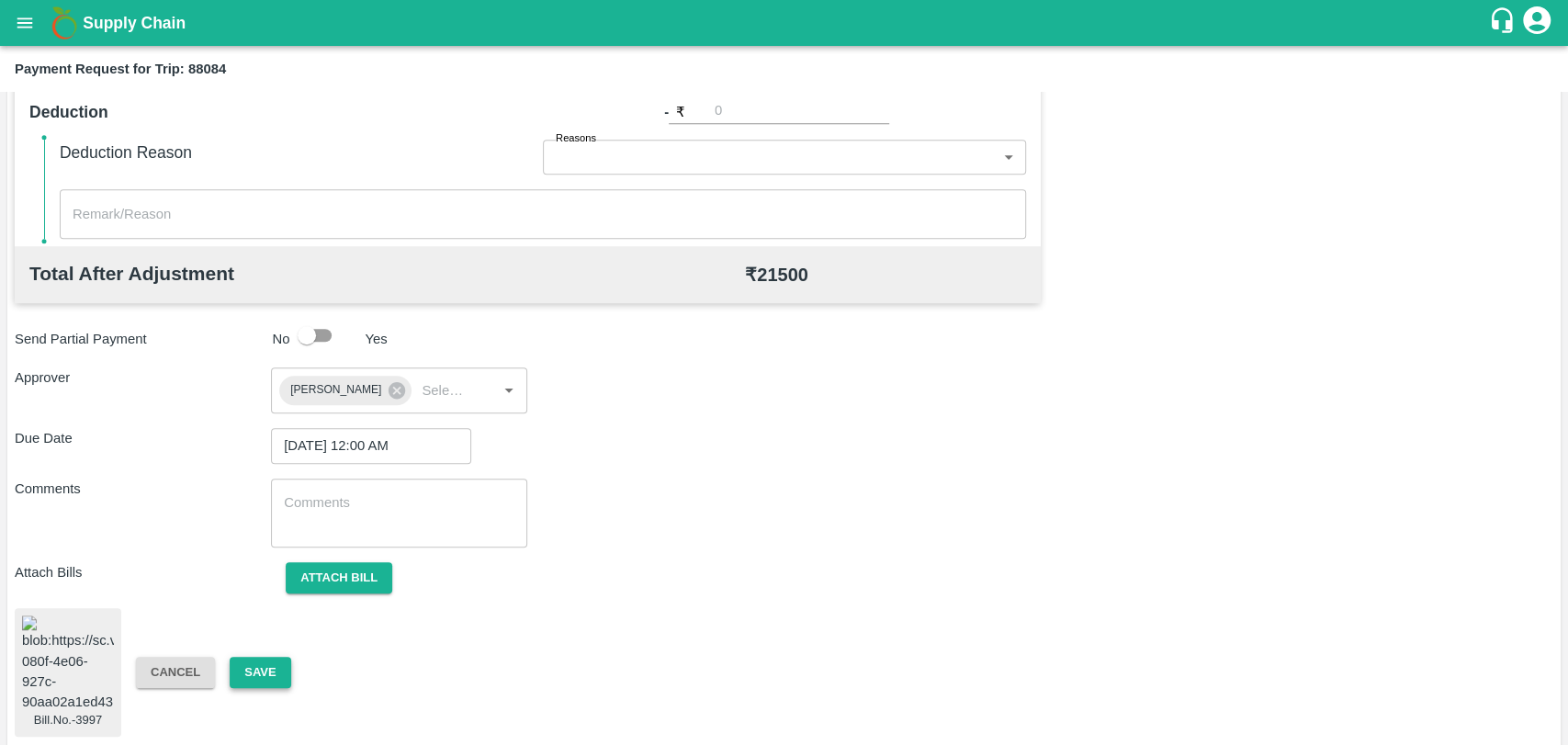
click at [263, 656] on button "Save" at bounding box center [259, 672] width 60 height 32
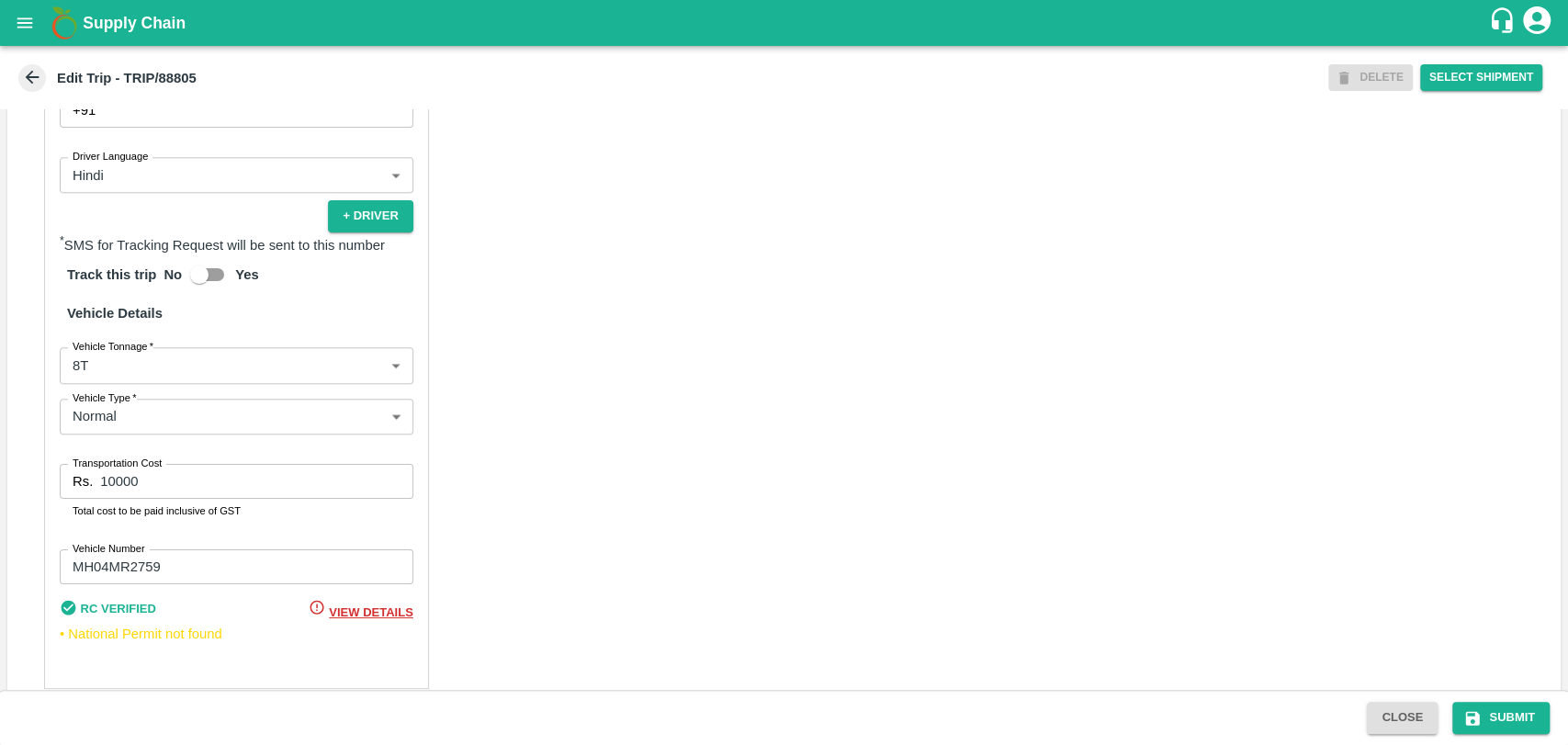
scroll to position [1196, 0]
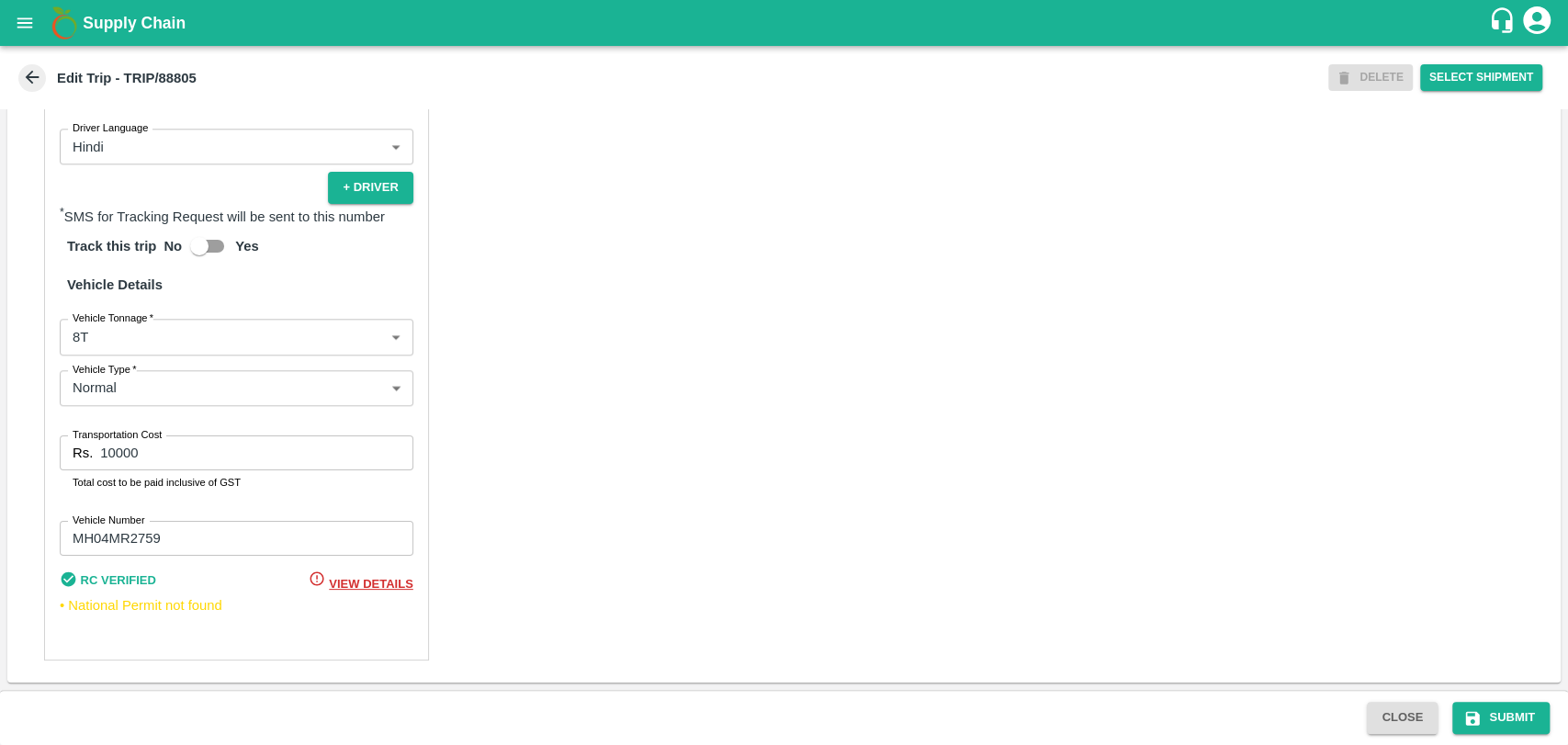
click at [143, 335] on body "Supply Chain Edit Trip - TRIP/88805 DELETE Select Shipment Trip Details Trip Ty…" at bounding box center [784, 372] width 1568 height 745
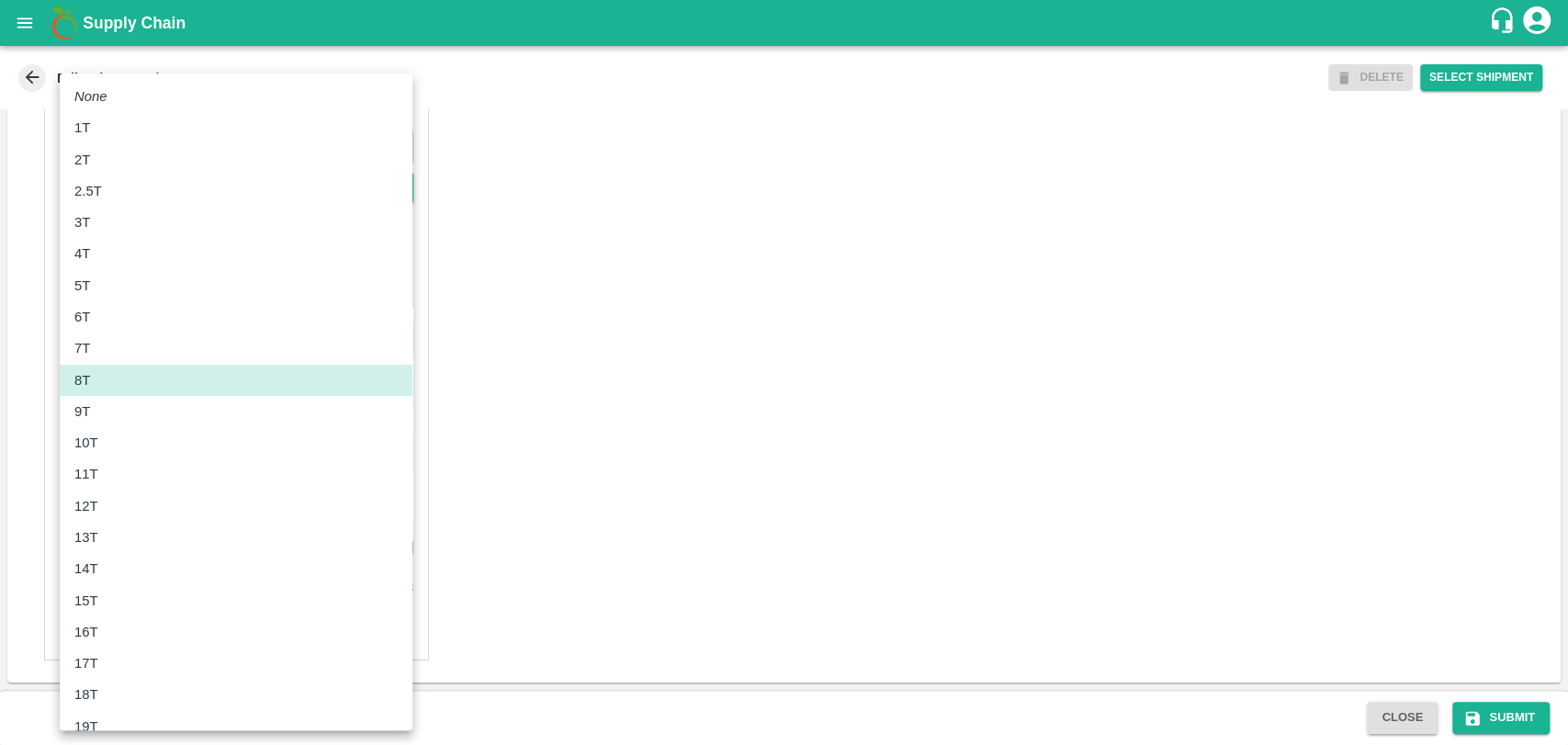
click at [116, 511] on div "12T" at bounding box center [236, 505] width 324 height 20
type input "12000"
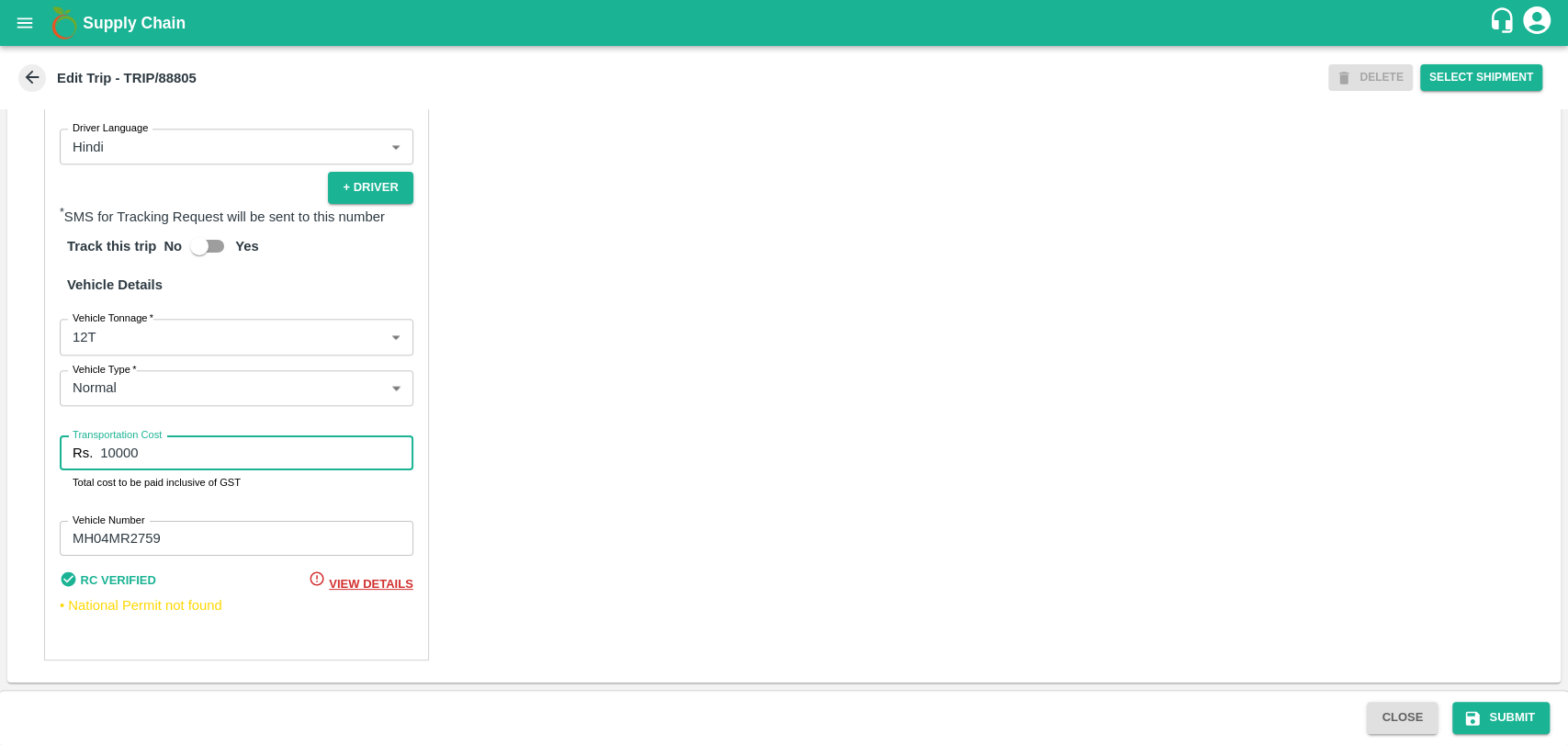
drag, startPoint x: 129, startPoint y: 454, endPoint x: 67, endPoint y: 455, distance: 62.0
click at [67, 456] on div "Rs. 10000 Transportation Cost" at bounding box center [236, 453] width 354 height 35
type input "23000"
click at [1457, 717] on button "Submit" at bounding box center [1501, 718] width 97 height 32
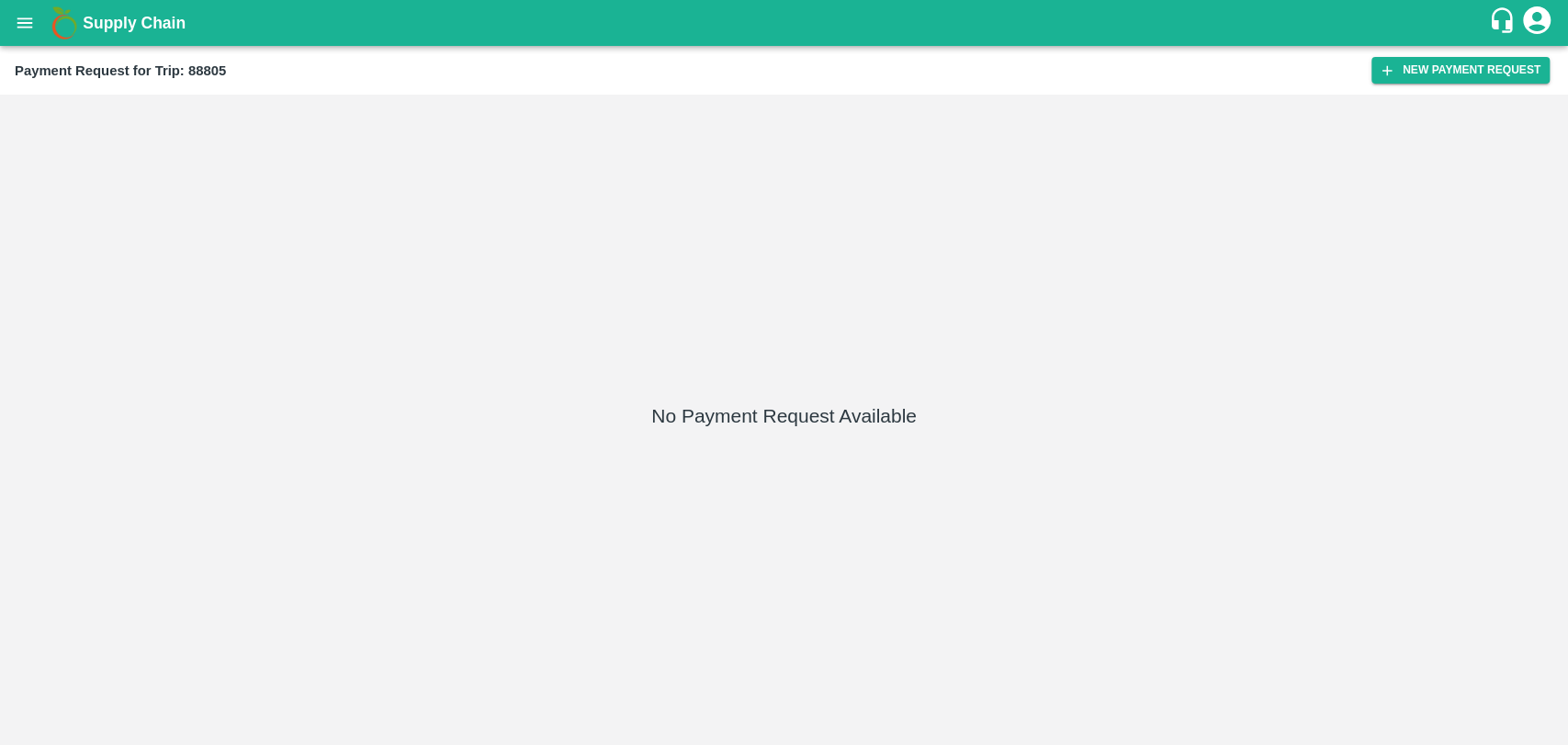
click at [1437, 84] on div "Payment Request for Trip: 88805 New Payment Request" at bounding box center [784, 71] width 1568 height 49
click at [1437, 72] on button "New Payment Request" at bounding box center [1460, 70] width 178 height 26
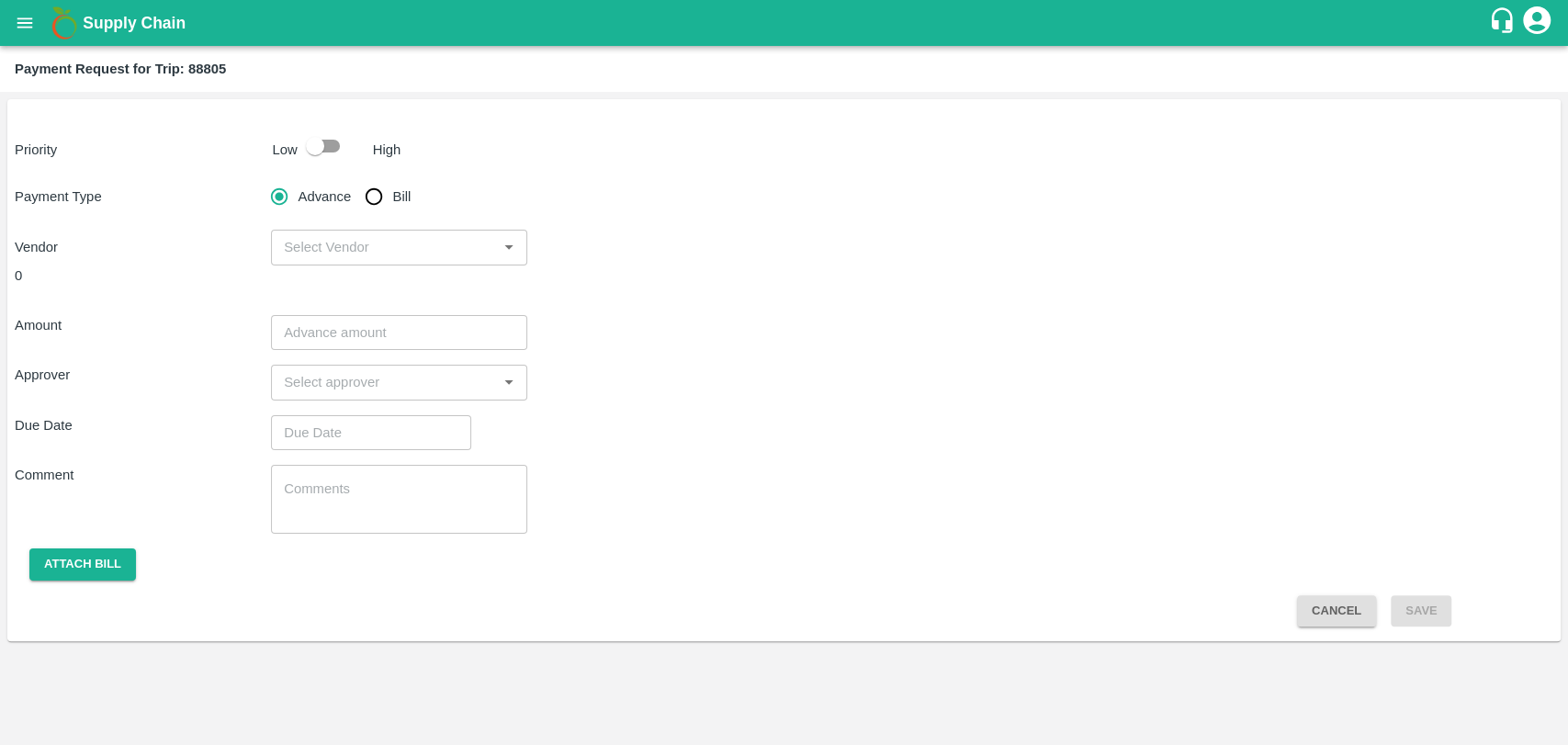
click at [299, 157] on input "checkbox" at bounding box center [314, 145] width 105 height 35
checkbox input "true"
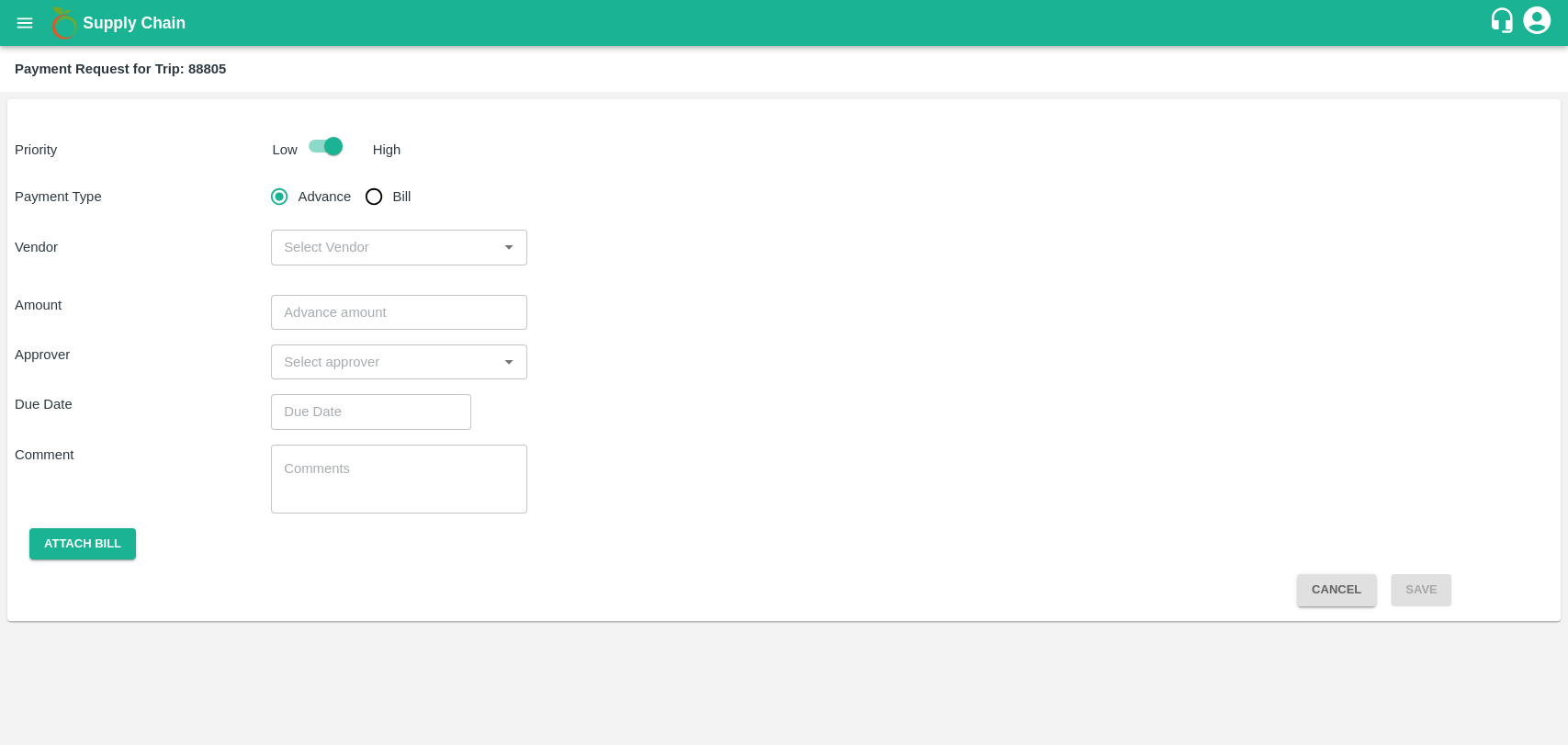
click at [378, 207] on input "Bill" at bounding box center [374, 196] width 37 height 37
radio input "true"
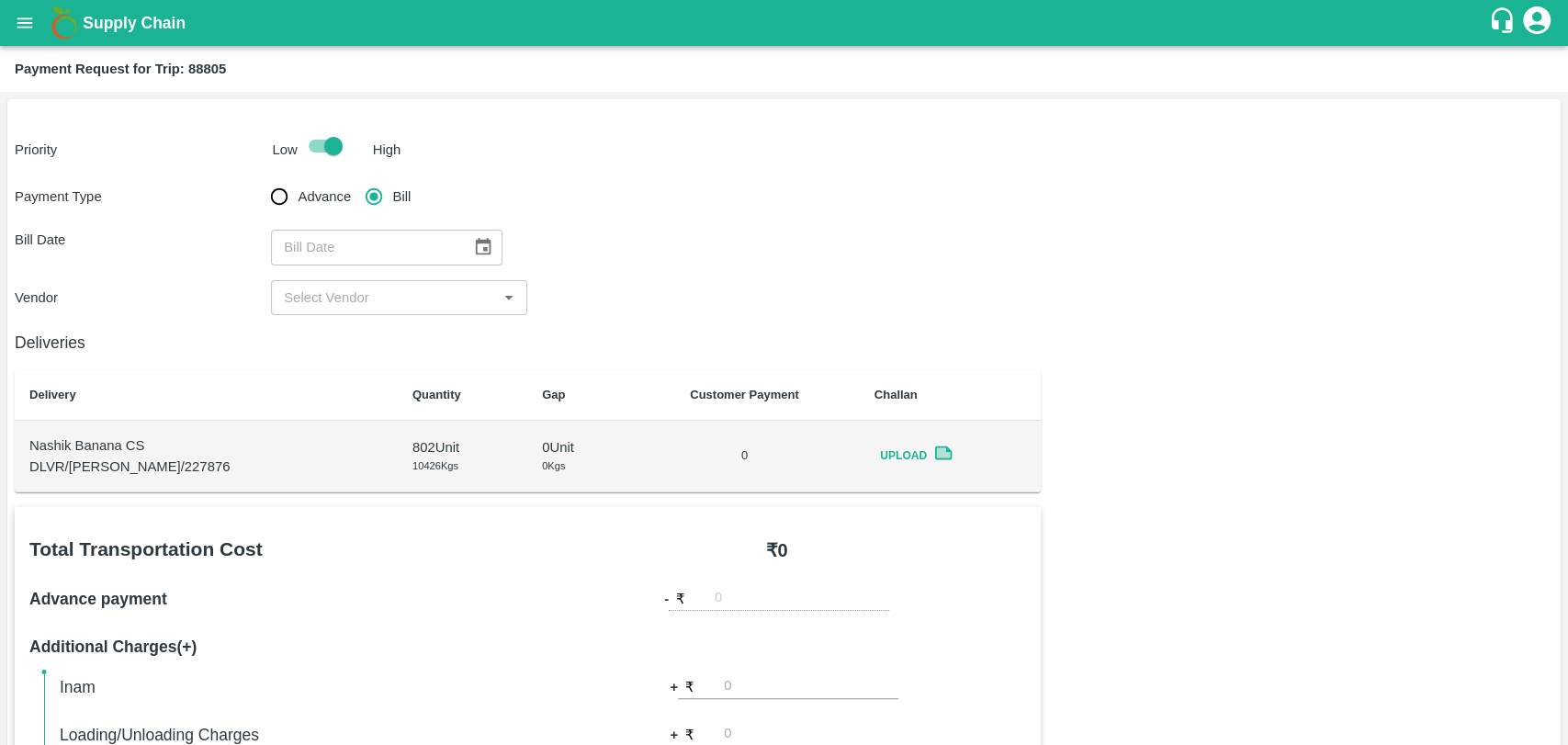
click at [473, 258] on button "Choose date" at bounding box center [483, 246] width 35 height 35
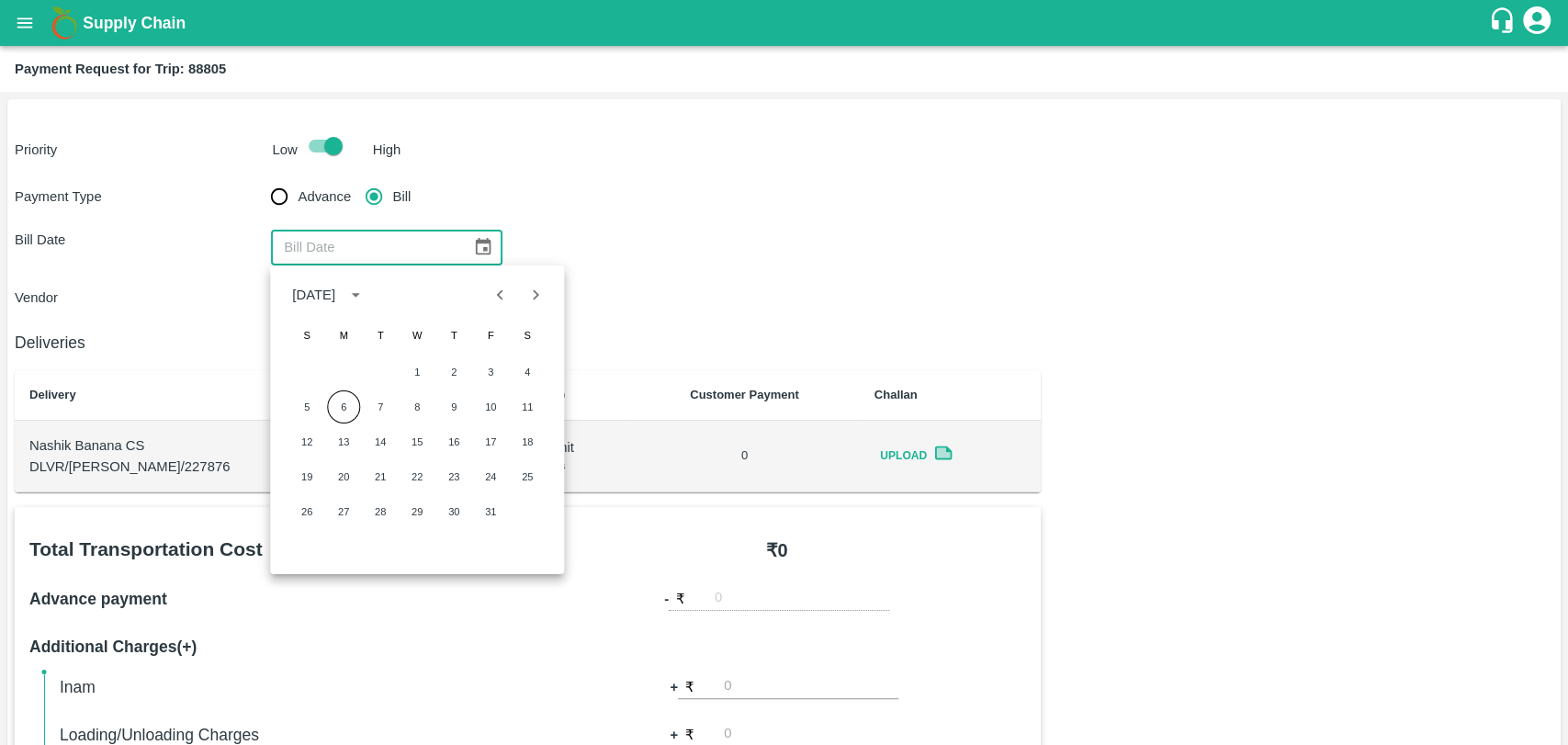
click at [508, 297] on icon "Previous month" at bounding box center [500, 294] width 20 height 20
click at [332, 478] on button "22" at bounding box center [343, 476] width 33 height 33
type input "[DATE]"
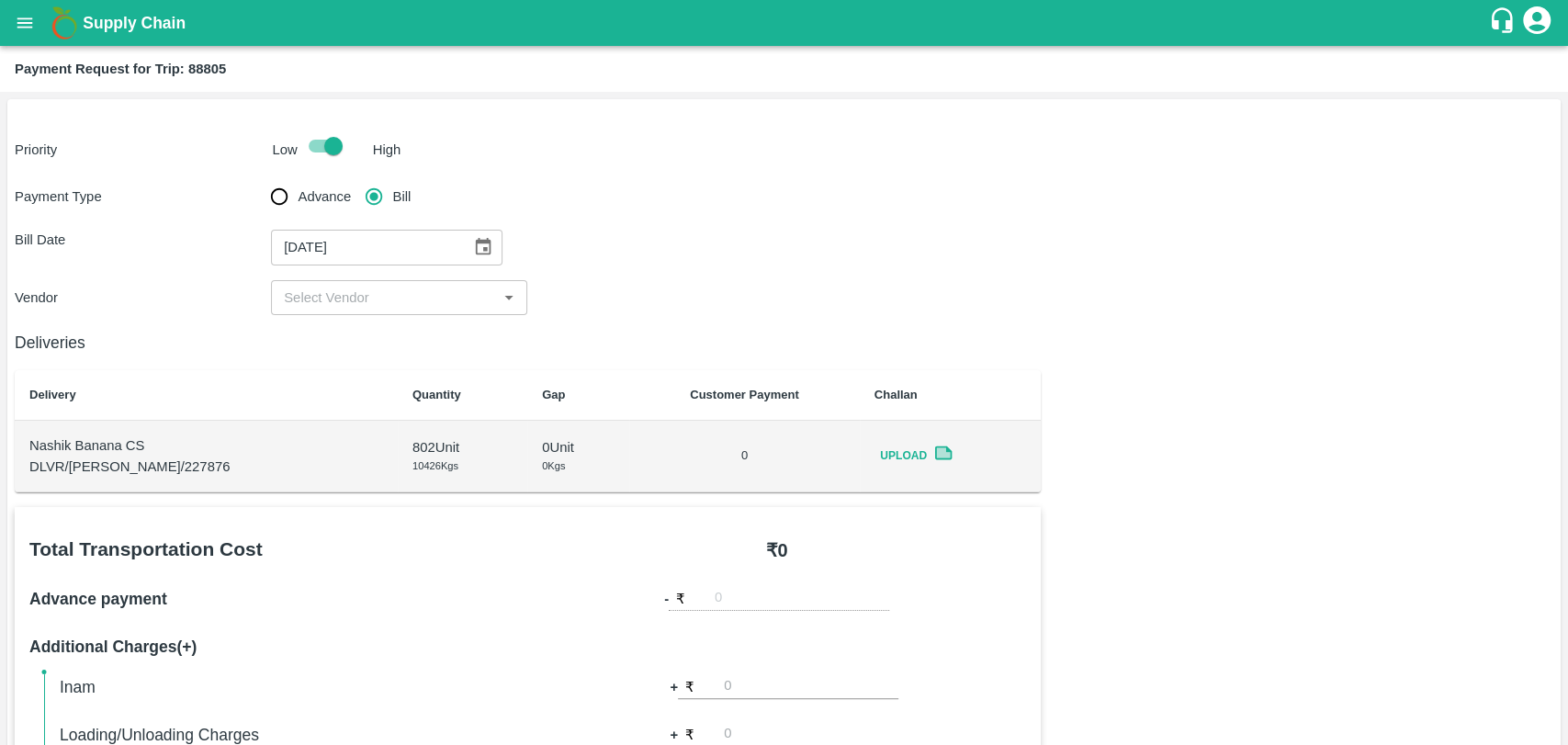
click at [342, 296] on input "input" at bounding box center [384, 297] width 215 height 24
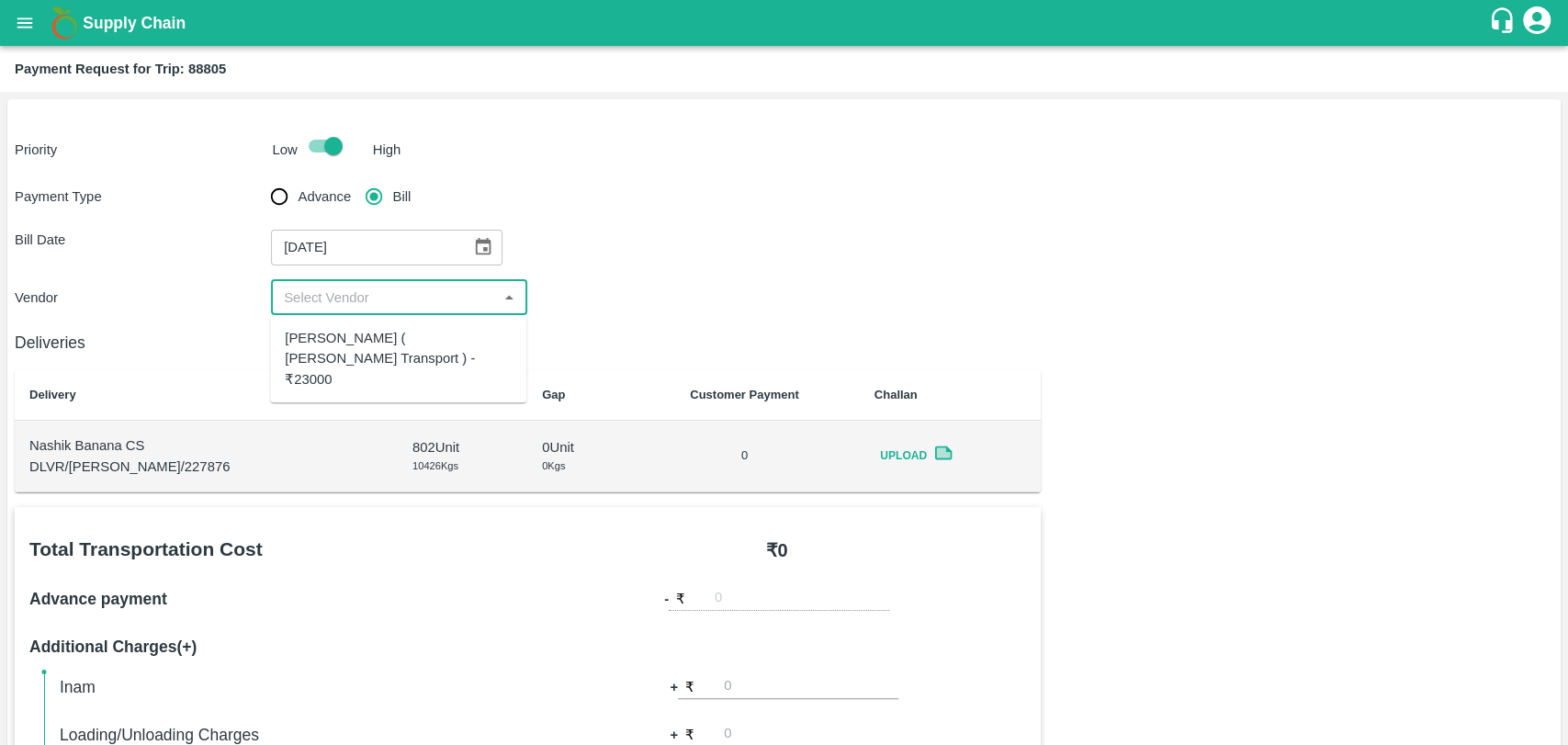
click at [324, 351] on div "[PERSON_NAME] ( [PERSON_NAME] Transport ) - ₹23000" at bounding box center [398, 358] width 227 height 61
type input "[PERSON_NAME] ( [PERSON_NAME] Transport ) - ₹23000"
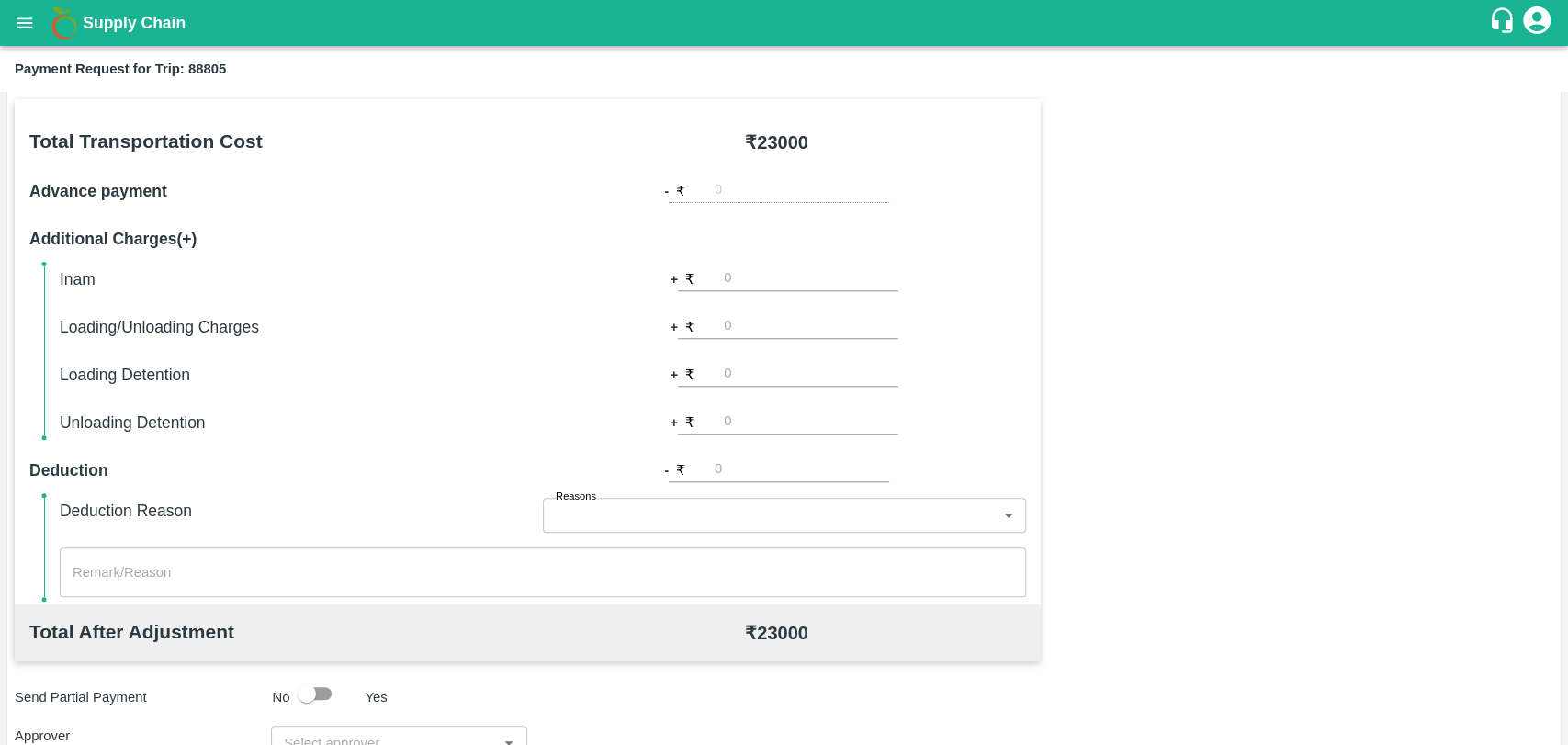
click at [752, 391] on div "Inam + ₹ Loading/Unloading Charges + ₹ Loading Detention + ₹ Unloading Detentio…" at bounding box center [542, 350] width 966 height 169
click at [752, 374] on input "number" at bounding box center [810, 374] width 175 height 25
type input "1000"
click at [1126, 306] on div "Total Transportation Cost ₹ 23000 Advance payment - ₹ Additional Charges(+) Ina…" at bounding box center [784, 543] width 1539 height 889
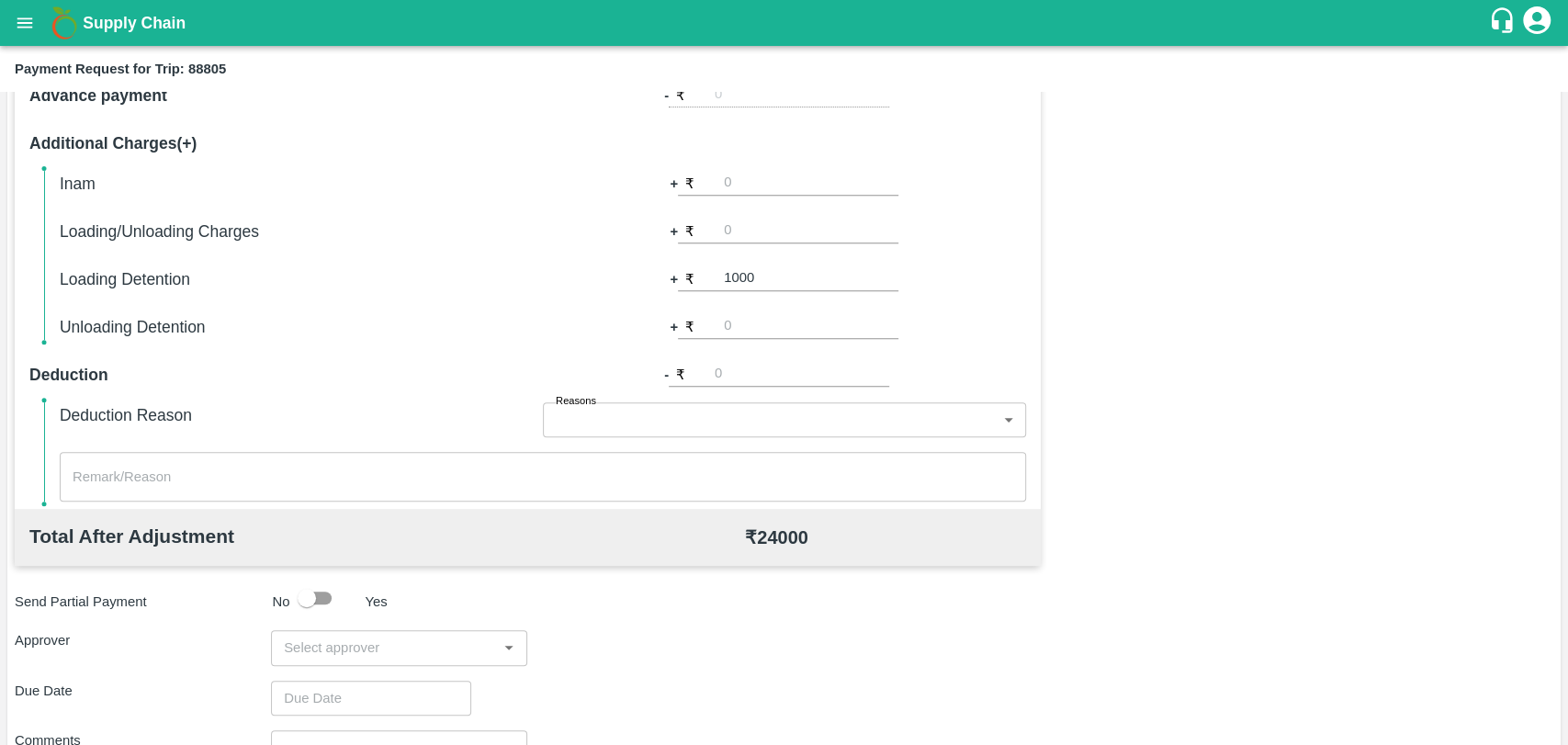
scroll to position [672, 0]
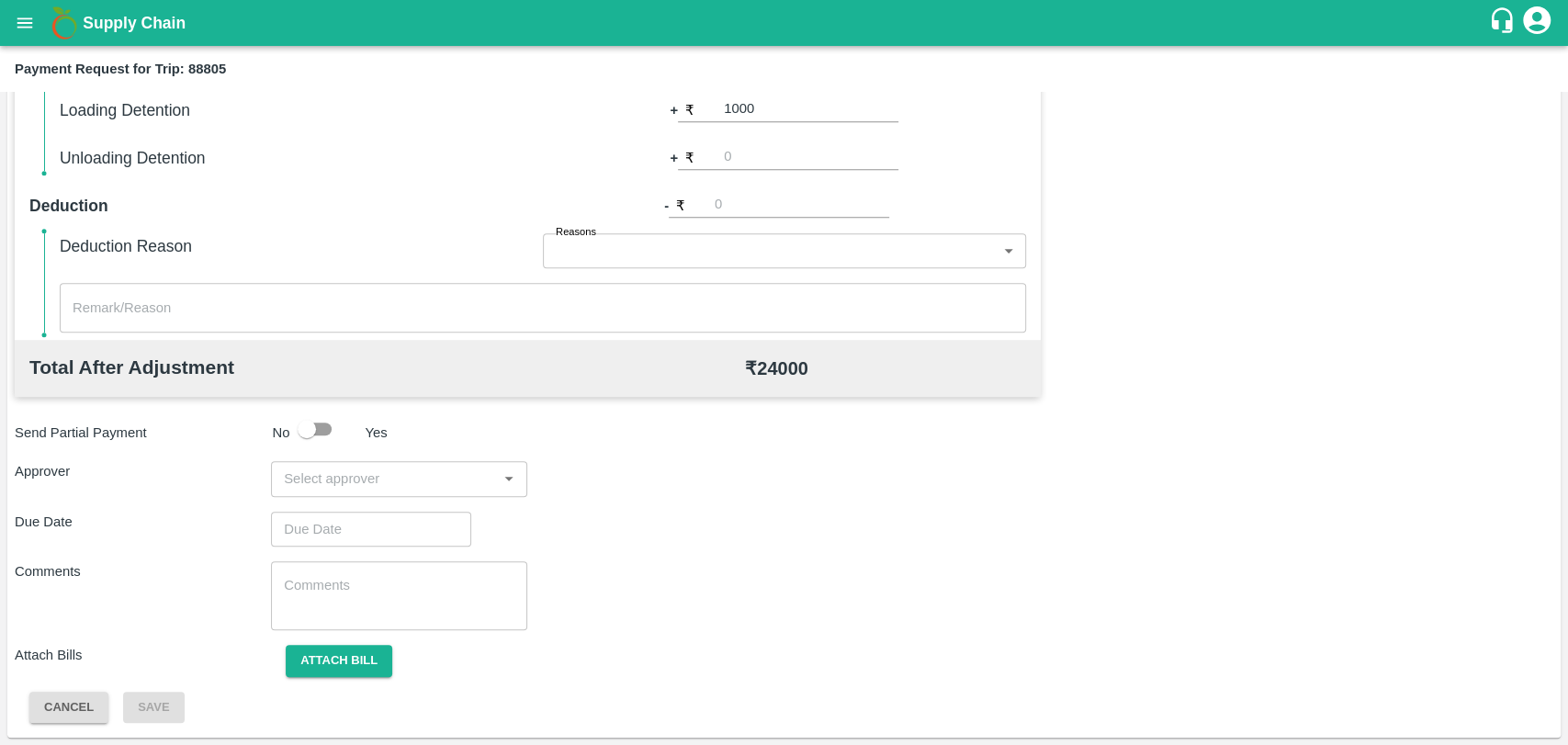
click at [328, 483] on input "input" at bounding box center [384, 478] width 215 height 24
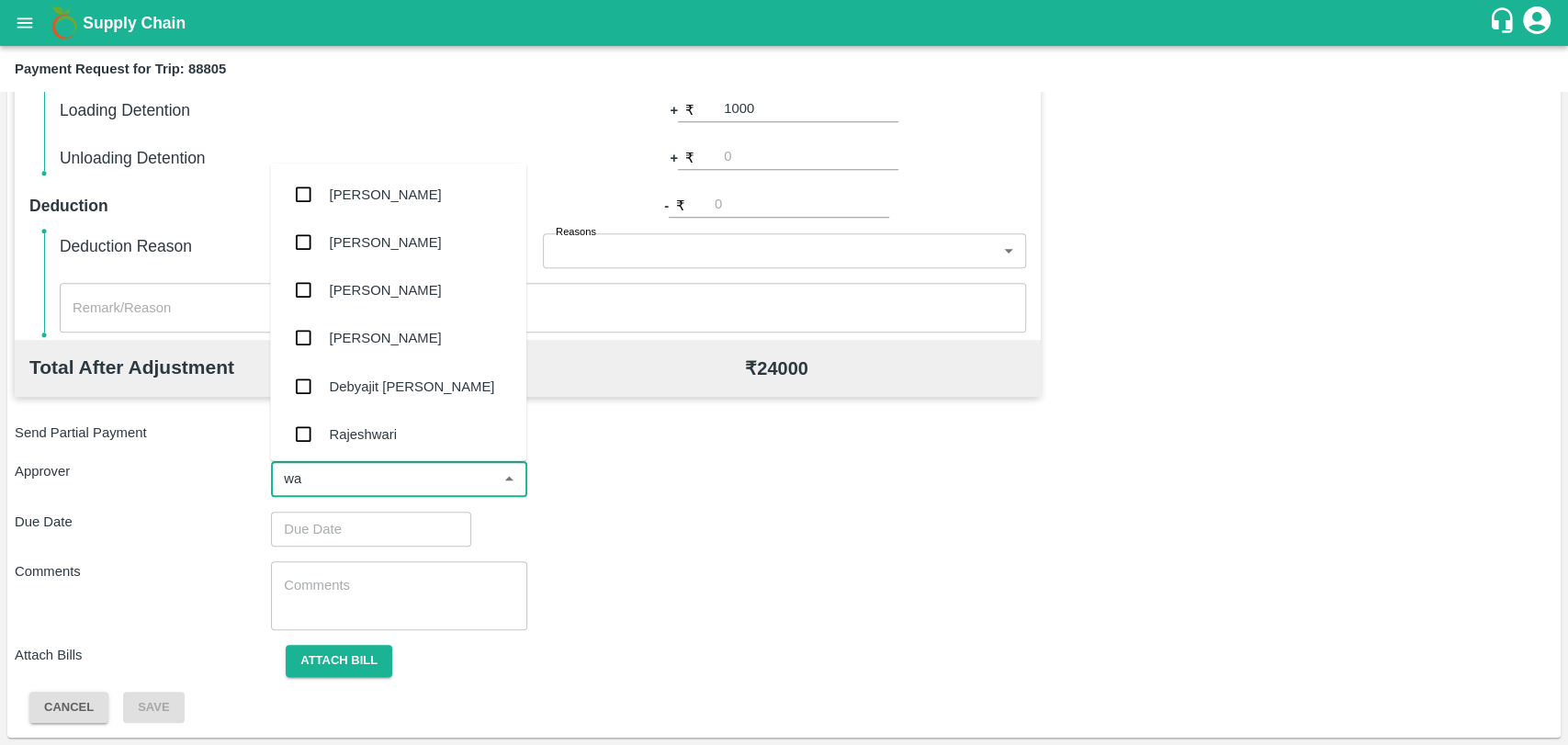
type input "wag"
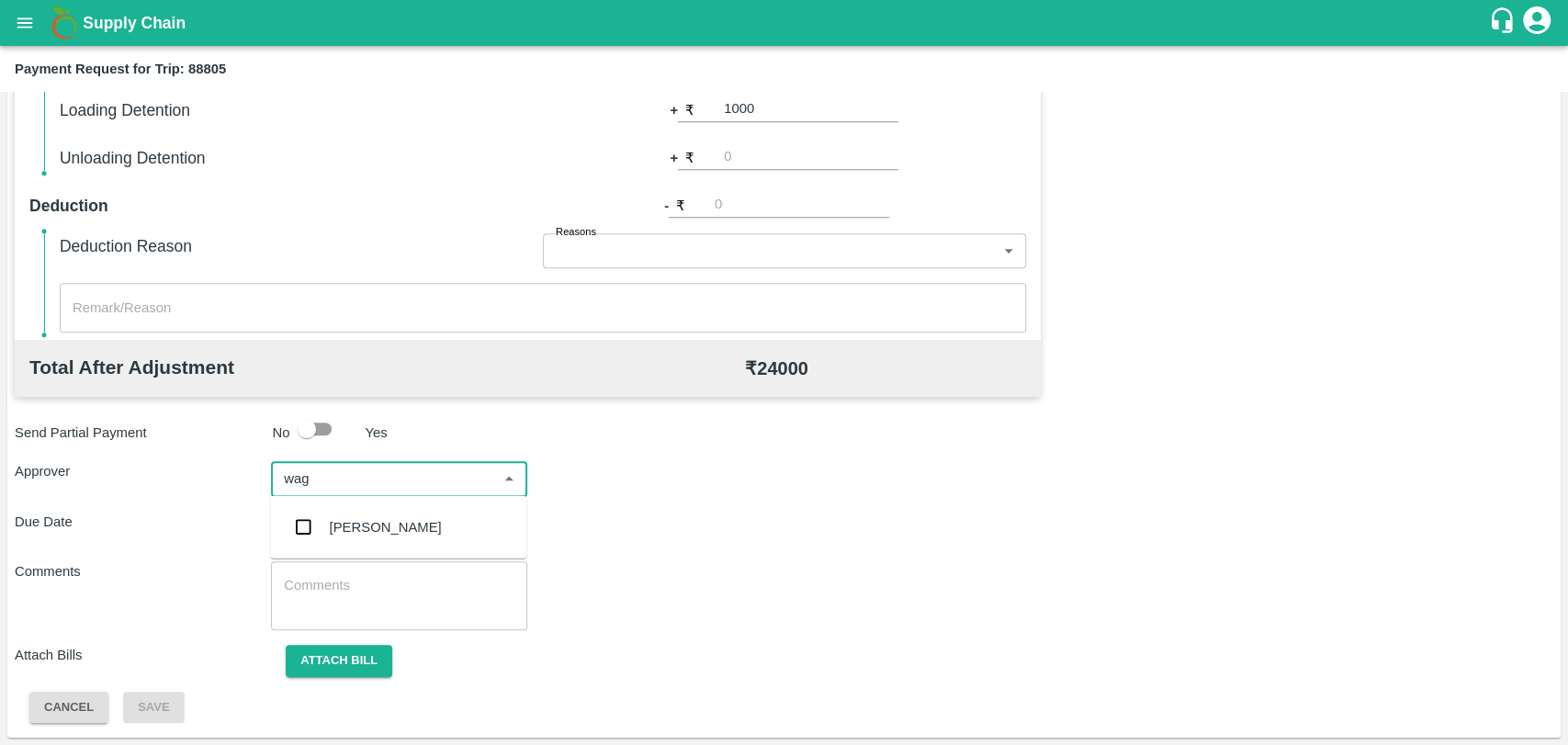
click at [324, 540] on div "[PERSON_NAME]" at bounding box center [398, 527] width 257 height 48
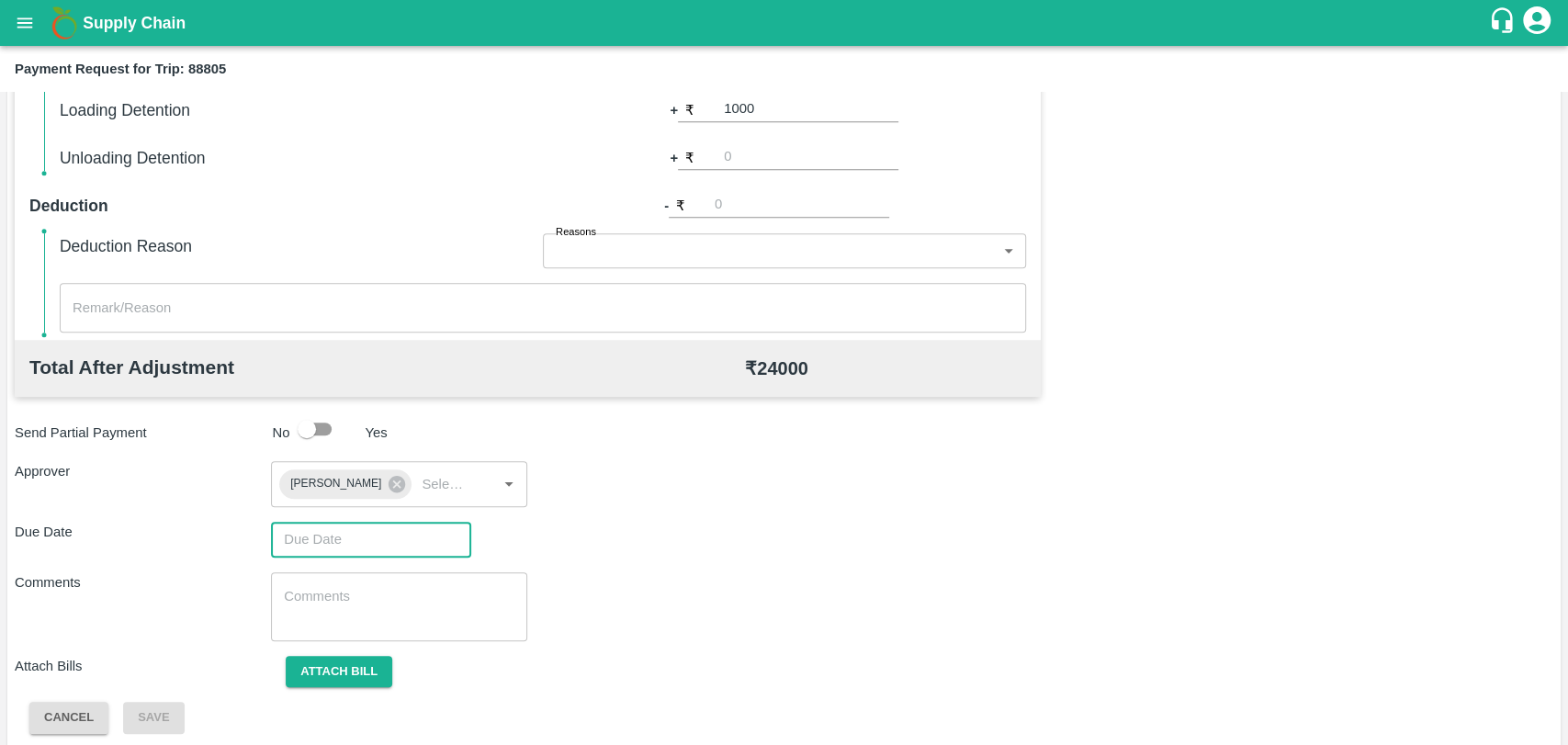
type input "DD/MM/YYYY hh:mm aa"
click at [324, 540] on input "DD/MM/YYYY hh:mm aa" at bounding box center [364, 538] width 188 height 35
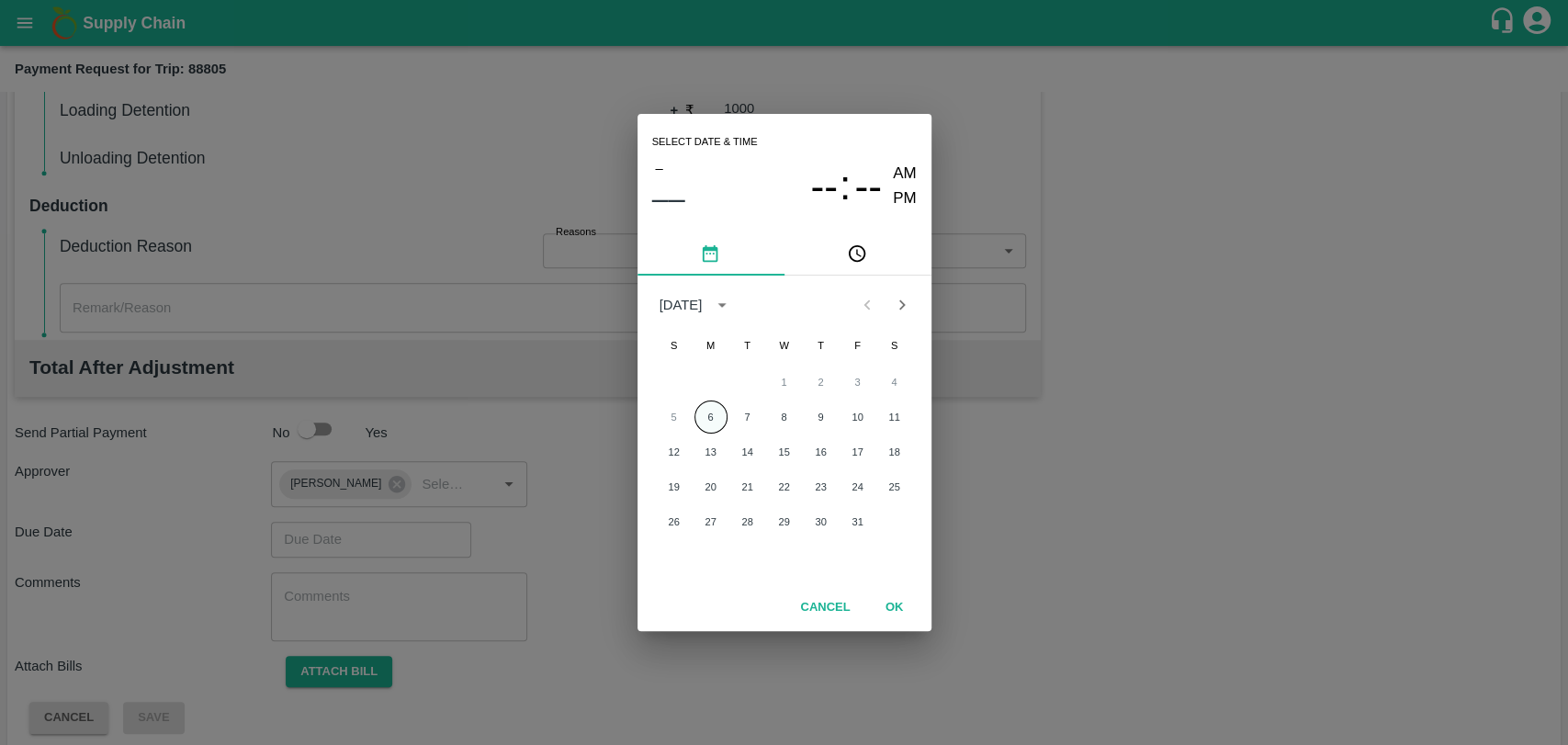
click at [696, 415] on button "6" at bounding box center [710, 417] width 33 height 33
type input "[DATE] 12:00 AM"
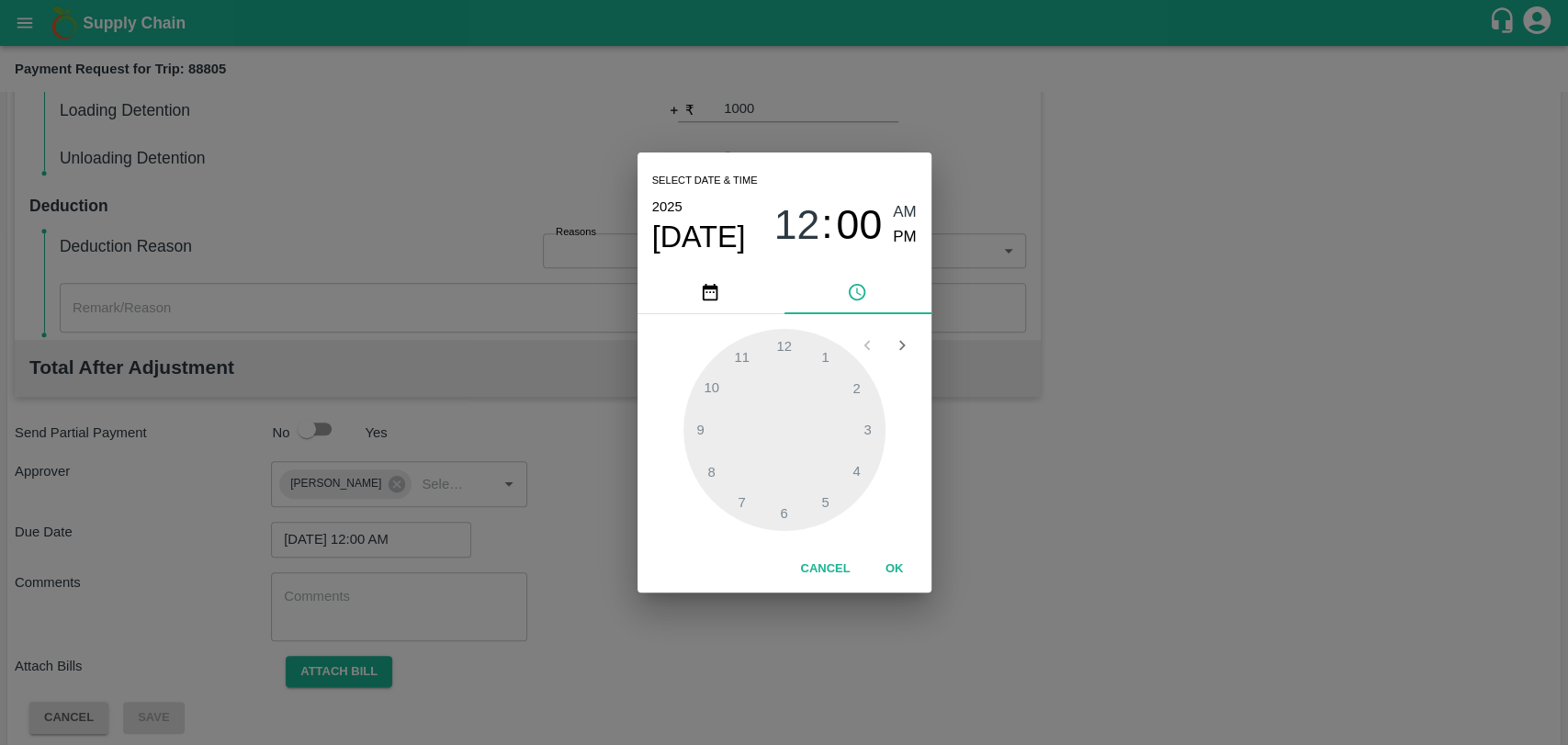
click at [882, 571] on button "OK" at bounding box center [894, 569] width 58 height 32
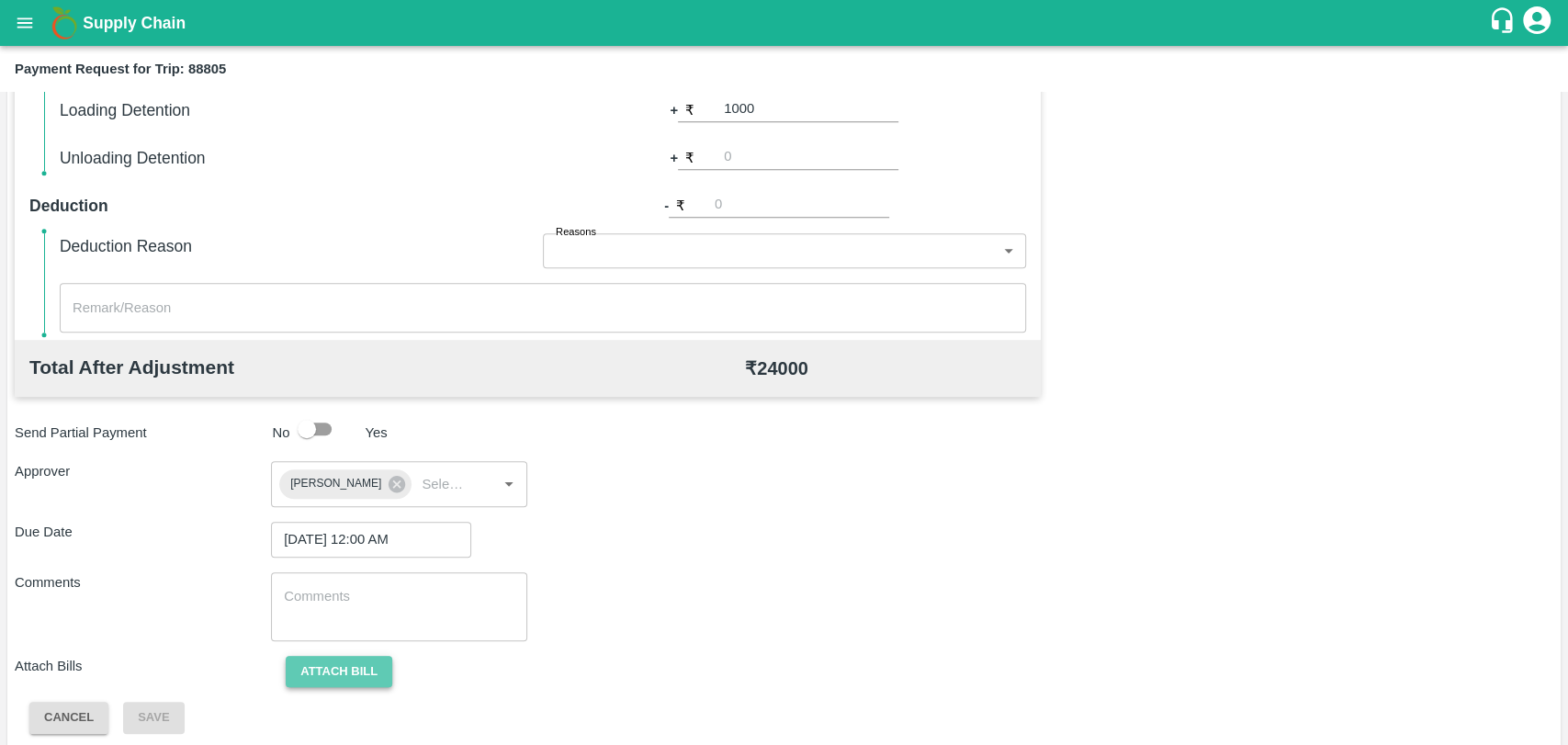
click at [370, 665] on button "Attach bill" at bounding box center [339, 671] width 107 height 32
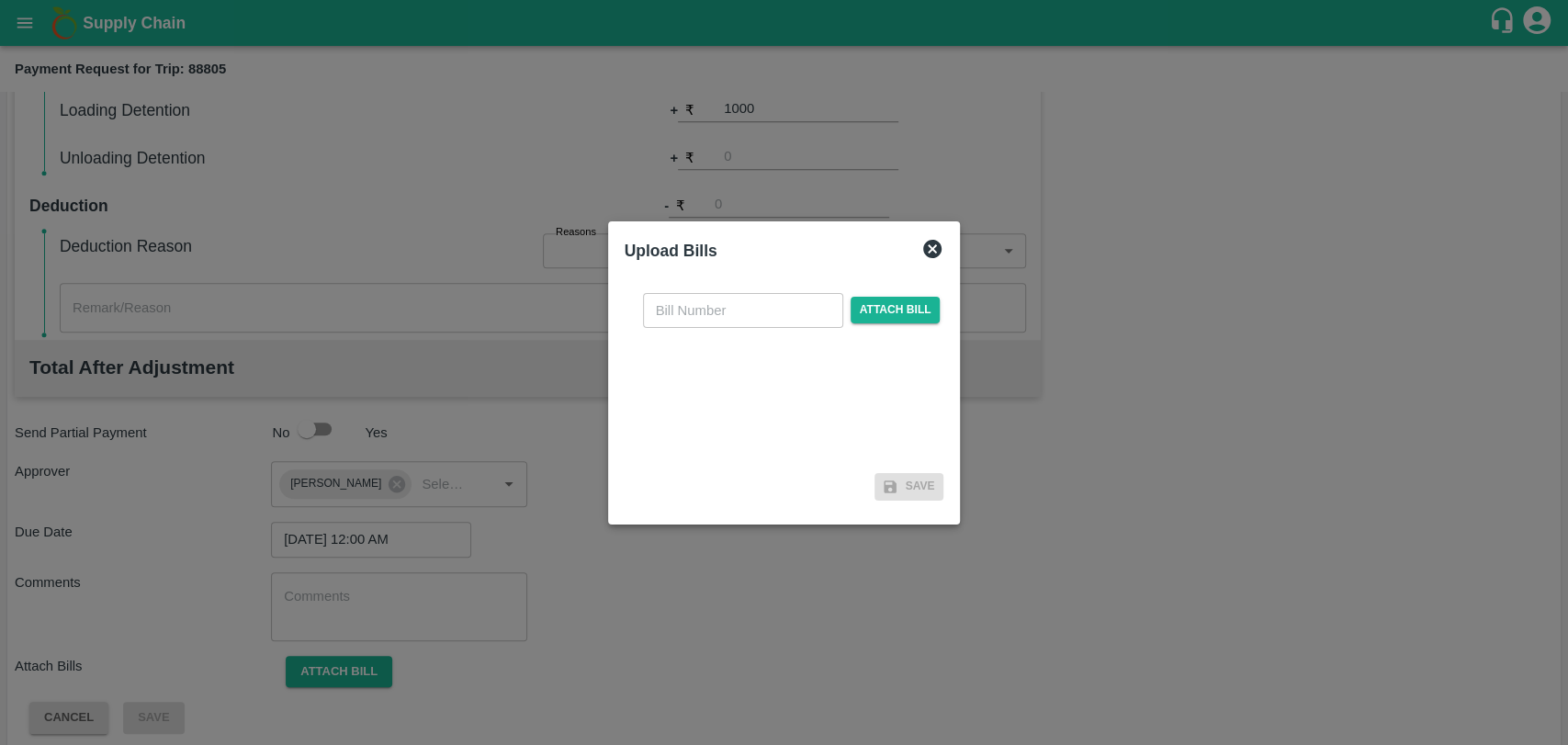
click at [663, 296] on input "text" at bounding box center [743, 310] width 200 height 35
type input "4040"
click at [890, 311] on span "Attach bill" at bounding box center [895, 310] width 90 height 26
click at [0, 0] on input "Attach bill" at bounding box center [0, 0] width 0 height 0
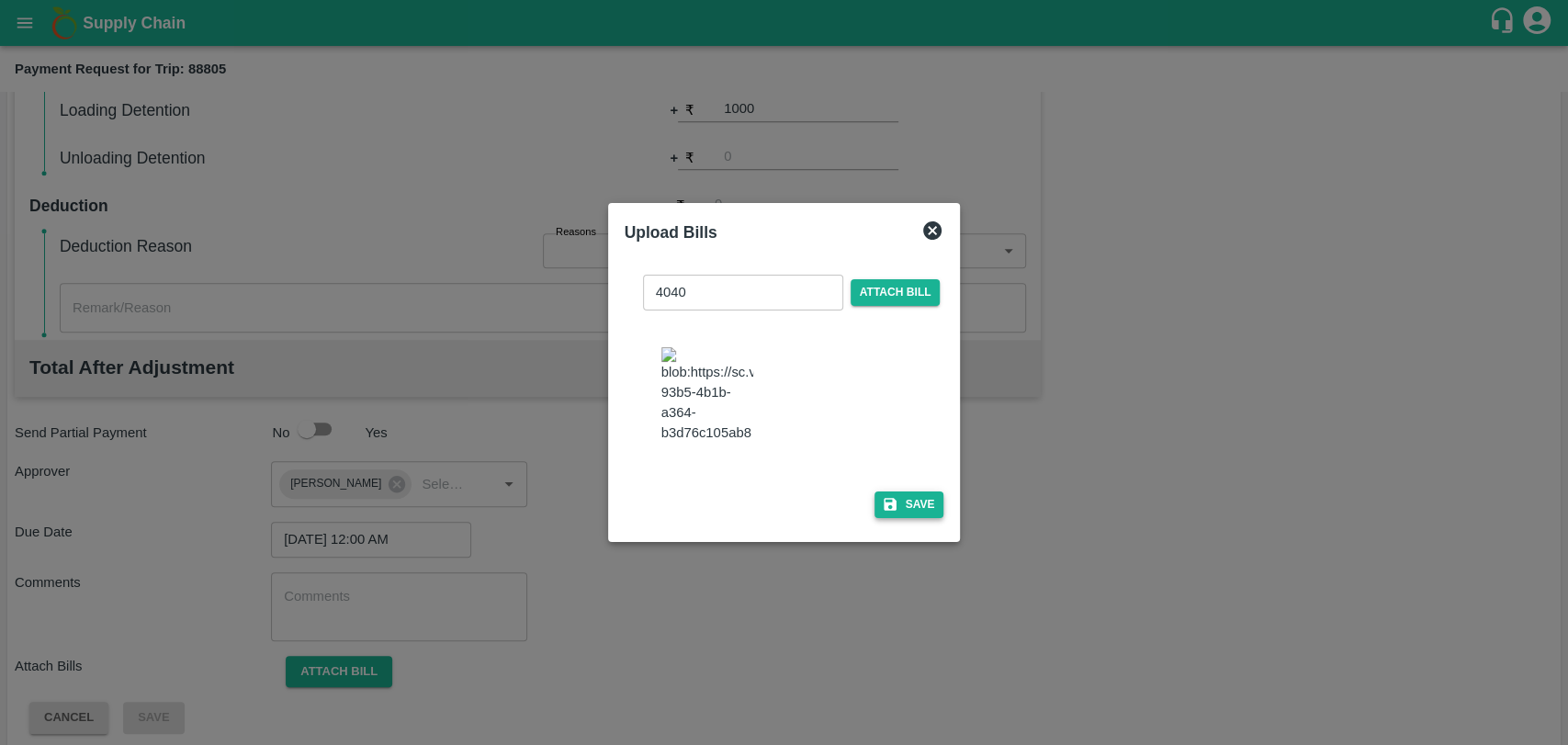
click at [882, 496] on icon "button" at bounding box center [891, 505] width 17 height 17
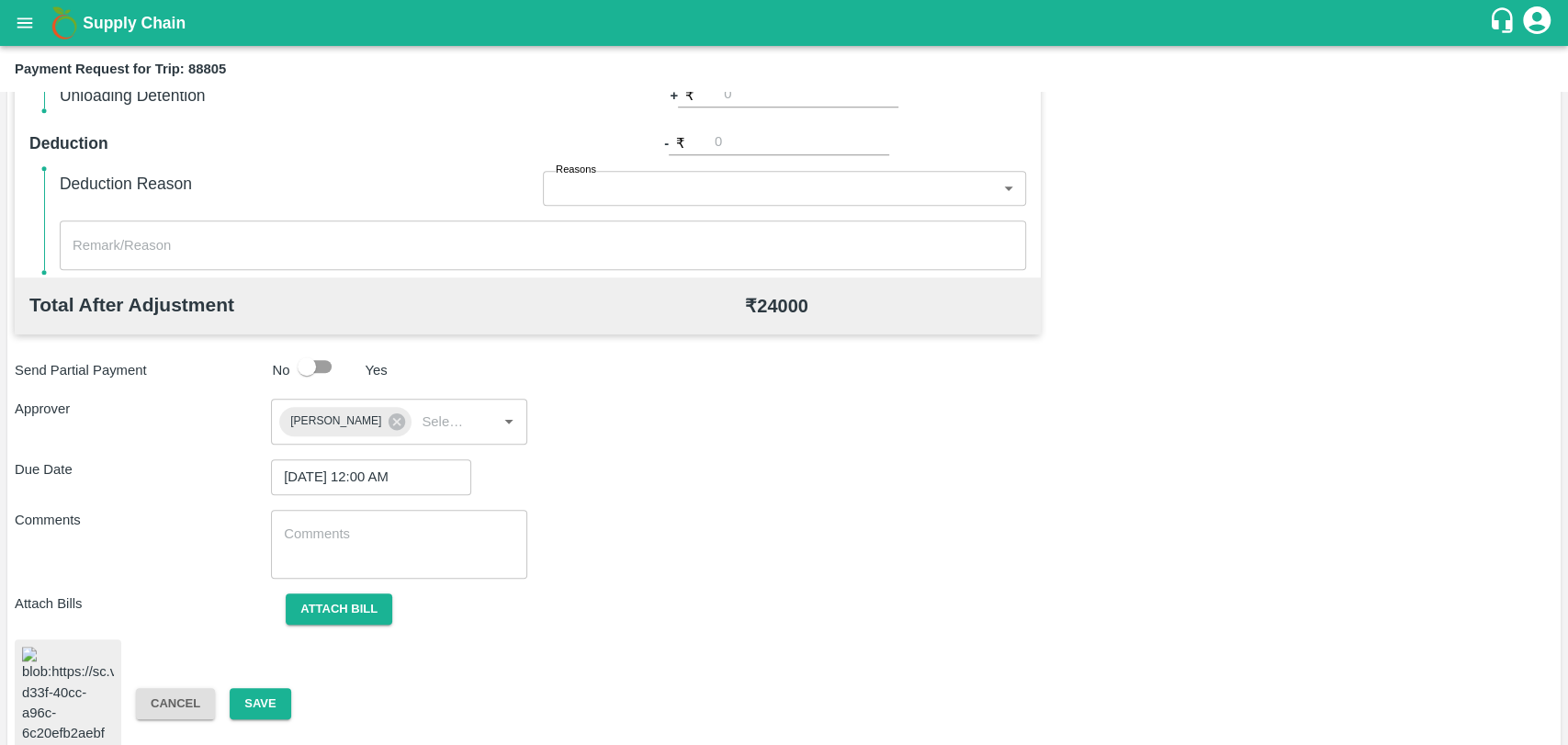
scroll to position [767, 0]
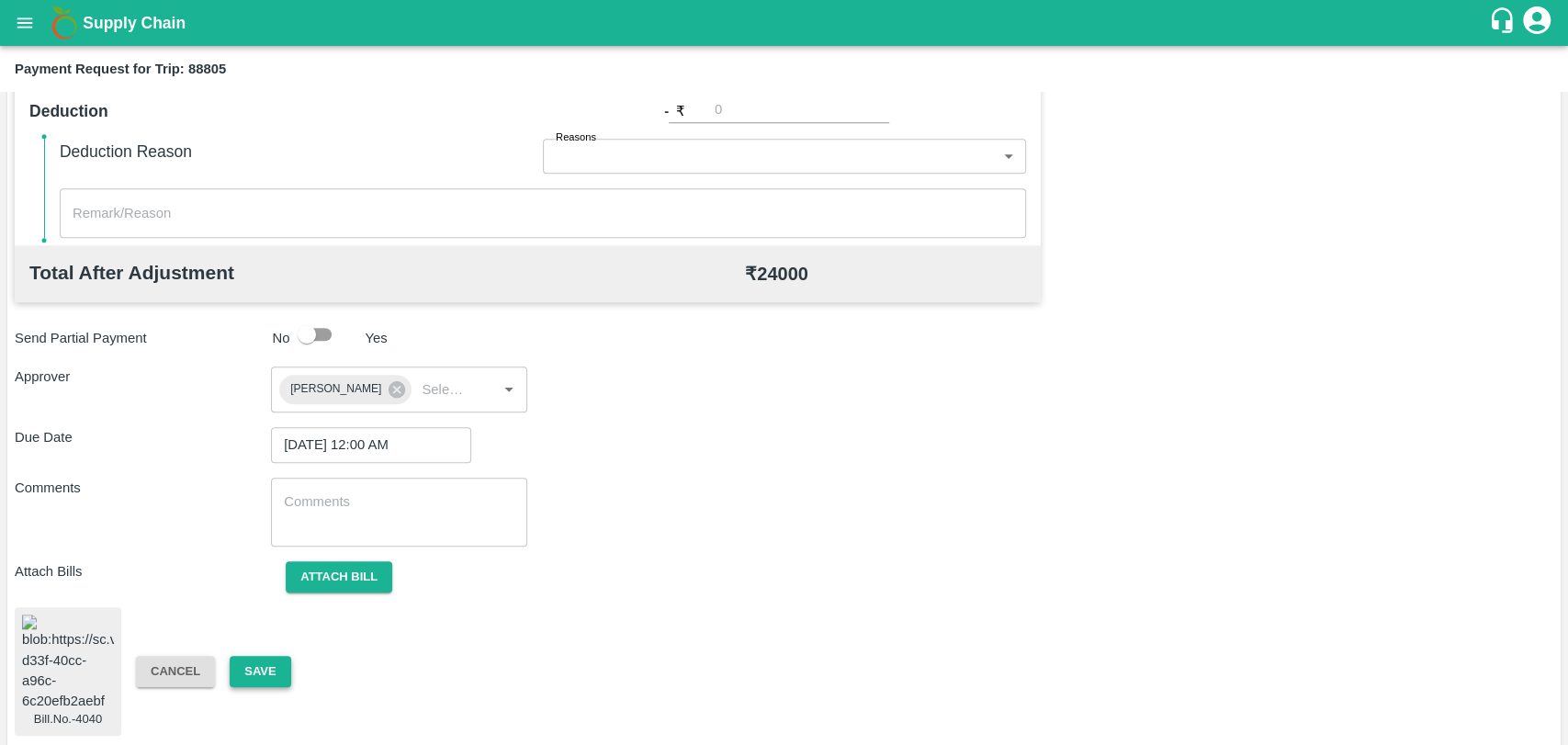
click at [279, 669] on button "Save" at bounding box center [259, 671] width 60 height 32
click at [226, 679] on div "Cancel Save" at bounding box center [250, 671] width 257 height 32
click at [256, 664] on button "Save" at bounding box center [259, 671] width 60 height 32
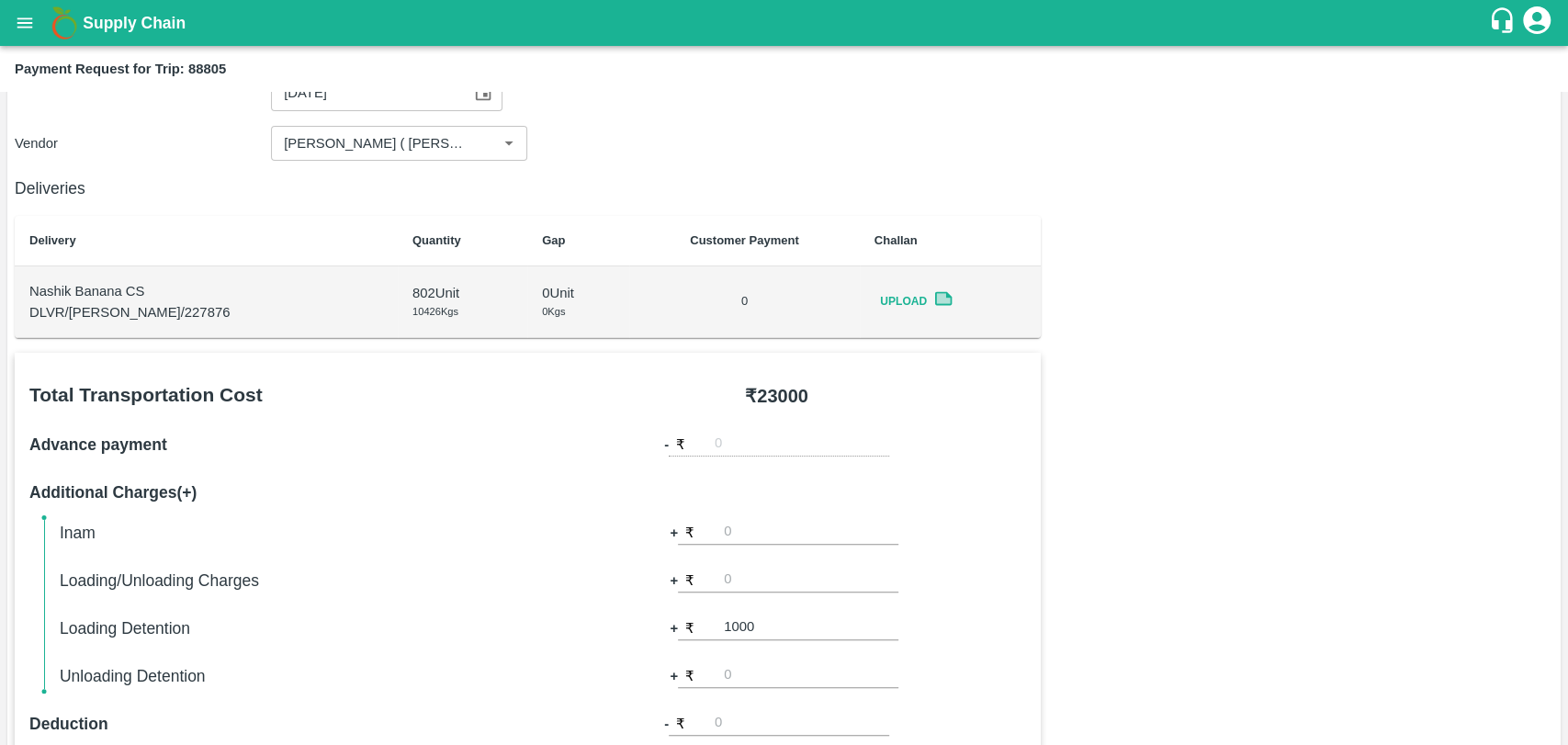
scroll to position [0, 0]
